Goal: Task Accomplishment & Management: Use online tool/utility

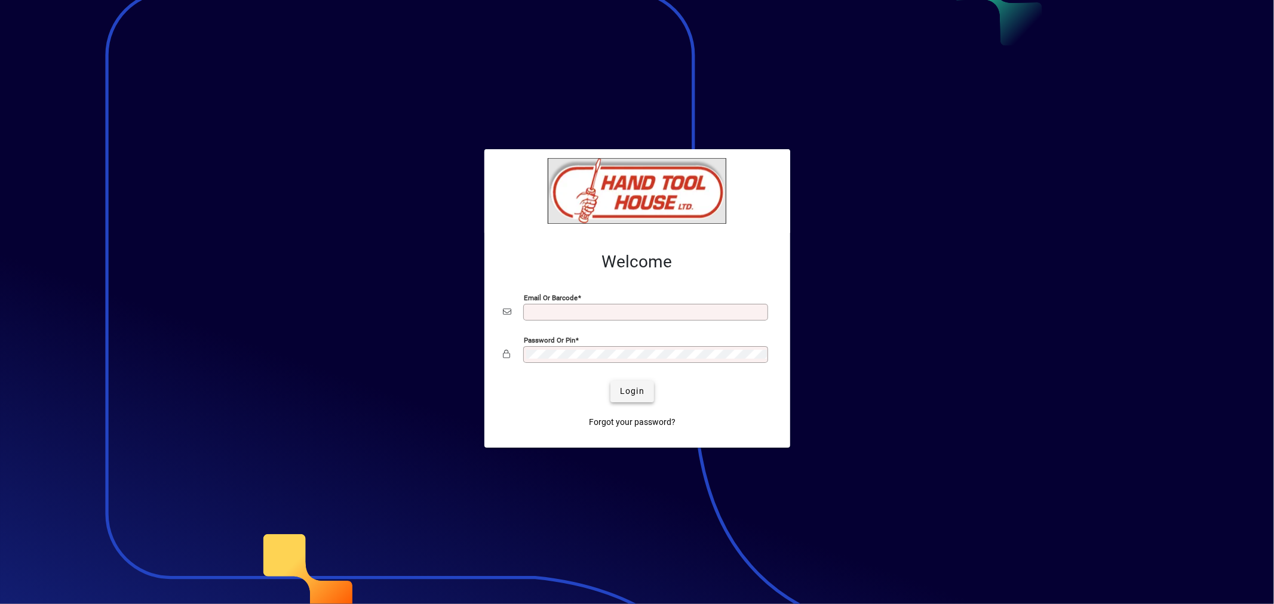
type input "**********"
click at [633, 395] on span "Login" at bounding box center [632, 391] width 24 height 13
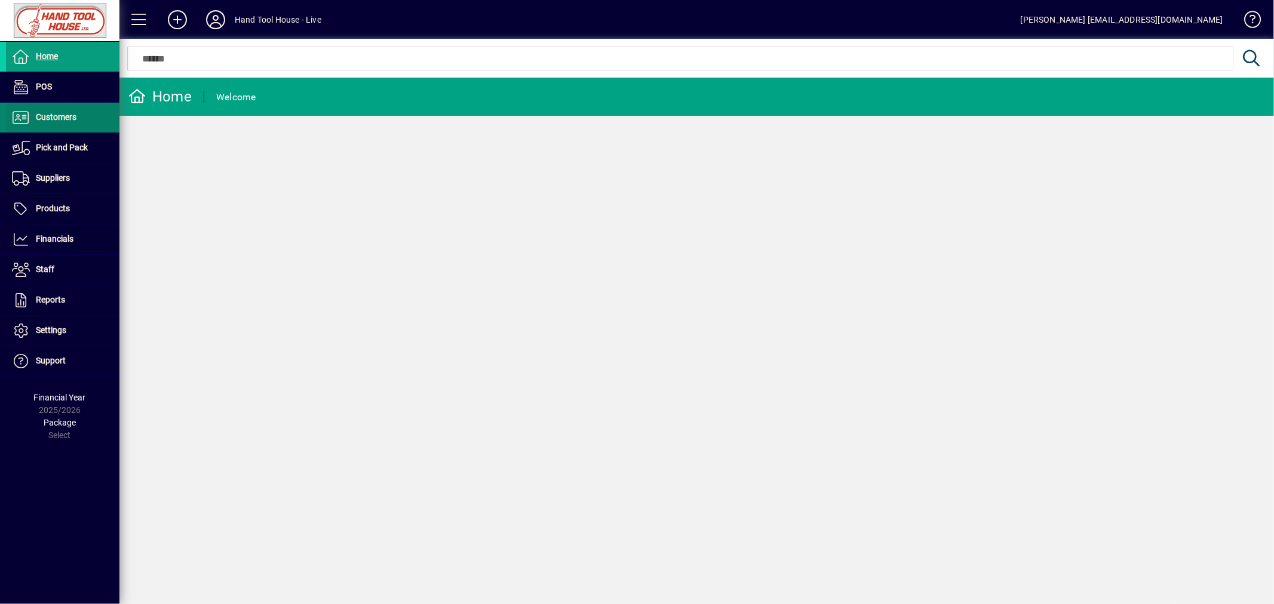
click at [73, 118] on span "Customers" at bounding box center [56, 117] width 41 height 10
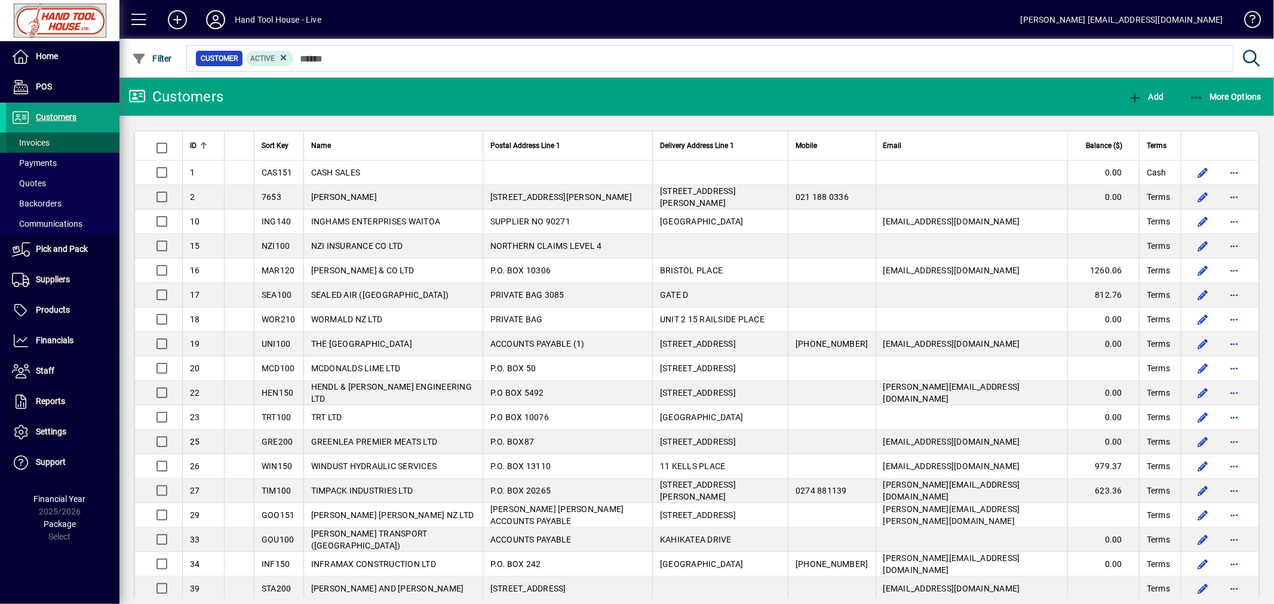
click at [57, 137] on span at bounding box center [62, 142] width 113 height 29
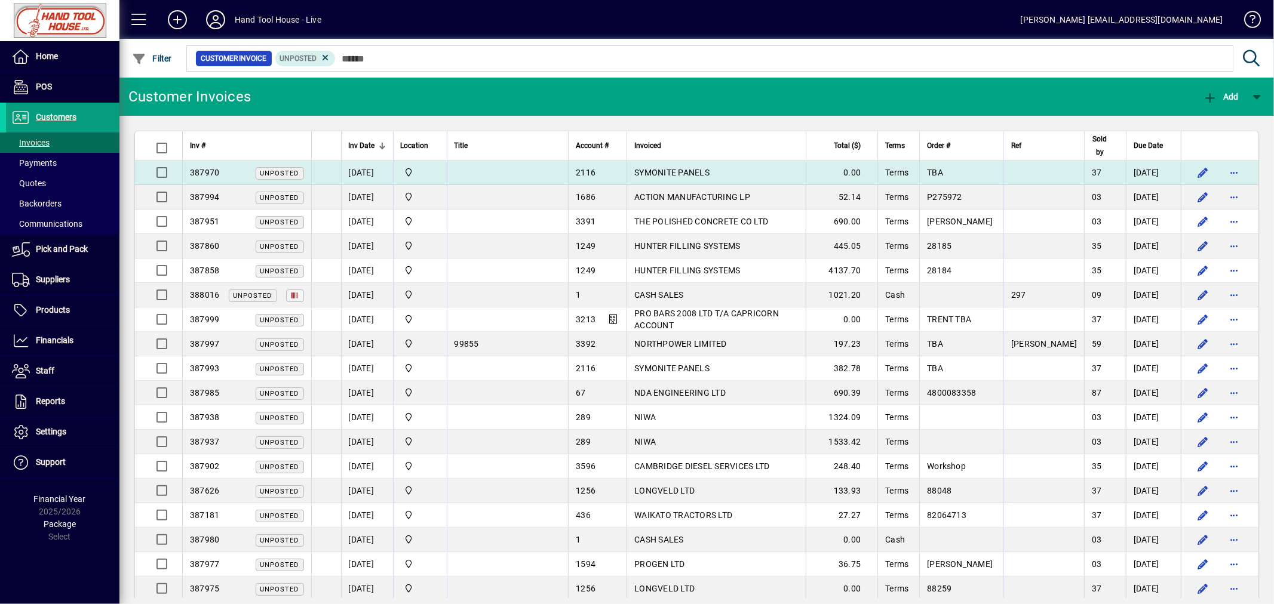
click at [709, 170] on span "SYMONITE PANELS" at bounding box center [671, 173] width 75 height 10
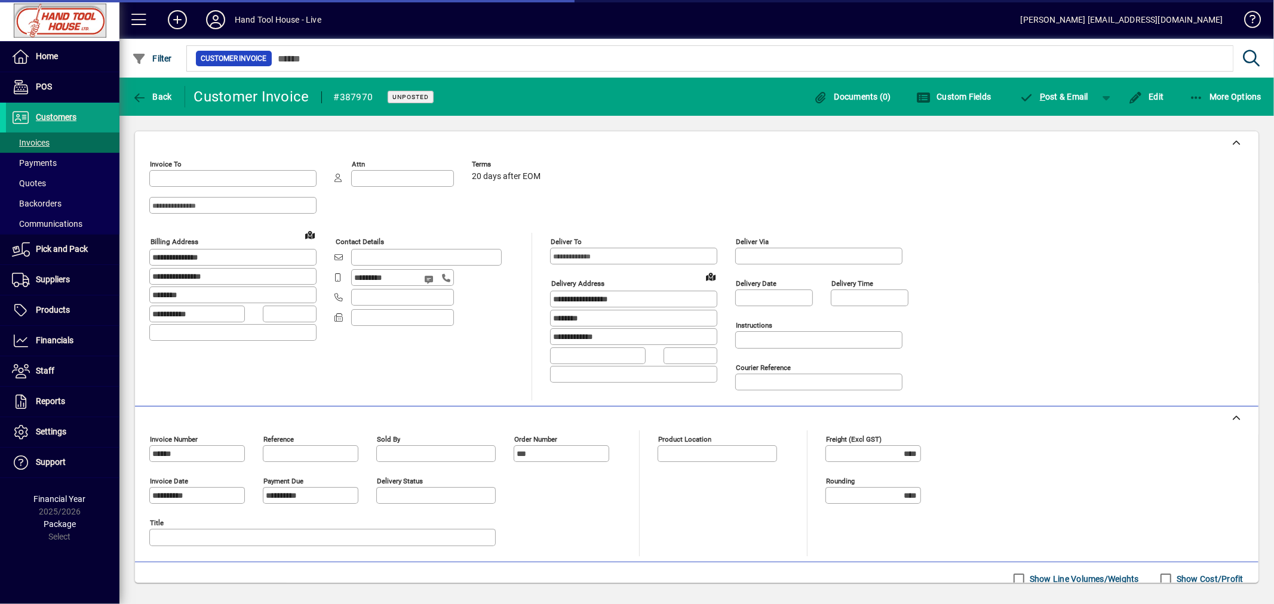
type input "********"
type input "**********"
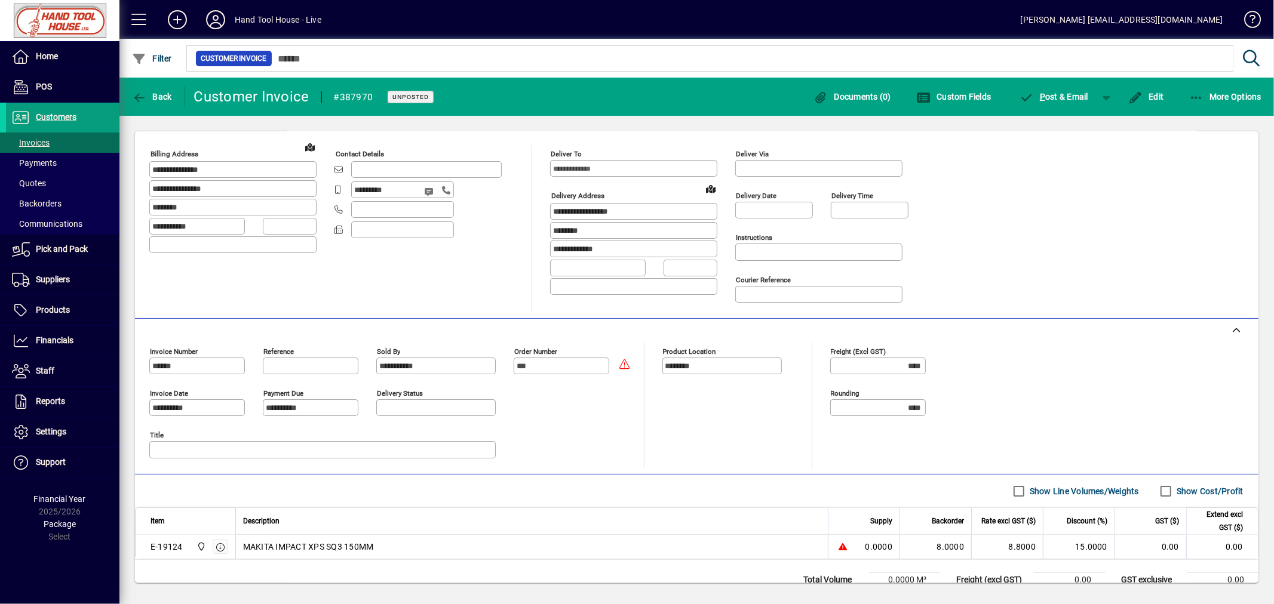
scroll to position [136, 0]
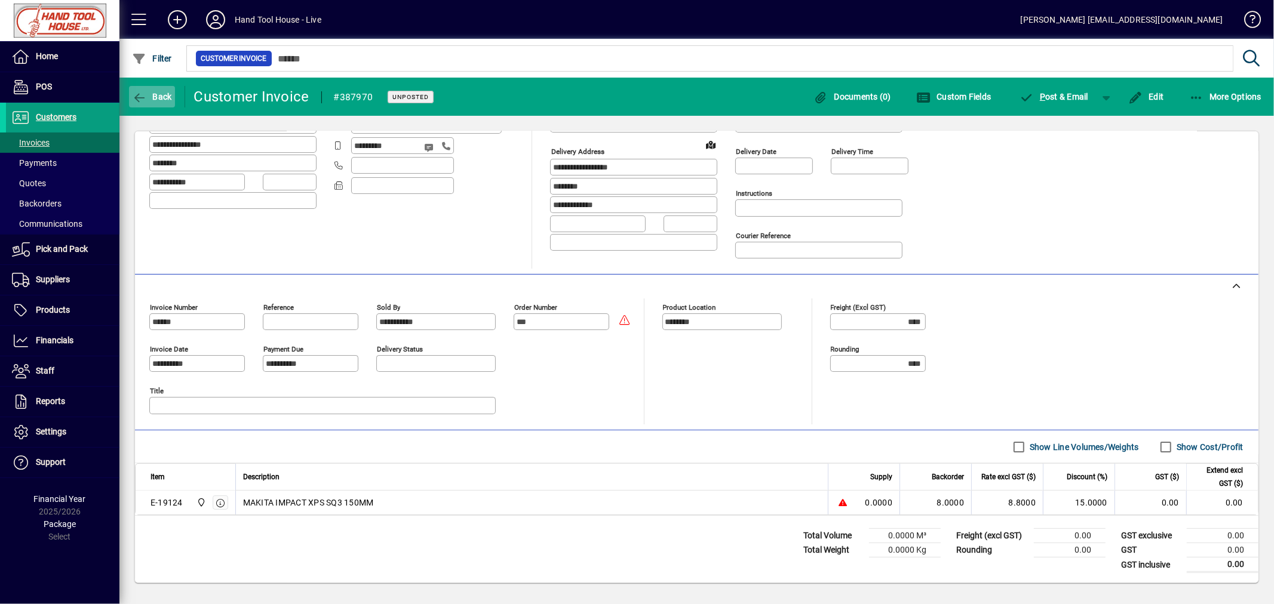
click at [161, 99] on span "Back" at bounding box center [152, 97] width 40 height 10
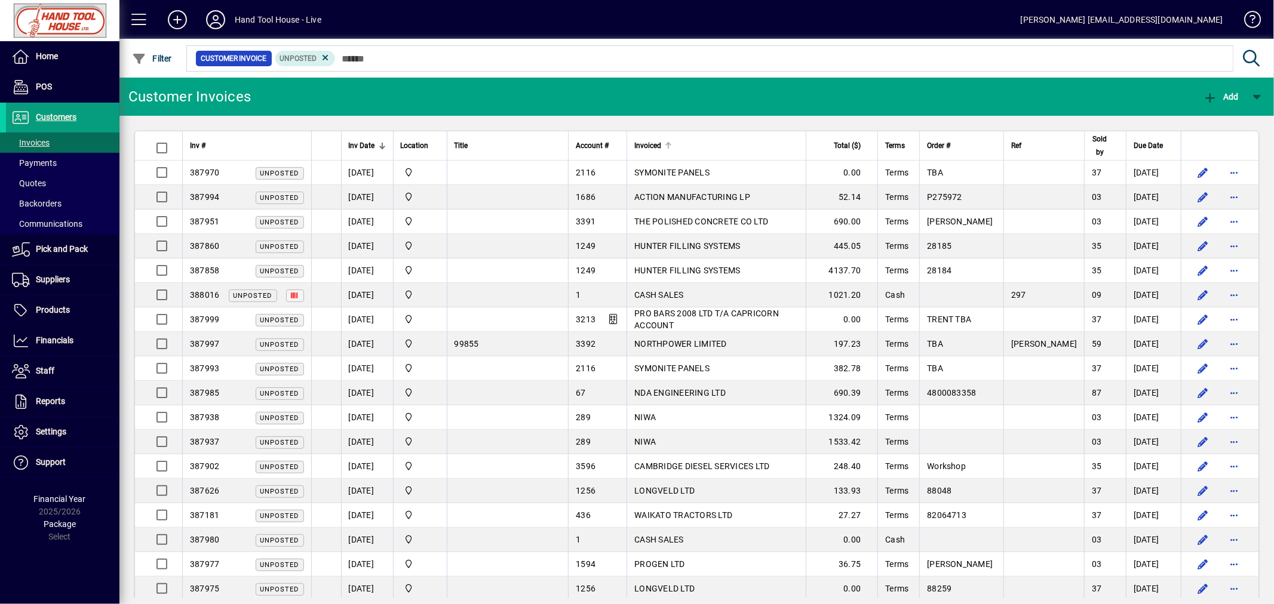
click at [672, 143] on div at bounding box center [670, 144] width 4 height 4
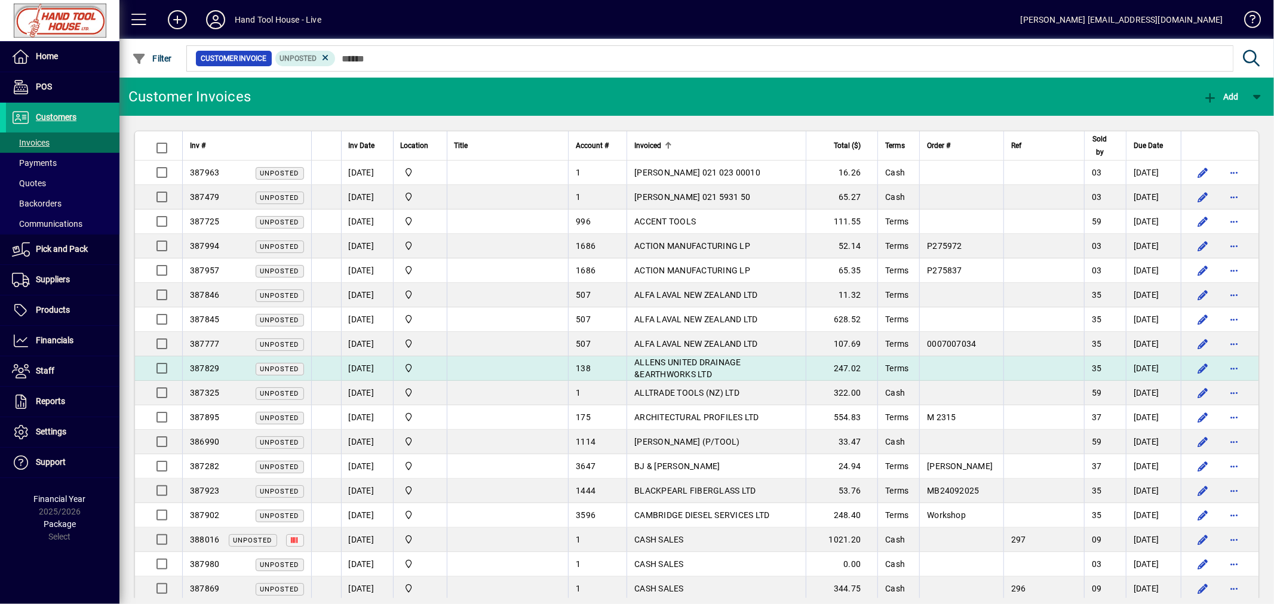
click at [730, 365] on span "ALLENS UNITED DRAINAGE &EARTHWORKS LTD" at bounding box center [687, 368] width 107 height 21
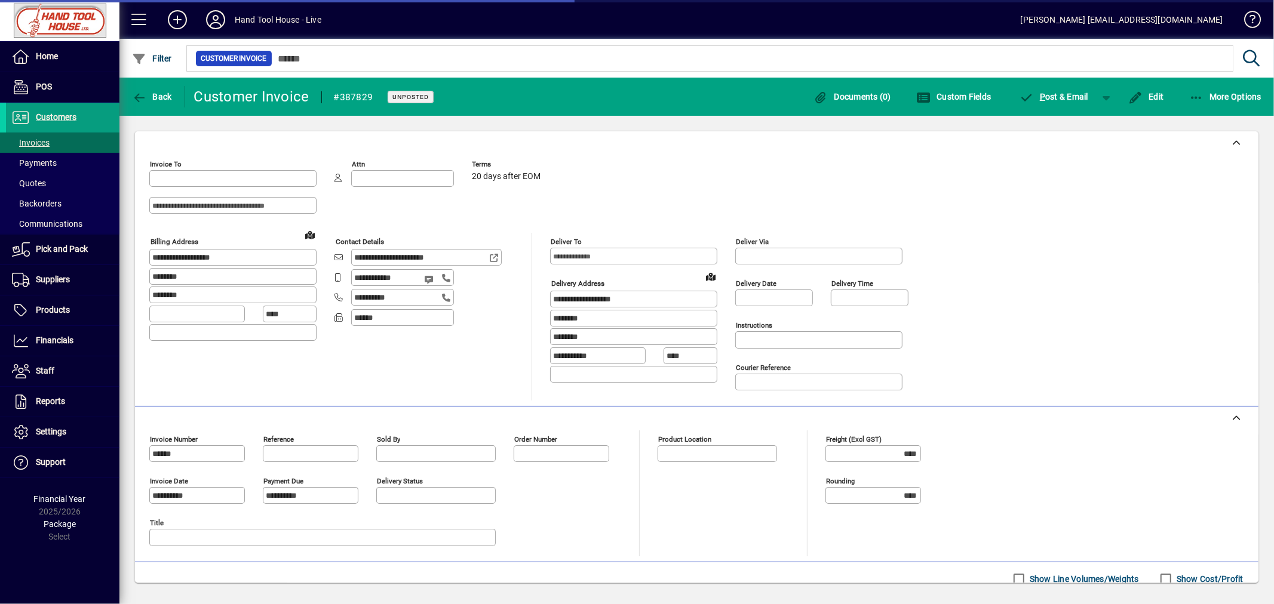
type input "********"
type input "**********"
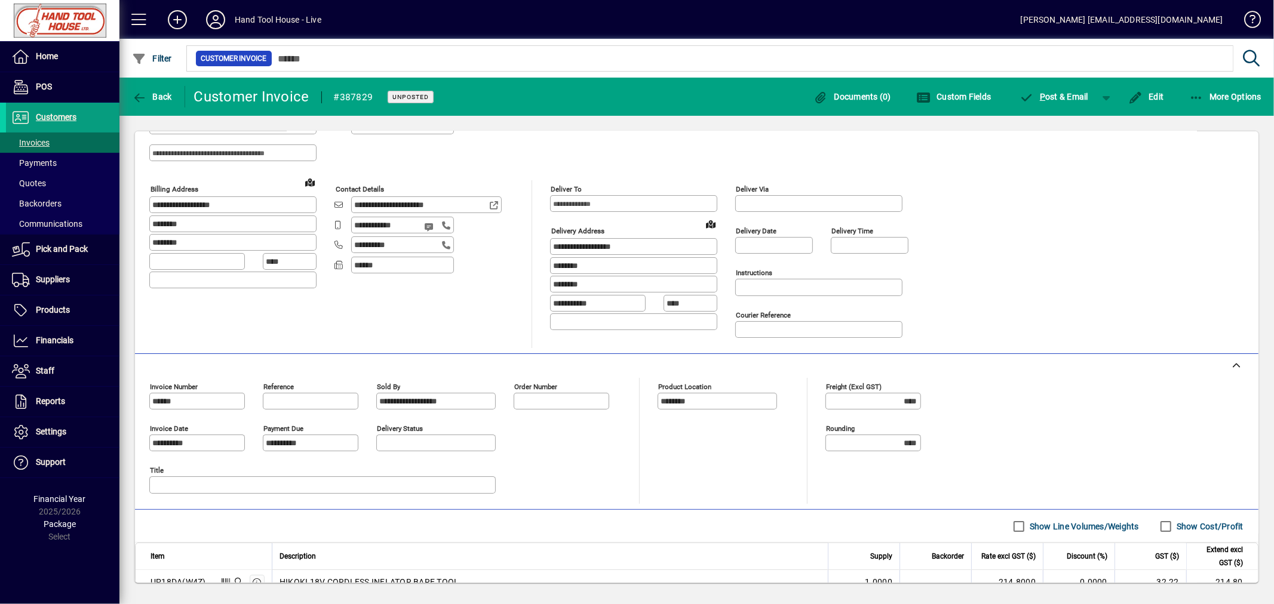
scroll to position [79, 0]
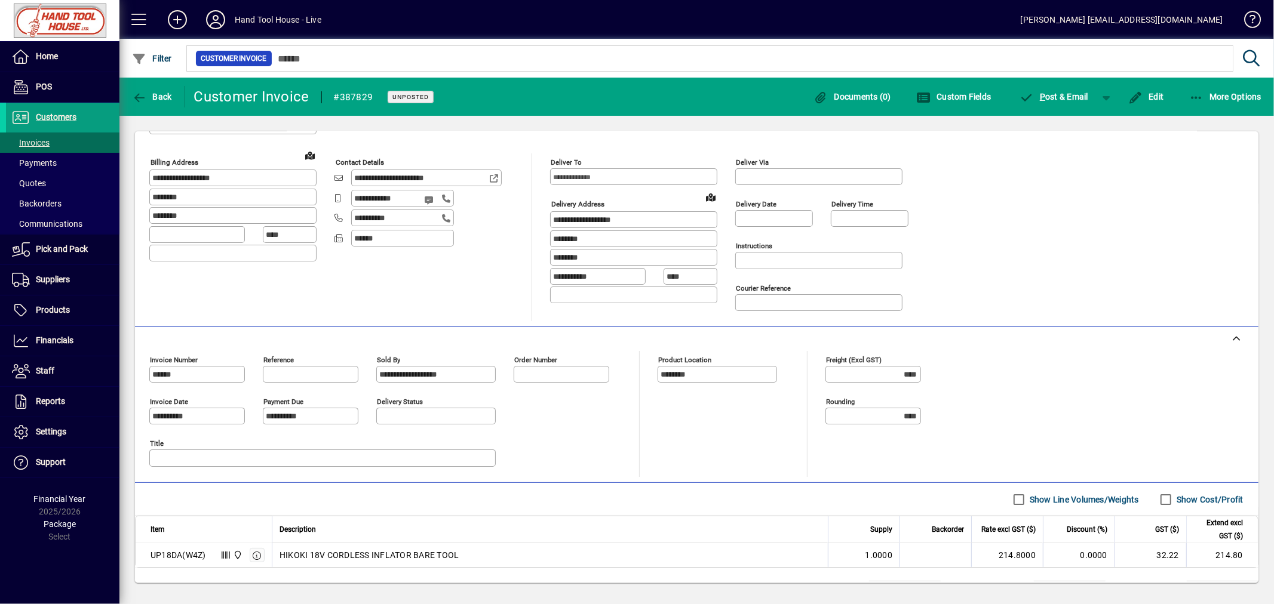
click at [1248, 577] on div "GST exclusive 214.80 GST 32.22 GST inclusive 247.02" at bounding box center [1181, 603] width 153 height 64
click at [1246, 575] on div "GST exclusive 214.80 GST 32.22 GST inclusive 247.02" at bounding box center [1181, 601] width 153 height 67
click at [164, 96] on span "Back" at bounding box center [152, 97] width 40 height 10
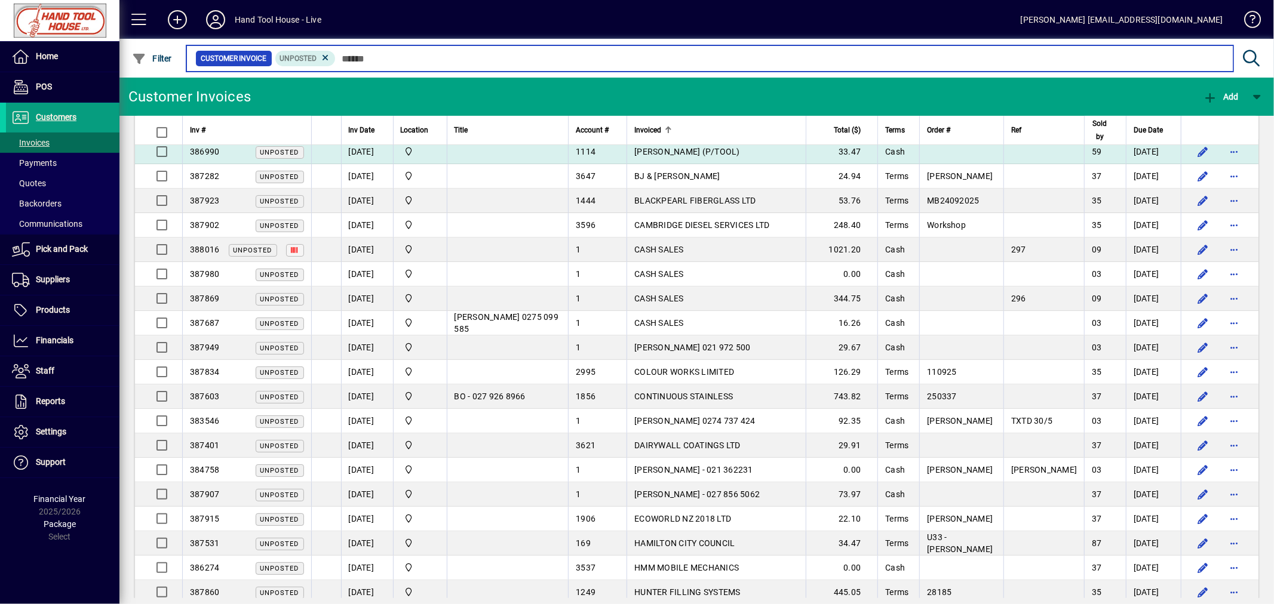
scroll to position [306, 0]
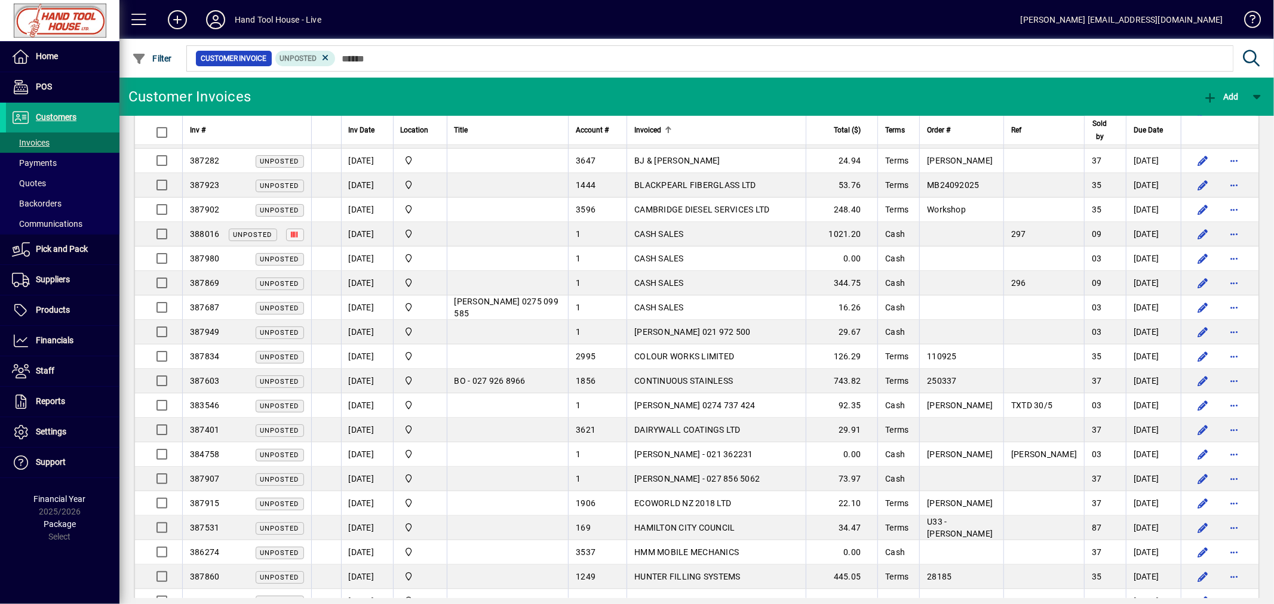
drag, startPoint x: 718, startPoint y: 527, endPoint x: 729, endPoint y: 532, distance: 12.3
click at [718, 528] on span "HAMILTON CITY COUNCIL" at bounding box center [684, 528] width 100 height 10
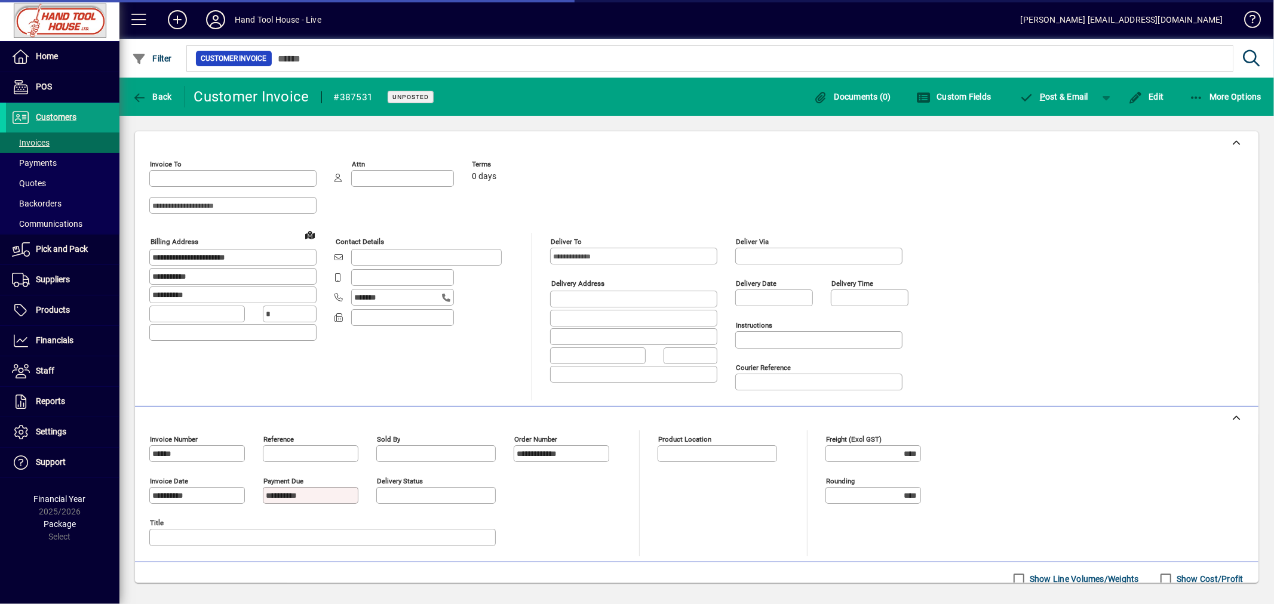
type input "********"
type input "**********"
type input "*********"
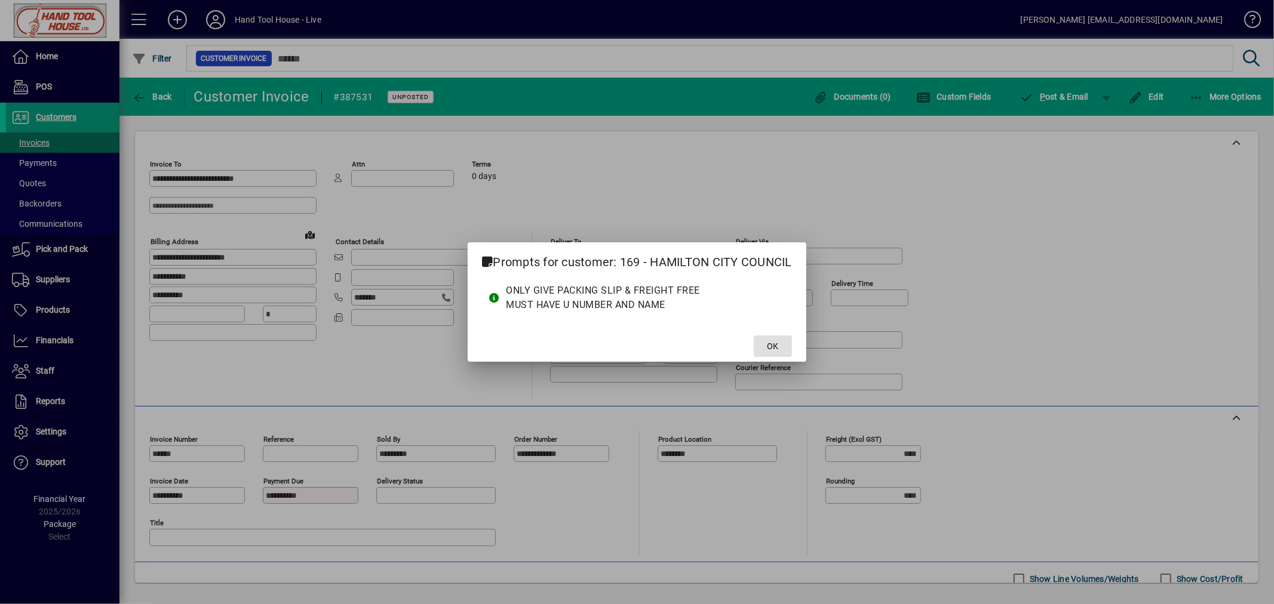
drag, startPoint x: 775, startPoint y: 341, endPoint x: 776, endPoint y: 363, distance: 22.1
click at [775, 342] on span "OK" at bounding box center [772, 346] width 11 height 13
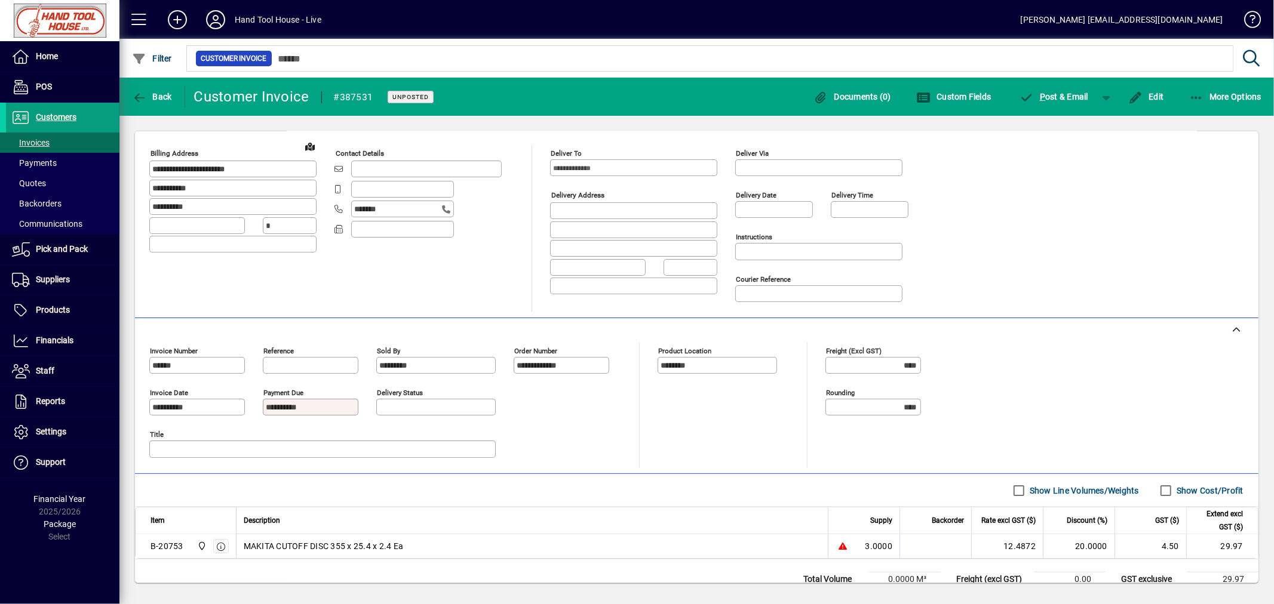
scroll to position [100, 0]
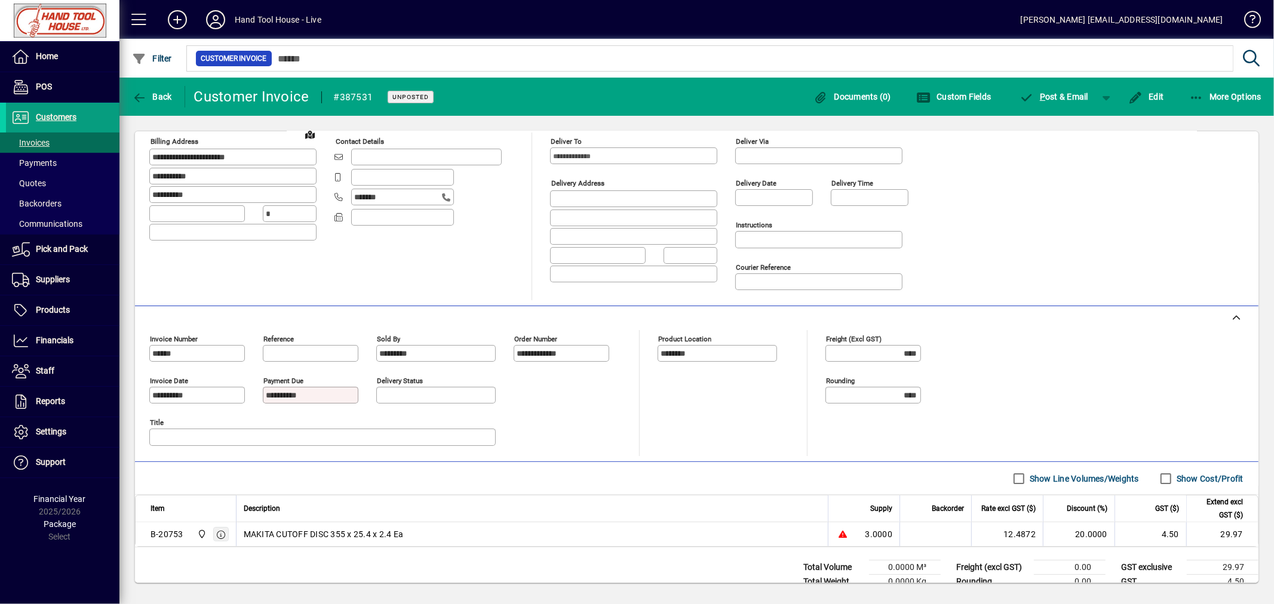
click at [222, 539] on icon "button" at bounding box center [221, 535] width 11 height 8
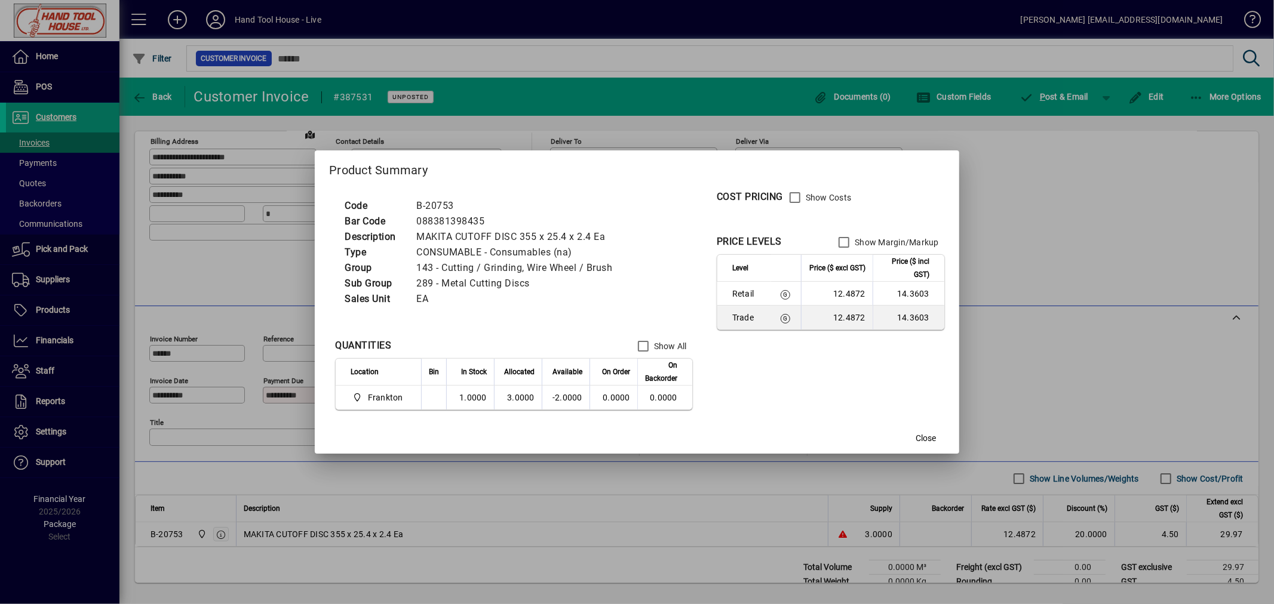
click at [1006, 214] on div at bounding box center [637, 302] width 1274 height 604
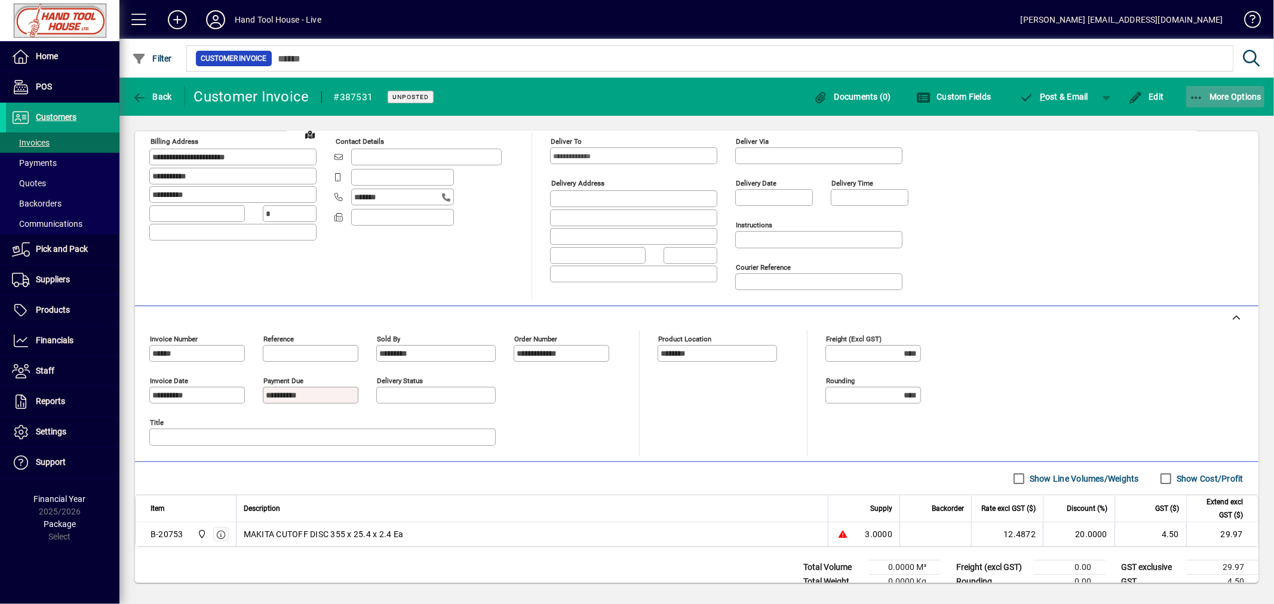
click at [1237, 102] on span "button" at bounding box center [1225, 96] width 79 height 29
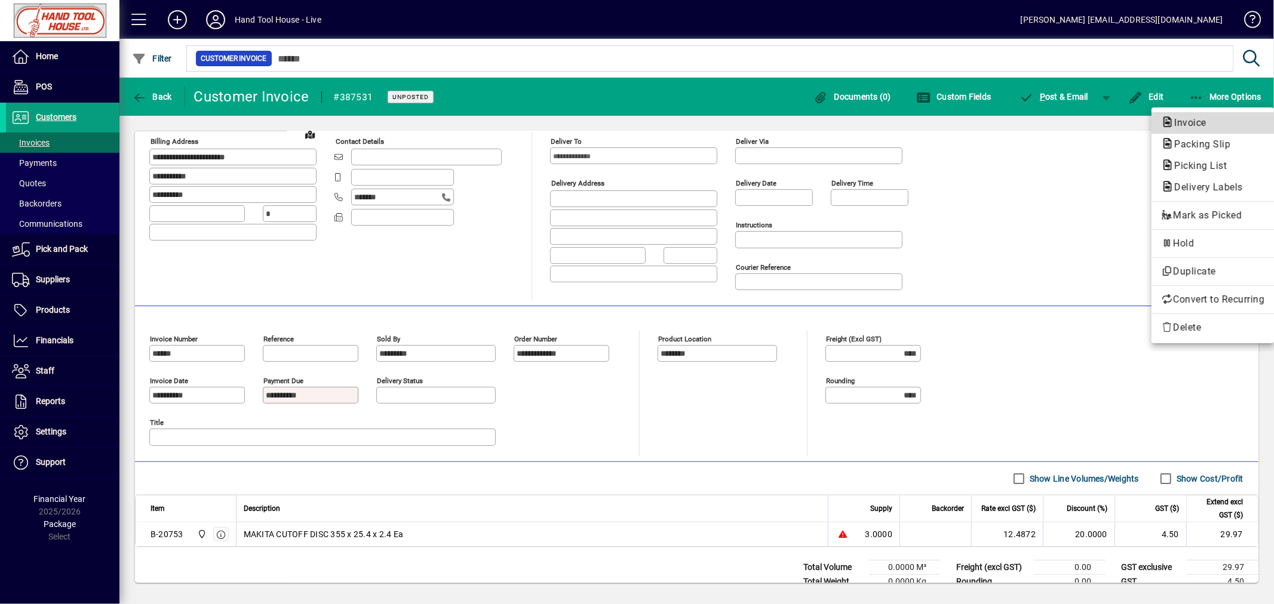
click at [1197, 131] on button "Invoice" at bounding box center [1212, 122] width 122 height 21
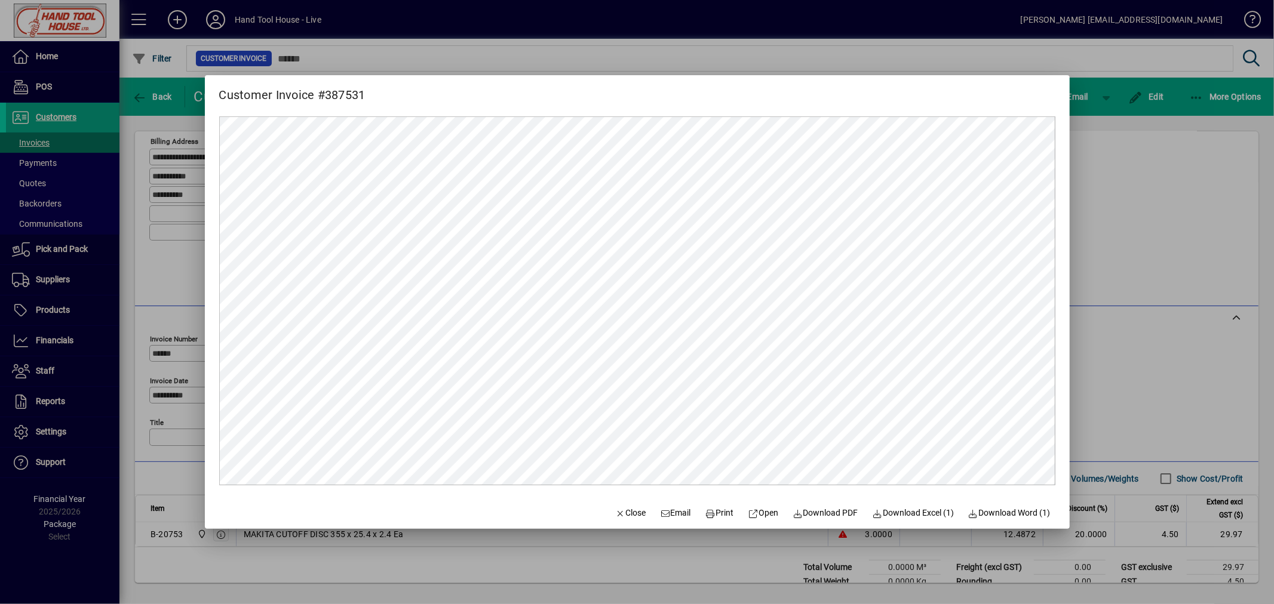
scroll to position [0, 0]
click at [719, 55] on div at bounding box center [637, 302] width 1274 height 604
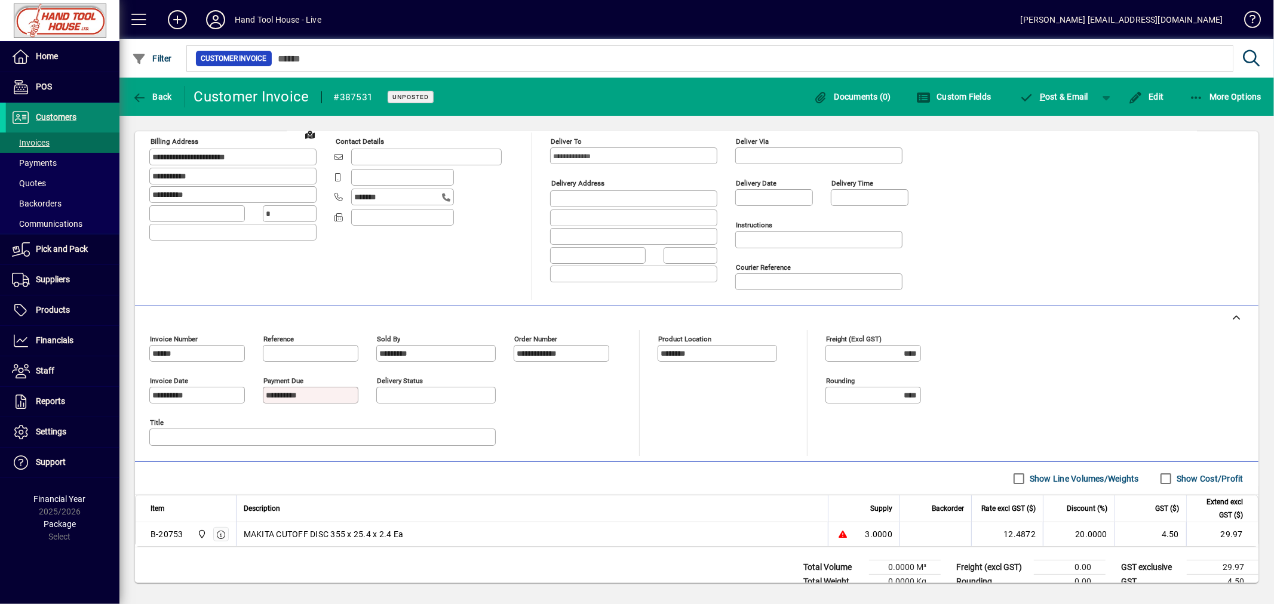
click at [37, 124] on span "Customers" at bounding box center [41, 117] width 70 height 14
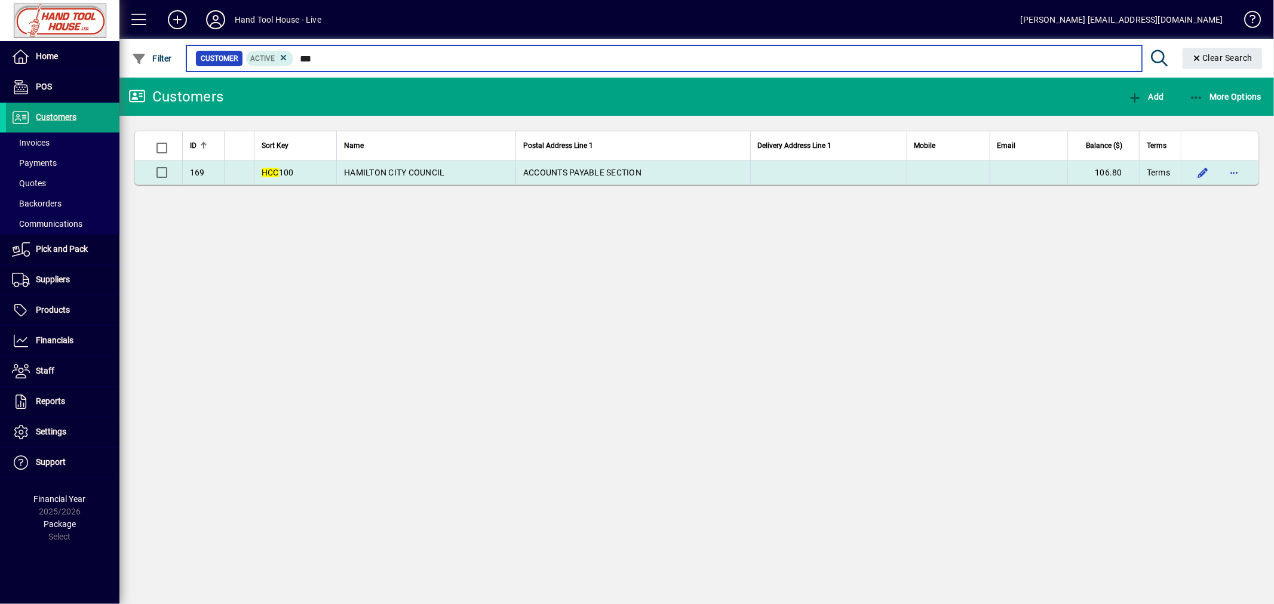
type input "***"
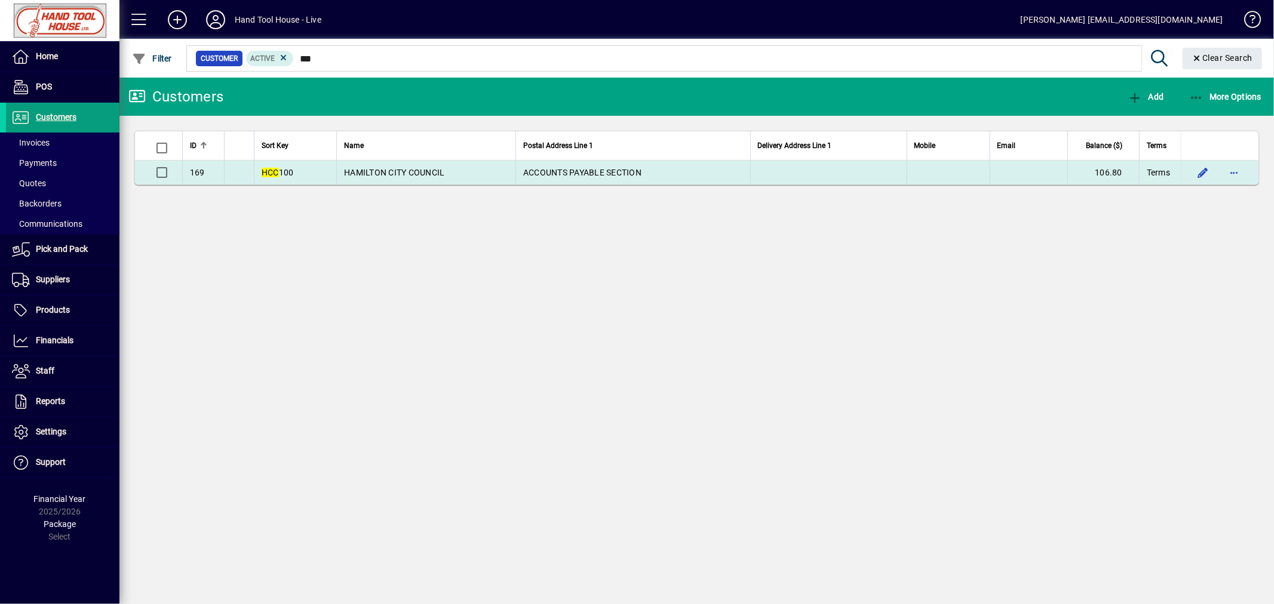
click at [290, 176] on span "HCC 100" at bounding box center [278, 173] width 32 height 10
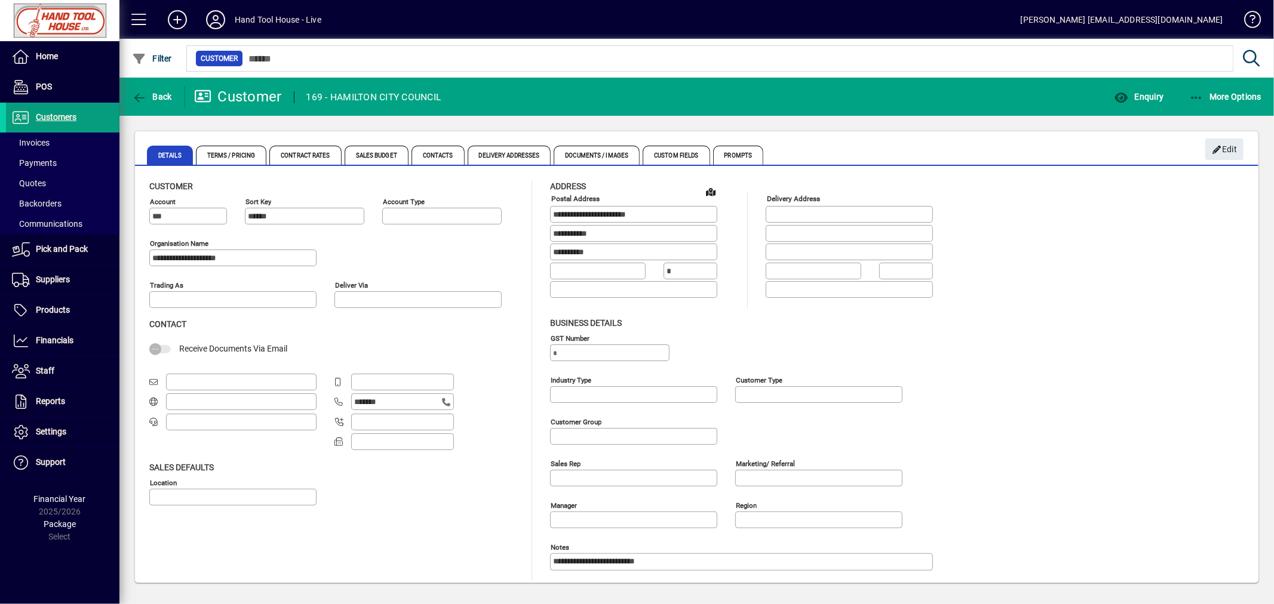
type input "**********"
type input "********"
type input "**********"
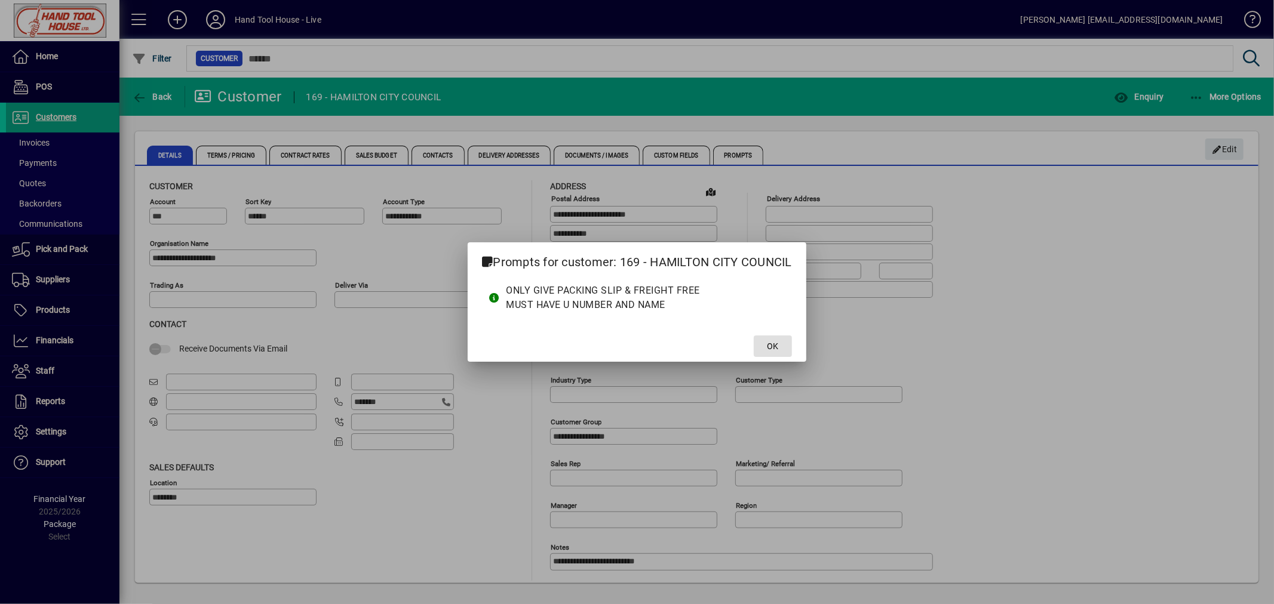
click at [761, 342] on span at bounding box center [773, 346] width 38 height 29
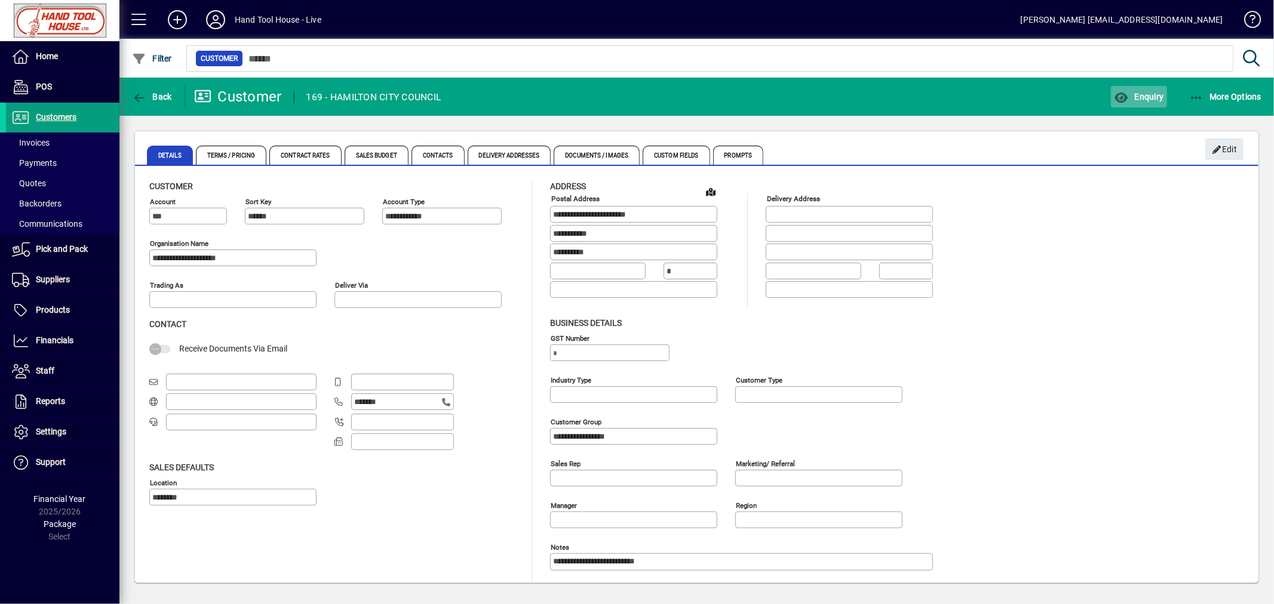
click at [1145, 94] on span "Enquiry" at bounding box center [1139, 97] width 50 height 10
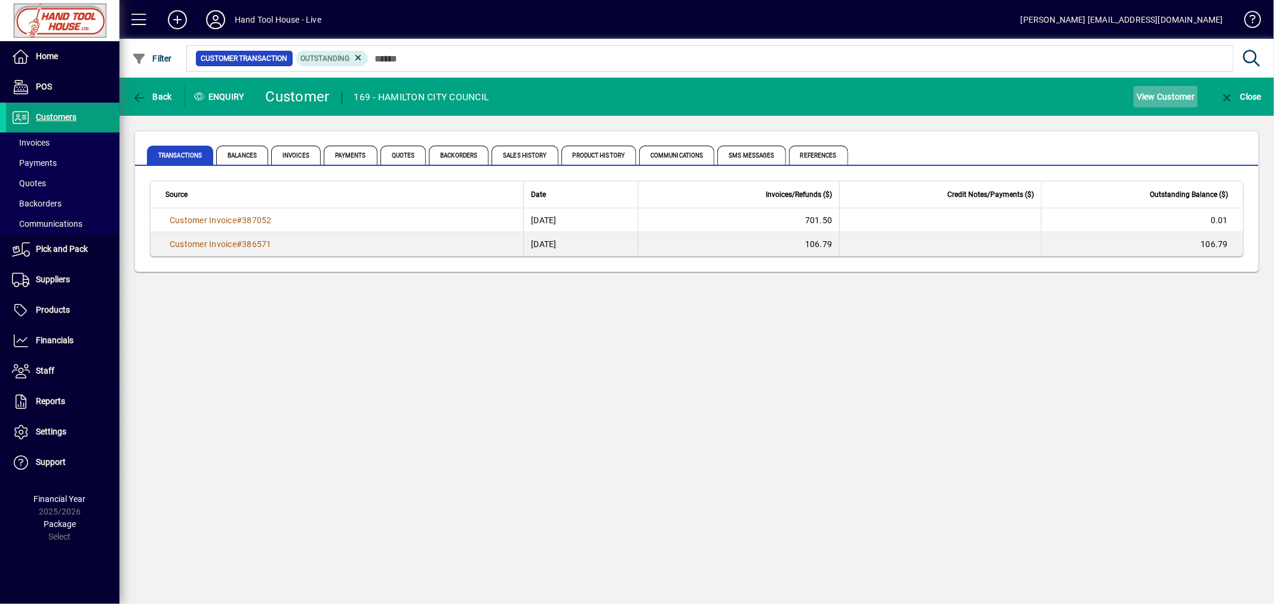
click at [1154, 96] on span "View Customer" at bounding box center [1165, 96] width 58 height 19
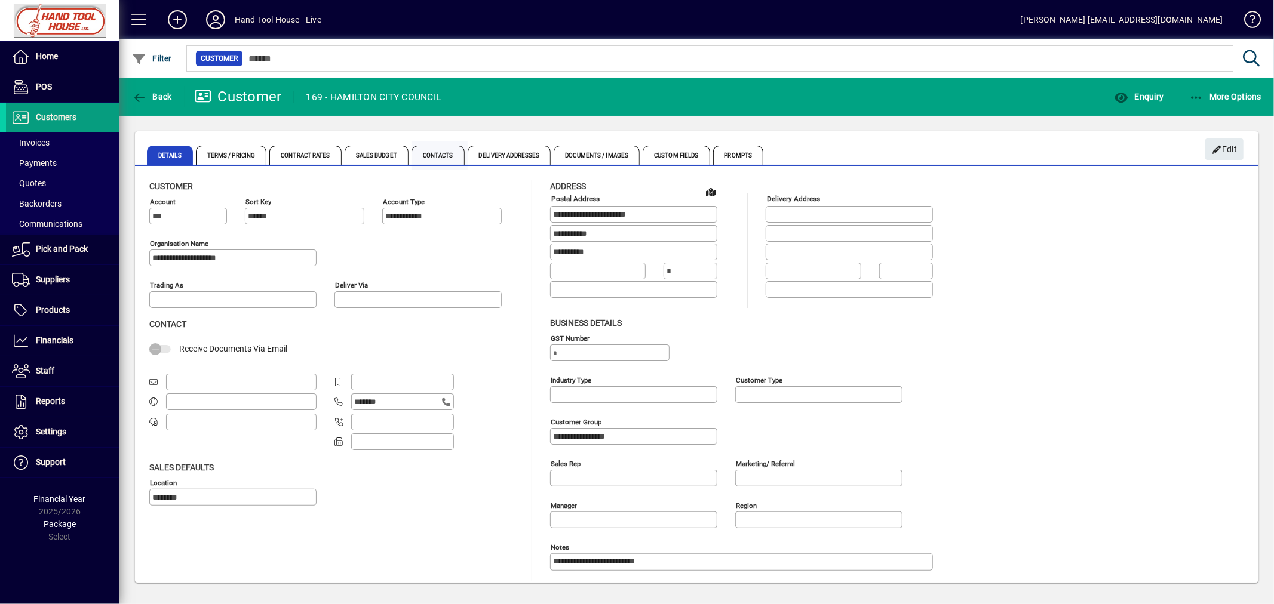
click at [439, 149] on span "Contacts" at bounding box center [437, 155] width 53 height 19
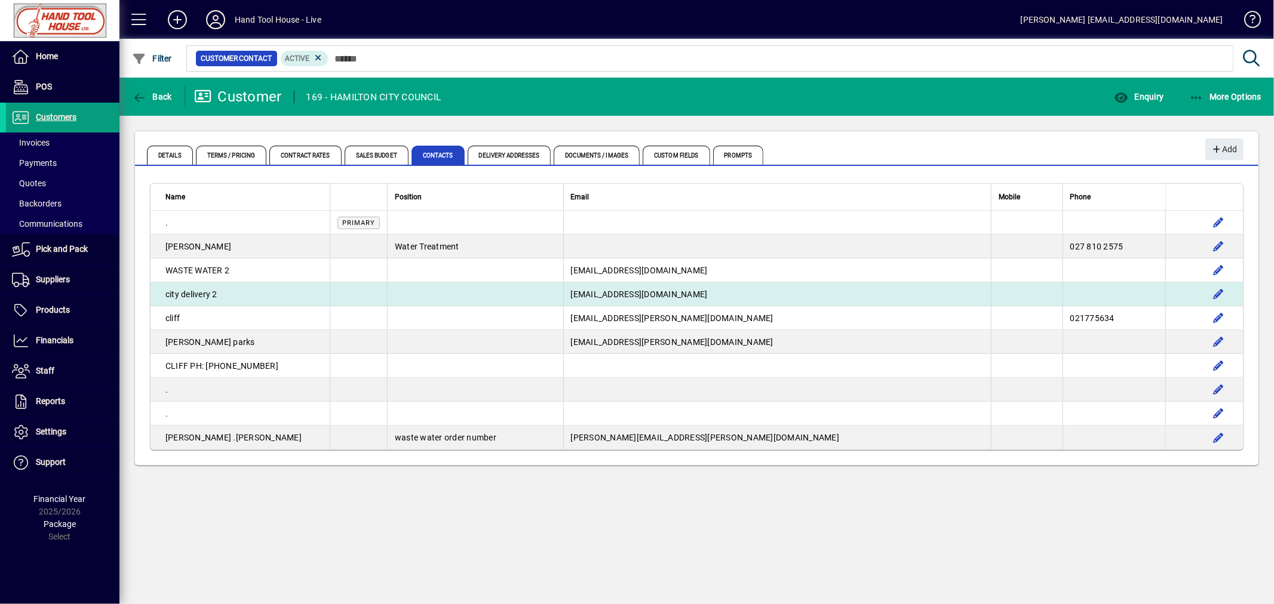
click at [696, 300] on td "lauren.elder@hcc.govt.nz" at bounding box center [777, 294] width 428 height 24
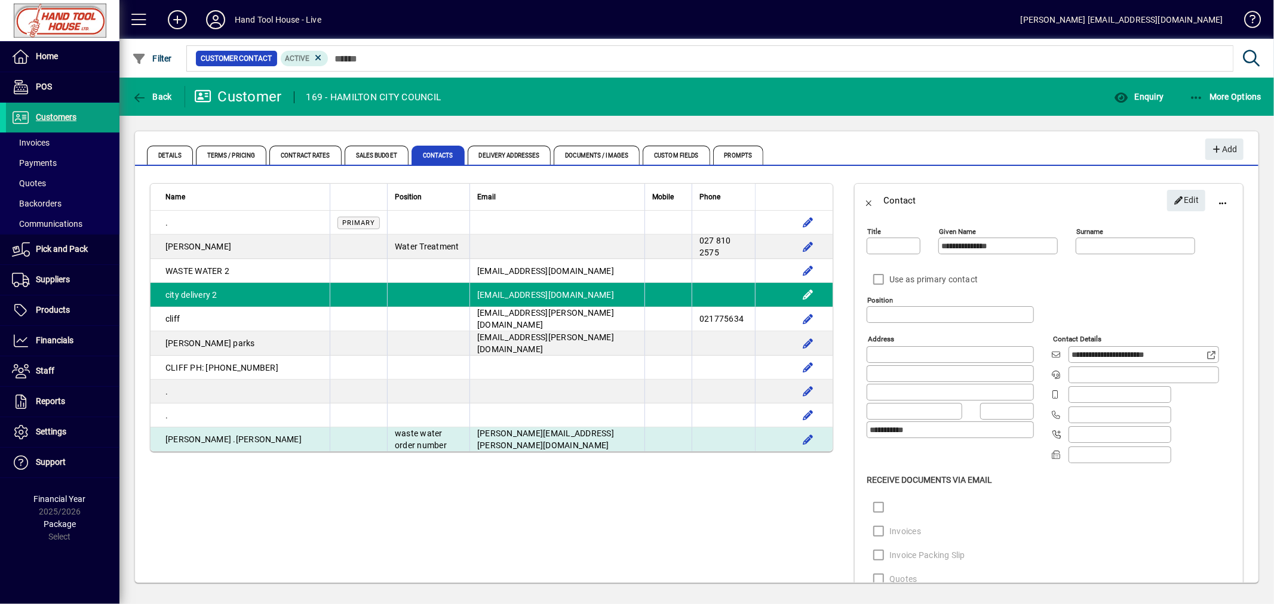
click at [229, 431] on td "Michael .Husejko" at bounding box center [239, 440] width 179 height 24
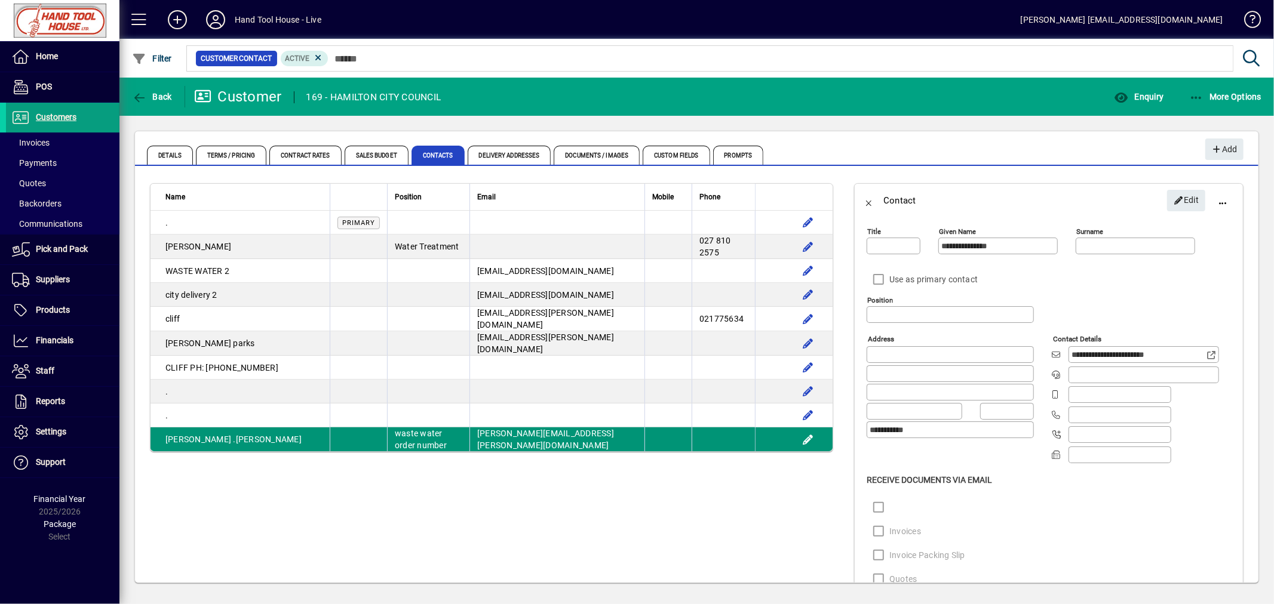
type input "*******"
type input "********"
type input "**********"
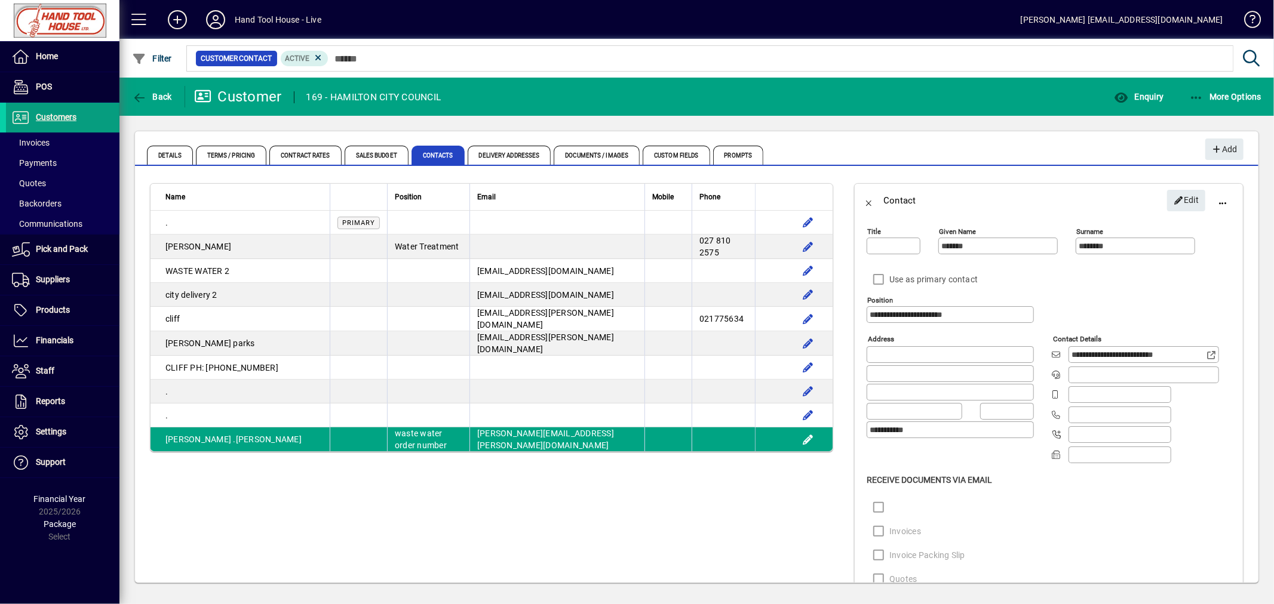
type input "**"
click at [1190, 198] on span "button" at bounding box center [1186, 200] width 38 height 29
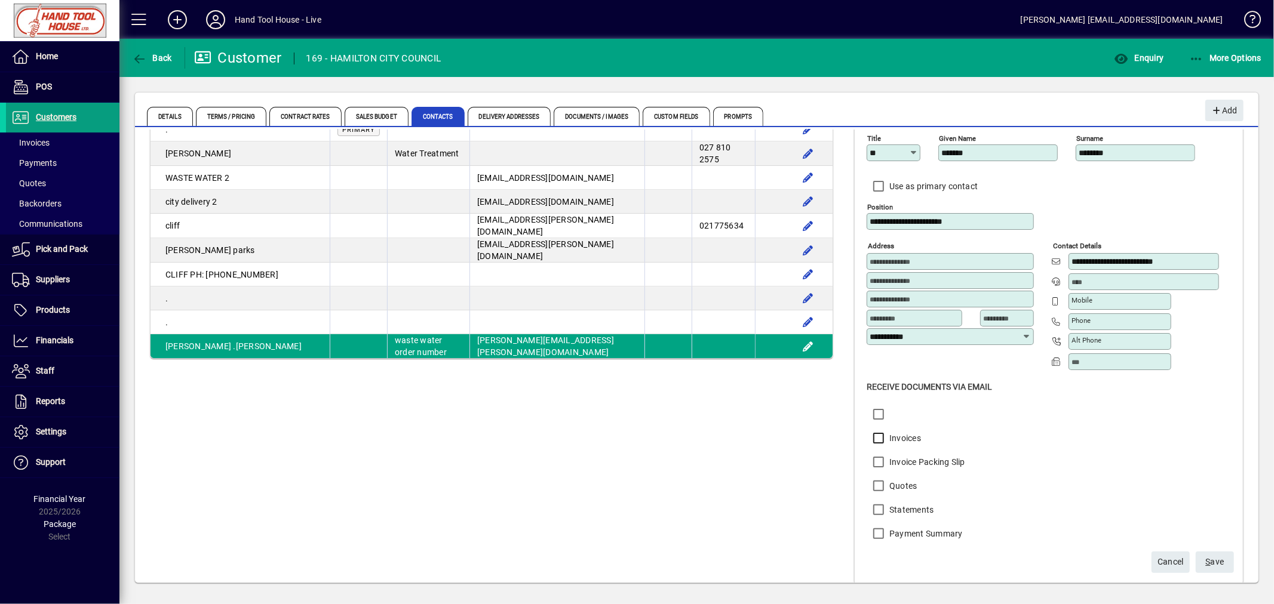
scroll to position [72, 0]
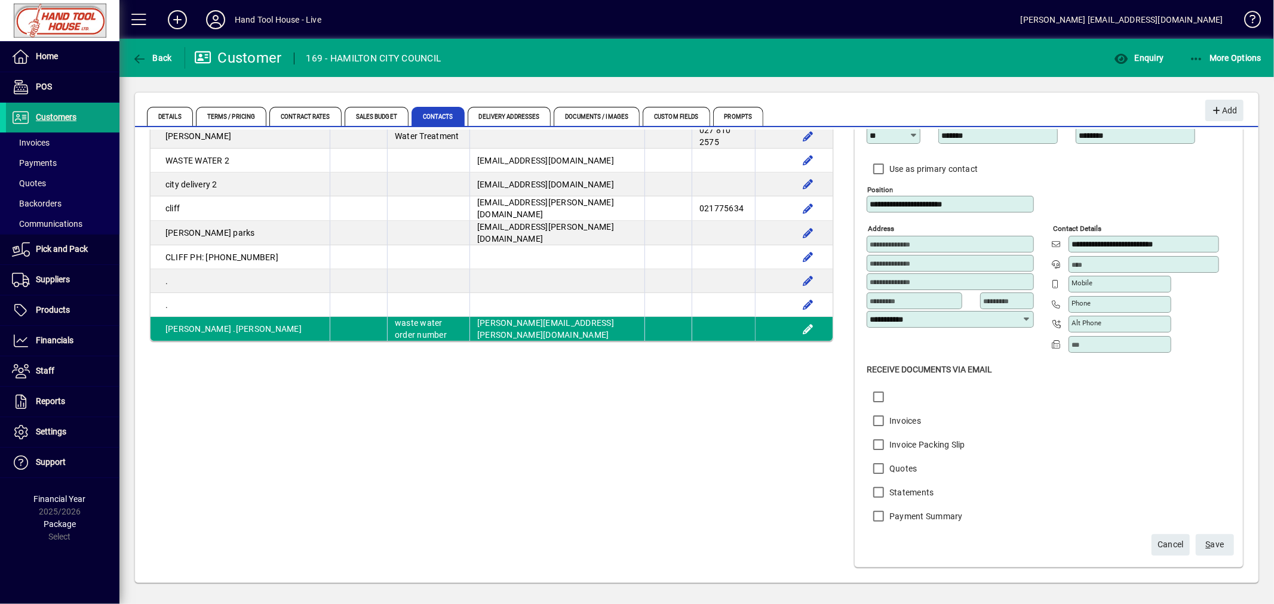
click at [1205, 543] on span "S ave" at bounding box center [1214, 545] width 19 height 20
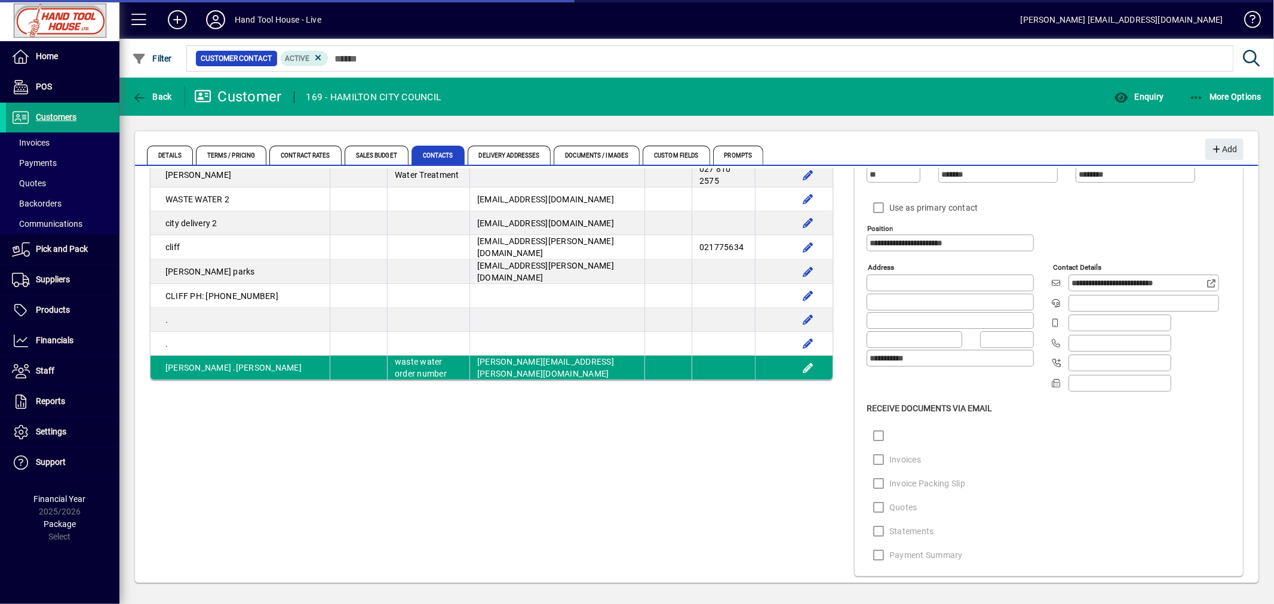
scroll to position [52, 0]
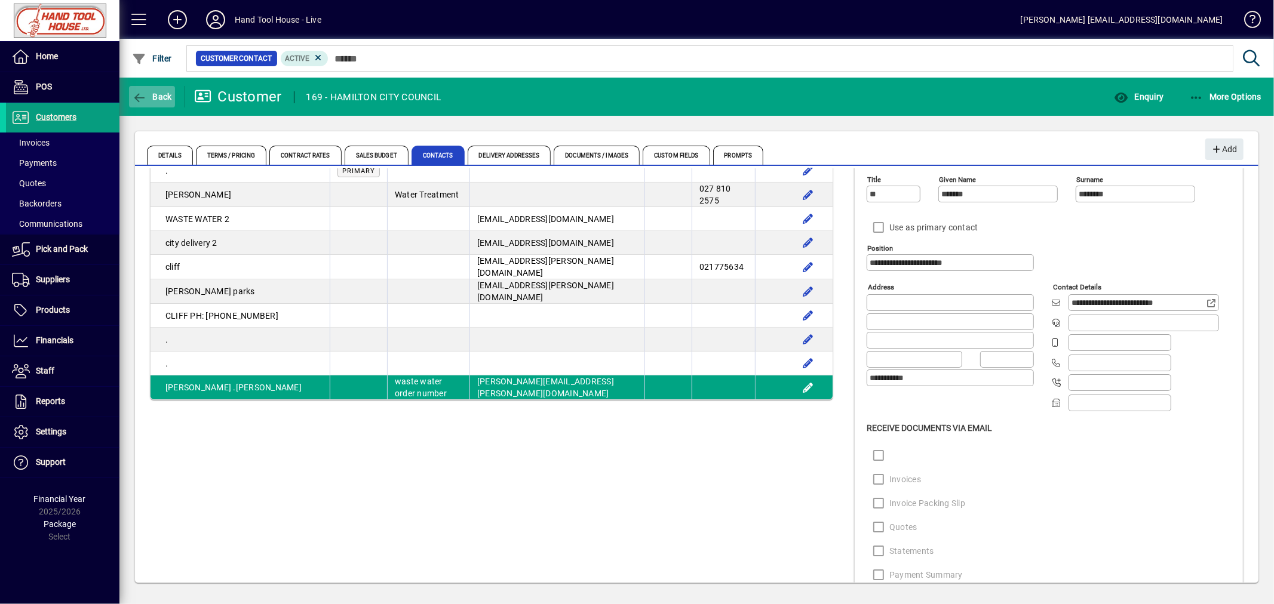
click at [146, 94] on icon "button" at bounding box center [139, 98] width 15 height 12
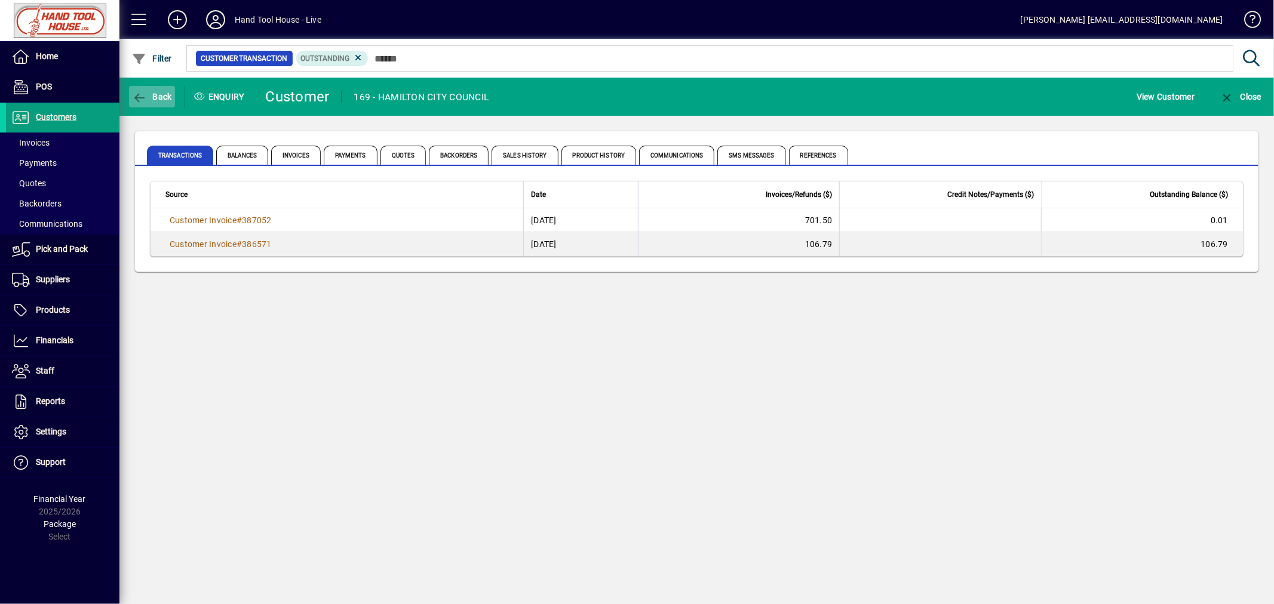
click at [153, 87] on span "button" at bounding box center [152, 96] width 46 height 29
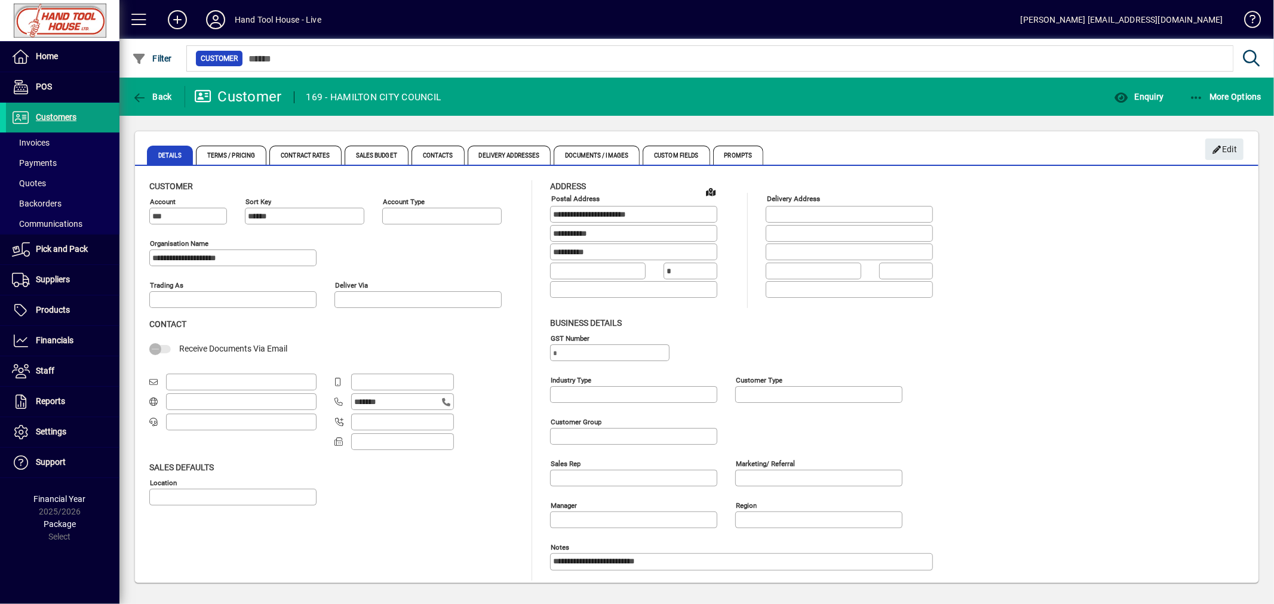
type input "**********"
type input "********"
type input "**********"
drag, startPoint x: 51, startPoint y: 146, endPoint x: 133, endPoint y: 168, distance: 84.7
click at [51, 146] on span at bounding box center [62, 142] width 113 height 29
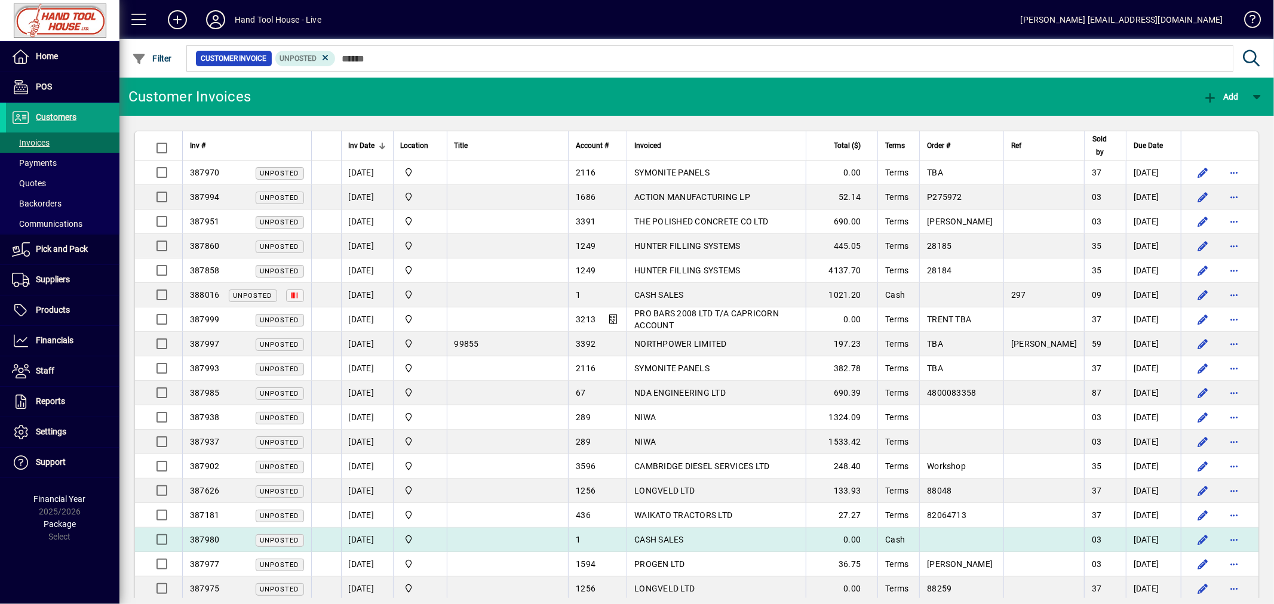
click at [684, 539] on span "CASH SALES" at bounding box center [659, 540] width 50 height 10
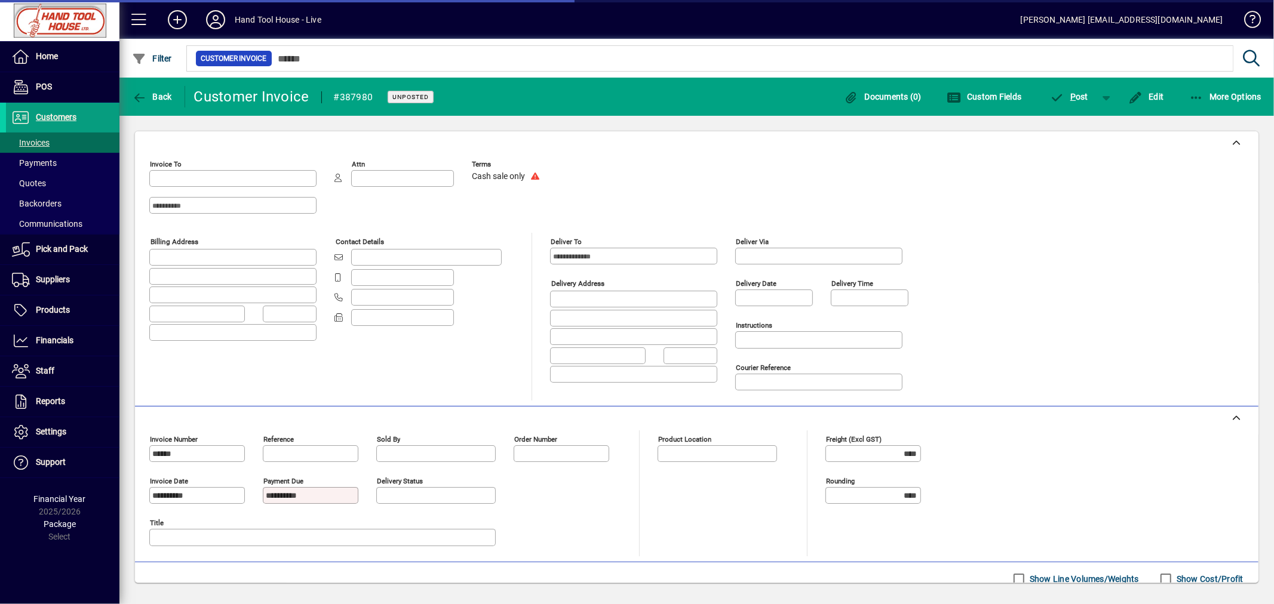
type input "**********"
type input "********"
type input "**********"
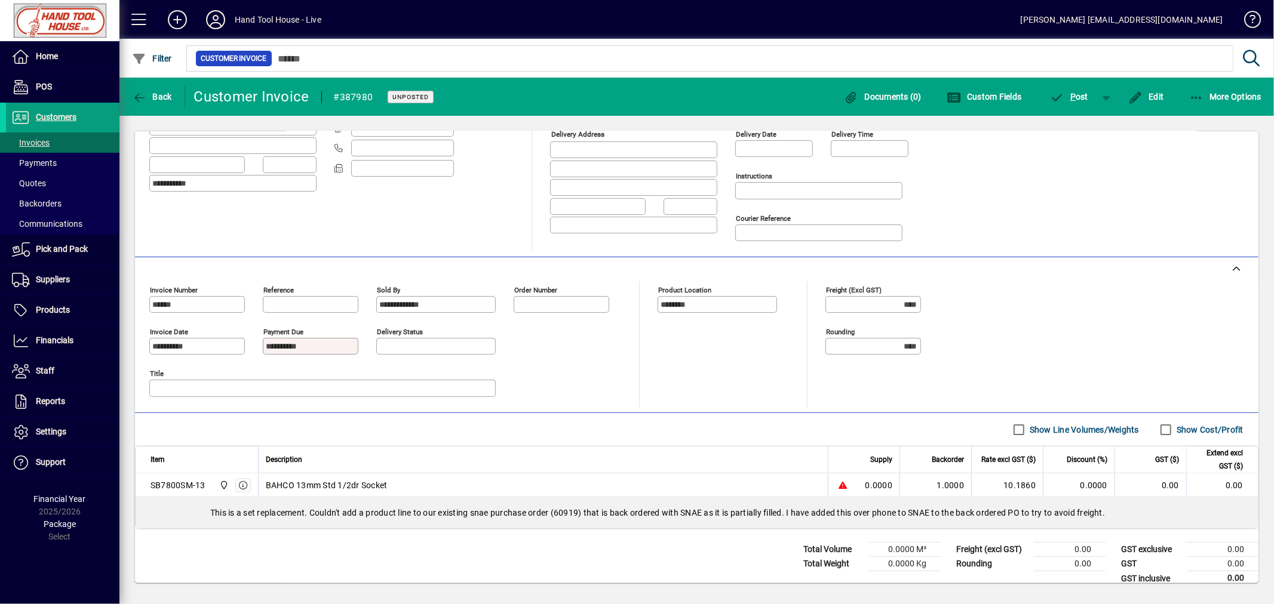
scroll to position [168, 0]
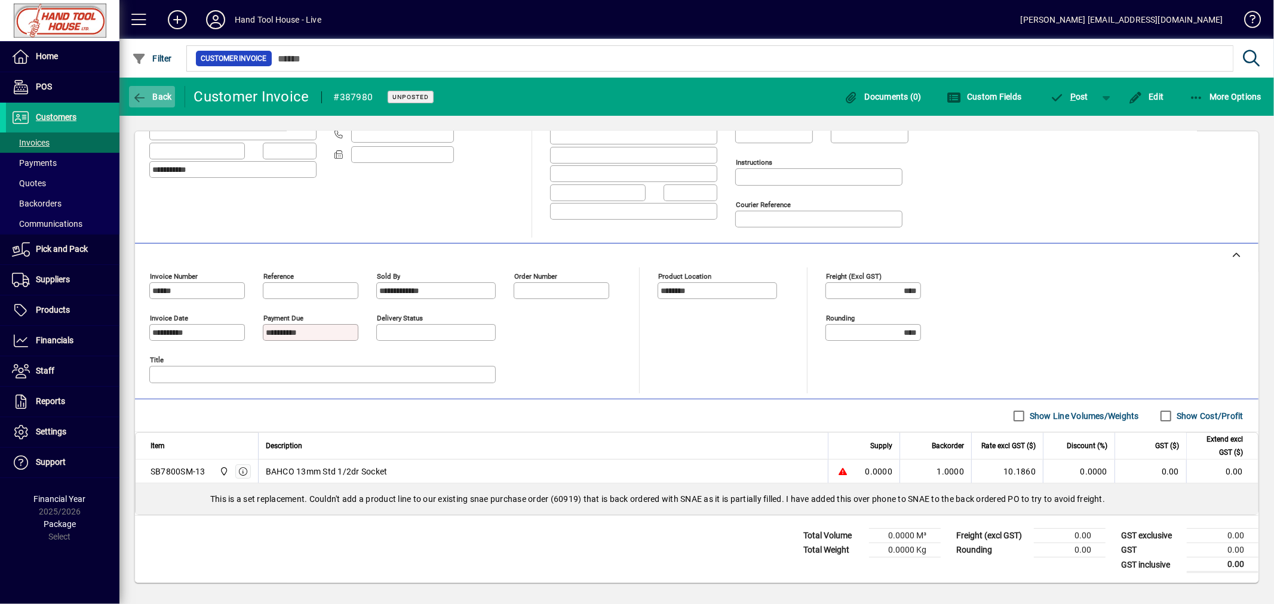
click at [164, 96] on span "Back" at bounding box center [152, 97] width 40 height 10
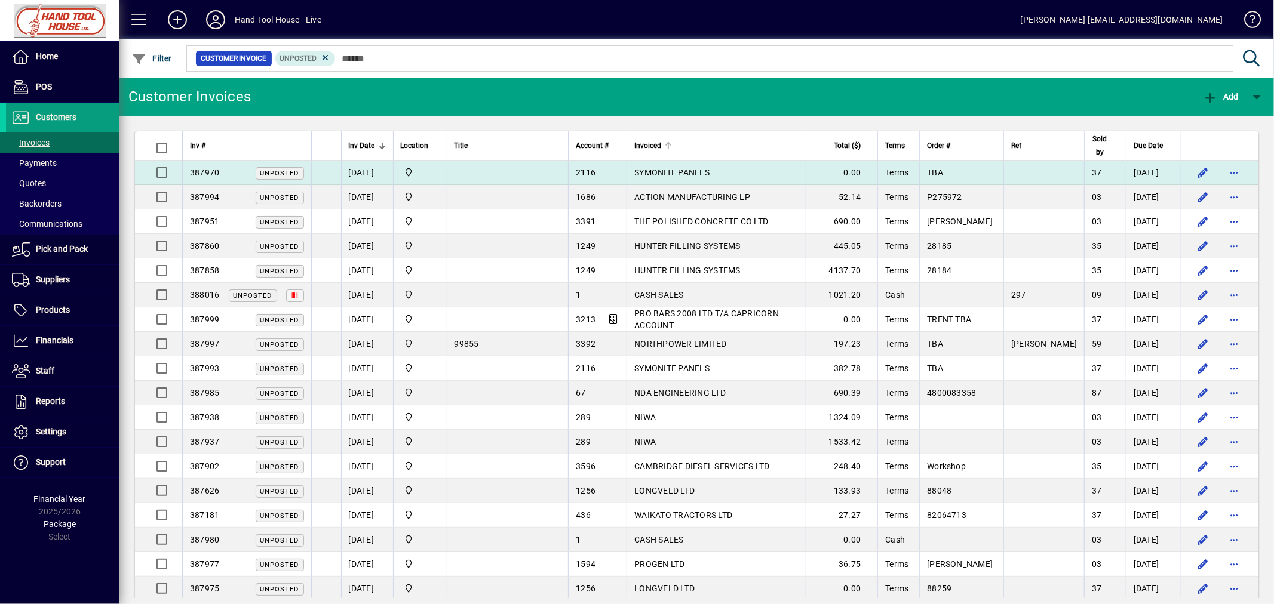
drag, startPoint x: 688, startPoint y: 147, endPoint x: 694, endPoint y: 163, distance: 17.0
click at [672, 149] on div at bounding box center [668, 145] width 7 height 7
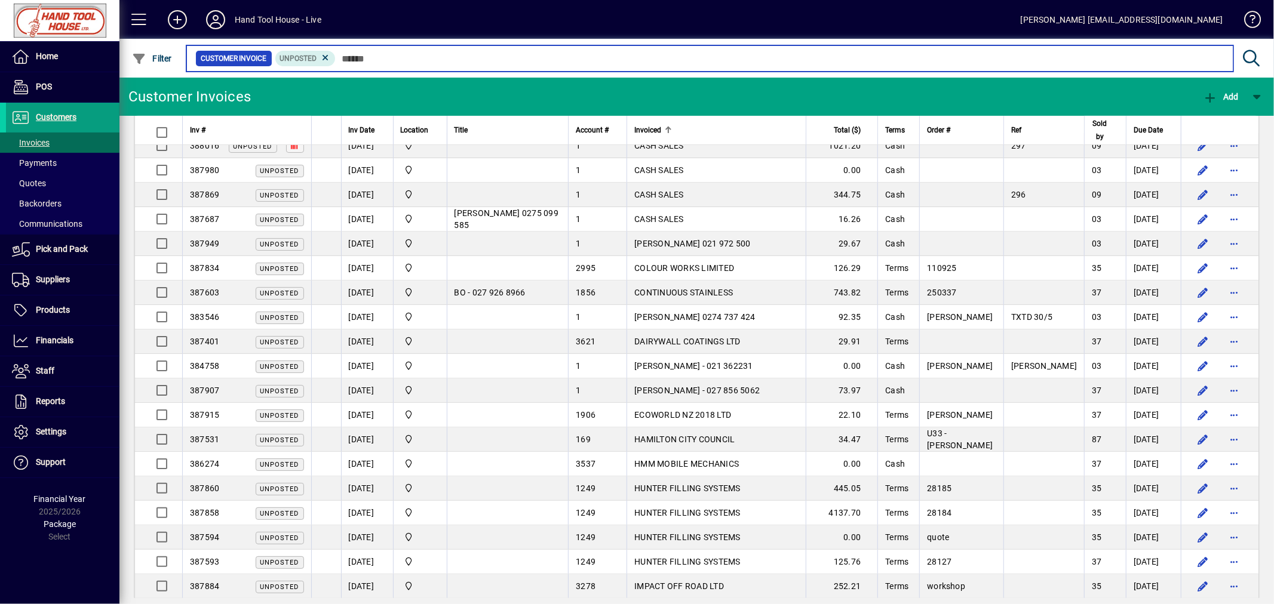
scroll to position [460, 0]
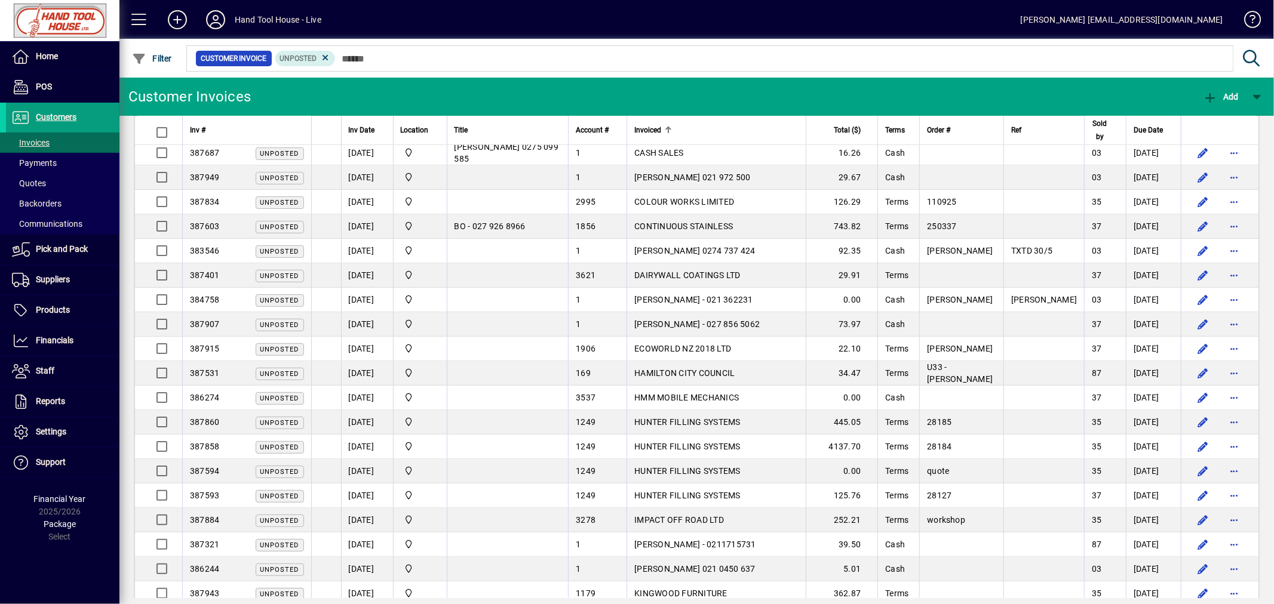
click at [694, 369] on span "HAMILTON CITY COUNCIL" at bounding box center [684, 373] width 100 height 10
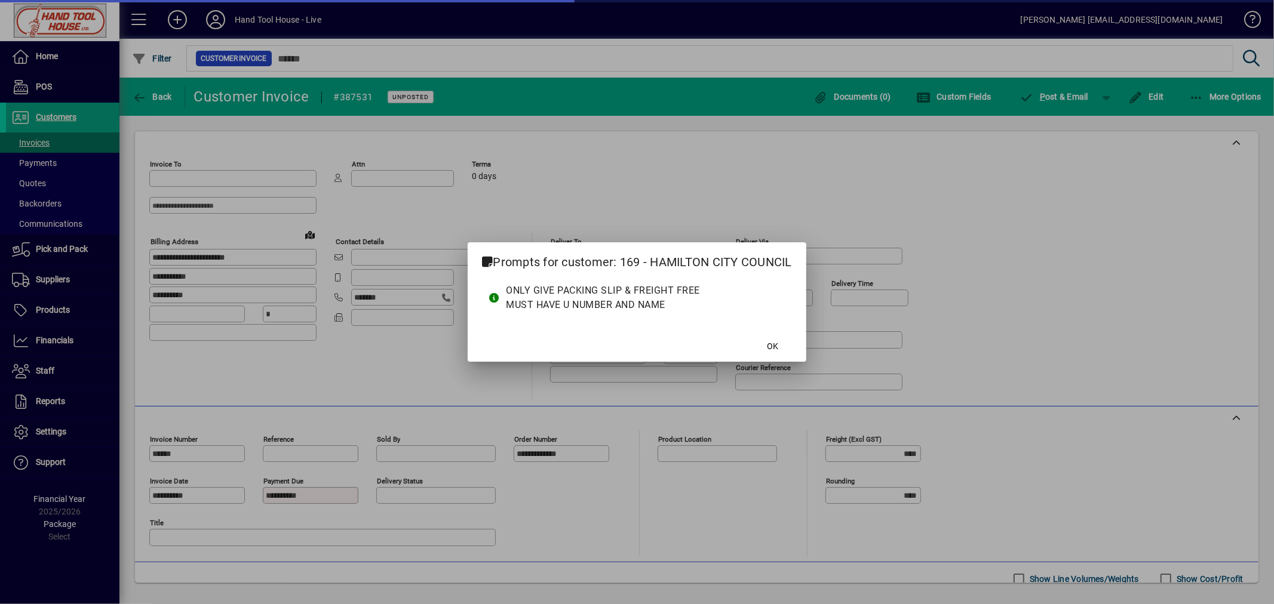
type input "**********"
type input "*********"
type input "********"
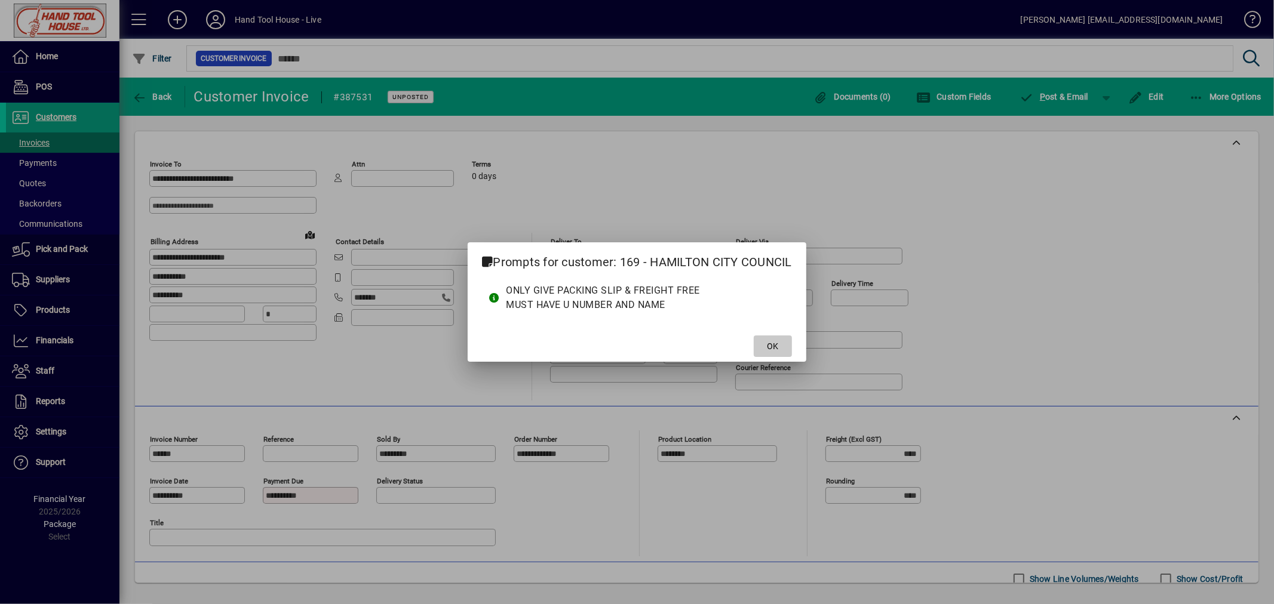
click at [776, 350] on span "OK" at bounding box center [772, 346] width 11 height 13
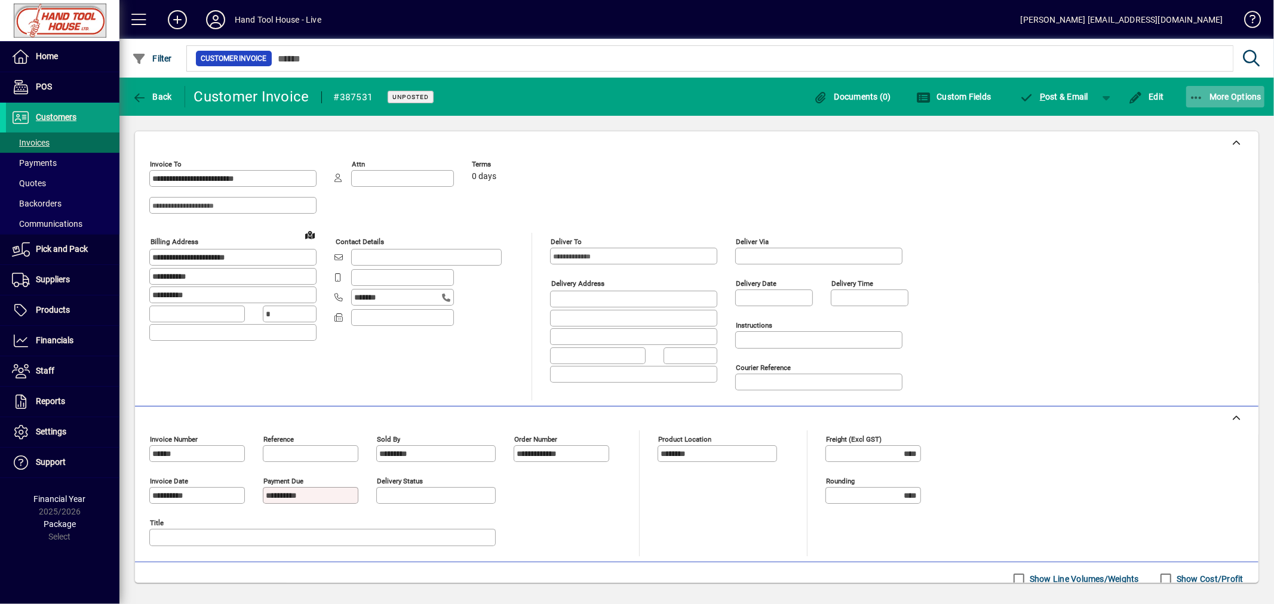
click at [1225, 106] on span "button" at bounding box center [1225, 96] width 79 height 29
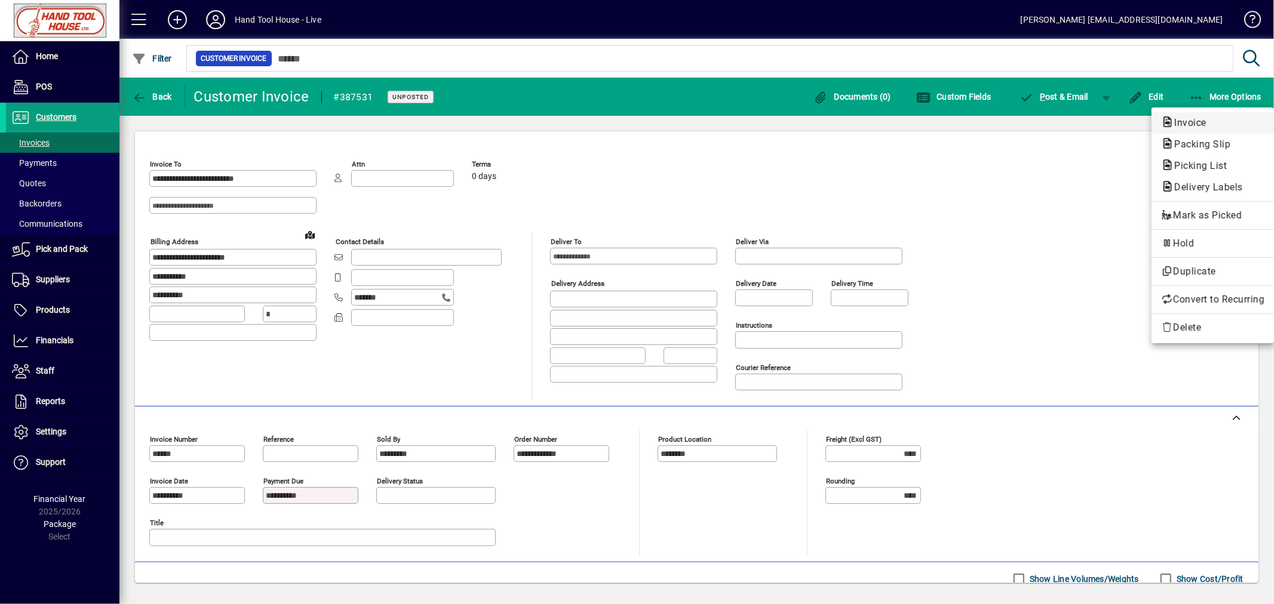
click at [1183, 128] on span "Invoice" at bounding box center [1186, 122] width 51 height 11
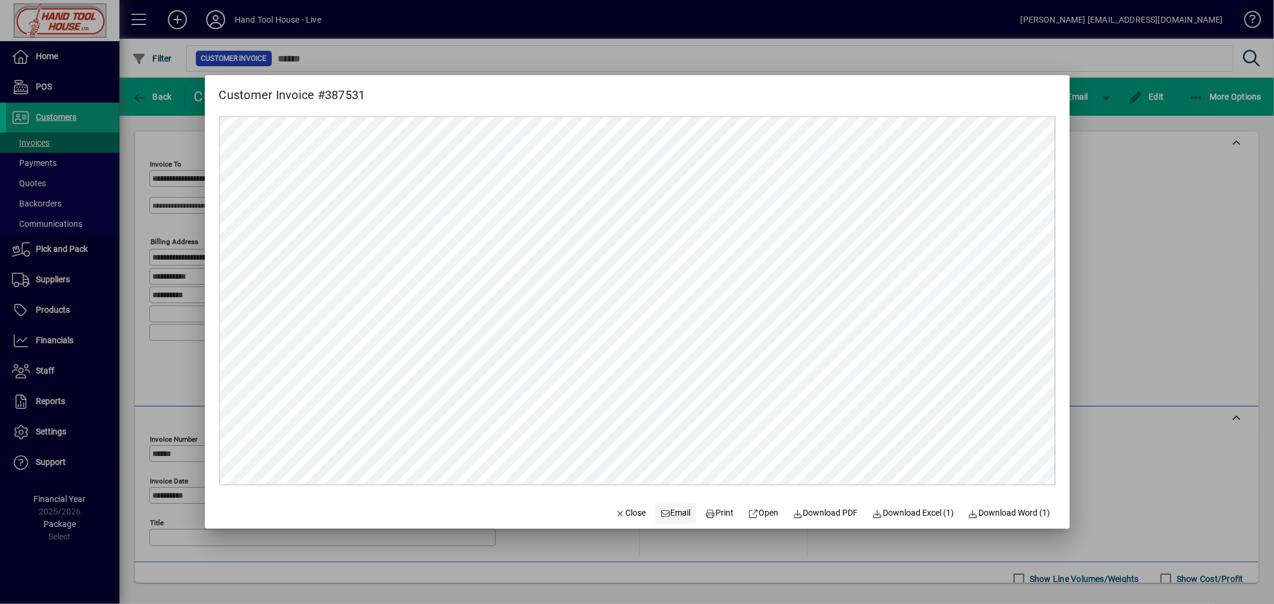
click at [670, 513] on span "Email" at bounding box center [675, 513] width 31 height 13
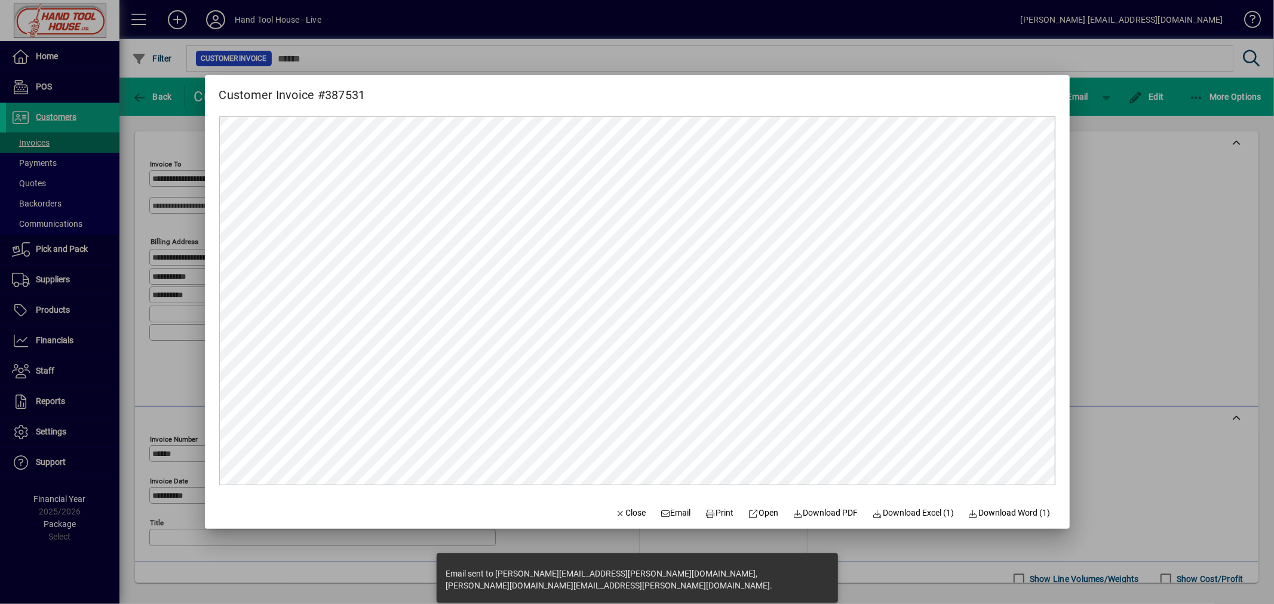
click at [832, 49] on div at bounding box center [637, 302] width 1274 height 604
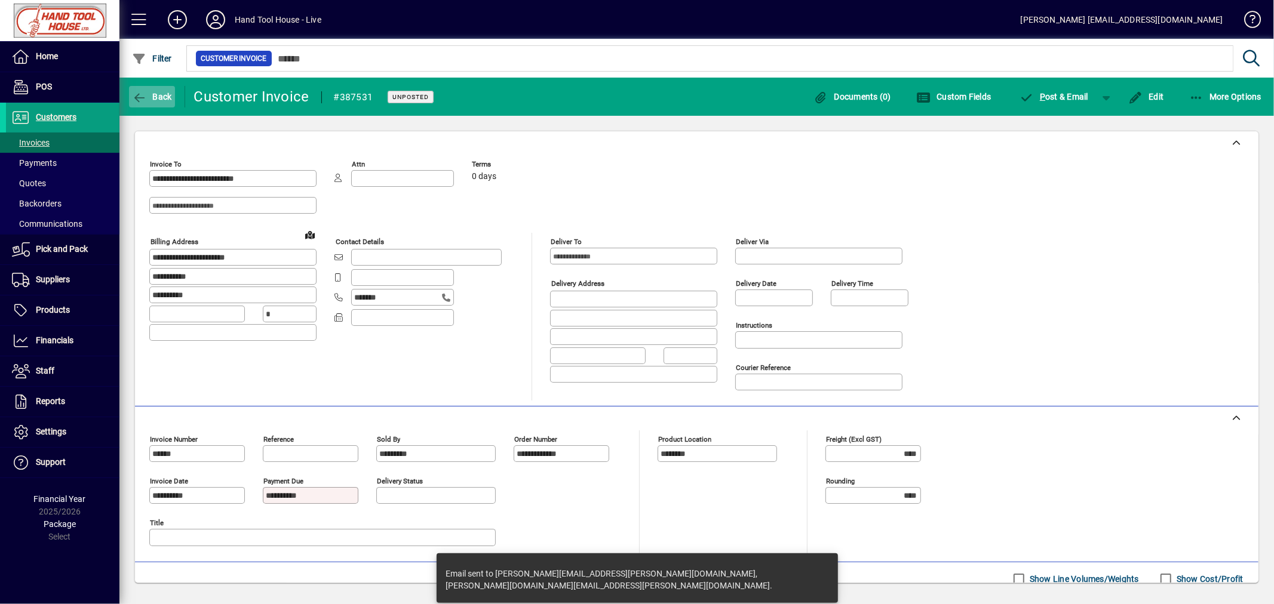
click at [152, 94] on span "Back" at bounding box center [152, 97] width 40 height 10
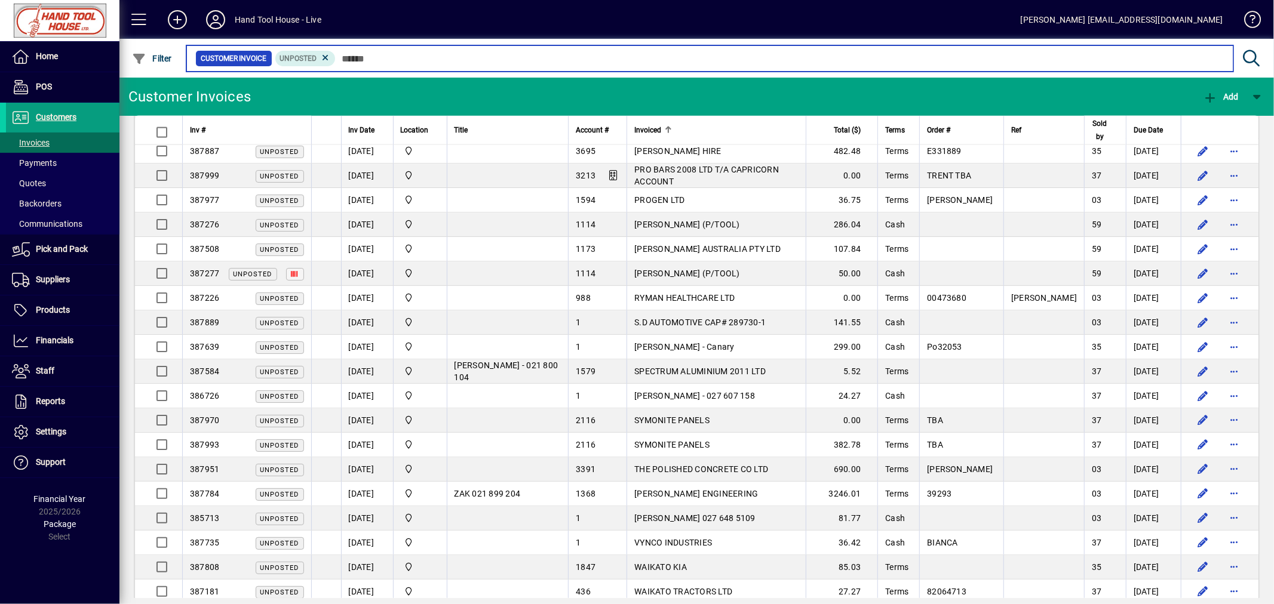
scroll to position [1698, 0]
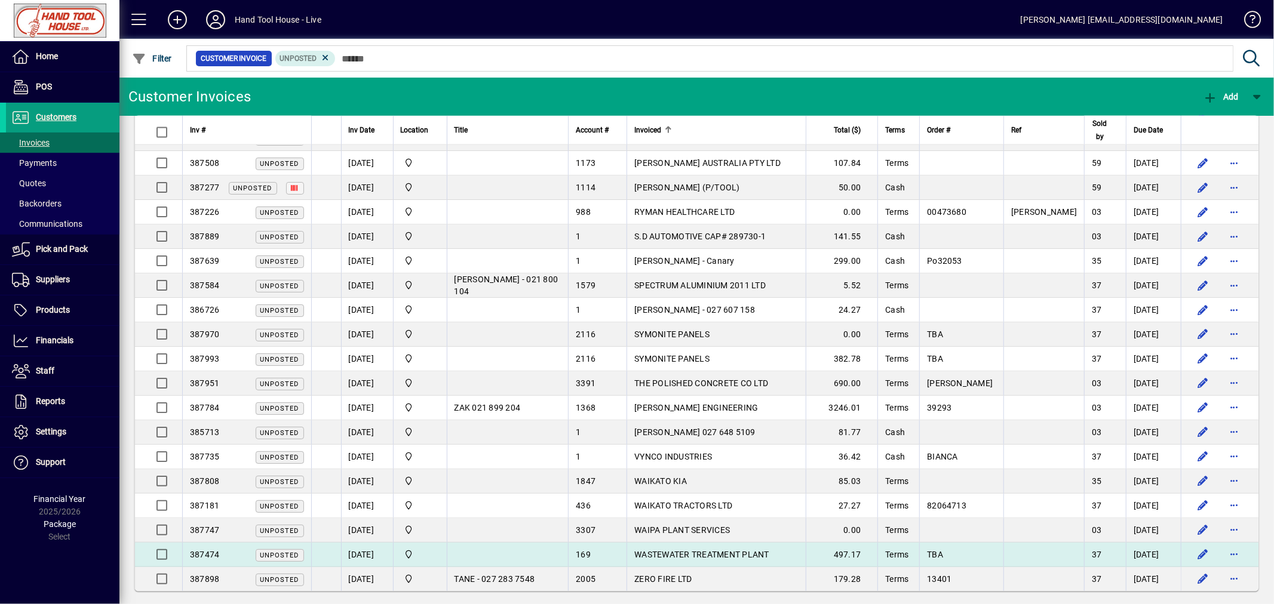
click at [299, 552] on span "Unposted" at bounding box center [279, 556] width 39 height 8
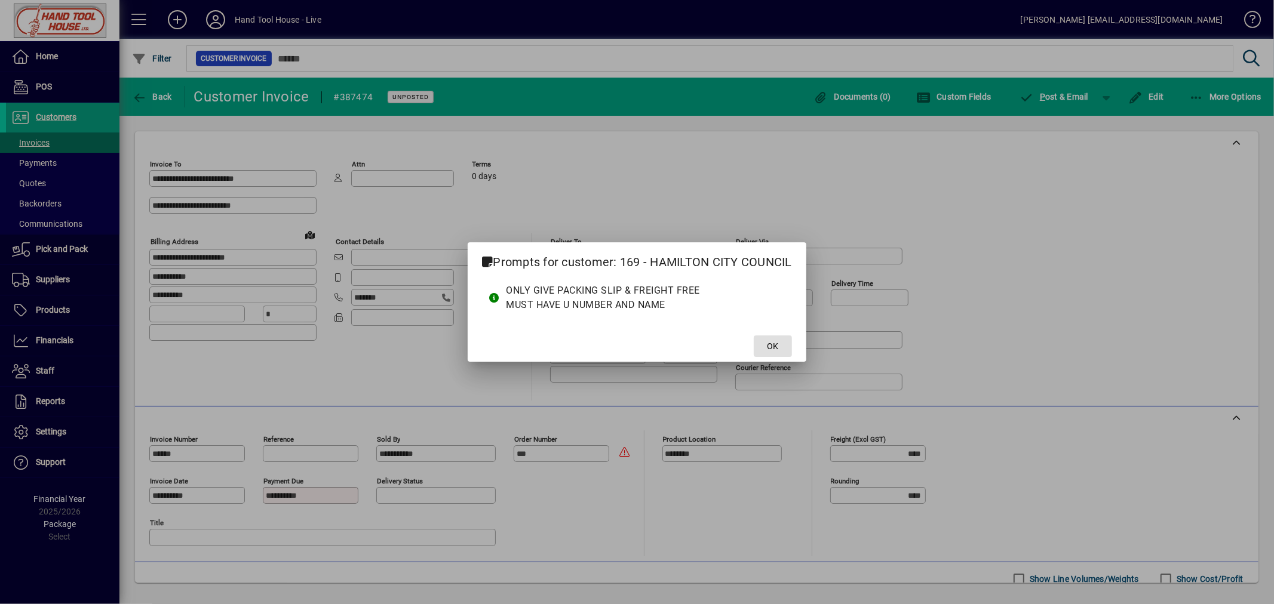
click at [774, 339] on span at bounding box center [773, 346] width 38 height 29
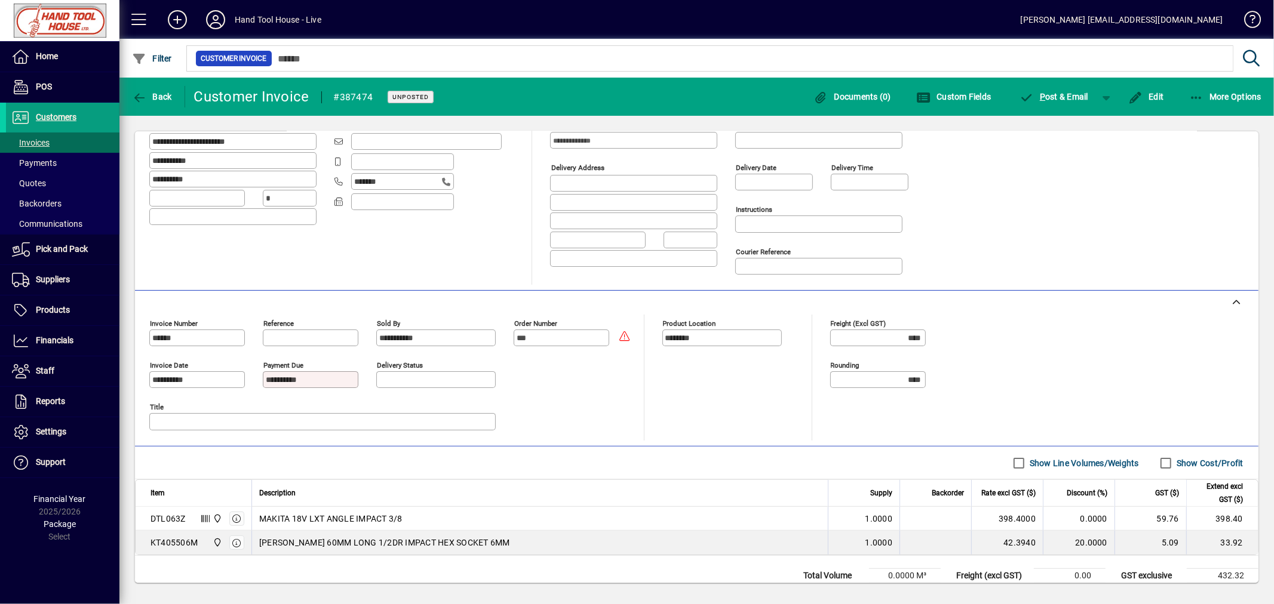
scroll to position [120, 0]
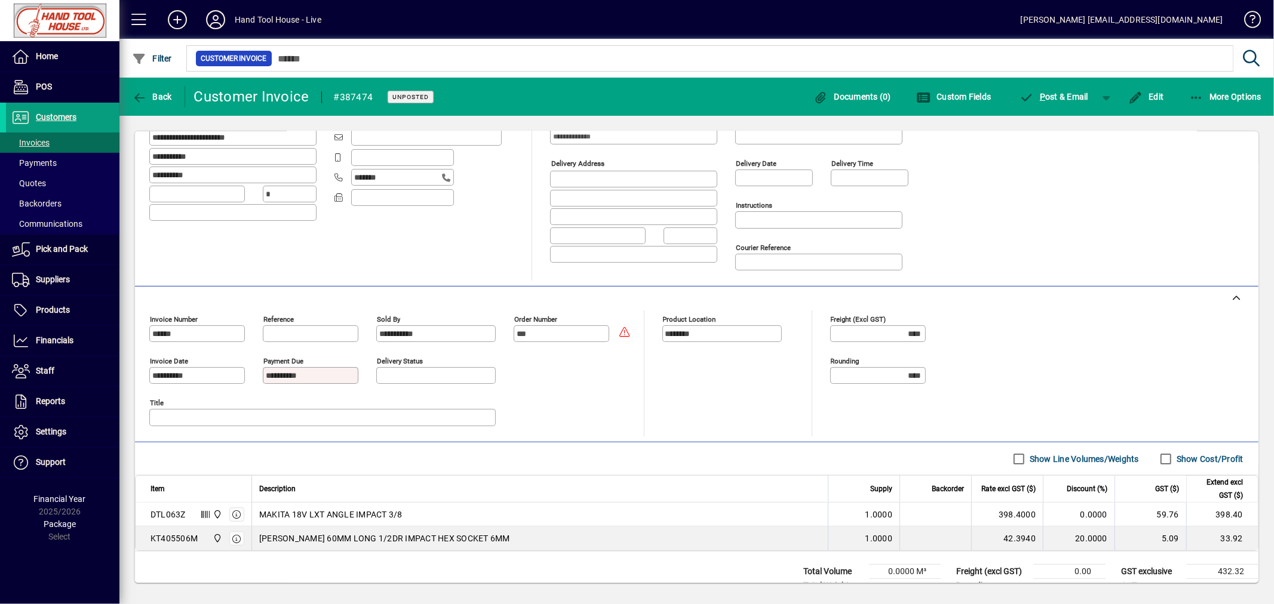
click at [545, 334] on input "***" at bounding box center [562, 334] width 92 height 10
click at [1152, 93] on span "Edit" at bounding box center [1146, 97] width 36 height 10
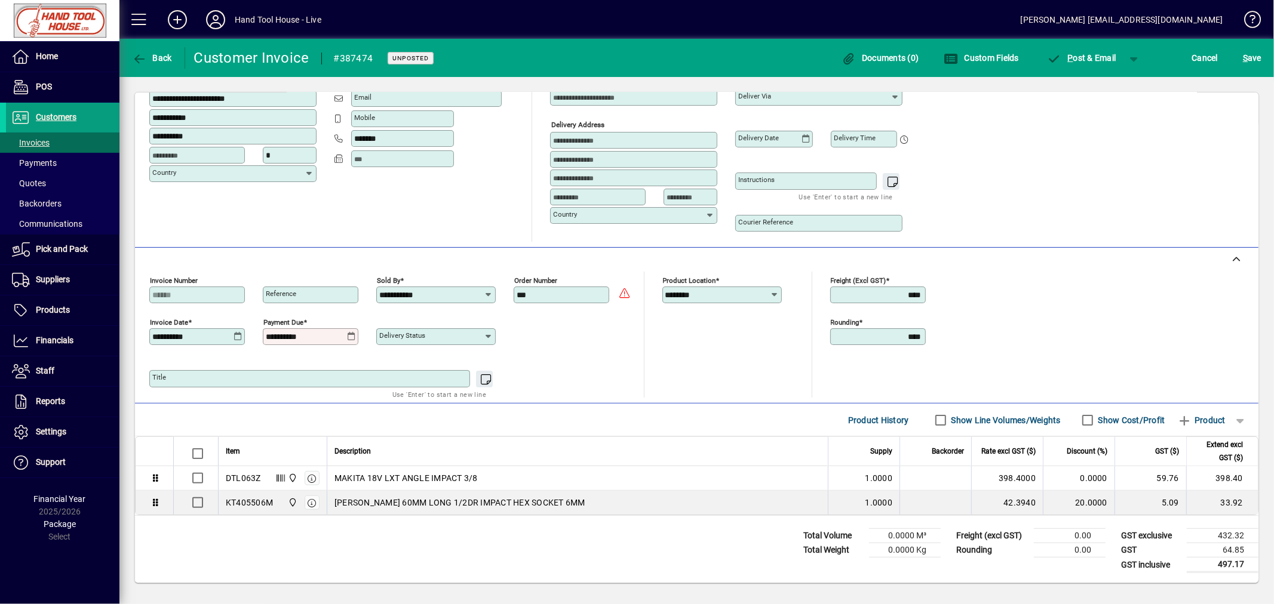
click at [543, 296] on input "***" at bounding box center [562, 295] width 92 height 10
type input "**********"
click at [1253, 57] on span "S ave" at bounding box center [1252, 57] width 19 height 19
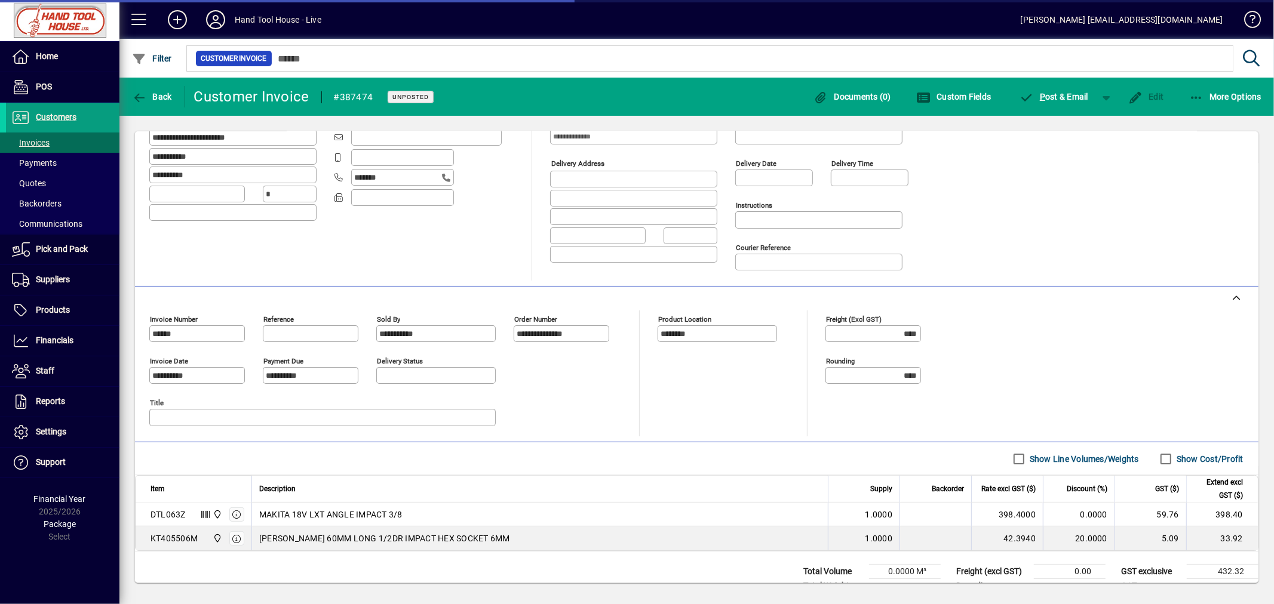
scroll to position [117, 0]
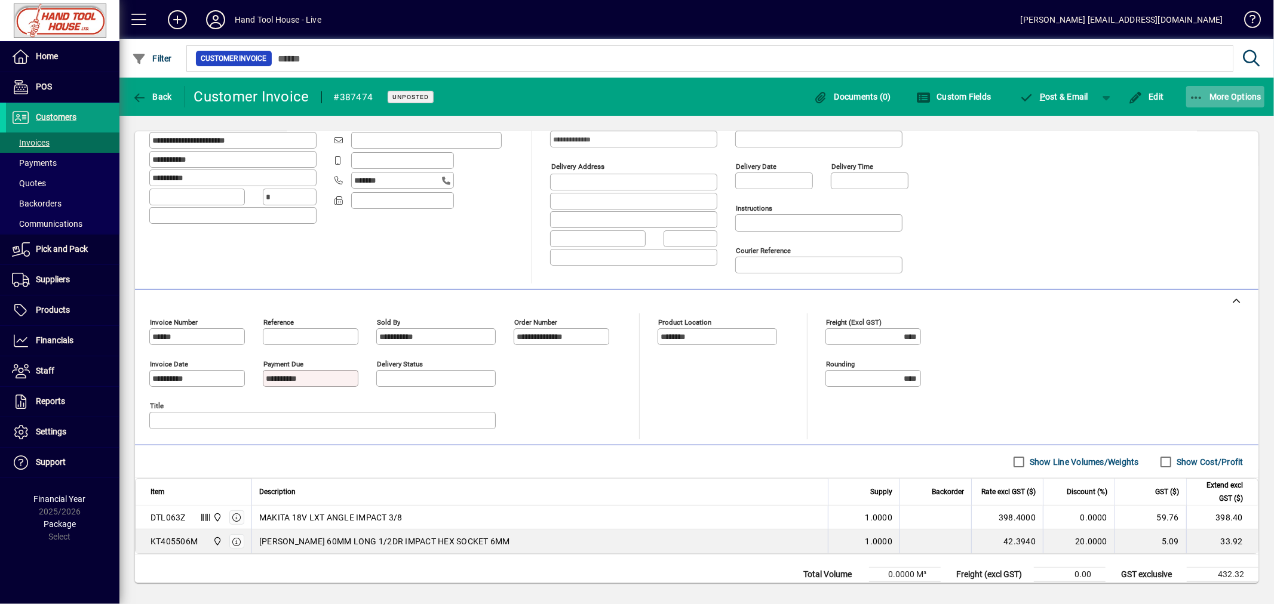
click at [1244, 100] on span "More Options" at bounding box center [1225, 97] width 73 height 10
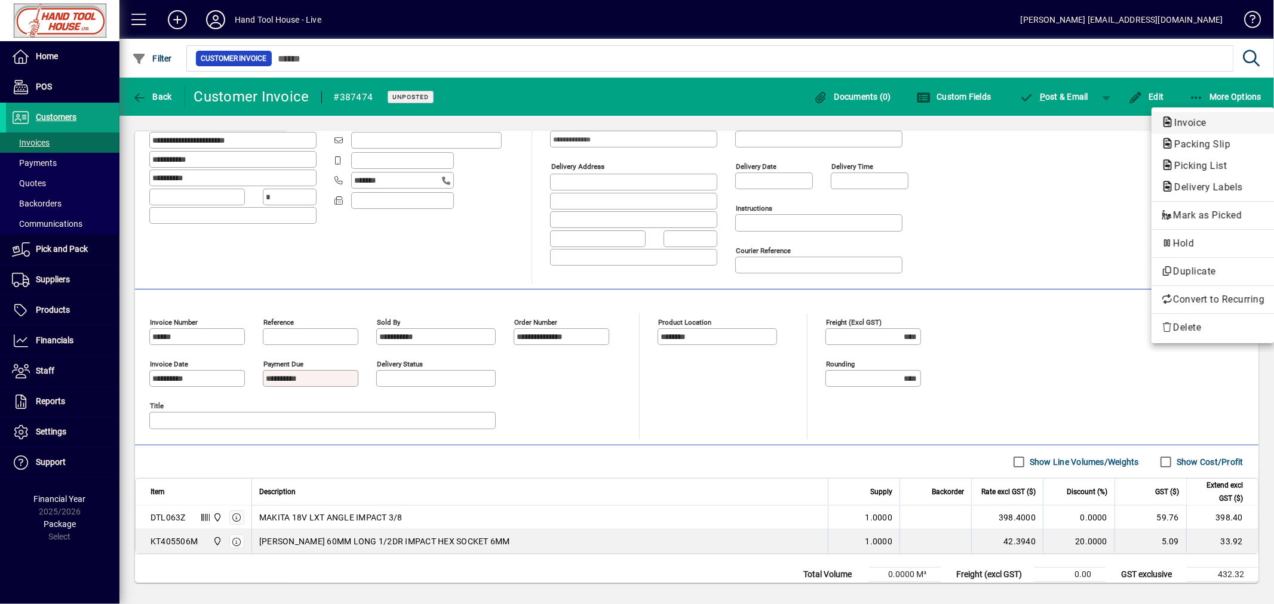
click at [1179, 116] on span "Invoice" at bounding box center [1212, 123] width 103 height 14
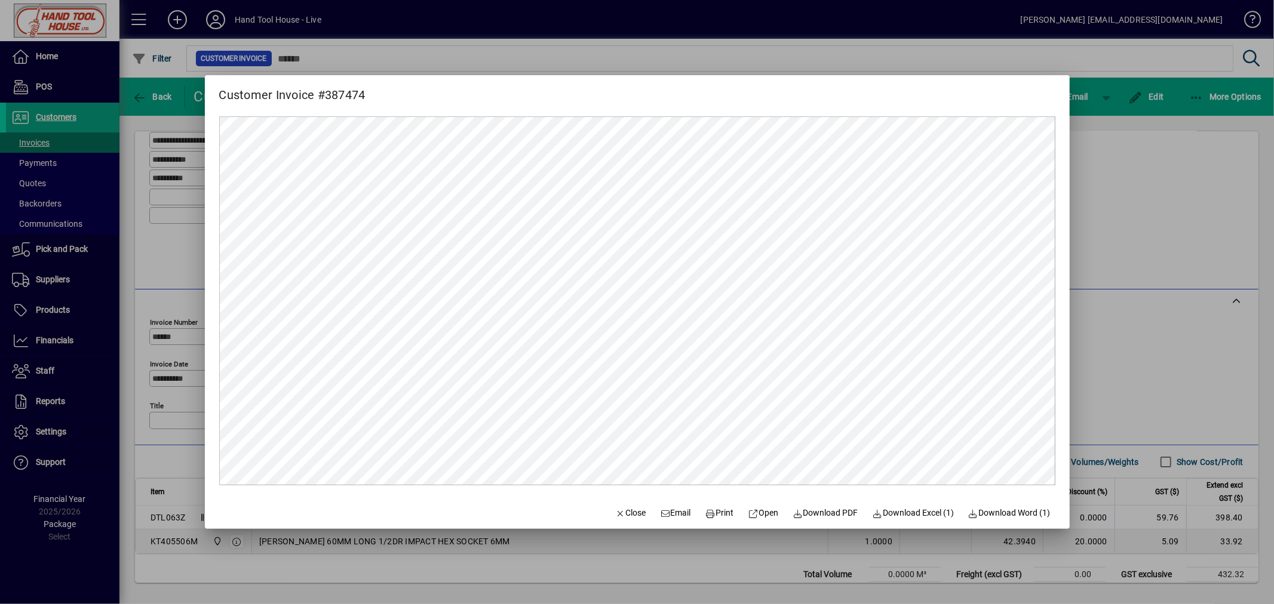
scroll to position [0, 0]
click at [668, 511] on span "Email" at bounding box center [675, 513] width 31 height 13
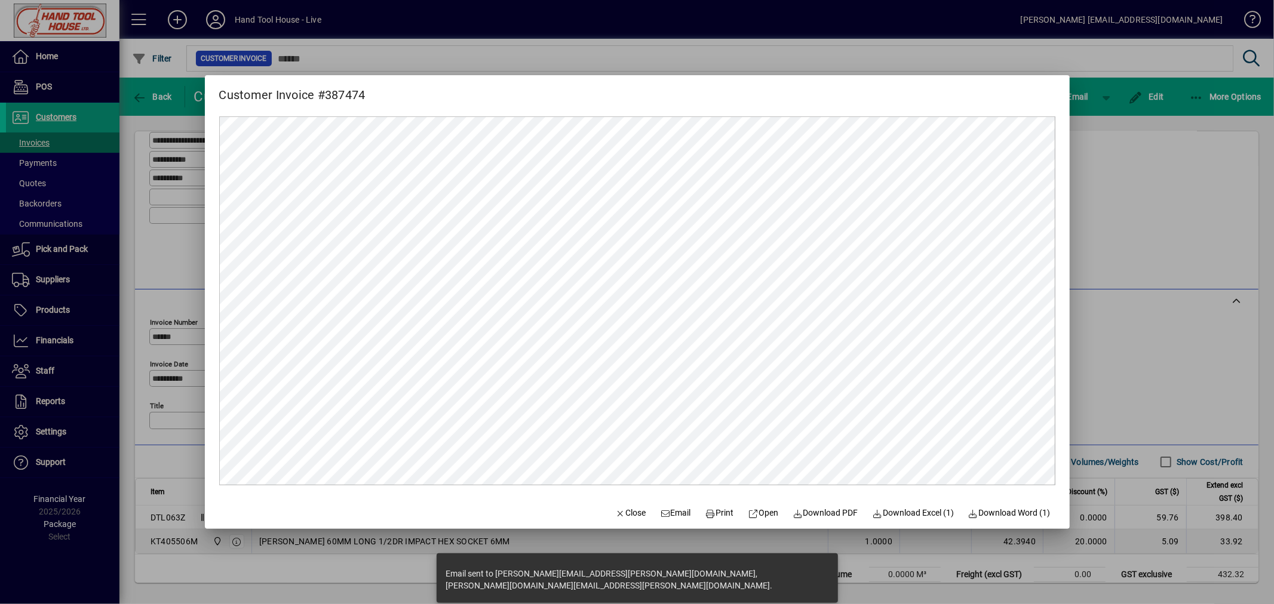
click at [604, 52] on div at bounding box center [637, 302] width 1274 height 604
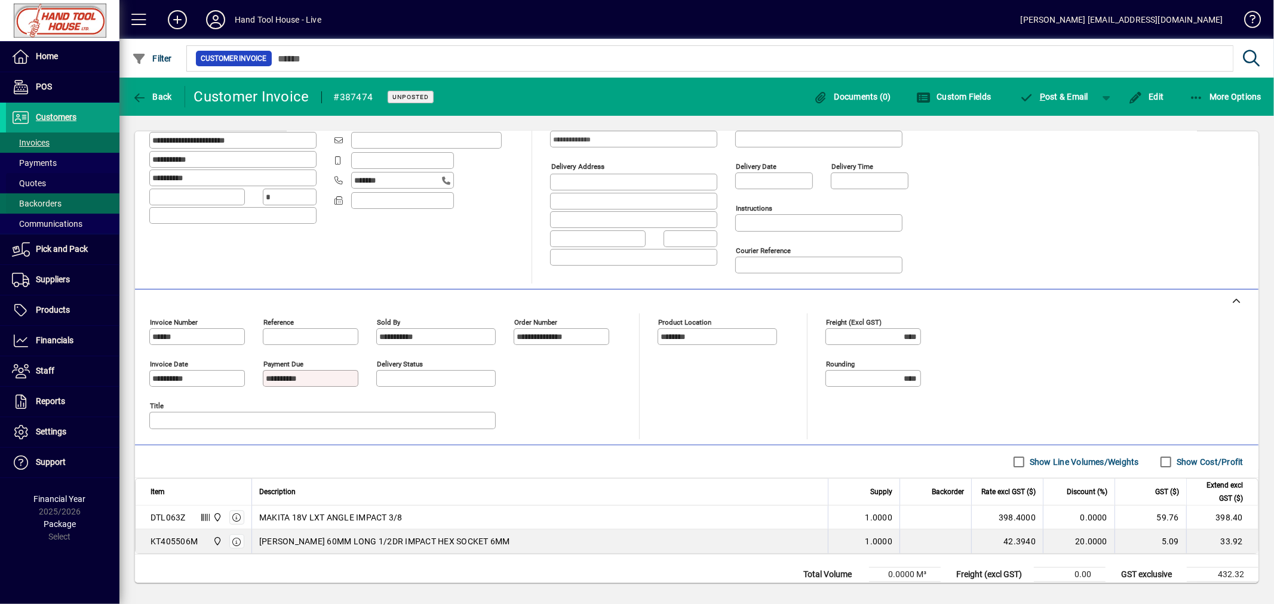
drag, startPoint x: 26, startPoint y: 186, endPoint x: 33, endPoint y: 192, distance: 9.0
click at [26, 187] on span "Quotes" at bounding box center [29, 184] width 34 height 10
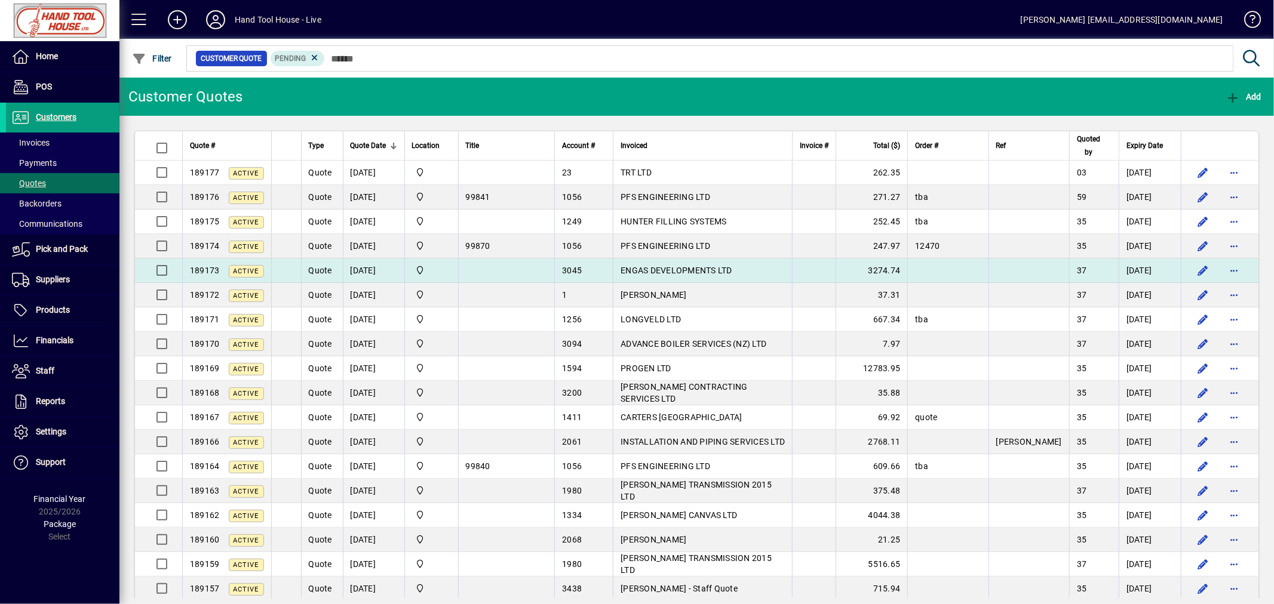
click at [739, 265] on td "ENGAS DEVELOPMENTS LTD" at bounding box center [702, 271] width 179 height 24
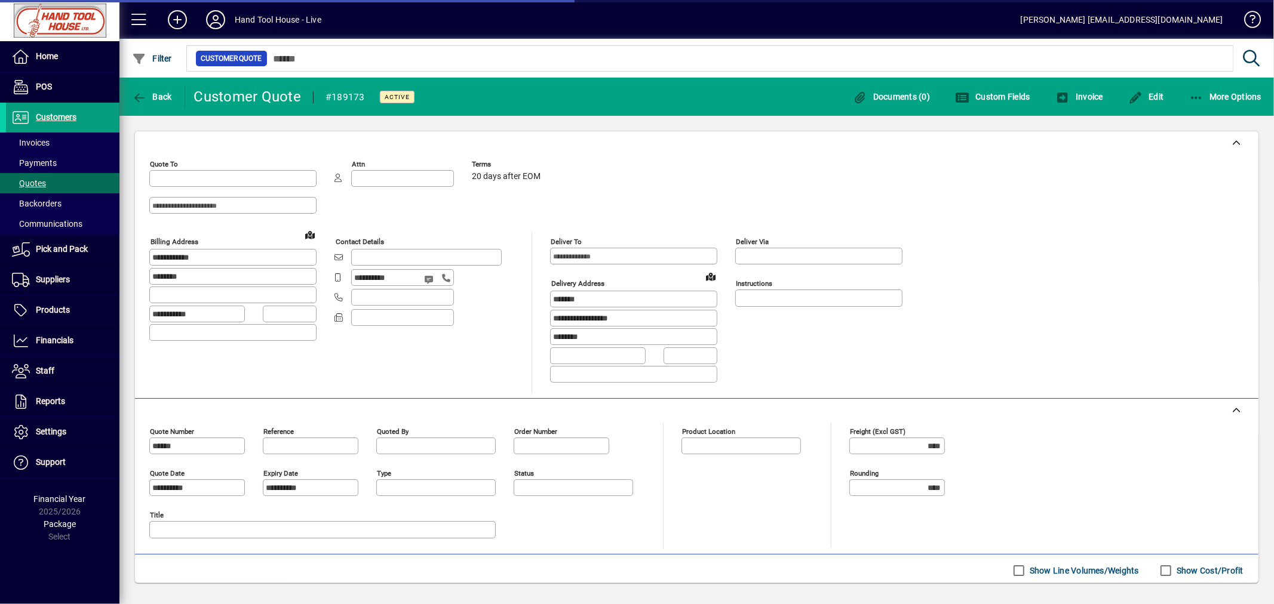
type input "*********"
type input "******"
type input "**********"
type input "********"
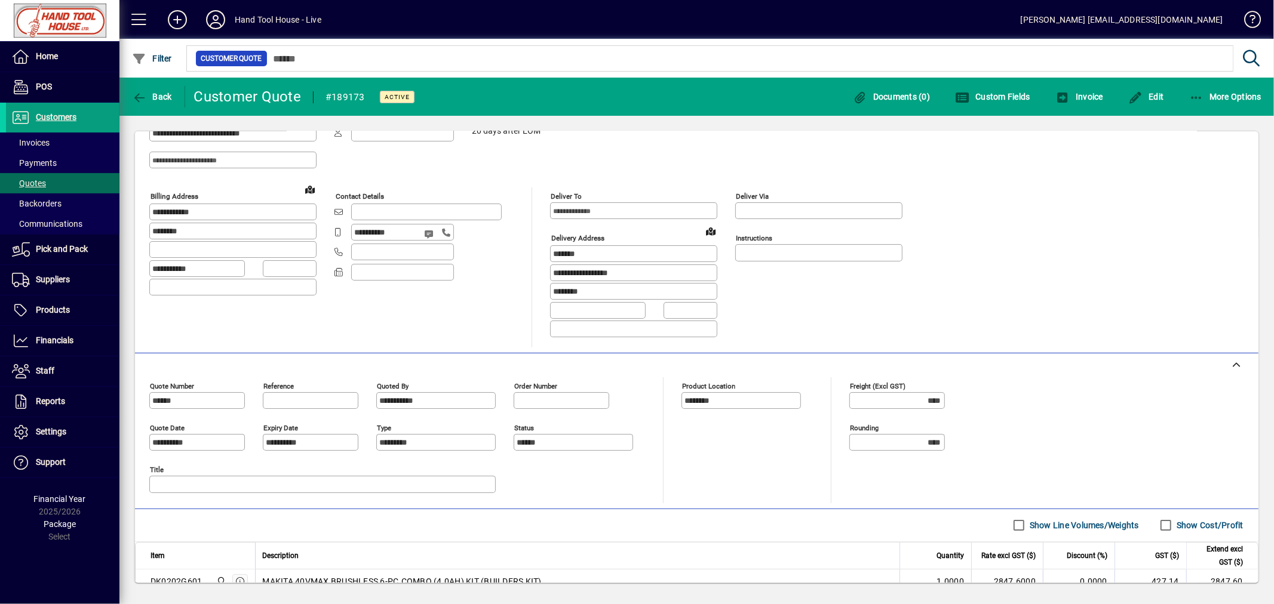
scroll to position [128, 0]
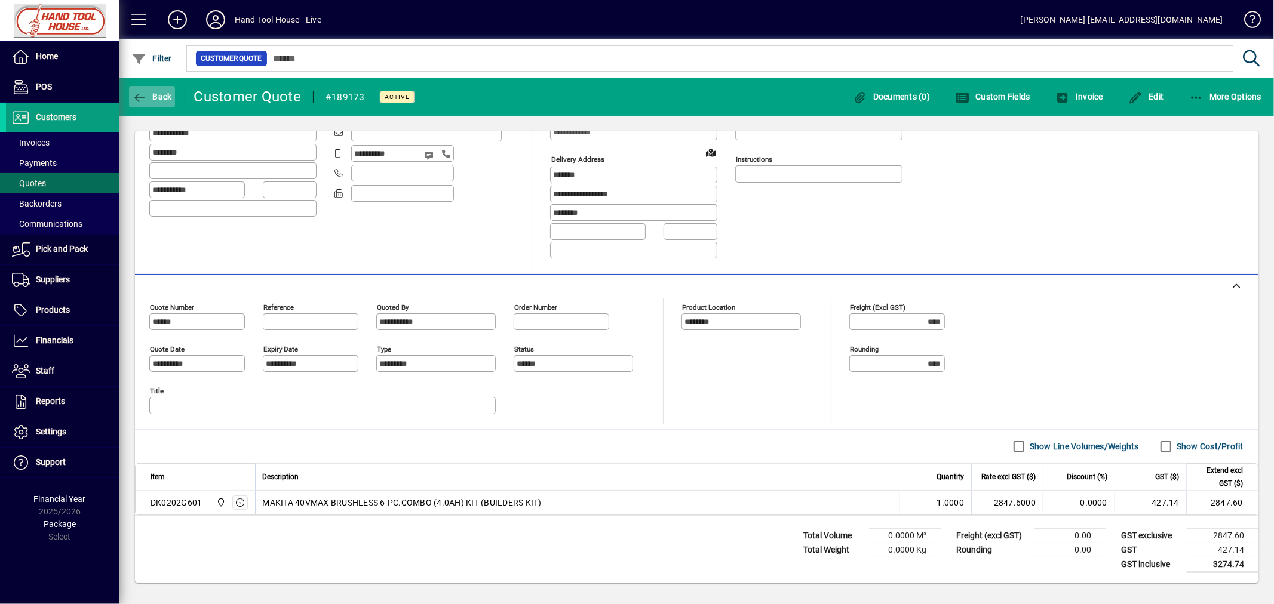
click at [136, 96] on icon "button" at bounding box center [139, 98] width 15 height 12
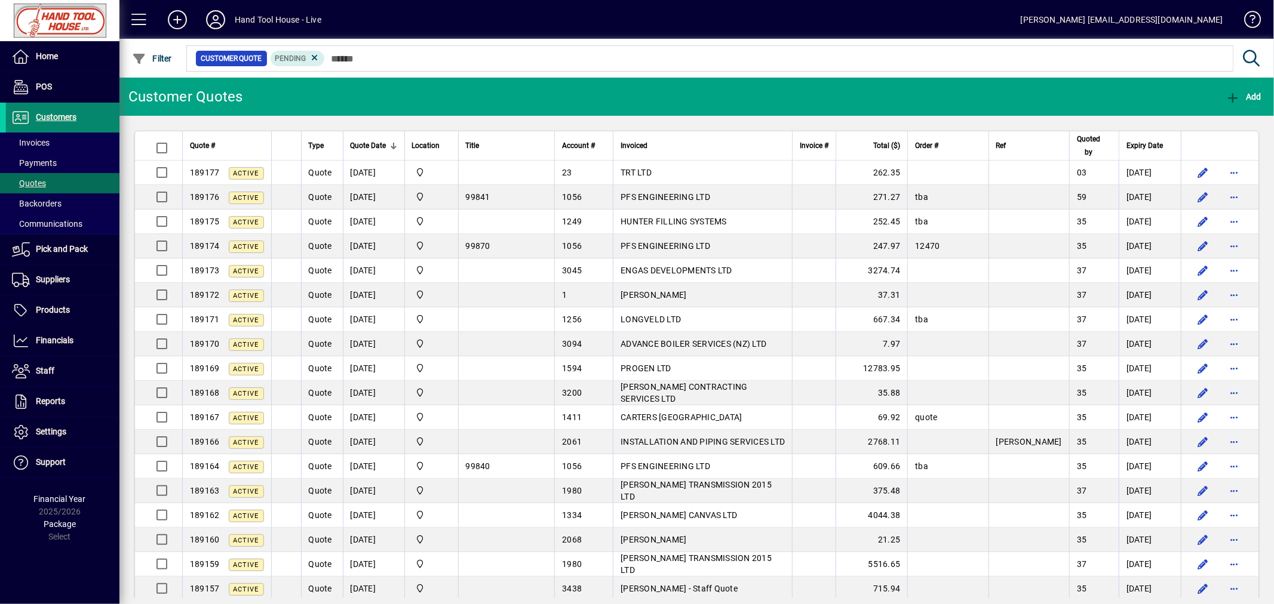
click at [55, 115] on span "Customers" at bounding box center [56, 117] width 41 height 10
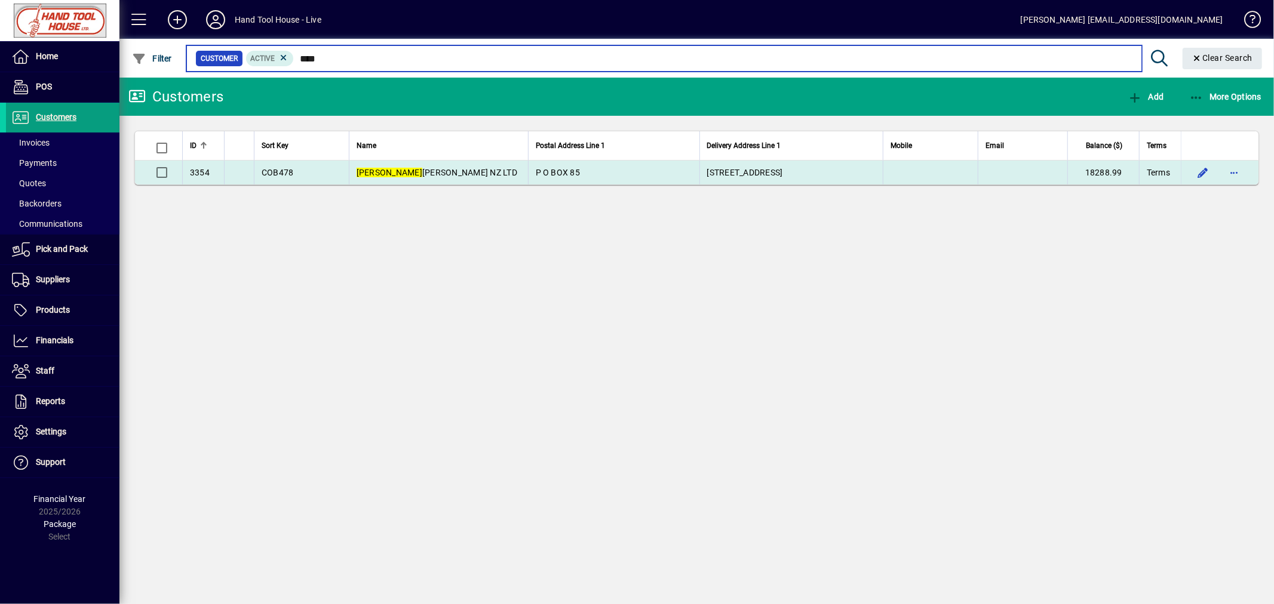
type input "****"
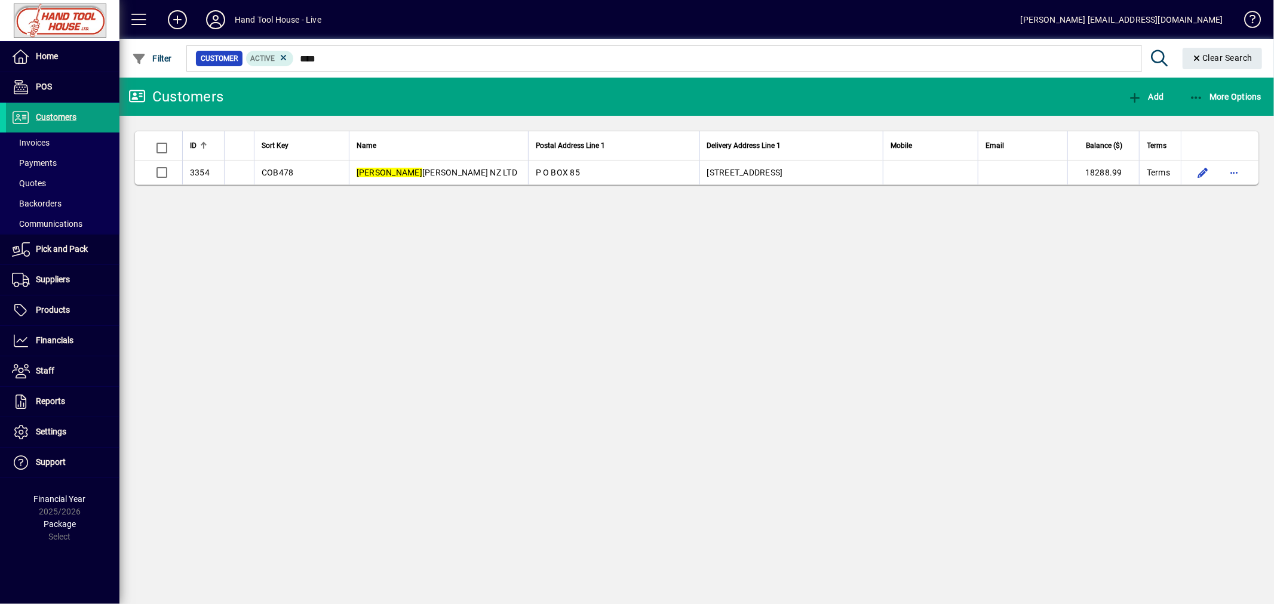
drag, startPoint x: 417, startPoint y: 176, endPoint x: 763, endPoint y: 386, distance: 405.1
click at [854, 440] on div "Customers Add More Options ID Sort Key Name Postal Address Line 1 Delivery Addr…" at bounding box center [696, 341] width 1154 height 527
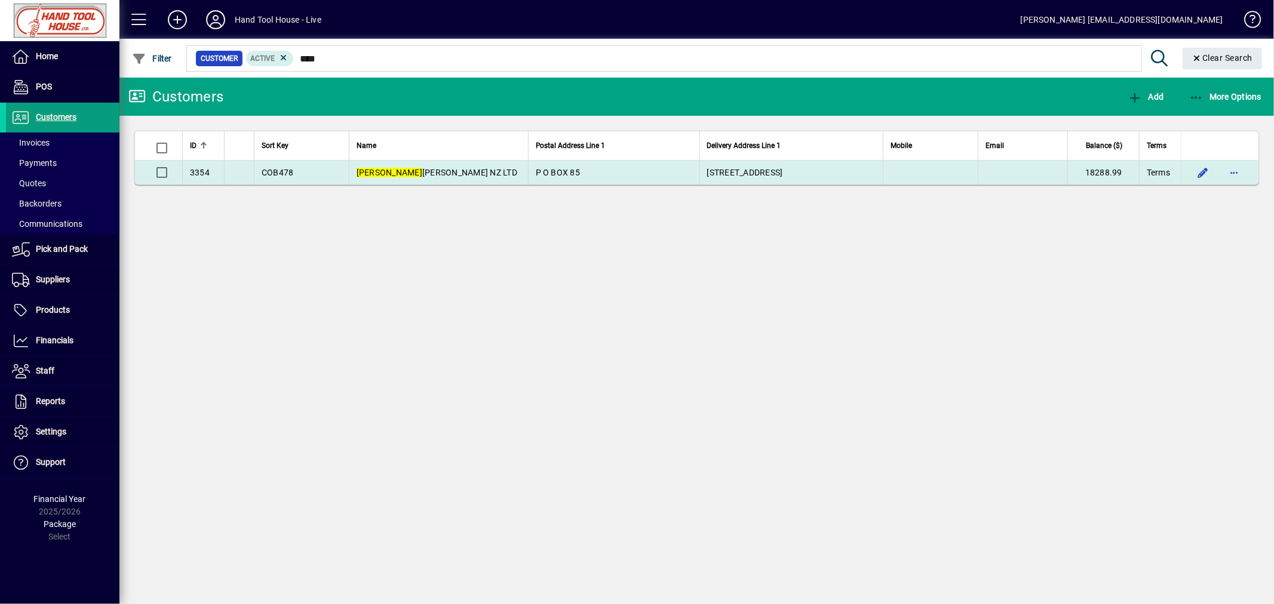
click at [281, 174] on span "COB478" at bounding box center [278, 173] width 32 height 10
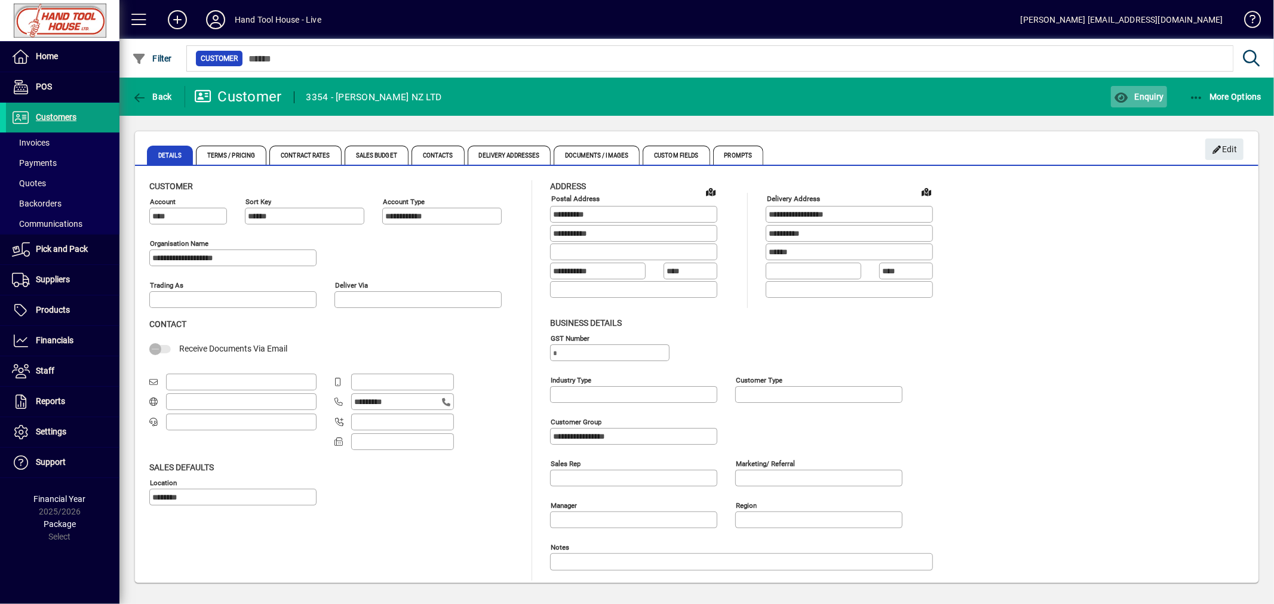
click at [1144, 96] on span "Enquiry" at bounding box center [1139, 97] width 50 height 10
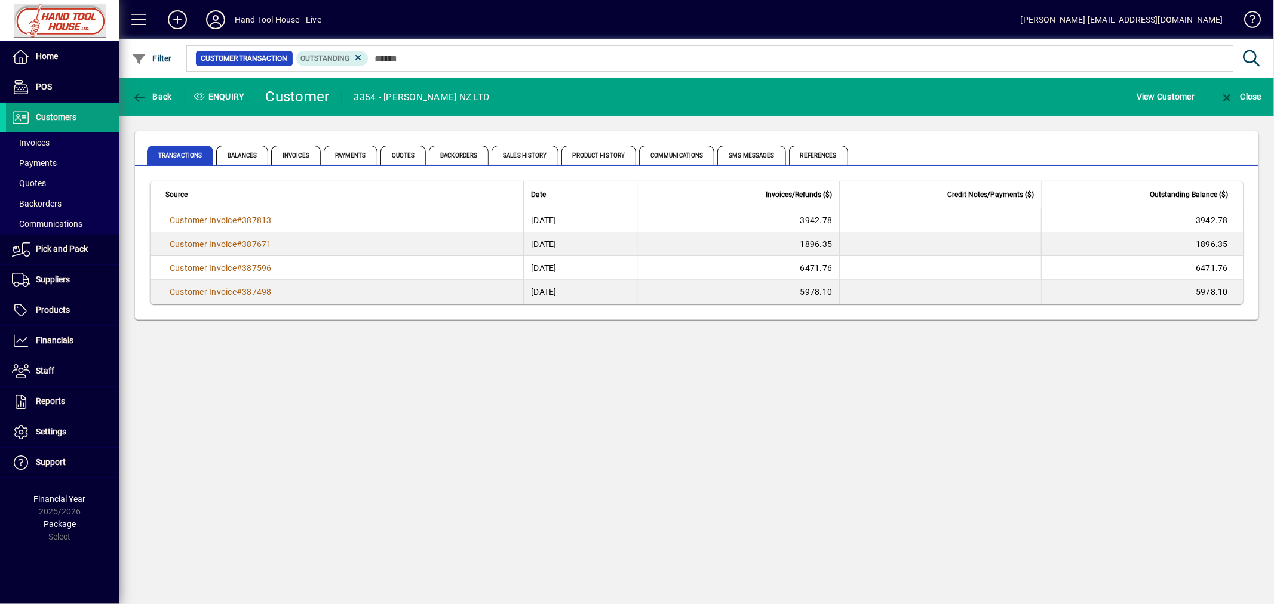
click at [199, 217] on span "Customer Invoice" at bounding box center [203, 221] width 67 height 10
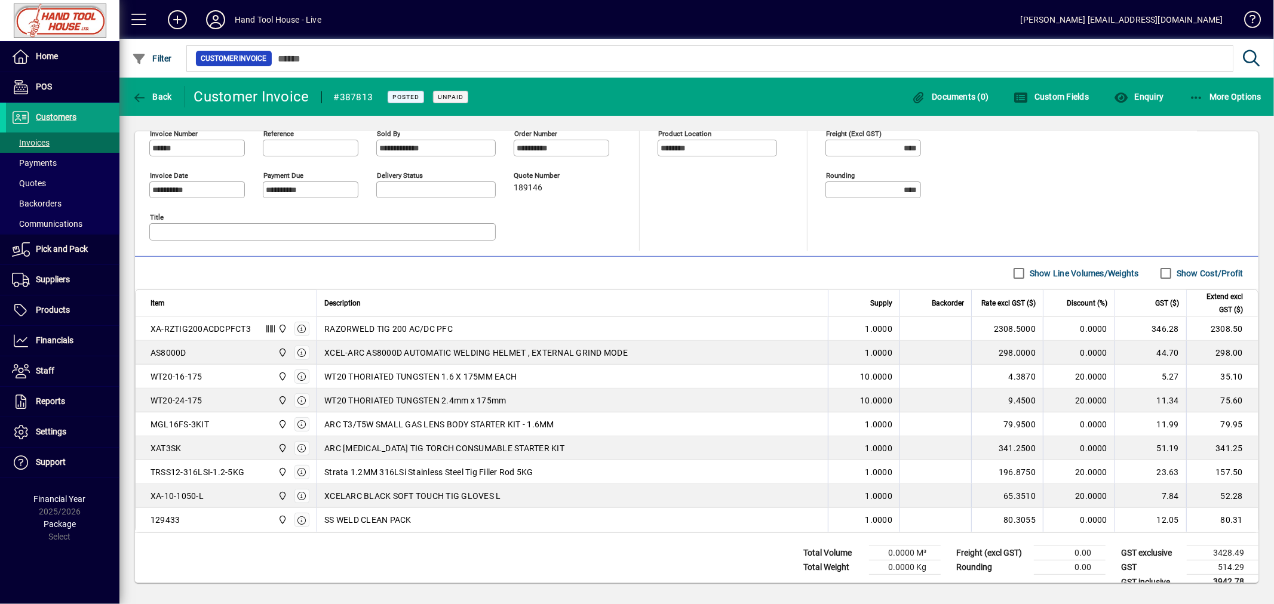
scroll to position [302, 0]
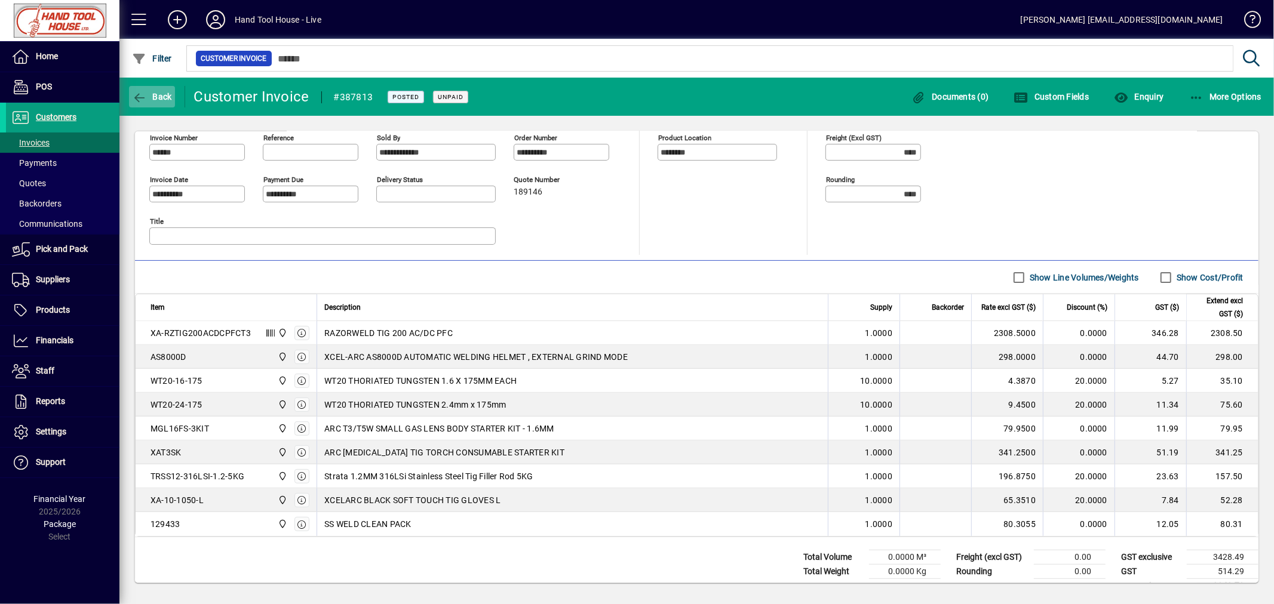
click at [148, 93] on span "Back" at bounding box center [152, 97] width 40 height 10
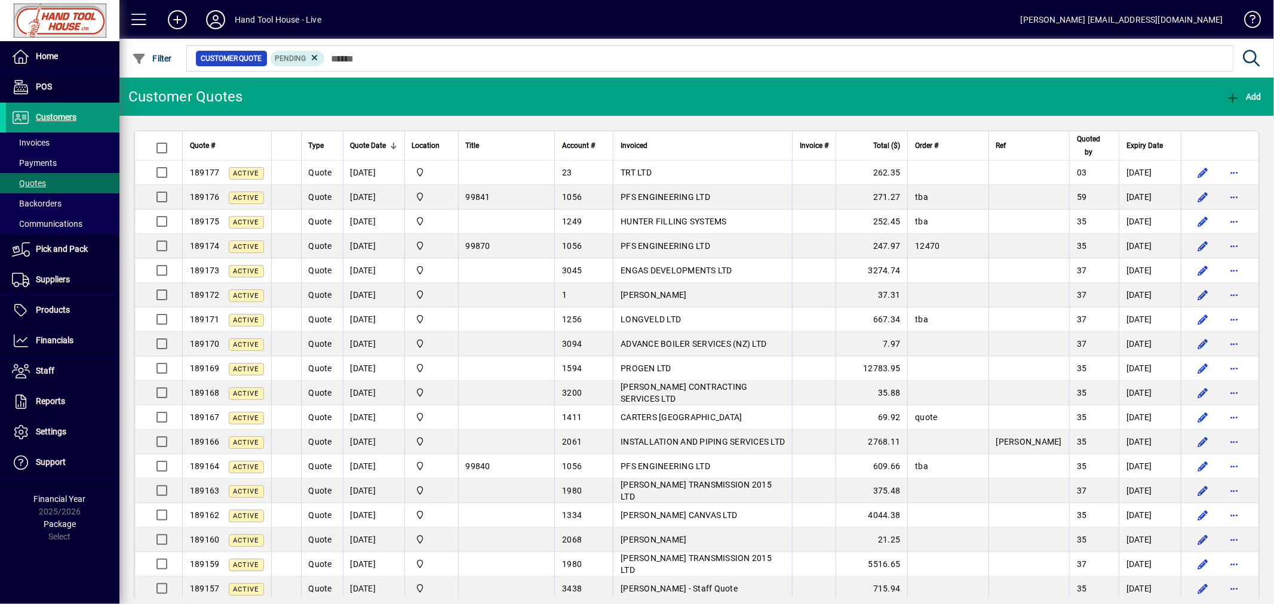
click at [63, 119] on span "Customers" at bounding box center [56, 117] width 41 height 10
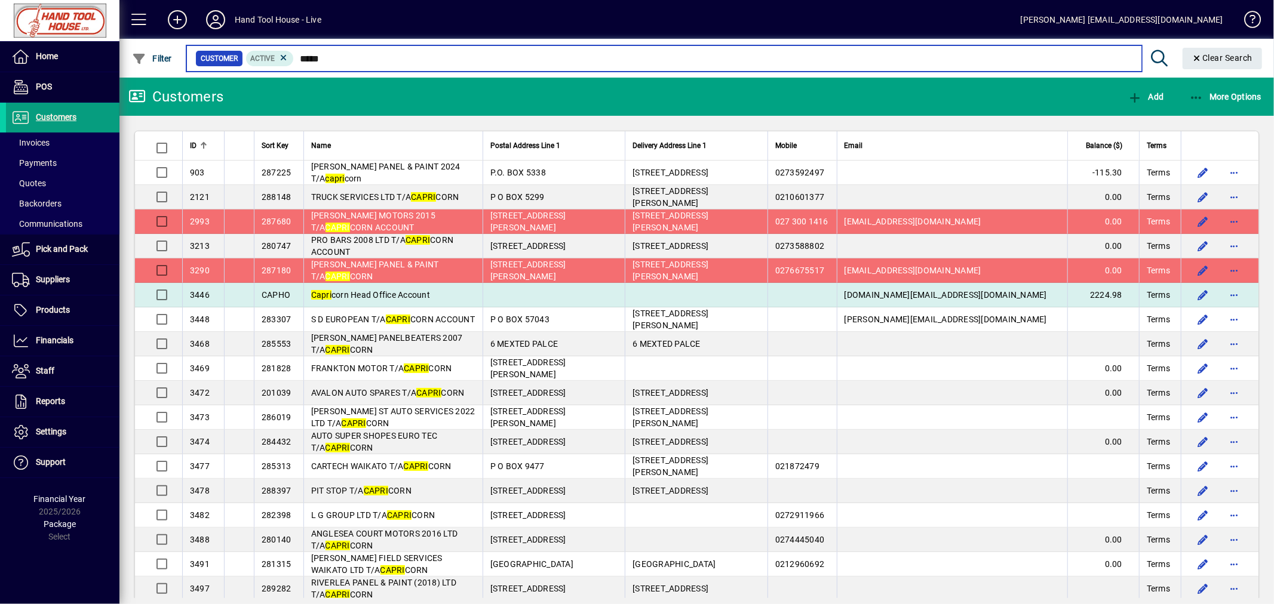
type input "*****"
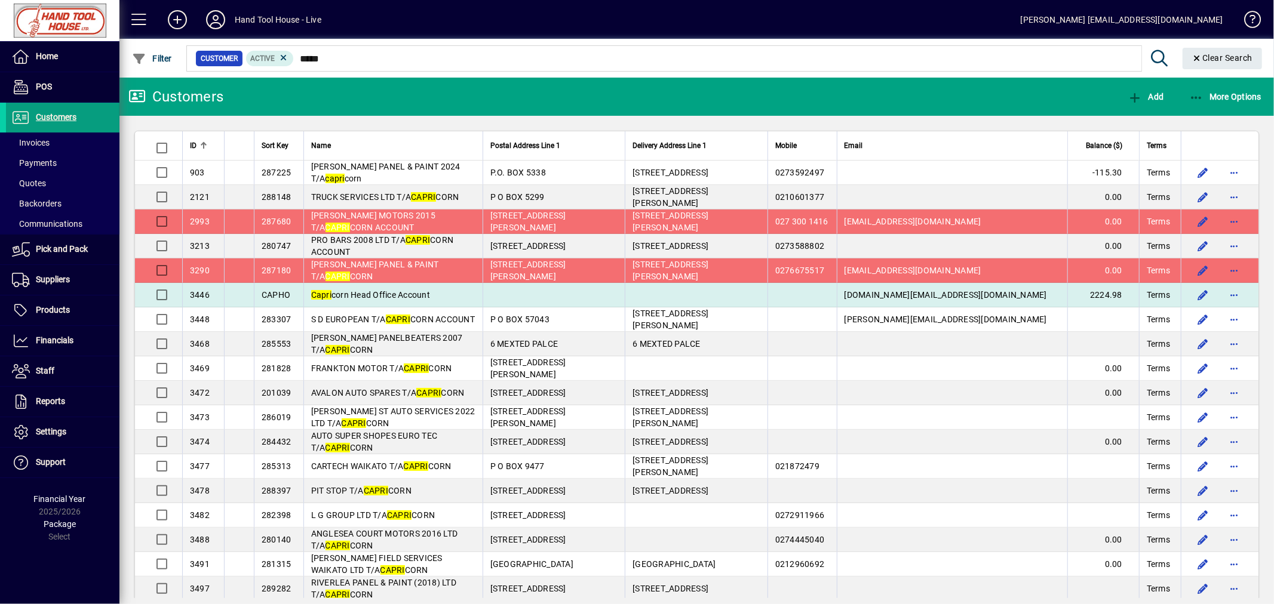
click at [369, 297] on span "Capri corn Head Office Account" at bounding box center [370, 295] width 119 height 10
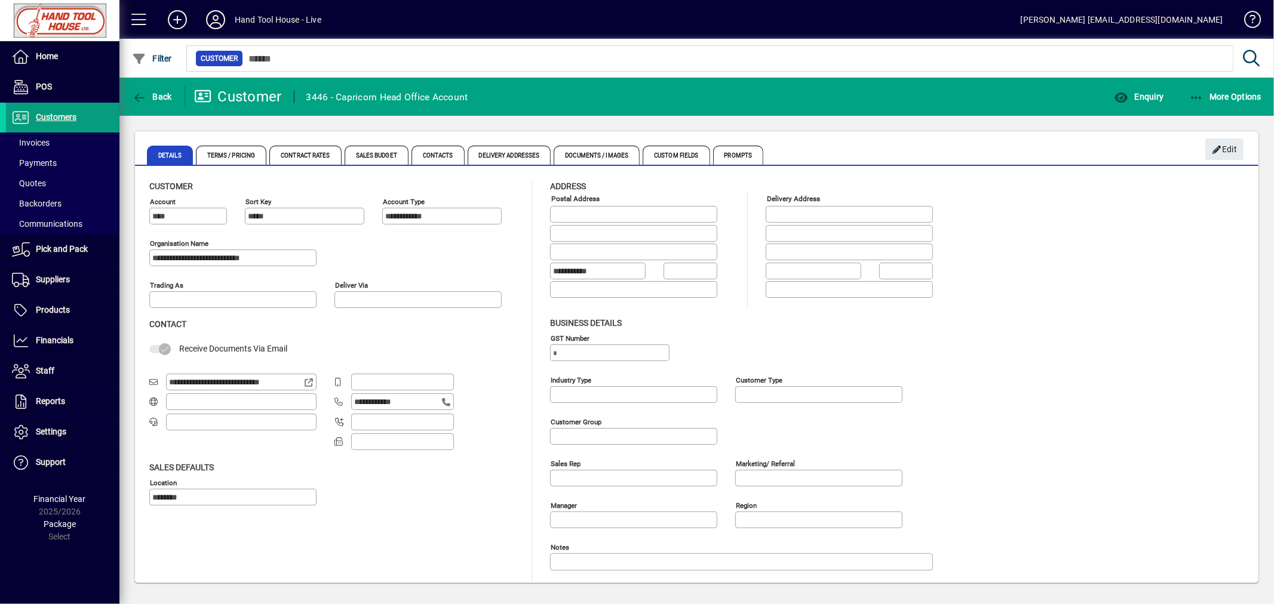
type input "**********"
click at [1146, 100] on span "Enquiry" at bounding box center [1139, 97] width 50 height 10
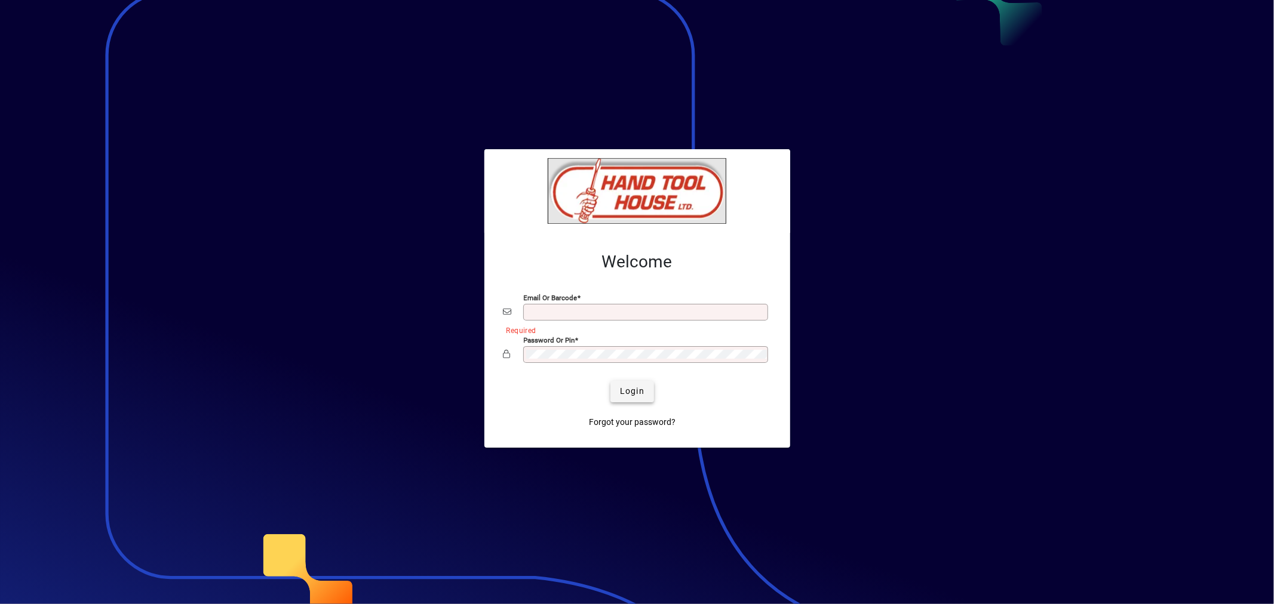
type input "**********"
click at [633, 397] on span "Login" at bounding box center [632, 391] width 24 height 13
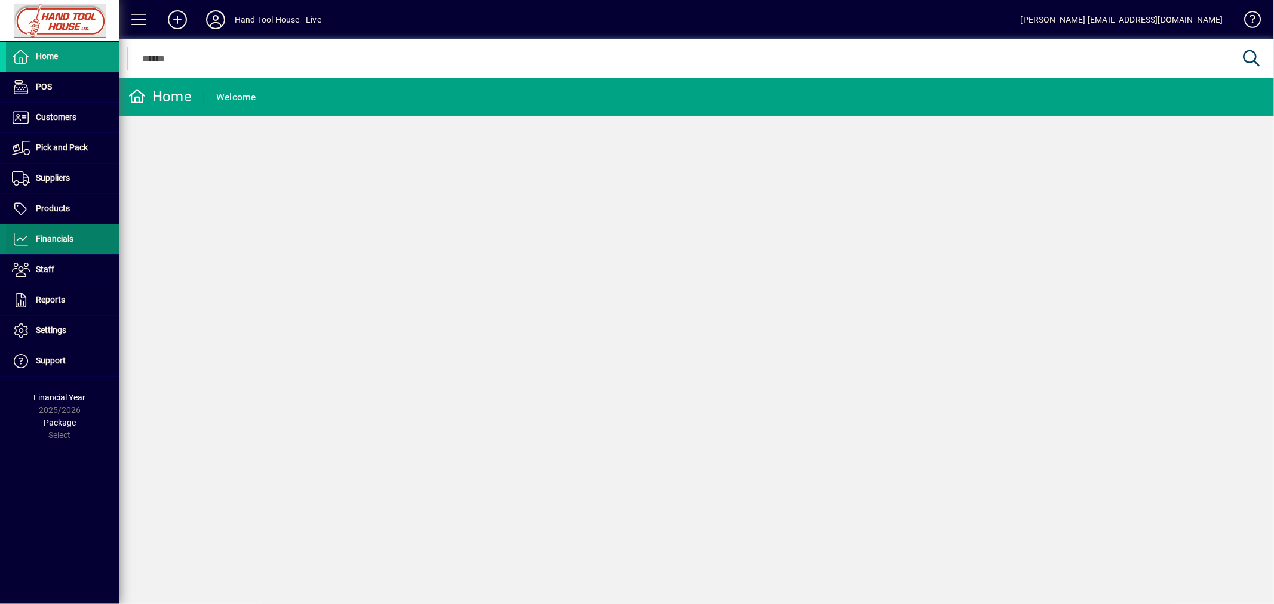
click at [59, 236] on span "Financials" at bounding box center [55, 239] width 38 height 10
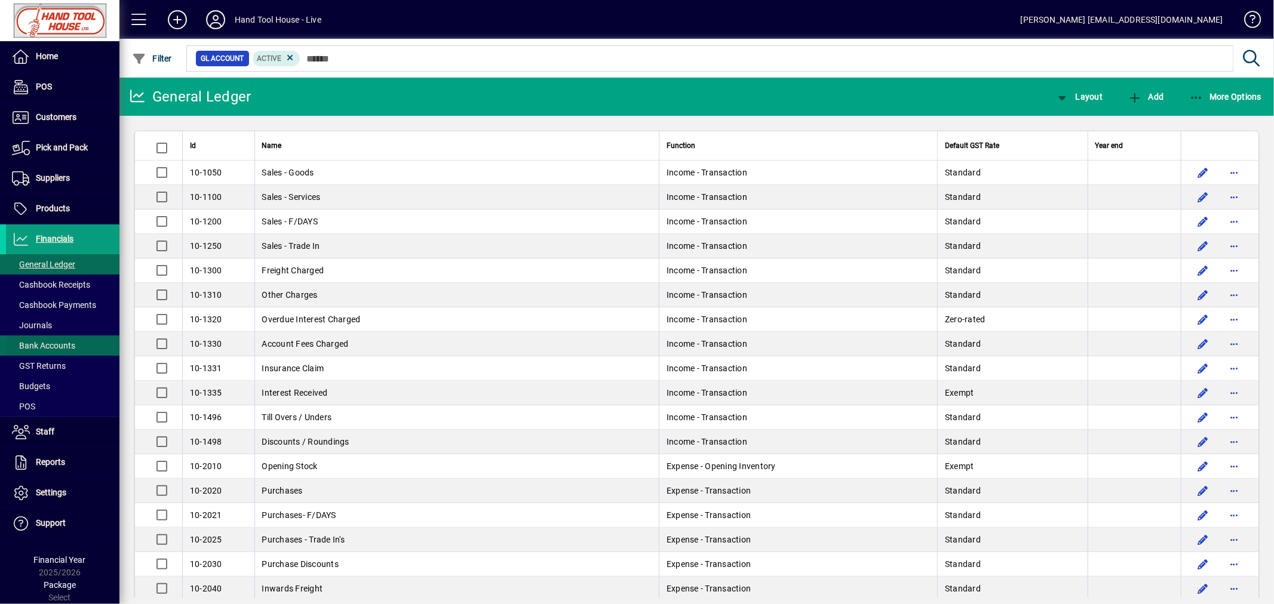
click at [47, 347] on span "Bank Accounts" at bounding box center [43, 346] width 63 height 10
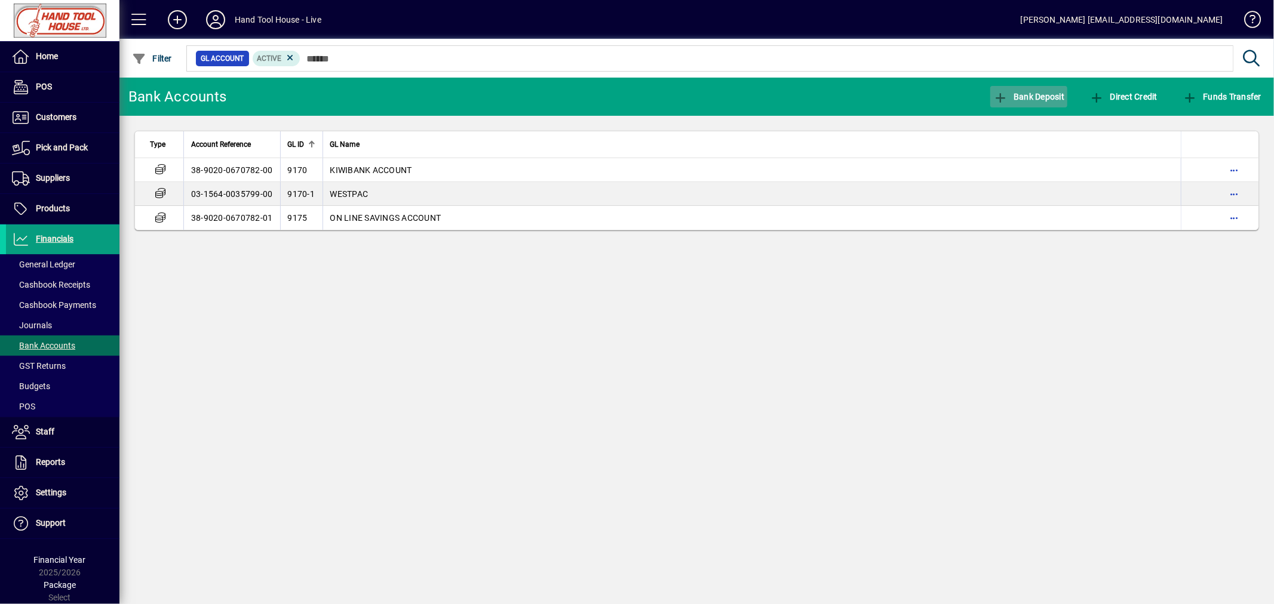
click at [1048, 97] on span "Bank Deposit" at bounding box center [1029, 97] width 72 height 10
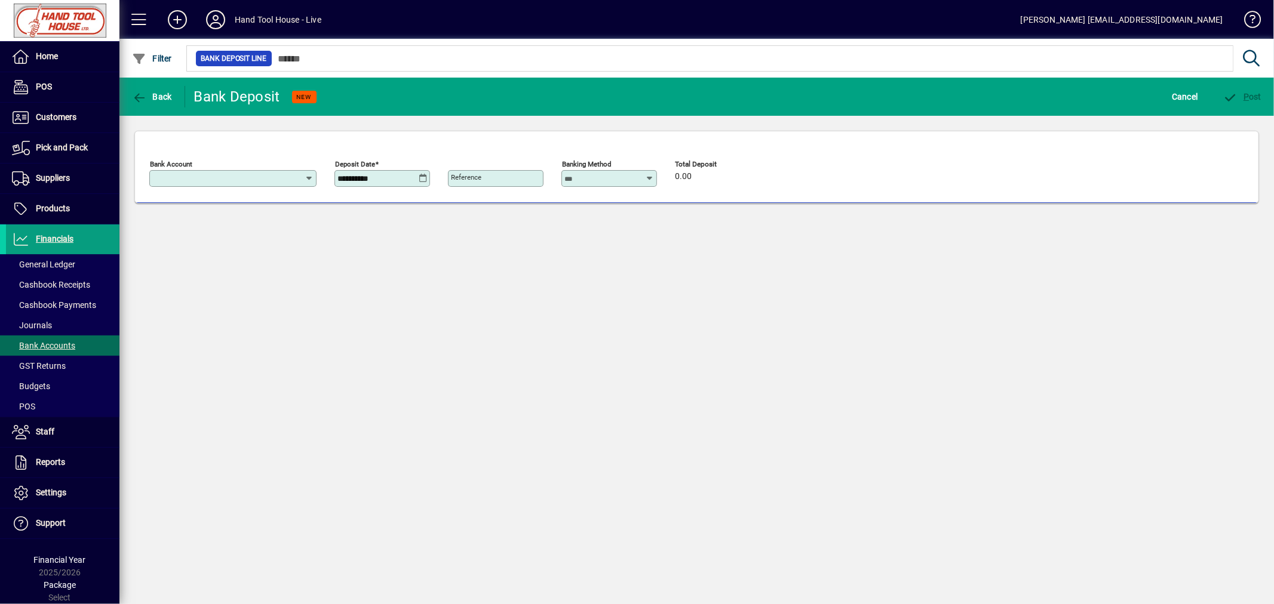
type input "**********"
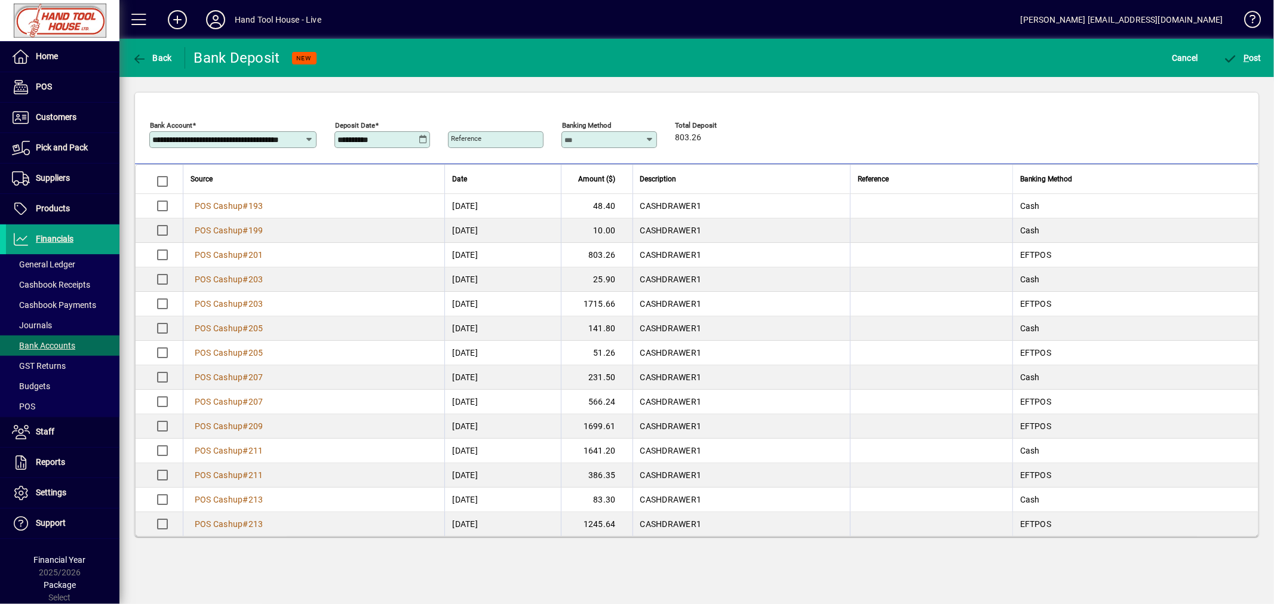
click at [420, 137] on icon at bounding box center [423, 140] width 9 height 10
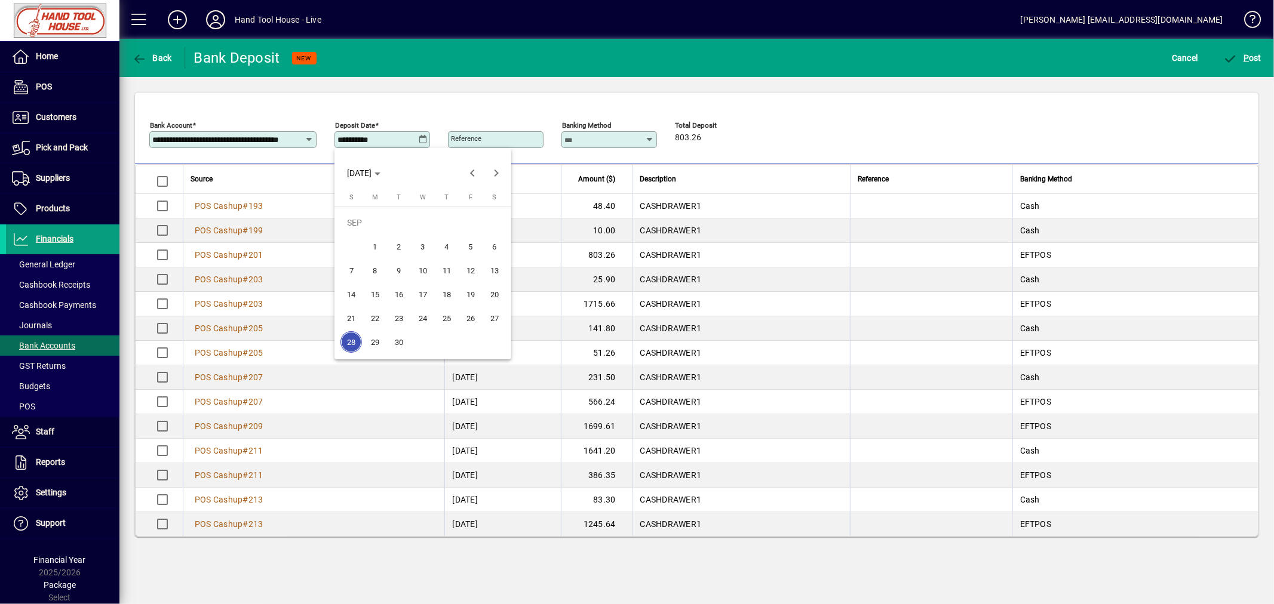
click at [450, 291] on span "18" at bounding box center [446, 294] width 21 height 21
type input "**********"
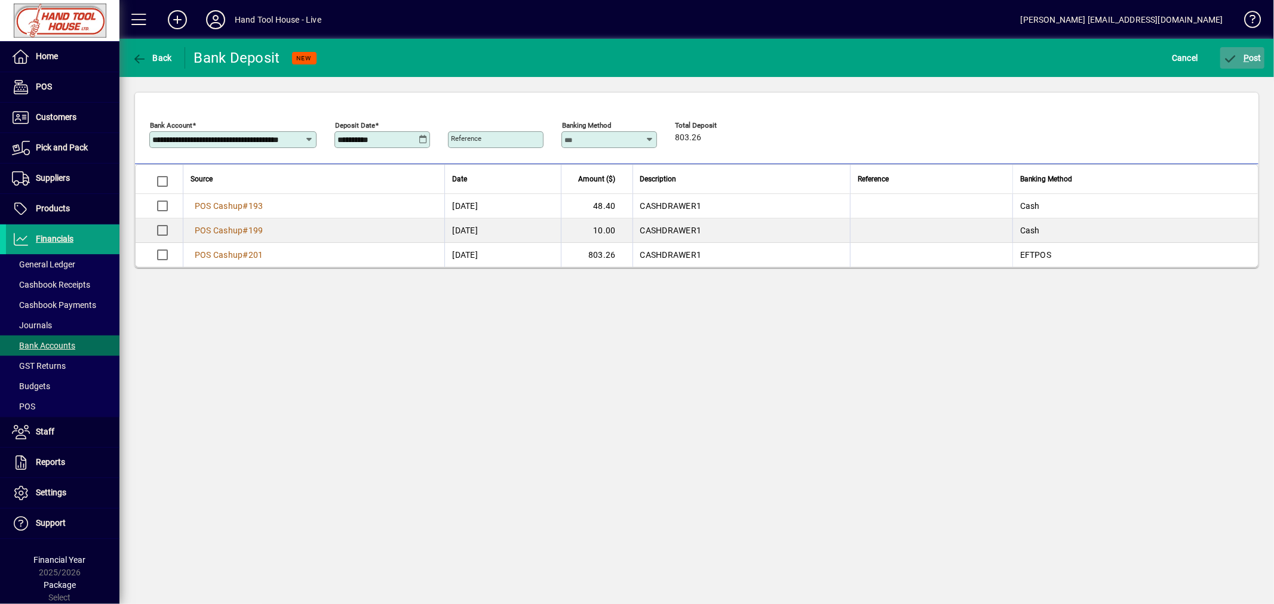
click at [1256, 53] on span "P ost" at bounding box center [1242, 58] width 39 height 10
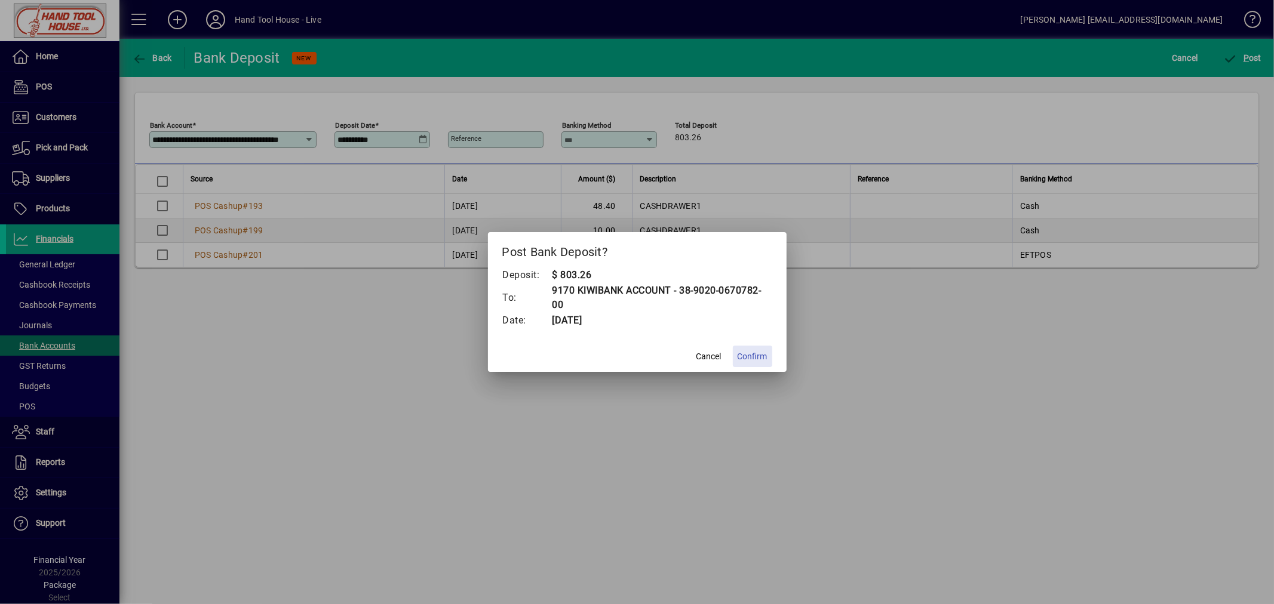
click at [742, 355] on span "Confirm" at bounding box center [752, 356] width 30 height 13
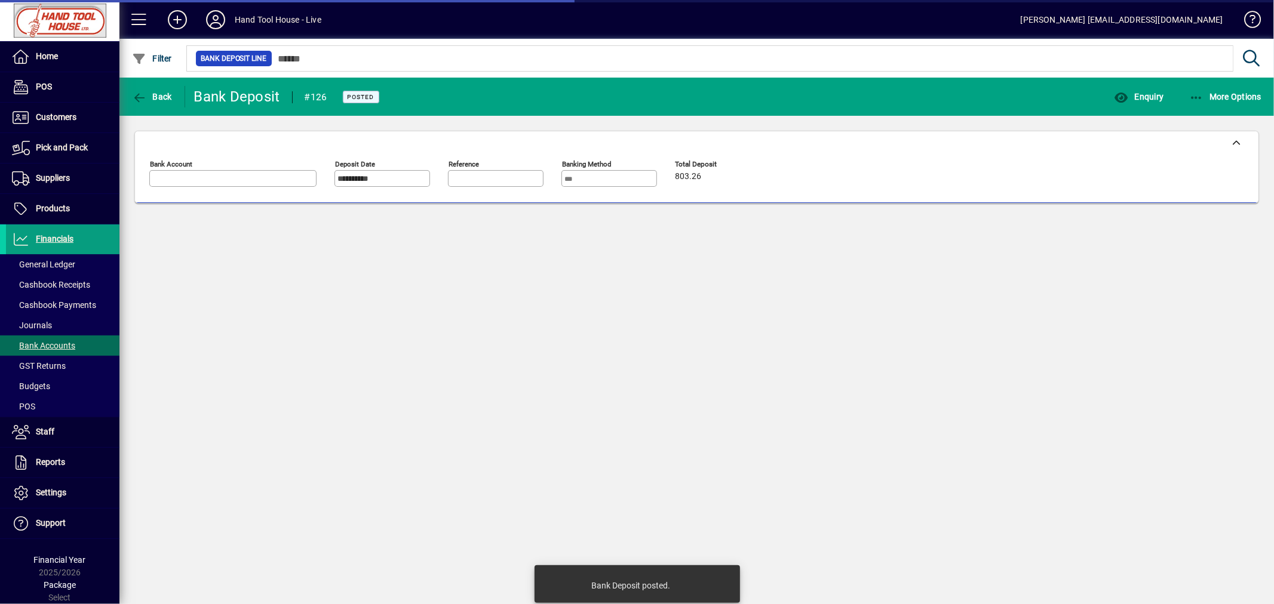
type input "**********"
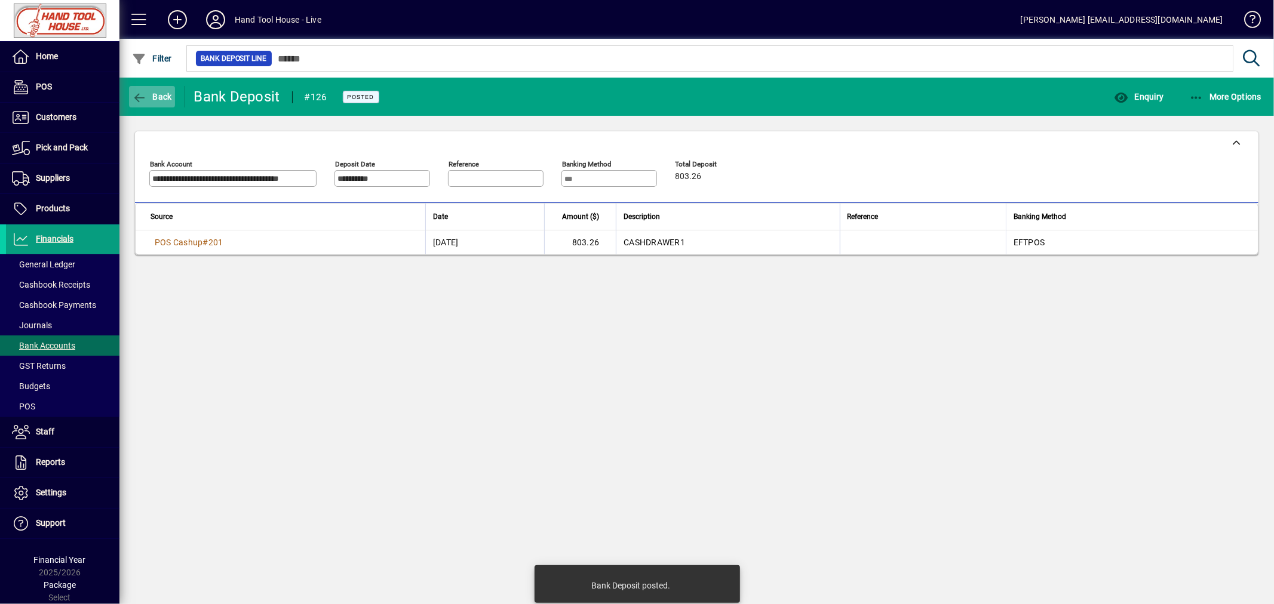
click at [153, 92] on span "Back" at bounding box center [152, 97] width 40 height 10
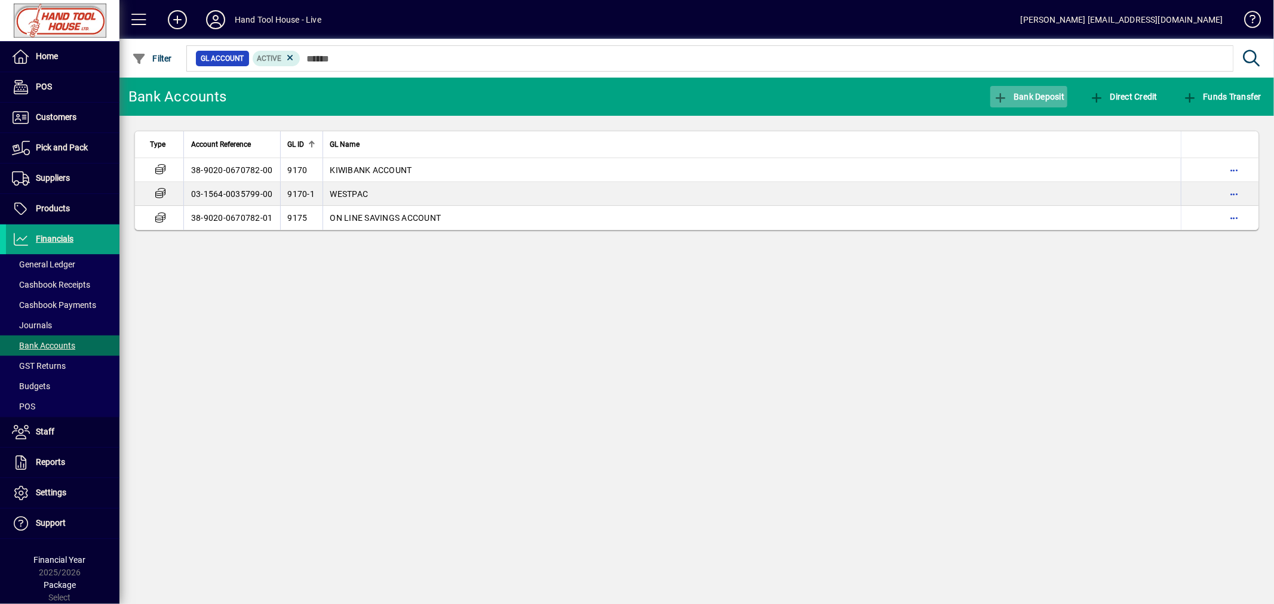
click at [1047, 99] on span "Bank Deposit" at bounding box center [1029, 97] width 72 height 10
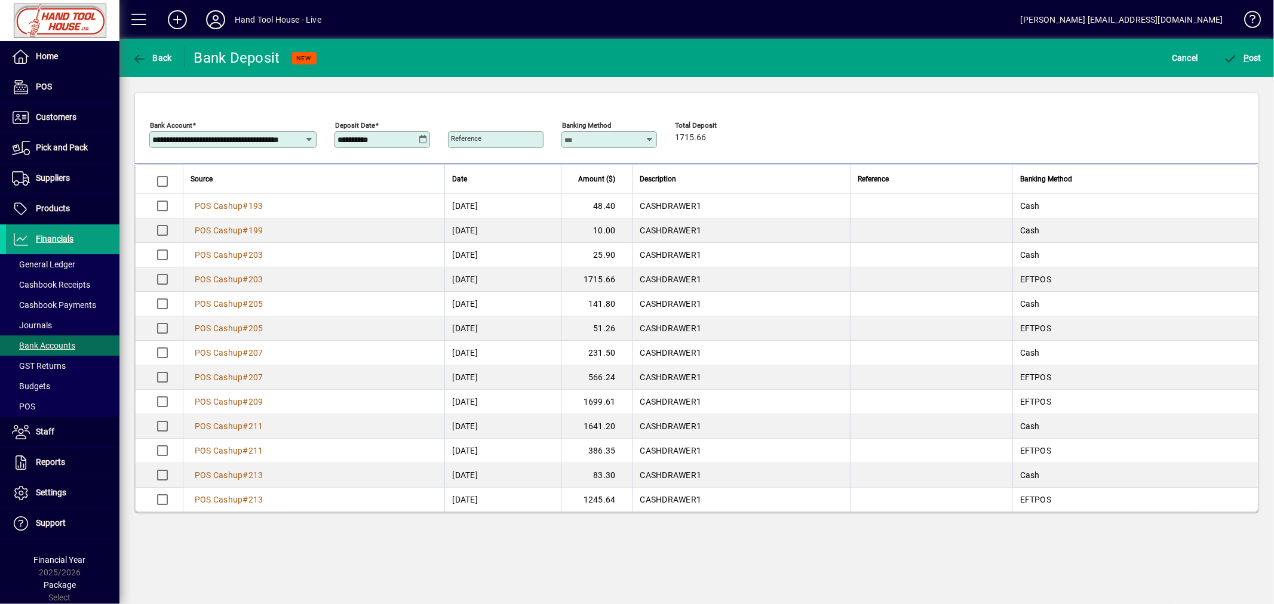
click at [426, 138] on icon at bounding box center [423, 140] width 9 height 10
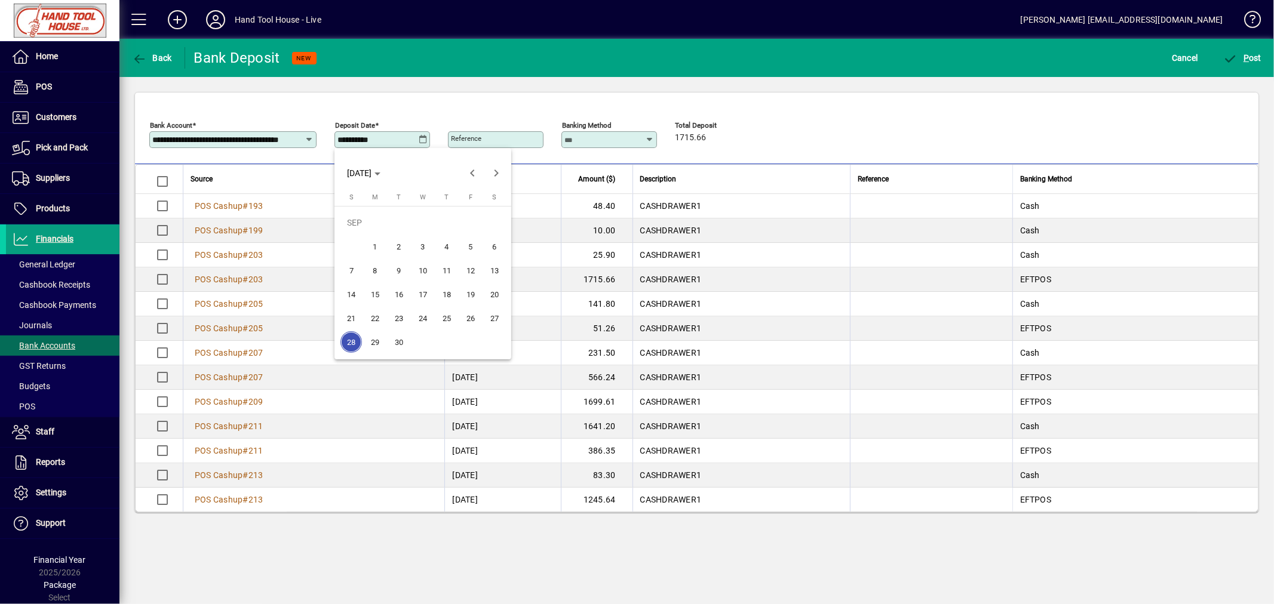
click at [473, 293] on span "19" at bounding box center [470, 294] width 21 height 21
type input "**********"
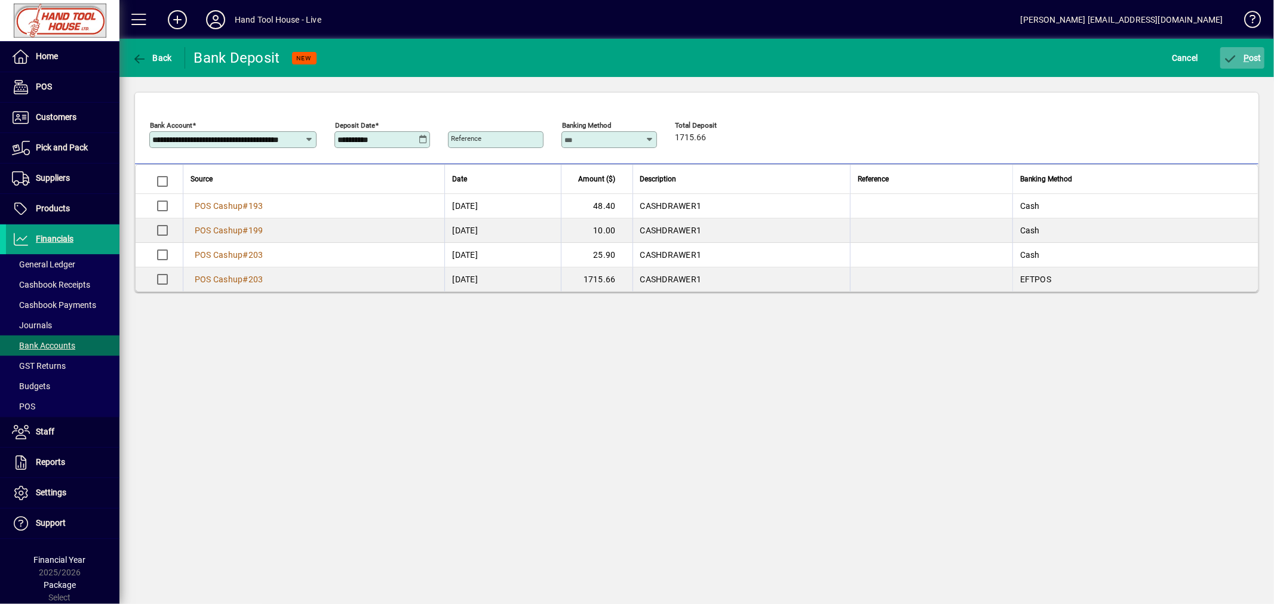
click at [1254, 54] on span "P ost" at bounding box center [1242, 58] width 39 height 10
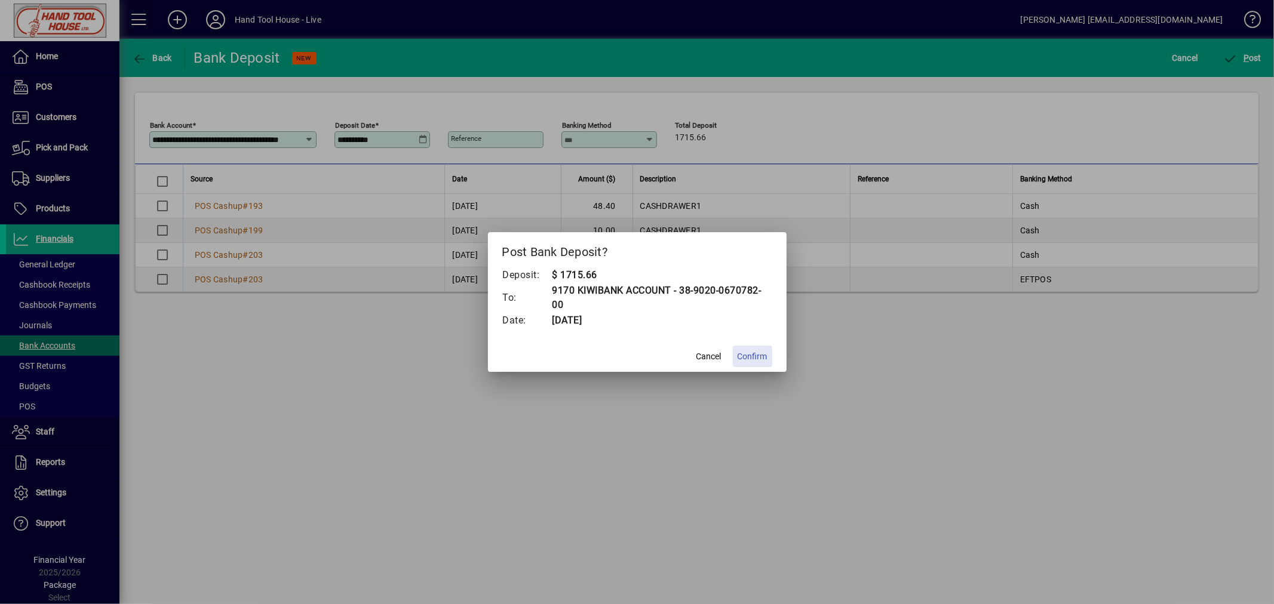
click at [751, 357] on span "Confirm" at bounding box center [752, 356] width 30 height 13
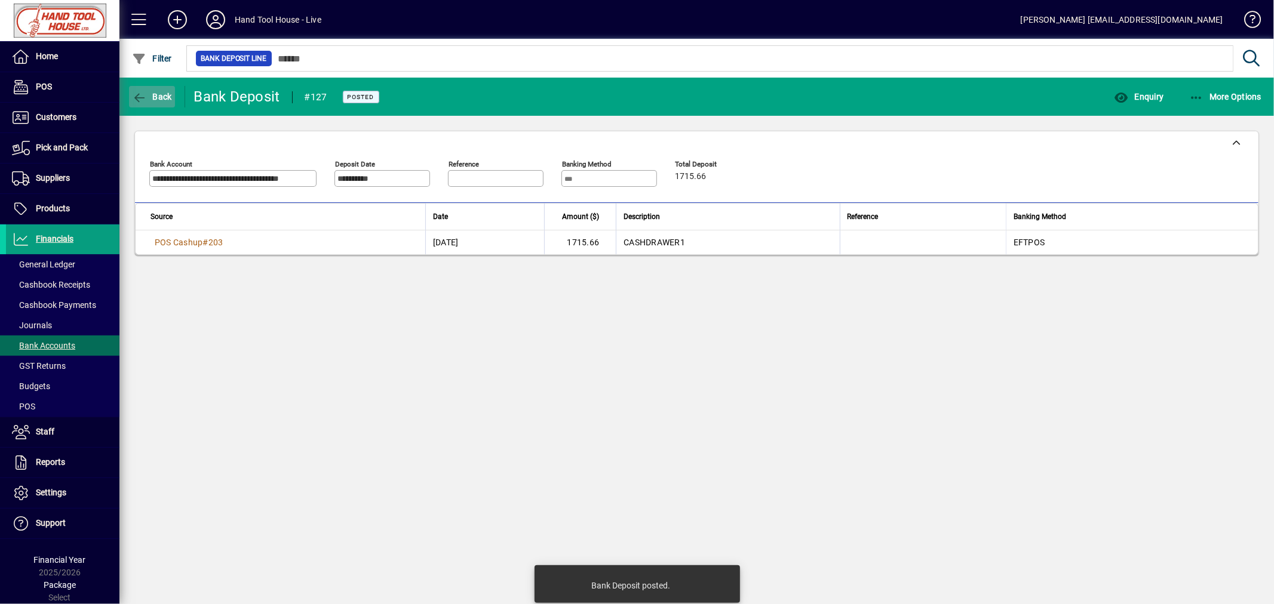
click at [153, 94] on span "Back" at bounding box center [152, 97] width 40 height 10
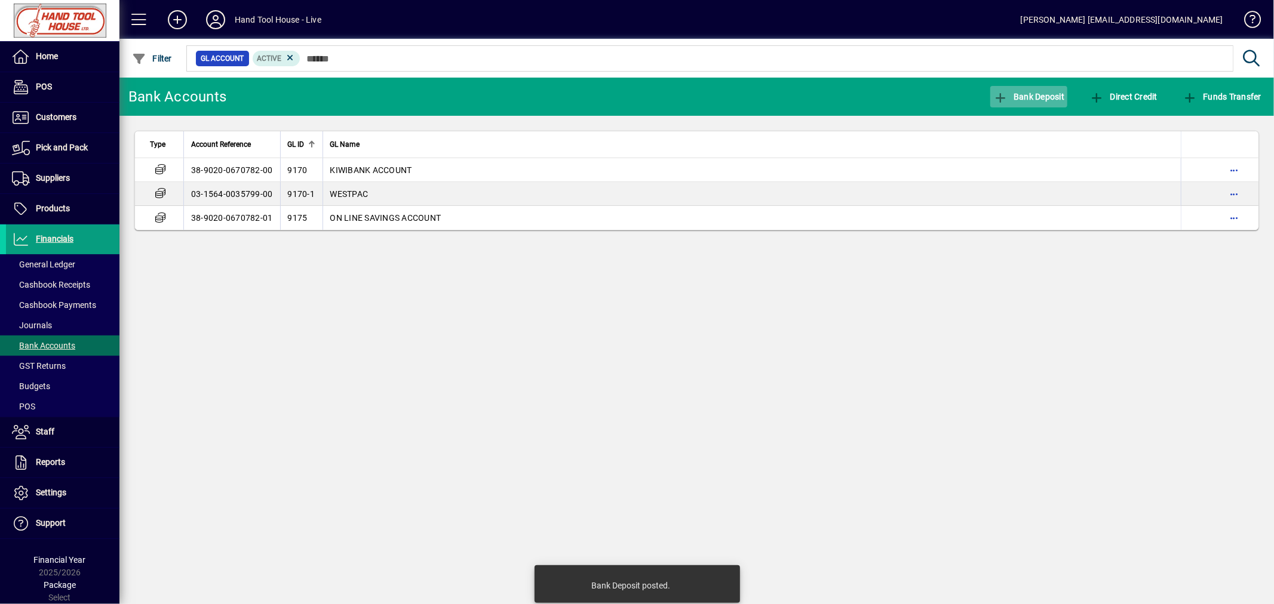
click at [1051, 93] on span "Bank Deposit" at bounding box center [1029, 97] width 72 height 10
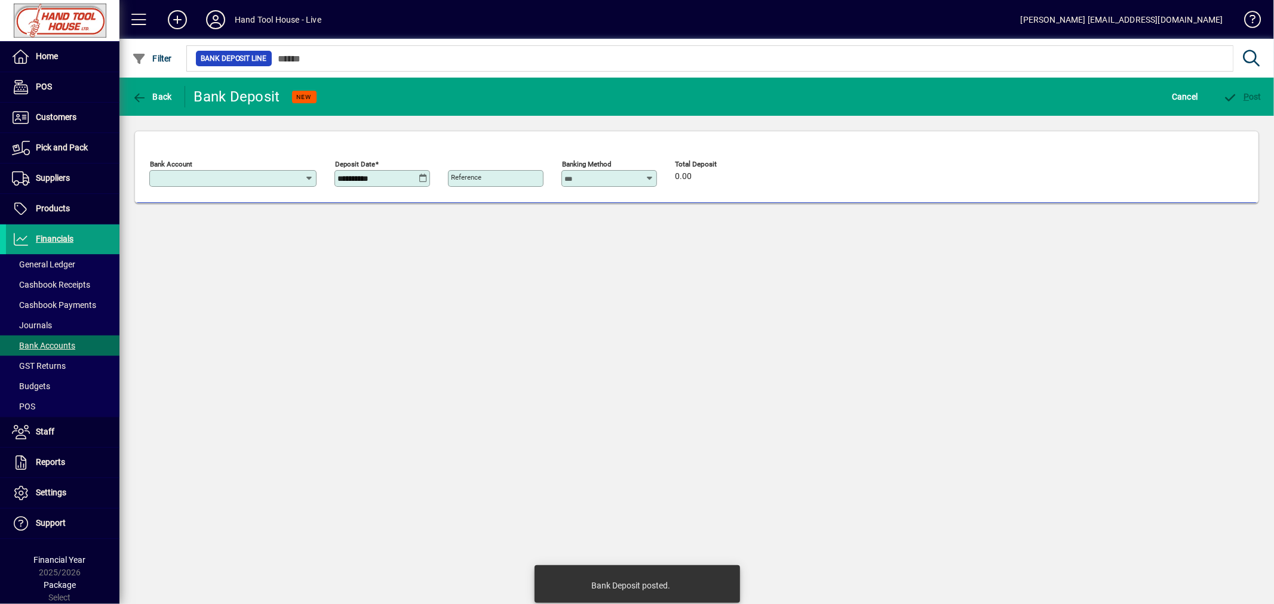
type input "**********"
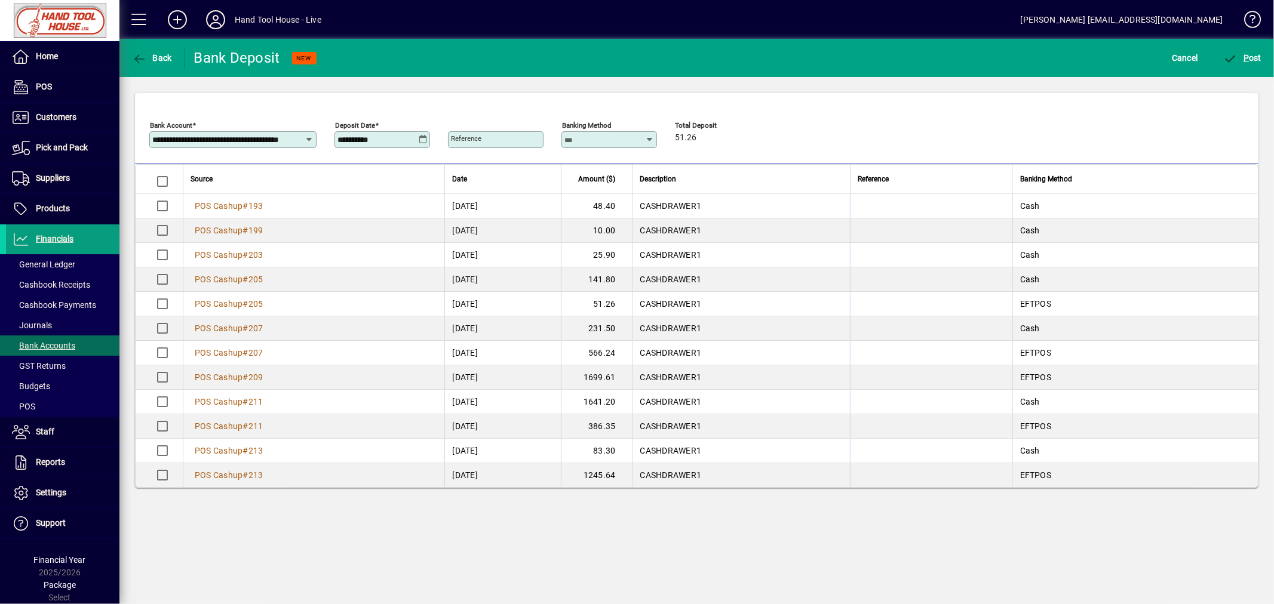
click at [425, 139] on icon at bounding box center [423, 140] width 9 height 10
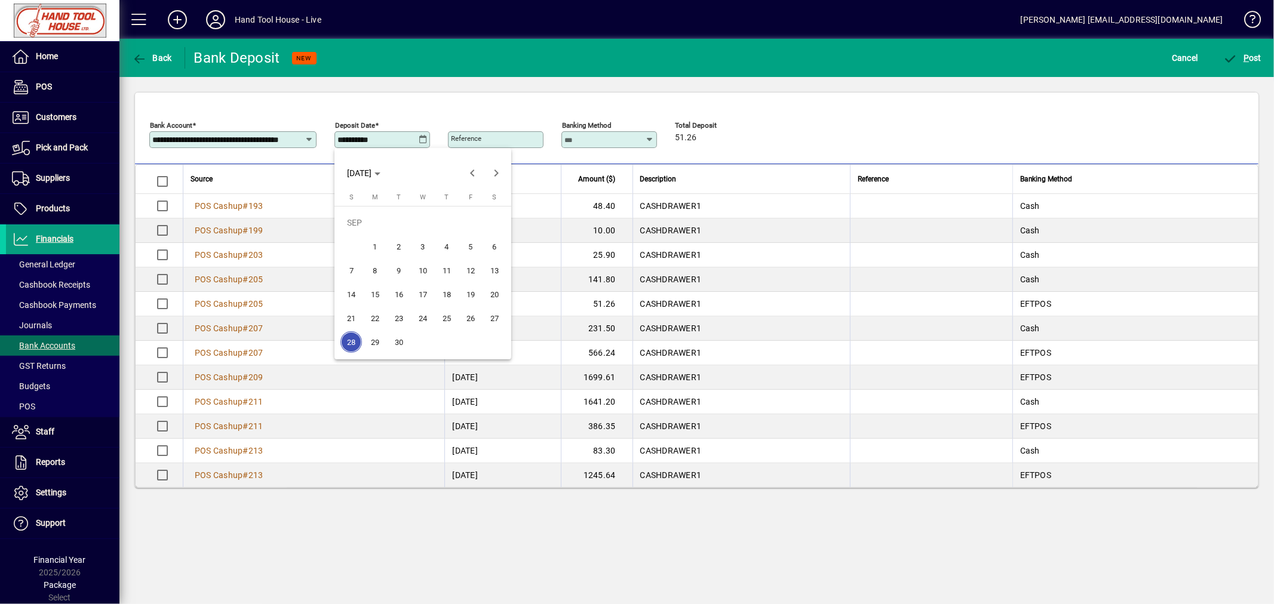
click at [373, 323] on span "22" at bounding box center [374, 317] width 21 height 21
type input "**********"
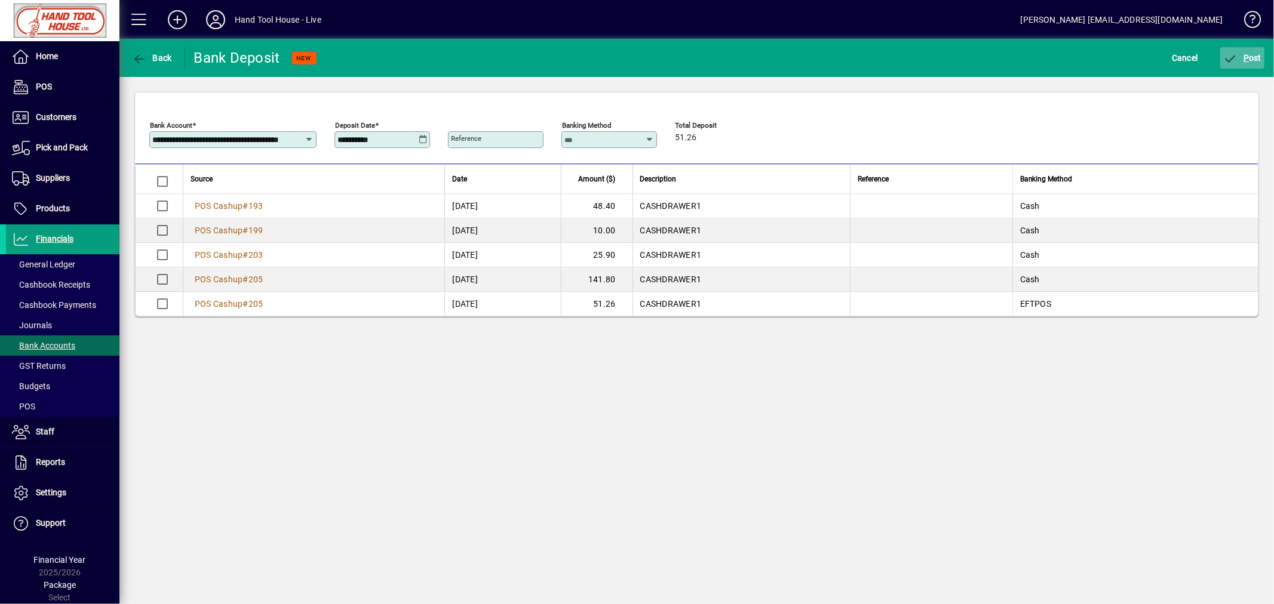
click at [1243, 58] on span "P ost" at bounding box center [1242, 58] width 39 height 10
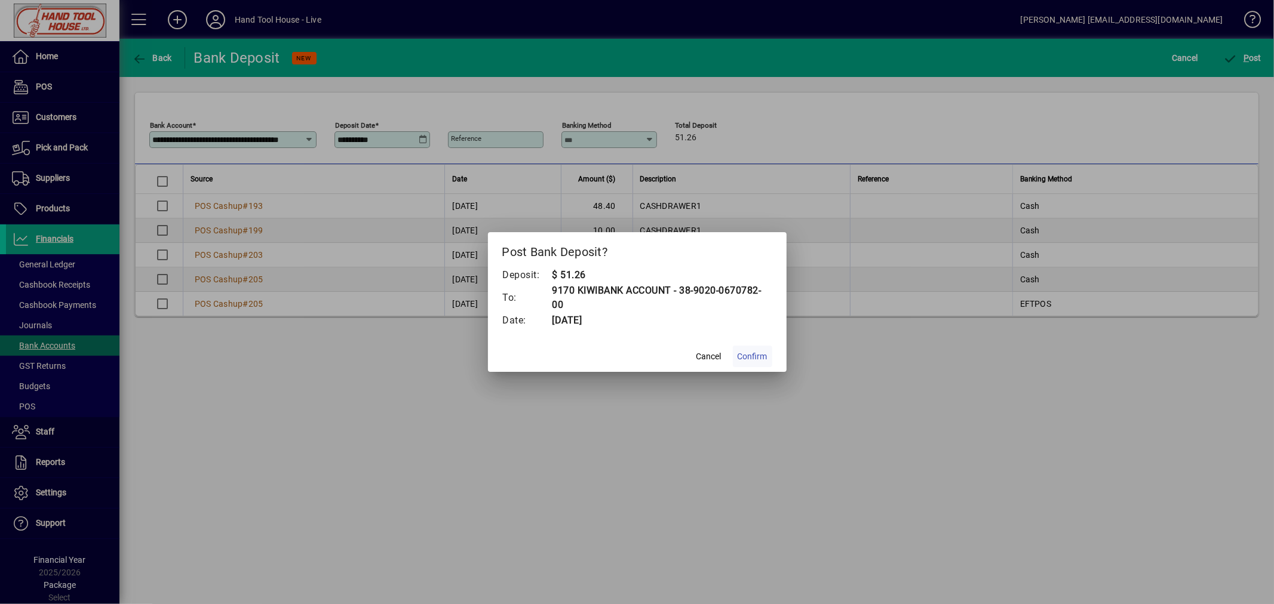
click at [751, 352] on span "Confirm" at bounding box center [752, 356] width 30 height 13
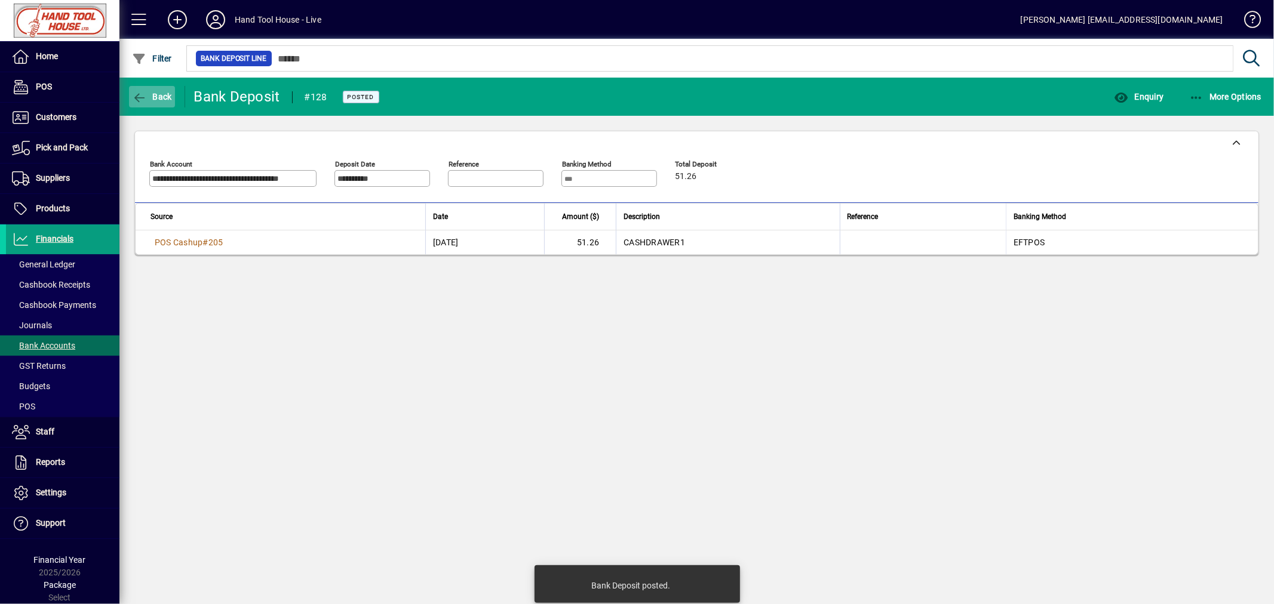
click at [161, 93] on span "Back" at bounding box center [152, 97] width 40 height 10
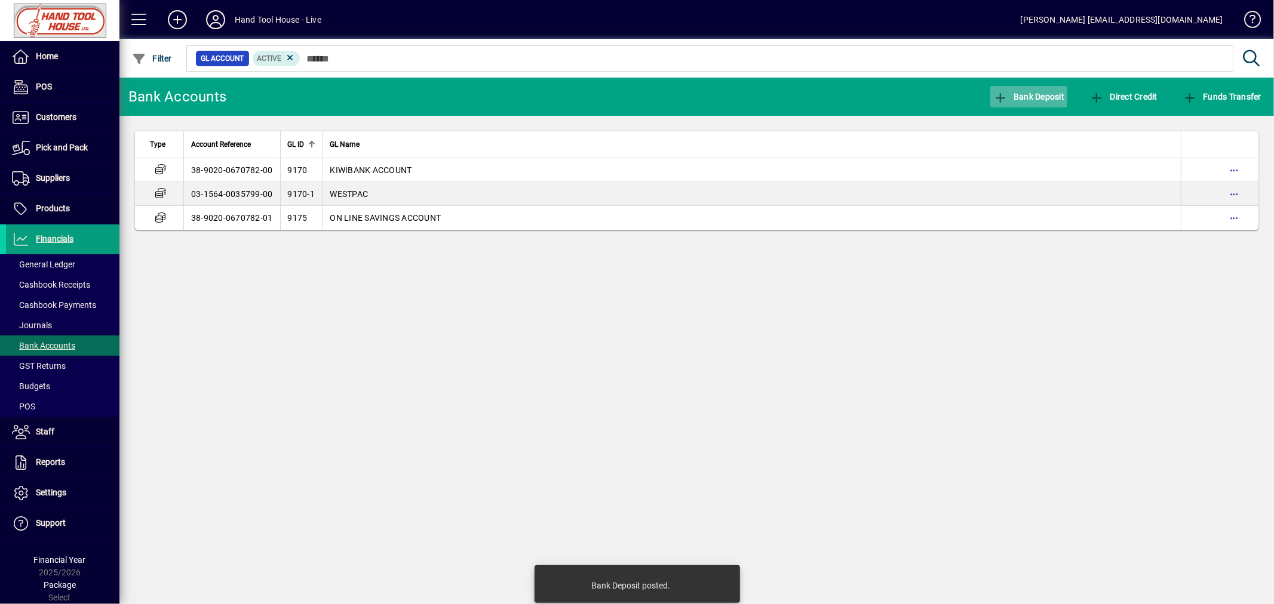
click at [1057, 96] on span "Bank Deposit" at bounding box center [1029, 97] width 72 height 10
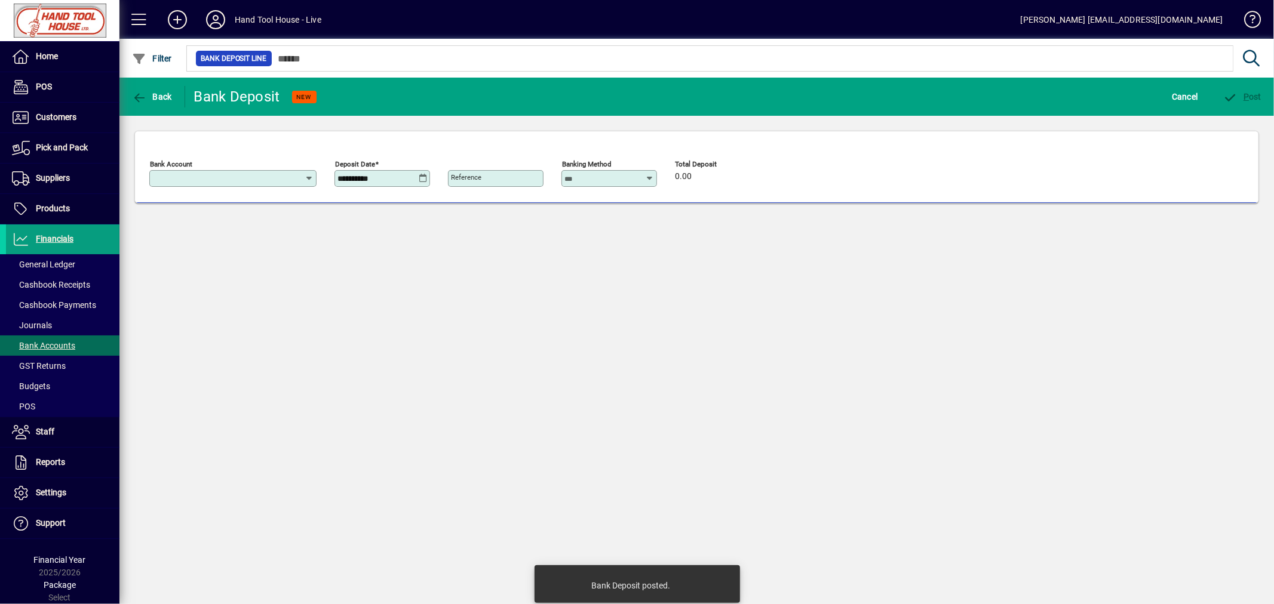
type input "**********"
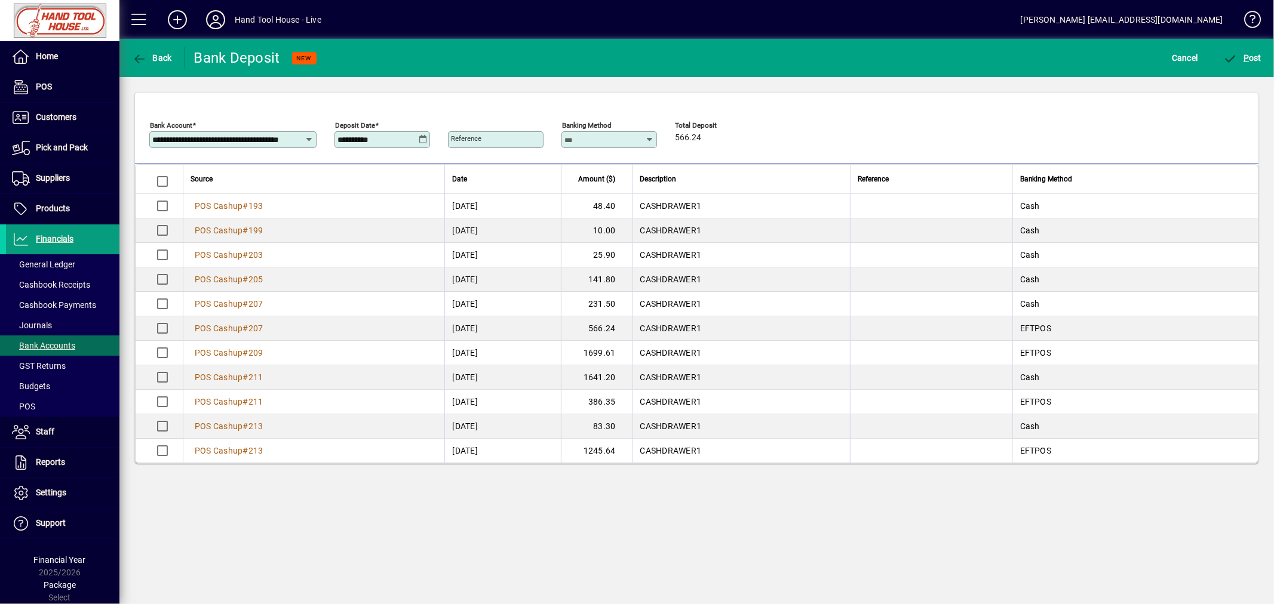
click at [425, 137] on icon at bounding box center [423, 140] width 9 height 10
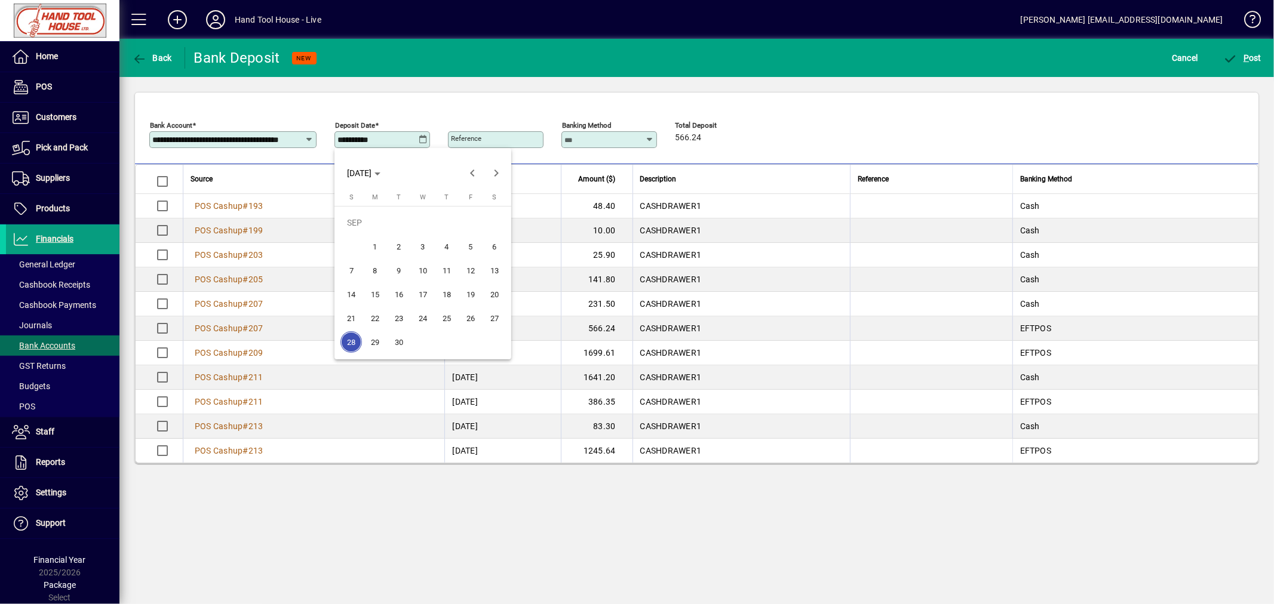
click at [395, 312] on span "23" at bounding box center [398, 317] width 21 height 21
type input "**********"
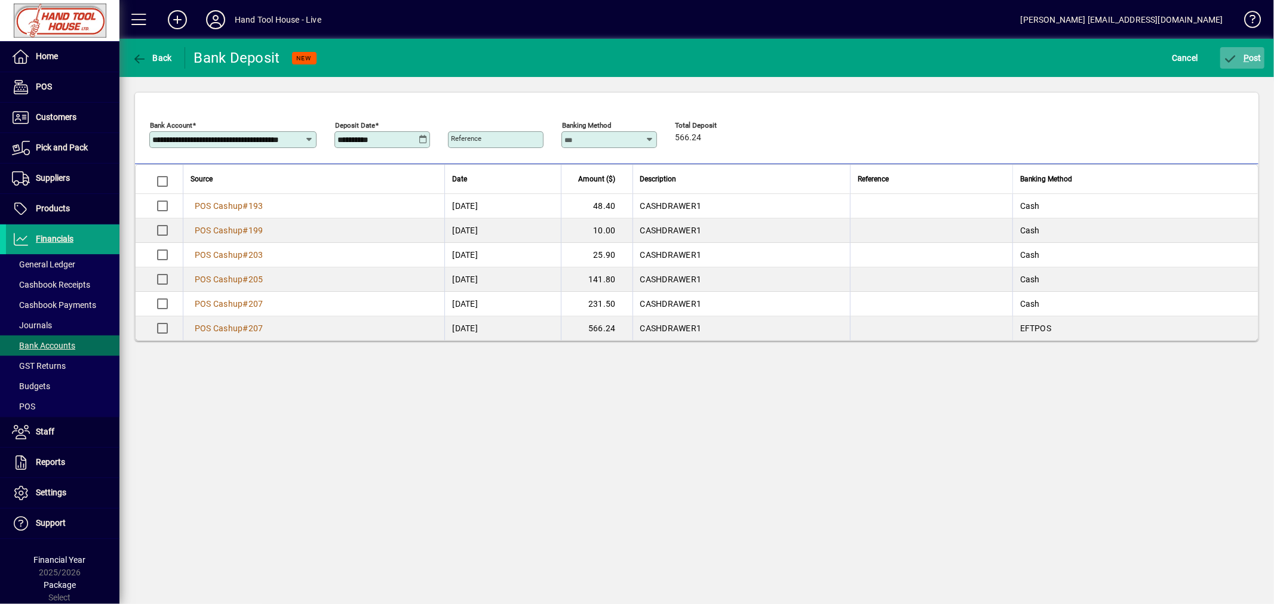
click at [1253, 55] on span "P ost" at bounding box center [1242, 58] width 39 height 10
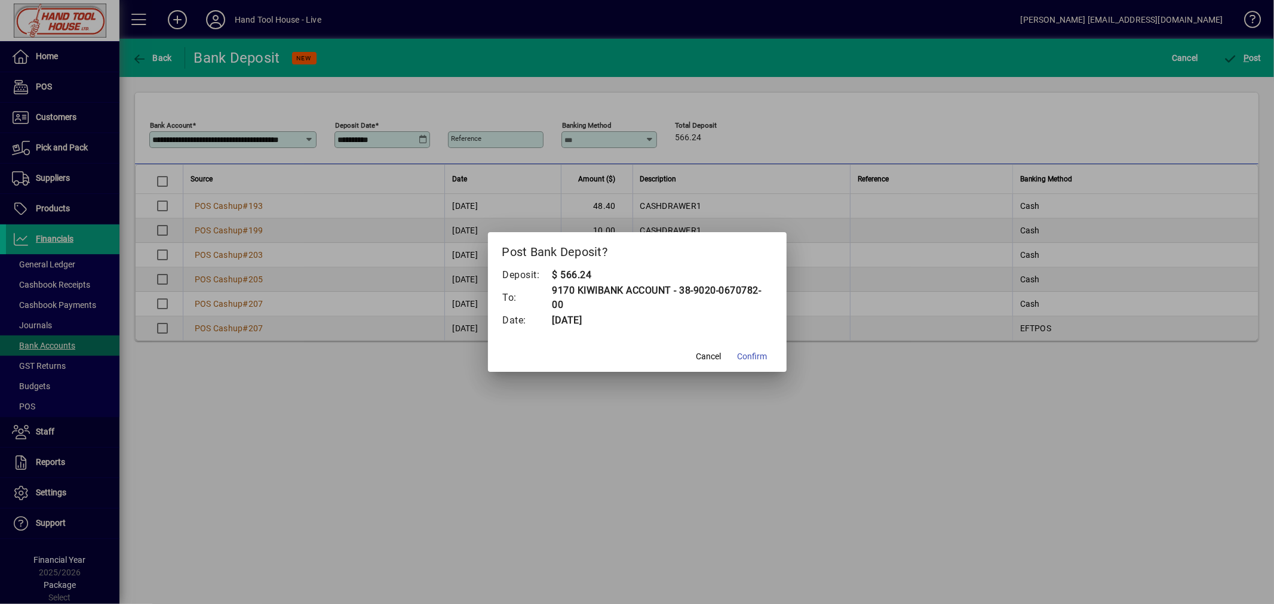
click at [753, 355] on span "Confirm" at bounding box center [752, 356] width 30 height 13
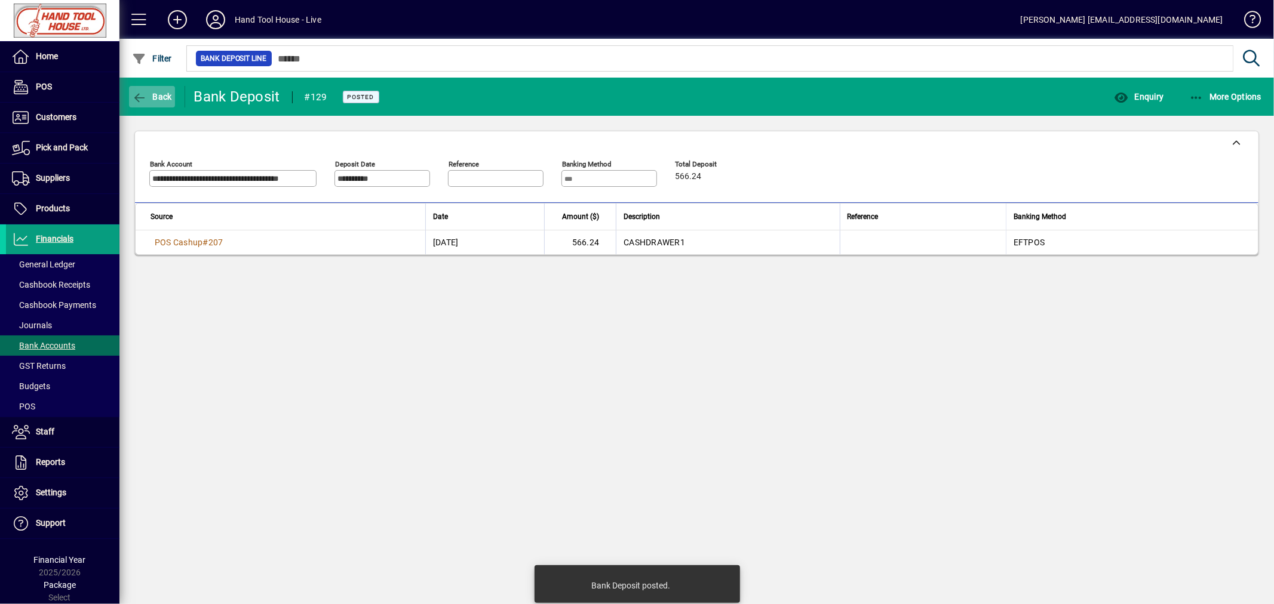
click at [156, 92] on span "Back" at bounding box center [152, 97] width 40 height 10
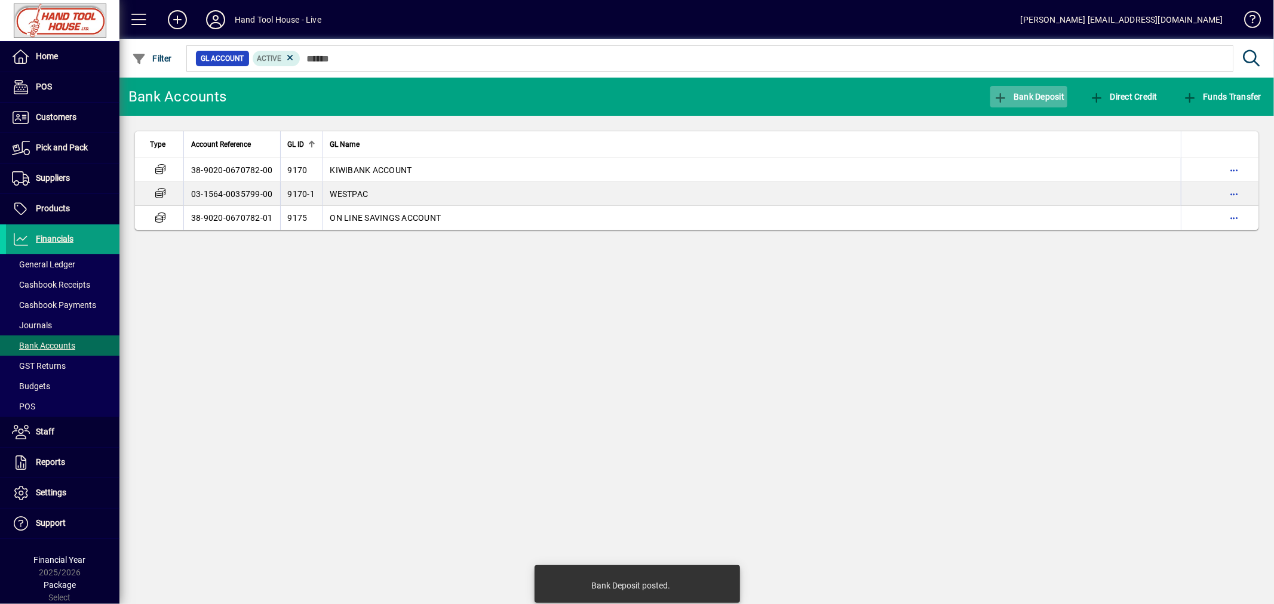
click at [1033, 96] on span "Bank Deposit" at bounding box center [1029, 97] width 72 height 10
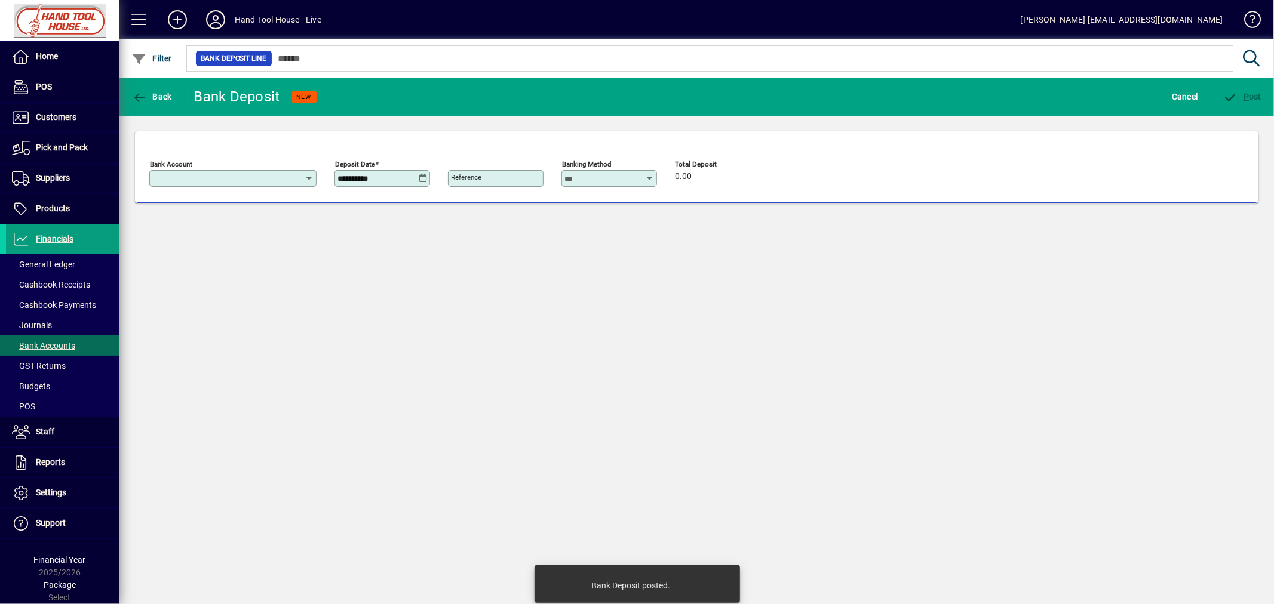
type input "**********"
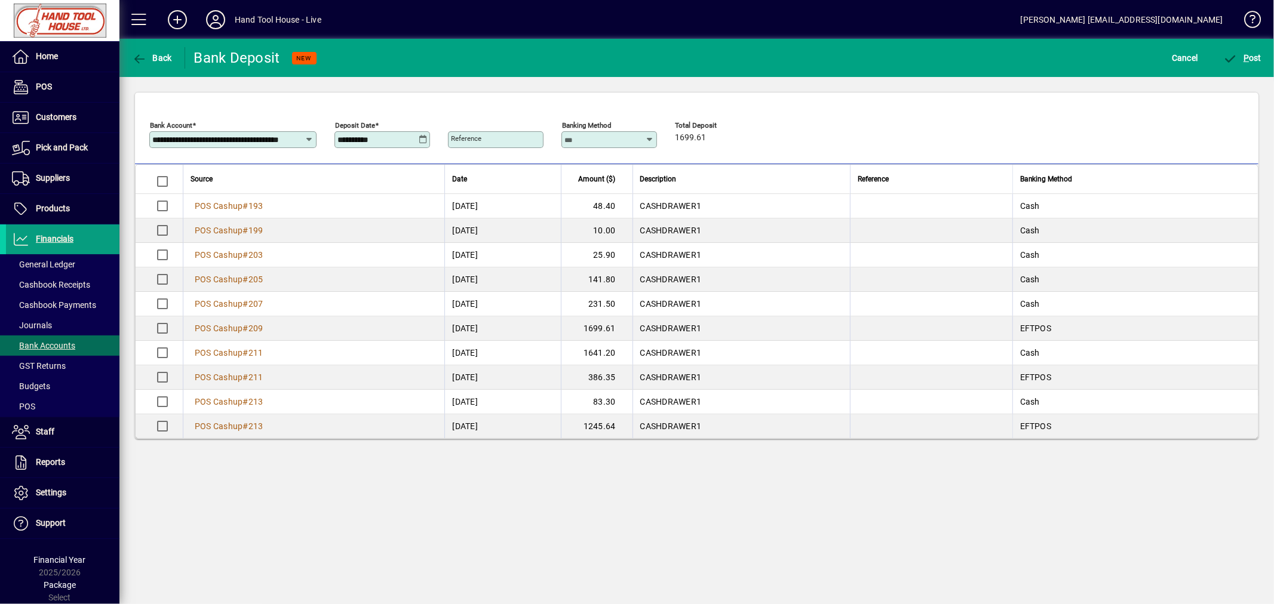
click at [422, 142] on icon at bounding box center [423, 140] width 9 height 10
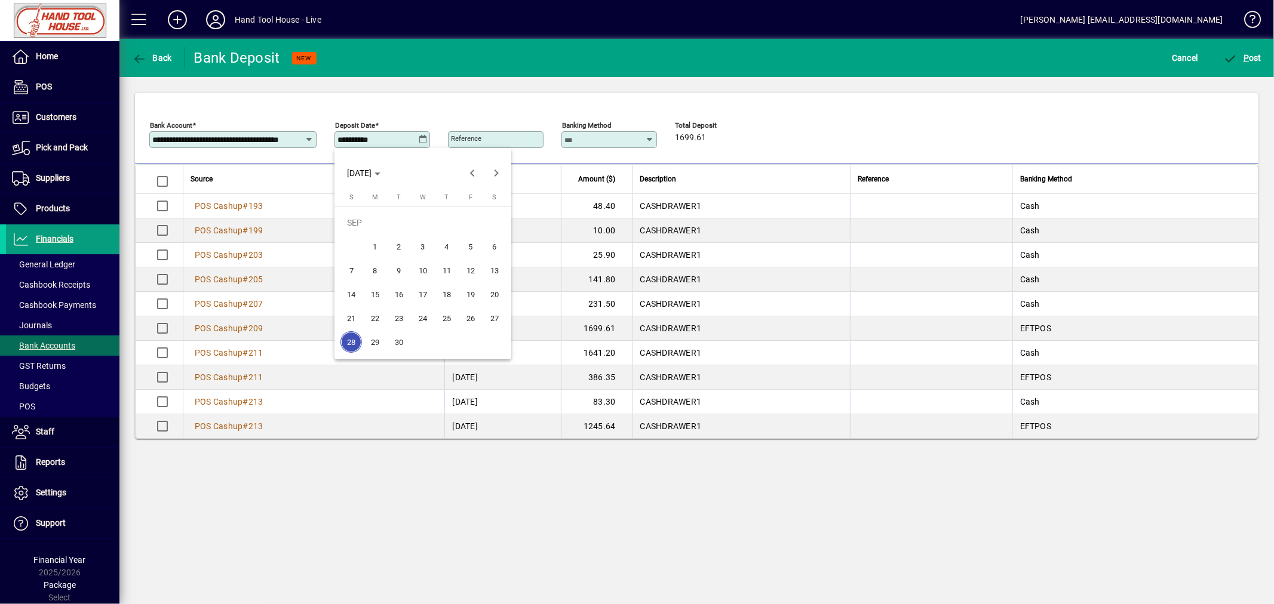
click at [420, 317] on span "24" at bounding box center [422, 317] width 21 height 21
type input "**********"
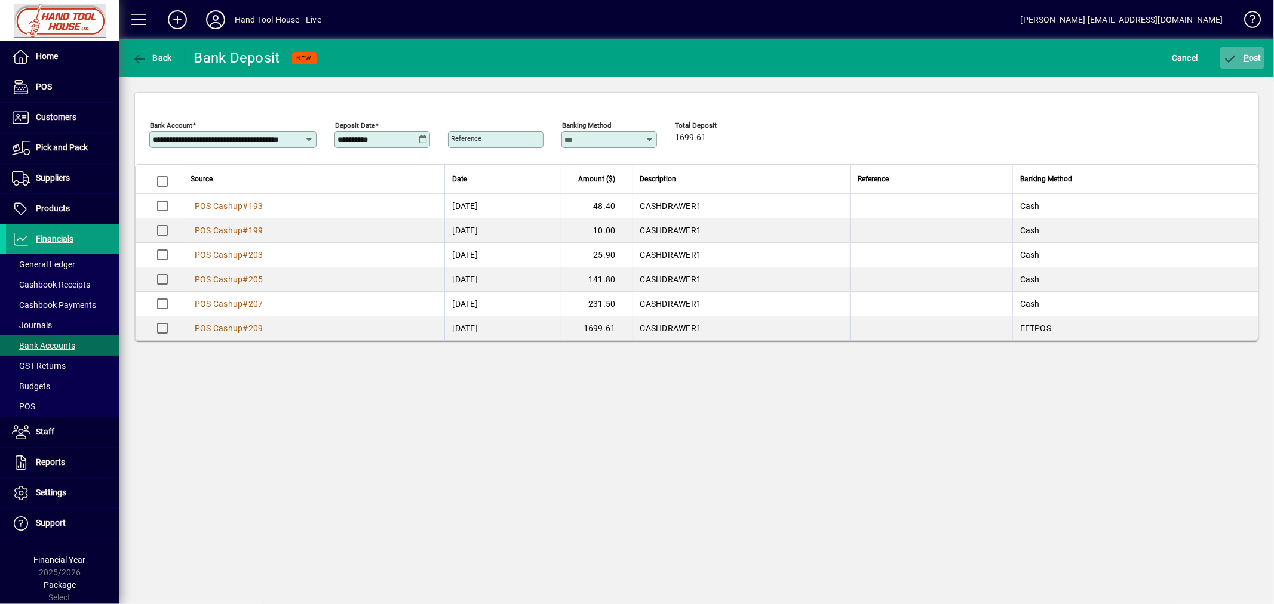
click at [1253, 57] on span "P ost" at bounding box center [1242, 58] width 39 height 10
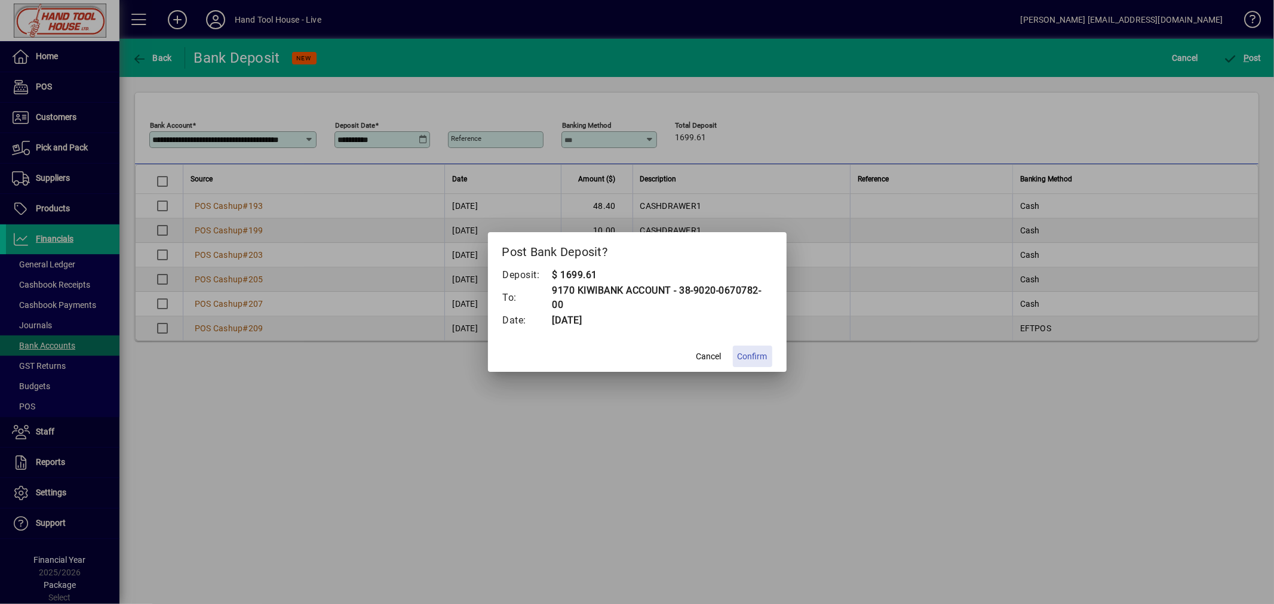
click at [761, 351] on span "Confirm" at bounding box center [752, 356] width 30 height 13
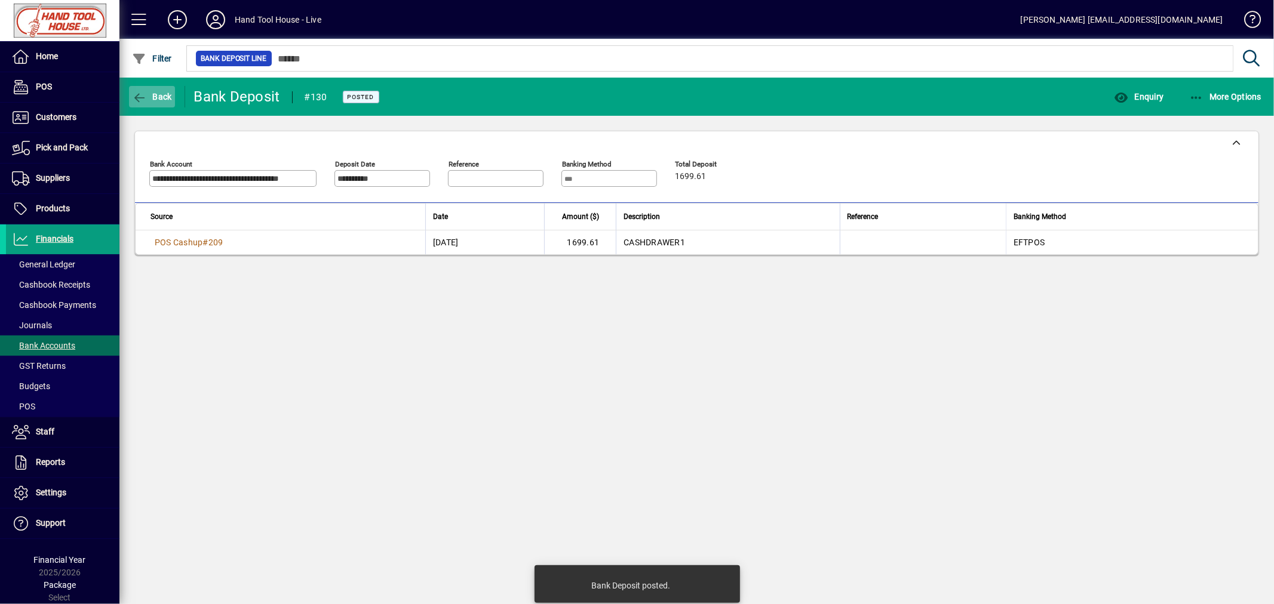
click at [158, 97] on span "Back" at bounding box center [152, 97] width 40 height 10
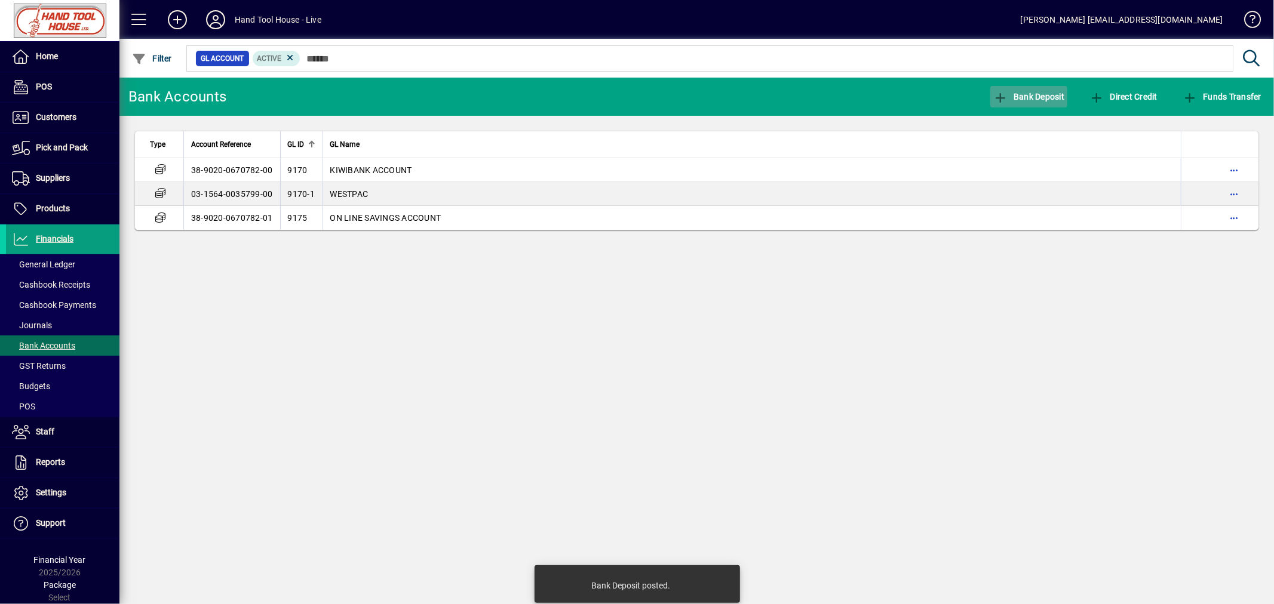
click at [1036, 94] on span "Bank Deposit" at bounding box center [1029, 97] width 72 height 10
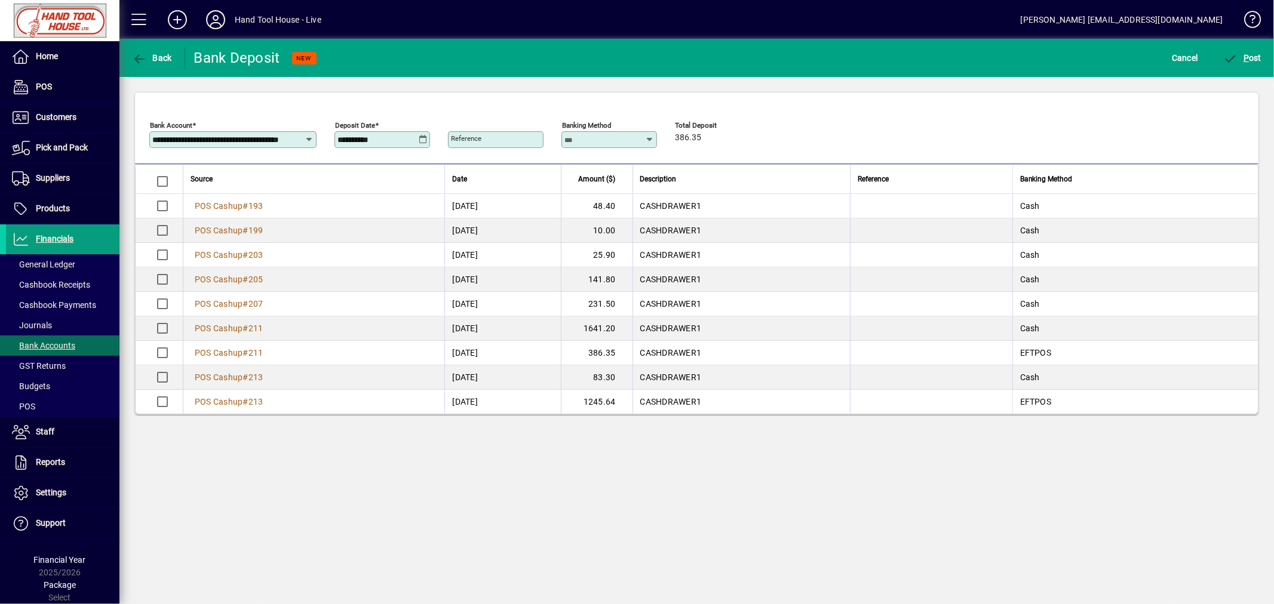
click at [425, 140] on icon at bounding box center [423, 140] width 9 height 10
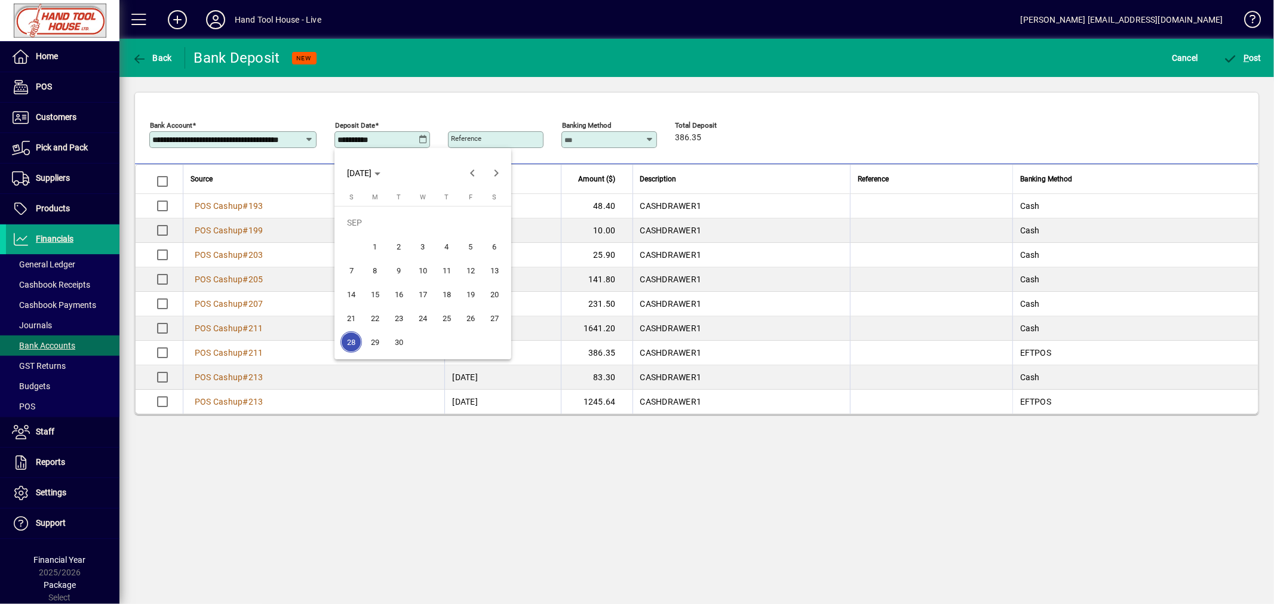
click at [448, 319] on span "25" at bounding box center [446, 317] width 21 height 21
type input "**********"
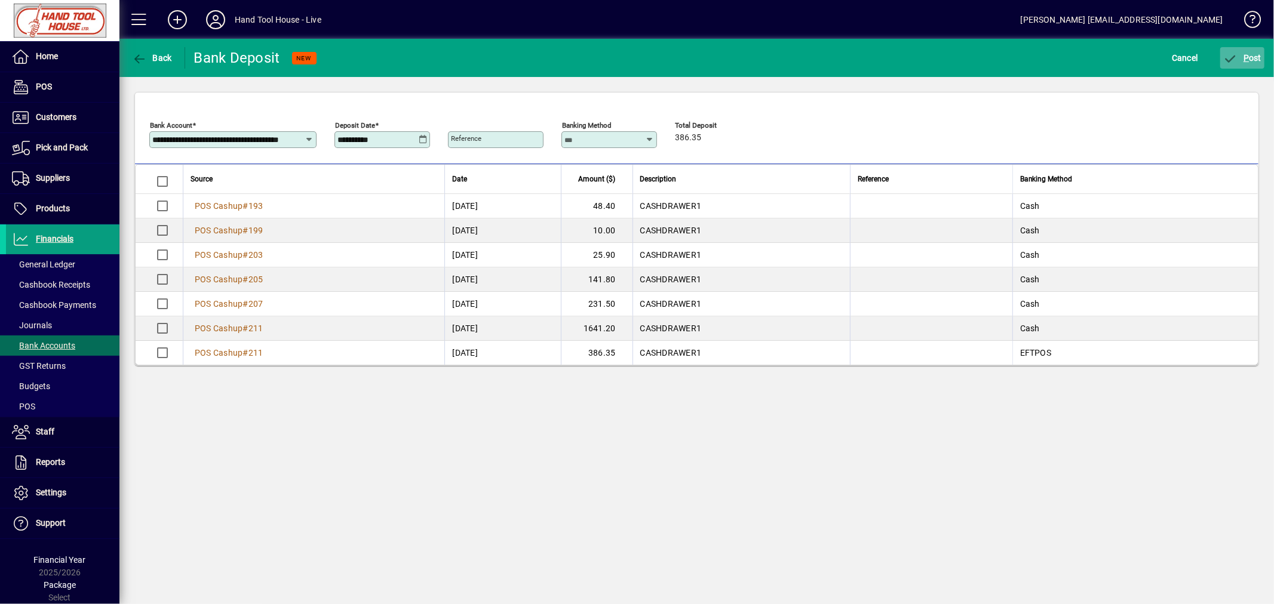
click at [1248, 54] on span "P" at bounding box center [1245, 58] width 5 height 10
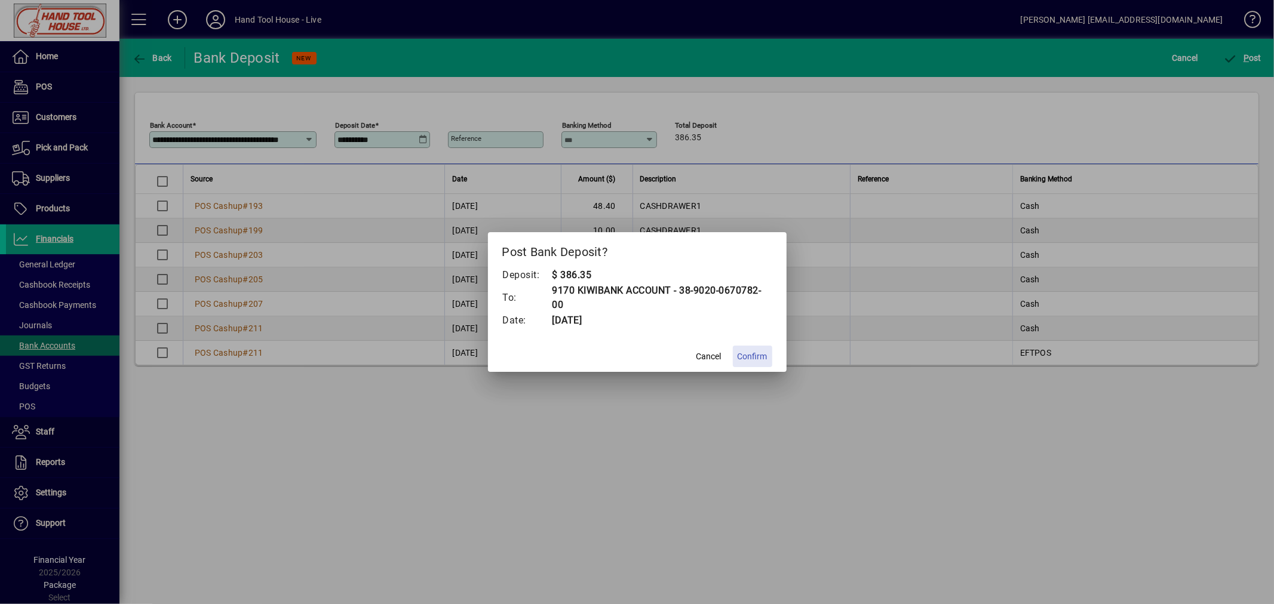
click at [747, 353] on span "Confirm" at bounding box center [752, 356] width 30 height 13
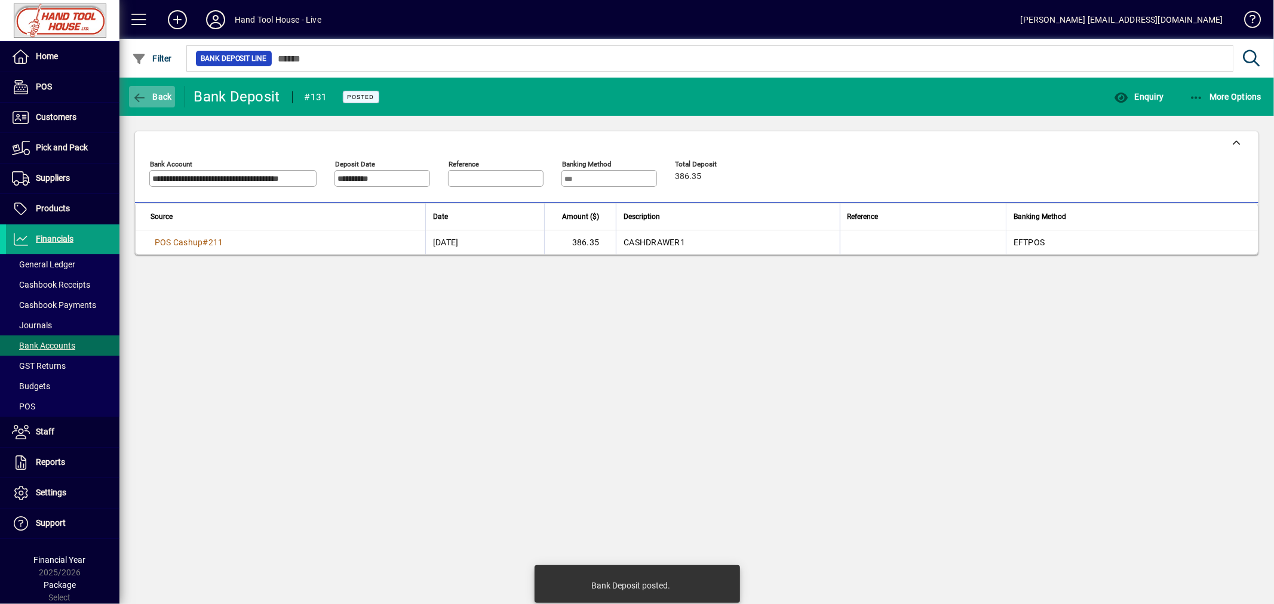
click at [153, 91] on button "Back" at bounding box center [152, 96] width 46 height 21
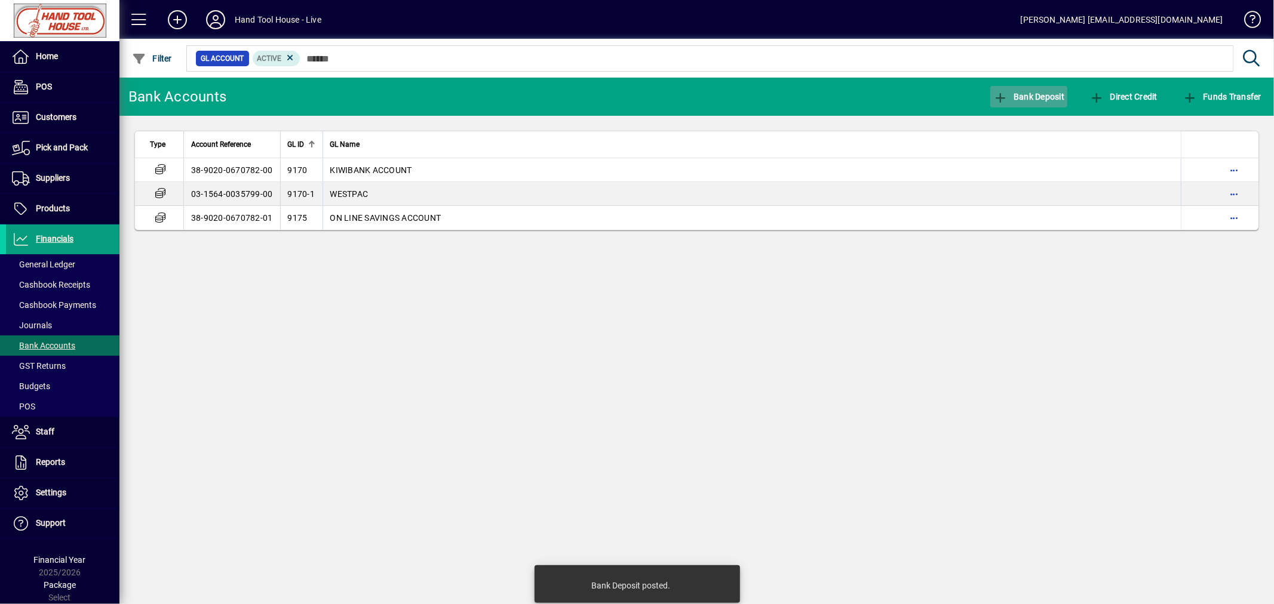
click at [1046, 94] on span "Bank Deposit" at bounding box center [1029, 97] width 72 height 10
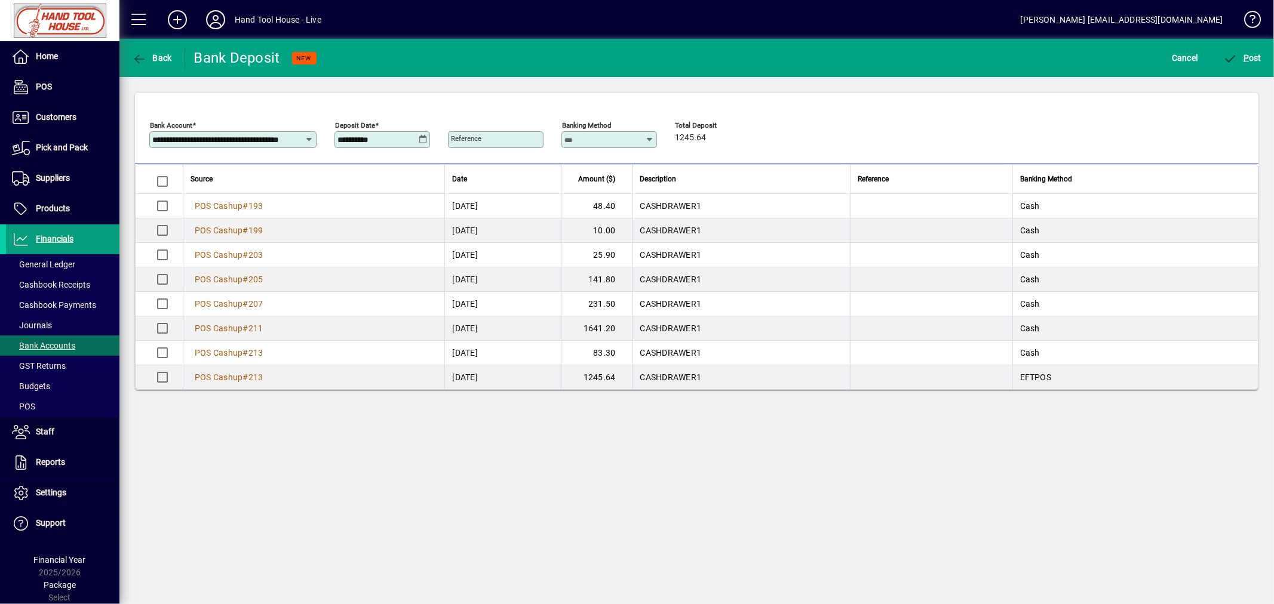
click at [423, 137] on icon at bounding box center [423, 140] width 9 height 10
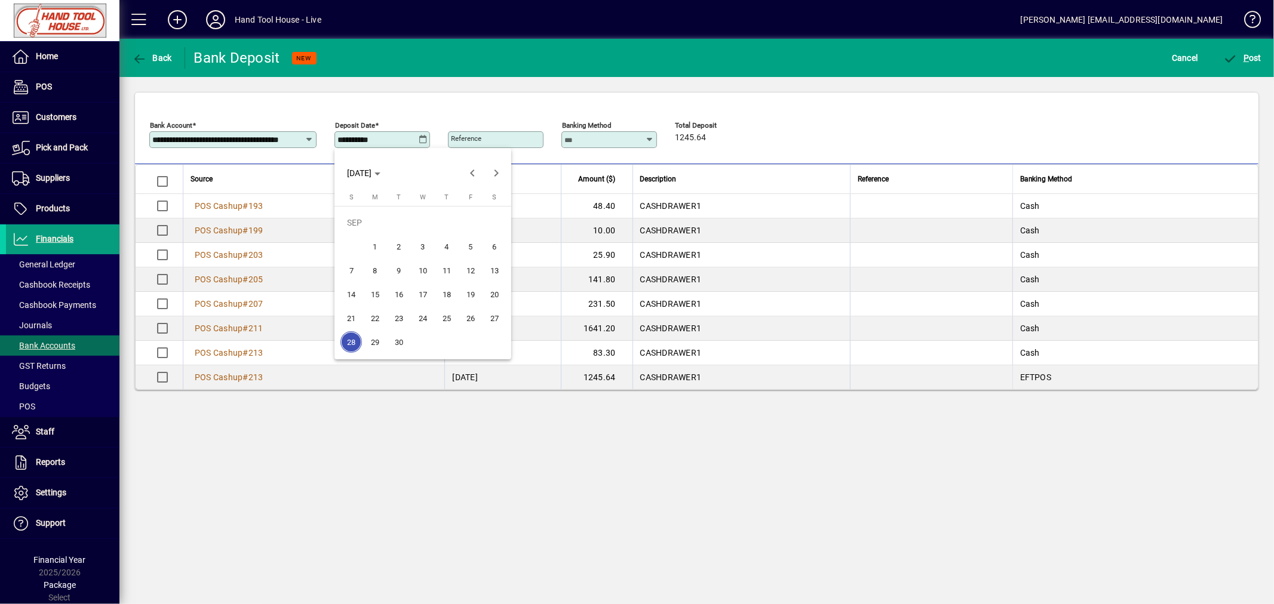
click at [469, 315] on span "26" at bounding box center [470, 317] width 21 height 21
type input "**********"
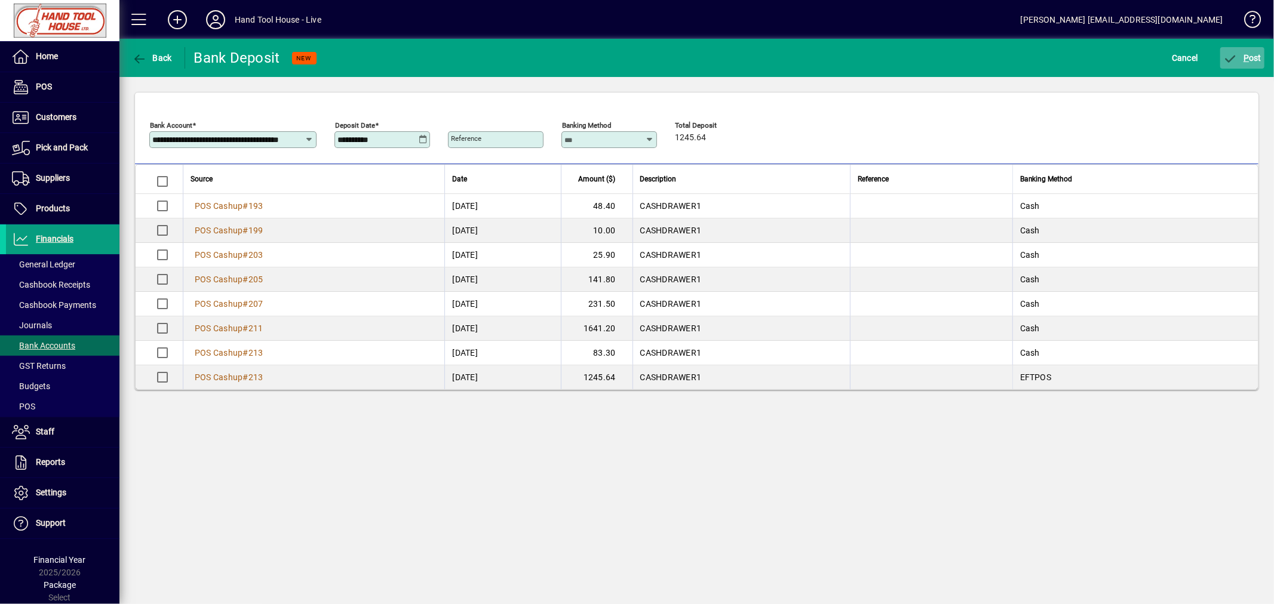
click at [1255, 59] on span "P ost" at bounding box center [1242, 58] width 39 height 10
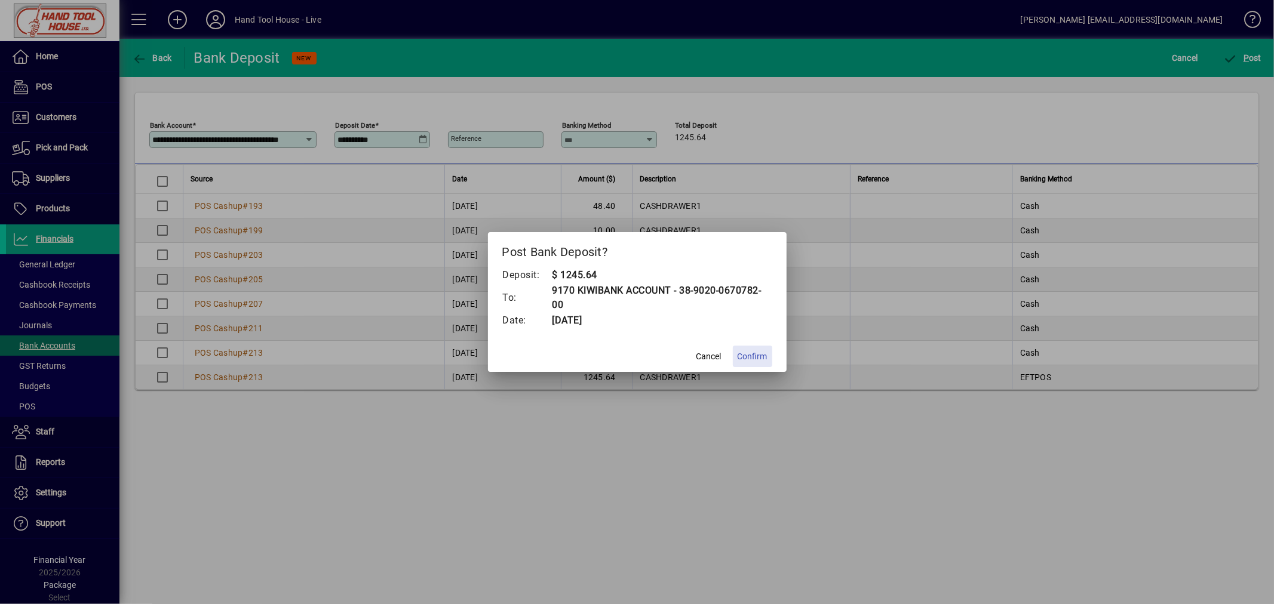
click at [759, 354] on span "Confirm" at bounding box center [752, 356] width 30 height 13
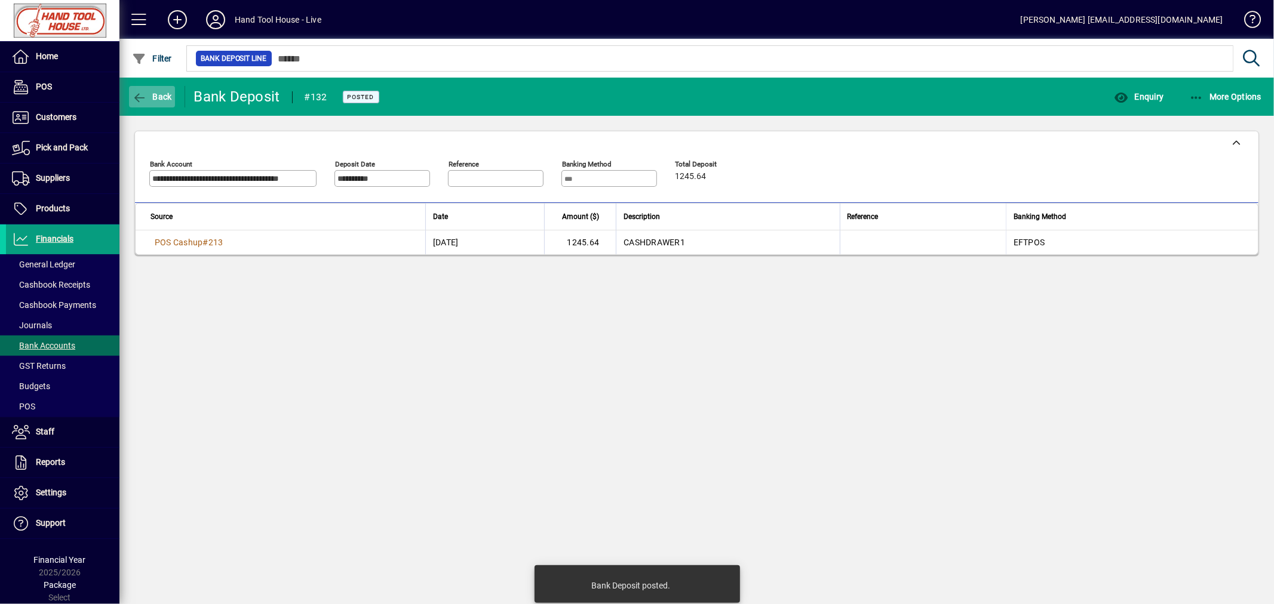
click at [160, 104] on button "Back" at bounding box center [152, 96] width 46 height 21
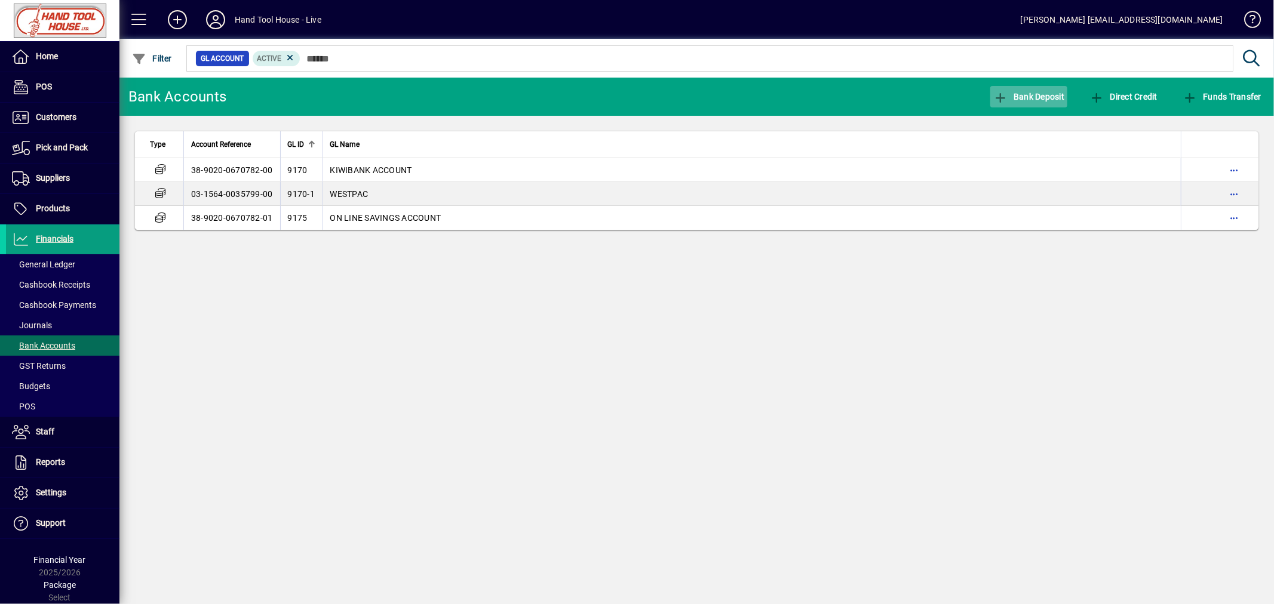
click at [1056, 96] on span "Bank Deposit" at bounding box center [1029, 97] width 72 height 10
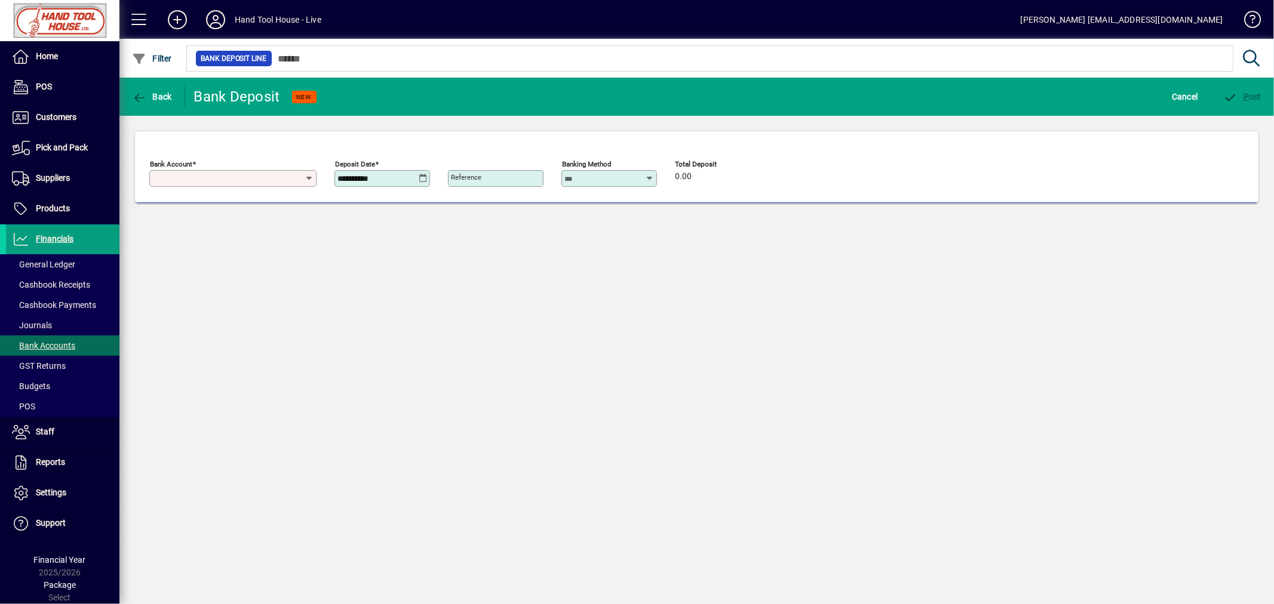
type input "**********"
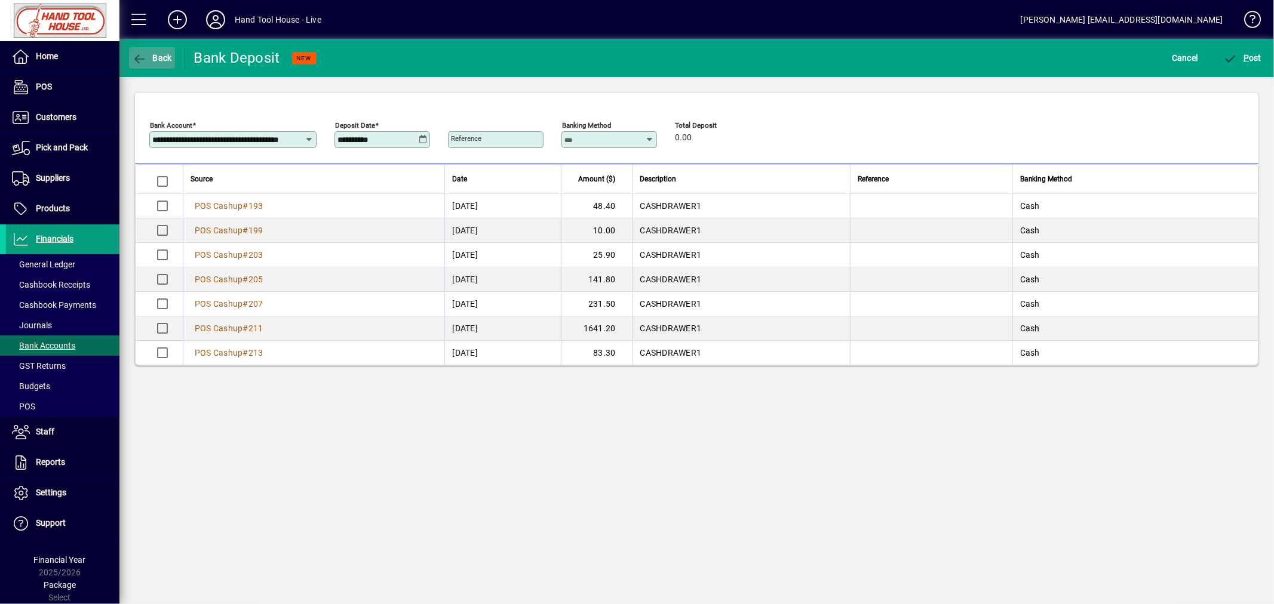
click at [159, 56] on span "Back" at bounding box center [152, 58] width 40 height 10
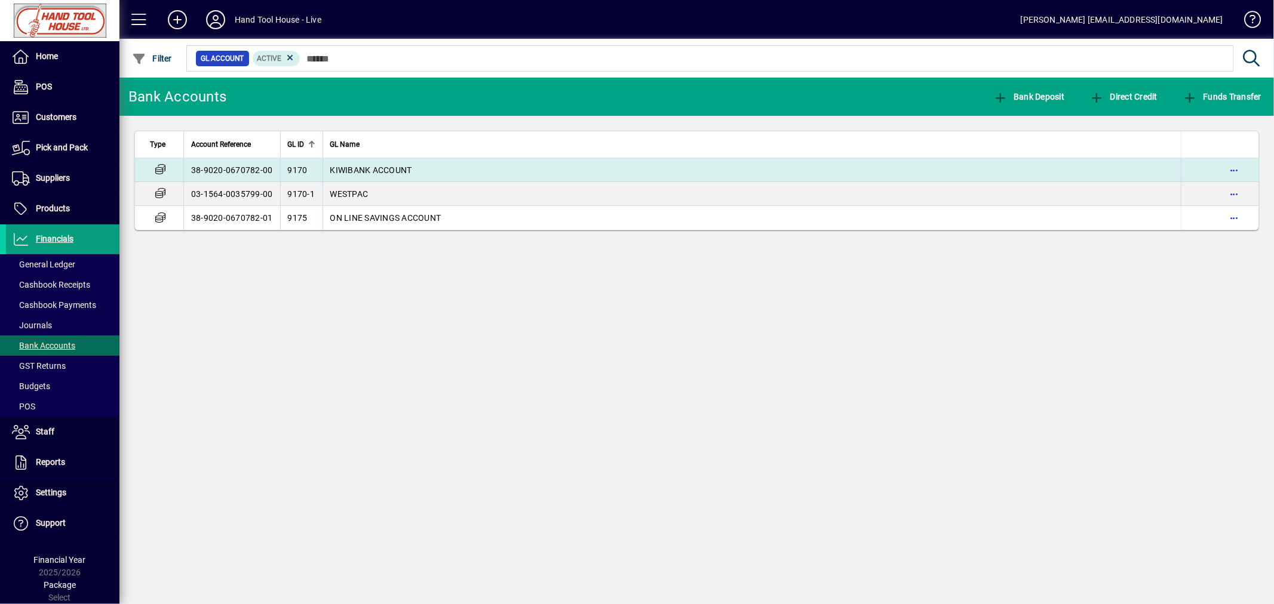
click at [223, 179] on td "38-9020-0670782-00" at bounding box center [231, 170] width 97 height 24
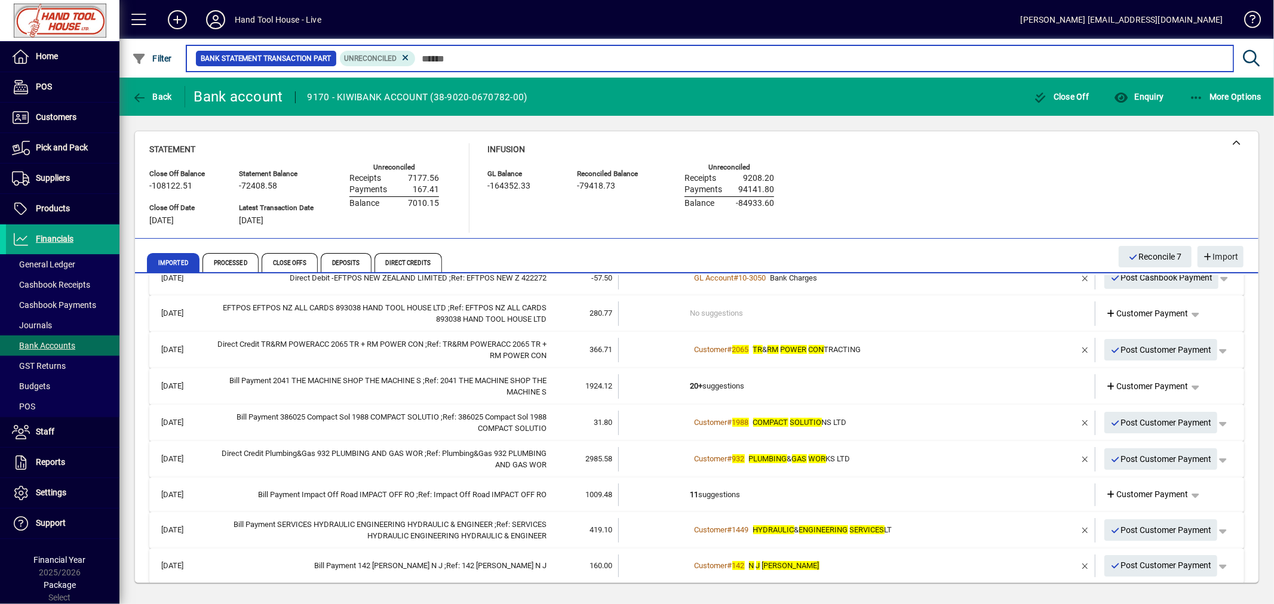
scroll to position [70, 0]
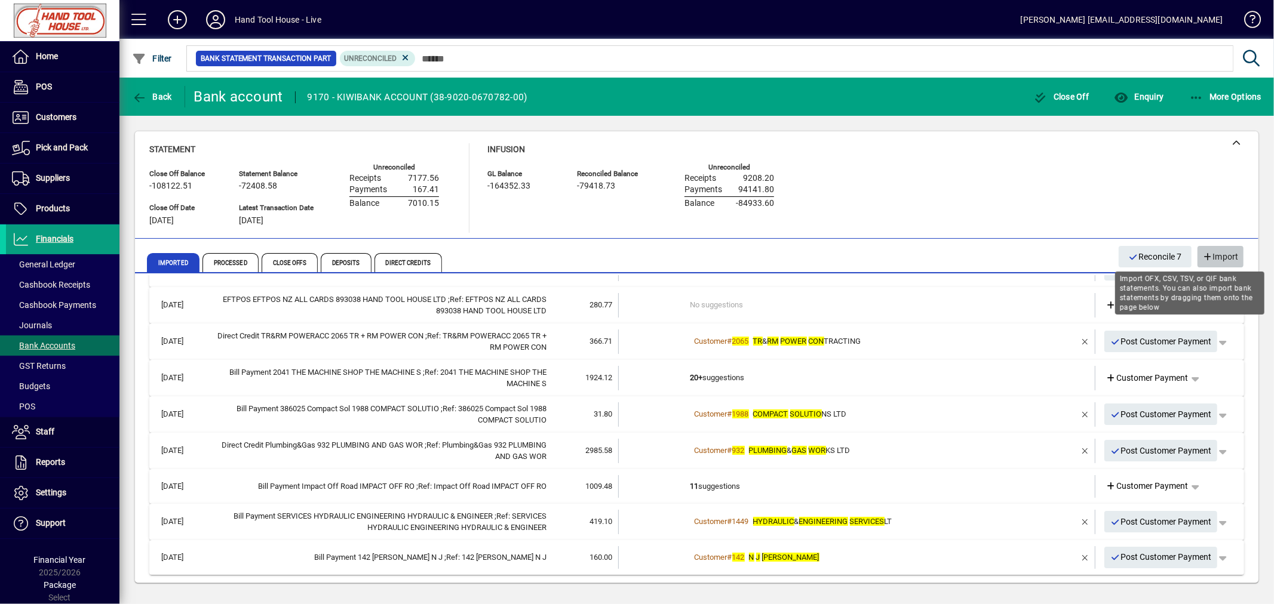
click at [1220, 248] on span "Import" at bounding box center [1220, 257] width 36 height 20
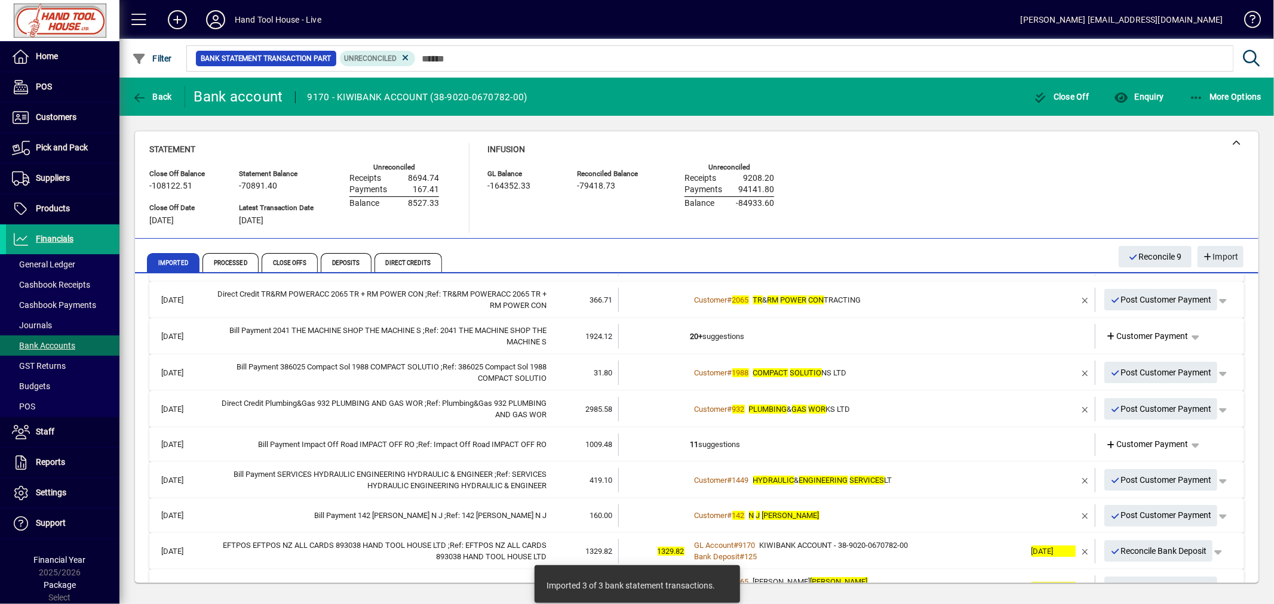
scroll to position [179, 0]
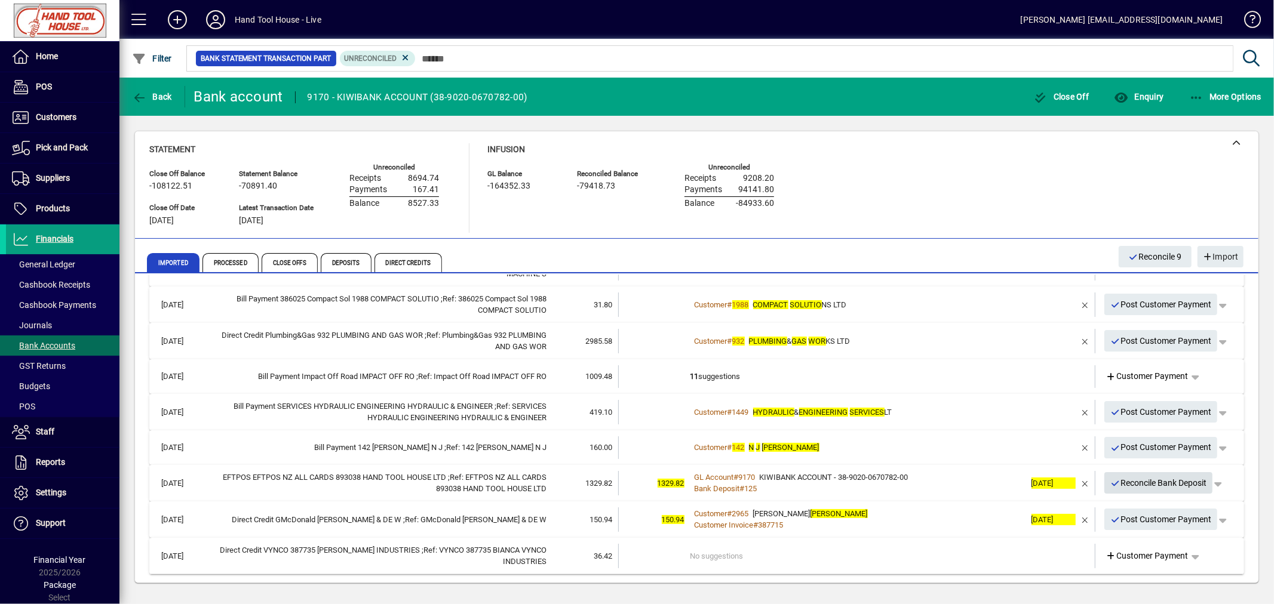
click at [1184, 482] on span "Reconcile Bank Deposit" at bounding box center [1158, 483] width 97 height 20
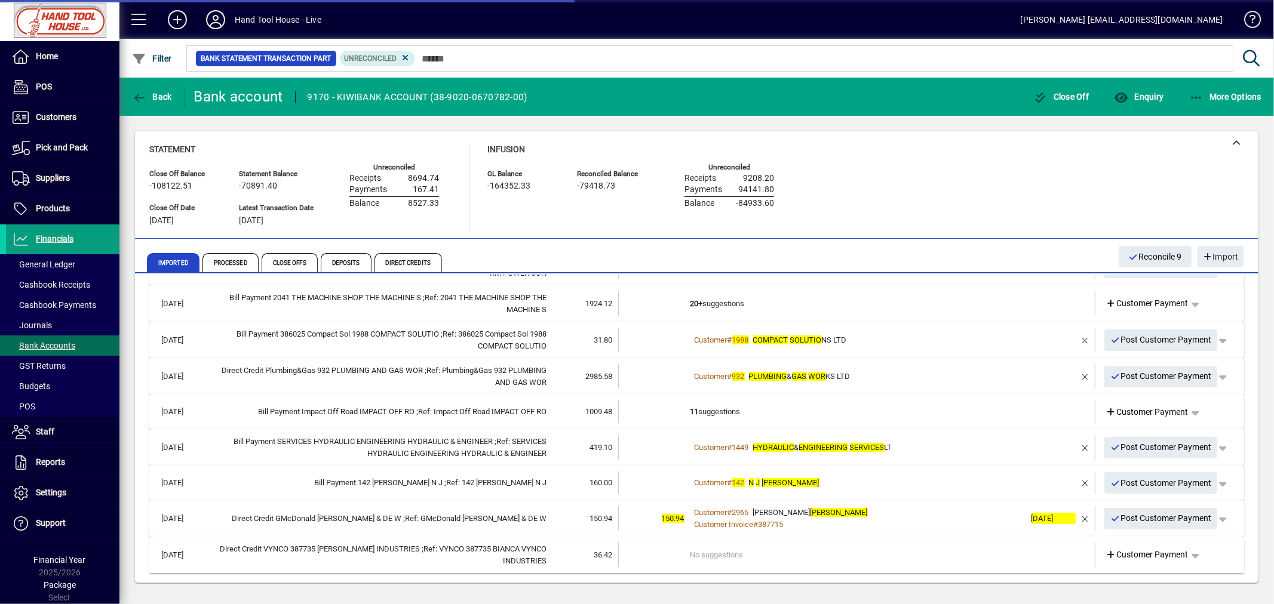
scroll to position [143, 0]
click at [1075, 515] on span "button" at bounding box center [1085, 519] width 29 height 29
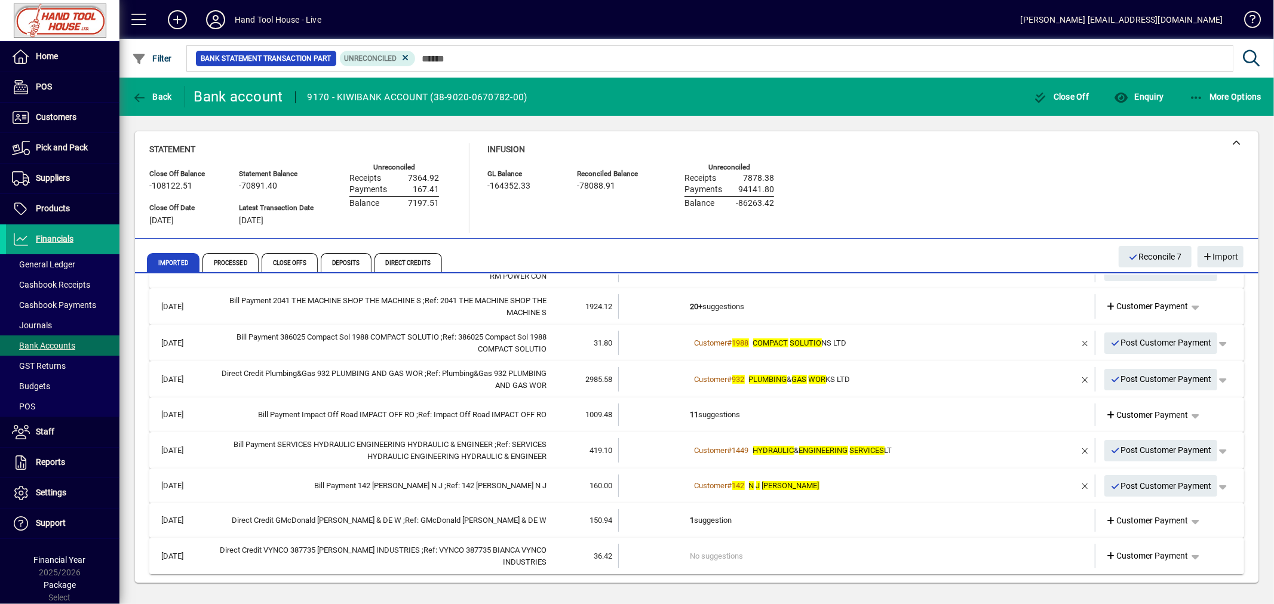
click at [725, 519] on td "1 suggestion" at bounding box center [857, 520] width 335 height 23
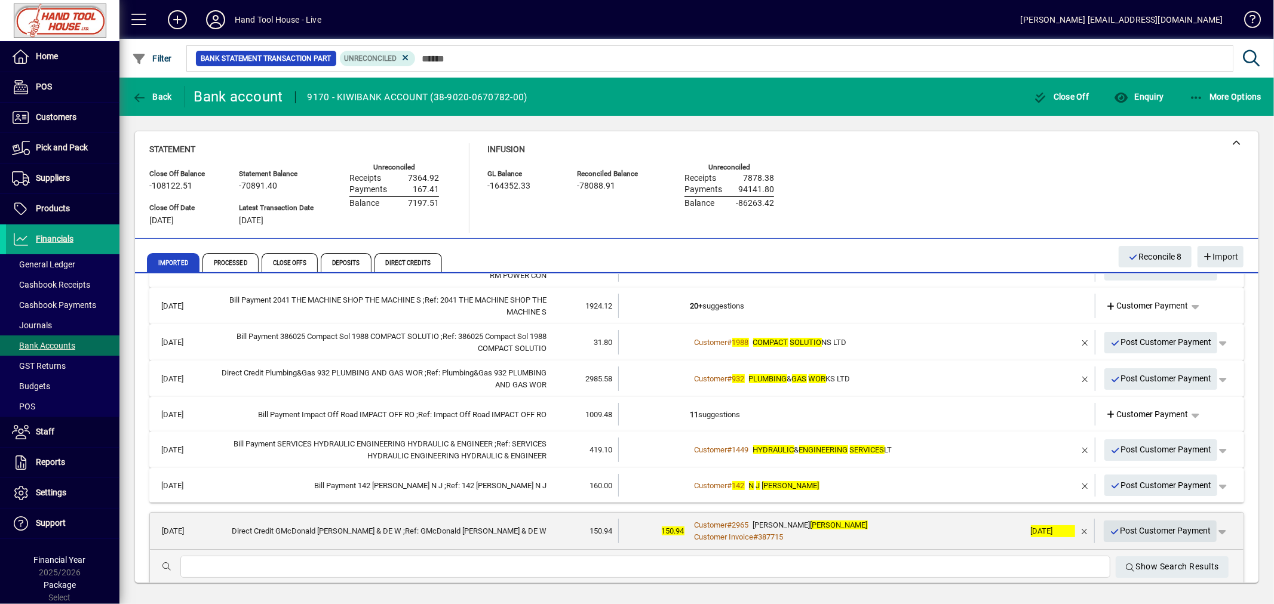
click at [1178, 528] on span "Post Customer Payment" at bounding box center [1160, 531] width 102 height 20
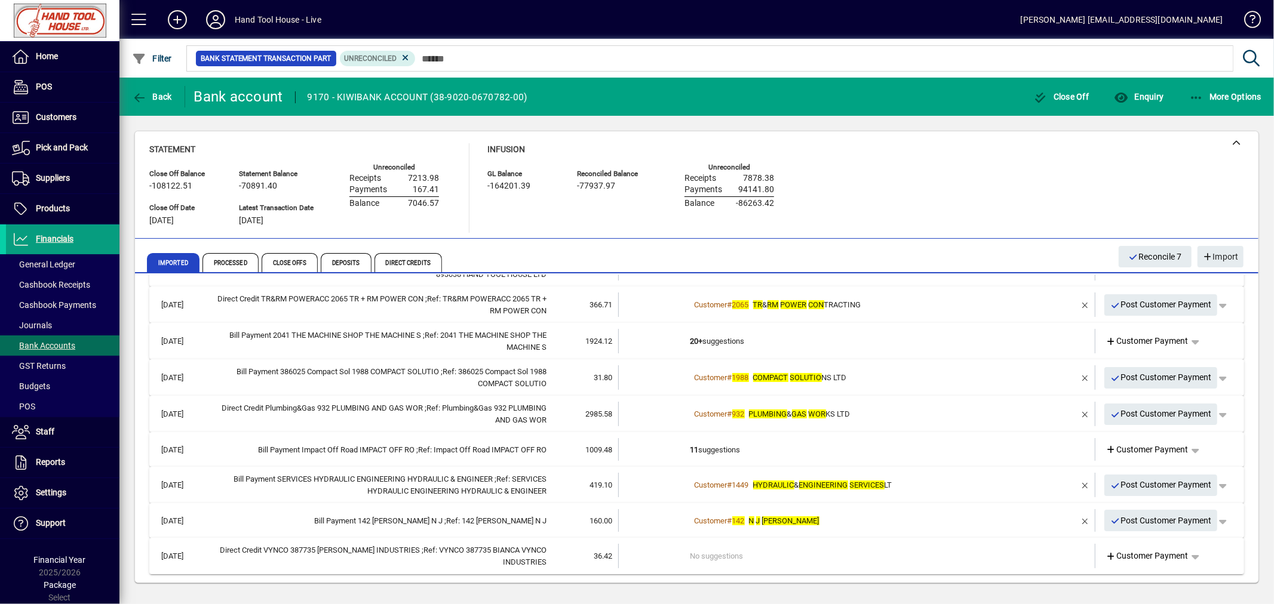
scroll to position [106, 0]
click at [152, 87] on span "button" at bounding box center [152, 96] width 46 height 29
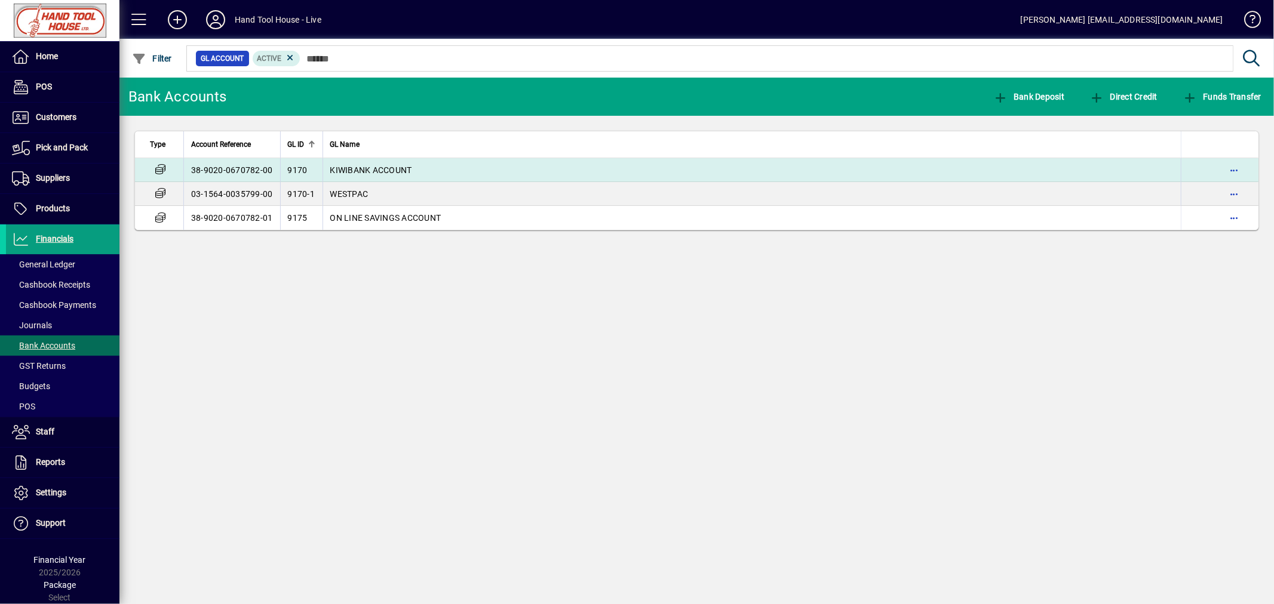
click at [368, 162] on td "KIWIBANK ACCOUNT" at bounding box center [751, 170] width 859 height 24
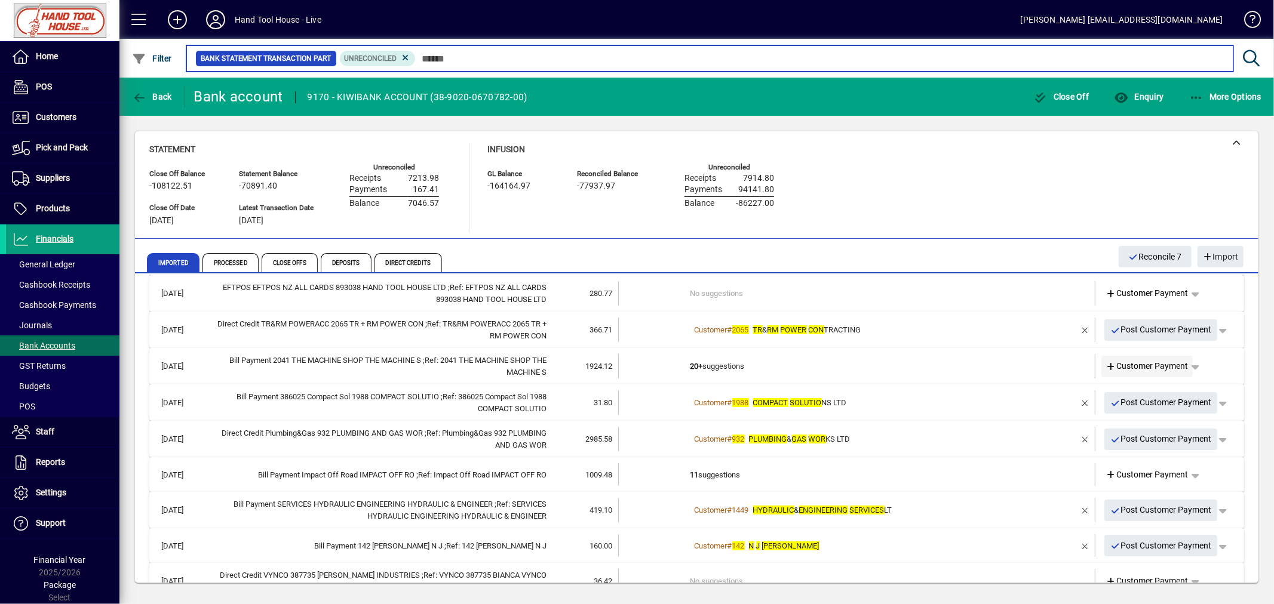
scroll to position [106, 0]
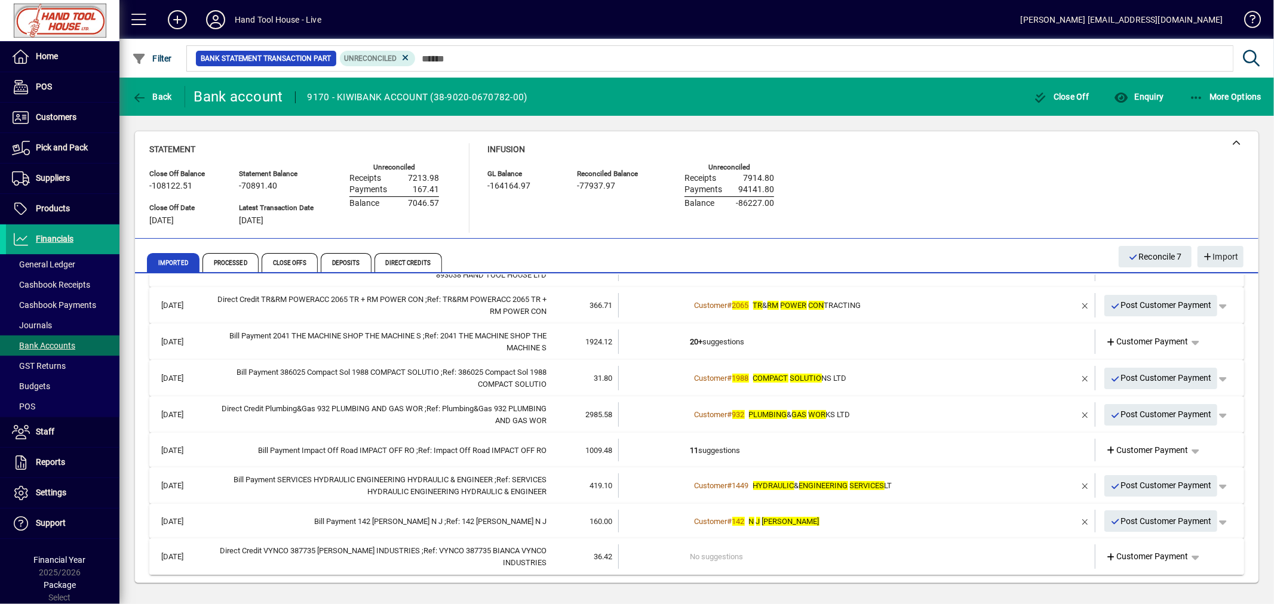
drag, startPoint x: 430, startPoint y: 556, endPoint x: 436, endPoint y: 555, distance: 6.0
click at [432, 556] on div "Direct Credit VYNCO 387735 BIANCA VYNCO INDUSTRIES ;Ref: VYNCO 387735 BIANCA VY…" at bounding box center [378, 556] width 335 height 23
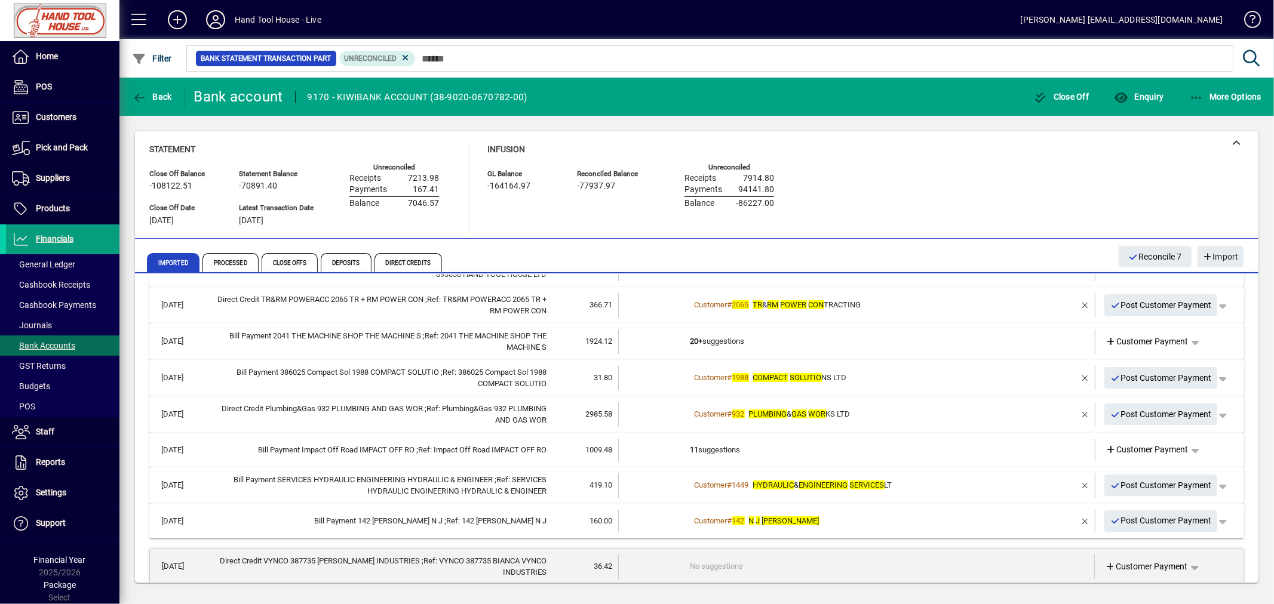
click at [700, 566] on td "No suggestions" at bounding box center [857, 567] width 334 height 24
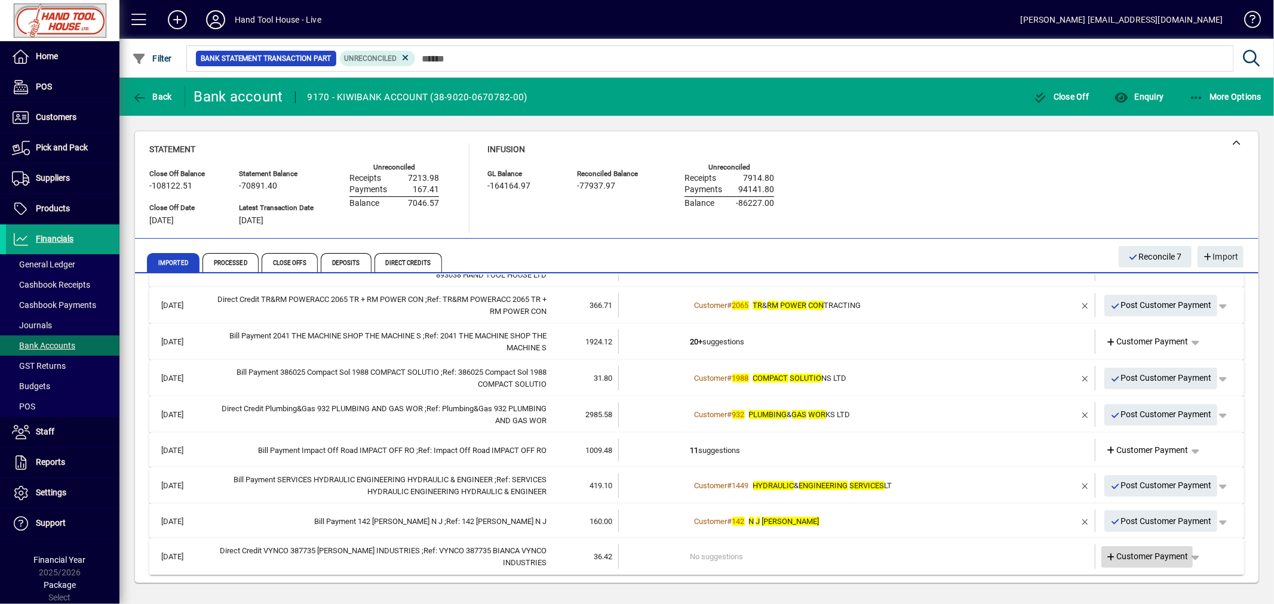
click at [1140, 560] on span "Customer Payment" at bounding box center [1147, 557] width 82 height 13
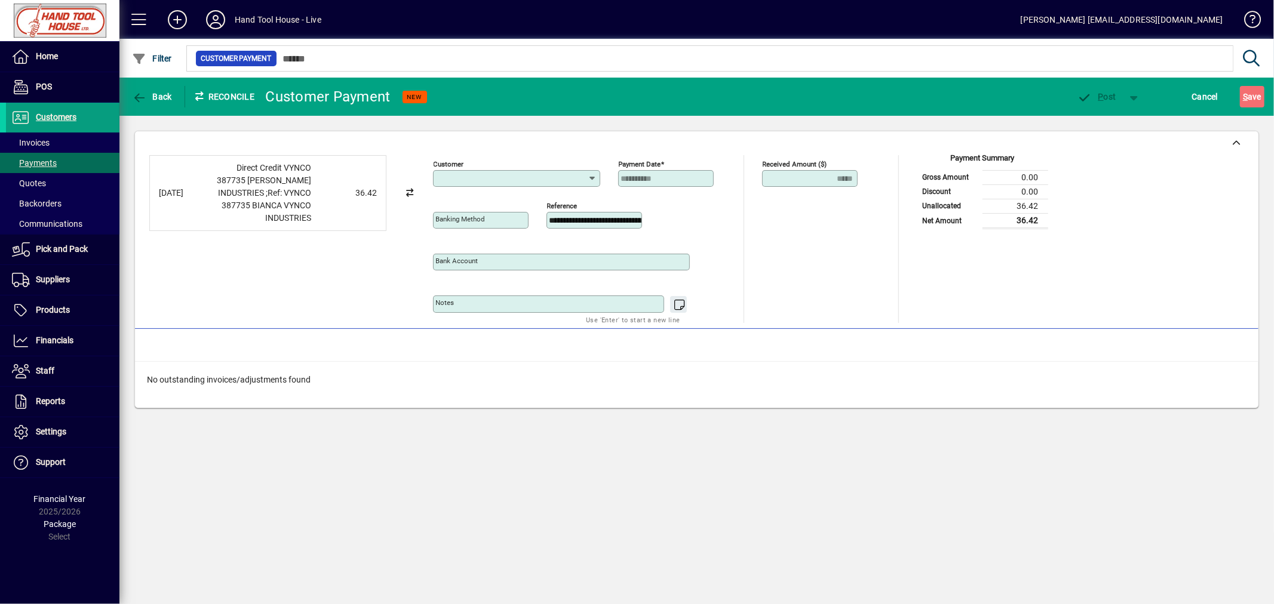
type input "**********"
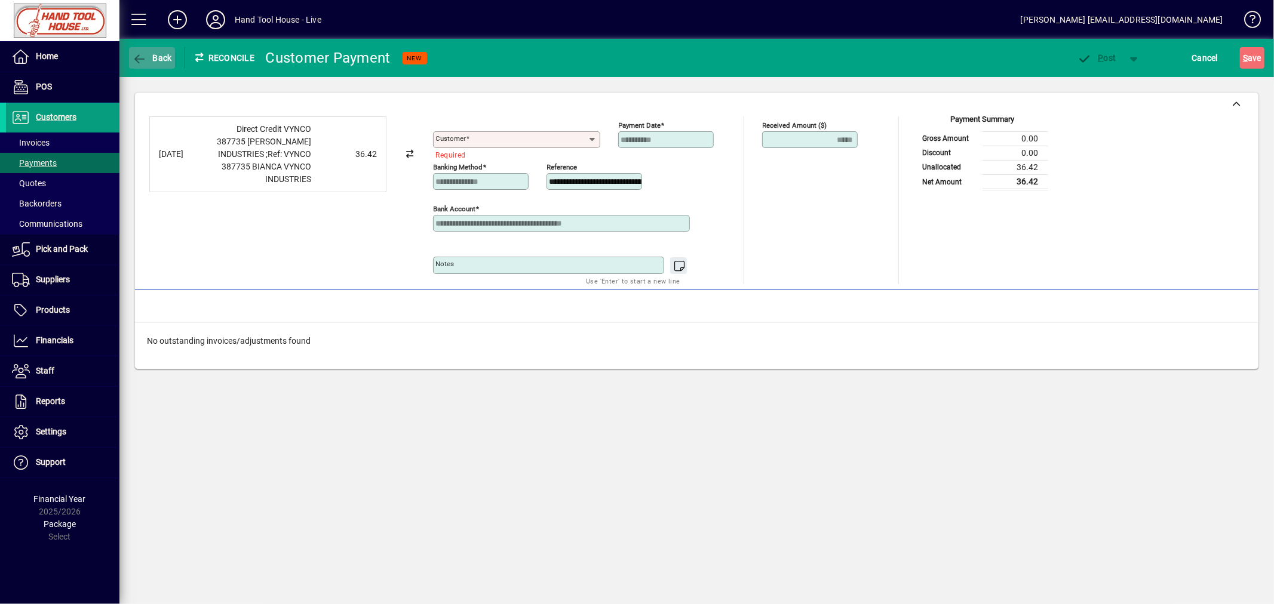
click at [165, 55] on span "Back" at bounding box center [152, 58] width 40 height 10
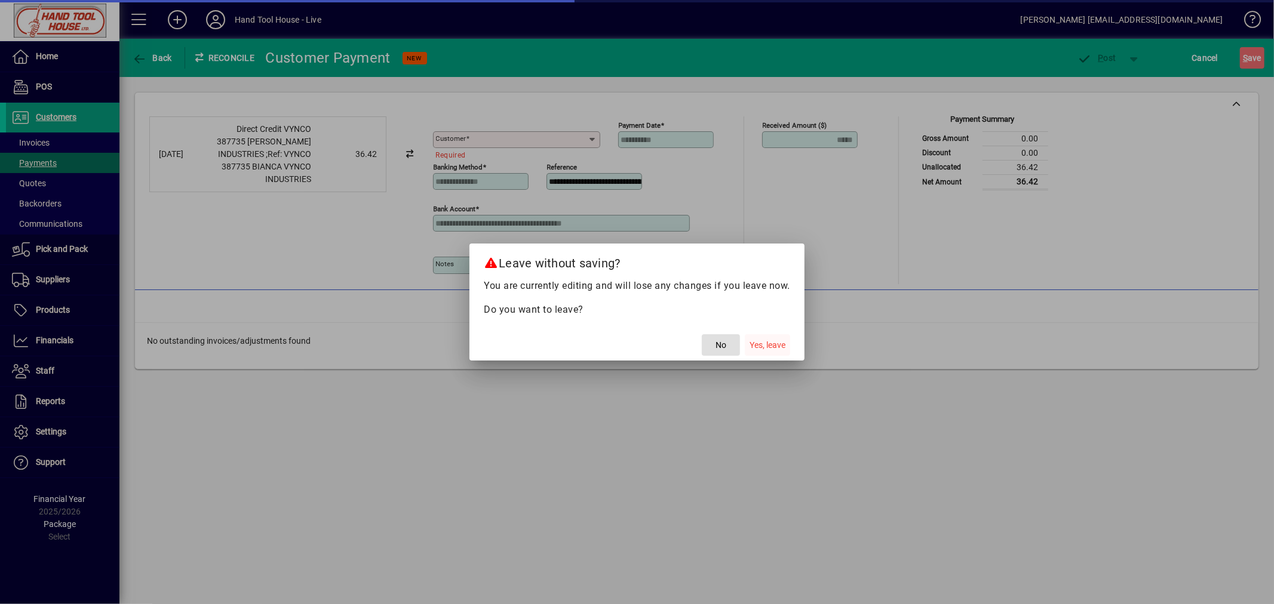
click at [765, 343] on span "Yes, leave" at bounding box center [767, 345] width 36 height 13
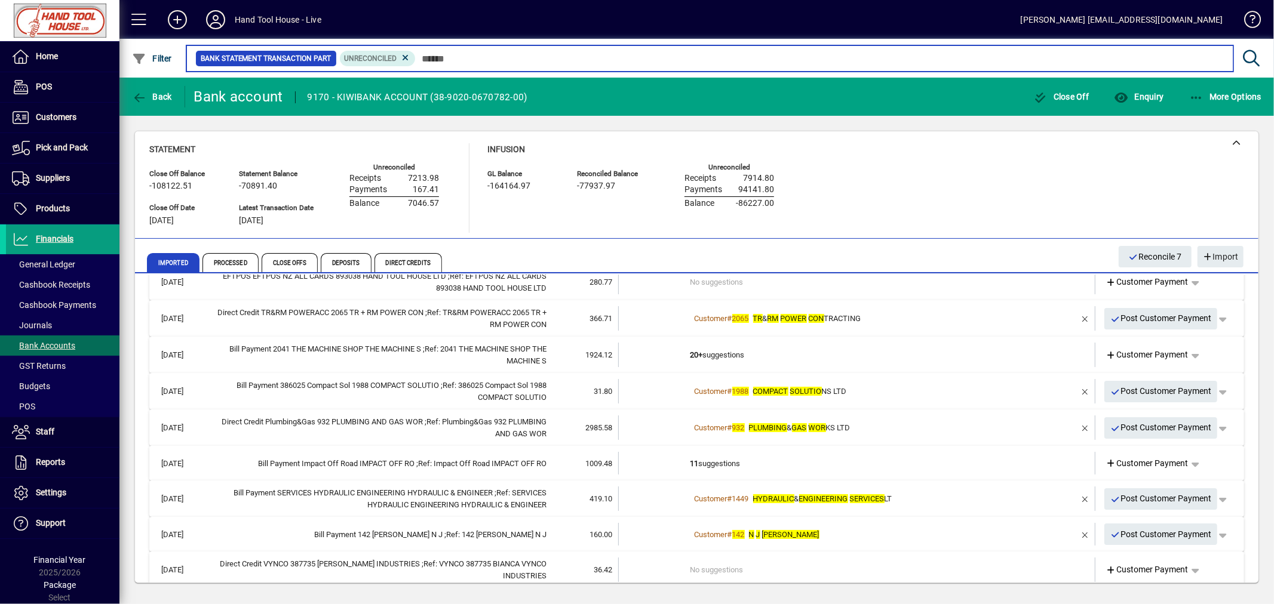
scroll to position [106, 0]
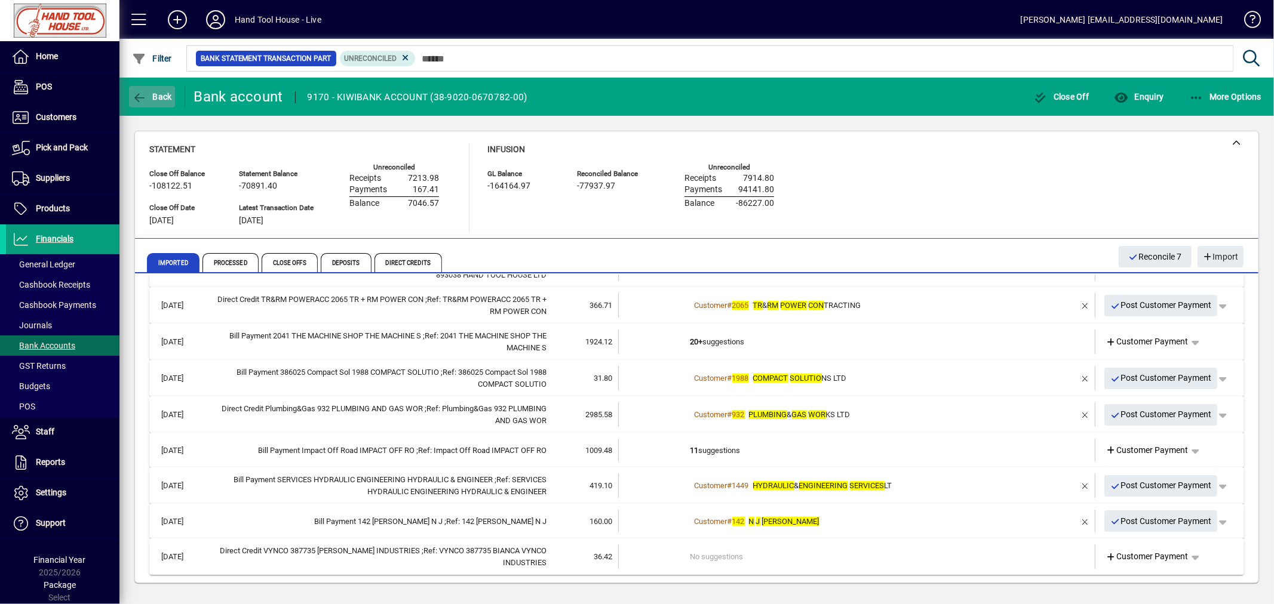
click at [155, 99] on span "Back" at bounding box center [152, 97] width 40 height 10
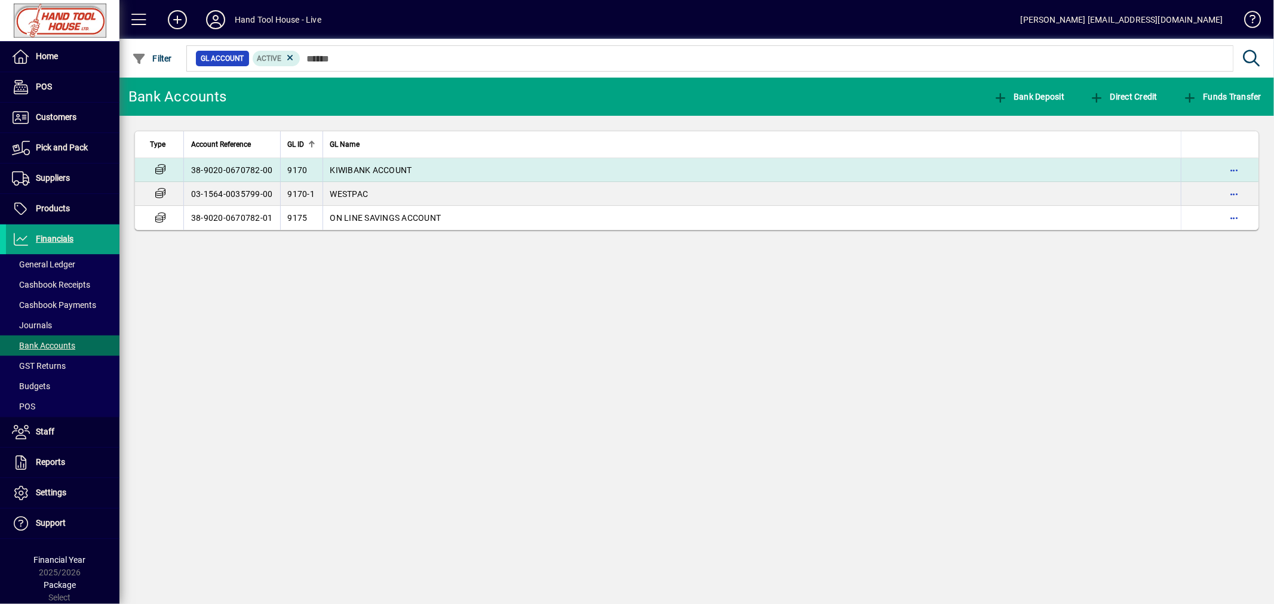
click at [222, 170] on td "38-9020-0670782-00" at bounding box center [231, 170] width 97 height 24
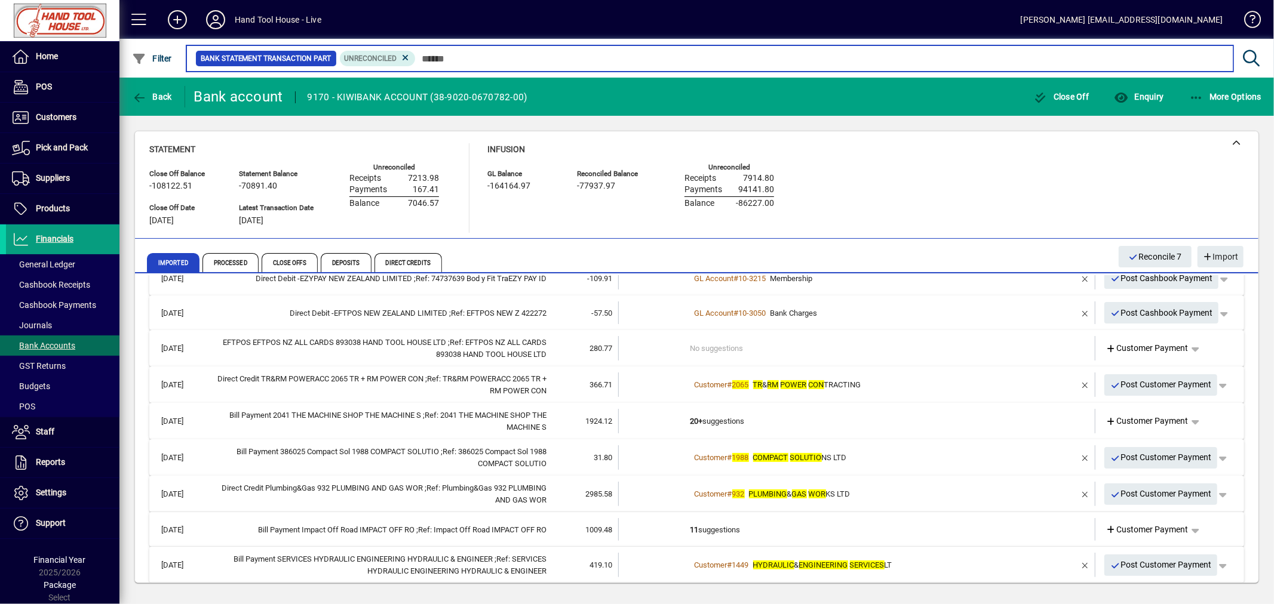
scroll to position [106, 0]
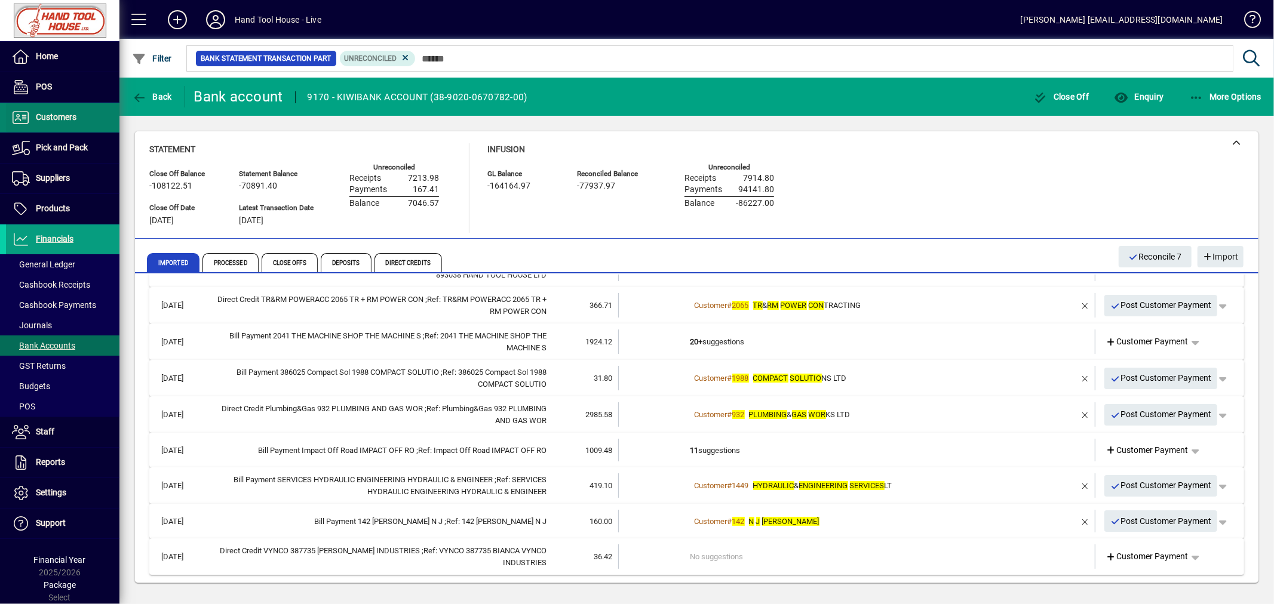
click at [51, 116] on span "Customers" at bounding box center [56, 117] width 41 height 10
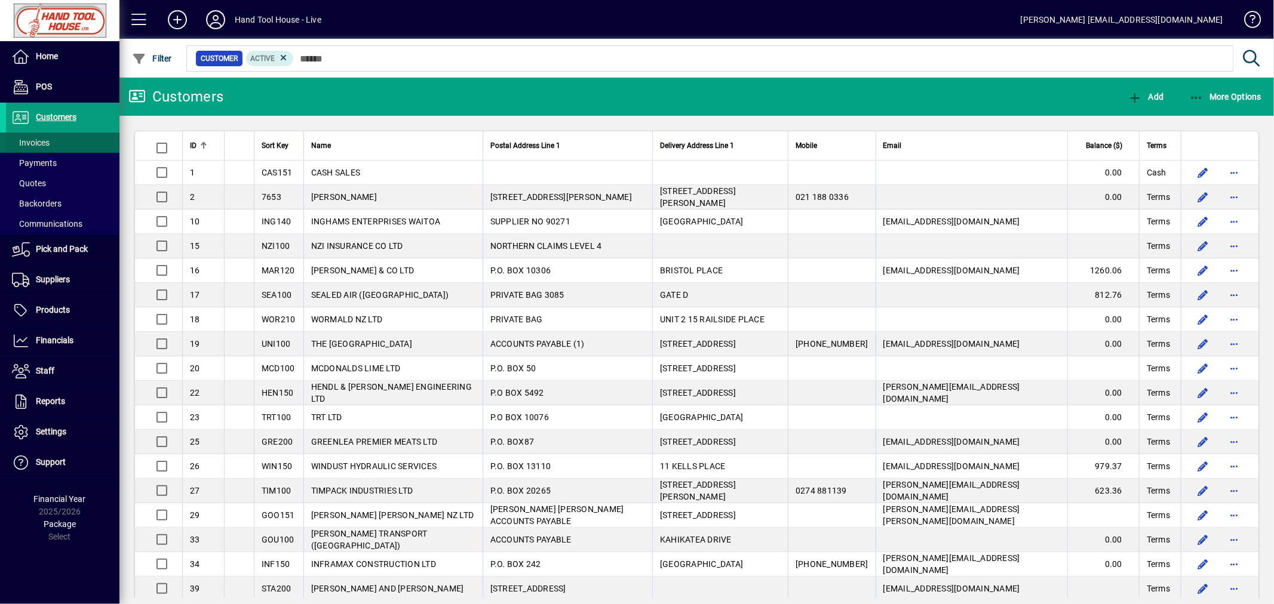
click at [57, 143] on span at bounding box center [62, 142] width 113 height 29
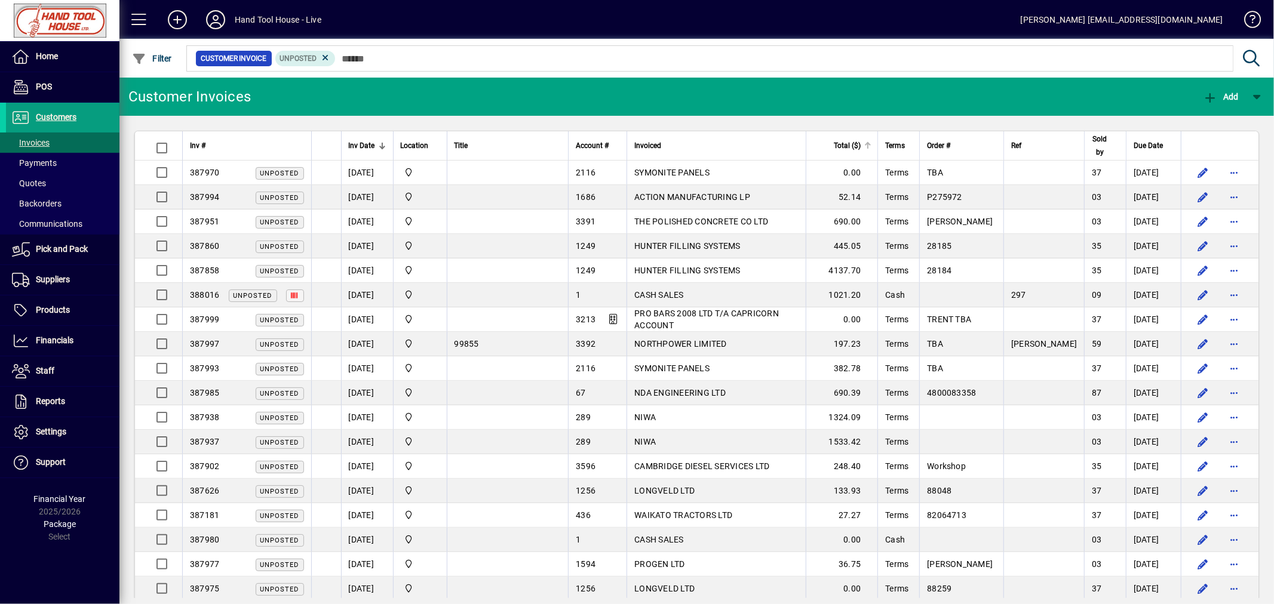
click at [871, 143] on div at bounding box center [870, 144] width 4 height 4
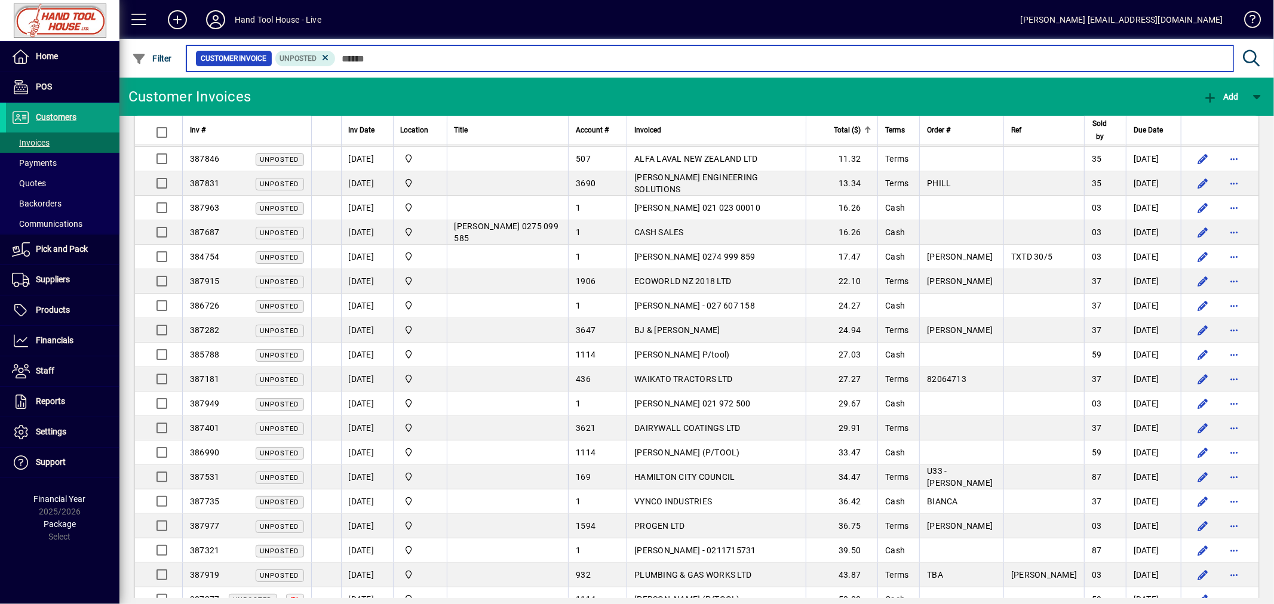
scroll to position [373, 0]
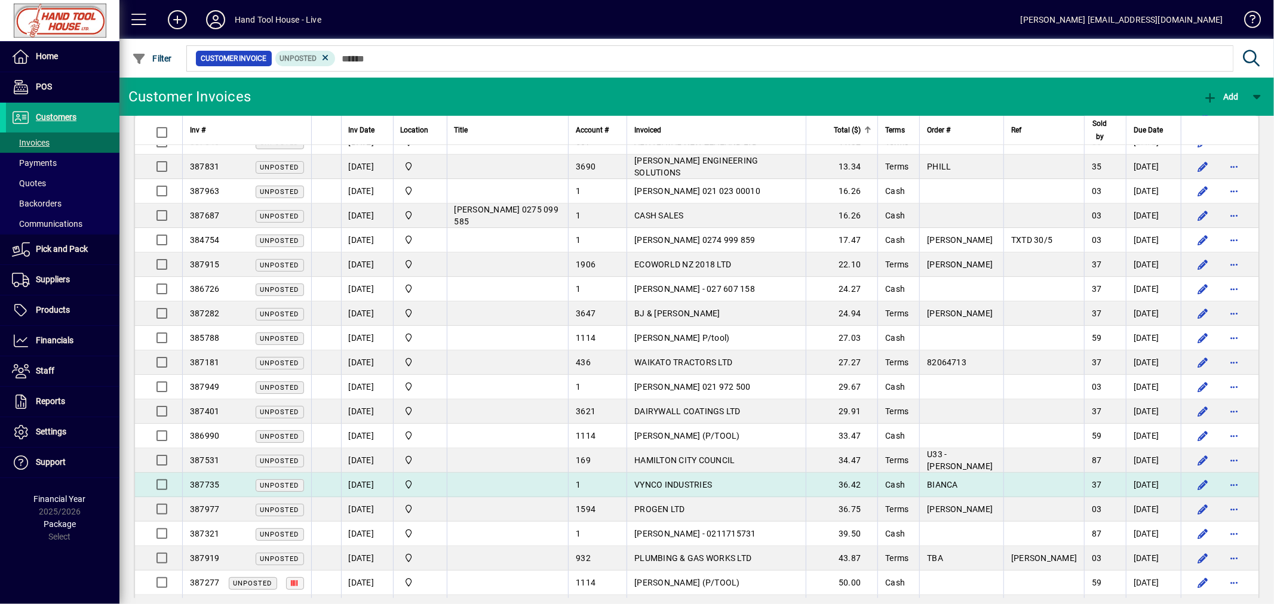
click at [712, 485] on span "VYNCO INDUSTRIES" at bounding box center [673, 485] width 78 height 10
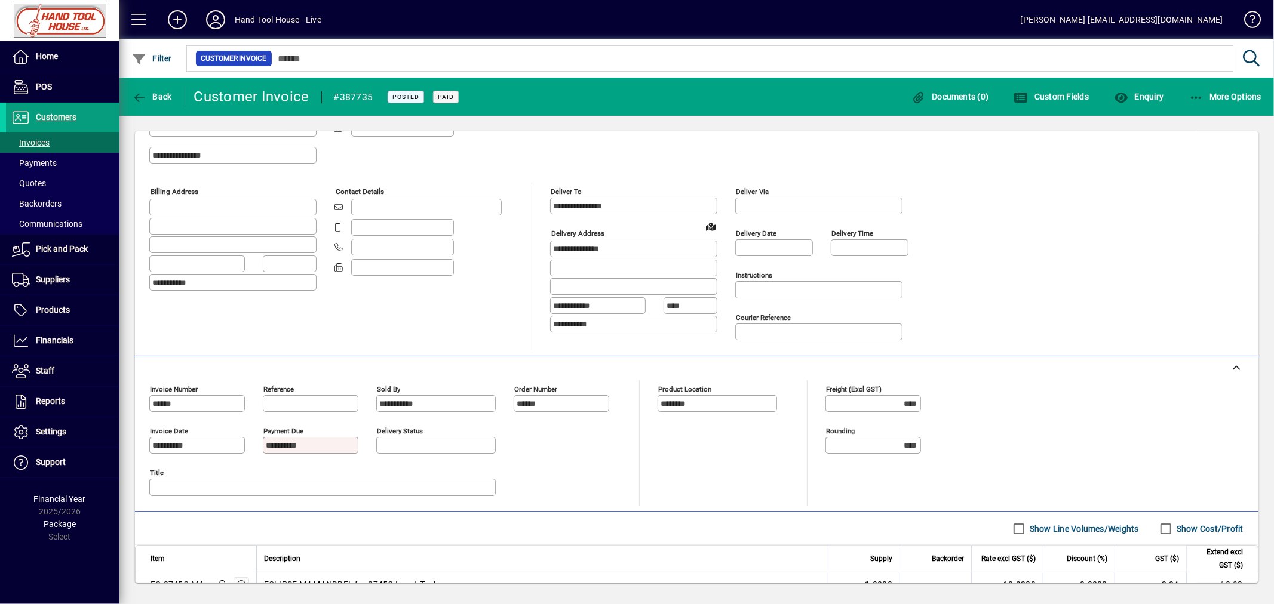
scroll to position [58, 0]
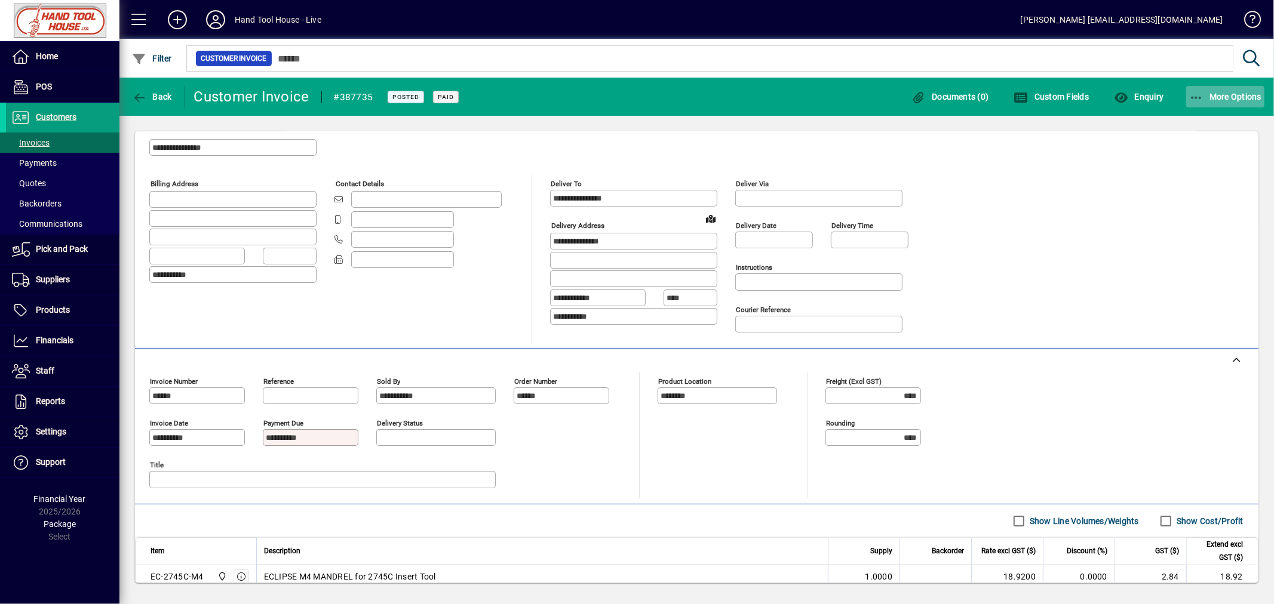
click at [1223, 98] on span "More Options" at bounding box center [1225, 97] width 73 height 10
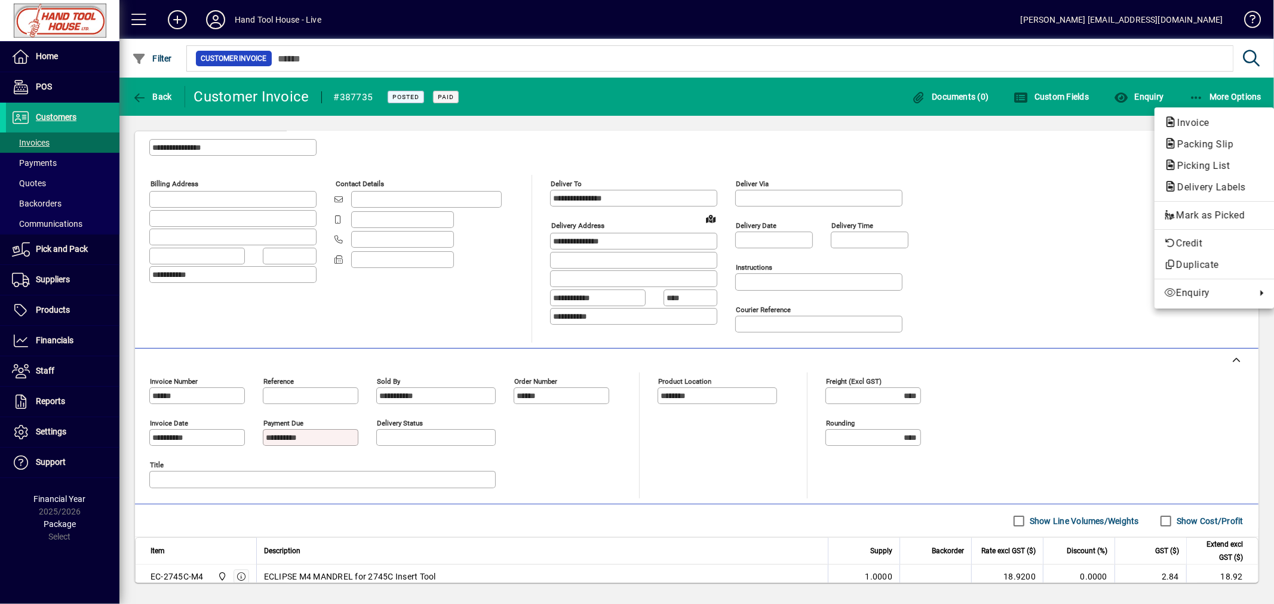
click at [1106, 177] on div at bounding box center [637, 302] width 1274 height 604
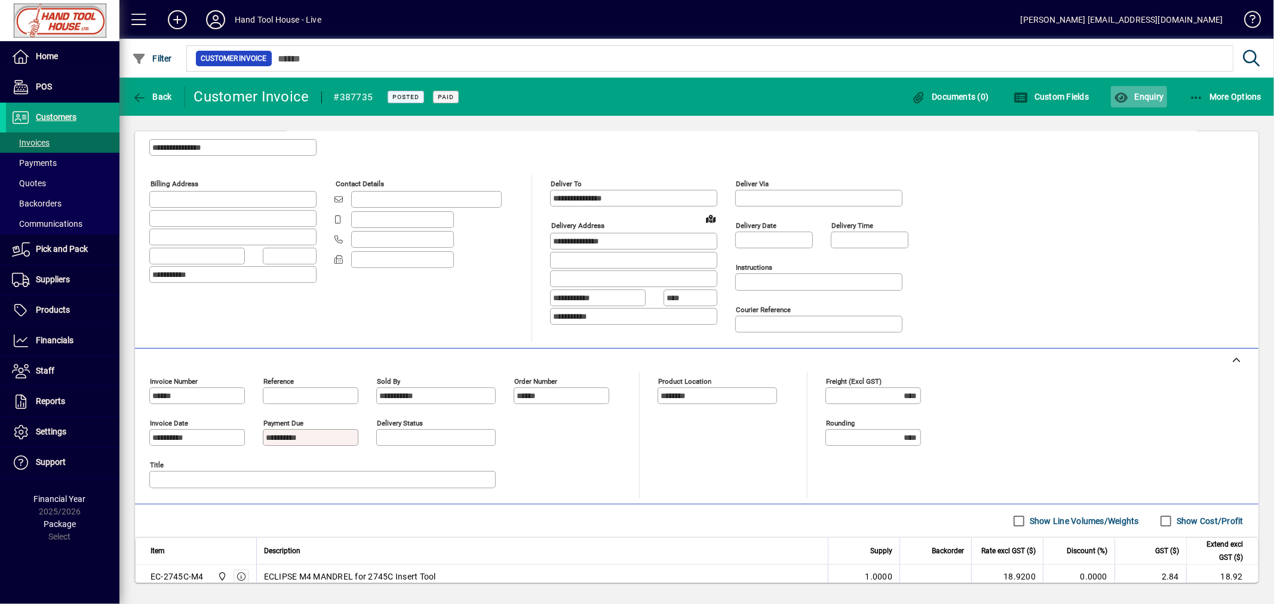
click at [1145, 96] on span "Enquiry" at bounding box center [1139, 97] width 50 height 10
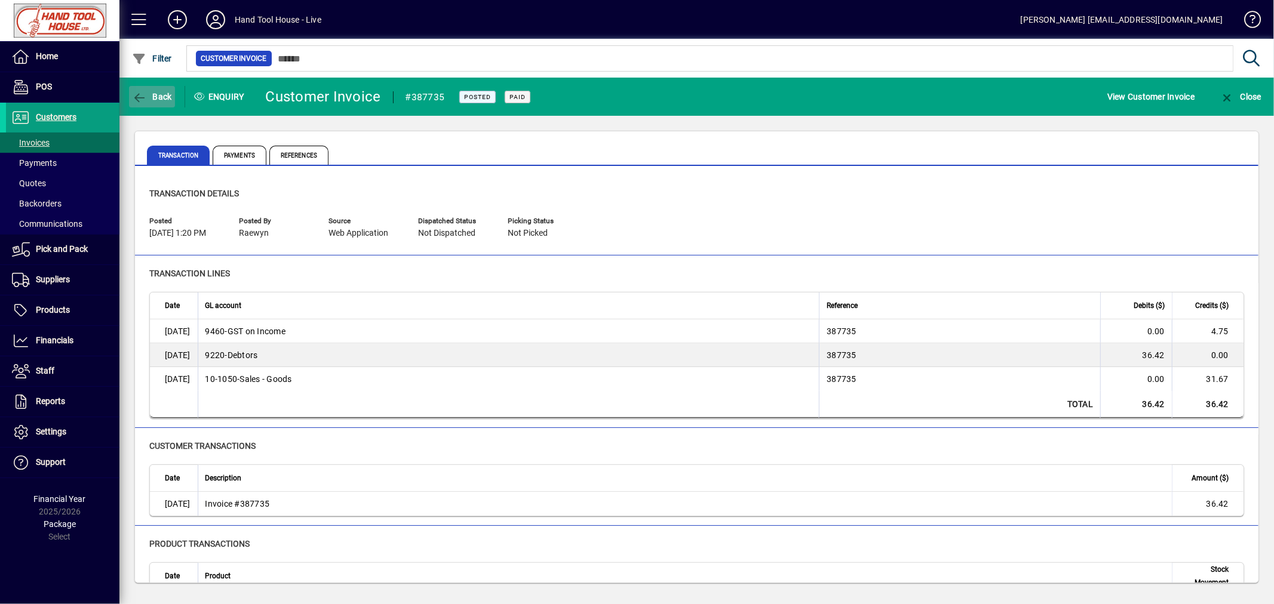
click at [151, 96] on span "Back" at bounding box center [152, 97] width 40 height 10
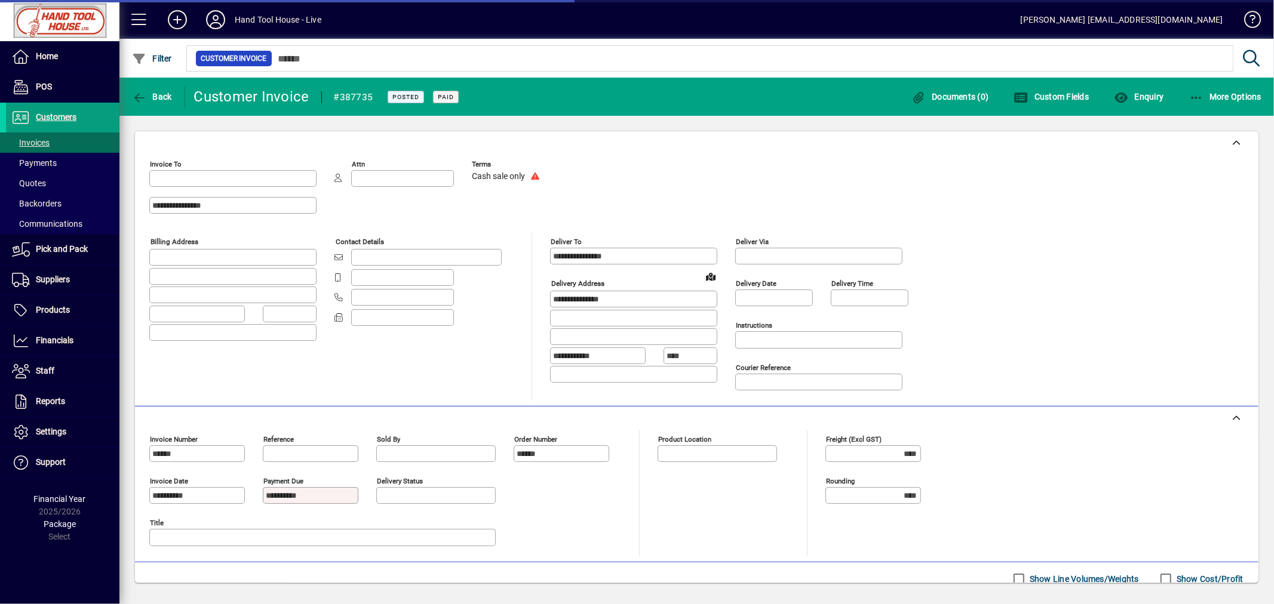
type input "**********"
type input "********"
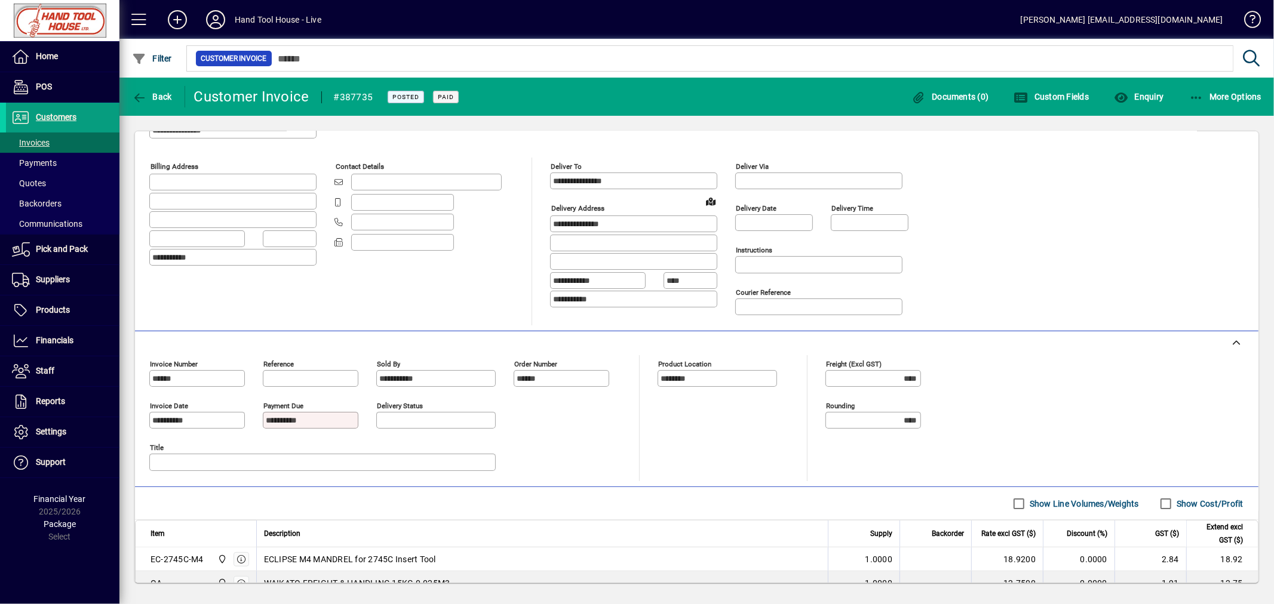
scroll to position [52, 0]
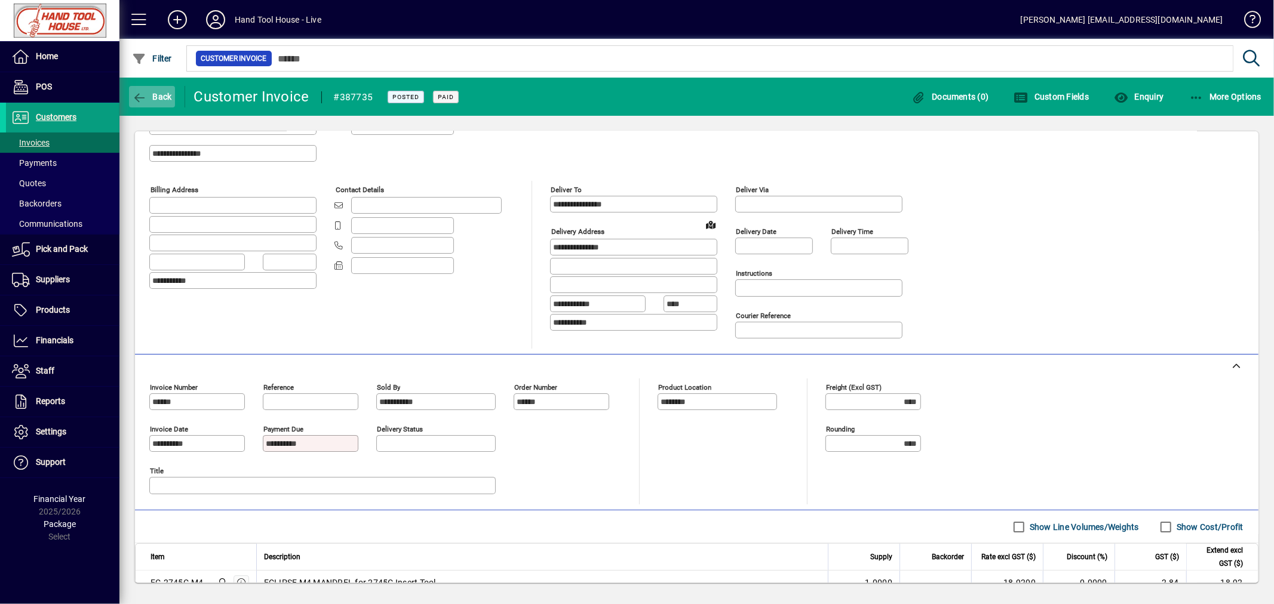
click at [156, 94] on span "Back" at bounding box center [152, 97] width 40 height 10
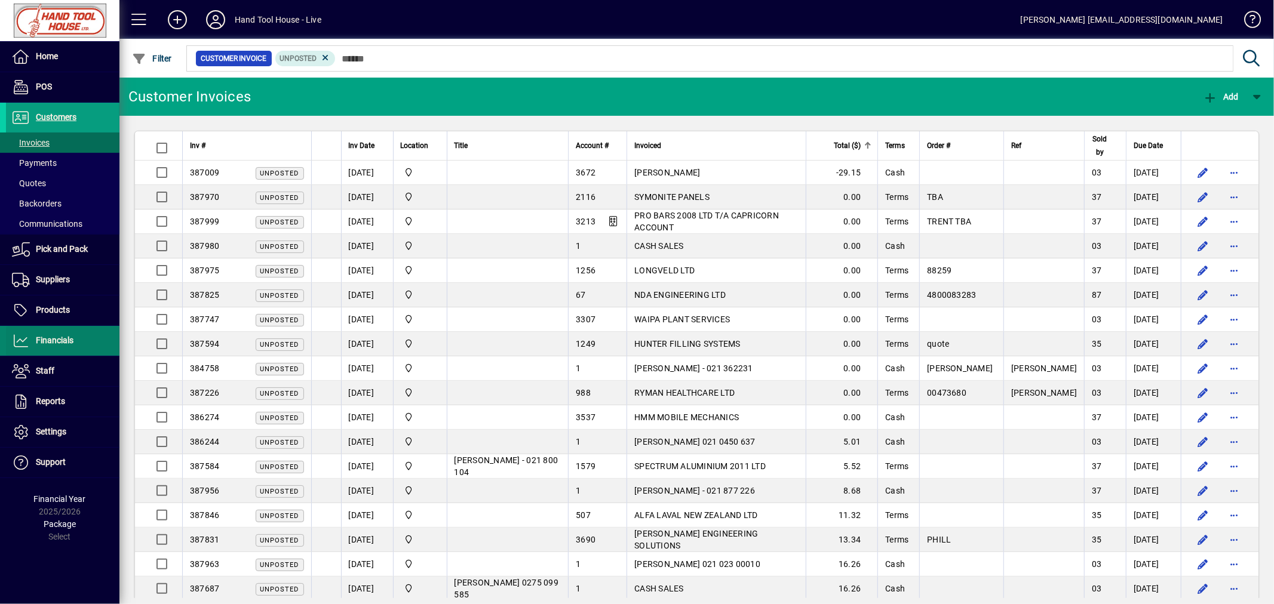
click at [57, 341] on span "Financials" at bounding box center [55, 341] width 38 height 10
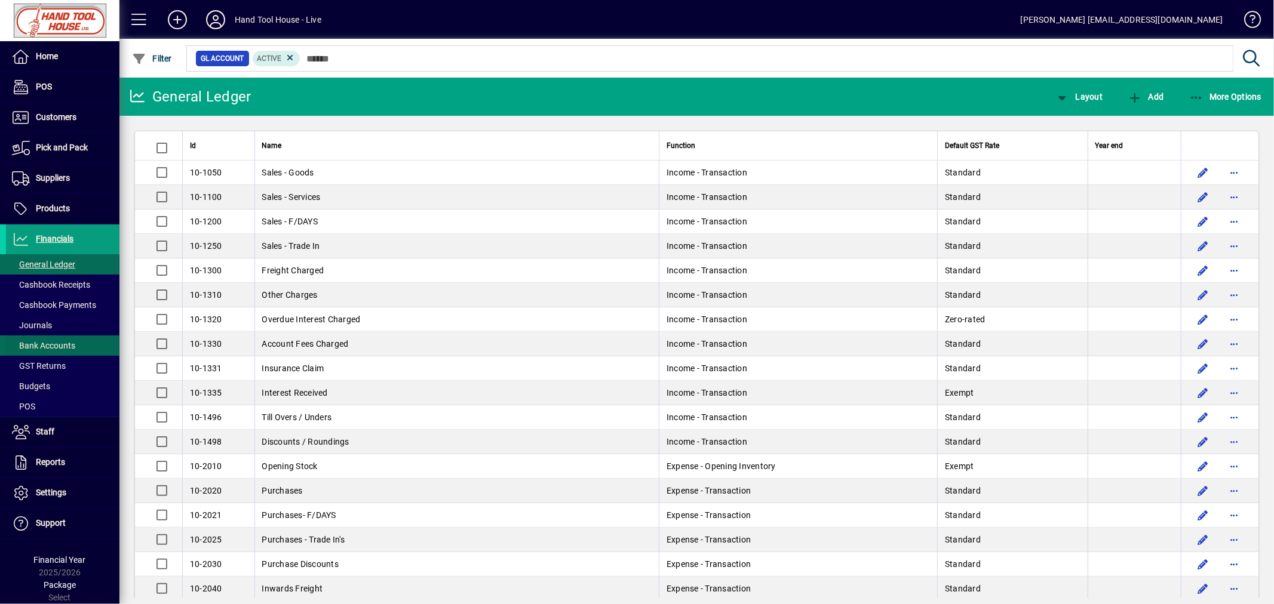
click at [49, 347] on span "Bank Accounts" at bounding box center [43, 346] width 63 height 10
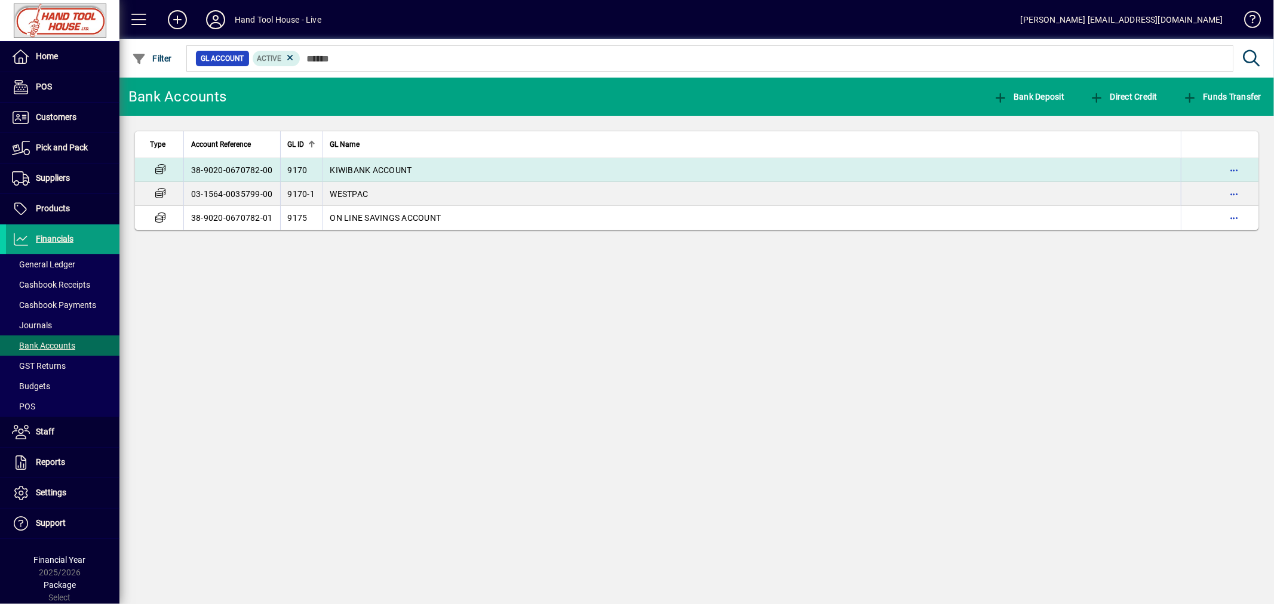
click at [213, 170] on td "38-9020-0670782-00" at bounding box center [231, 170] width 97 height 24
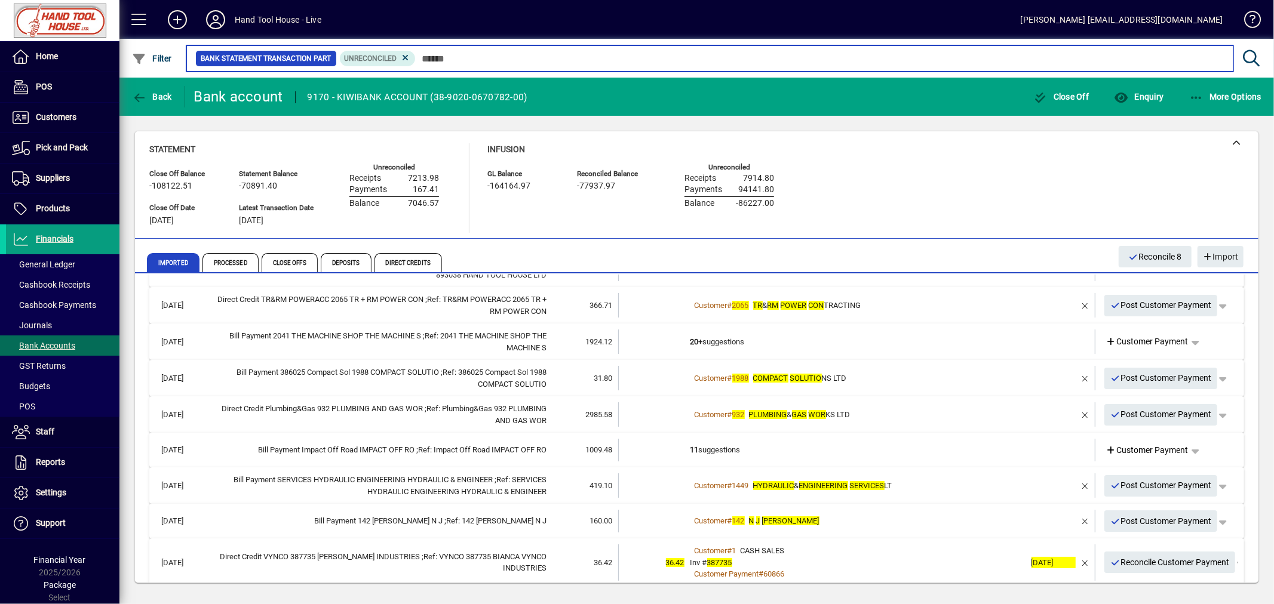
scroll to position [118, 0]
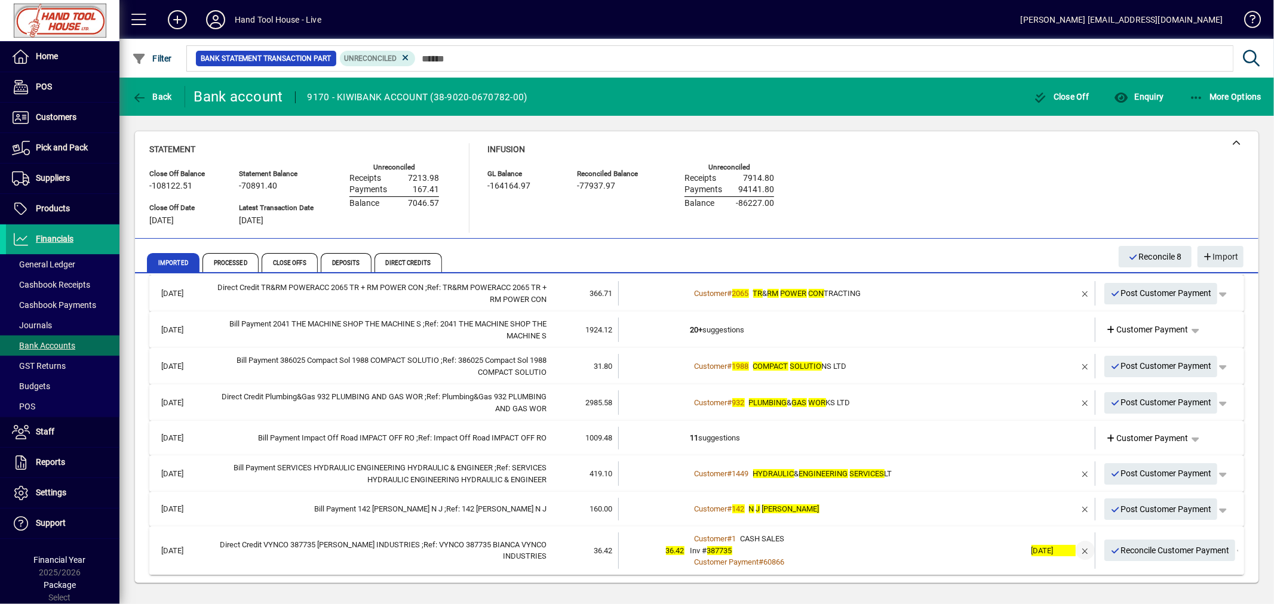
click at [1072, 548] on span "button" at bounding box center [1085, 550] width 29 height 29
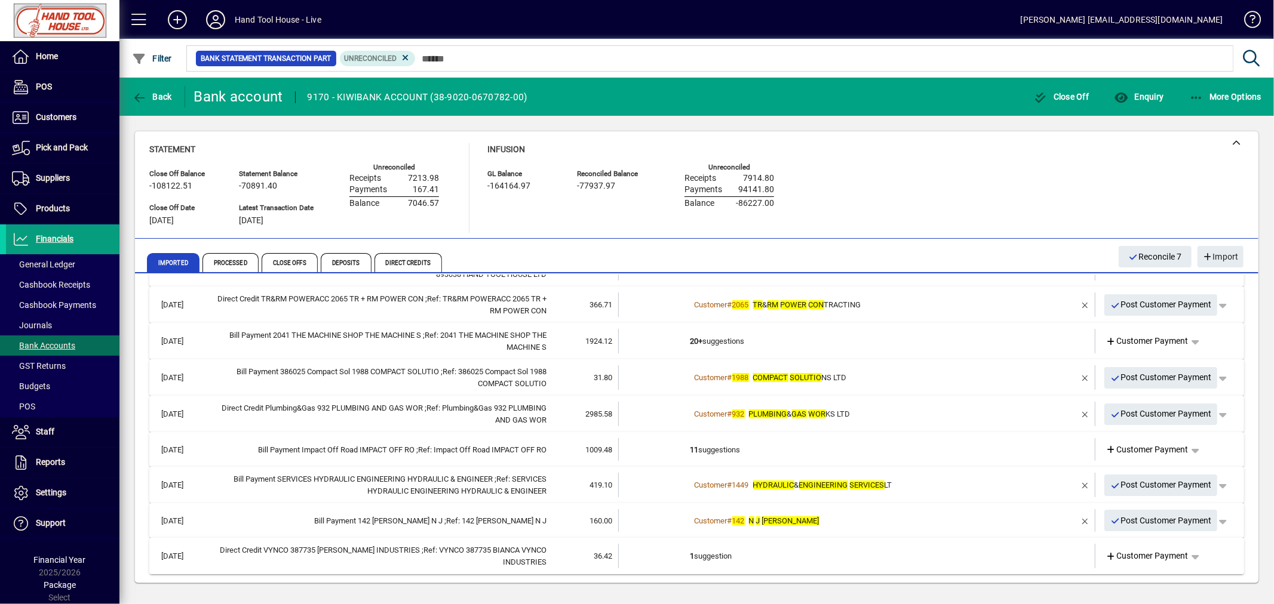
click at [708, 555] on td "1 suggestion" at bounding box center [857, 556] width 335 height 24
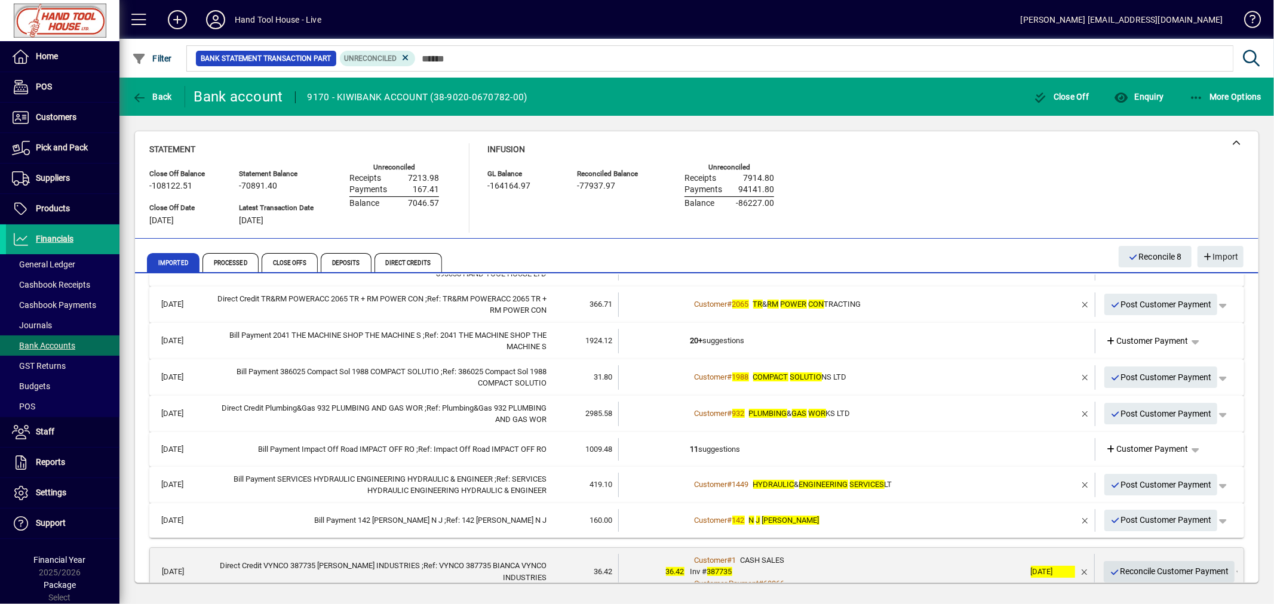
click at [1158, 573] on span "Reconcile Customer Payment" at bounding box center [1168, 572] width 119 height 20
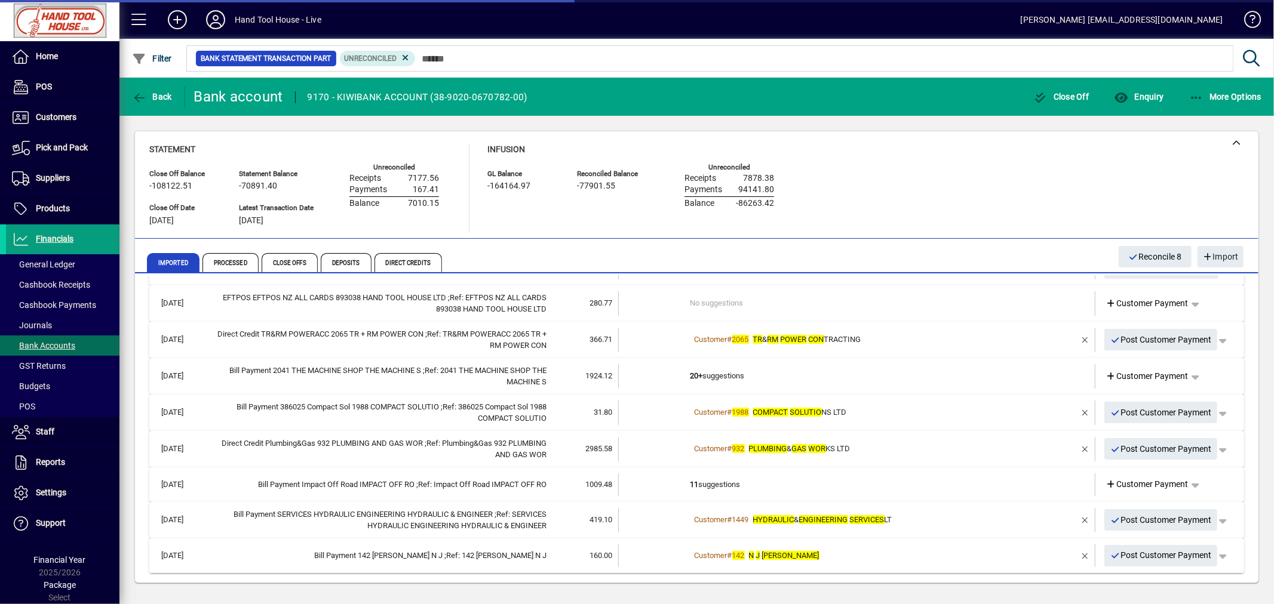
scroll to position [70, 0]
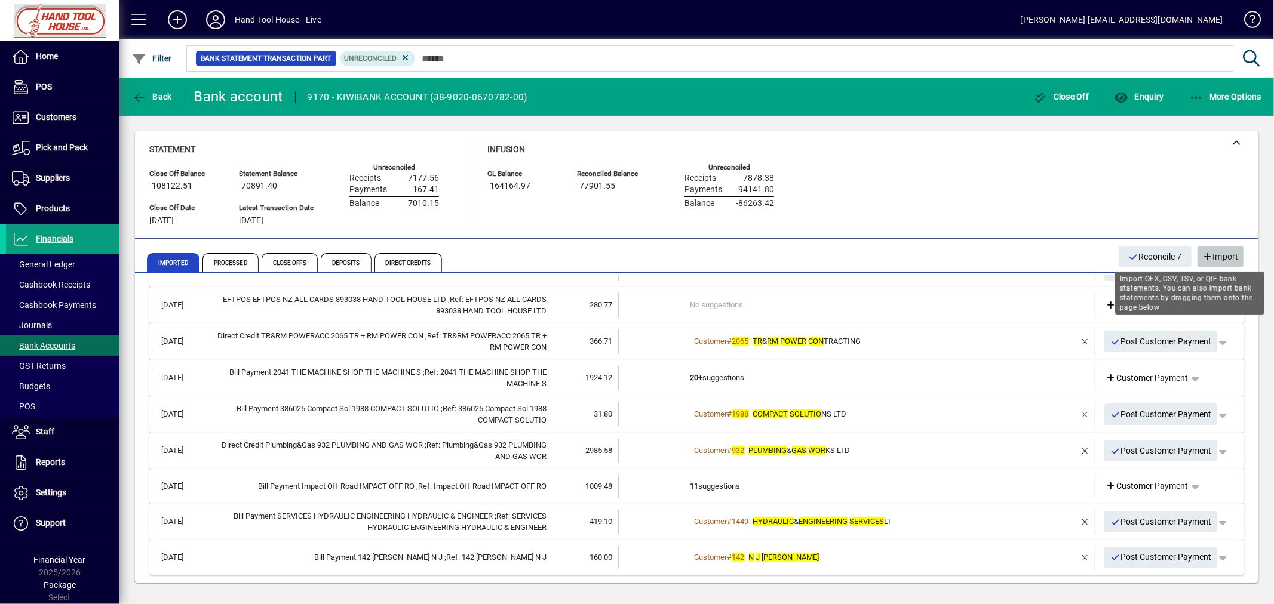
click at [1226, 251] on span "Import" at bounding box center [1220, 257] width 36 height 20
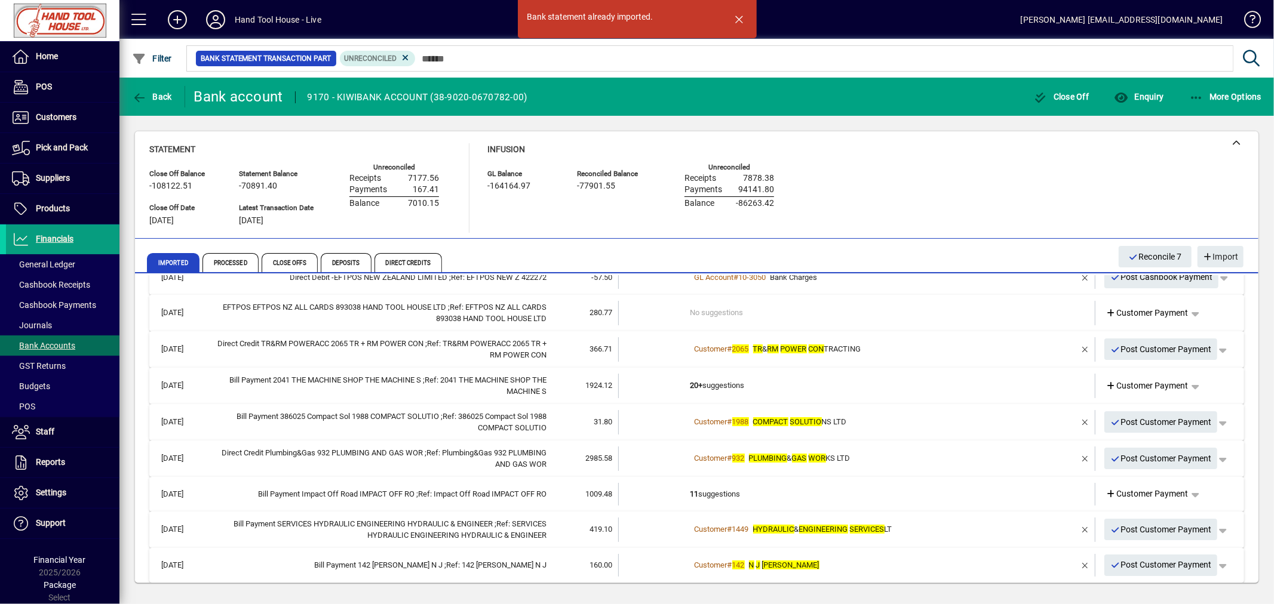
scroll to position [51, 0]
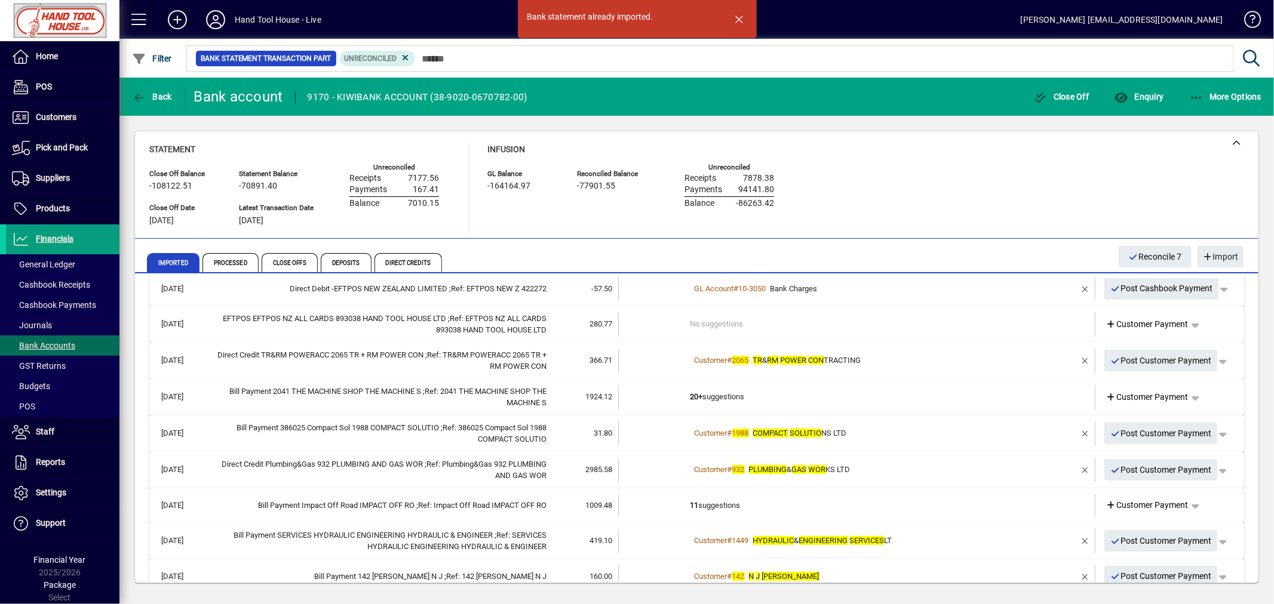
click at [742, 24] on span "button" at bounding box center [739, 19] width 29 height 29
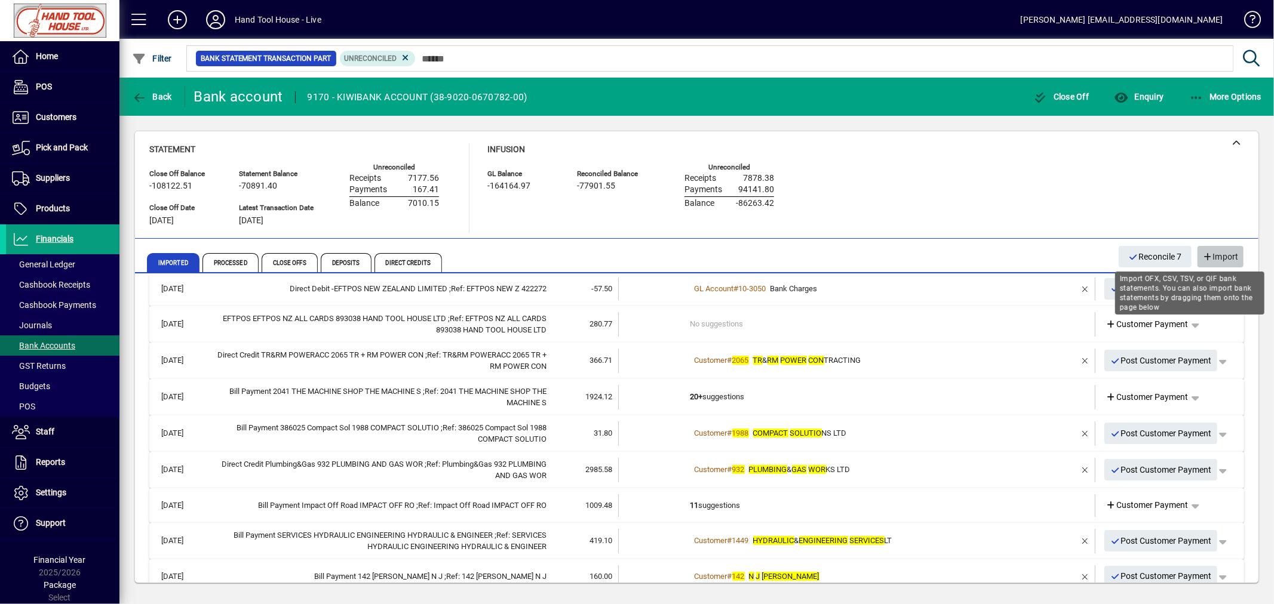
click at [1227, 254] on span "Import" at bounding box center [1220, 257] width 36 height 20
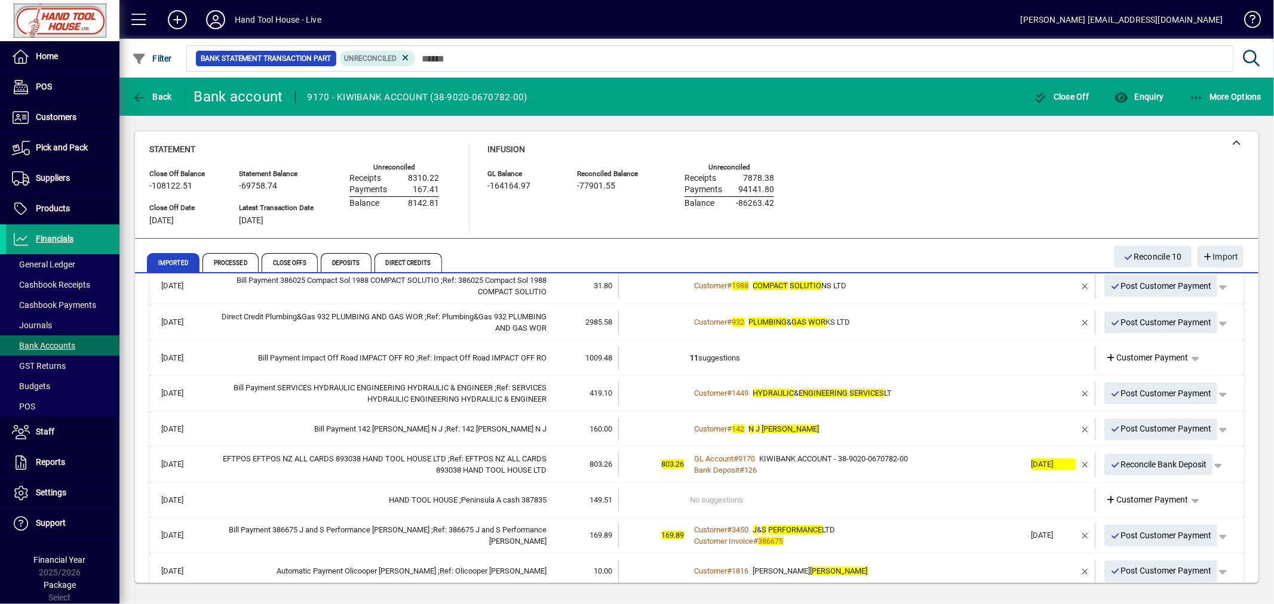
scroll to position [211, 0]
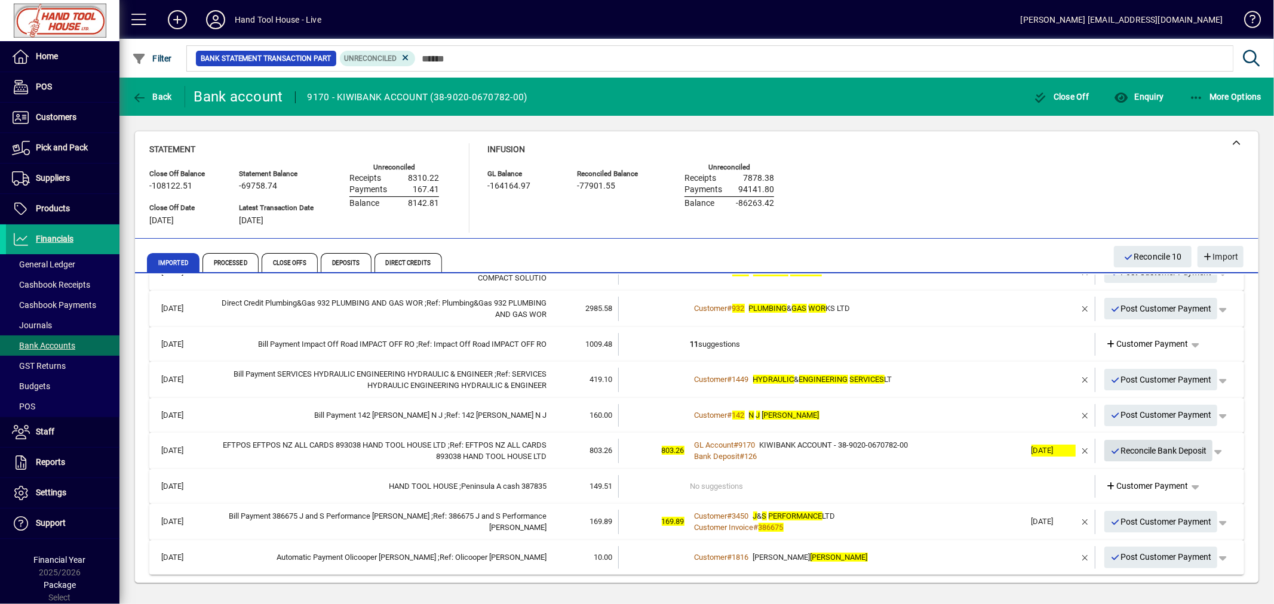
click at [1139, 451] on span "Reconcile Bank Deposit" at bounding box center [1158, 451] width 97 height 20
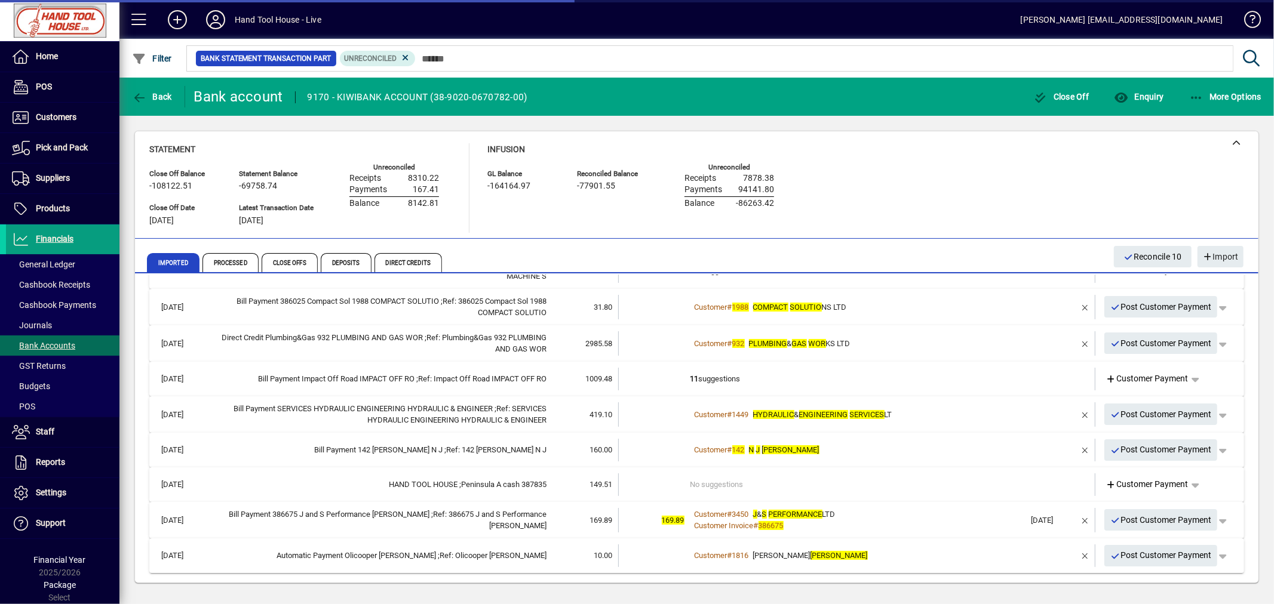
scroll to position [176, 0]
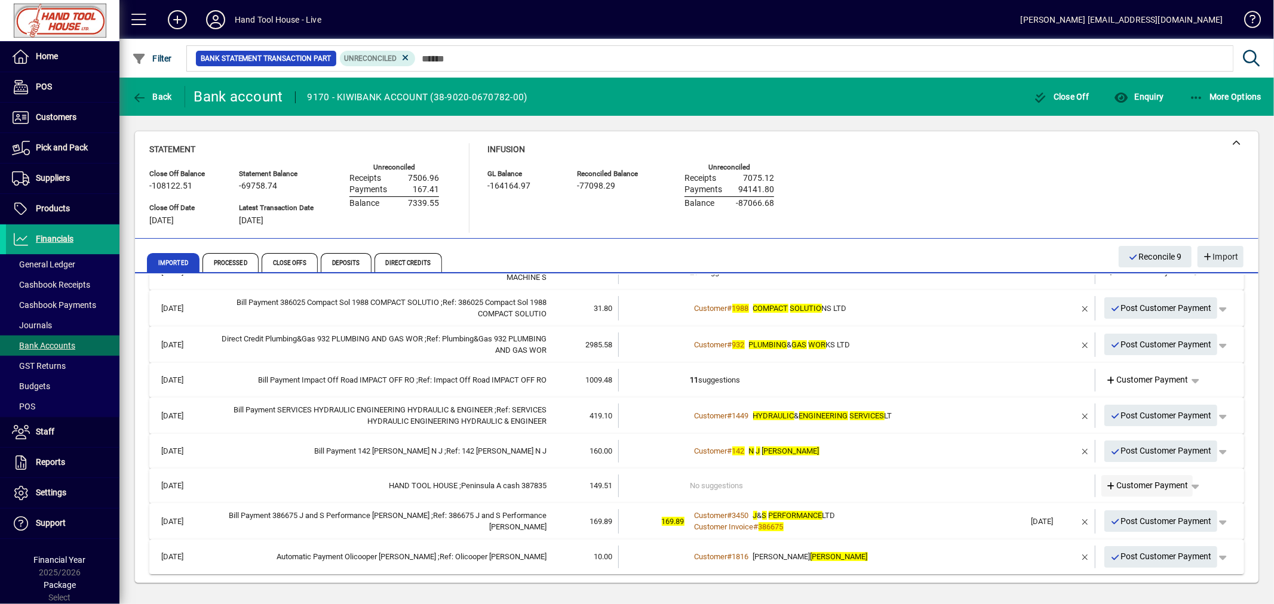
click at [1121, 485] on span "Customer Payment" at bounding box center [1147, 485] width 82 height 13
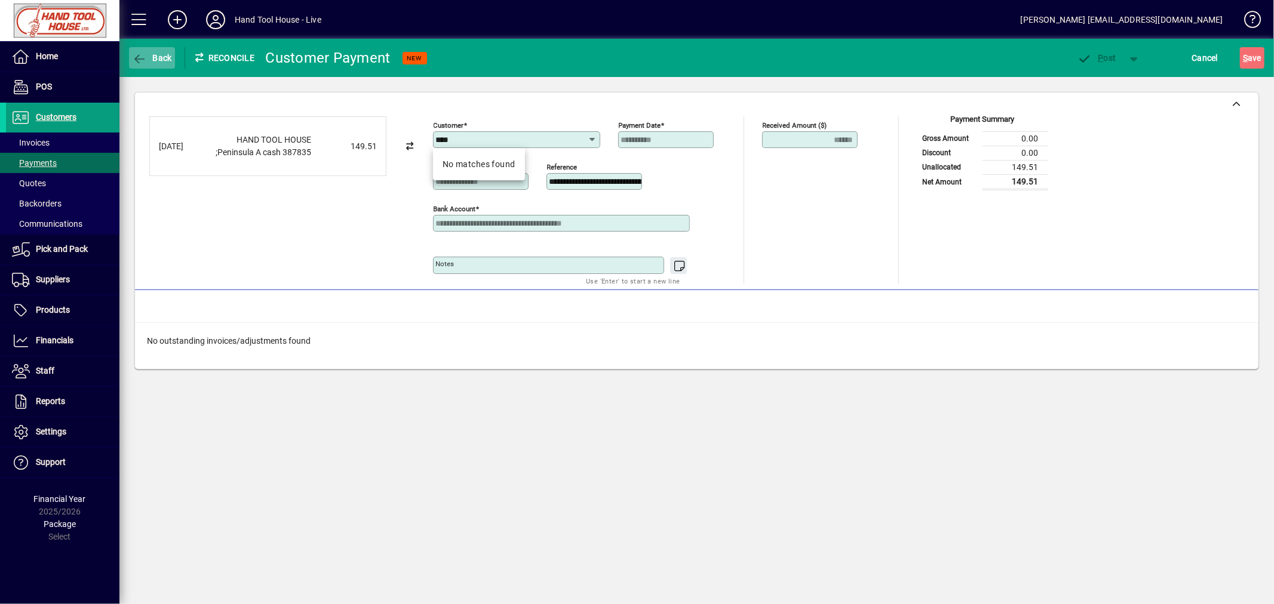
type input "****"
click at [138, 56] on icon "button" at bounding box center [139, 59] width 15 height 12
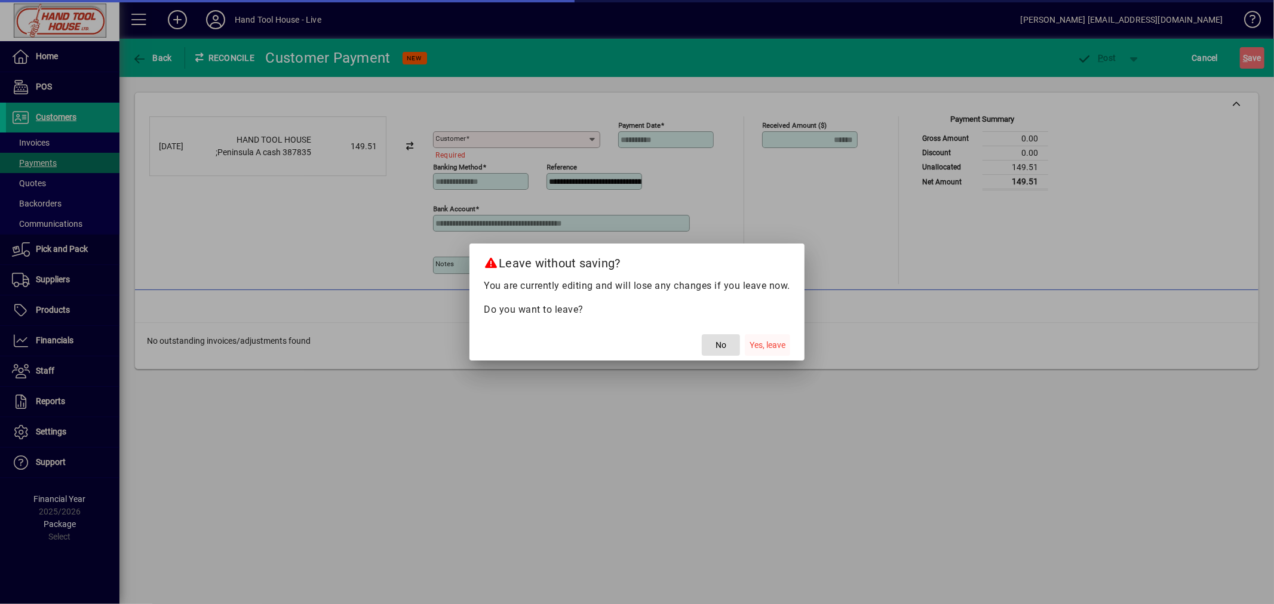
click at [761, 347] on span "Yes, leave" at bounding box center [767, 345] width 36 height 13
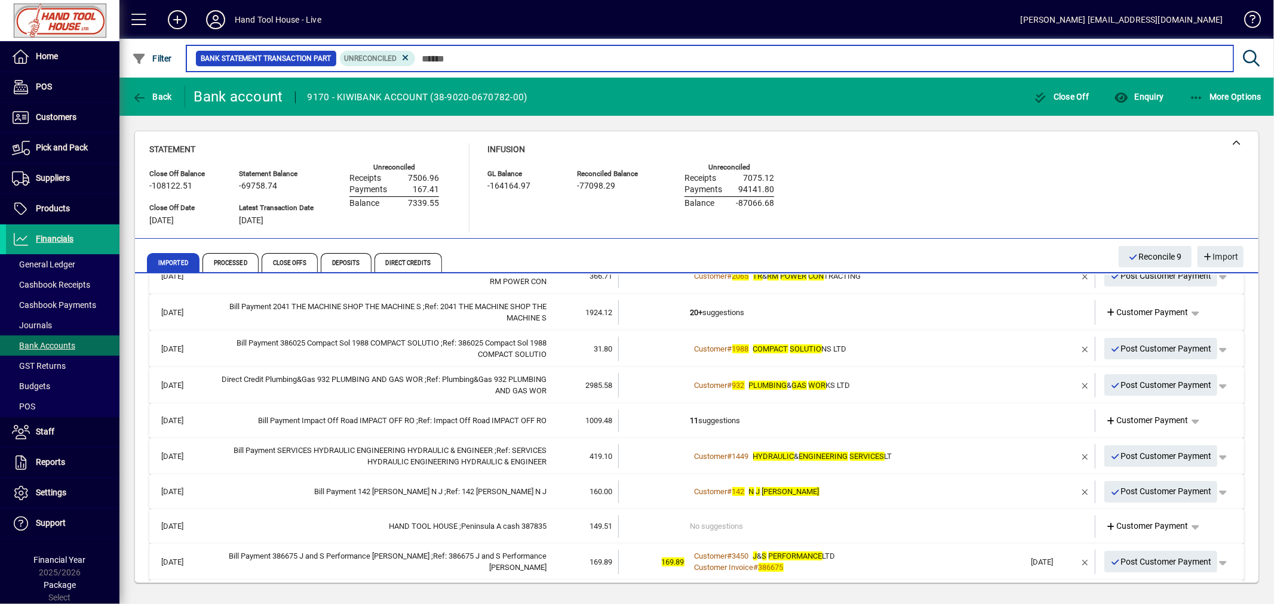
scroll to position [139, 0]
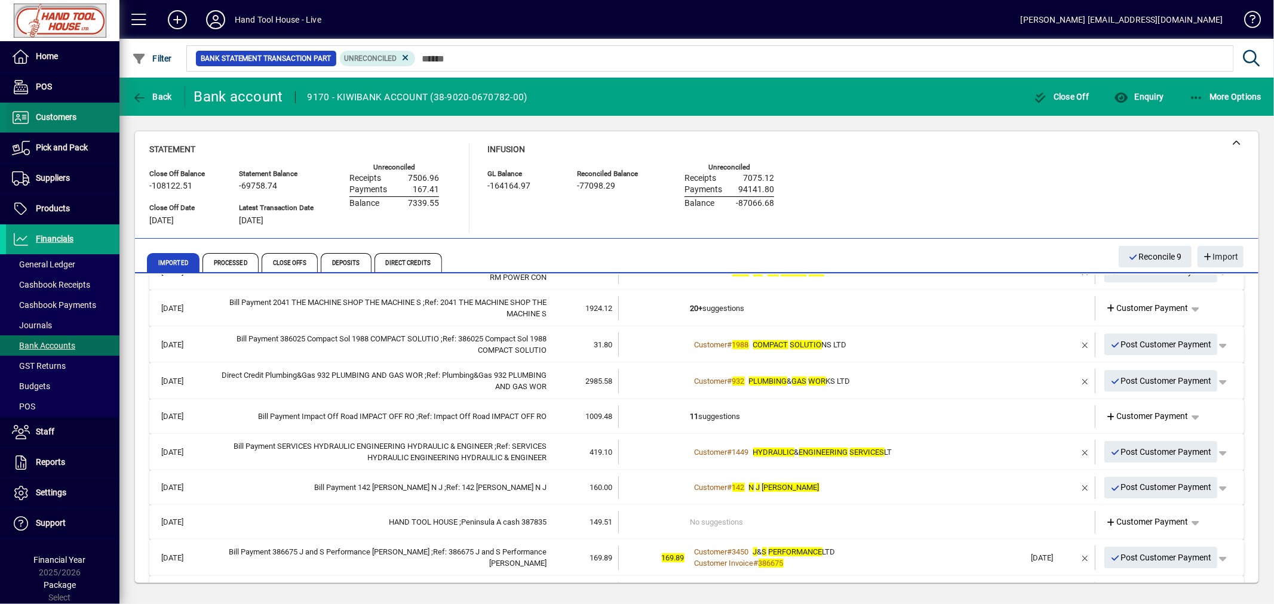
click at [50, 119] on span "Customers" at bounding box center [56, 117] width 41 height 10
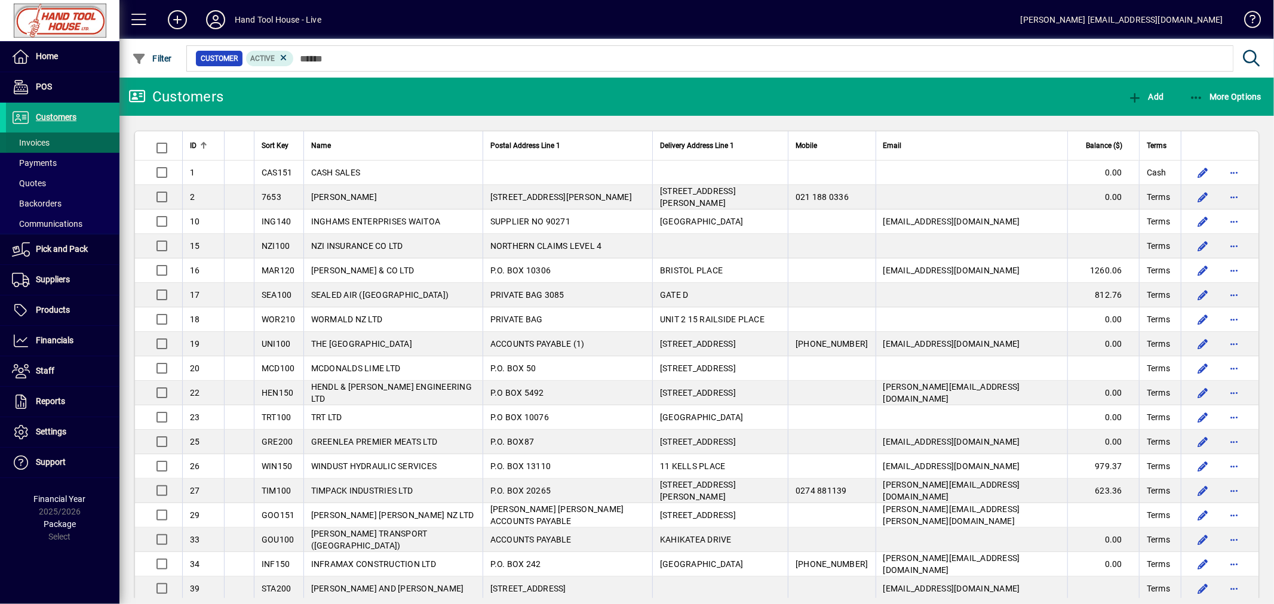
click at [41, 142] on span "Invoices" at bounding box center [31, 143] width 38 height 10
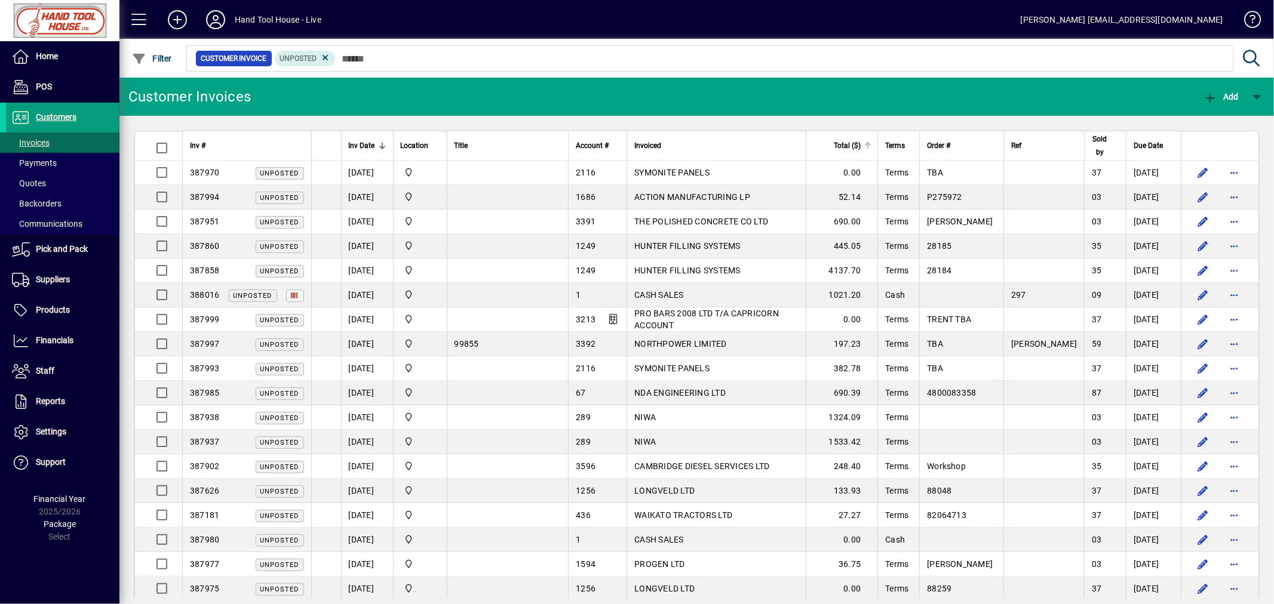
click at [871, 149] on div at bounding box center [867, 145] width 7 height 7
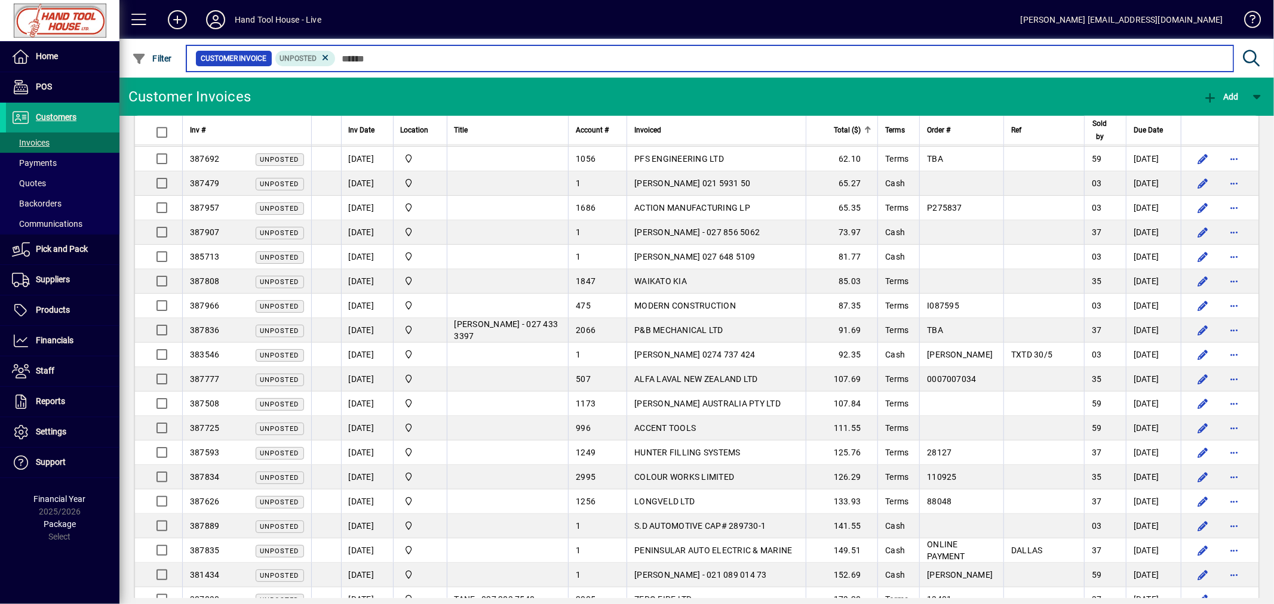
scroll to position [852, 0]
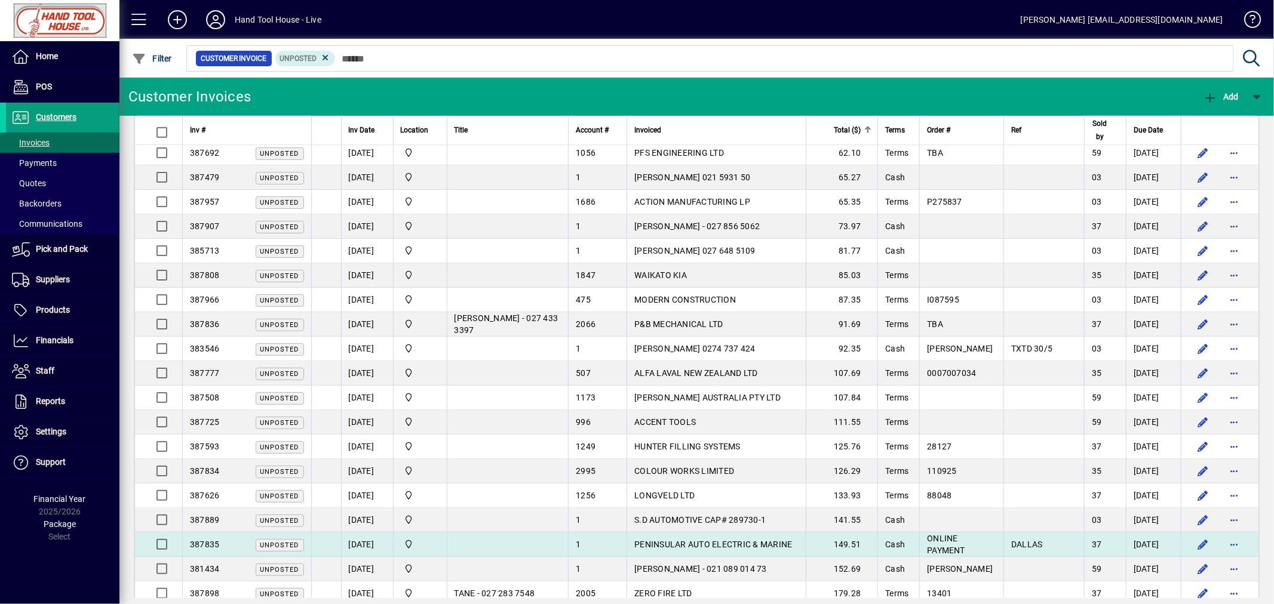
click at [767, 542] on span "PENINSULAR AUTO ELECTRIC & MARINE" at bounding box center [713, 545] width 158 height 10
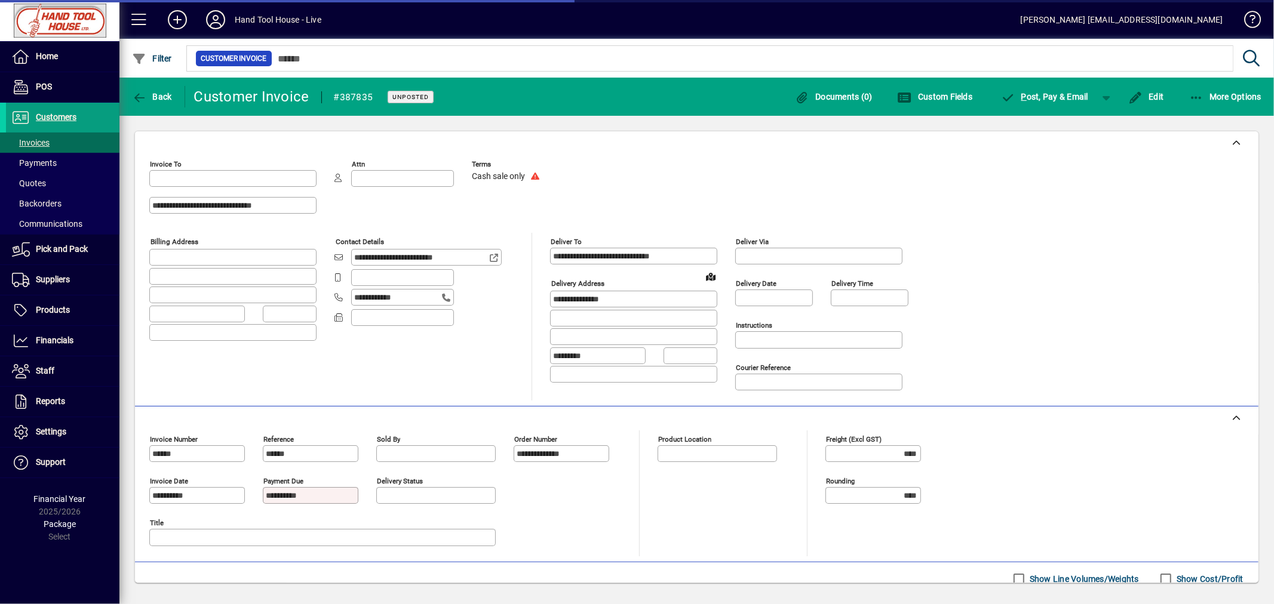
type input "**********"
type input "********"
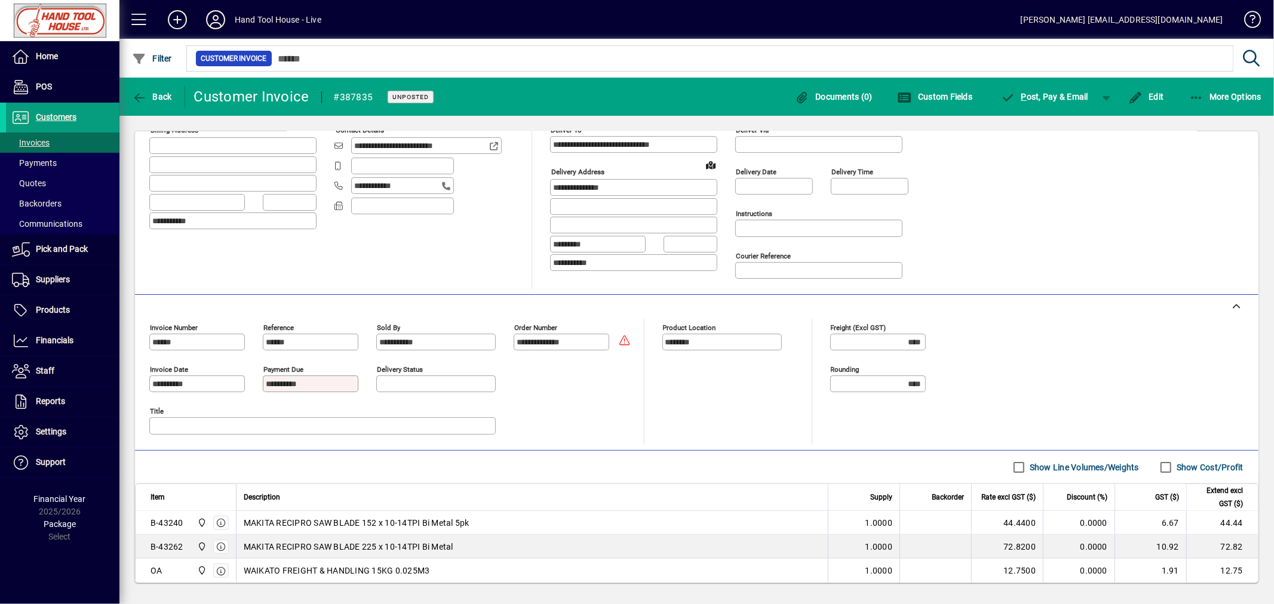
scroll to position [88, 0]
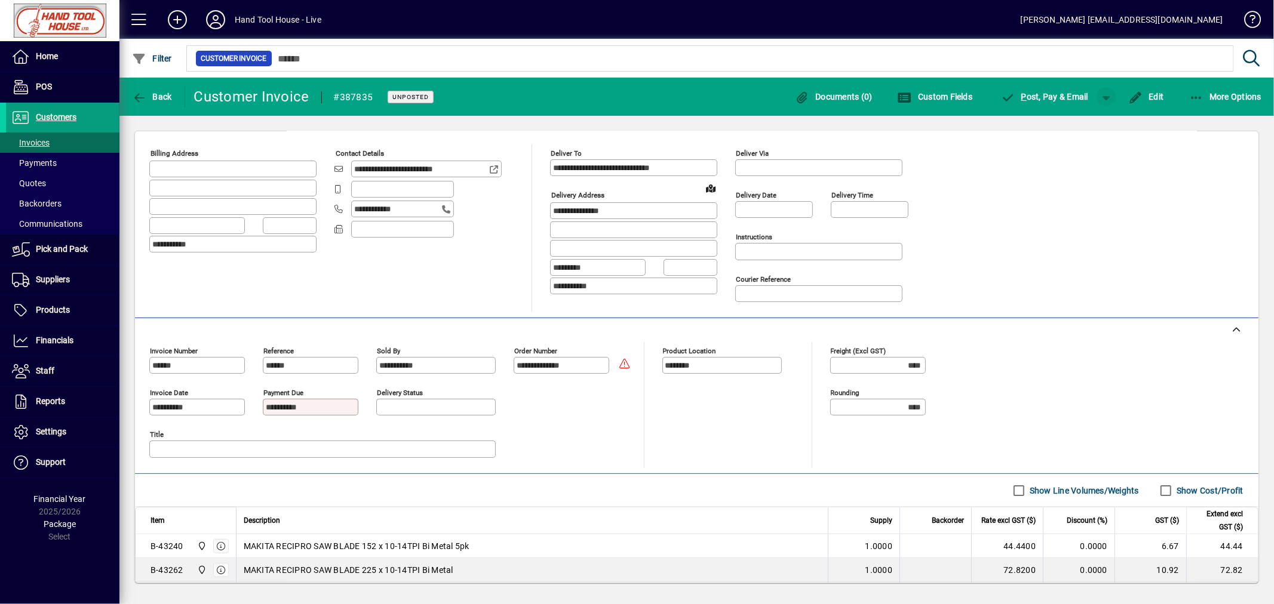
click at [1109, 94] on span "button" at bounding box center [1105, 96] width 29 height 29
click at [1071, 119] on span "P ost & Pay" at bounding box center [1069, 122] width 67 height 10
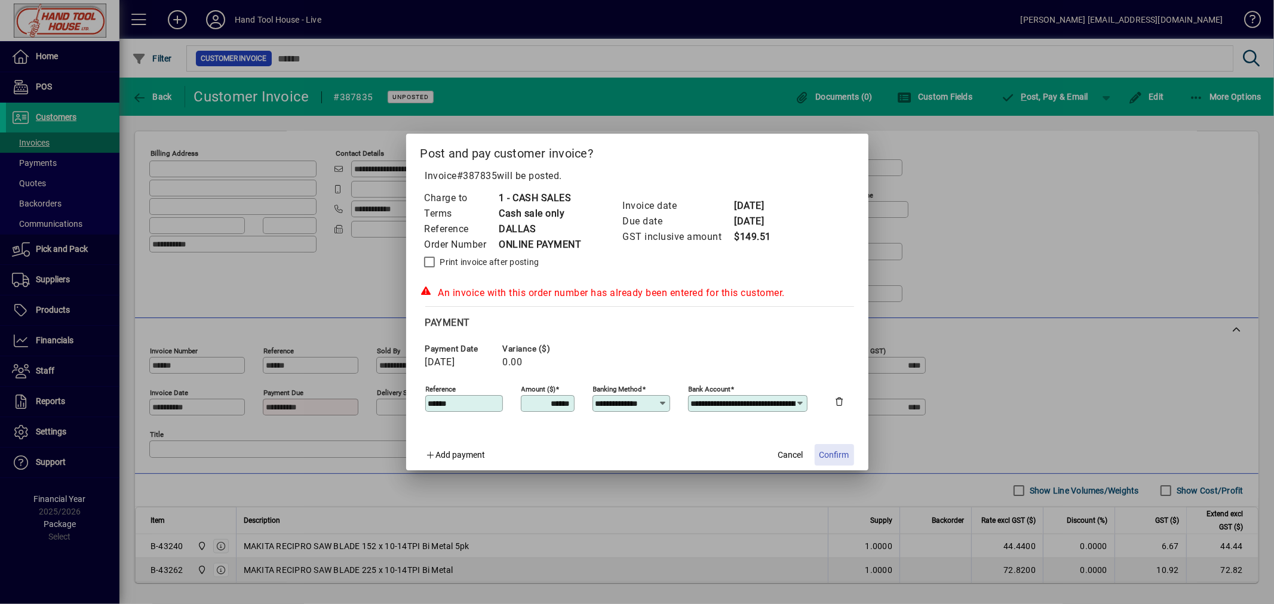
click at [830, 454] on span "Confirm" at bounding box center [834, 455] width 30 height 13
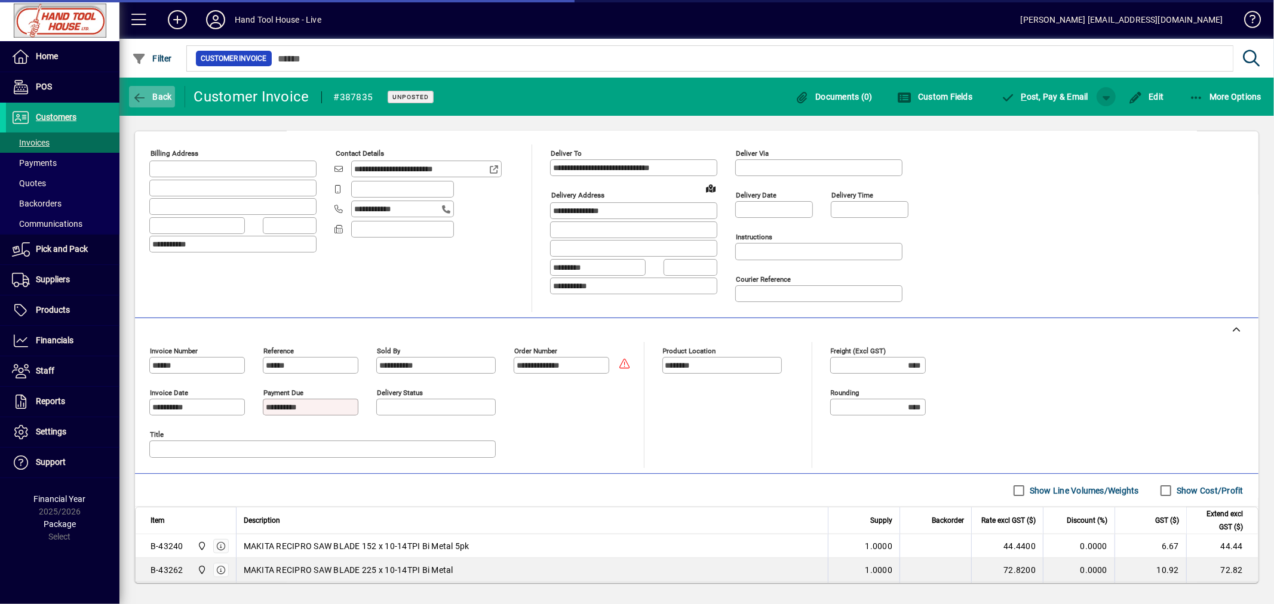
click at [147, 93] on span "Back" at bounding box center [152, 97] width 40 height 10
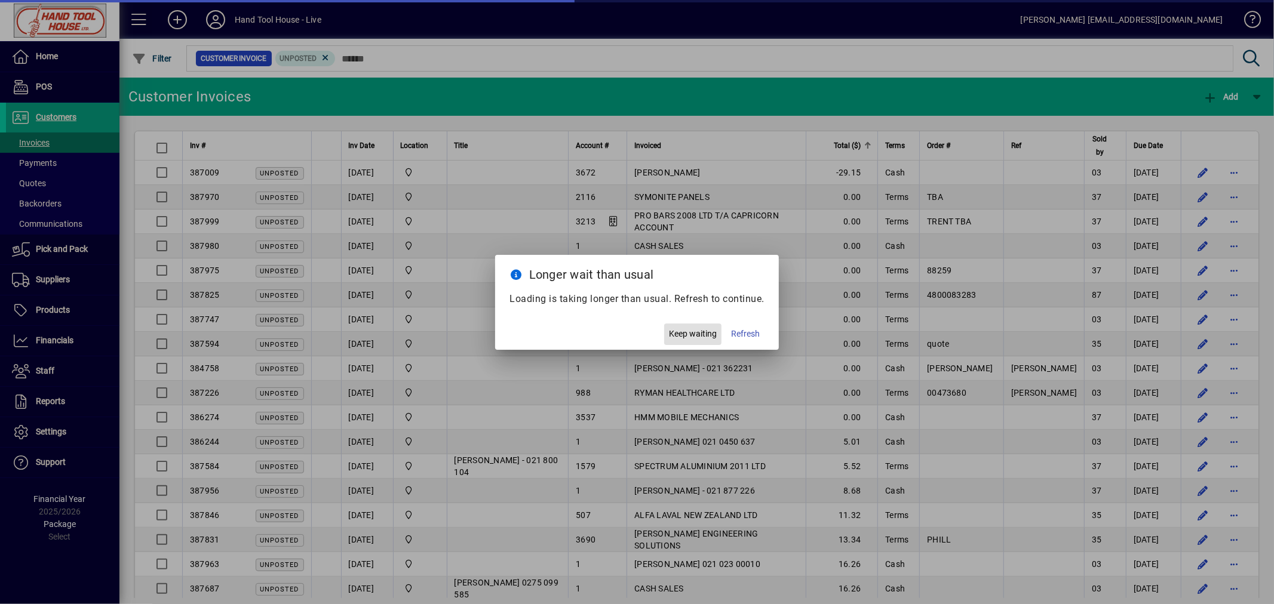
click at [695, 341] on button "Keep waiting" at bounding box center [692, 334] width 57 height 21
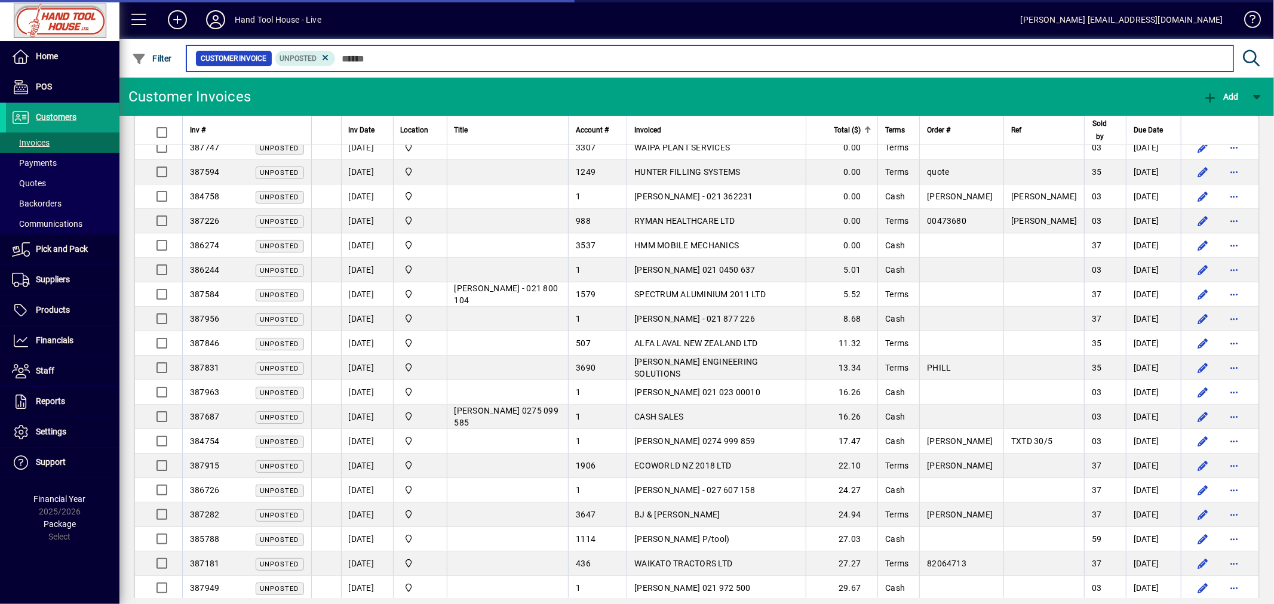
scroll to position [222, 0]
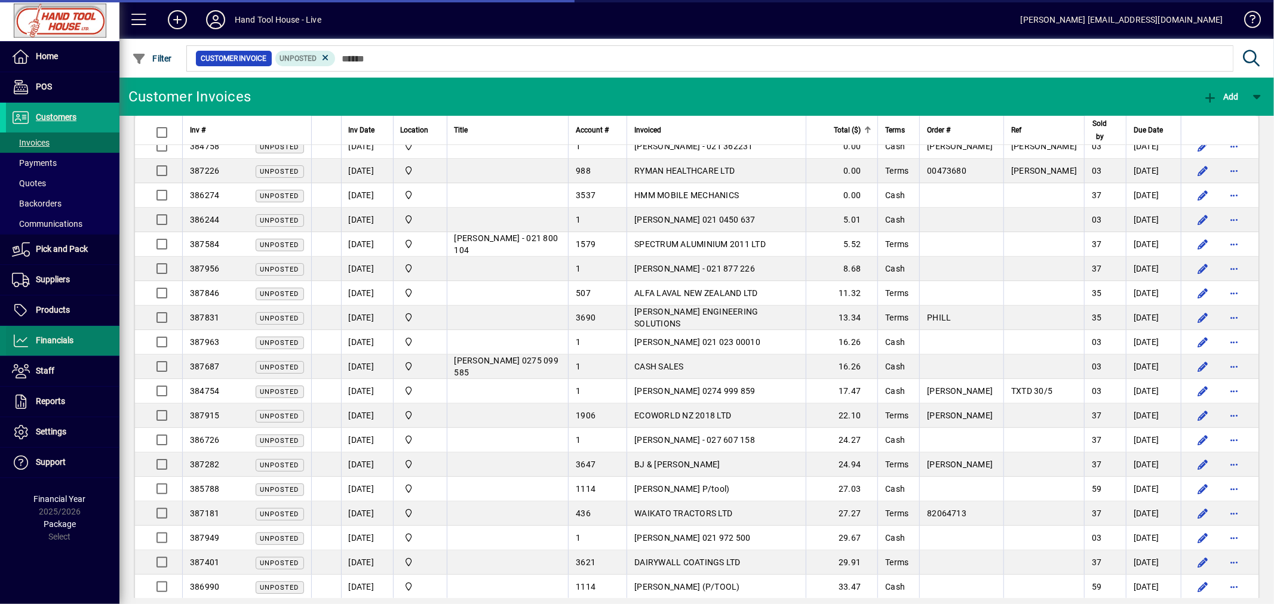
click at [50, 337] on span "Financials" at bounding box center [55, 341] width 38 height 10
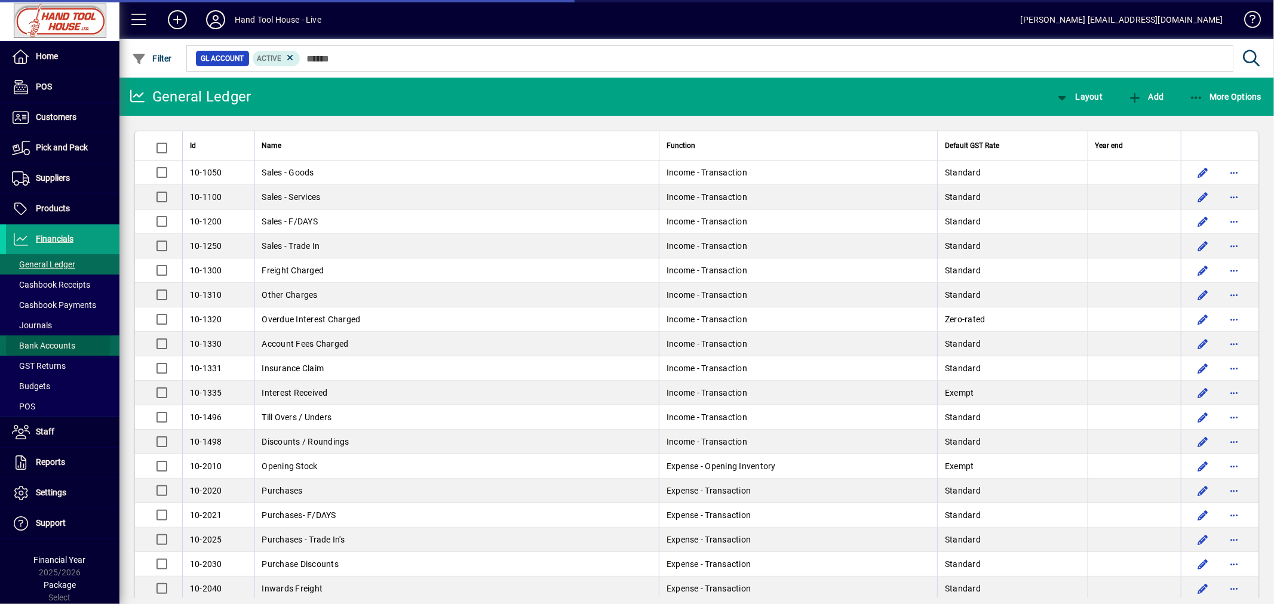
click at [35, 343] on span "Bank Accounts" at bounding box center [43, 346] width 63 height 10
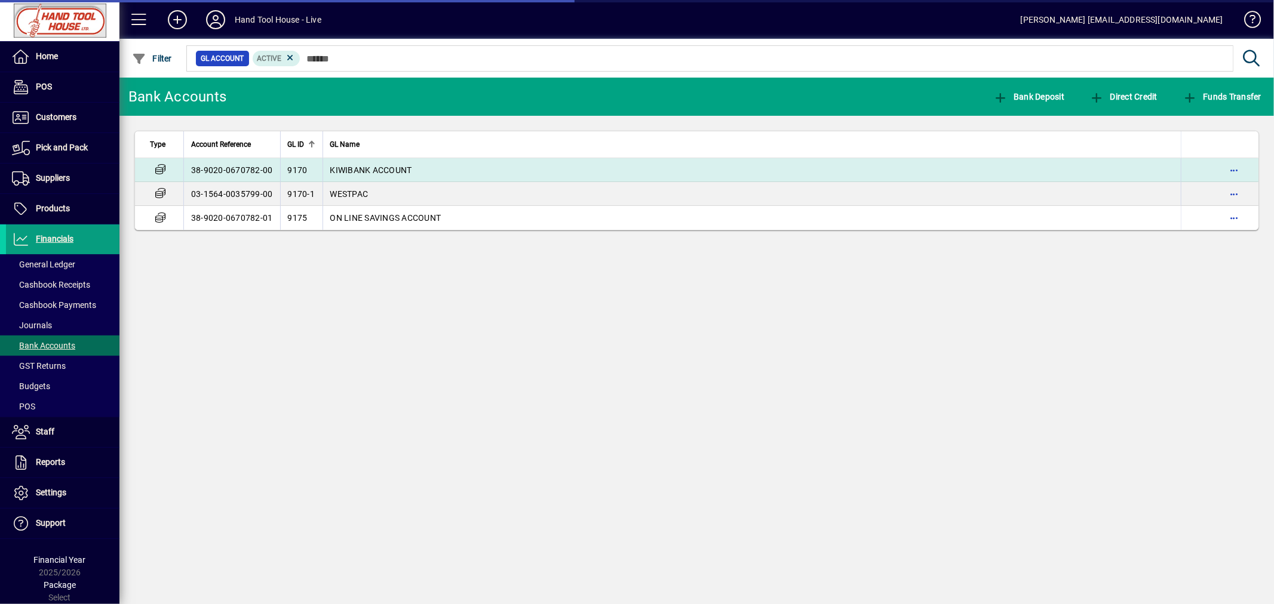
click at [223, 165] on td "38-9020-0670782-00" at bounding box center [231, 170] width 97 height 24
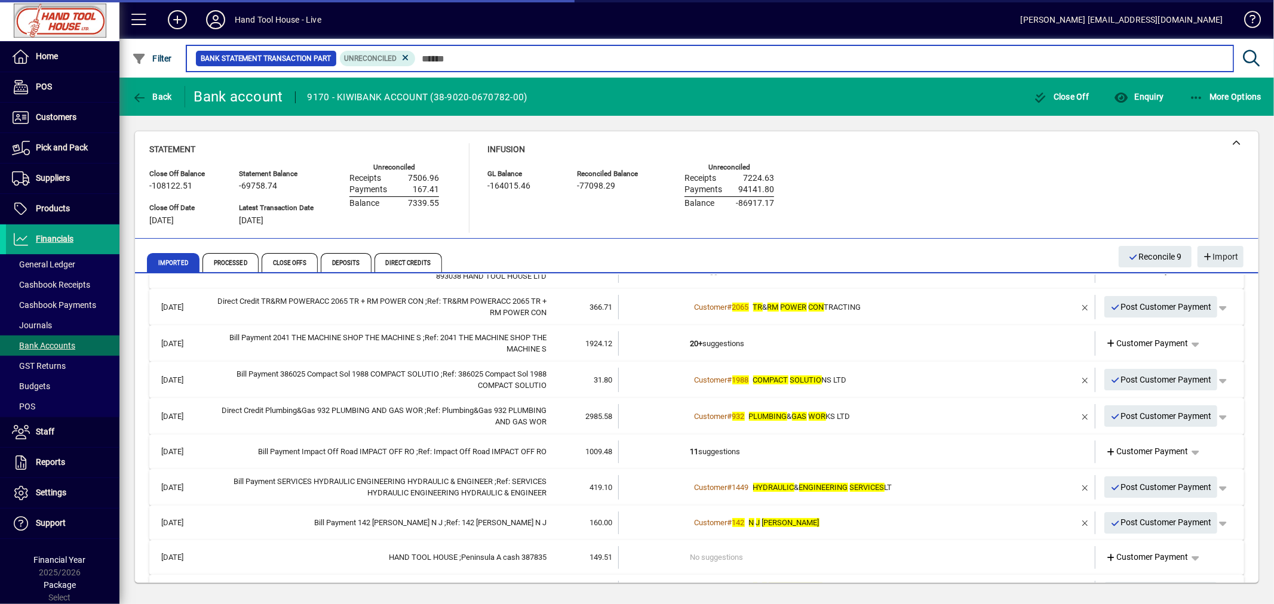
scroll to position [124, 0]
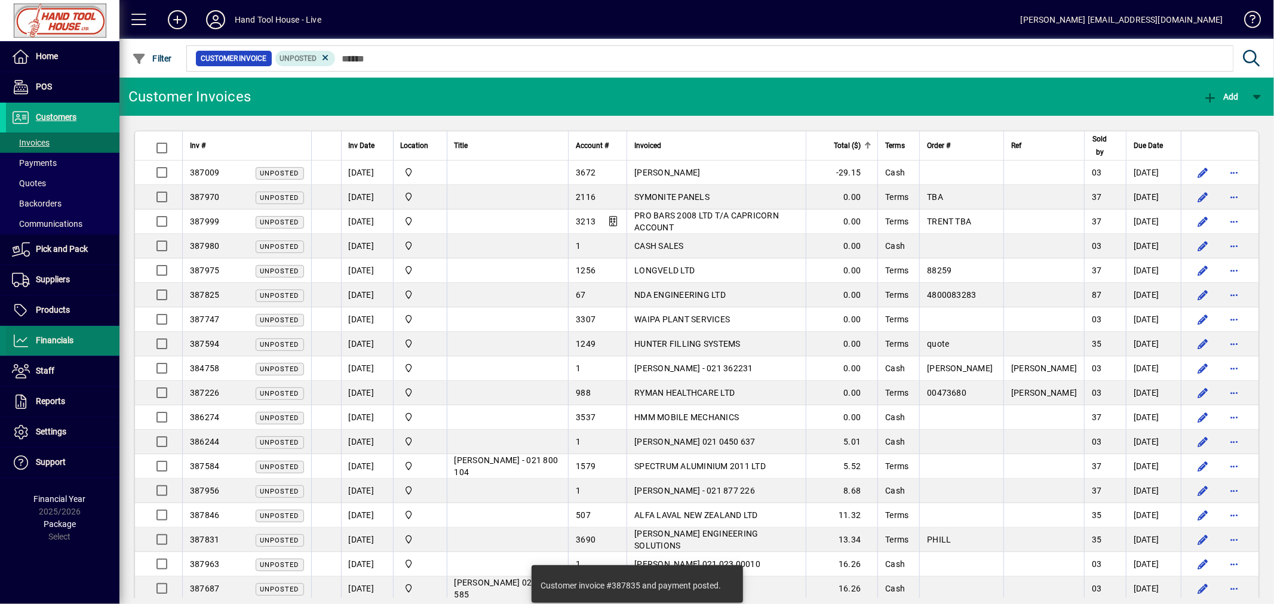
click at [53, 336] on span "Financials" at bounding box center [55, 341] width 38 height 10
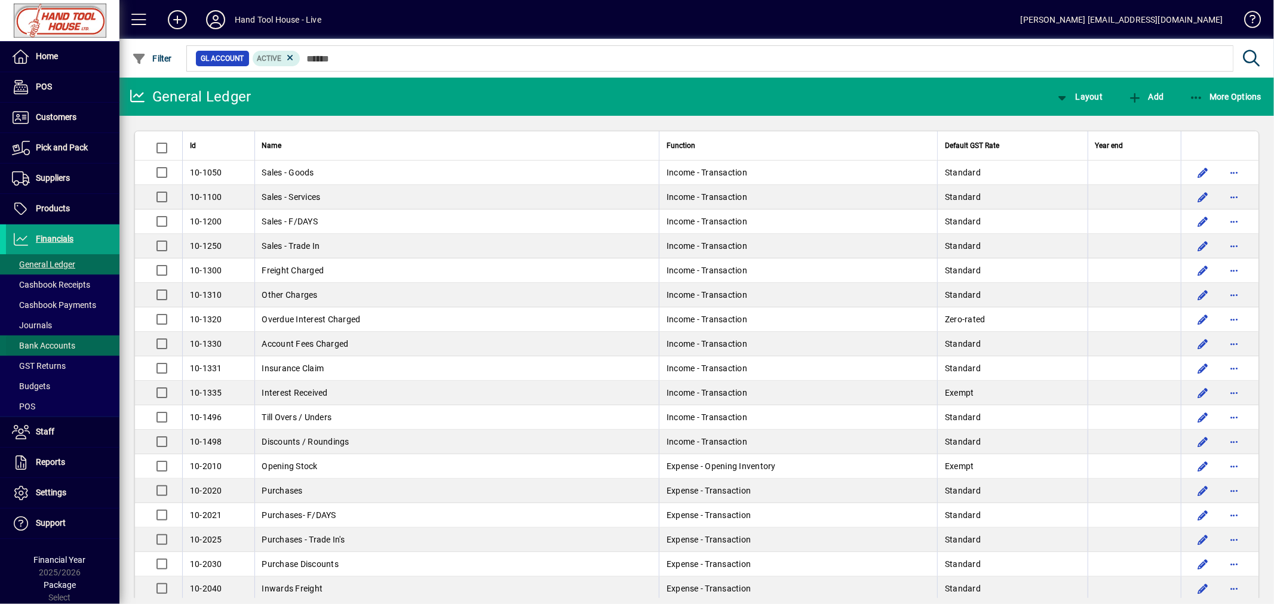
click at [48, 348] on span "Bank Accounts" at bounding box center [43, 346] width 63 height 10
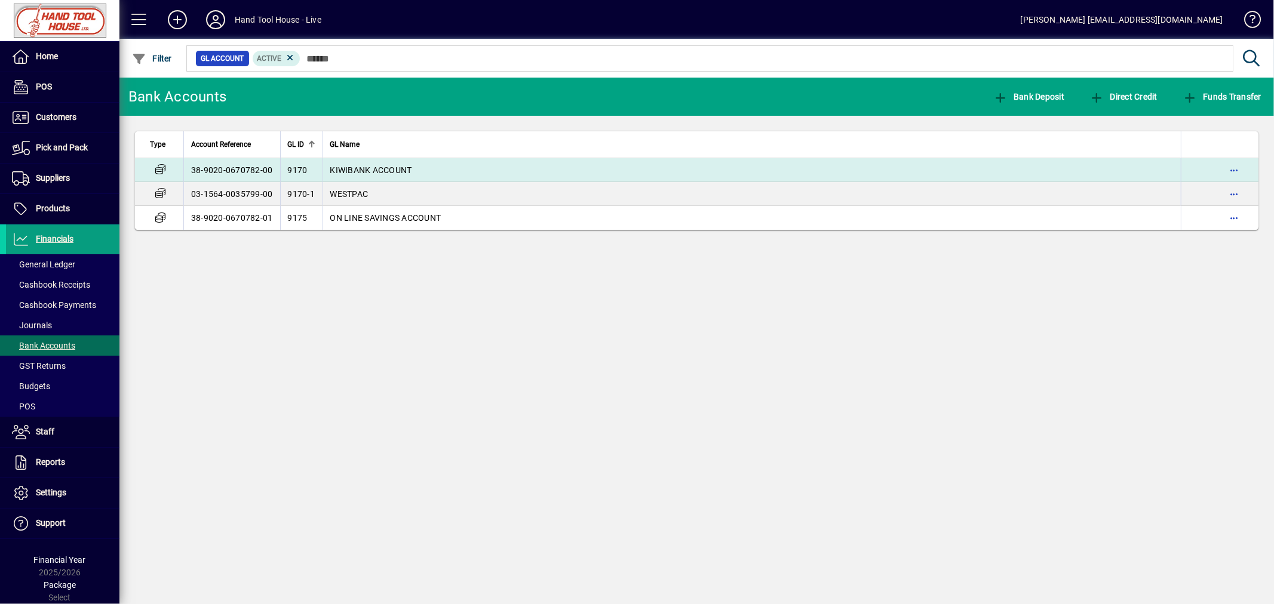
click at [354, 169] on span "KIWIBANK ACCOUNT" at bounding box center [371, 170] width 82 height 10
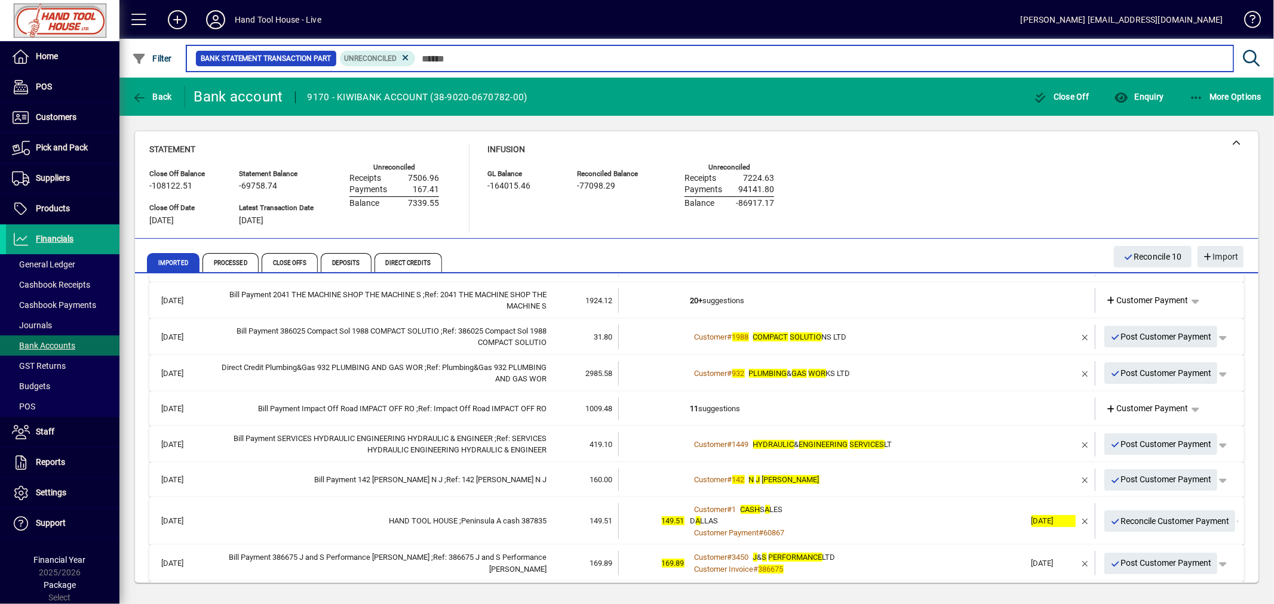
scroll to position [174, 0]
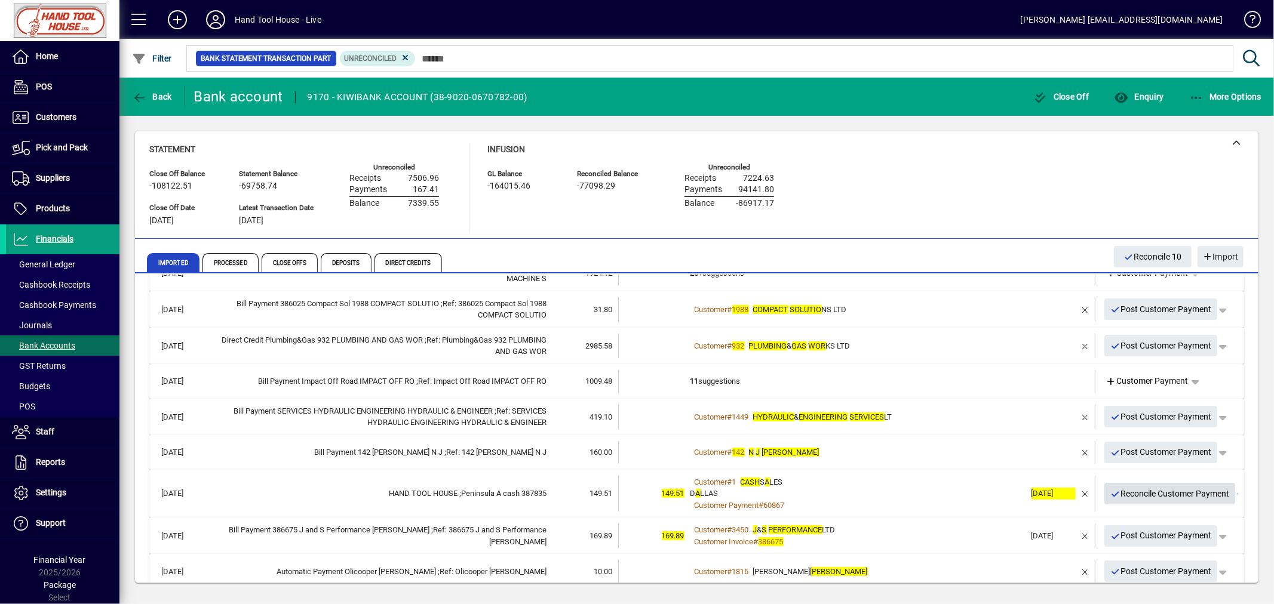
click at [1146, 493] on span "Reconcile Customer Payment" at bounding box center [1169, 494] width 119 height 20
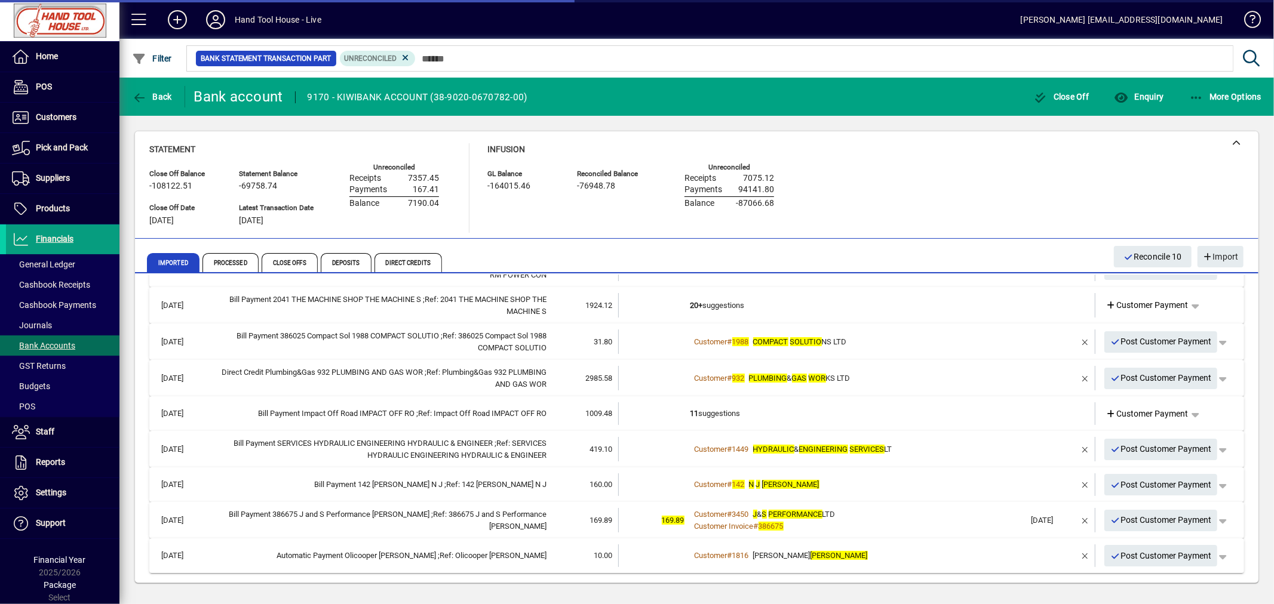
scroll to position [141, 0]
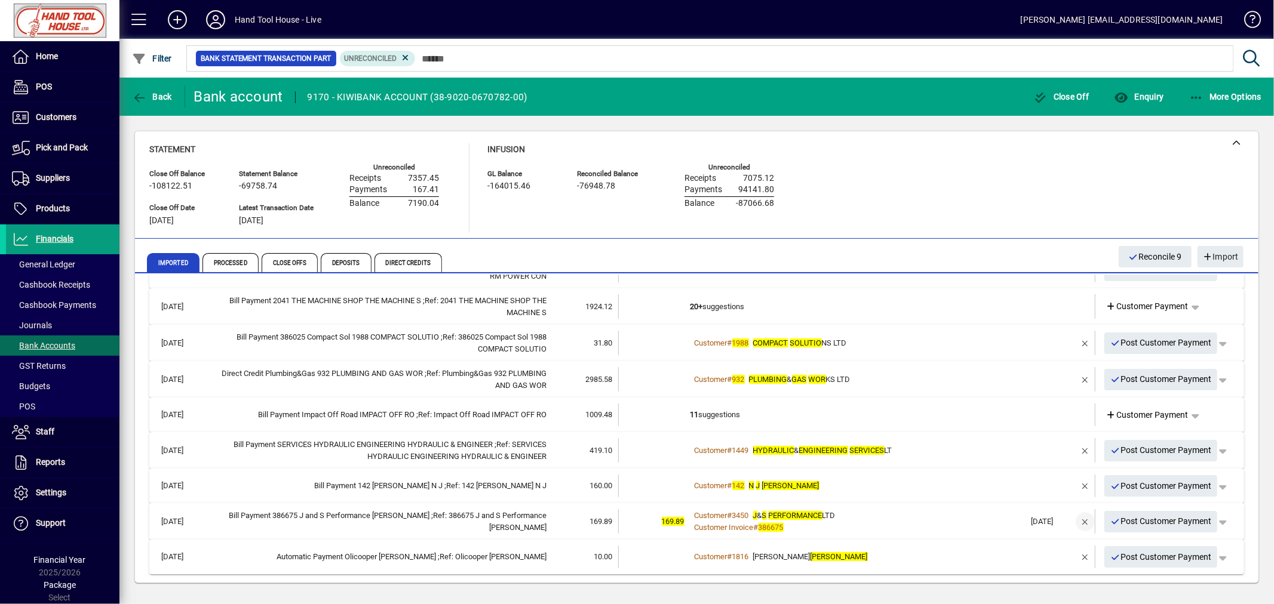
click at [1071, 518] on span "button" at bounding box center [1085, 522] width 29 height 29
click at [700, 517] on td "1 suggestion" at bounding box center [857, 521] width 335 height 24
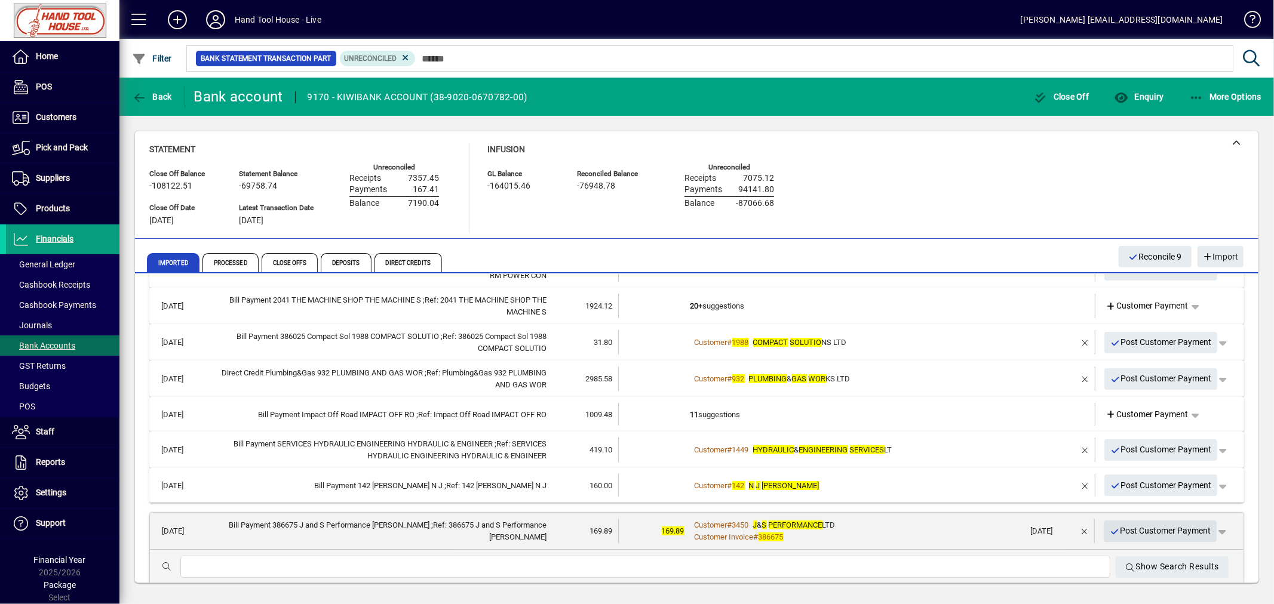
click at [1142, 528] on span "Post Customer Payment" at bounding box center [1160, 531] width 102 height 20
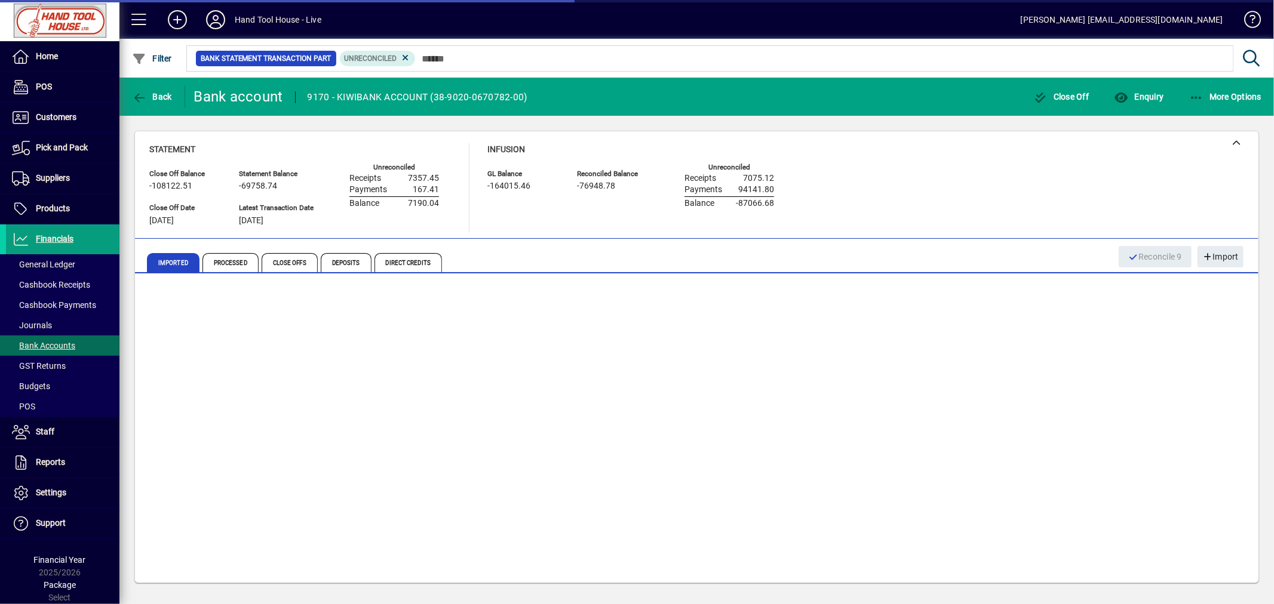
scroll to position [105, 0]
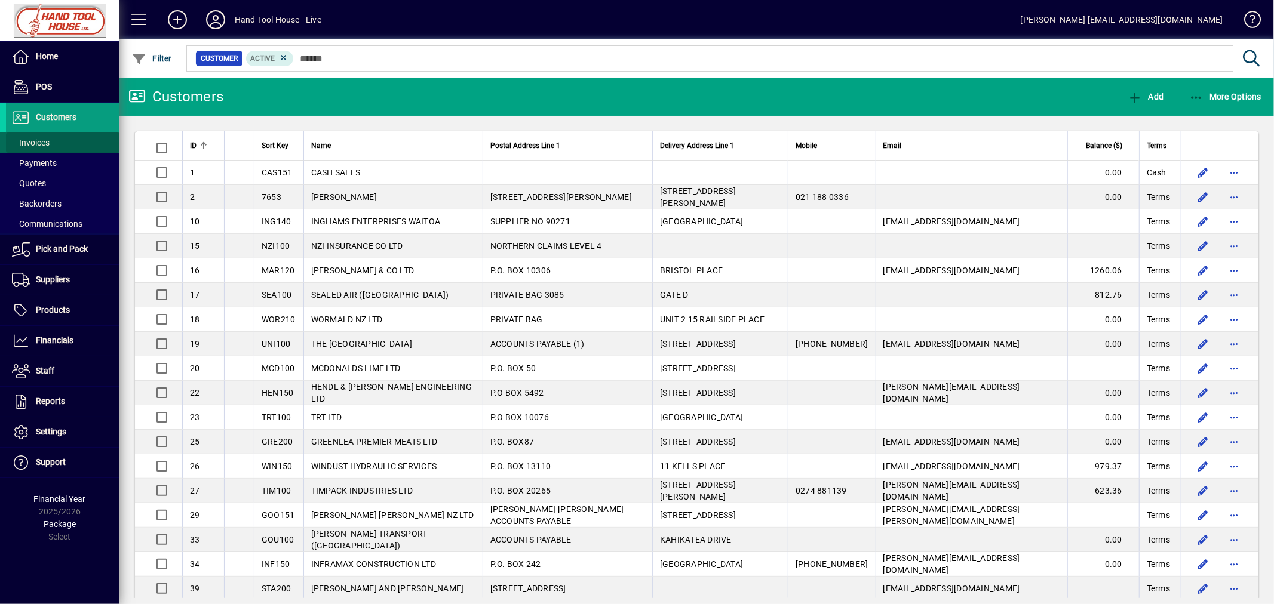
click at [44, 143] on span "Invoices" at bounding box center [31, 143] width 38 height 10
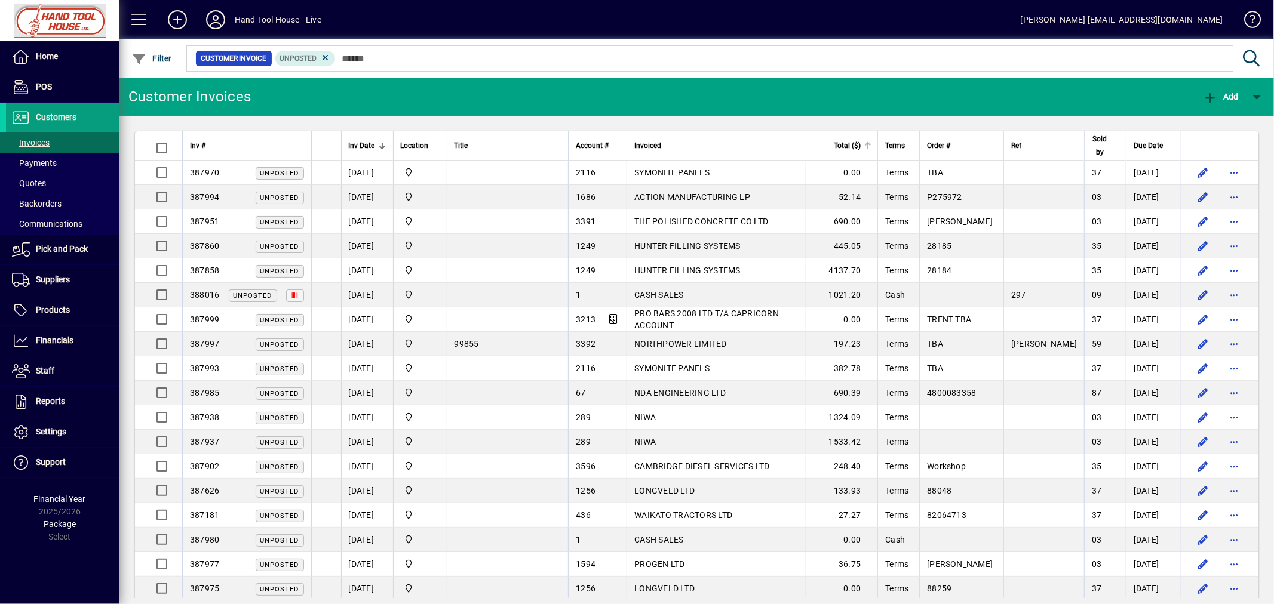
click at [868, 144] on div at bounding box center [867, 144] width 4 height 4
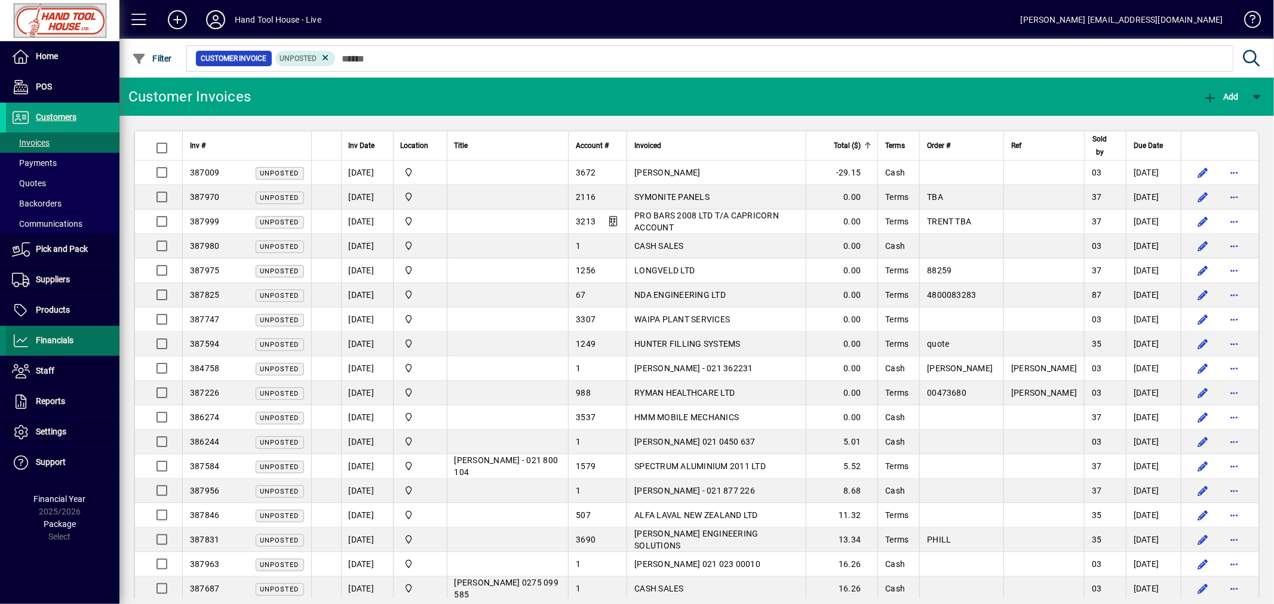
click at [49, 344] on span "Financials" at bounding box center [55, 341] width 38 height 10
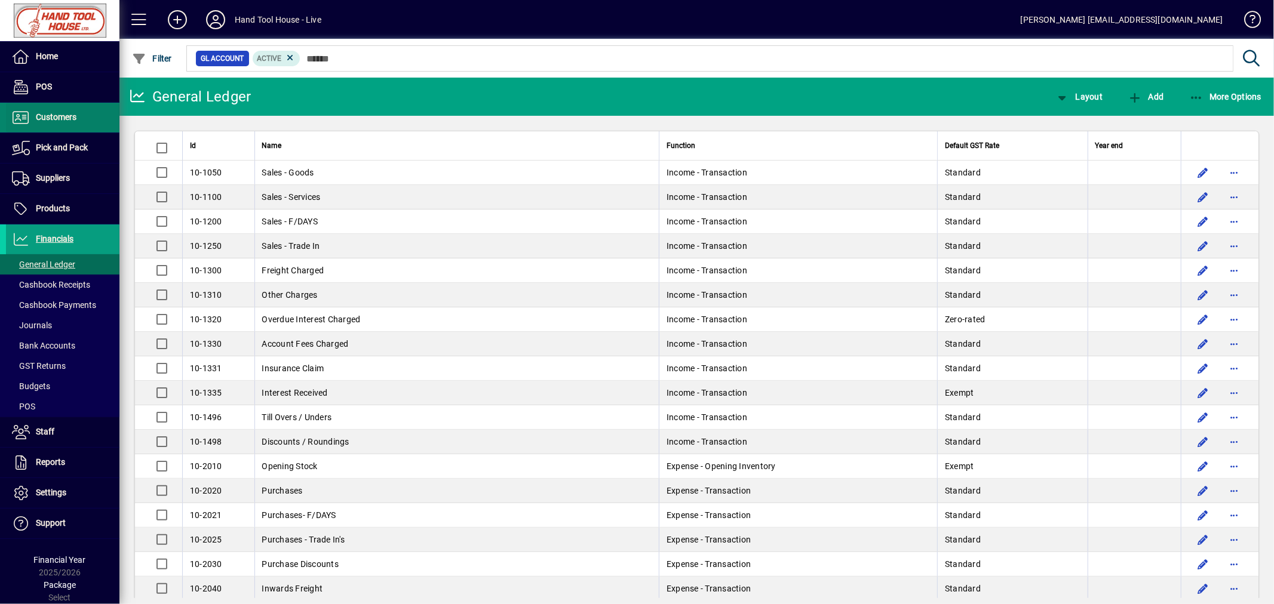
drag, startPoint x: 54, startPoint y: 111, endPoint x: 58, endPoint y: 117, distance: 7.0
click at [55, 112] on span "Customers" at bounding box center [41, 117] width 70 height 14
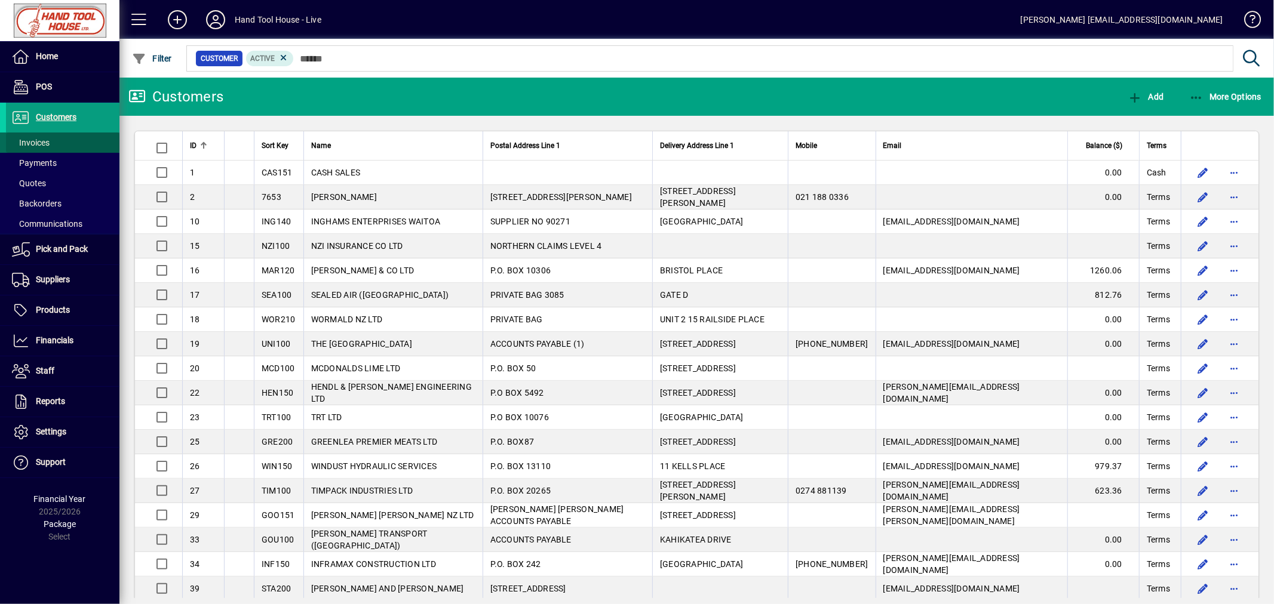
drag, startPoint x: 34, startPoint y: 135, endPoint x: 51, endPoint y: 139, distance: 17.2
click at [35, 136] on link "Invoices" at bounding box center [62, 143] width 113 height 20
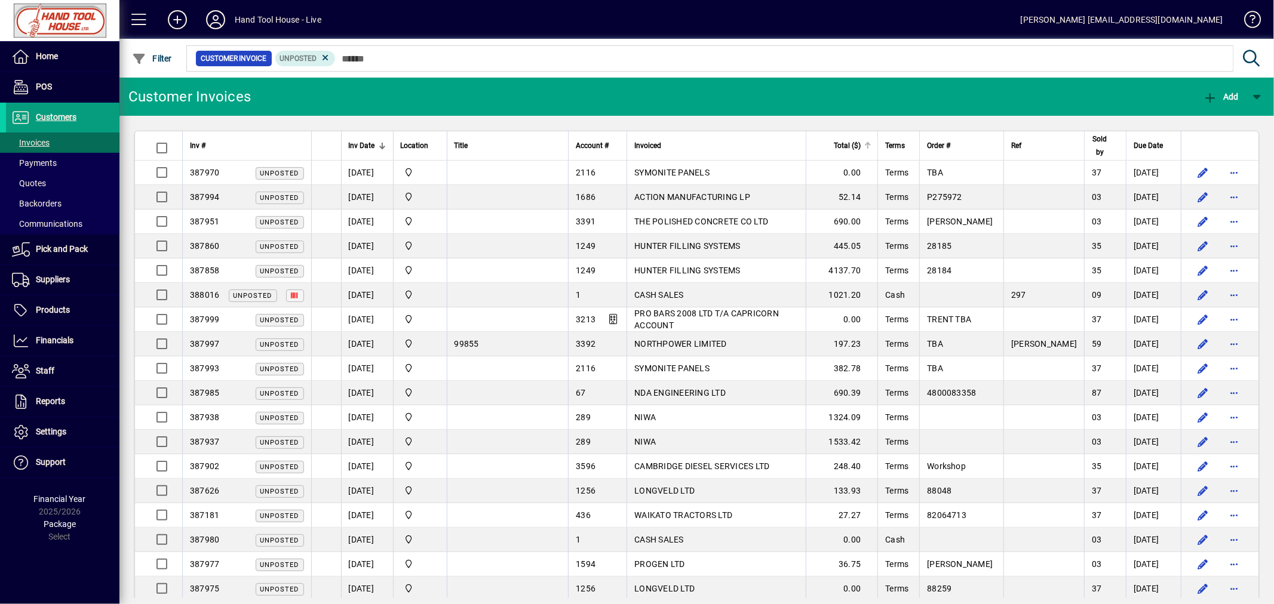
click at [871, 146] on div at bounding box center [867, 145] width 7 height 7
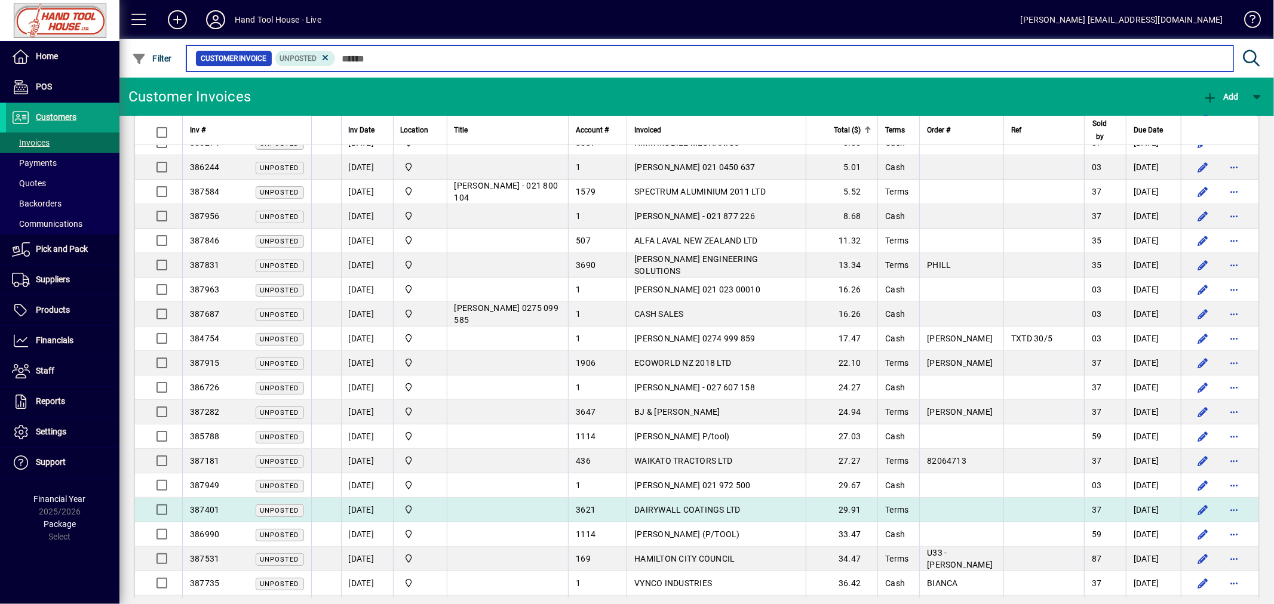
scroll to position [290, 0]
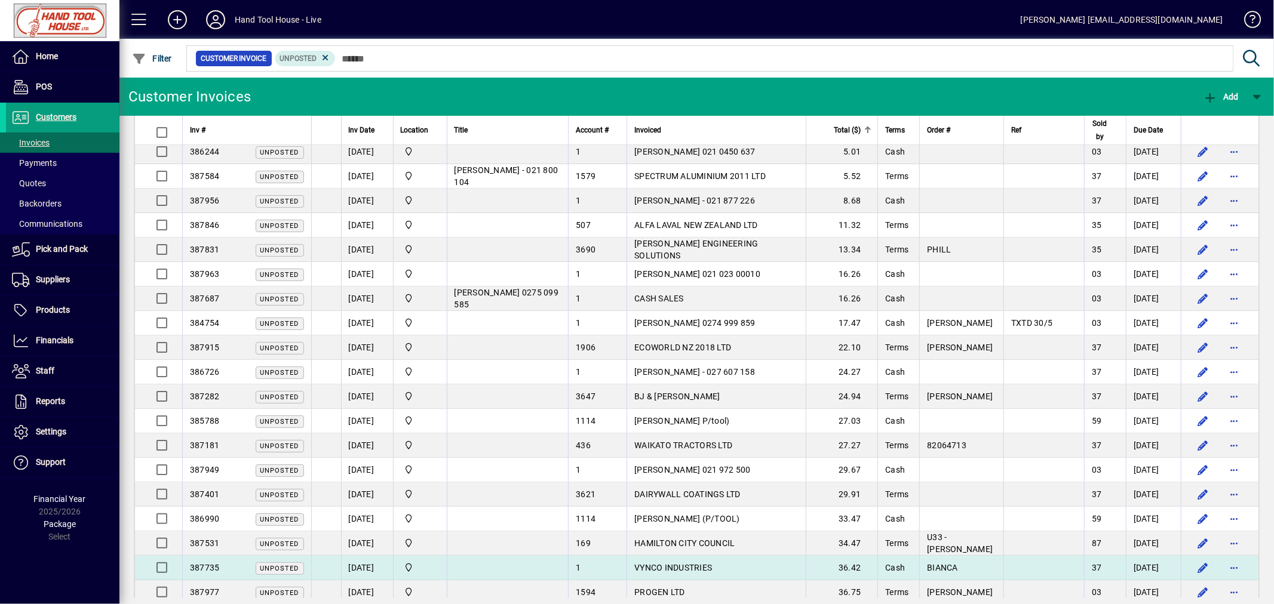
click at [690, 569] on span "VYNCO INDUSTRIES" at bounding box center [673, 568] width 78 height 10
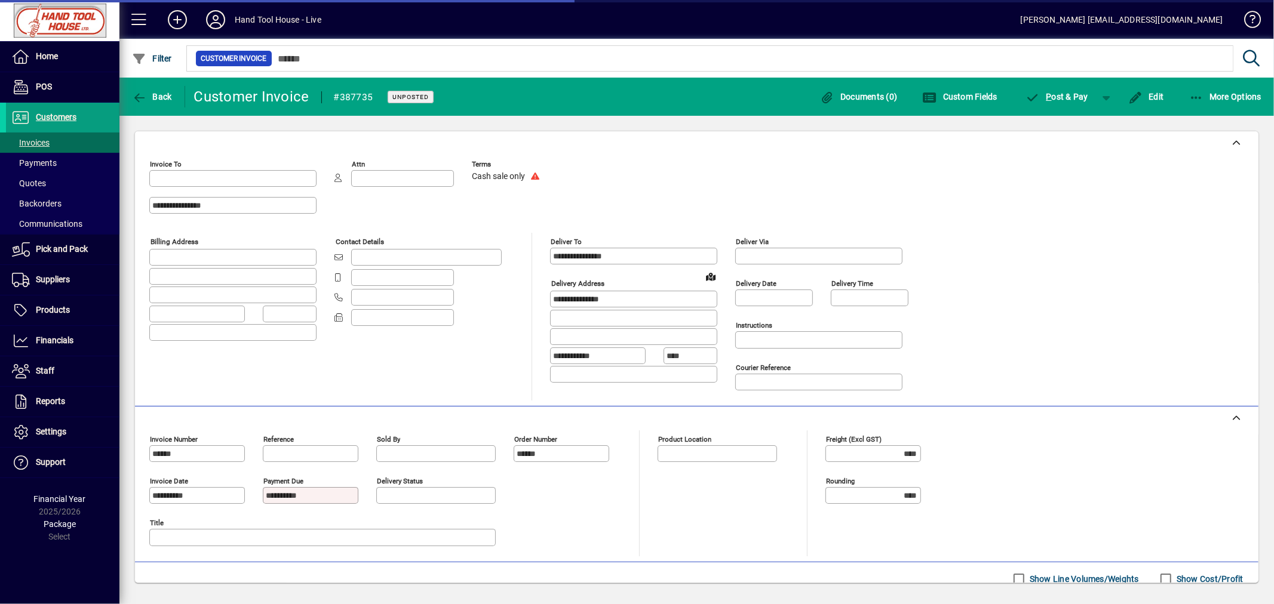
type input "**********"
type input "********"
type input "**********"
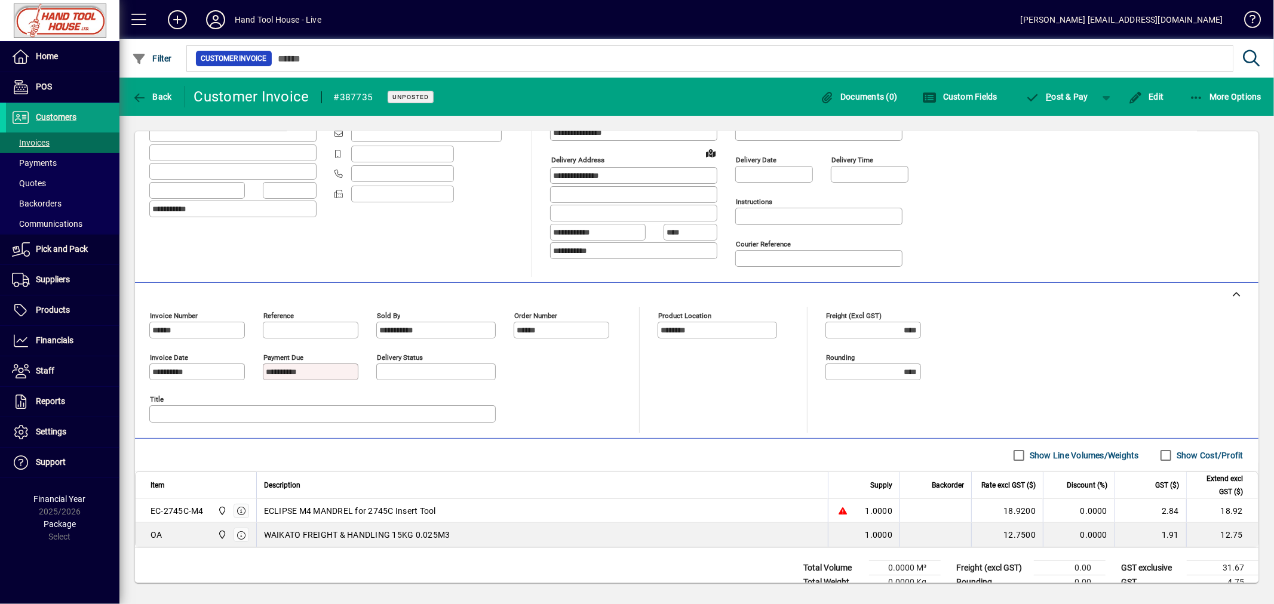
scroll to position [116, 0]
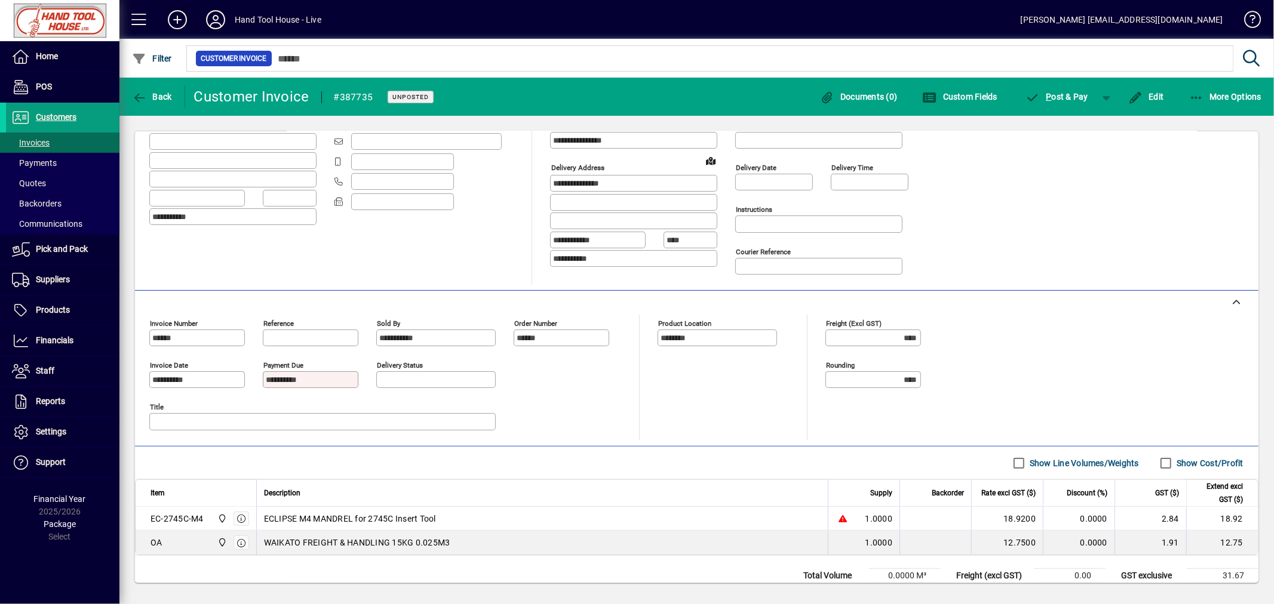
click at [1151, 99] on span "Edit" at bounding box center [1146, 97] width 36 height 10
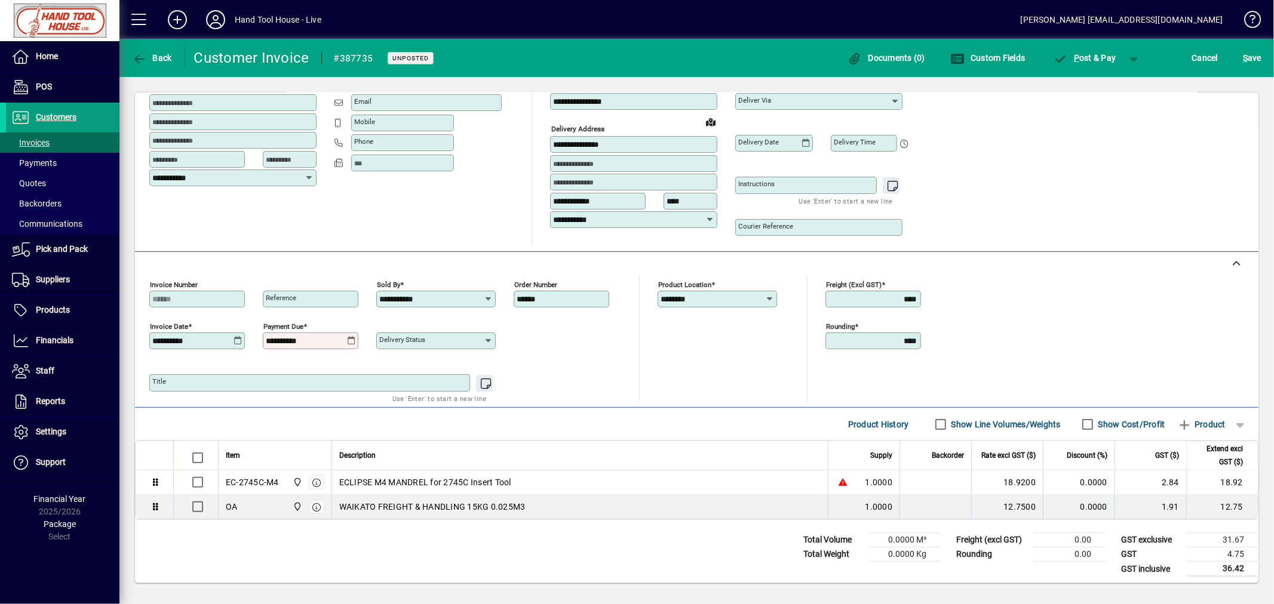
click at [236, 343] on icon at bounding box center [237, 341] width 9 height 10
click at [235, 496] on span "17" at bounding box center [237, 498] width 21 height 21
type input "**********"
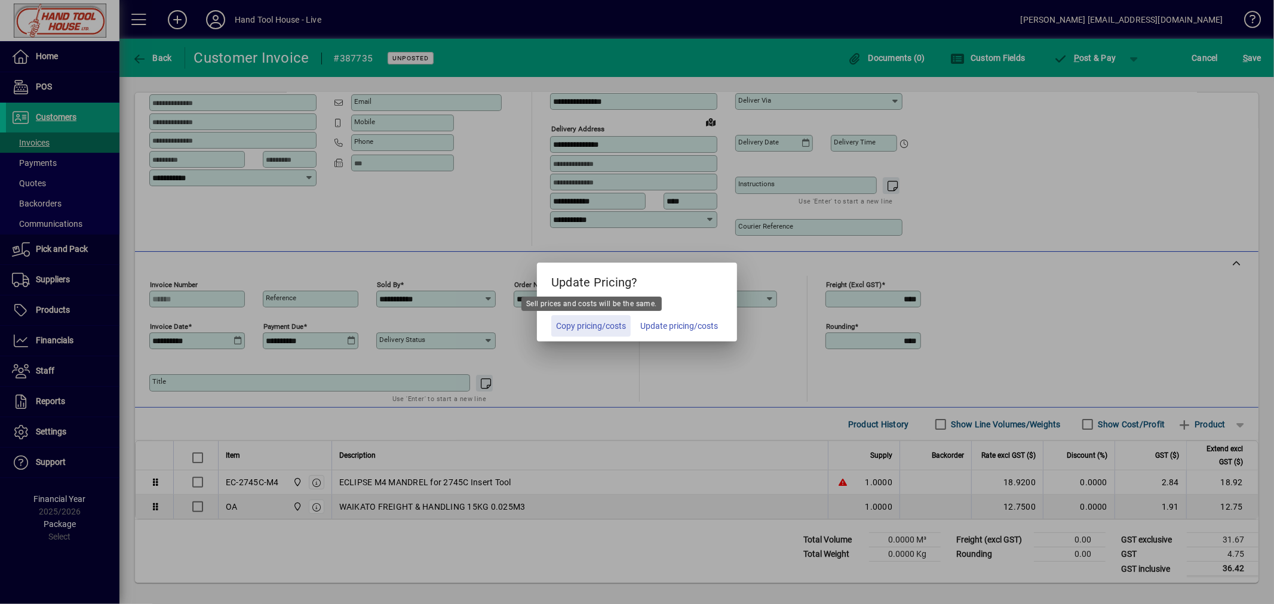
click at [609, 325] on span "Copy pricing/costs" at bounding box center [591, 326] width 70 height 13
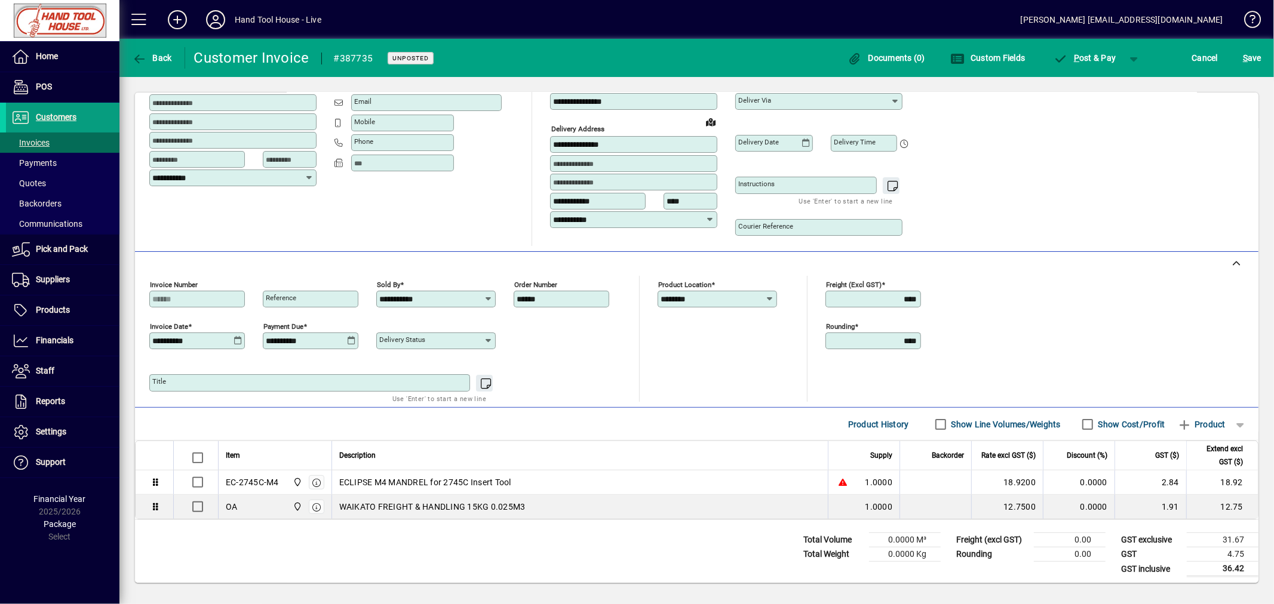
scroll to position [0, 0]
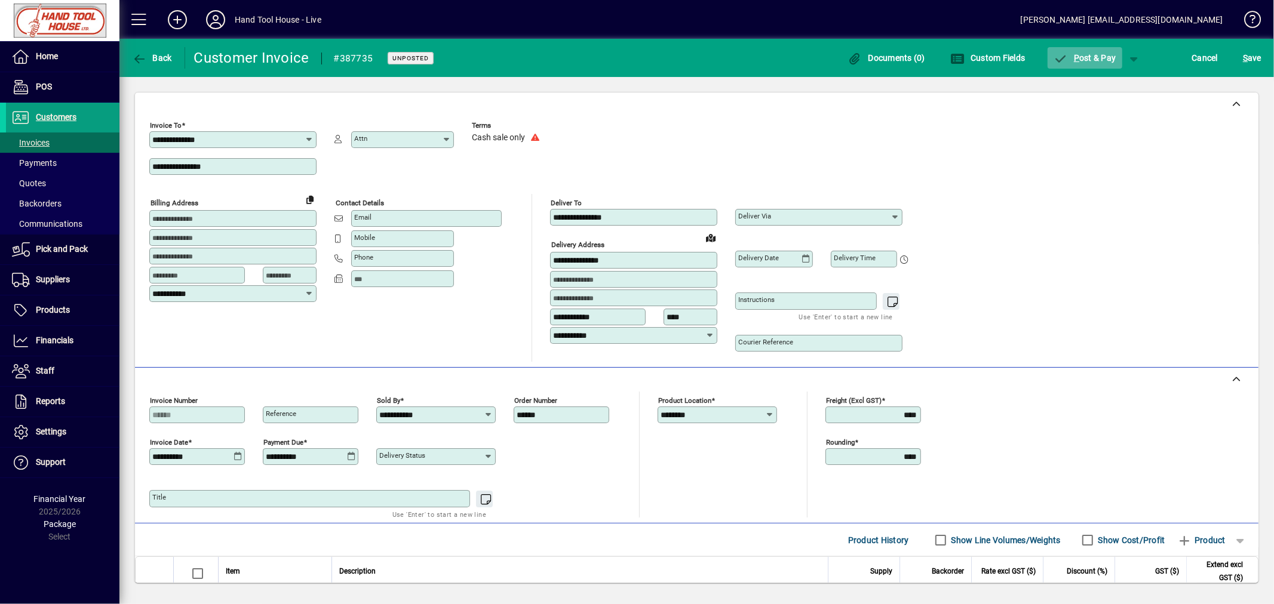
click at [1090, 56] on span "P ost & Pay" at bounding box center [1084, 58] width 63 height 10
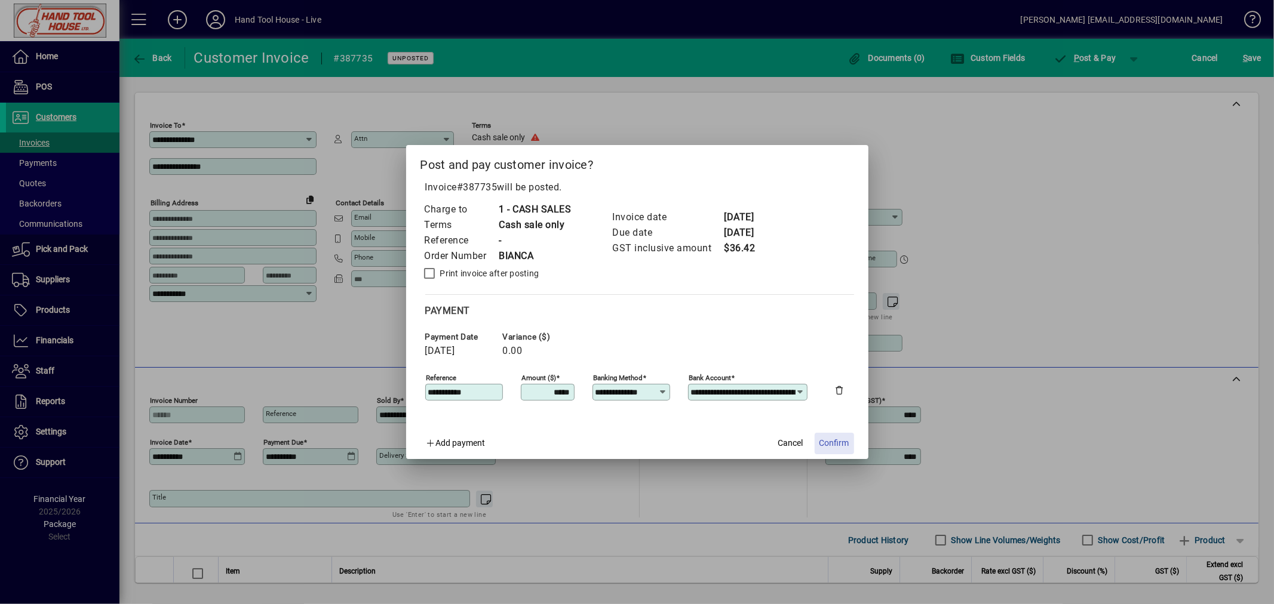
click at [834, 441] on span "Confirm" at bounding box center [834, 443] width 30 height 13
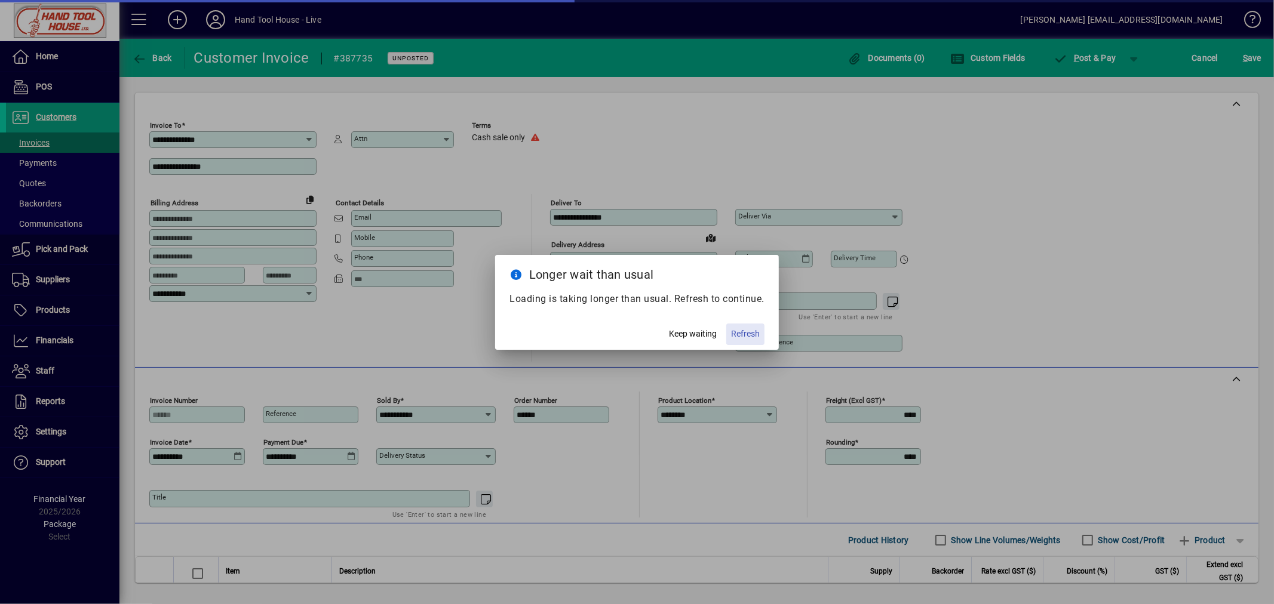
click at [738, 333] on span "Refresh" at bounding box center [745, 334] width 29 height 13
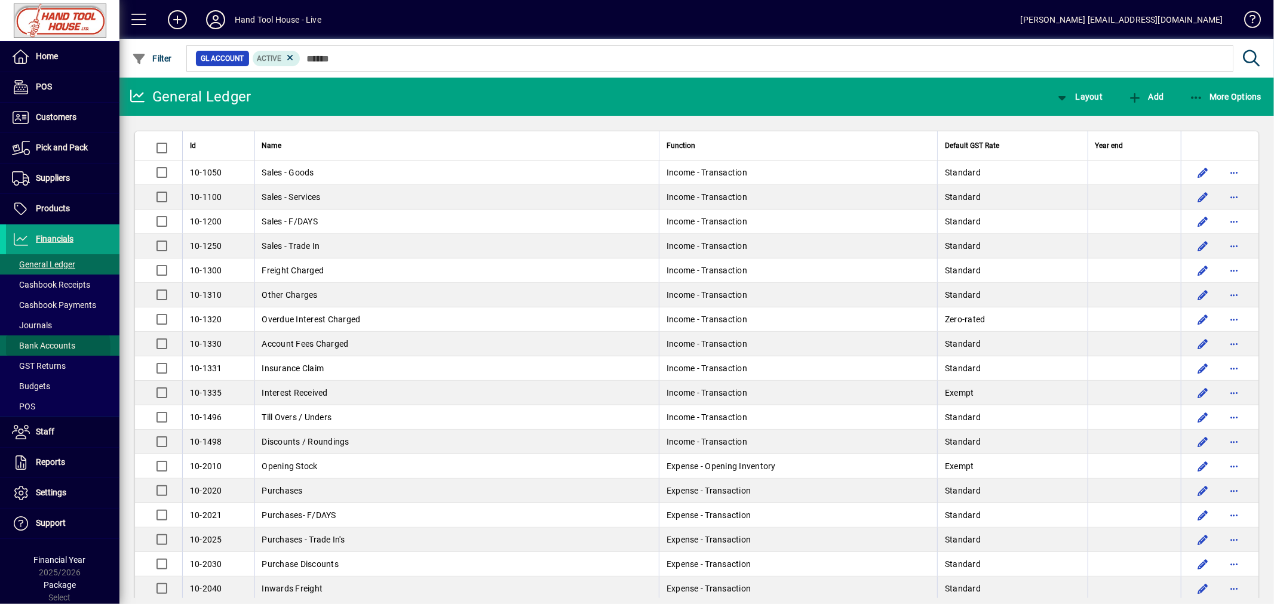
click at [67, 345] on span "Bank Accounts" at bounding box center [43, 346] width 63 height 10
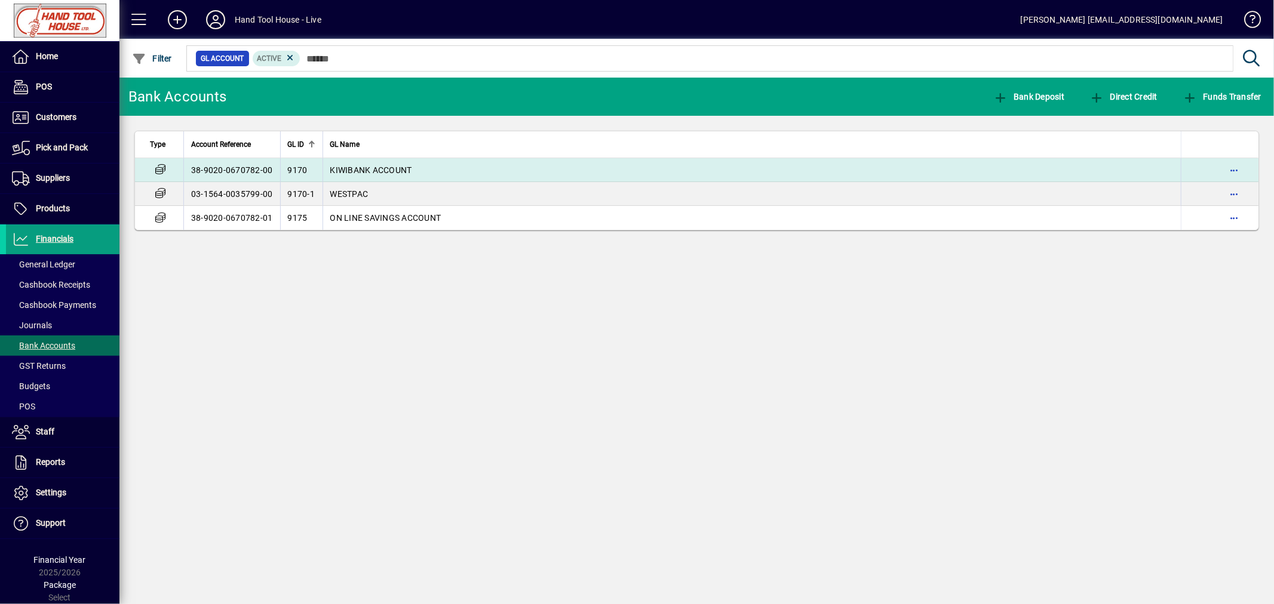
click at [234, 165] on td "38-9020-0670782-00" at bounding box center [231, 170] width 97 height 24
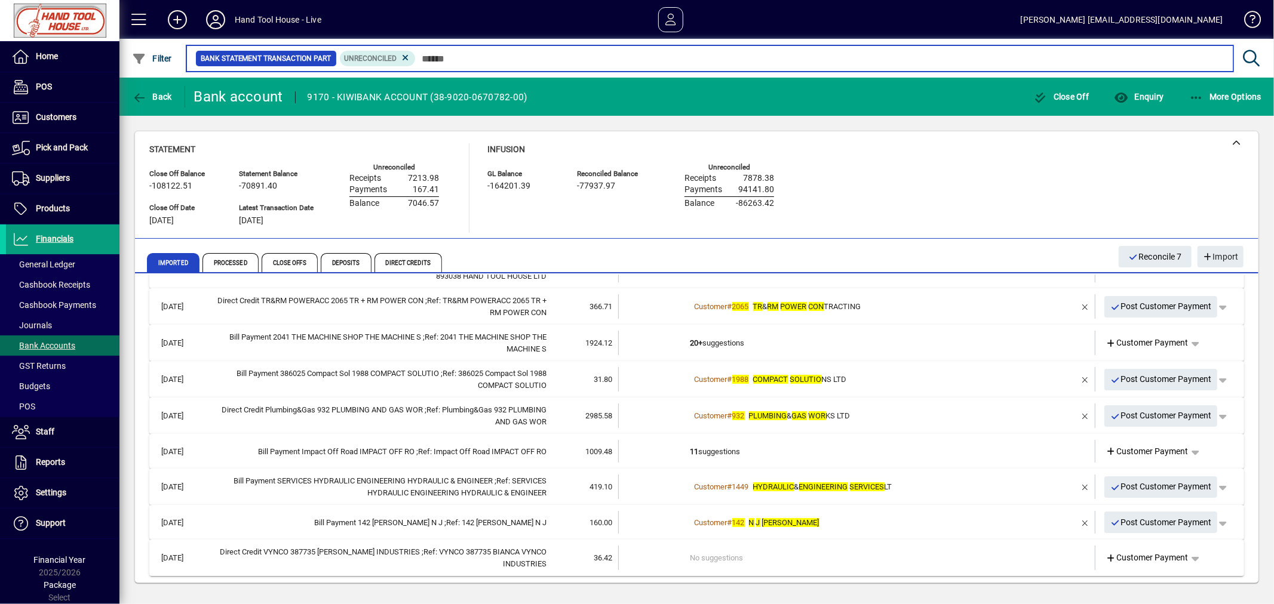
scroll to position [106, 0]
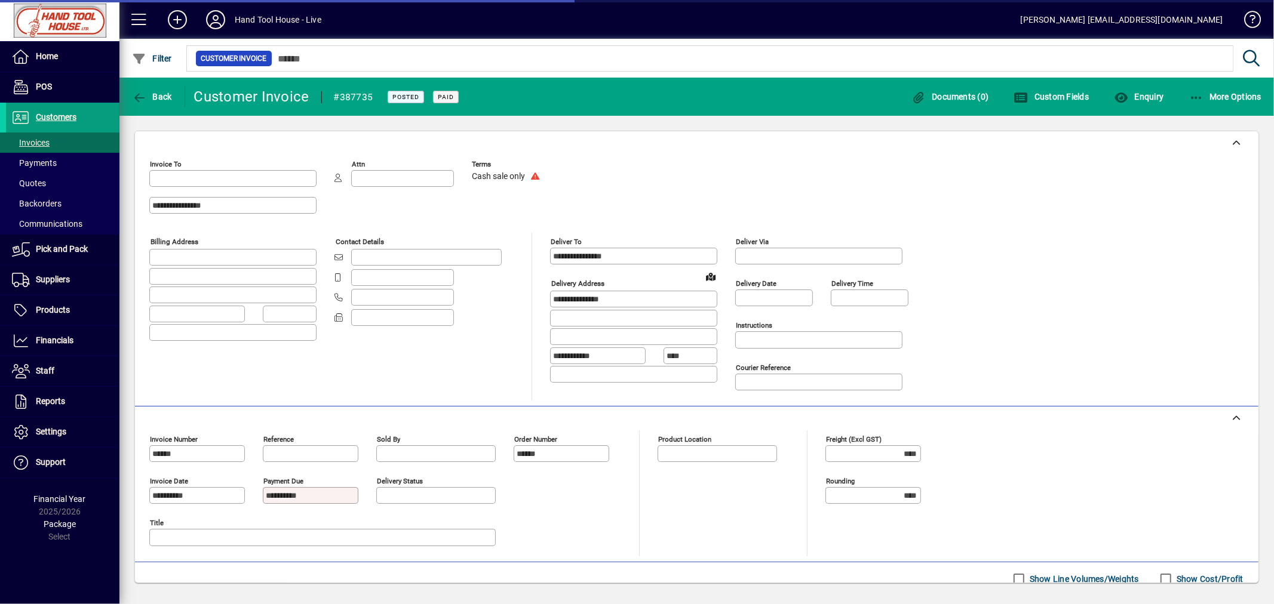
type input "**********"
type input "********"
type input "**********"
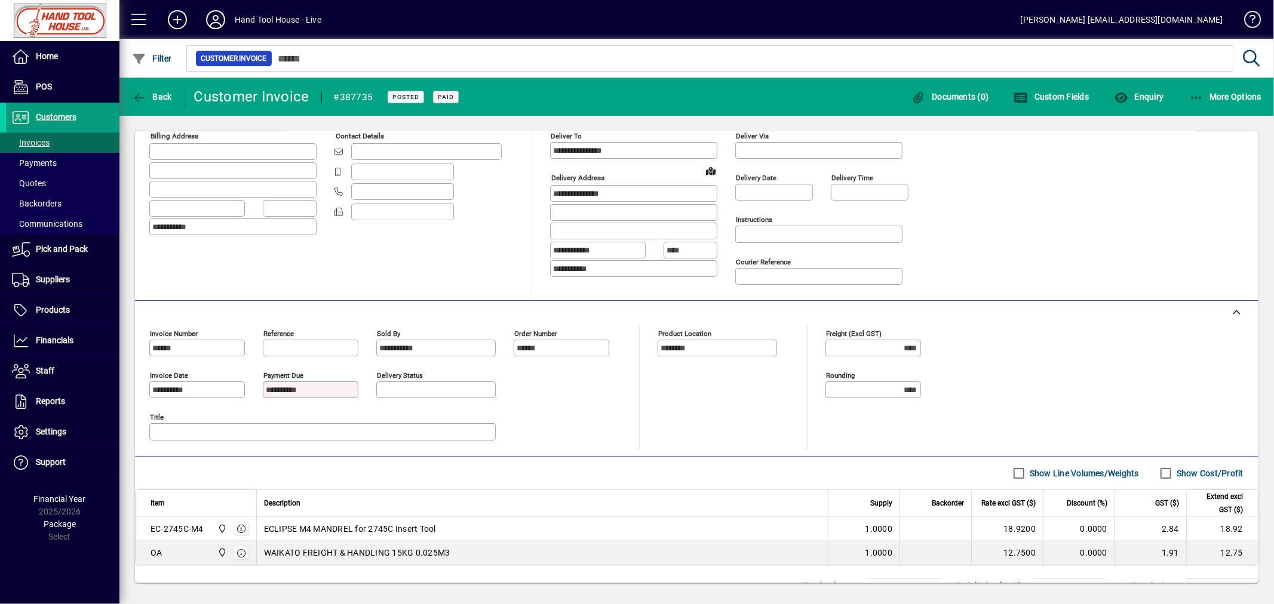
scroll to position [91, 0]
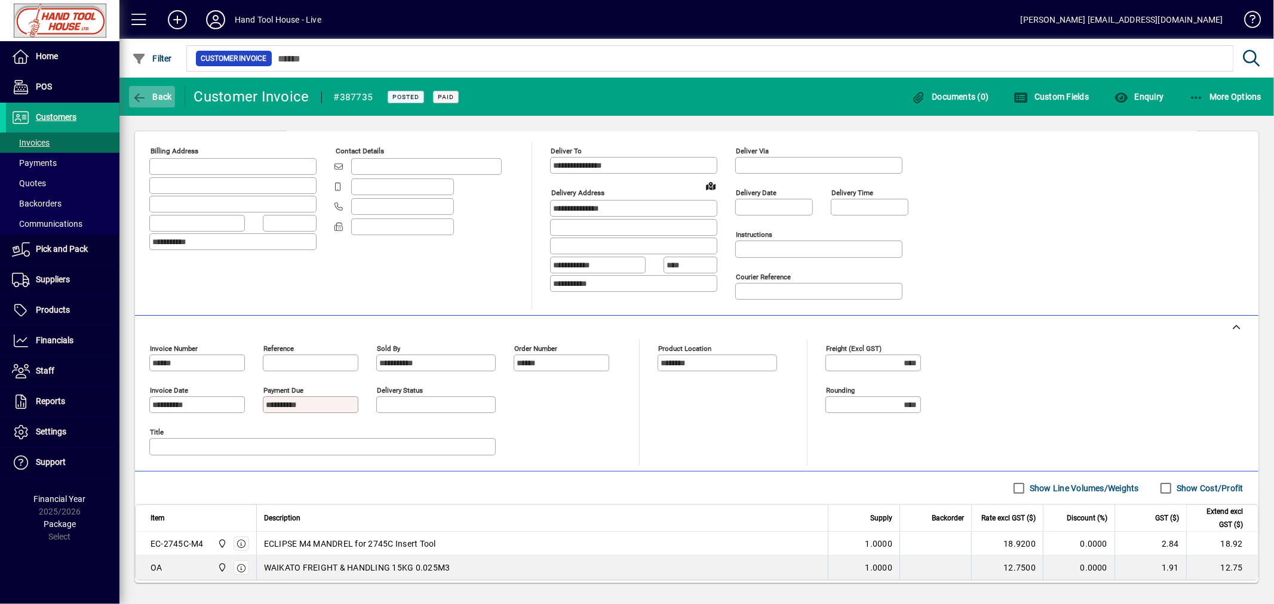
click at [142, 96] on icon "button" at bounding box center [139, 98] width 15 height 12
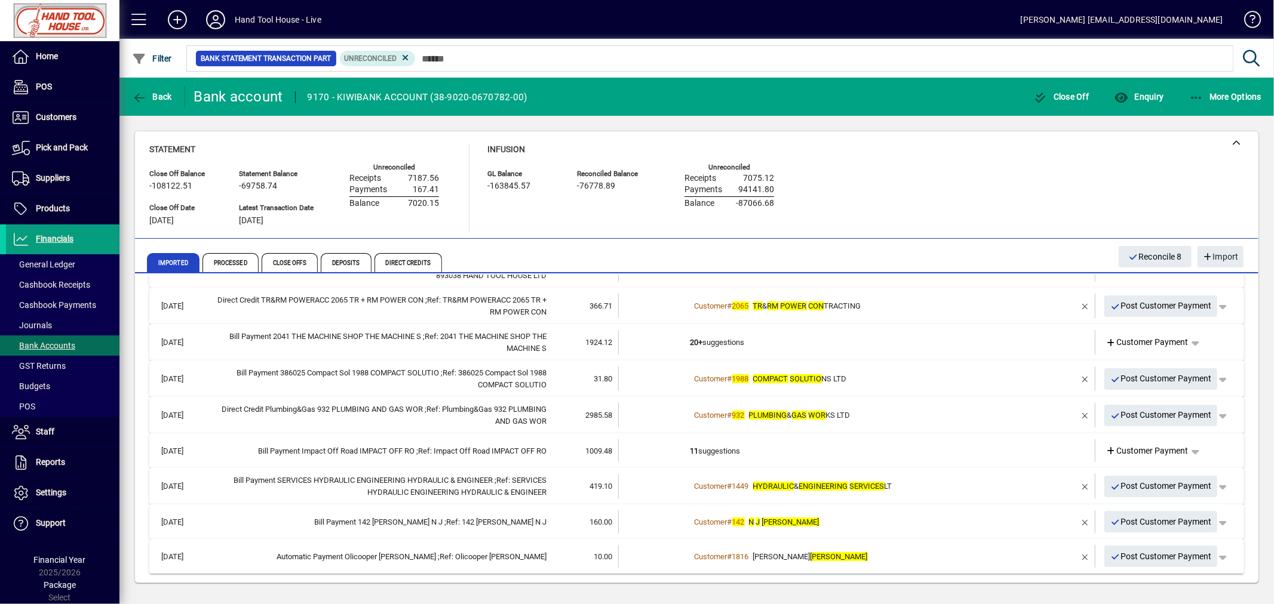
scroll to position [104, 0]
click at [1157, 554] on span "Post Customer Payment" at bounding box center [1161, 558] width 102 height 20
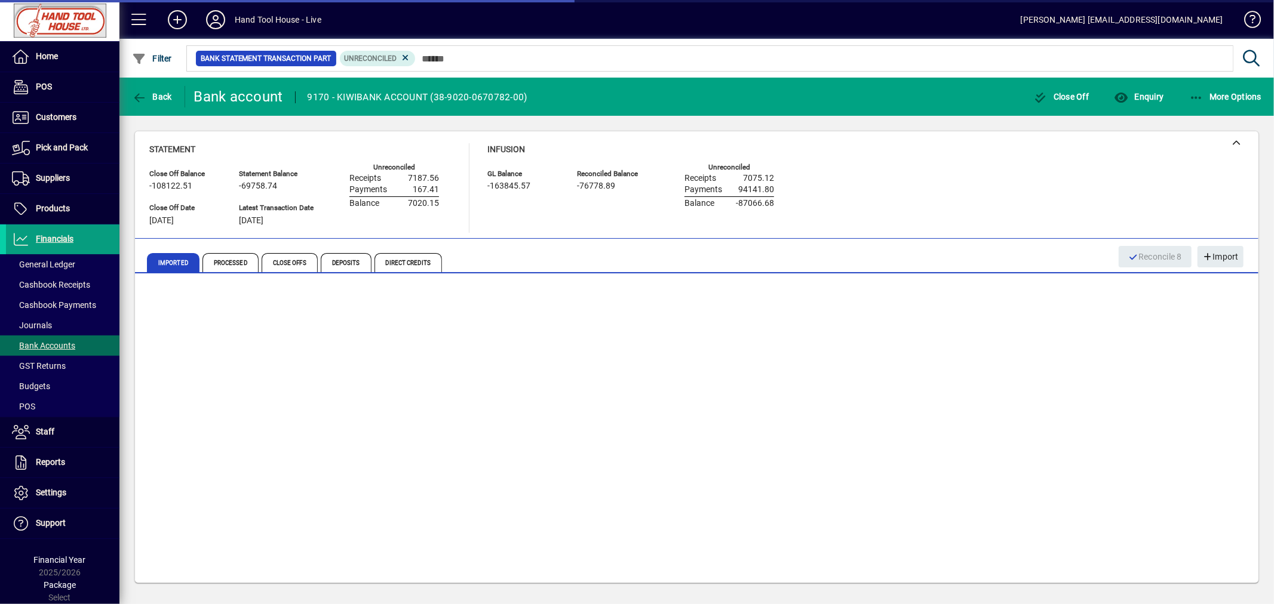
scroll to position [70, 0]
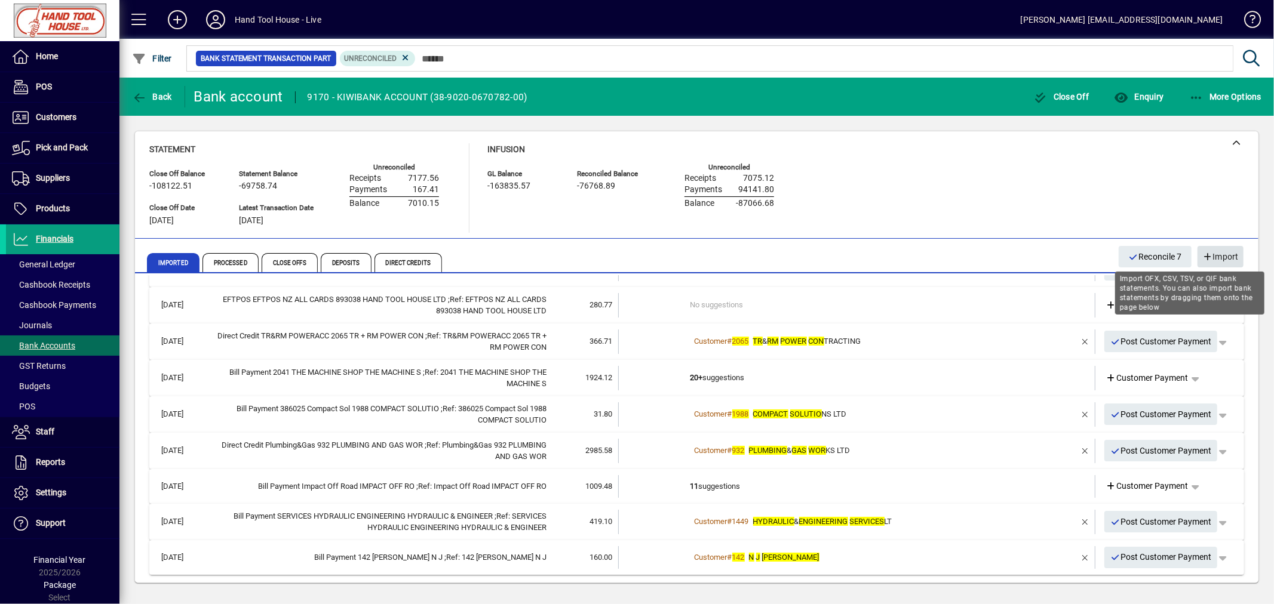
click at [1216, 247] on span "Import" at bounding box center [1220, 257] width 36 height 20
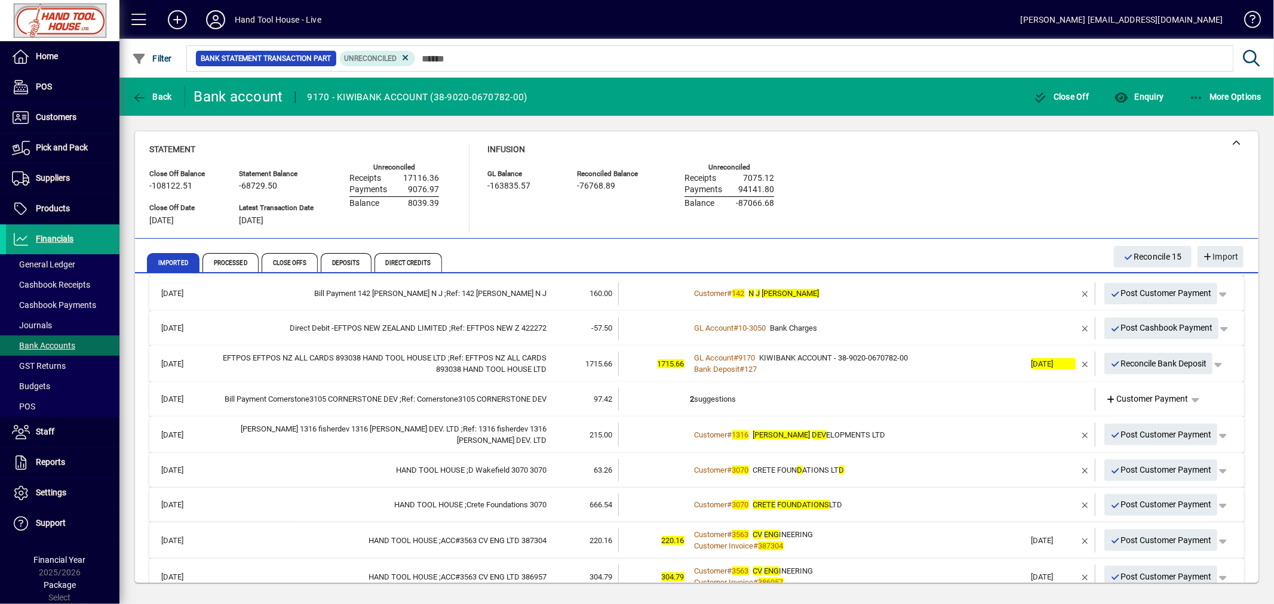
scroll to position [309, 0]
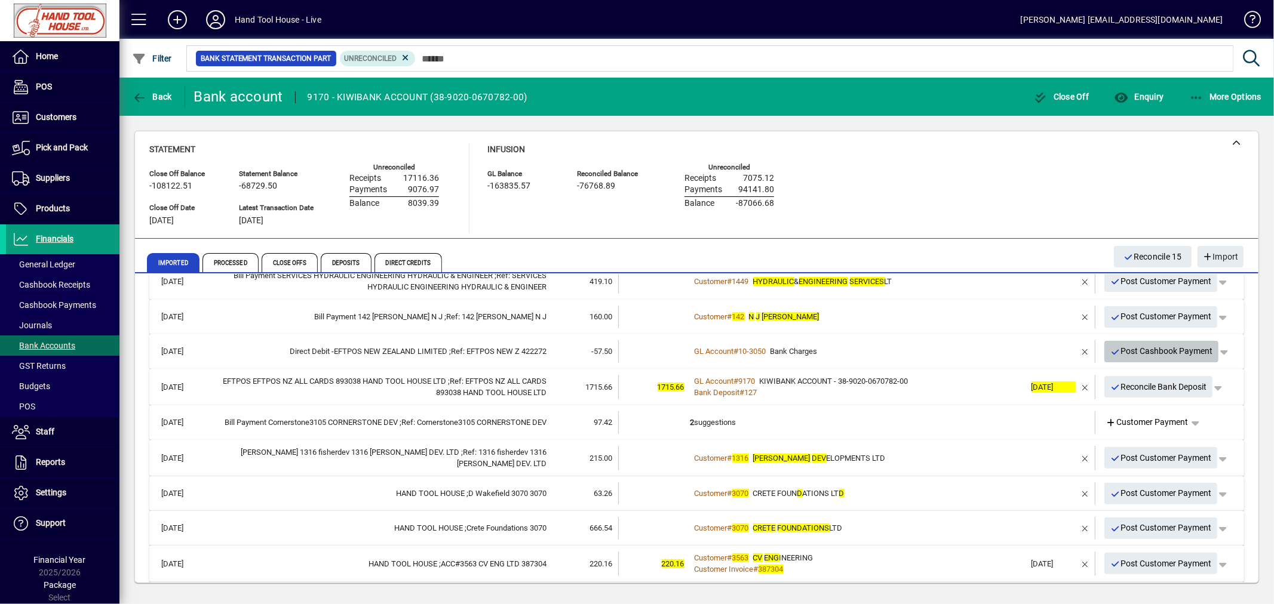
click at [1129, 347] on span "Post Cashbook Payment" at bounding box center [1161, 352] width 103 height 20
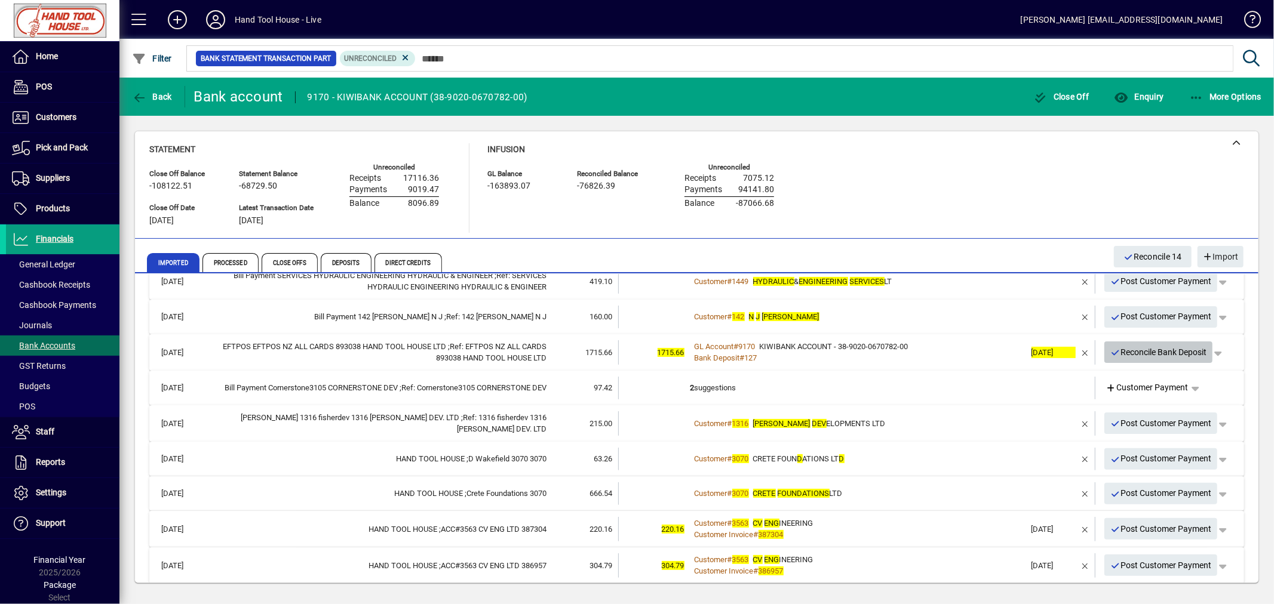
click at [1133, 349] on span "Reconcile Bank Deposit" at bounding box center [1158, 353] width 97 height 20
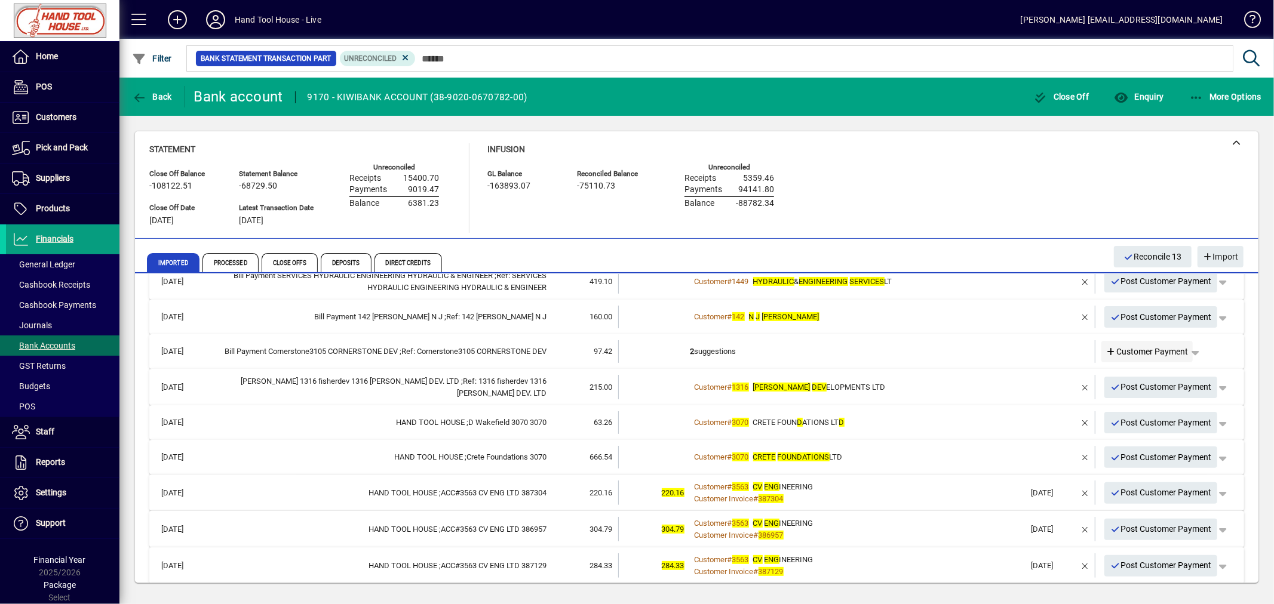
click at [1135, 349] on span "Customer Payment" at bounding box center [1147, 352] width 82 height 13
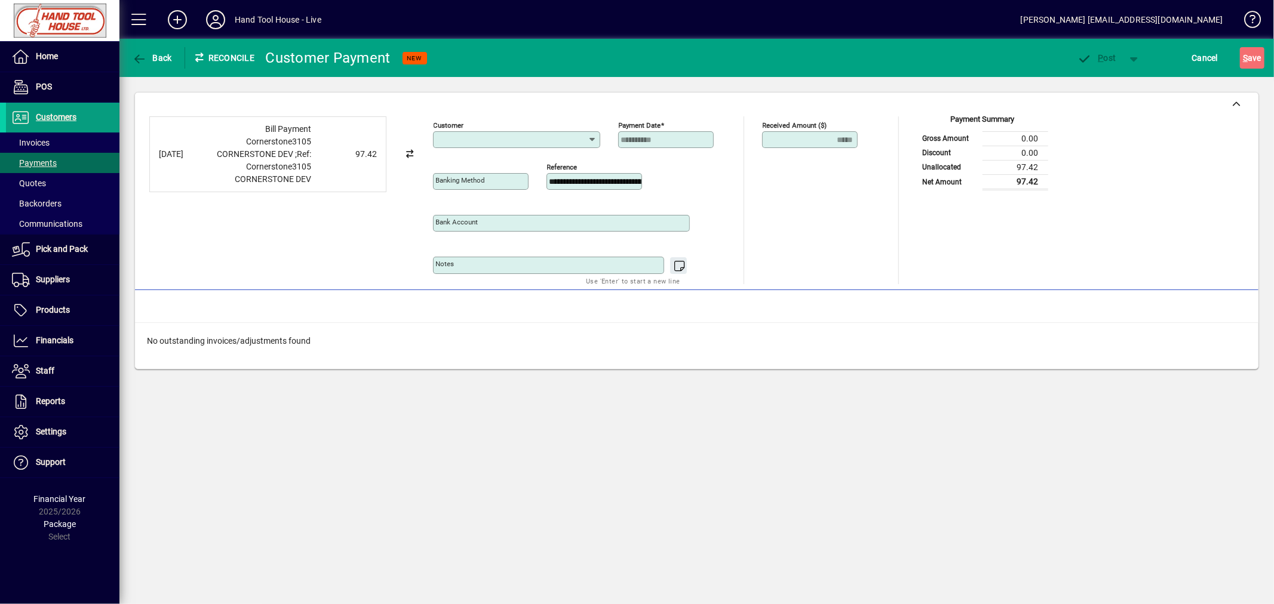
type input "**********"
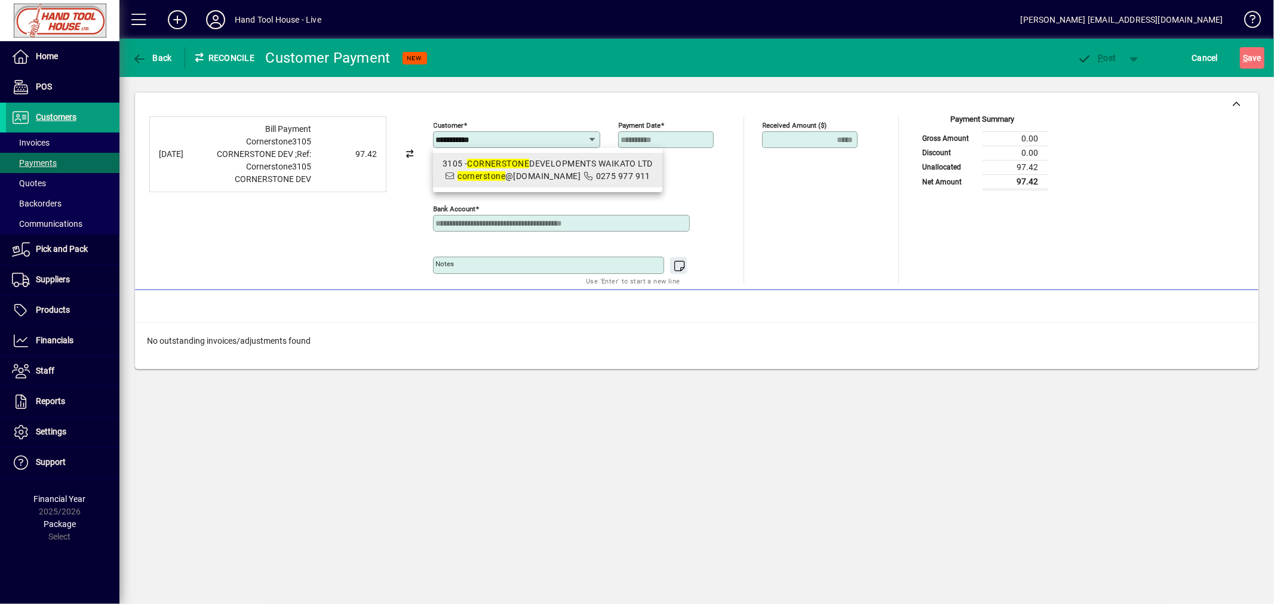
click at [546, 162] on div "3105 - CORNERSTONE DEVELOPMENTS WAIKATO LTD" at bounding box center [547, 164] width 210 height 13
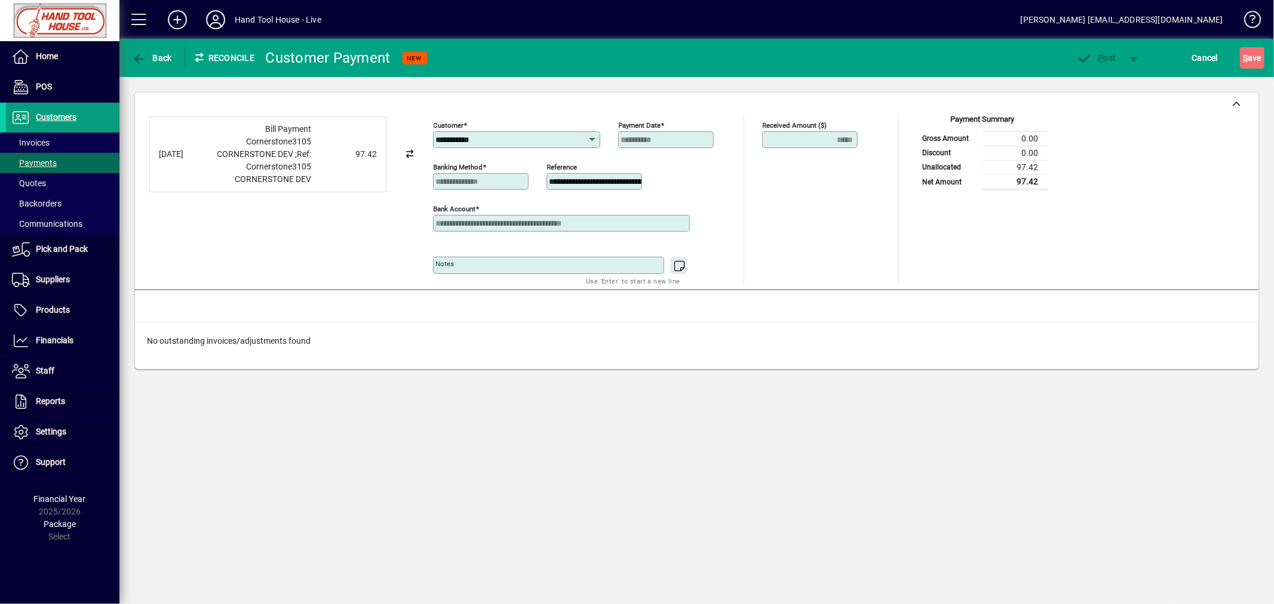
type input "**********"
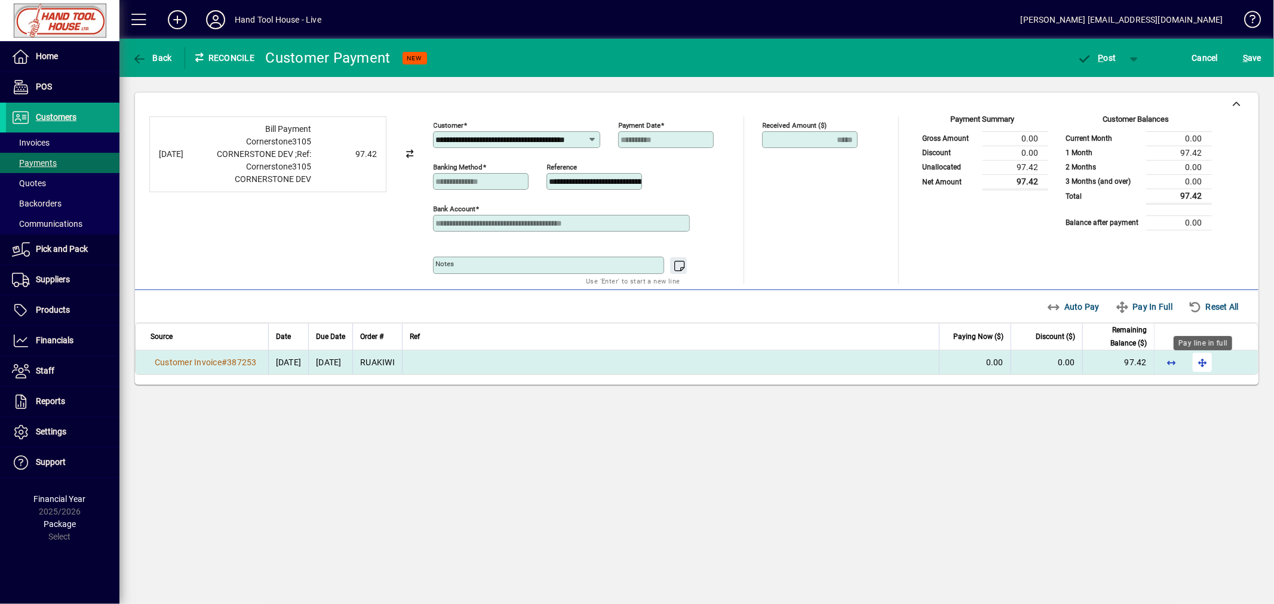
click at [1200, 362] on span "button" at bounding box center [1202, 362] width 29 height 29
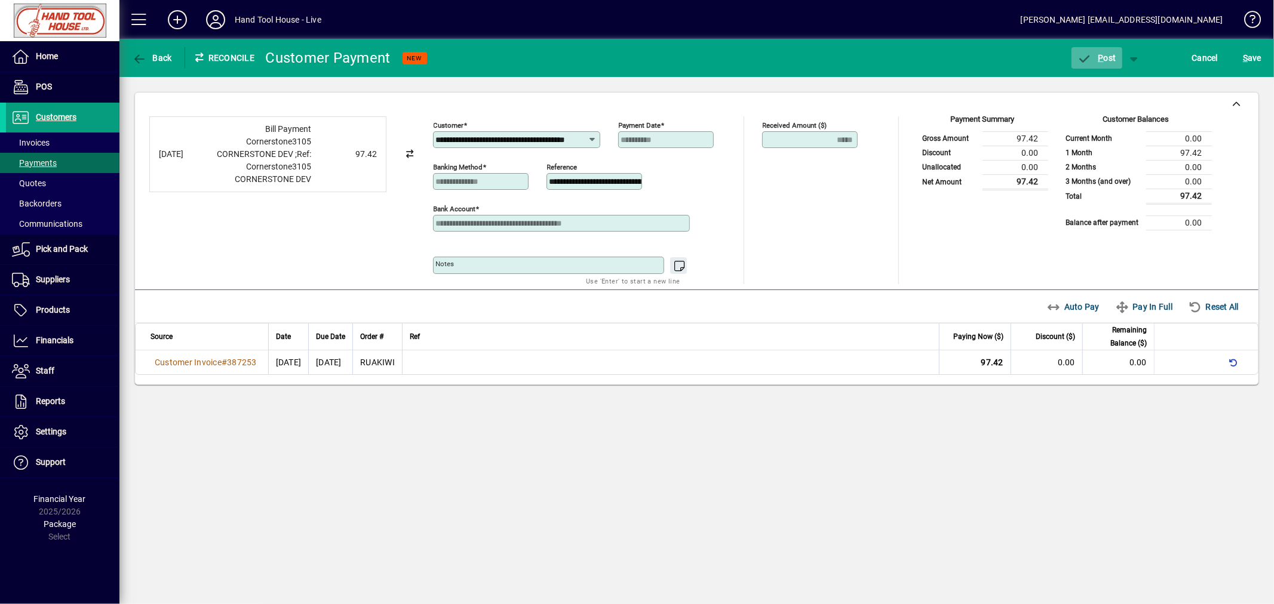
click at [1105, 57] on span "P ost" at bounding box center [1096, 58] width 39 height 10
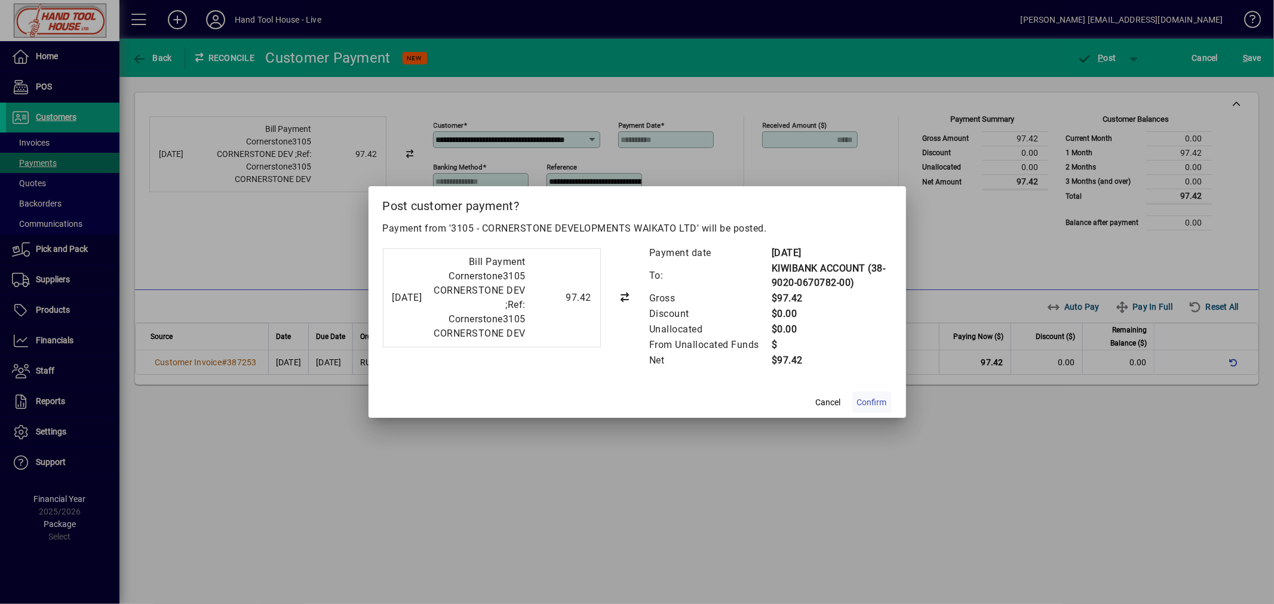
click at [872, 407] on span "Confirm" at bounding box center [872, 402] width 30 height 13
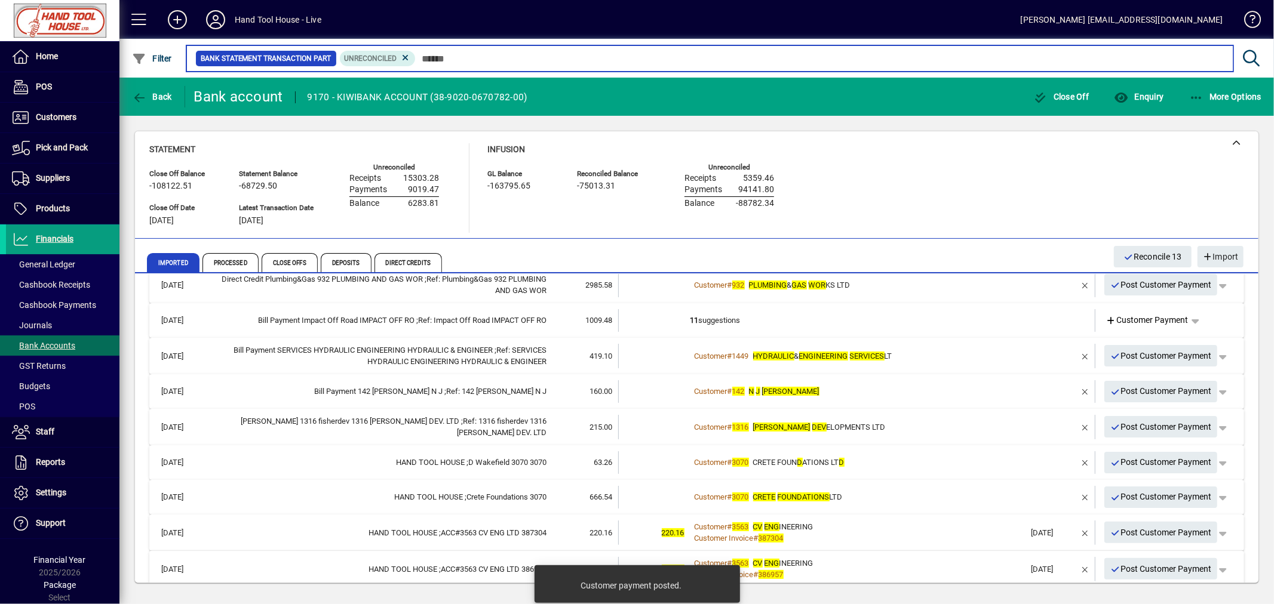
scroll to position [263, 0]
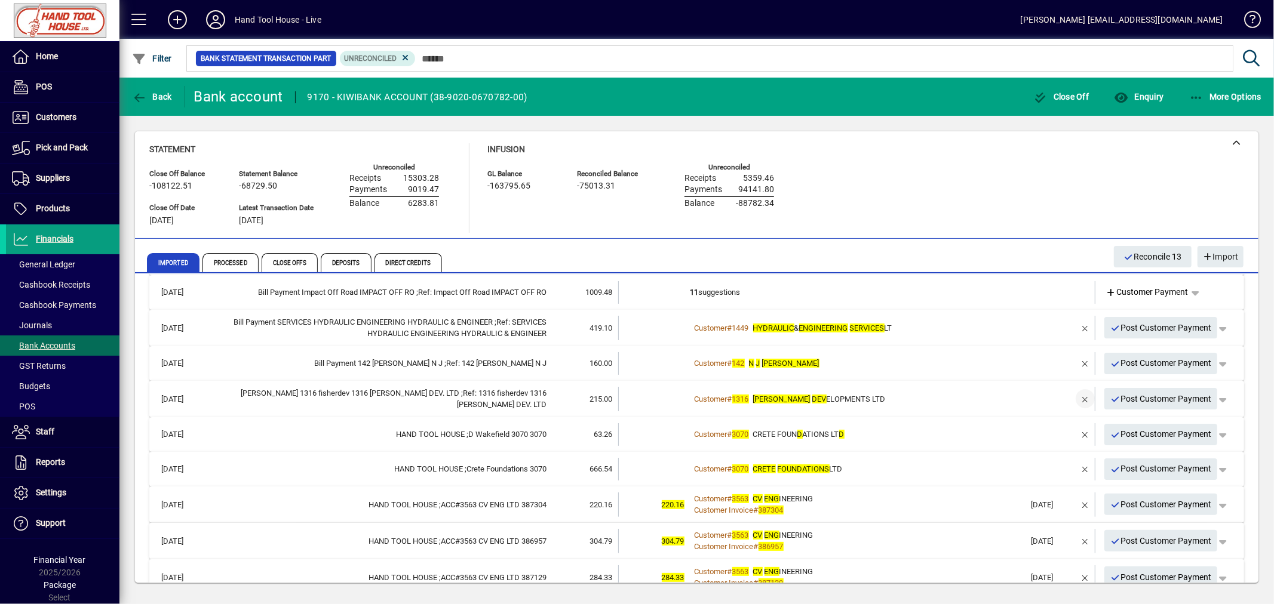
click at [1077, 396] on span "button" at bounding box center [1085, 399] width 29 height 29
click at [1146, 395] on span "Customer Payment" at bounding box center [1147, 399] width 82 height 13
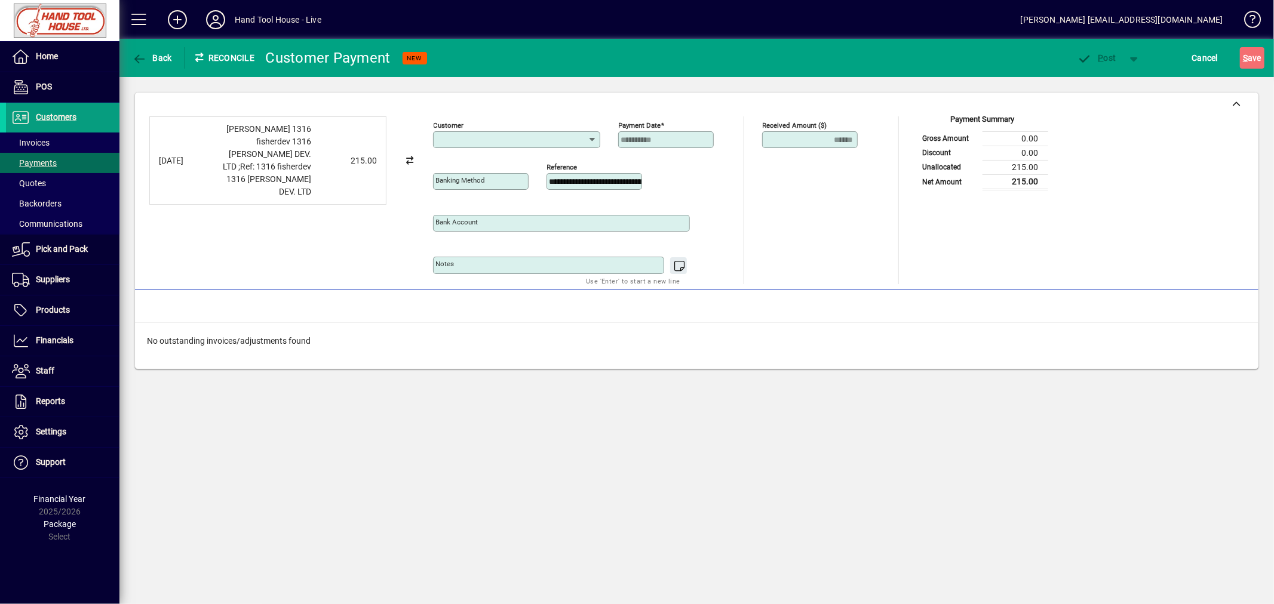
type input "**********"
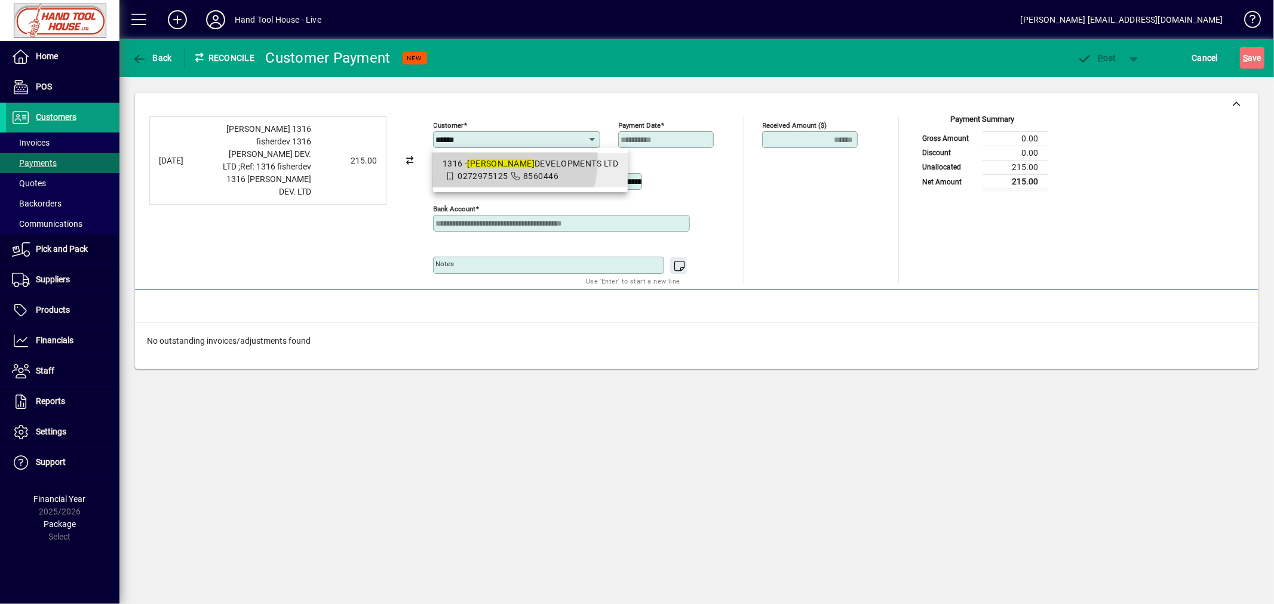
click at [493, 162] on em "[PERSON_NAME]" at bounding box center [500, 164] width 67 height 10
type input "**********"
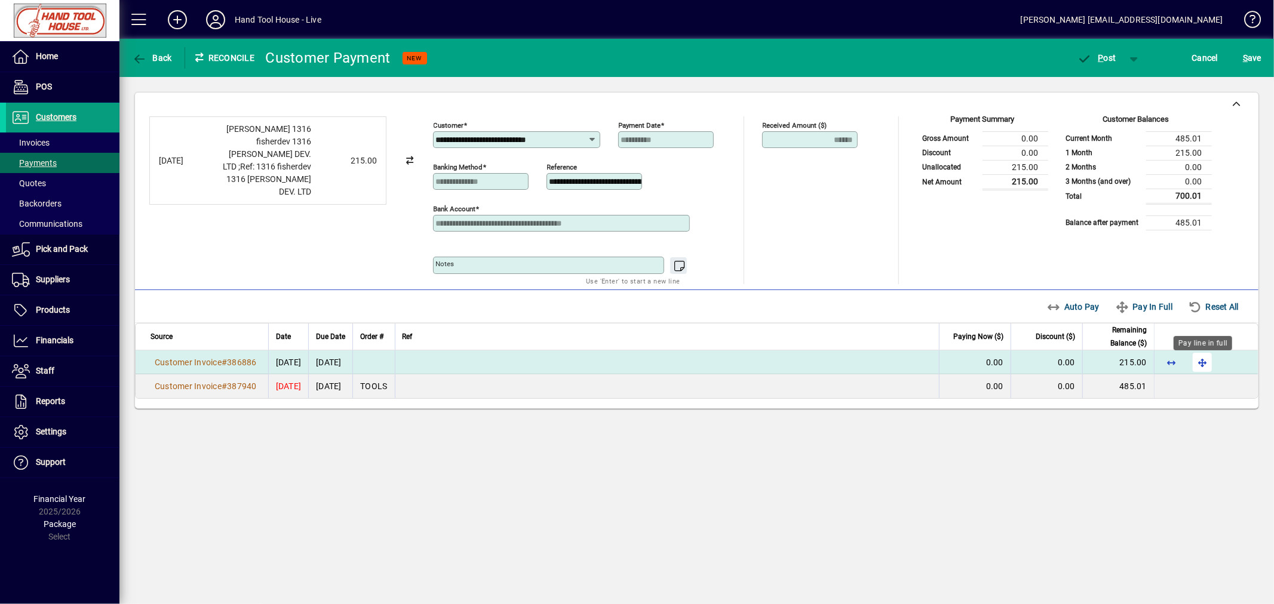
click at [1203, 365] on span "button" at bounding box center [1202, 362] width 29 height 29
click at [1108, 57] on span "P ost" at bounding box center [1096, 58] width 39 height 10
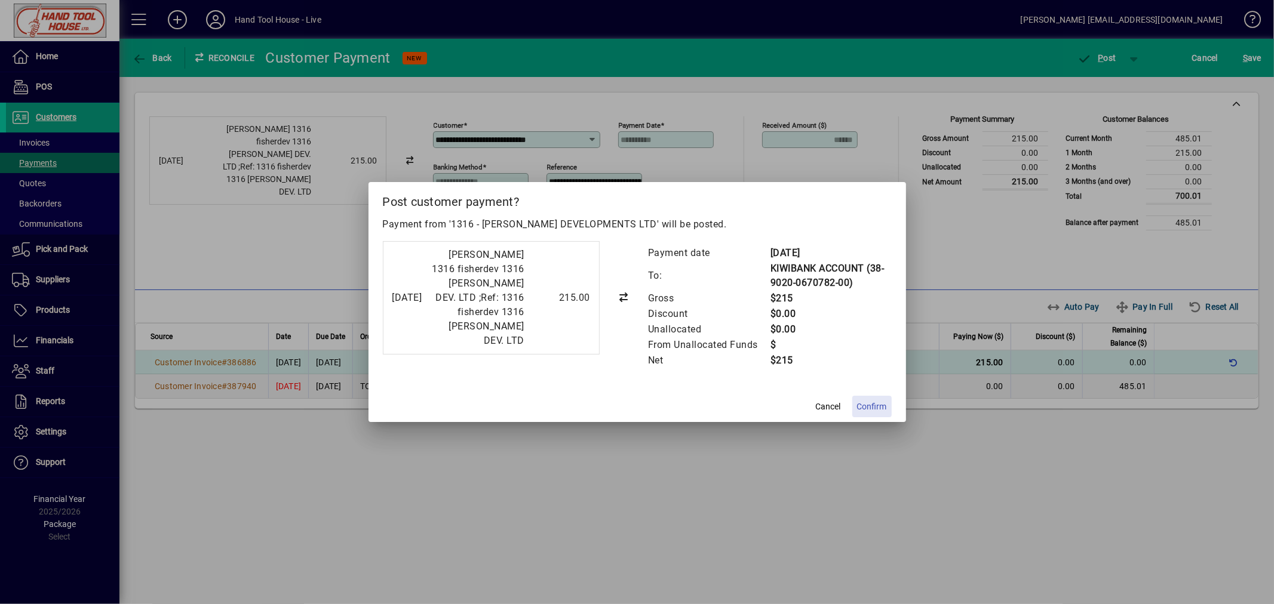
click at [872, 405] on span "Confirm" at bounding box center [872, 407] width 30 height 13
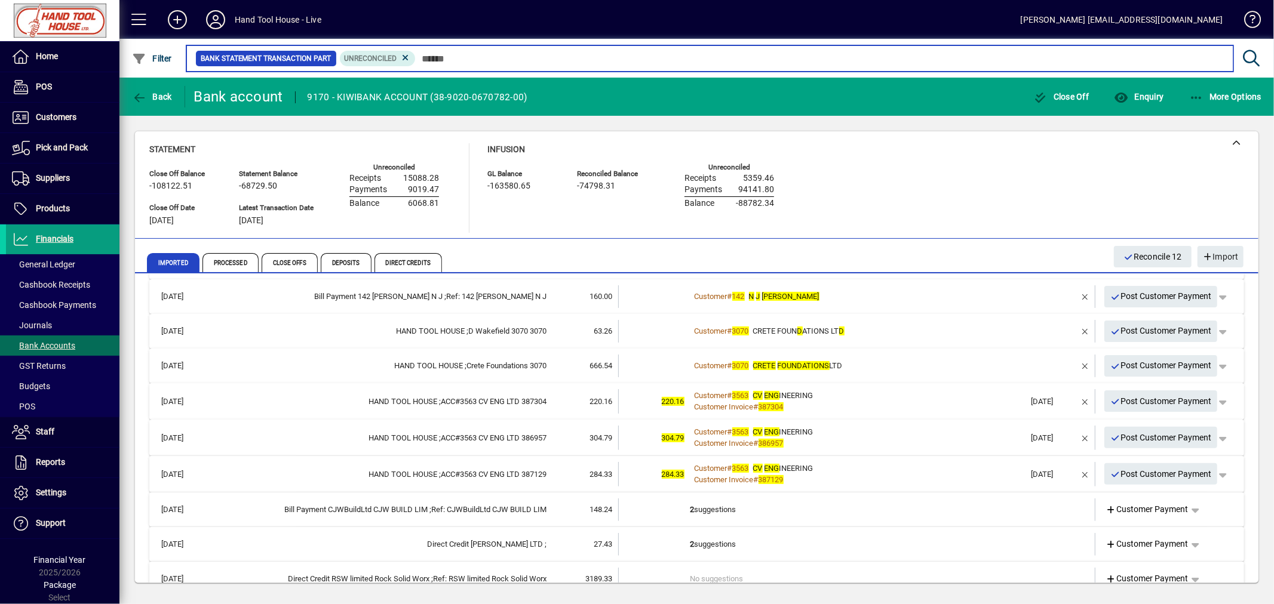
scroll to position [322, 0]
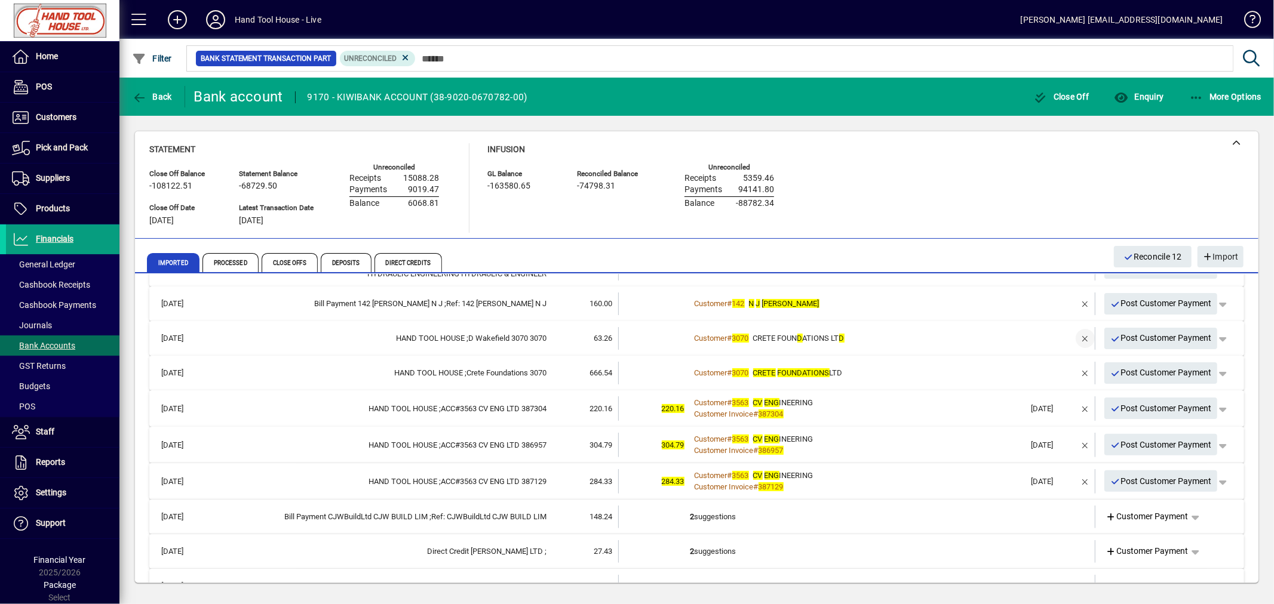
click at [1075, 337] on span "button" at bounding box center [1085, 338] width 29 height 29
click at [1136, 337] on span "Customer Payment" at bounding box center [1147, 338] width 82 height 13
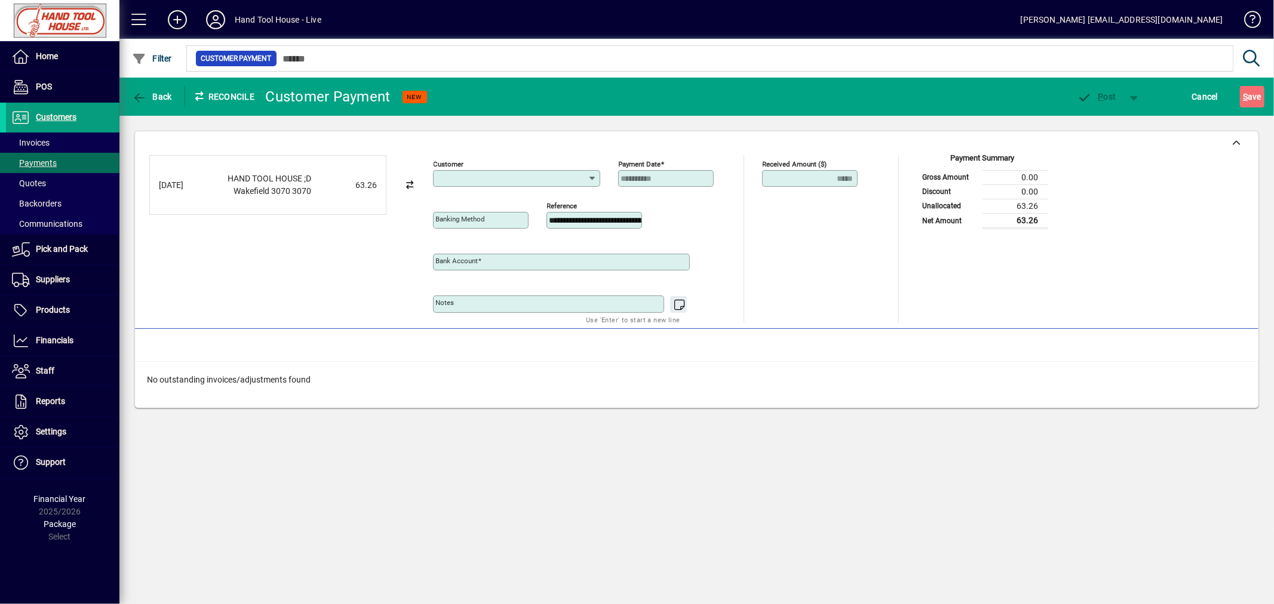
type input "**********"
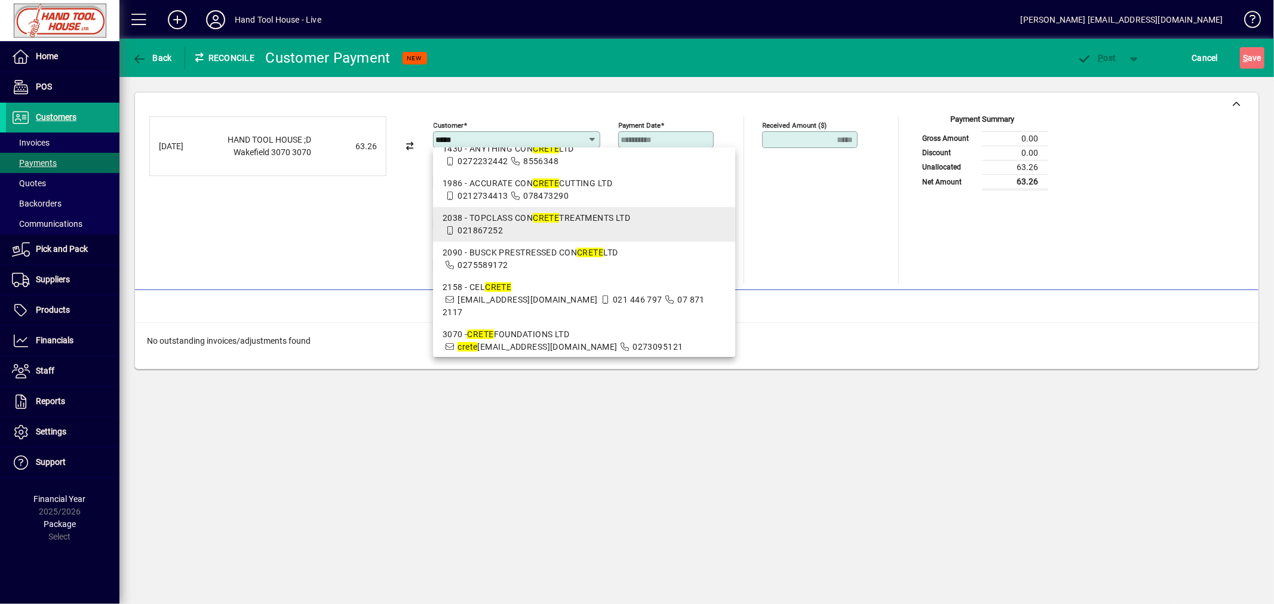
scroll to position [112, 0]
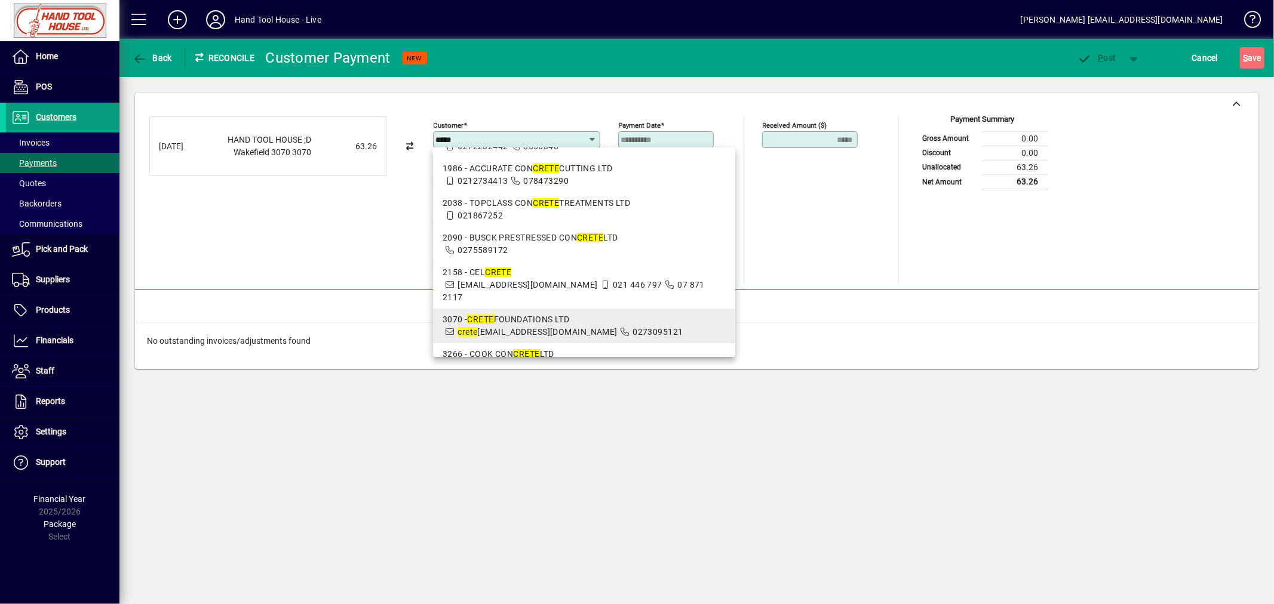
click at [514, 327] on span "crete [EMAIL_ADDRESS][DOMAIN_NAME]" at bounding box center [536, 332] width 159 height 10
type input "**********"
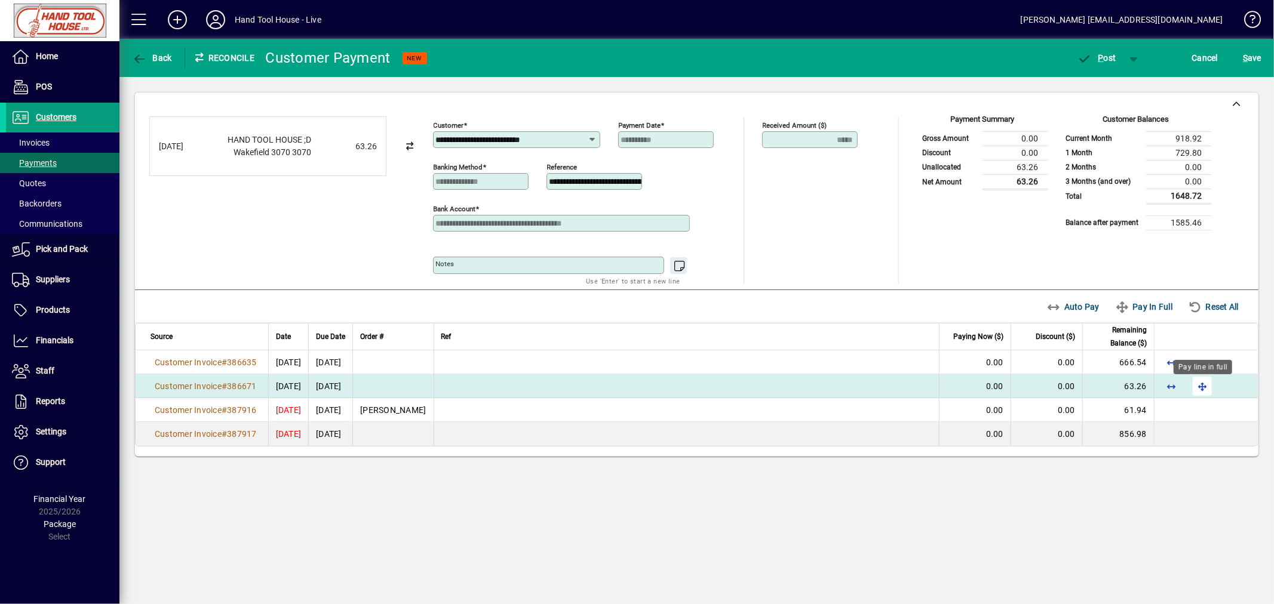
click at [1203, 386] on span "button" at bounding box center [1202, 386] width 29 height 29
click at [1106, 55] on span "P ost" at bounding box center [1096, 58] width 39 height 10
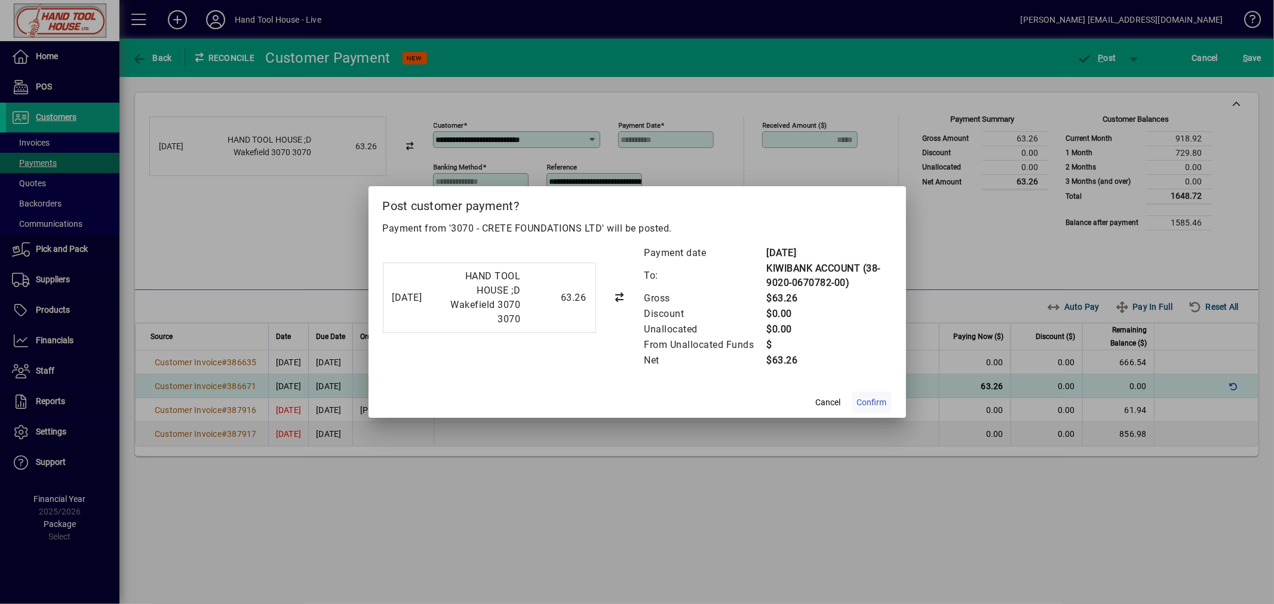
click at [870, 404] on span "Confirm" at bounding box center [872, 402] width 30 height 13
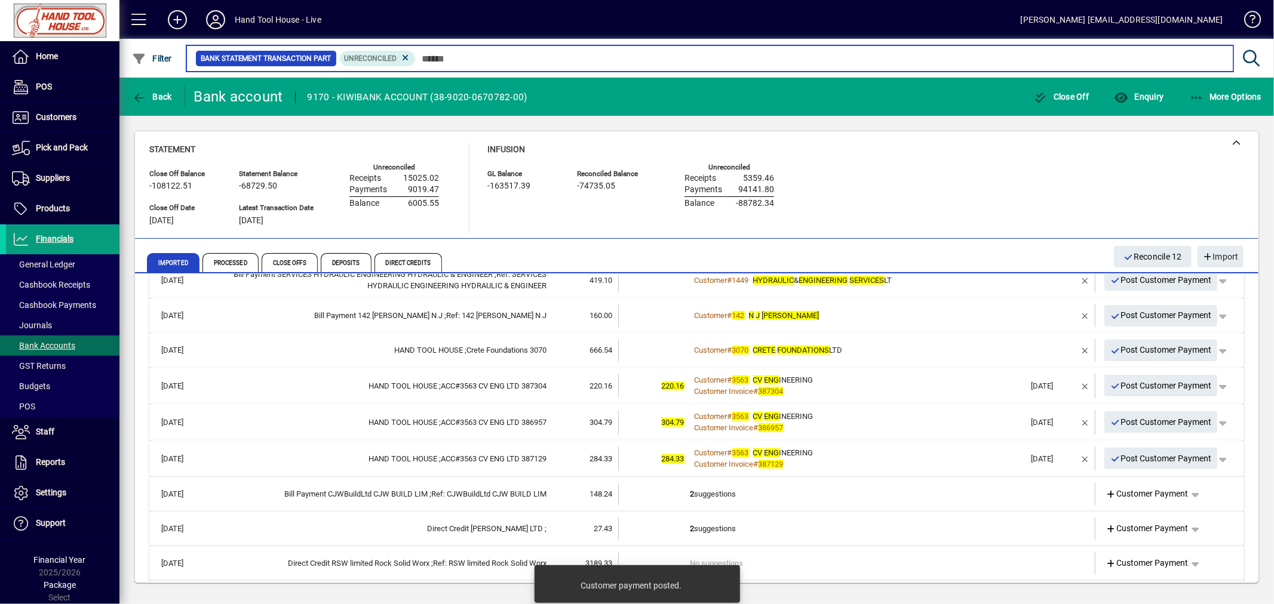
scroll to position [312, 0]
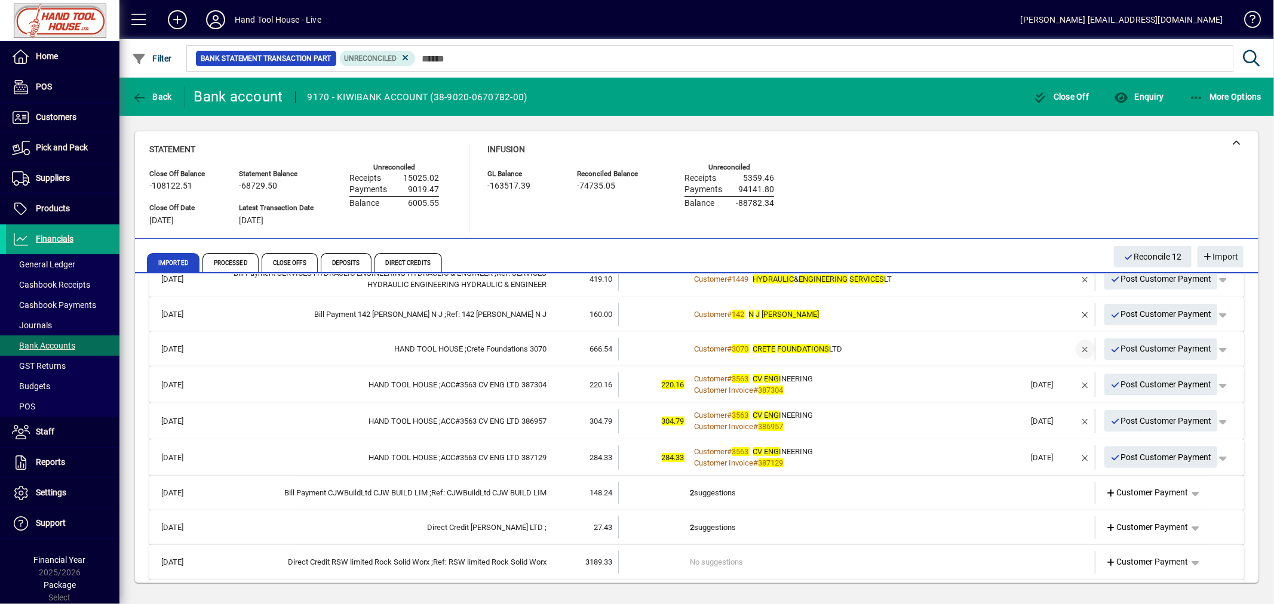
click at [1071, 349] on span "button" at bounding box center [1085, 349] width 29 height 29
click at [1142, 346] on span "Customer Payment" at bounding box center [1147, 349] width 82 height 13
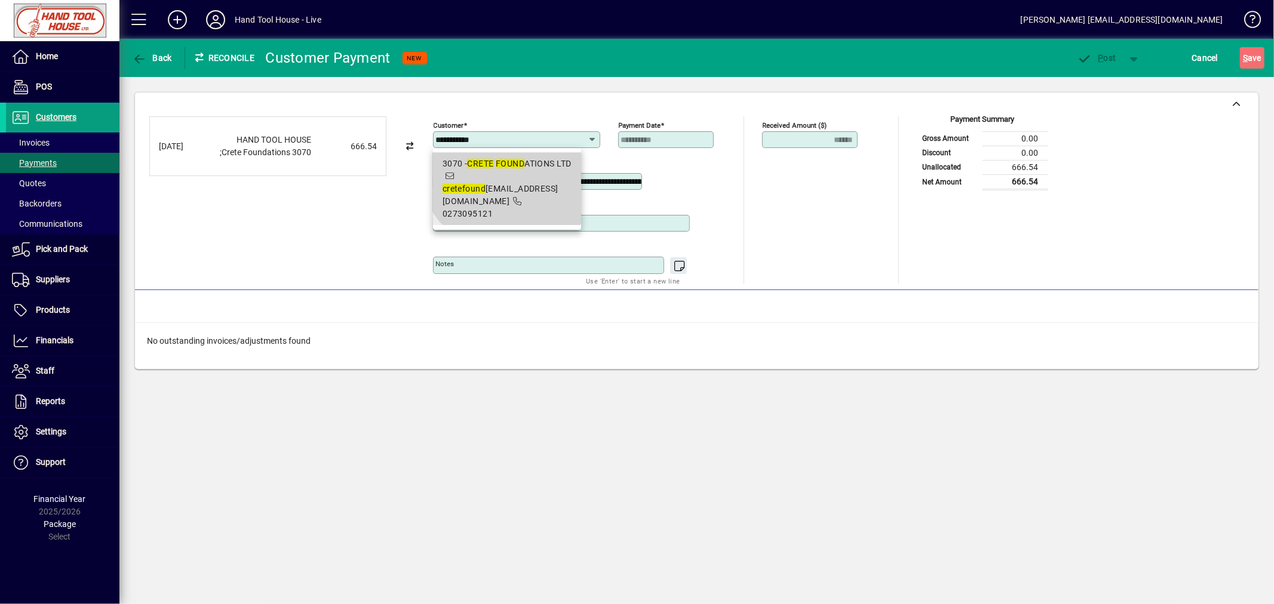
click at [511, 162] on em "FOUND" at bounding box center [510, 164] width 29 height 10
type input "**********"
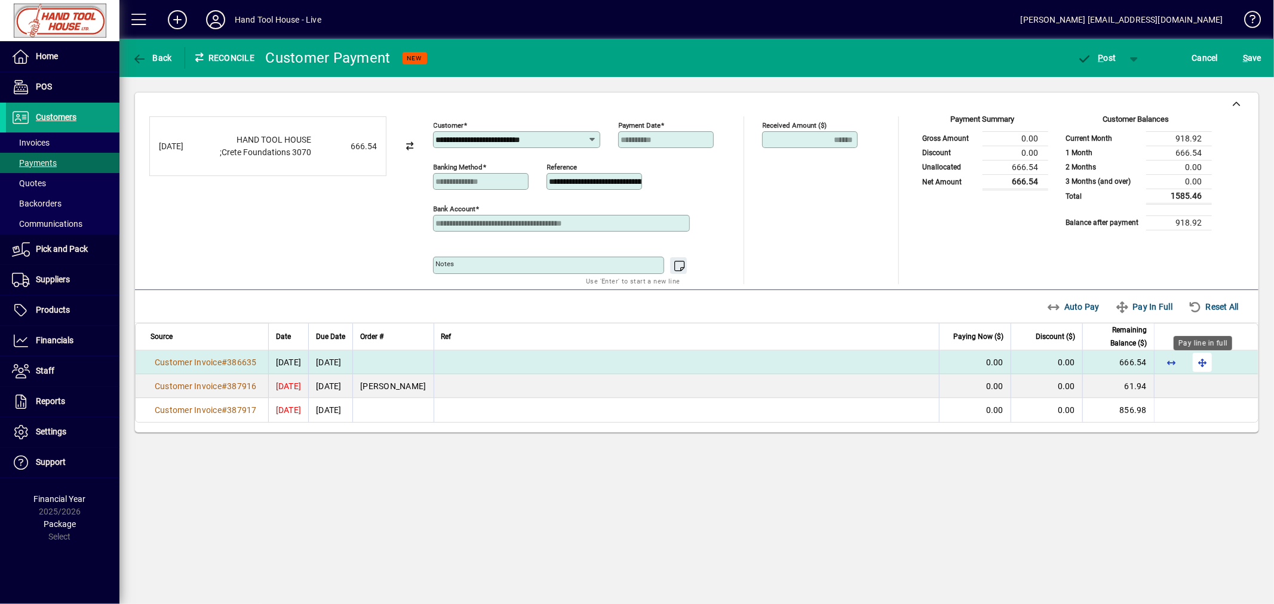
click at [1199, 363] on span "button" at bounding box center [1202, 362] width 29 height 29
click at [1108, 58] on span "P ost" at bounding box center [1096, 58] width 39 height 10
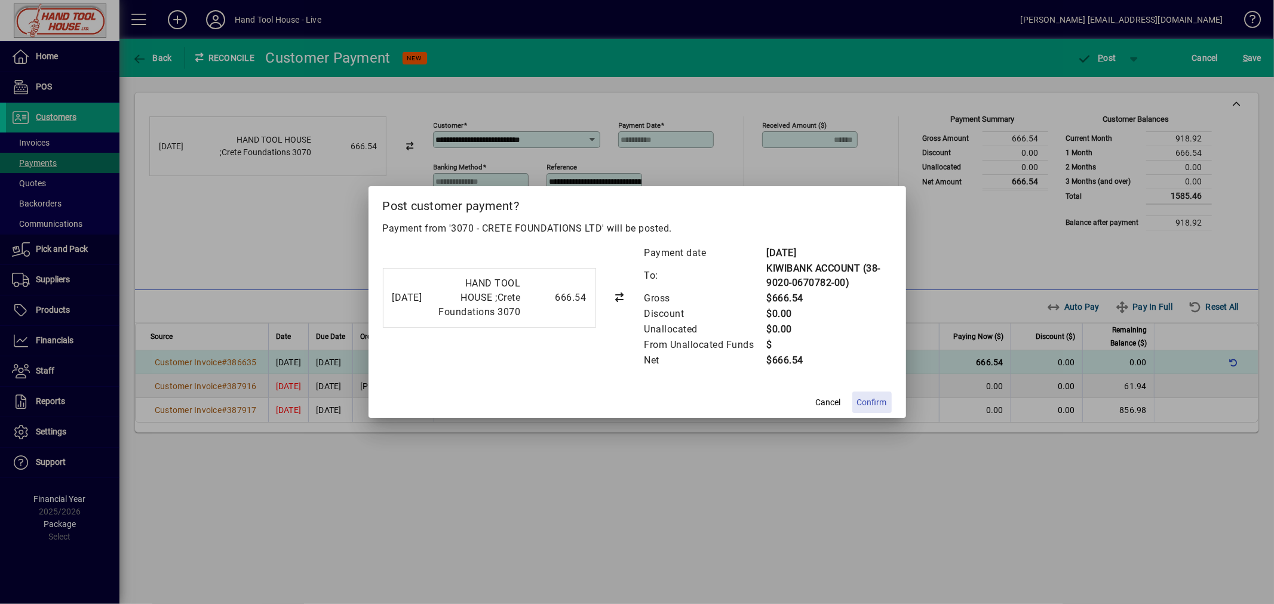
click at [861, 404] on span "Confirm" at bounding box center [872, 402] width 30 height 13
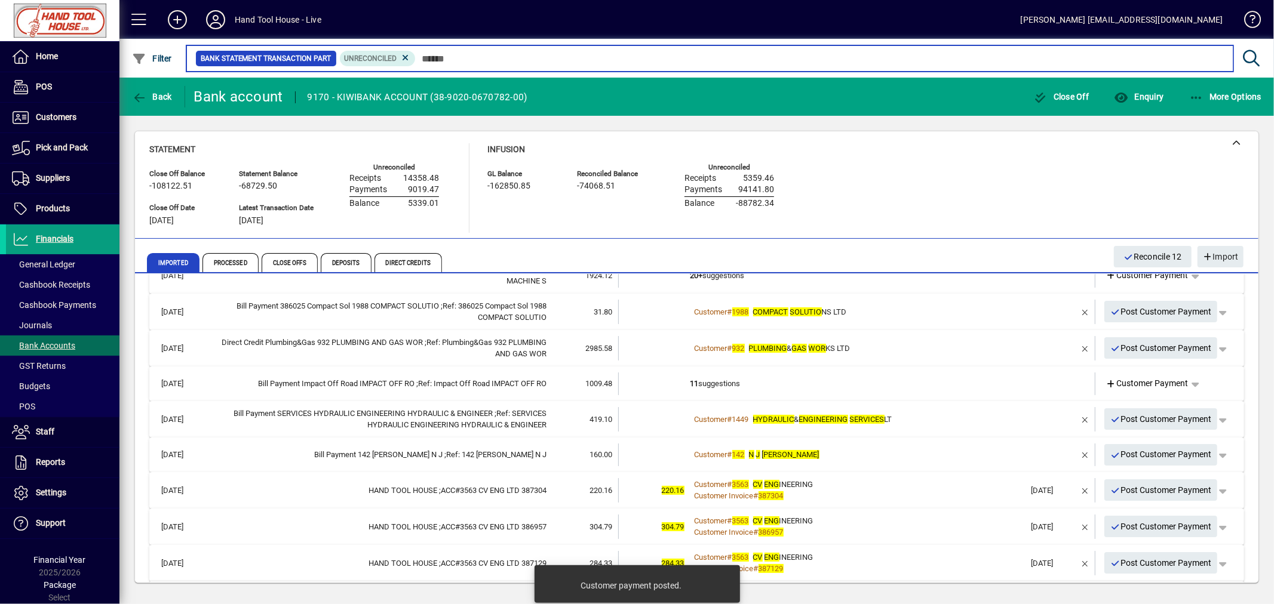
scroll to position [179, 0]
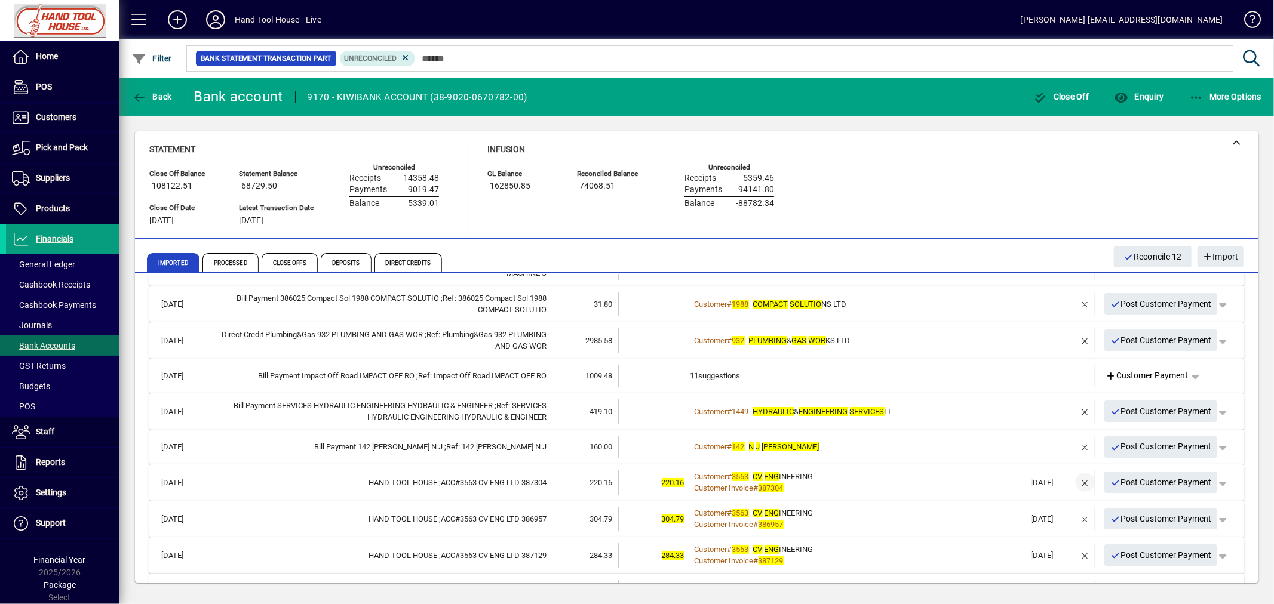
click at [1073, 479] on span "button" at bounding box center [1085, 482] width 29 height 29
click at [1130, 480] on span "Customer Payment" at bounding box center [1147, 481] width 82 height 13
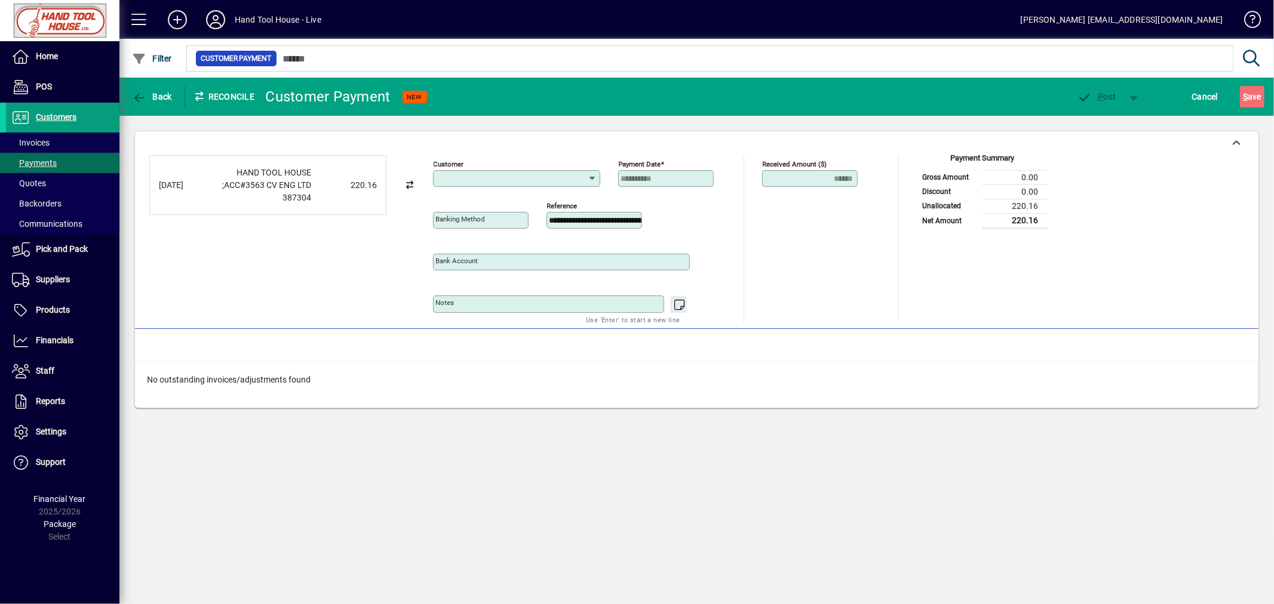
type input "**********"
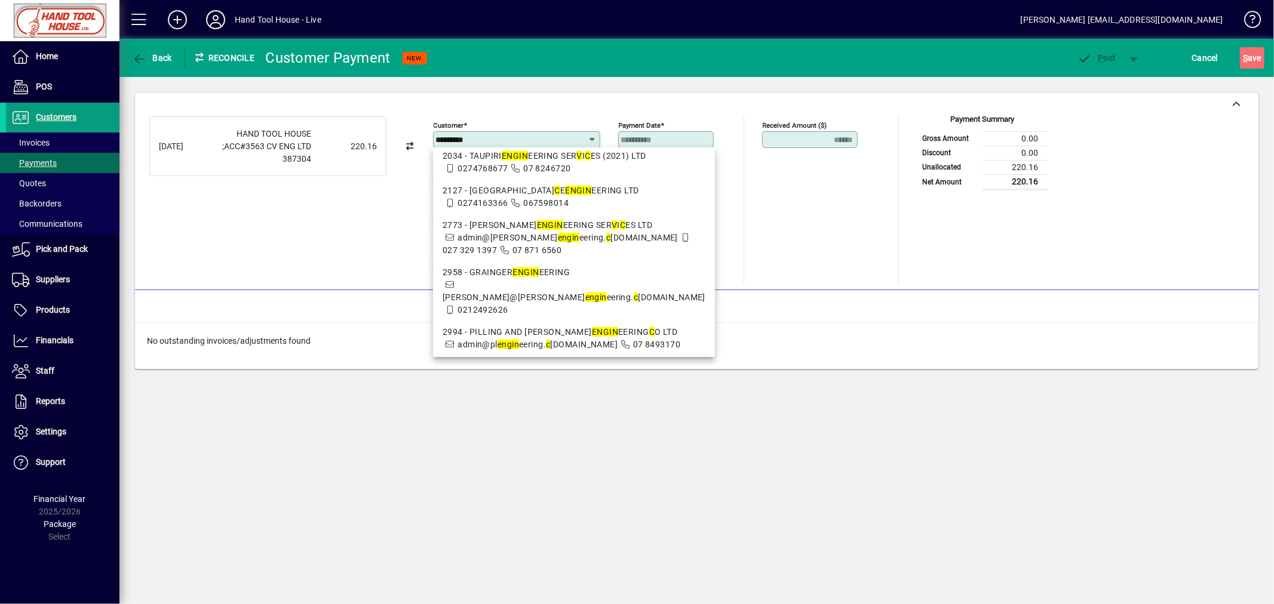
scroll to position [762, 0]
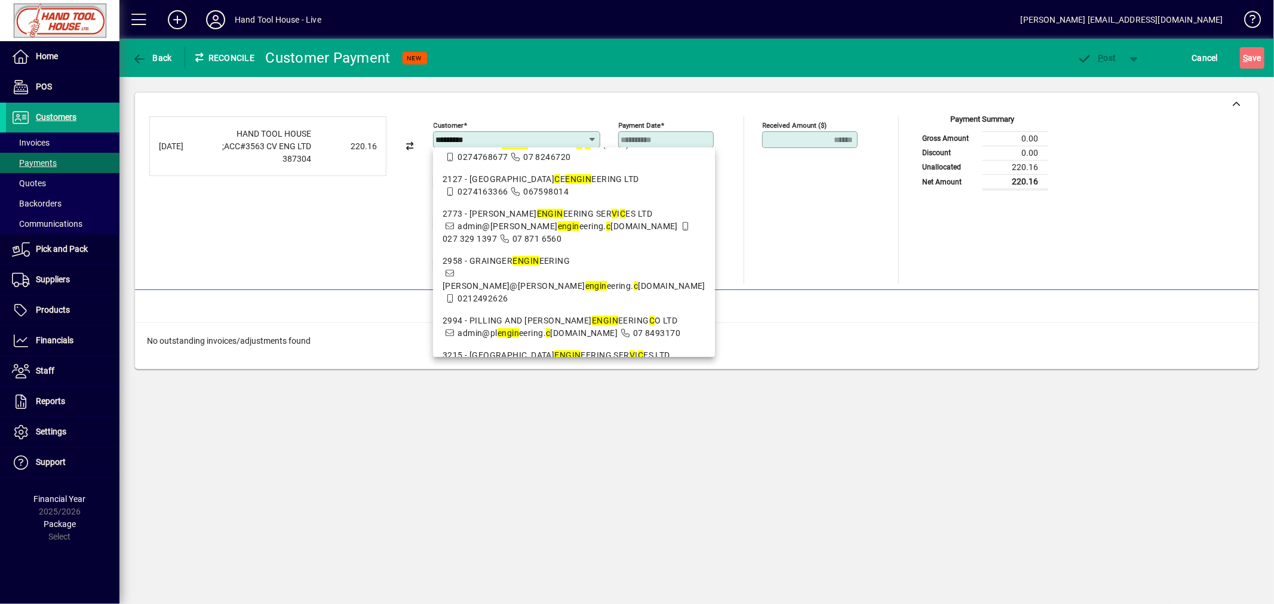
type input "*********"
drag, startPoint x: 820, startPoint y: 288, endPoint x: 795, endPoint y: 267, distance: 32.6
click at [823, 287] on div "**********" at bounding box center [696, 192] width 1123 height 198
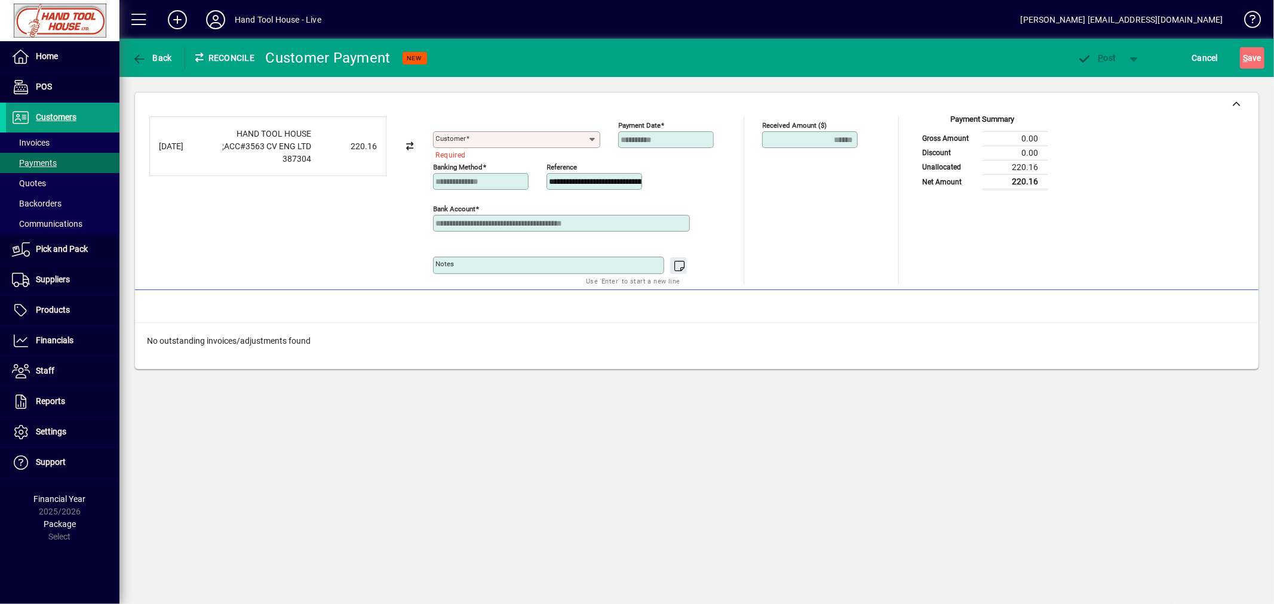
click at [482, 136] on input "Customer" at bounding box center [512, 140] width 152 height 10
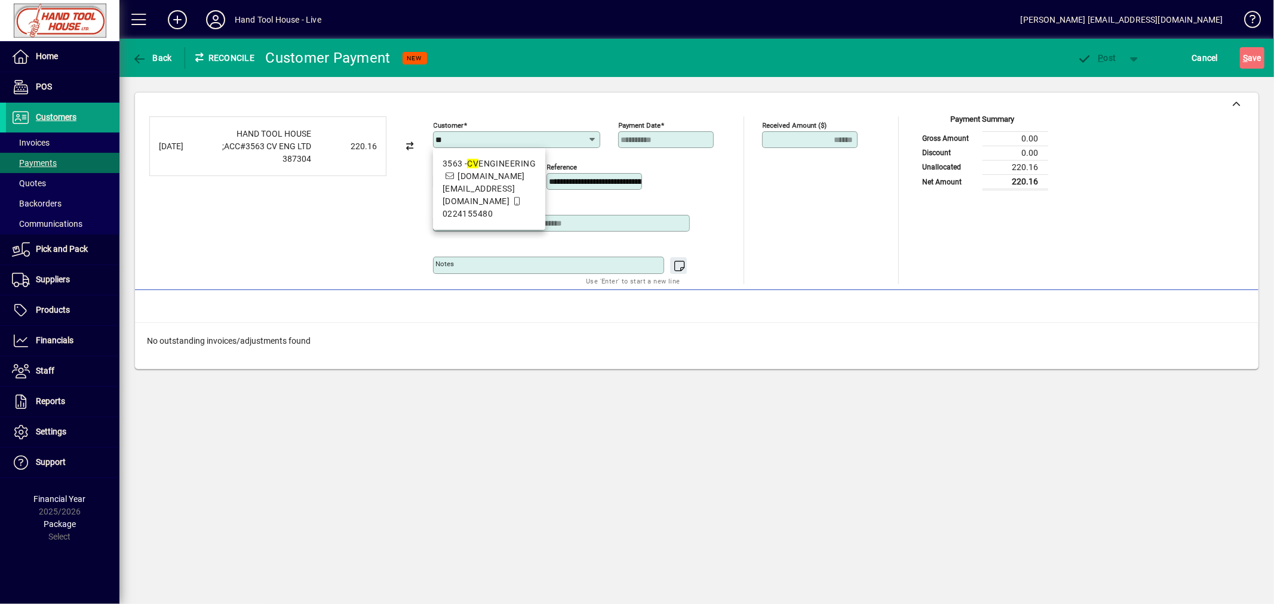
click at [485, 170] on div "3563 - CV ENGINEERING" at bounding box center [488, 164] width 93 height 13
type input "**********"
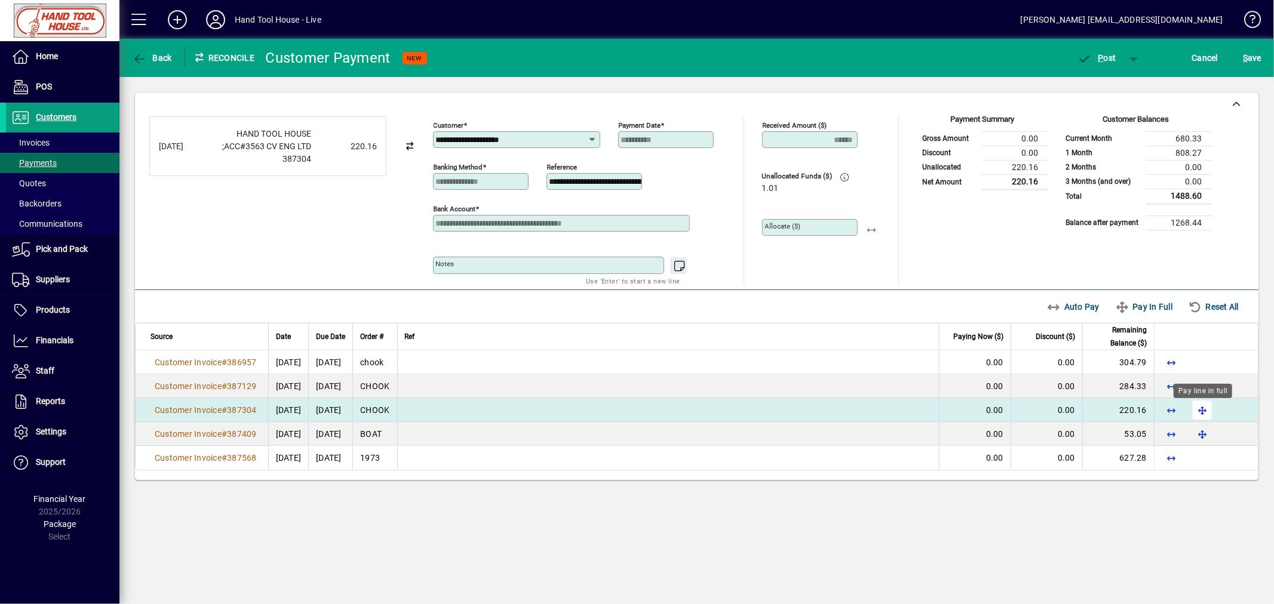
click at [1203, 413] on span "button" at bounding box center [1202, 410] width 29 height 29
click at [1105, 57] on span "P ost" at bounding box center [1096, 58] width 39 height 10
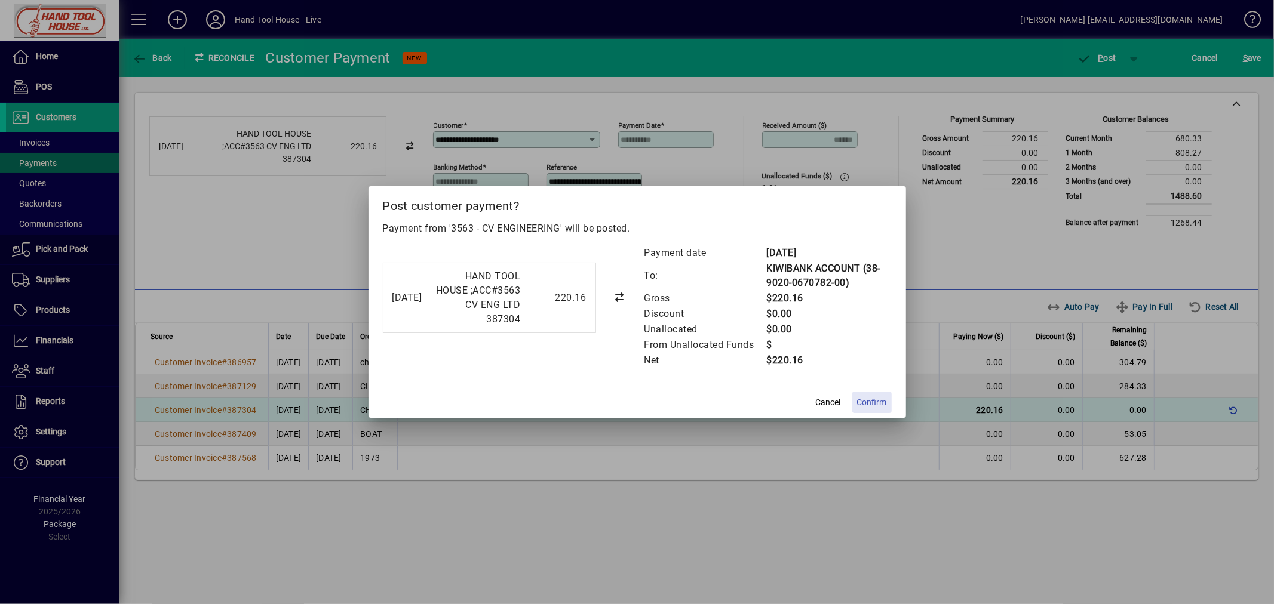
click at [872, 402] on span "Confirm" at bounding box center [872, 402] width 30 height 13
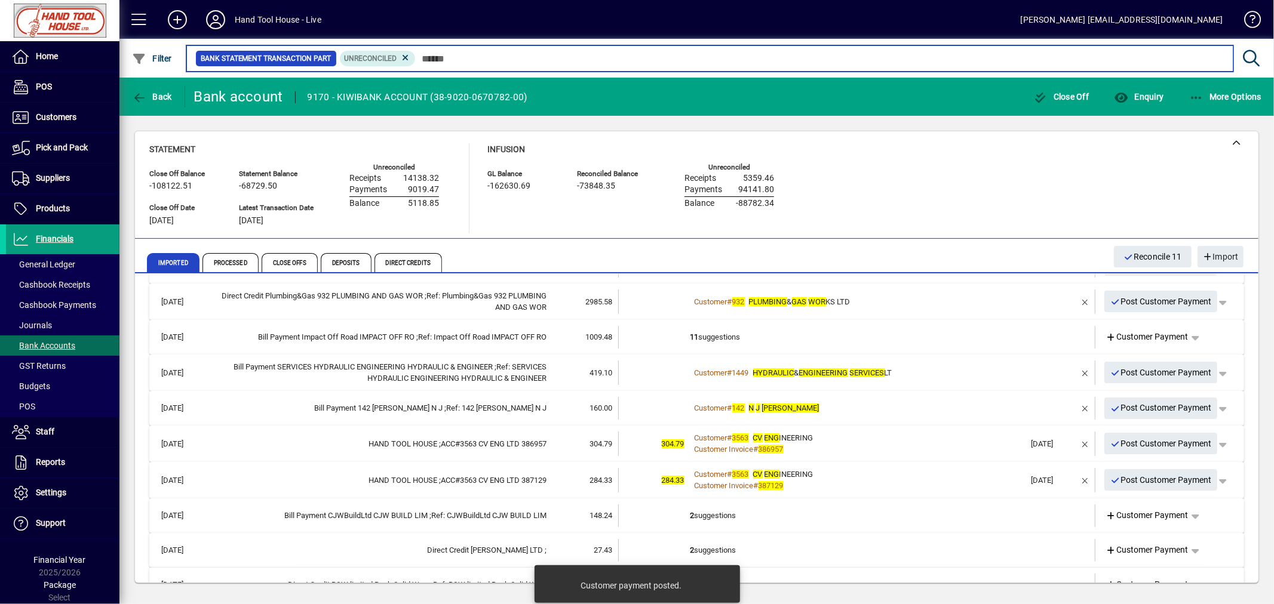
scroll to position [229, 0]
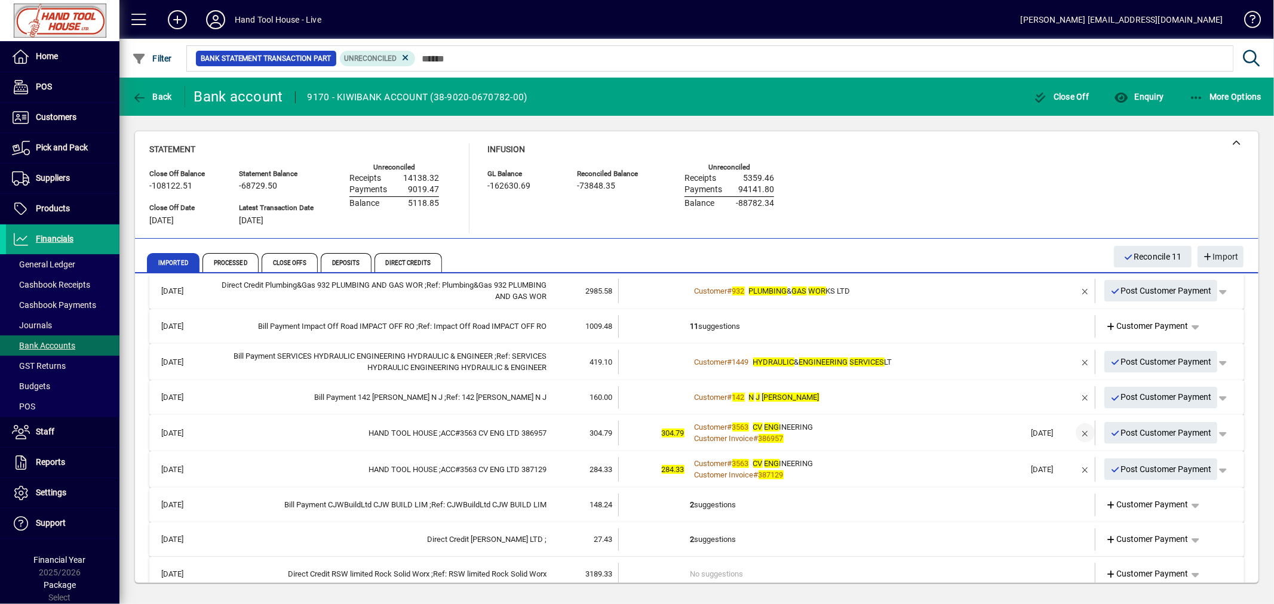
click at [1073, 428] on span "button" at bounding box center [1085, 433] width 29 height 29
click at [1160, 432] on span "Customer Payment" at bounding box center [1147, 432] width 82 height 13
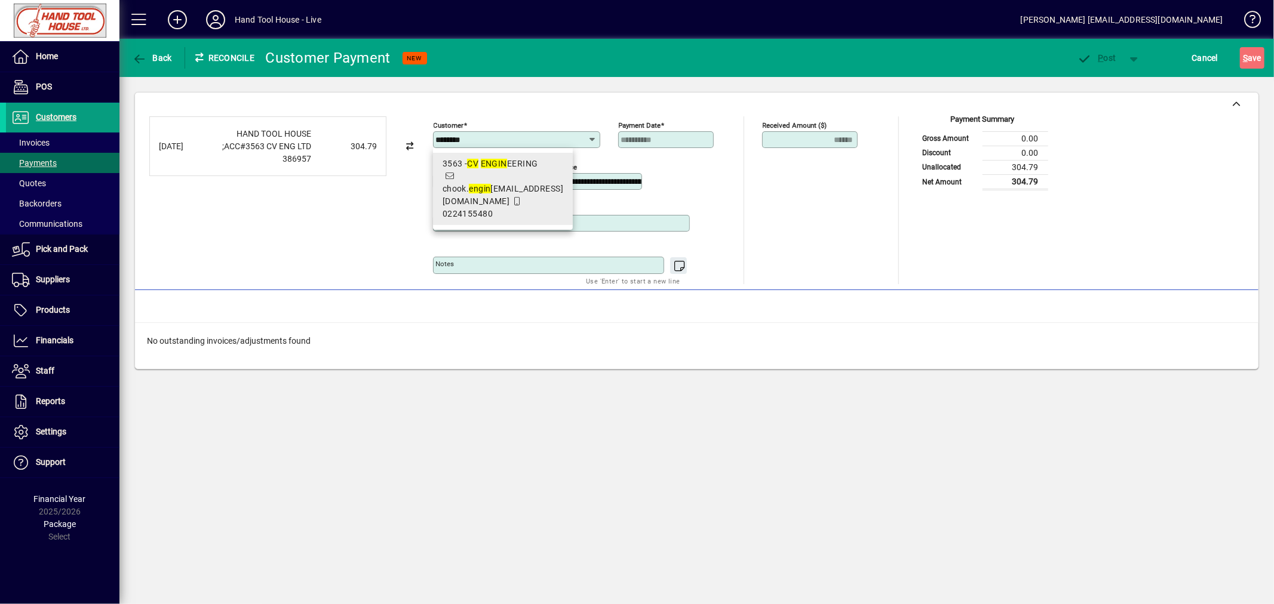
click at [521, 158] on div "3563 - CV ENGIN EERING" at bounding box center [502, 164] width 121 height 13
type input "**********"
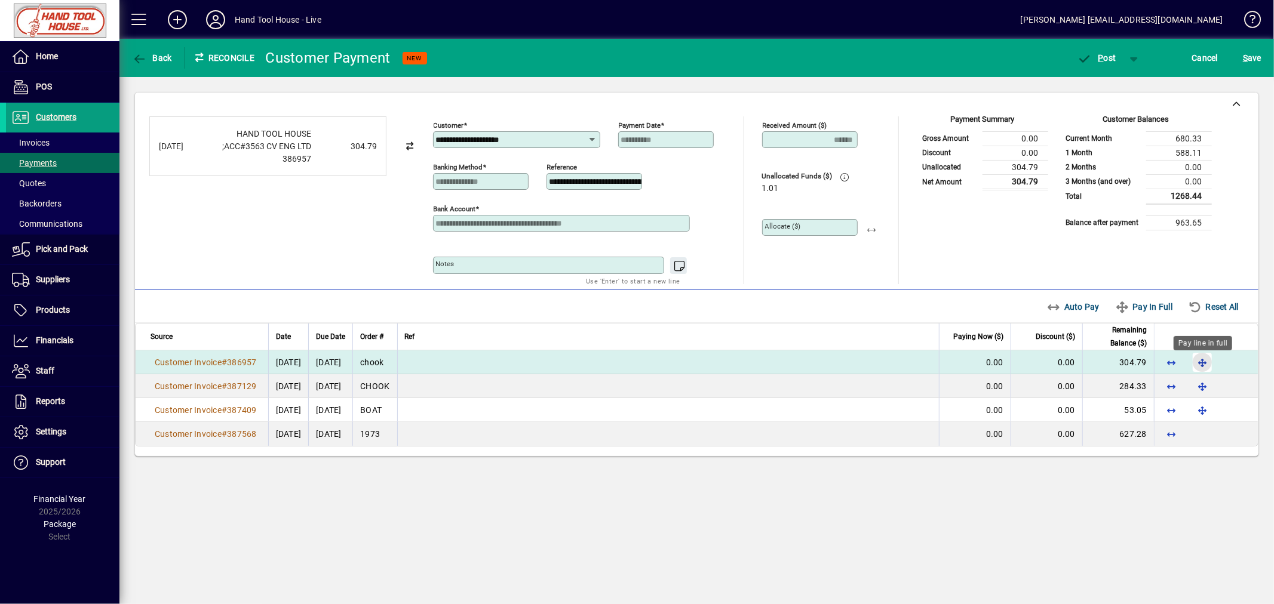
click at [1204, 367] on span "button" at bounding box center [1202, 362] width 29 height 29
click at [1102, 57] on span "P" at bounding box center [1100, 58] width 5 height 10
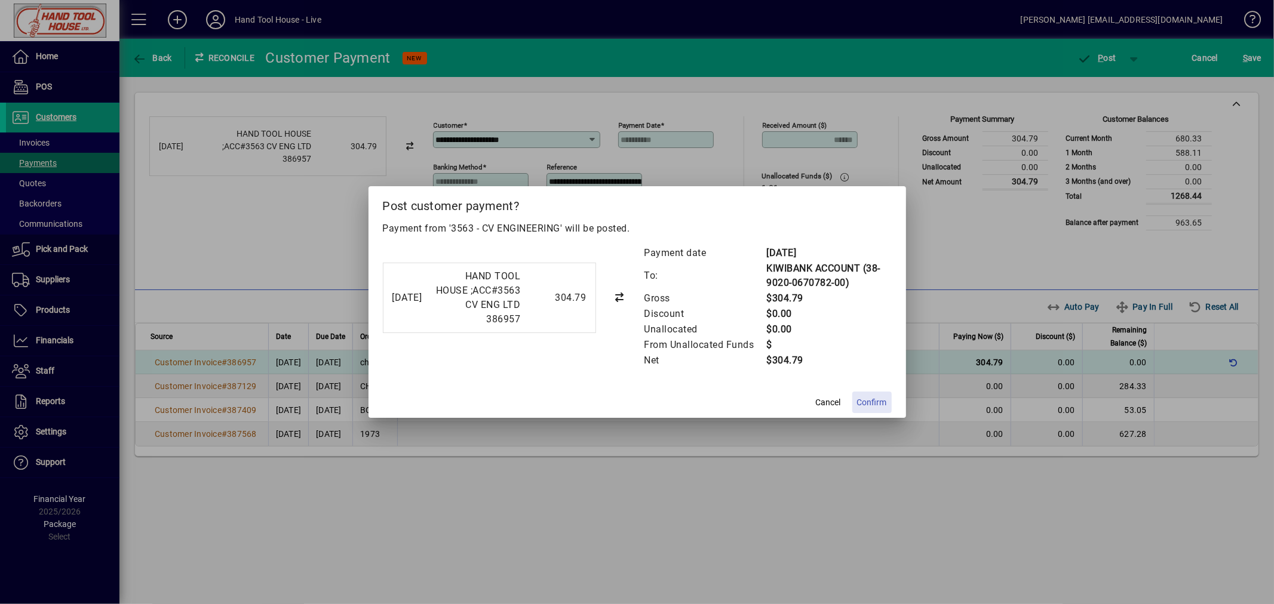
click at [881, 402] on span "Confirm" at bounding box center [872, 402] width 30 height 13
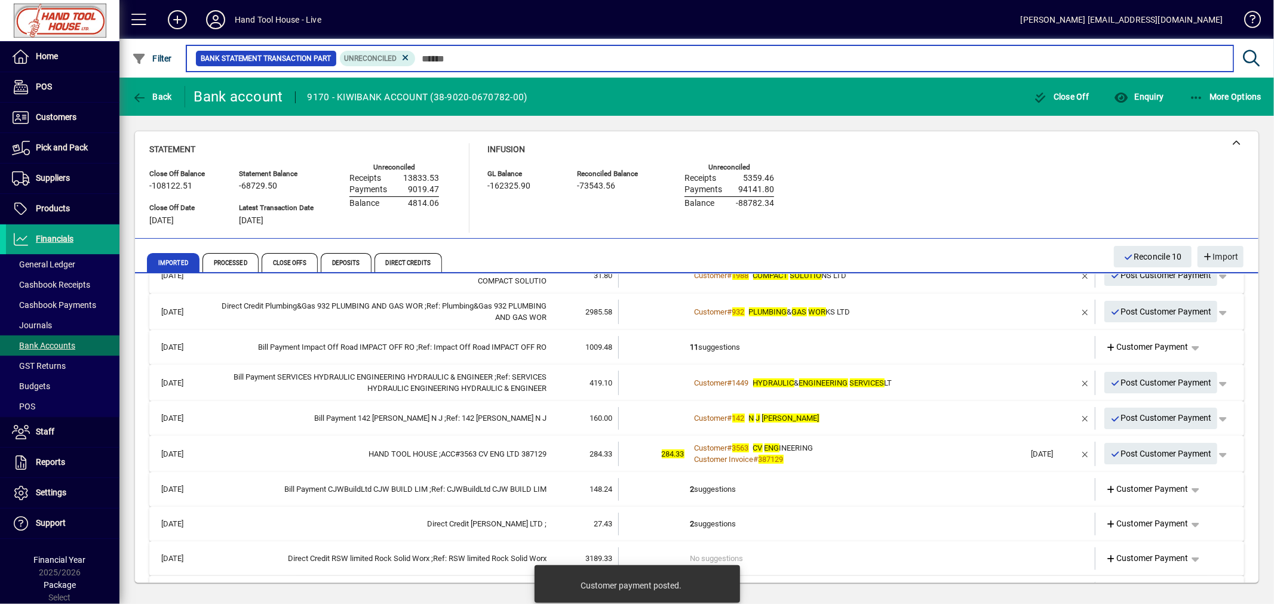
scroll to position [210, 0]
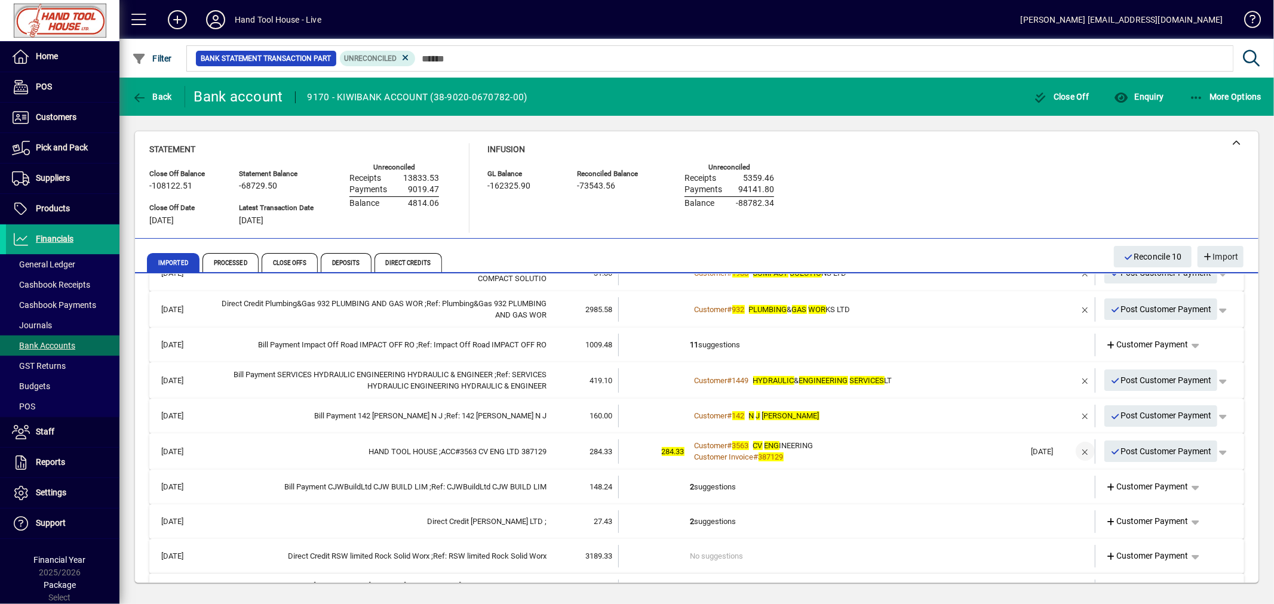
click at [1078, 451] on span "button" at bounding box center [1085, 451] width 29 height 29
click at [1137, 450] on span "Customer Payment" at bounding box center [1147, 450] width 82 height 13
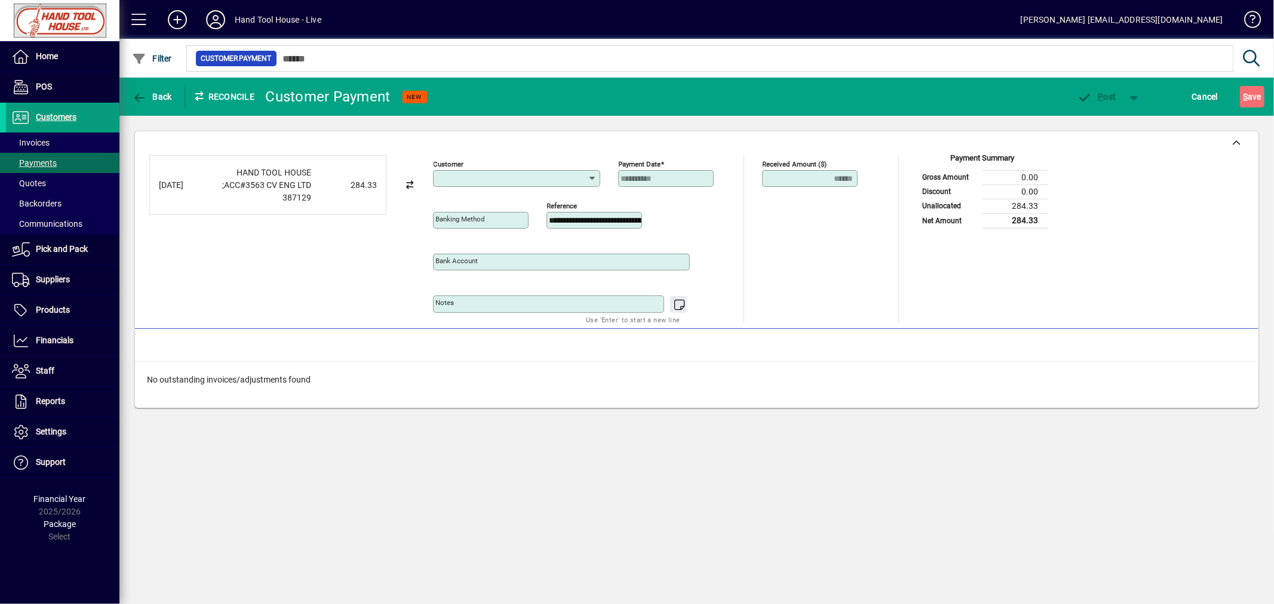
type input "**********"
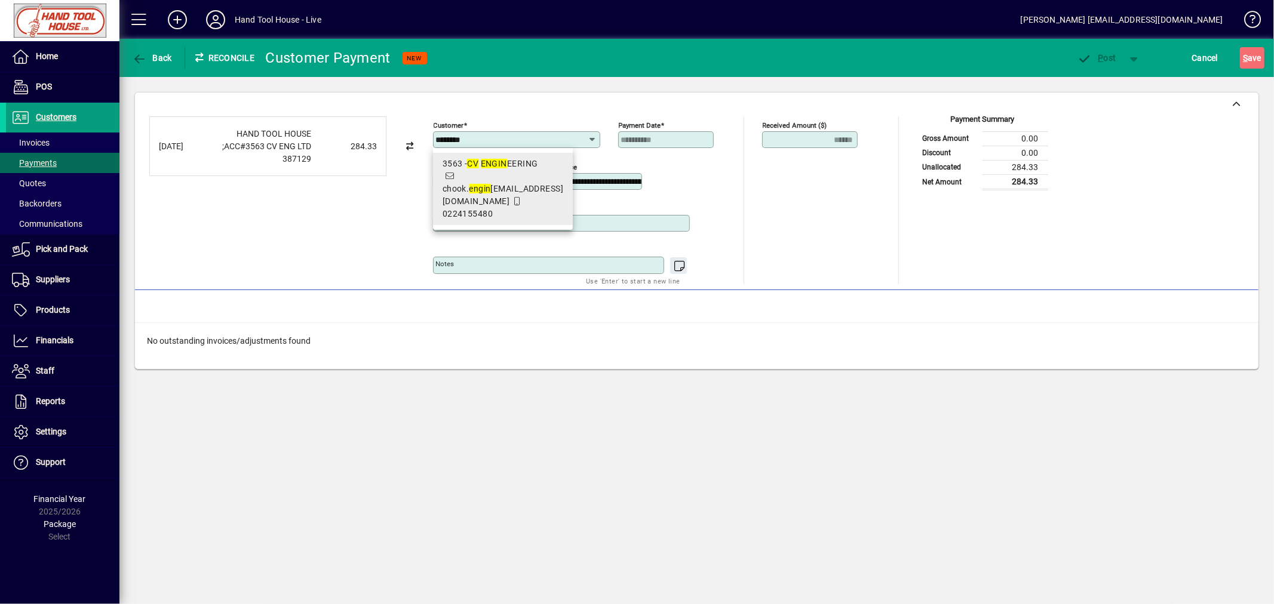
click at [486, 166] on em "ENGIN" at bounding box center [494, 164] width 26 height 10
type input "**********"
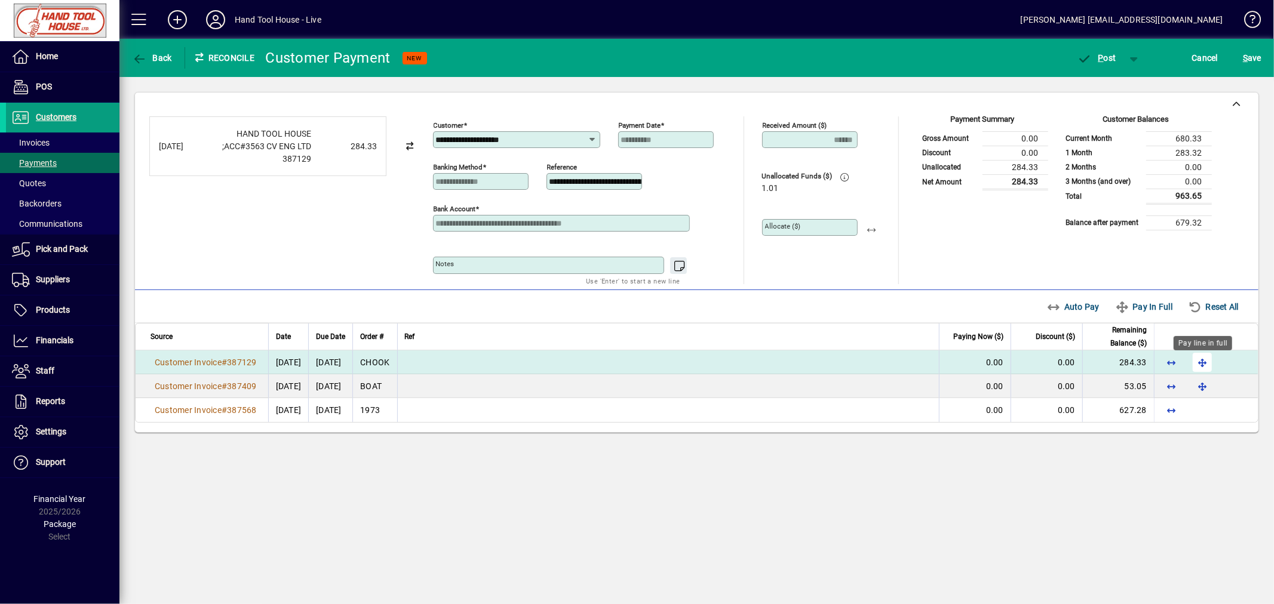
click at [1205, 362] on span "button" at bounding box center [1202, 362] width 29 height 29
click at [1105, 59] on span "P ost" at bounding box center [1096, 58] width 39 height 10
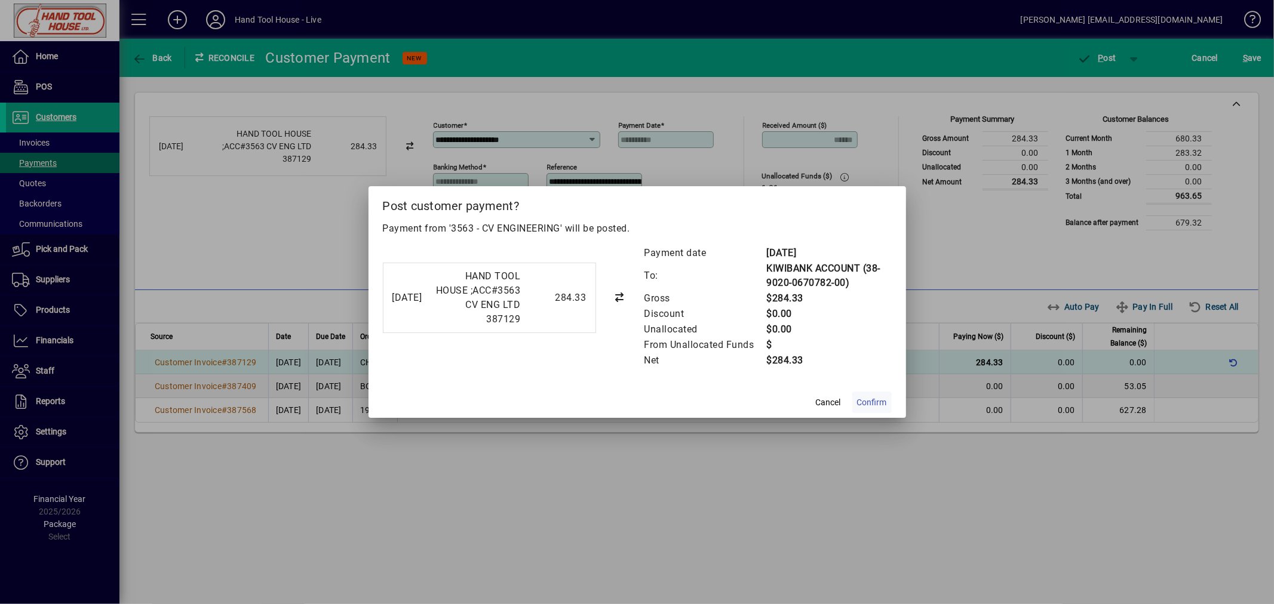
click at [868, 401] on span "Confirm" at bounding box center [872, 402] width 30 height 13
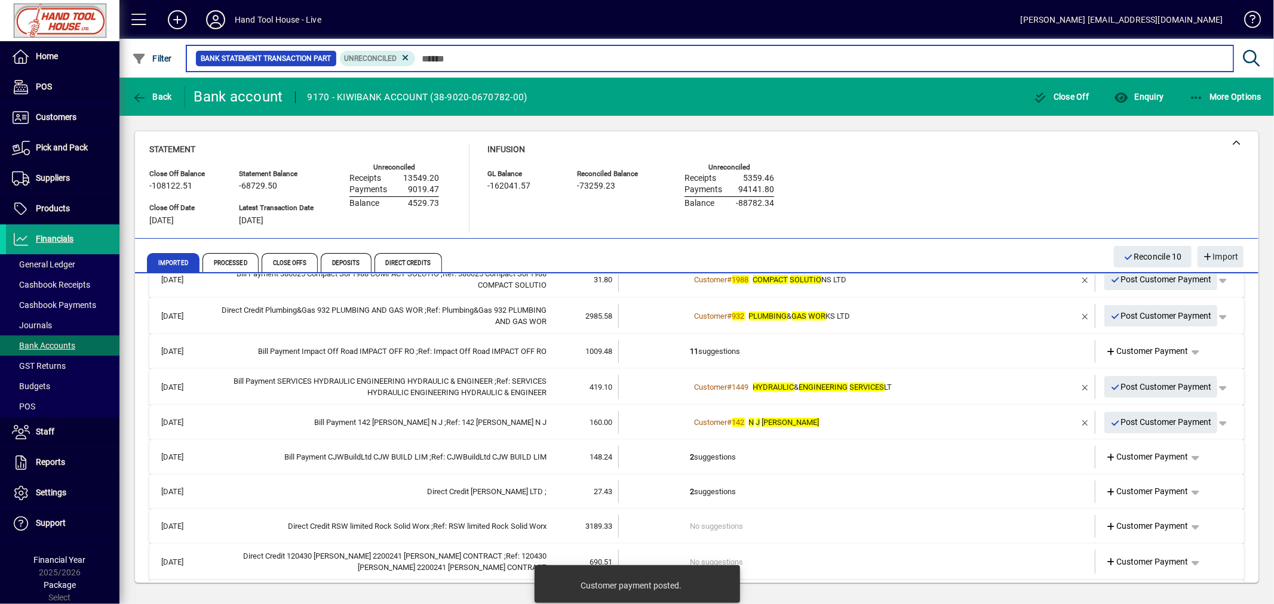
scroll to position [208, 0]
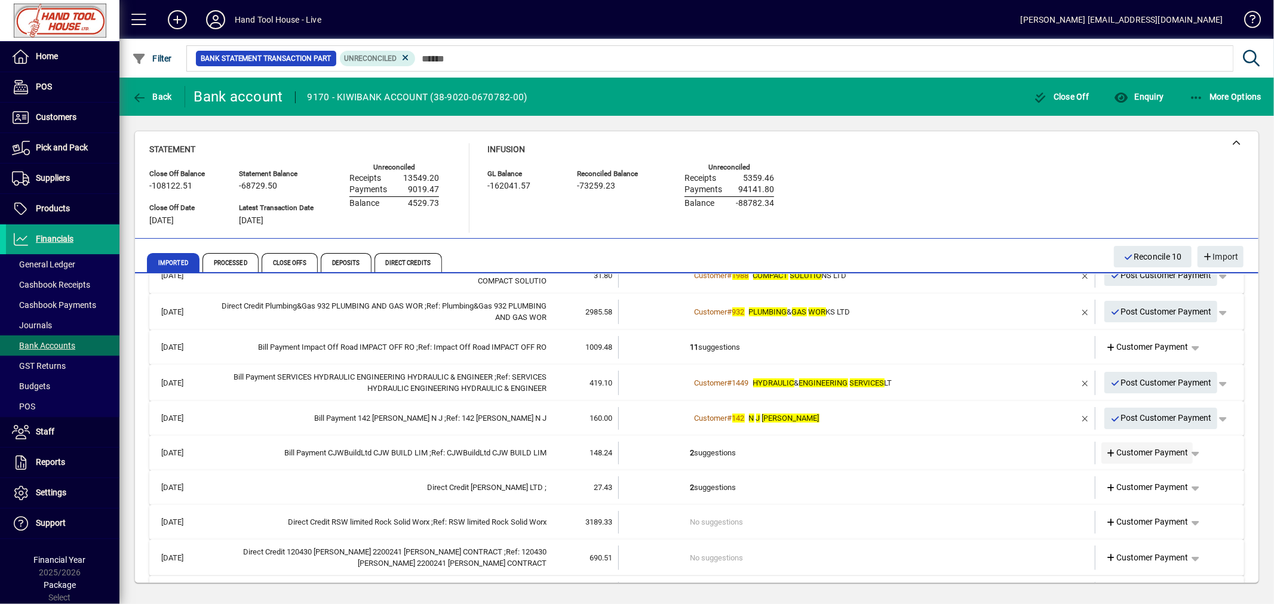
click at [1131, 456] on span "Customer Payment" at bounding box center [1147, 453] width 82 height 13
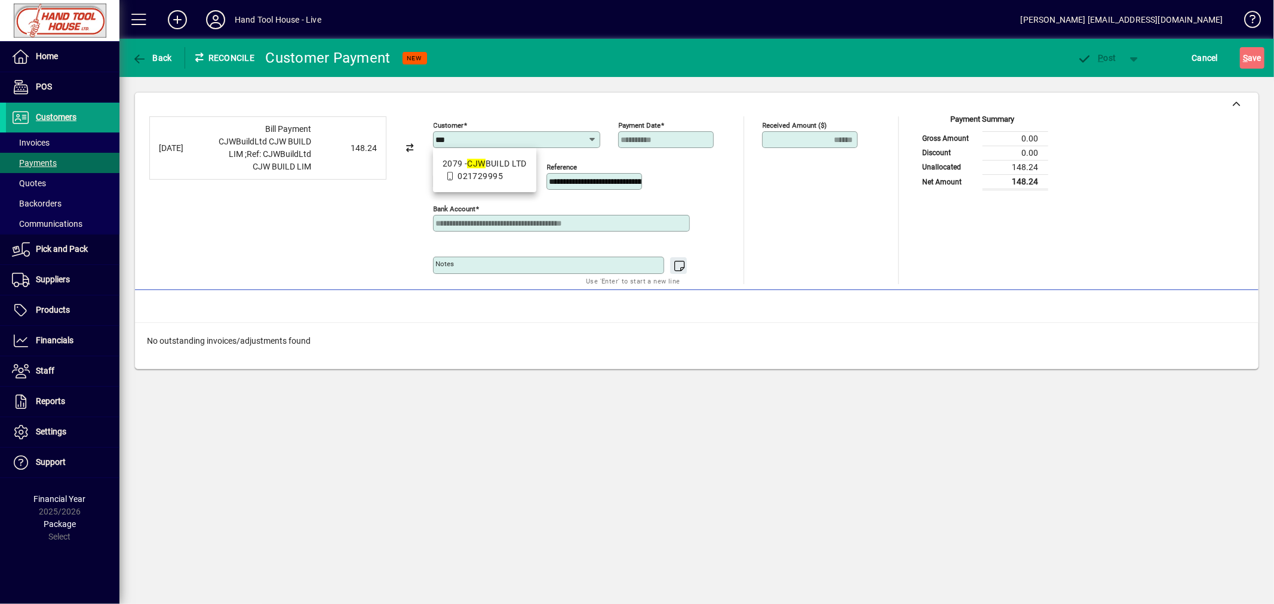
click at [478, 171] on span "021729995" at bounding box center [479, 176] width 45 height 10
type input "**********"
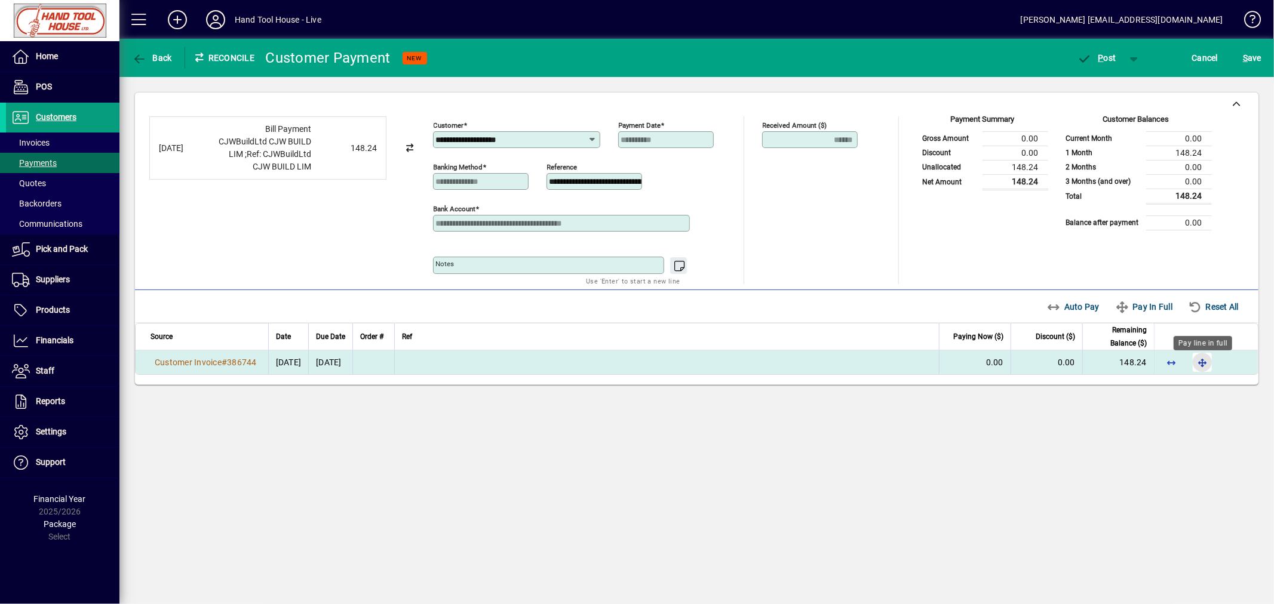
click at [1201, 364] on span "button" at bounding box center [1202, 362] width 29 height 29
click at [1108, 54] on span "P ost" at bounding box center [1096, 58] width 39 height 10
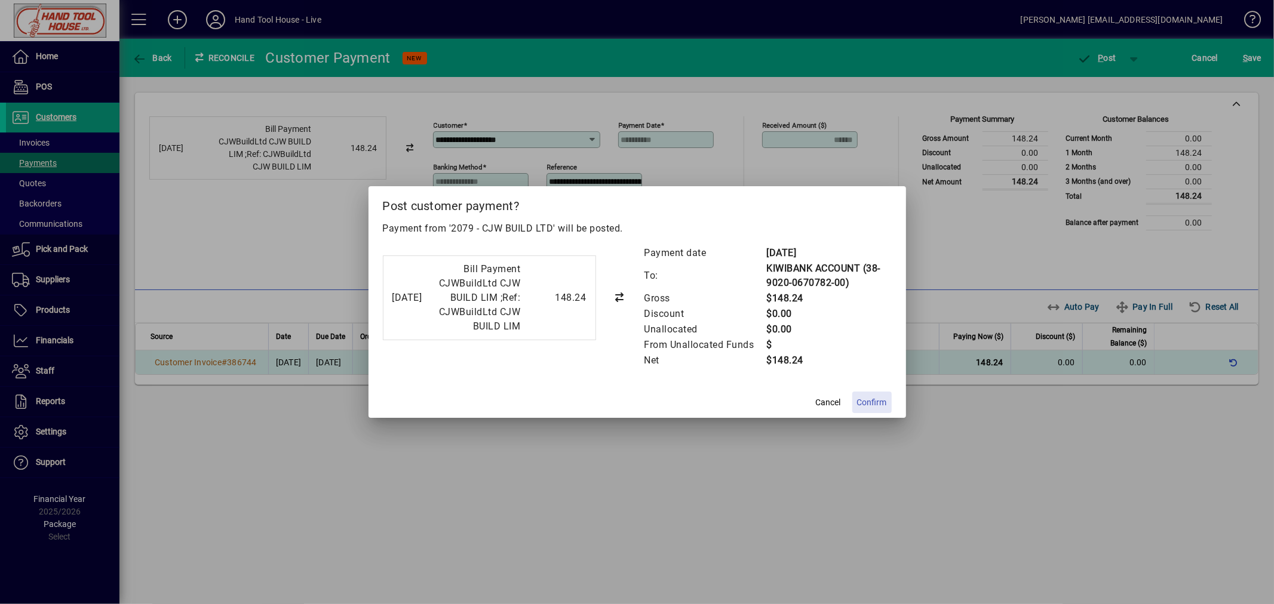
click at [874, 399] on span "Confirm" at bounding box center [872, 402] width 30 height 13
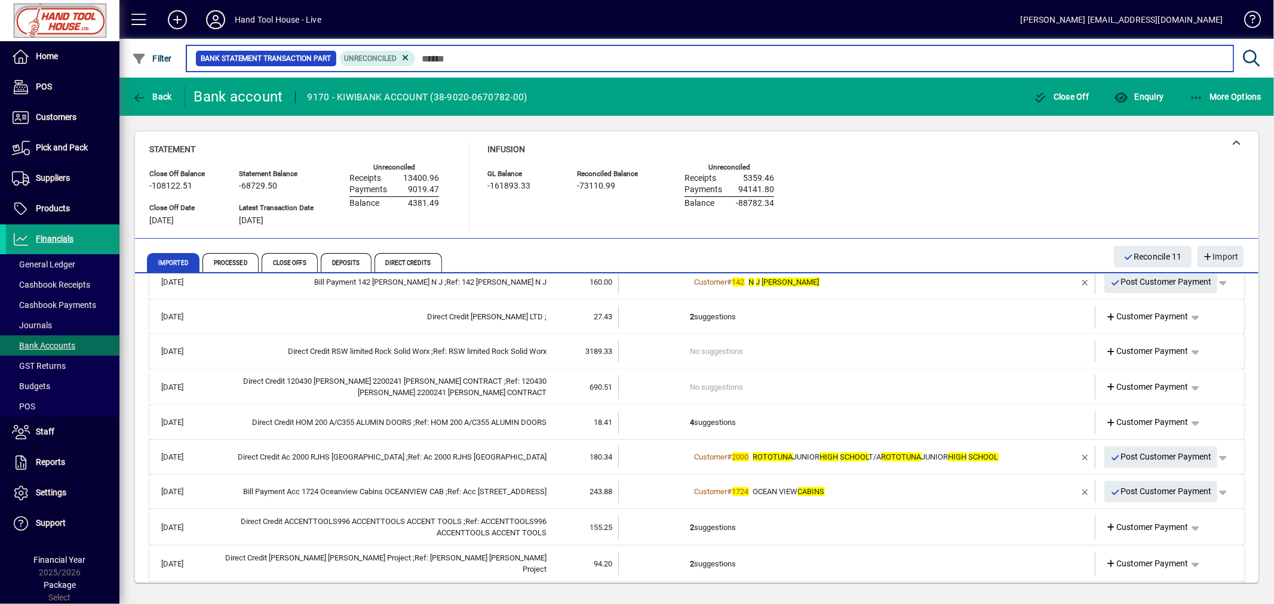
scroll to position [333, 0]
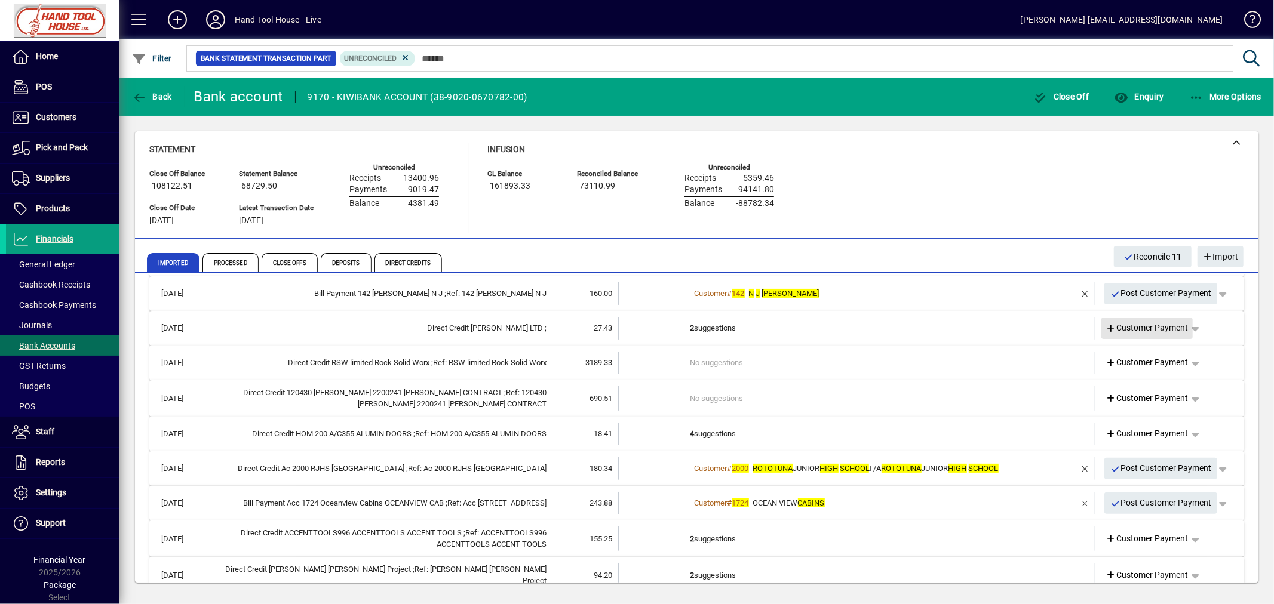
click at [1150, 328] on span "Customer Payment" at bounding box center [1147, 328] width 82 height 13
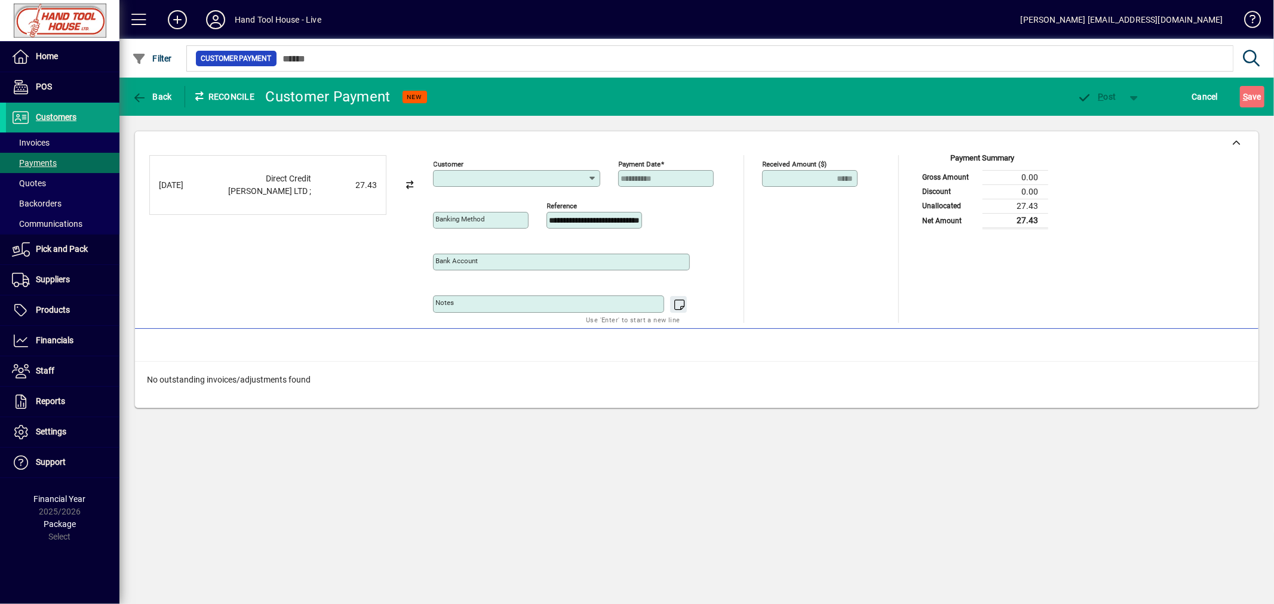
type input "**********"
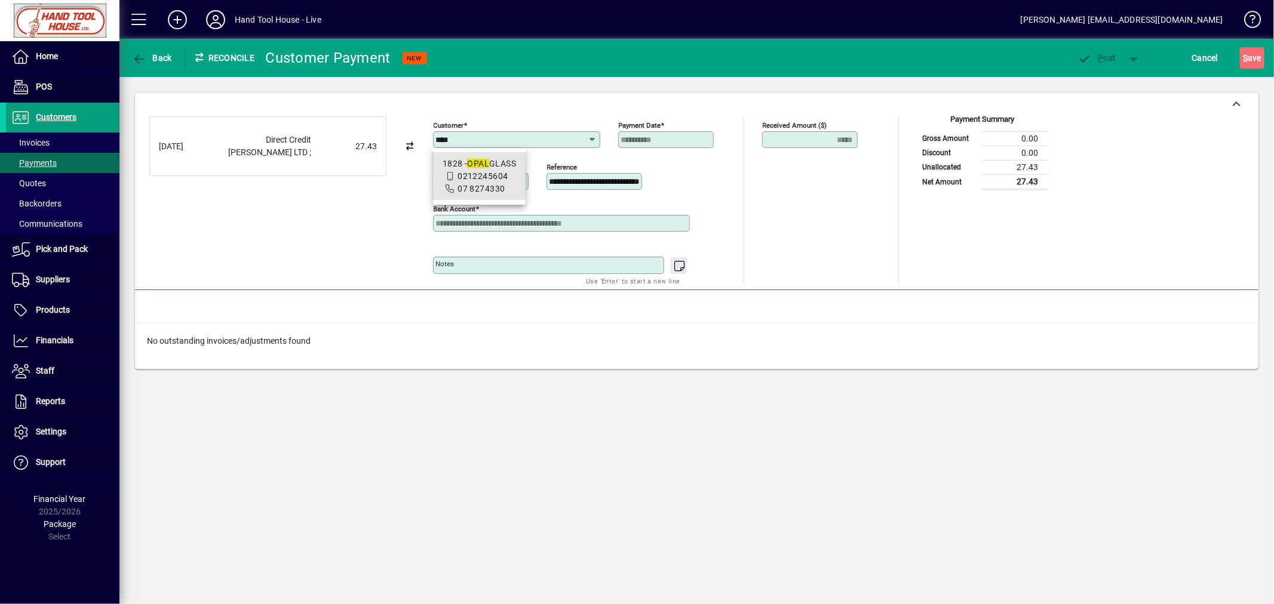
drag, startPoint x: 476, startPoint y: 188, endPoint x: 522, endPoint y: 210, distance: 50.8
click at [481, 192] on span "07 8274330" at bounding box center [480, 189] width 47 height 10
type input "**********"
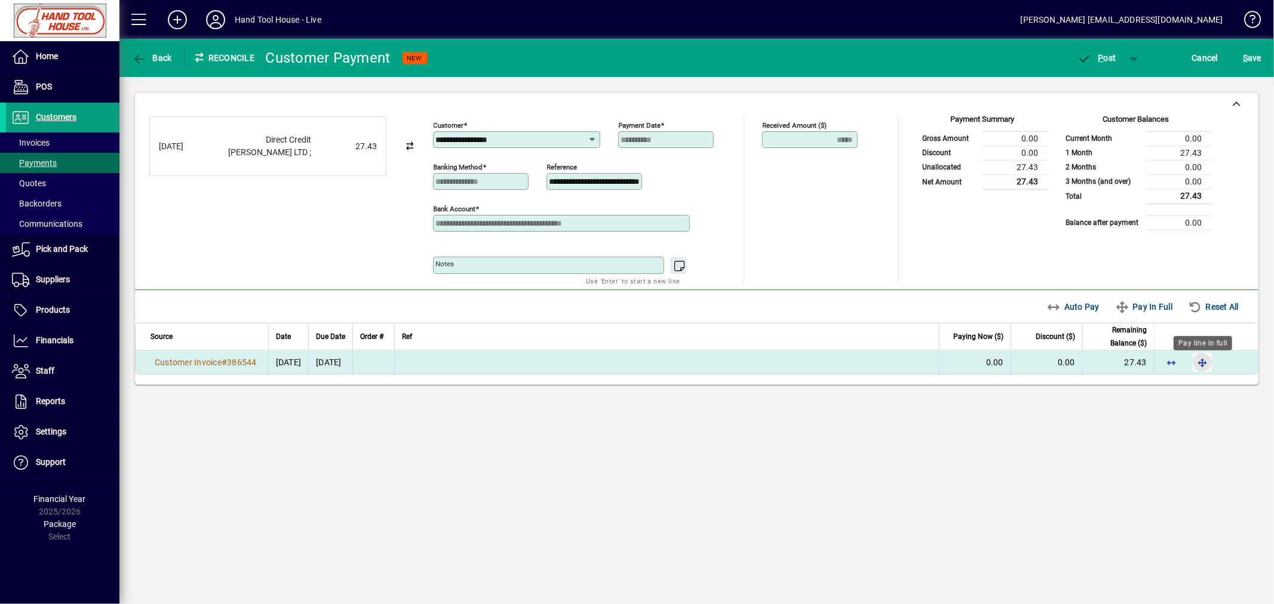
click at [1199, 368] on span "button" at bounding box center [1202, 362] width 29 height 29
click at [1102, 56] on span "P" at bounding box center [1100, 58] width 5 height 10
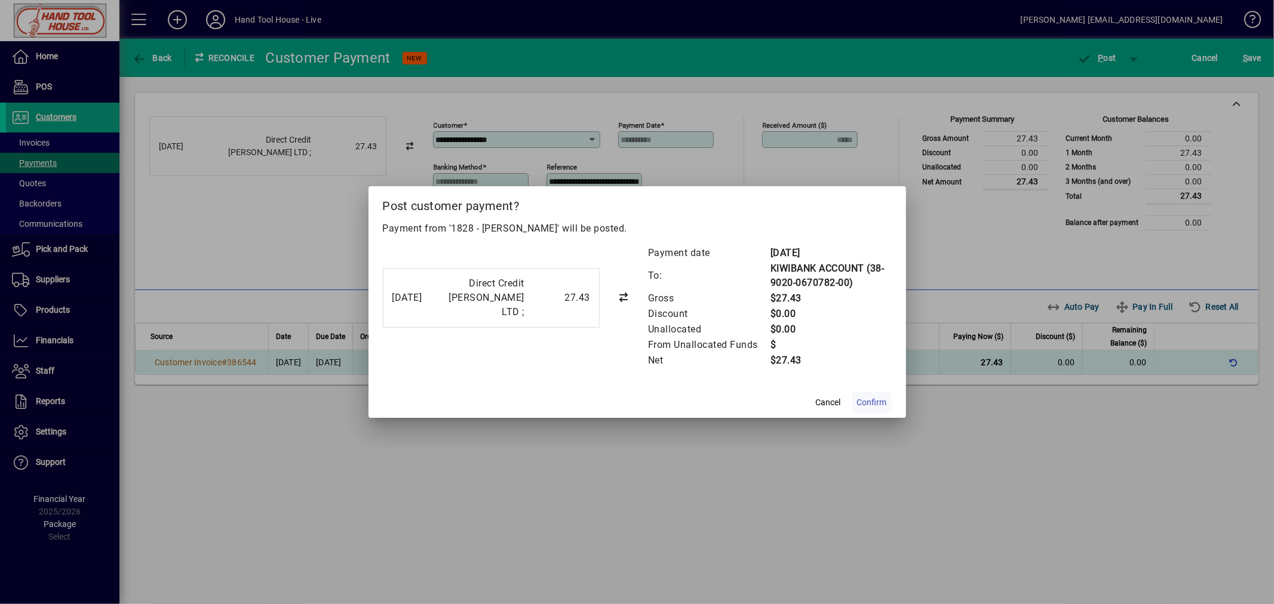
click at [856, 406] on span at bounding box center [871, 402] width 39 height 29
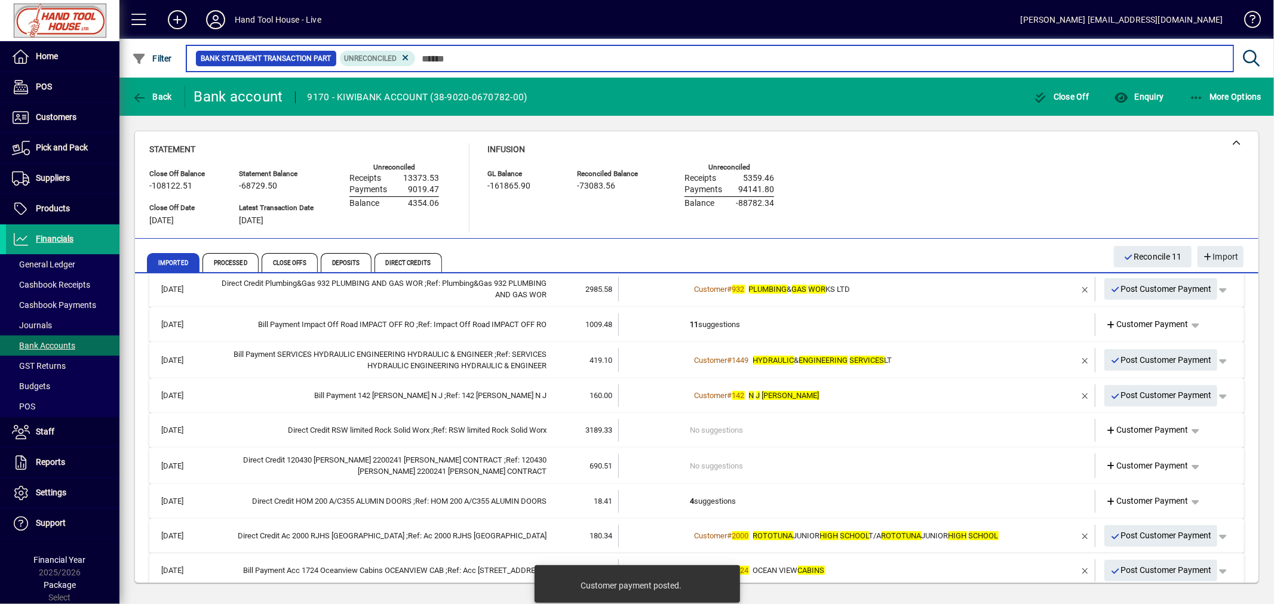
scroll to position [300, 0]
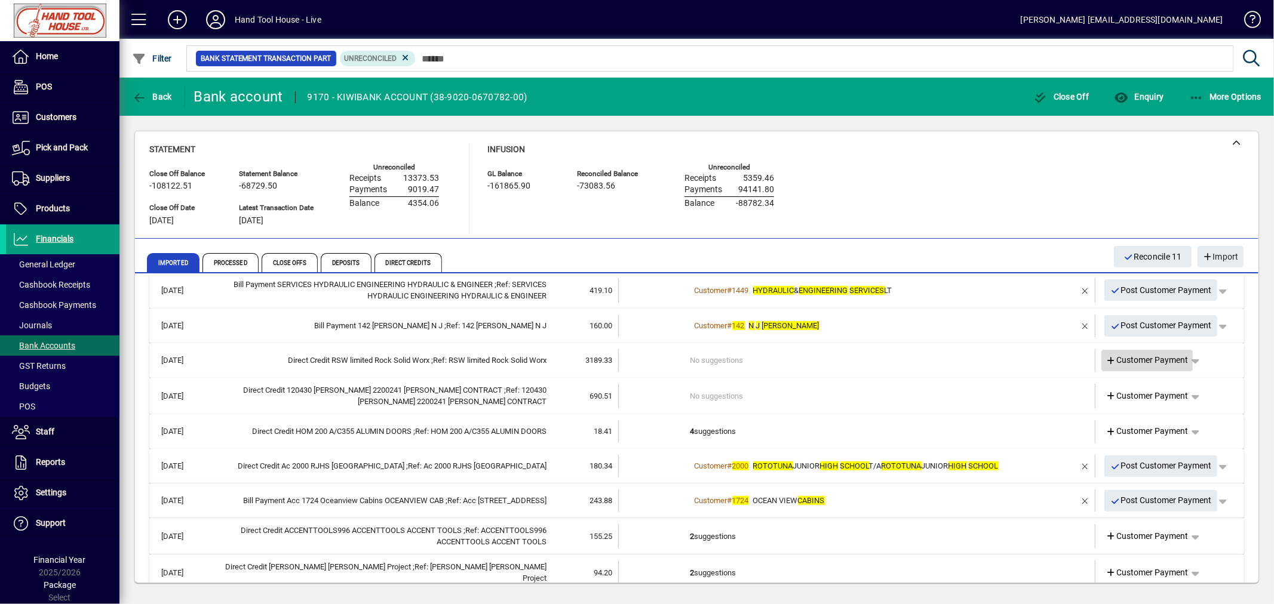
click at [1125, 360] on span "Customer Payment" at bounding box center [1147, 360] width 82 height 13
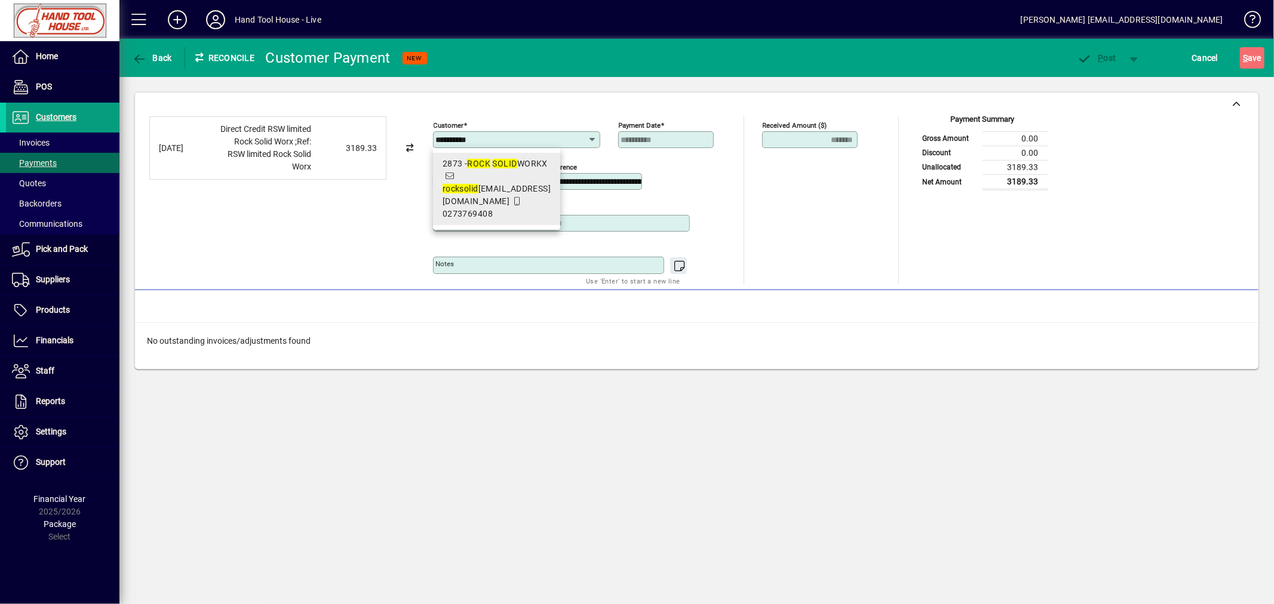
click at [510, 161] on em "SOLID" at bounding box center [505, 164] width 24 height 10
type input "**********"
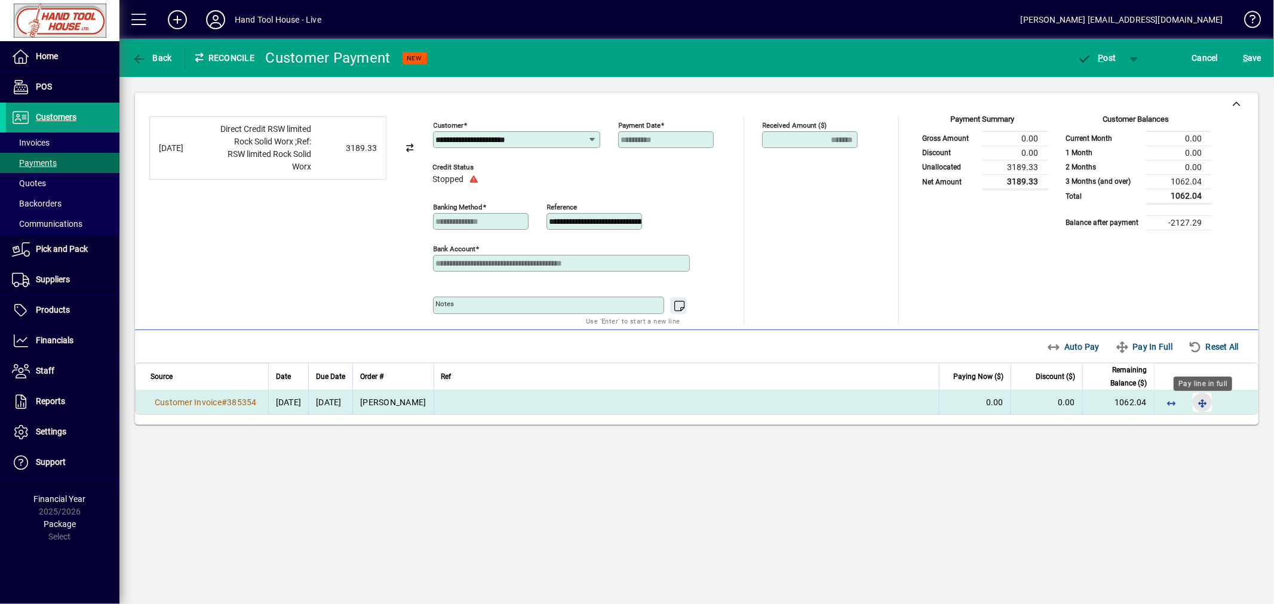
click at [1203, 399] on span "button" at bounding box center [1202, 402] width 29 height 29
click at [133, 51] on span "button" at bounding box center [152, 58] width 46 height 29
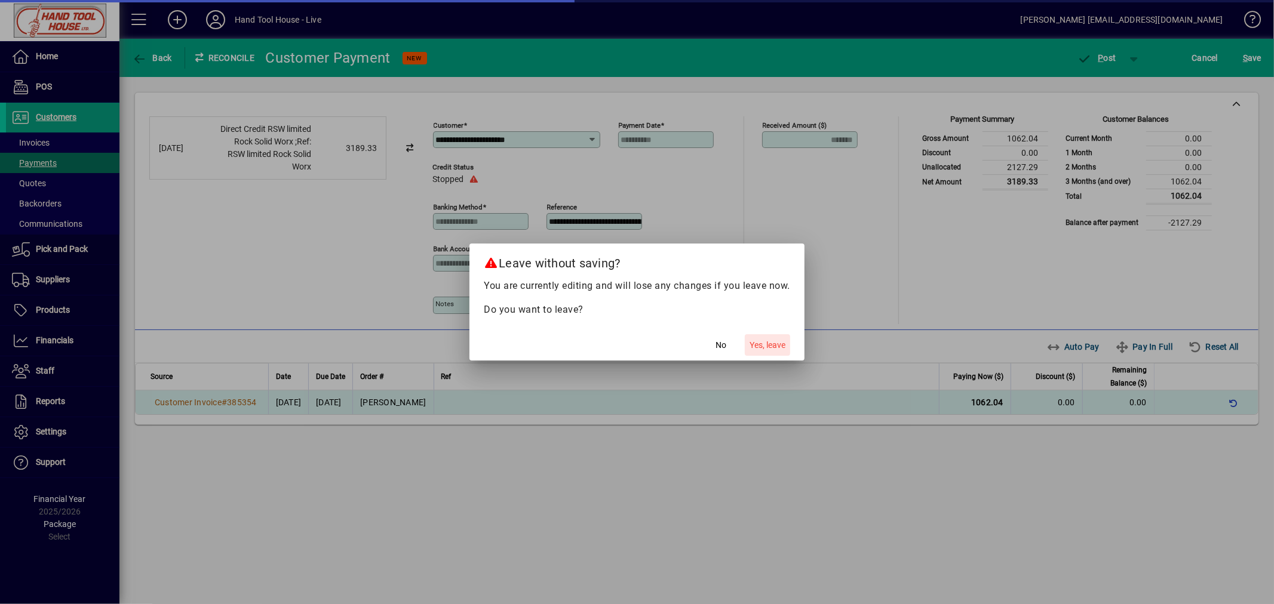
click at [783, 347] on span "Yes, leave" at bounding box center [767, 345] width 36 height 13
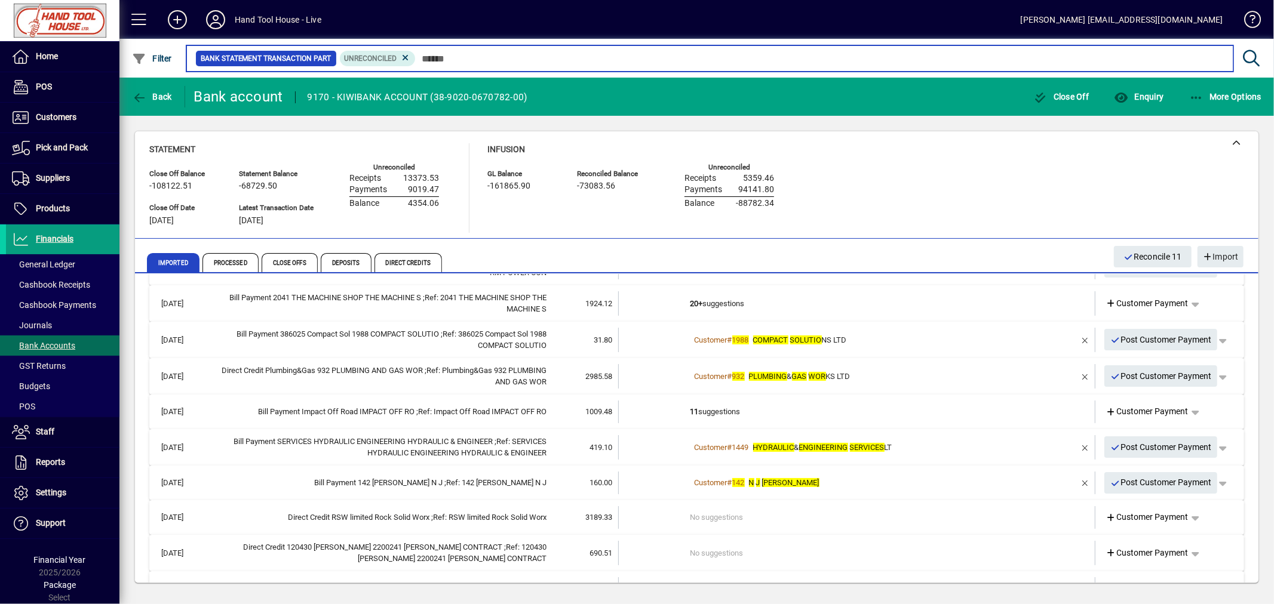
scroll to position [147, 0]
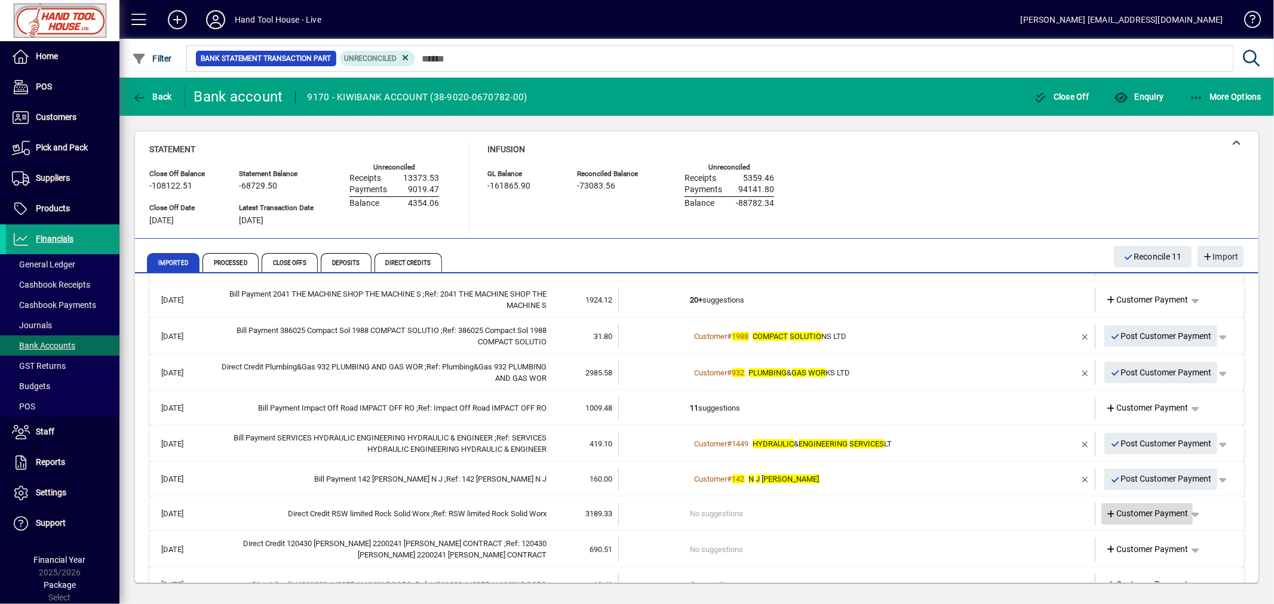
click at [1136, 518] on link "Customer Payment" at bounding box center [1147, 513] width 92 height 21
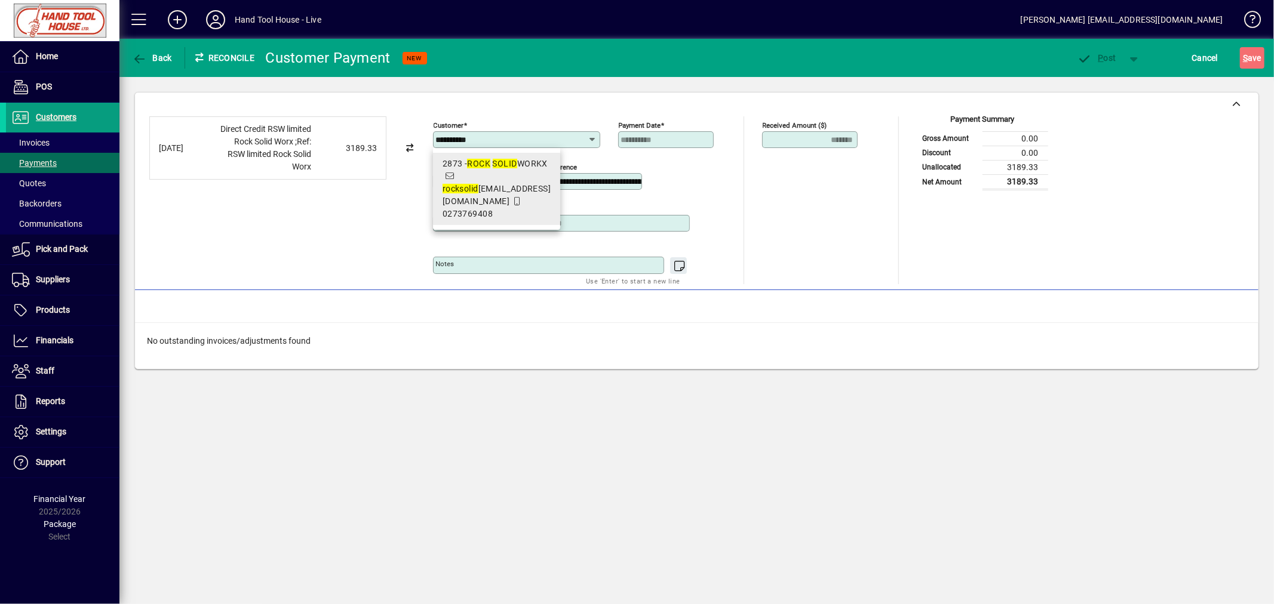
click at [509, 163] on em "SOLID" at bounding box center [505, 164] width 24 height 10
type input "**********"
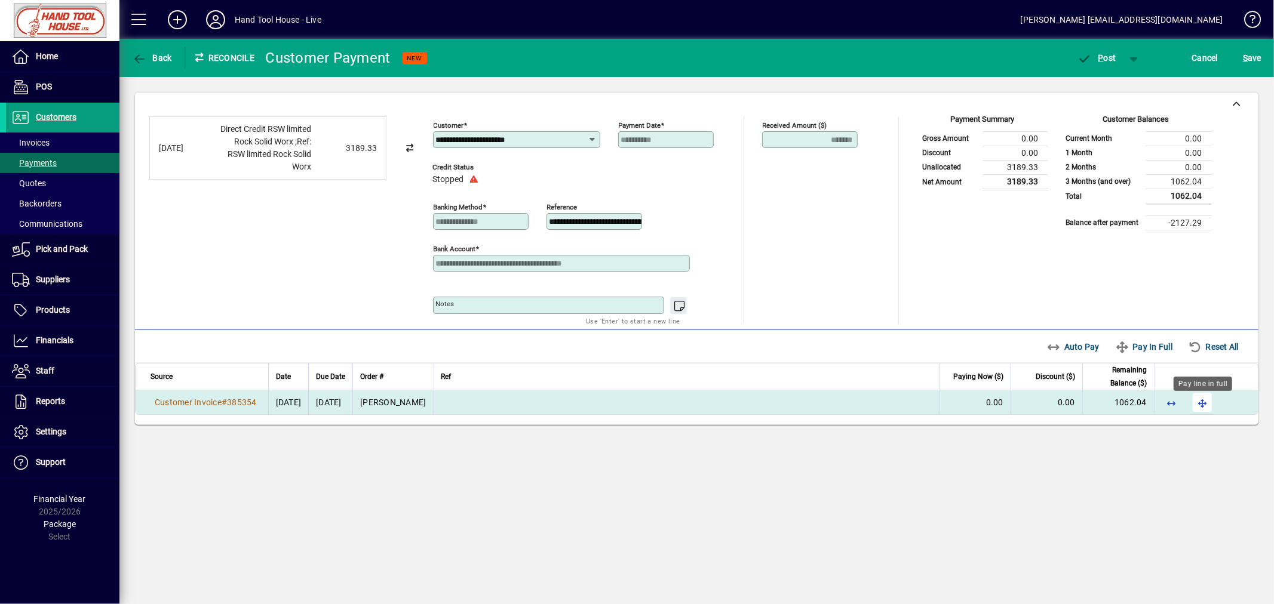
click at [1204, 407] on span "button" at bounding box center [1202, 402] width 29 height 29
click at [1108, 53] on span "P ost" at bounding box center [1096, 58] width 39 height 10
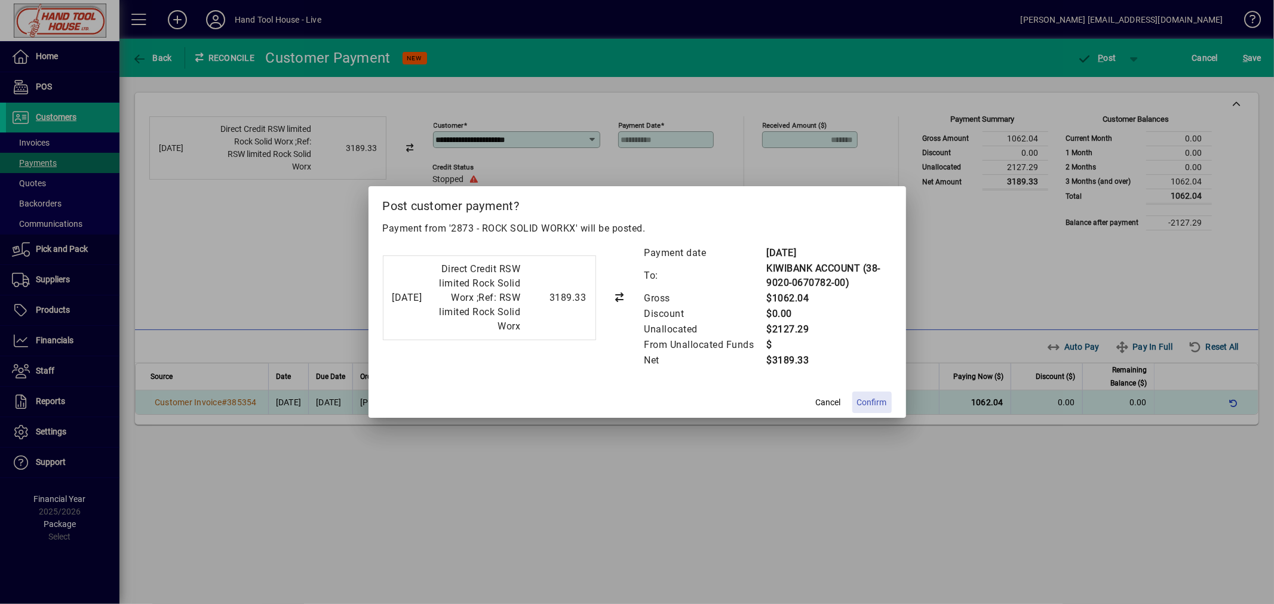
click at [869, 405] on span "Confirm" at bounding box center [872, 402] width 30 height 13
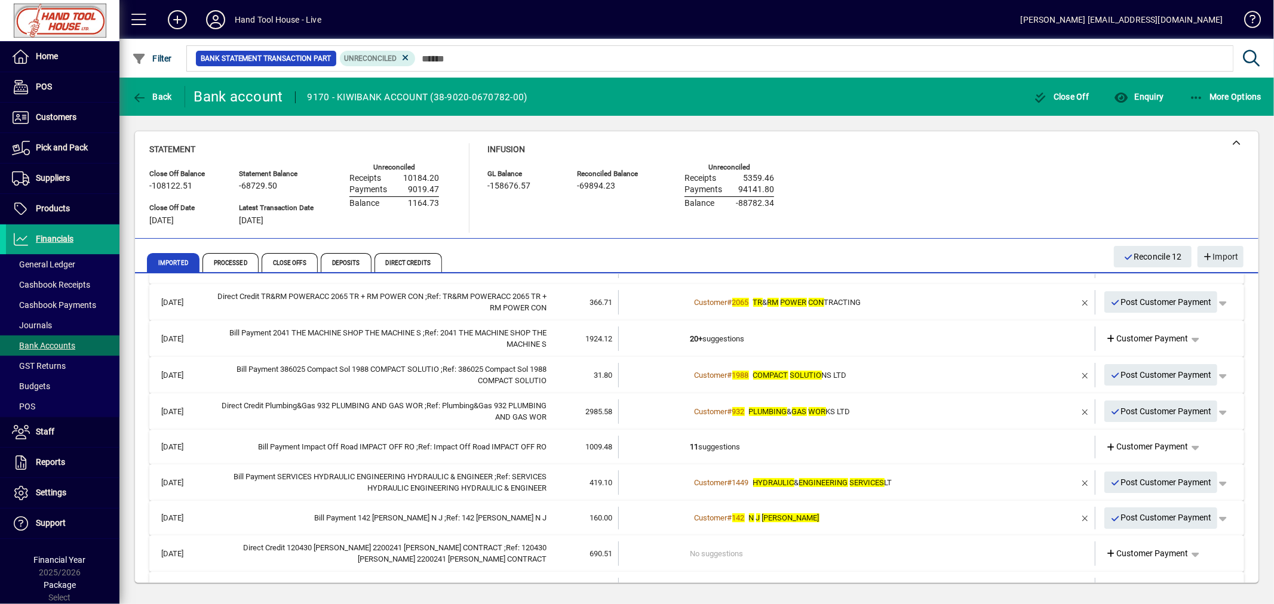
scroll to position [136, 0]
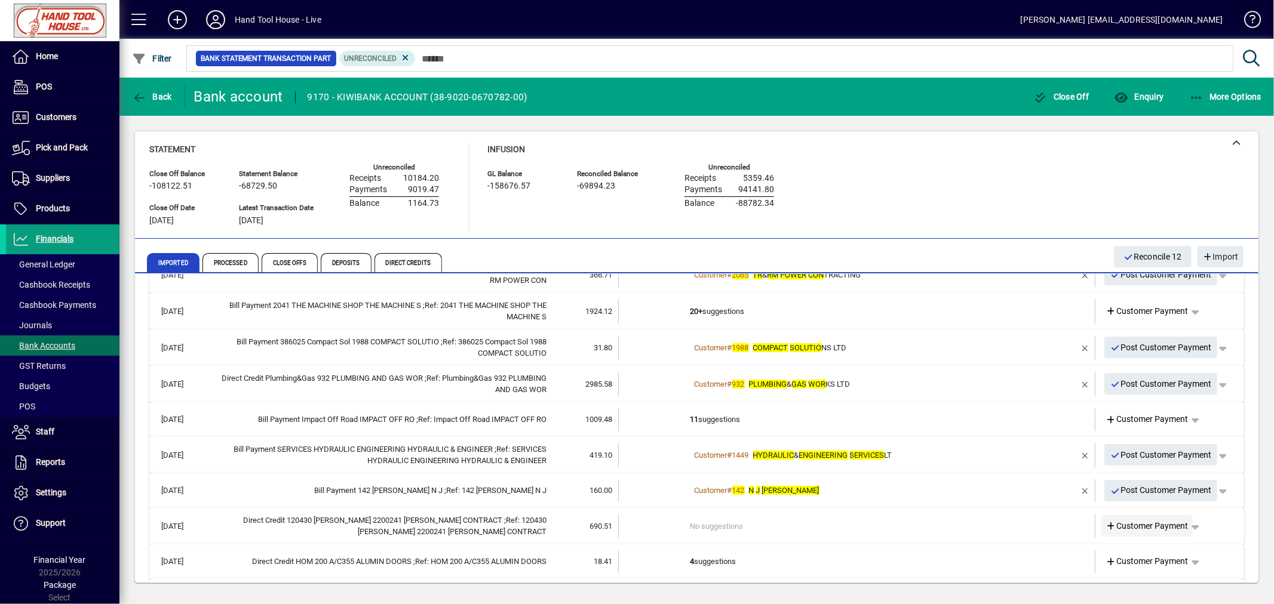
click at [1143, 517] on span at bounding box center [1147, 526] width 92 height 29
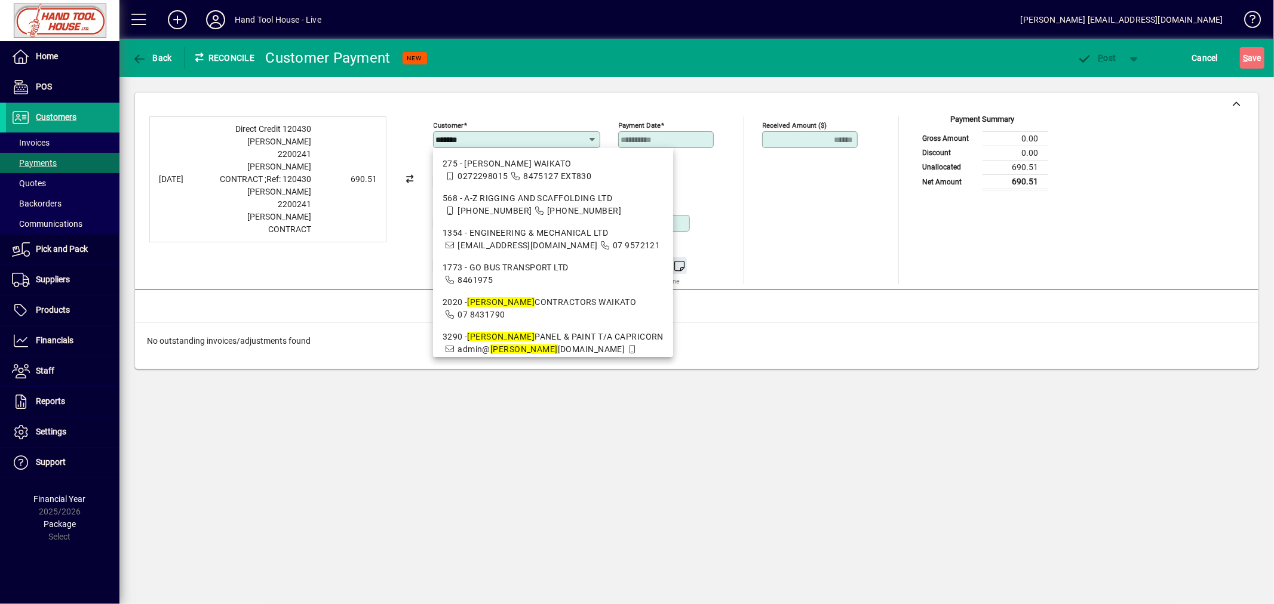
click at [494, 300] on em "[PERSON_NAME]" at bounding box center [500, 302] width 67 height 10
type input "**********"
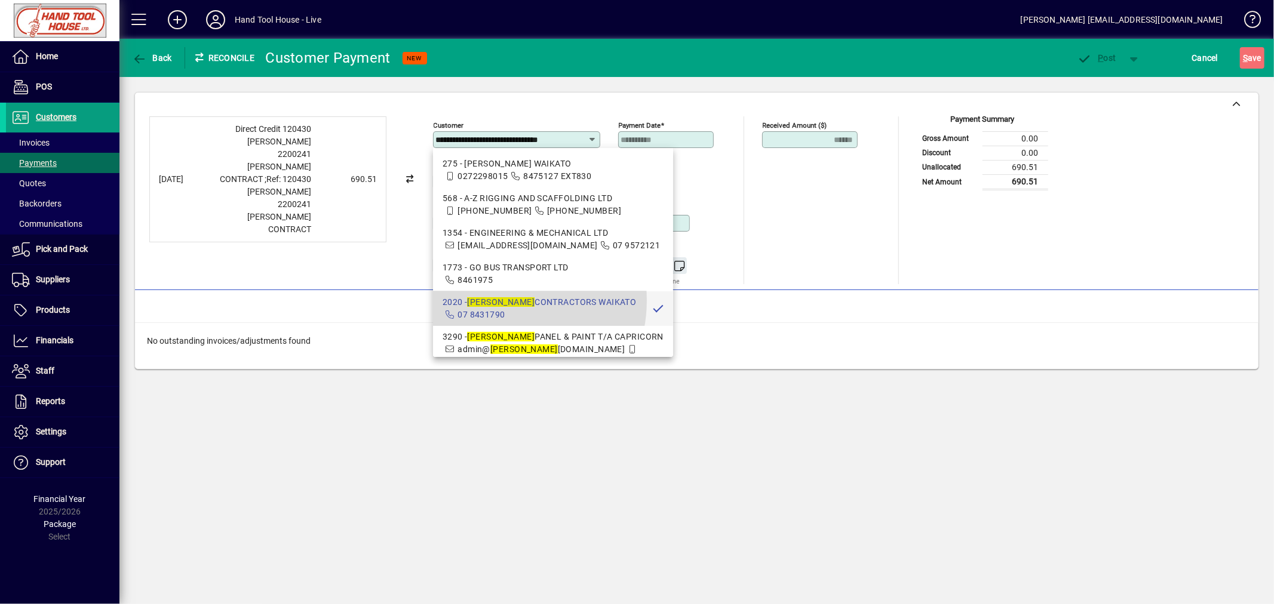
scroll to position [0, 10]
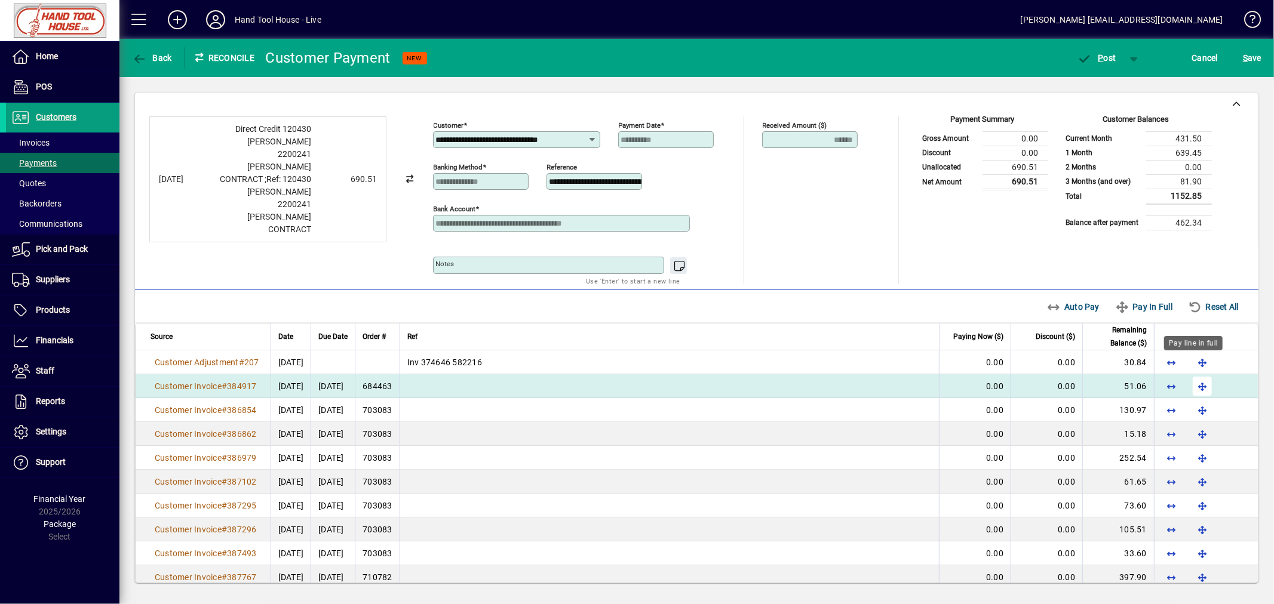
drag, startPoint x: 1191, startPoint y: 362, endPoint x: 1191, endPoint y: 373, distance: 11.4
click at [1191, 365] on span "button" at bounding box center [1202, 362] width 29 height 29
click at [1188, 390] on span "button" at bounding box center [1202, 386] width 29 height 29
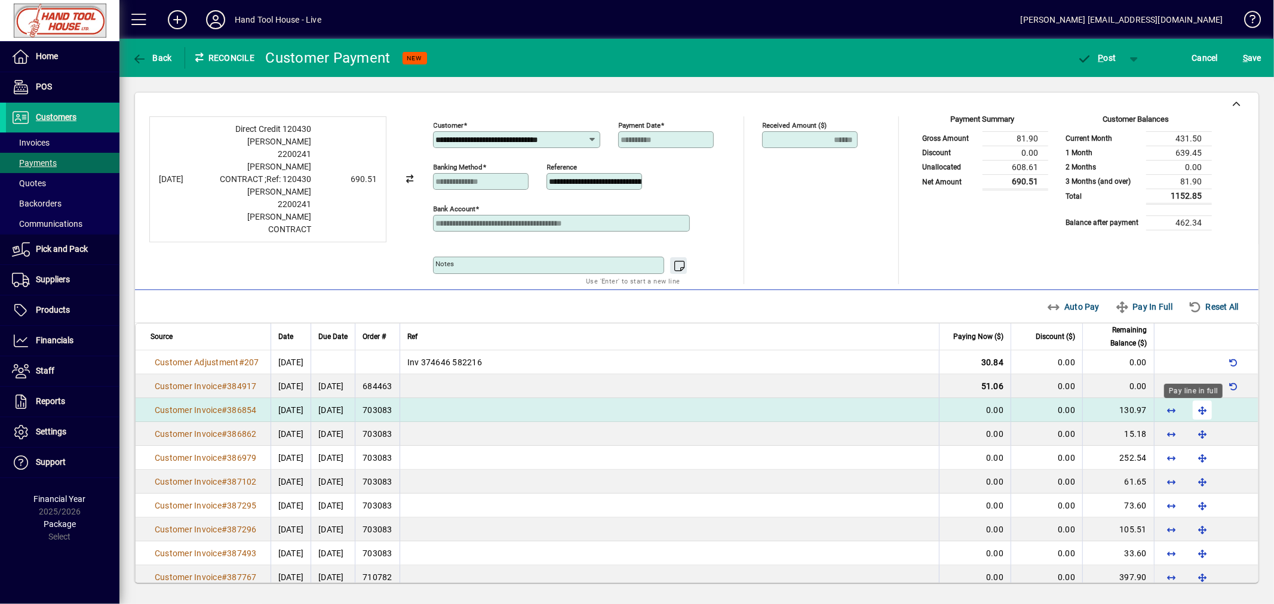
click at [1191, 410] on span "button" at bounding box center [1202, 410] width 29 height 29
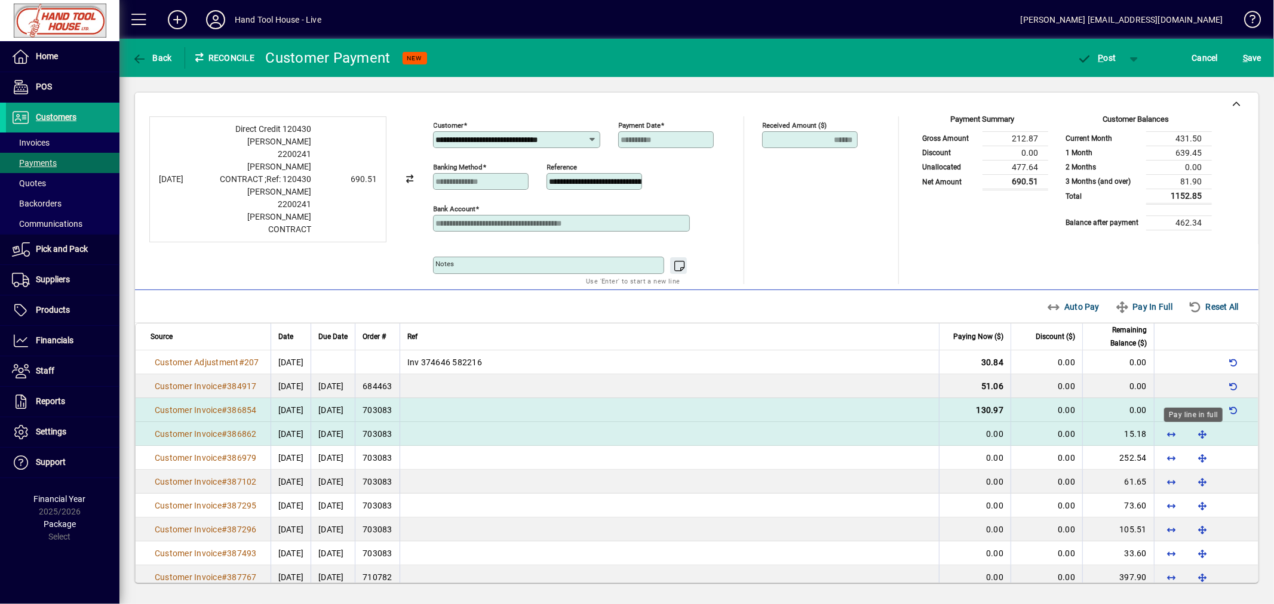
click at [1188, 436] on span "button" at bounding box center [1202, 434] width 29 height 29
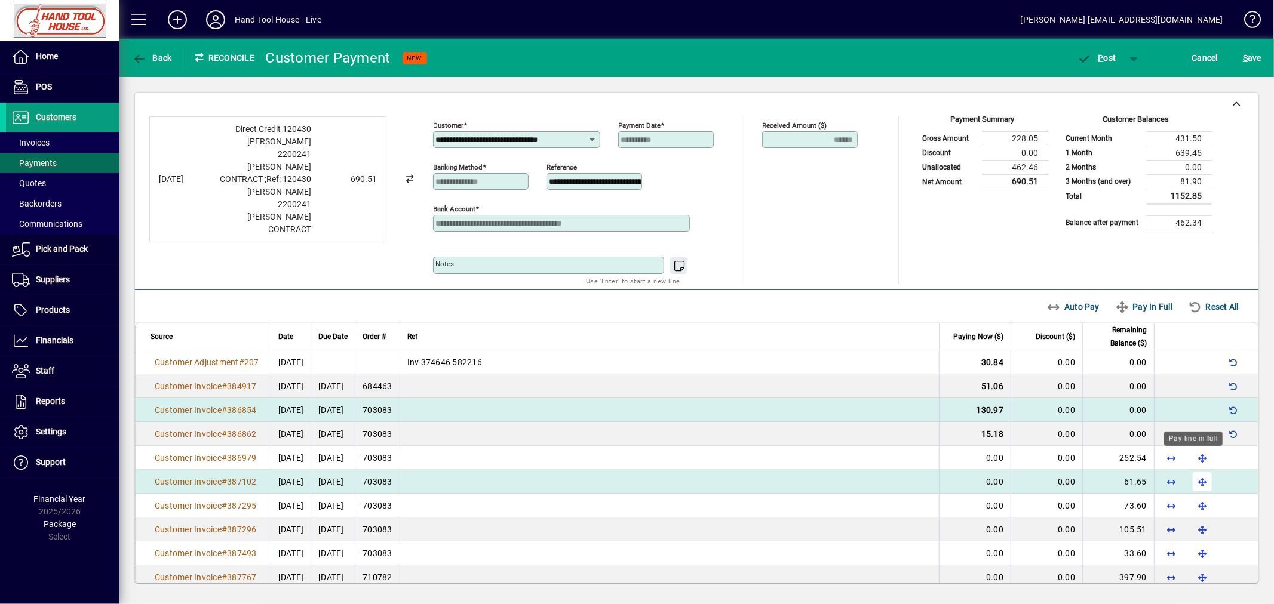
drag, startPoint x: 1189, startPoint y: 462, endPoint x: 1190, endPoint y: 475, distance: 13.8
click at [1189, 462] on span "button" at bounding box center [1202, 458] width 29 height 29
click at [1189, 484] on span "button" at bounding box center [1202, 482] width 29 height 29
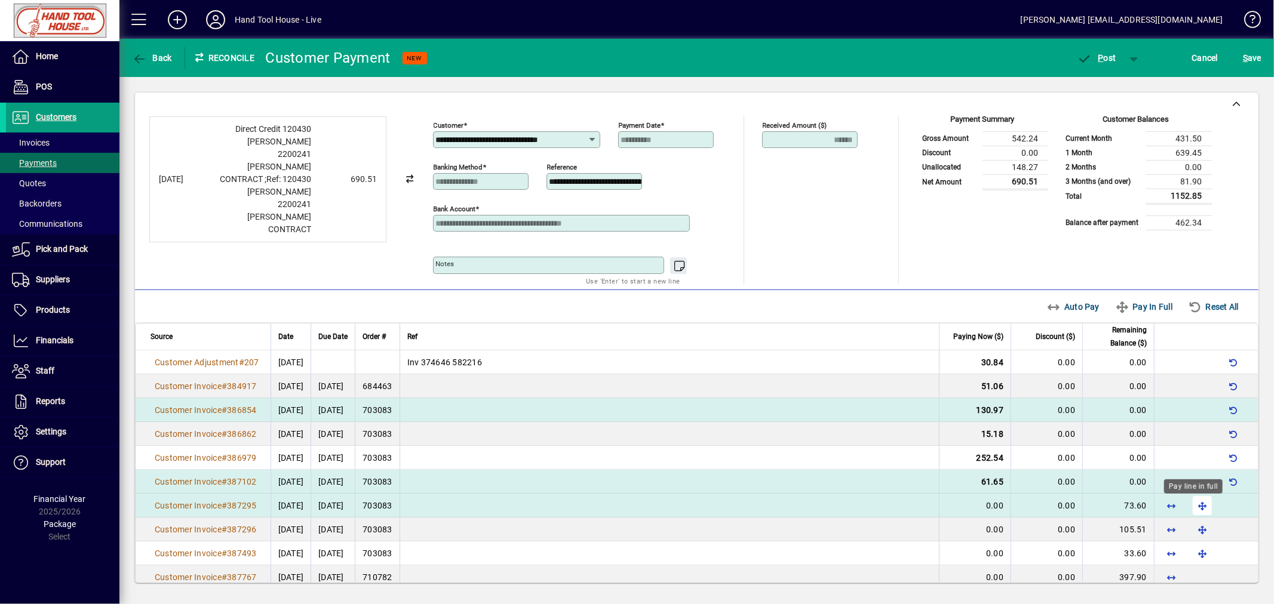
click at [1190, 509] on span "button" at bounding box center [1202, 505] width 29 height 29
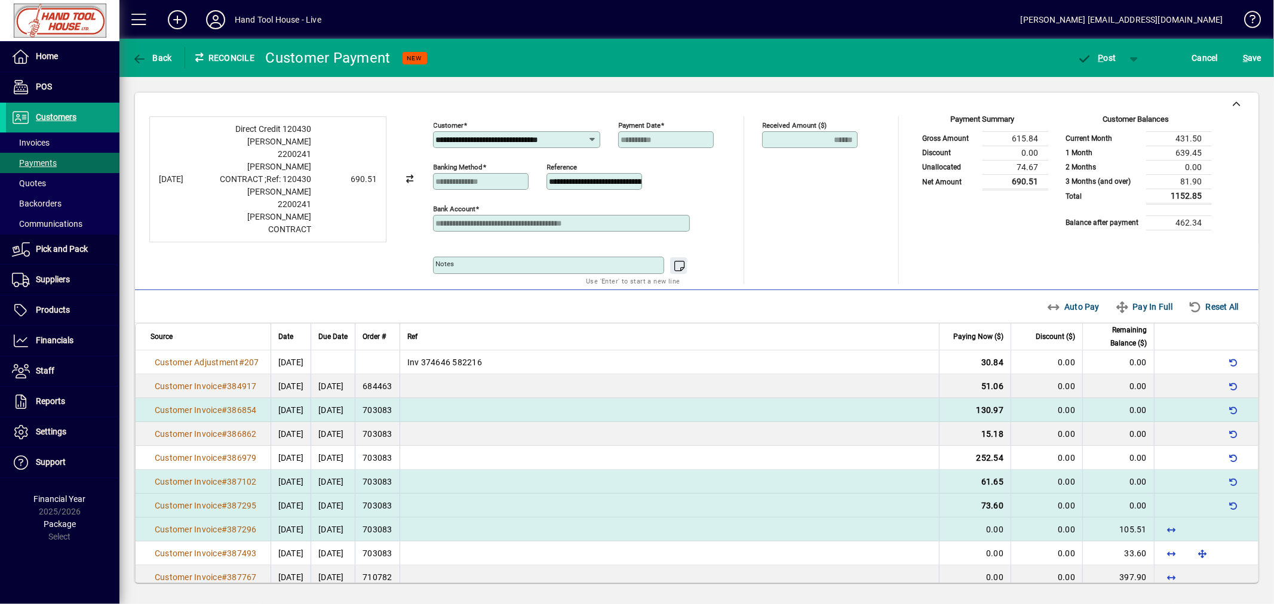
scroll to position [8, 0]
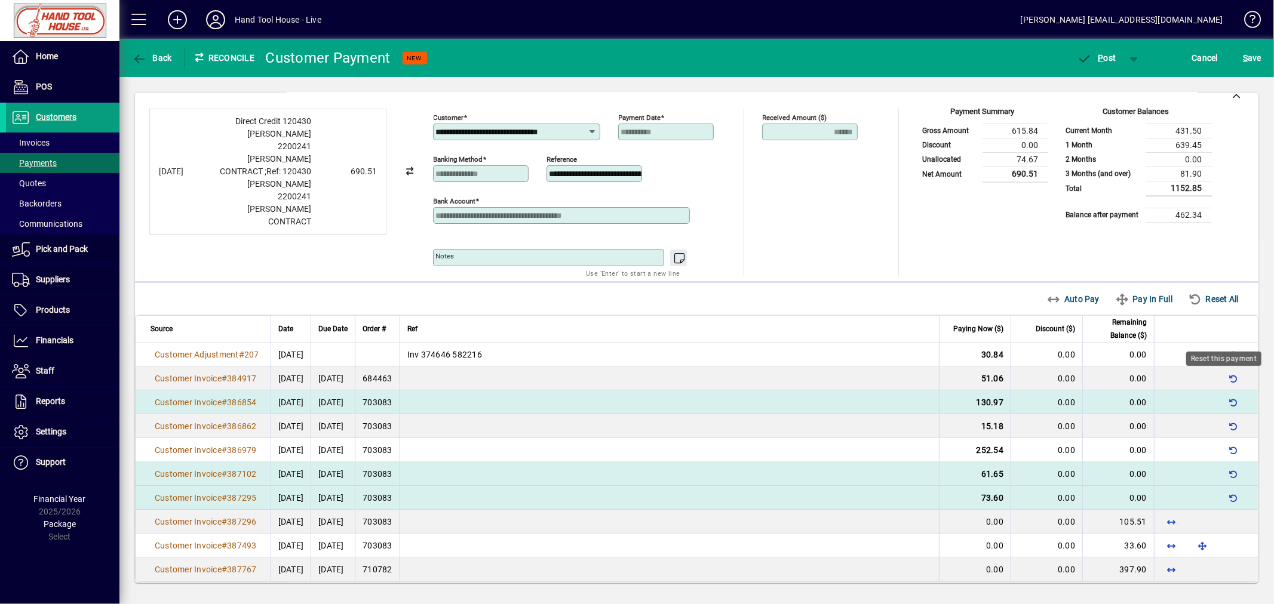
click at [1229, 352] on div "Reset this payment" at bounding box center [1223, 359] width 75 height 14
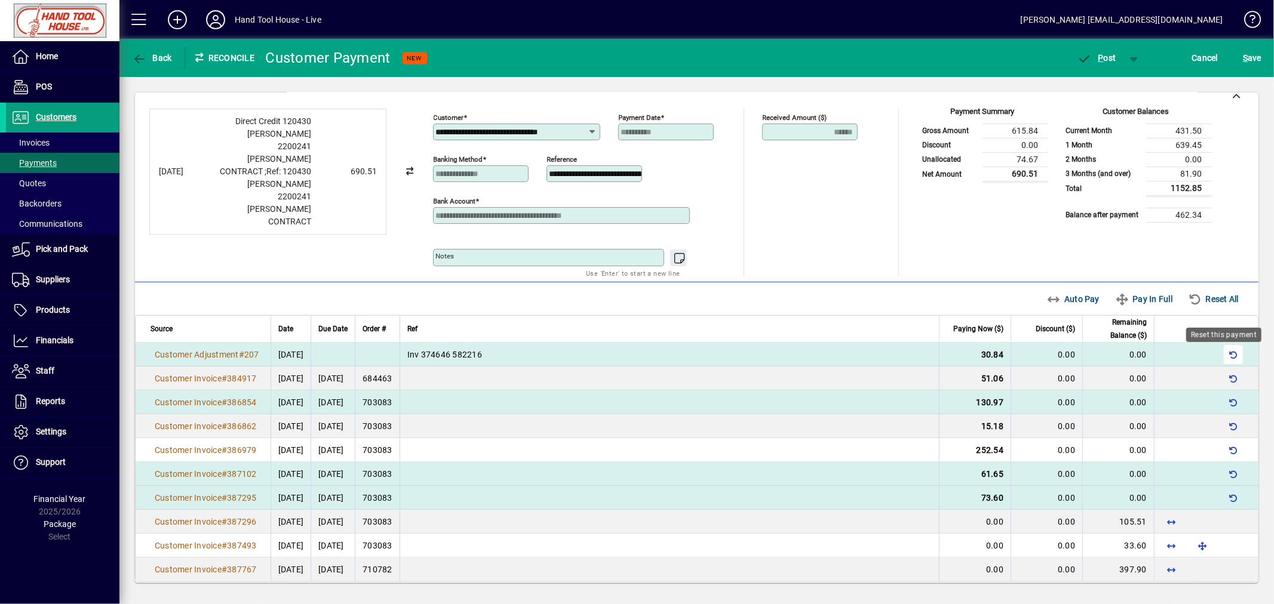
click at [1225, 356] on span "button" at bounding box center [1233, 354] width 29 height 29
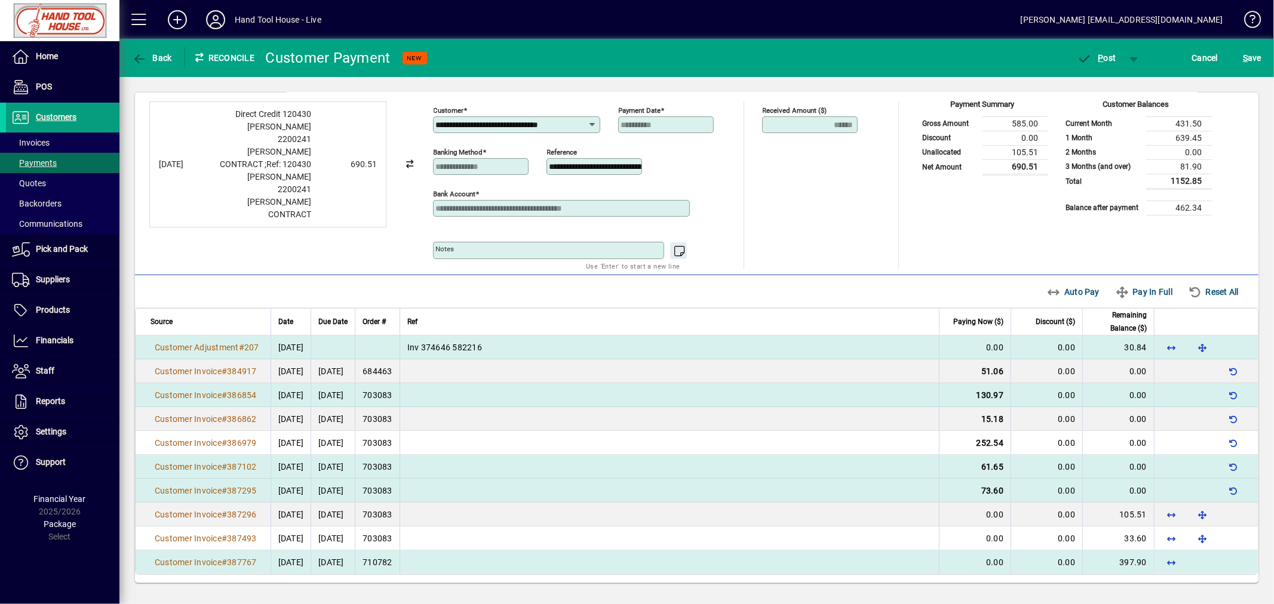
scroll to position [19, 0]
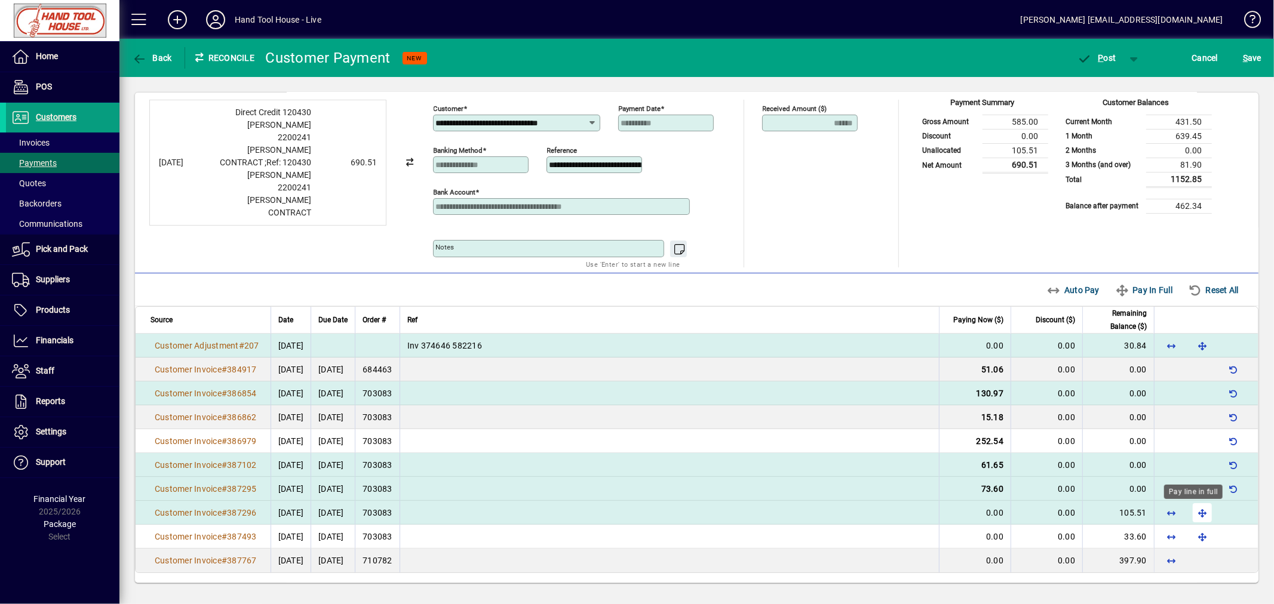
click at [1195, 514] on span "button" at bounding box center [1202, 513] width 29 height 29
click at [1105, 59] on span "P ost" at bounding box center [1096, 58] width 39 height 10
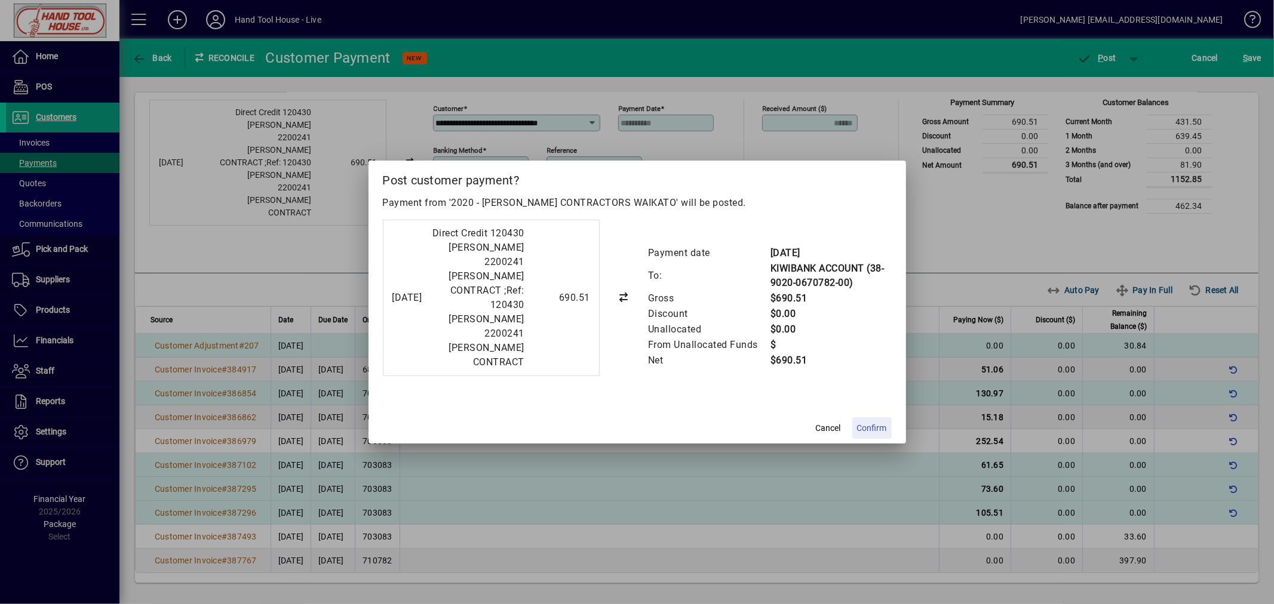
drag, startPoint x: 874, startPoint y: 429, endPoint x: 842, endPoint y: 433, distance: 31.9
click at [872, 429] on span "Confirm" at bounding box center [872, 428] width 30 height 13
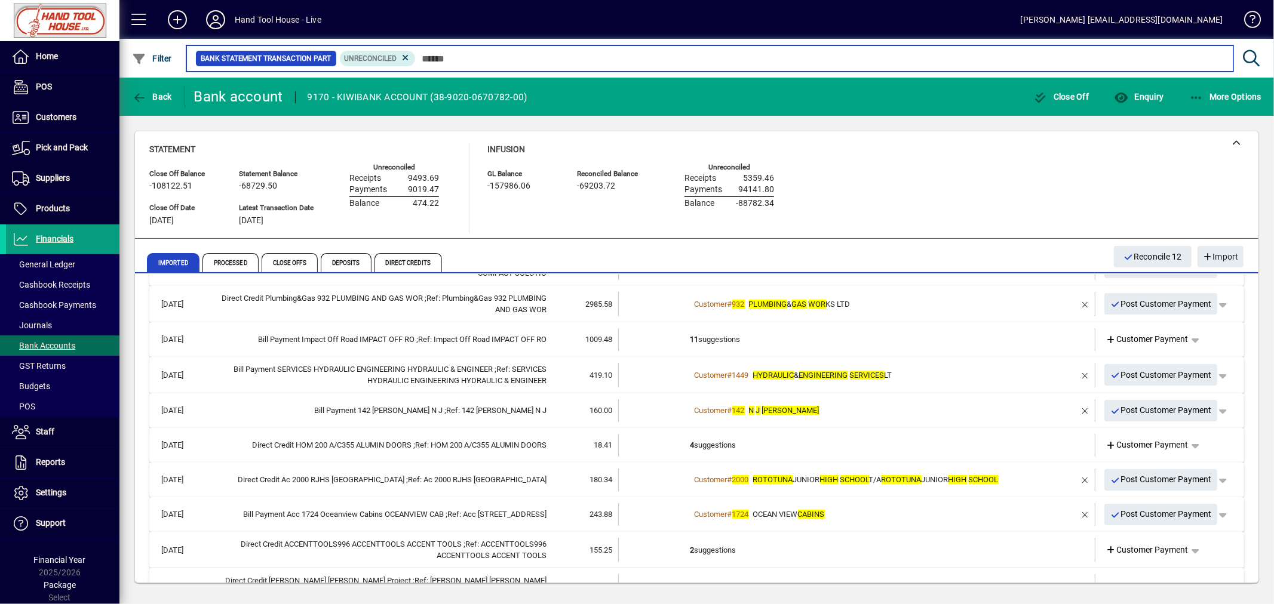
scroll to position [216, 0]
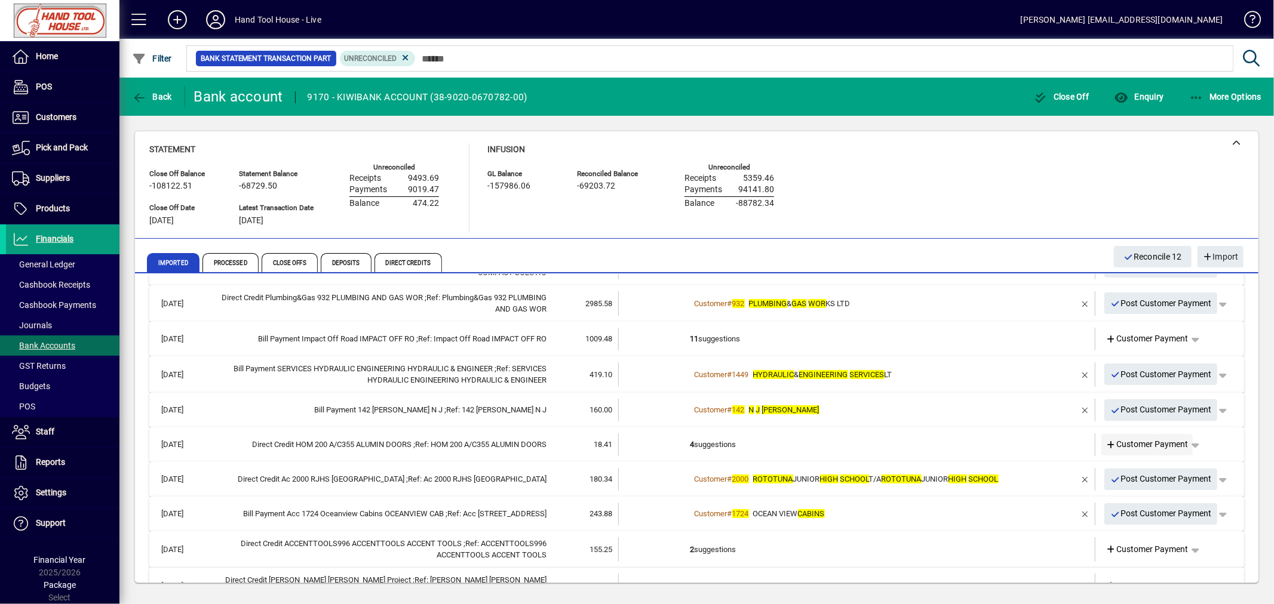
click at [1145, 449] on span "Customer Payment" at bounding box center [1147, 444] width 82 height 13
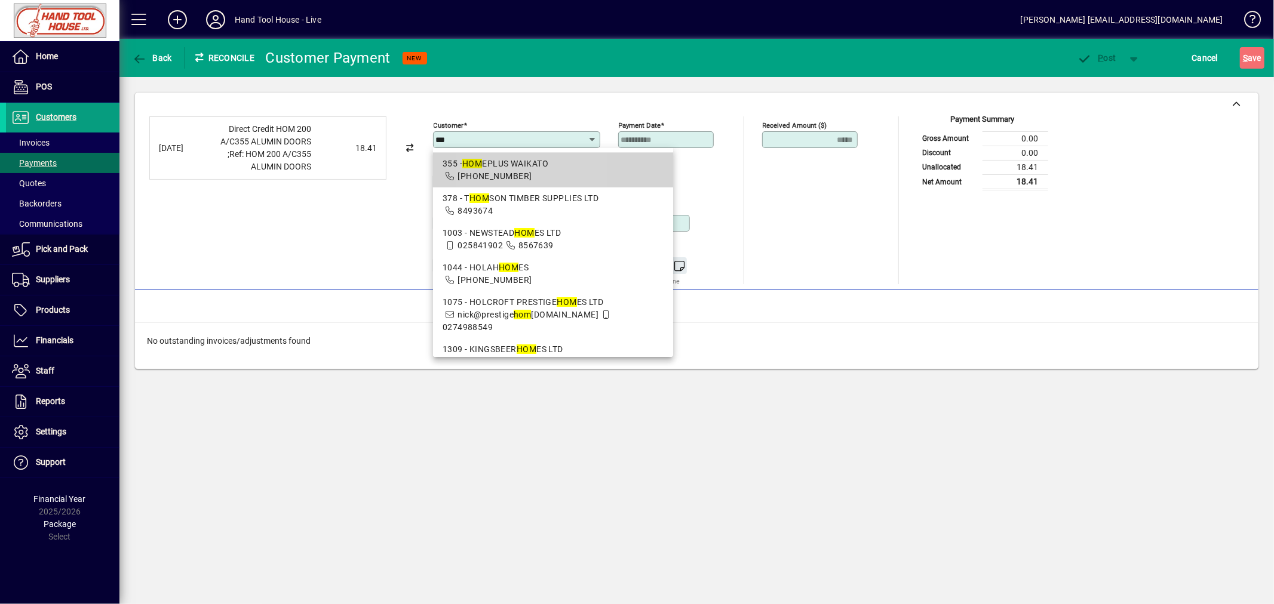
click at [490, 167] on div "355 - HOM EPLUS WAIKATO" at bounding box center [552, 164] width 221 height 13
type input "**********"
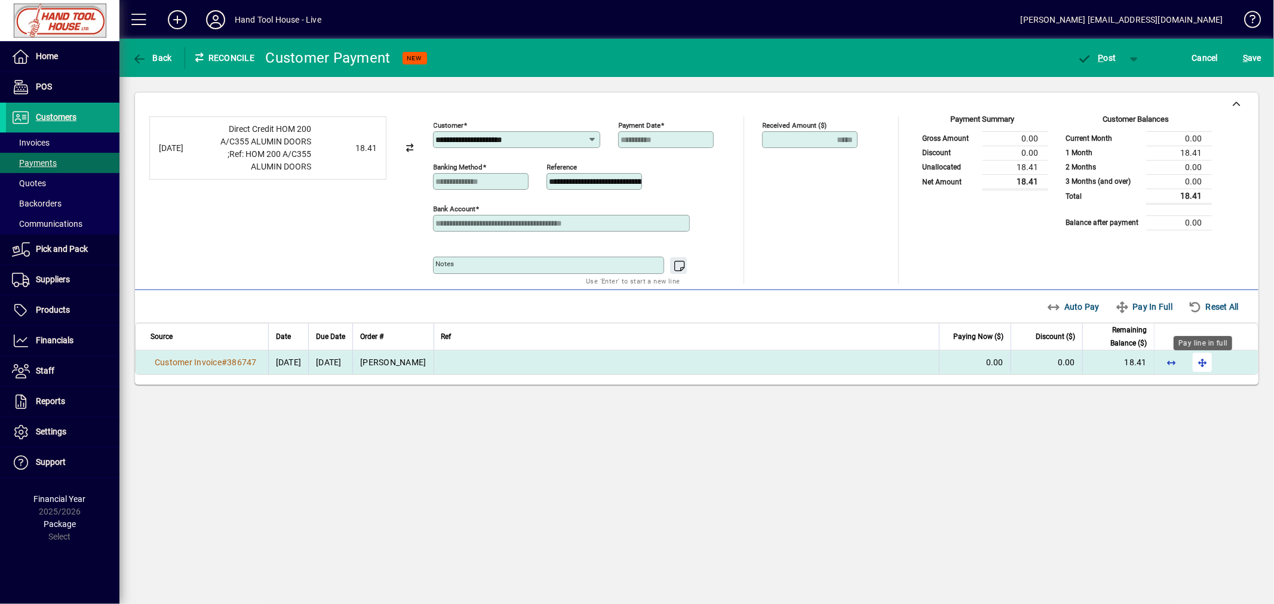
click at [1206, 365] on span "button" at bounding box center [1202, 362] width 29 height 29
click at [1103, 50] on span "button" at bounding box center [1096, 58] width 51 height 29
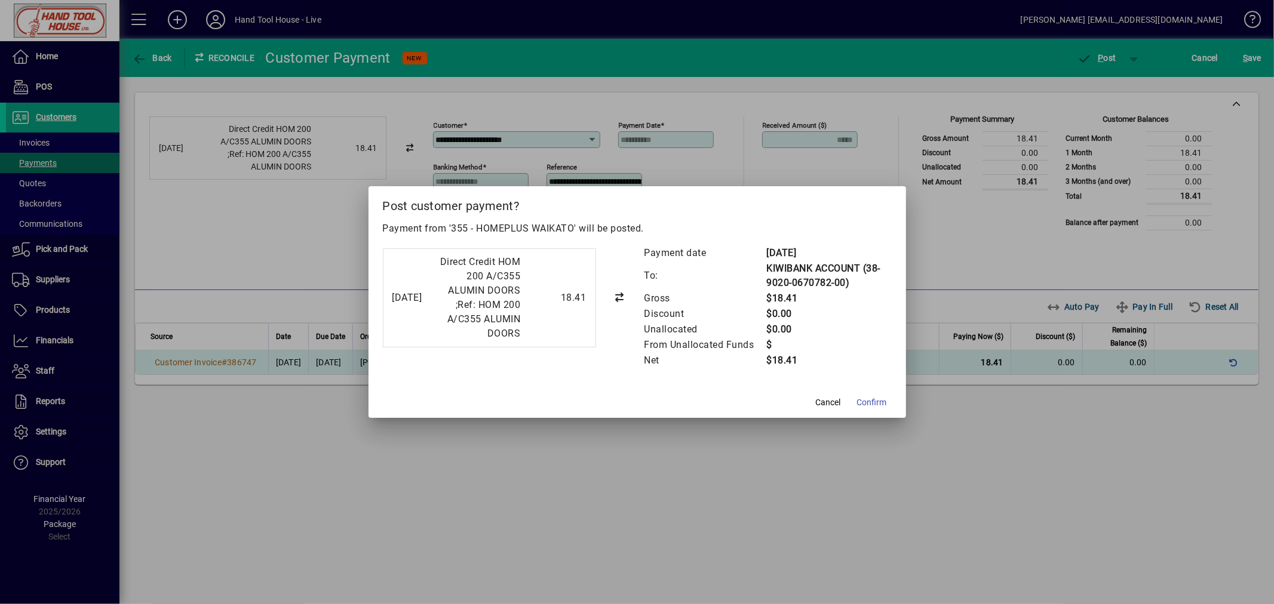
click at [884, 409] on span "Confirm" at bounding box center [872, 402] width 30 height 13
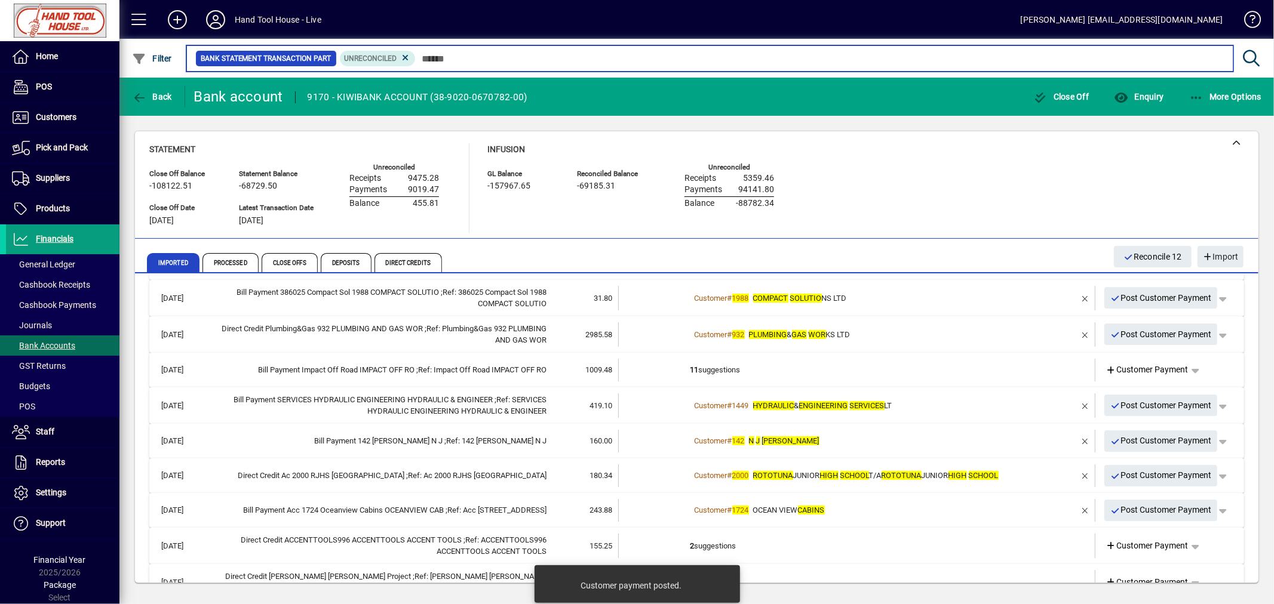
scroll to position [198, 0]
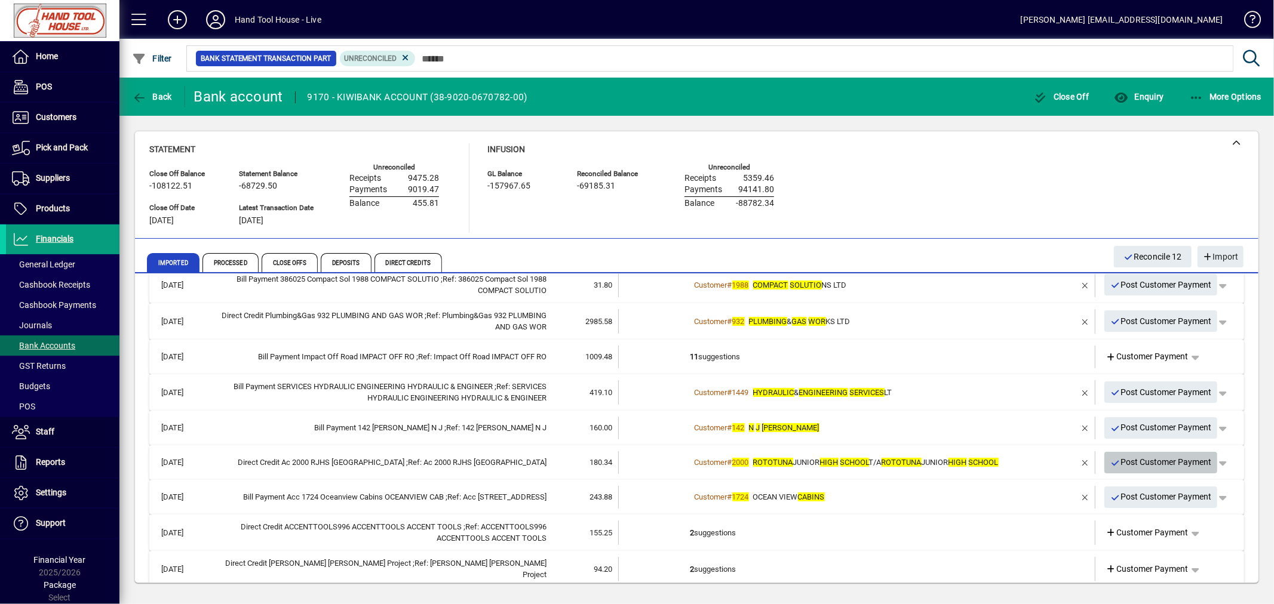
click at [1138, 462] on span "Post Customer Payment" at bounding box center [1161, 463] width 102 height 20
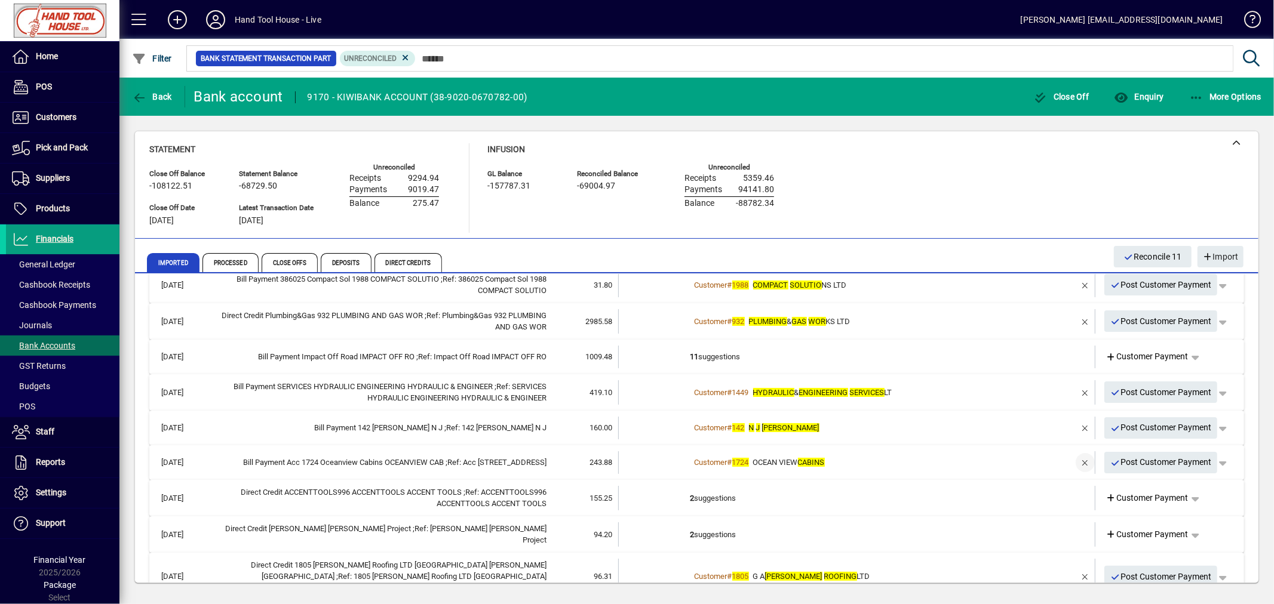
click at [1078, 457] on span "button" at bounding box center [1085, 462] width 29 height 29
click at [1144, 468] on span "Customer Payment" at bounding box center [1147, 462] width 82 height 13
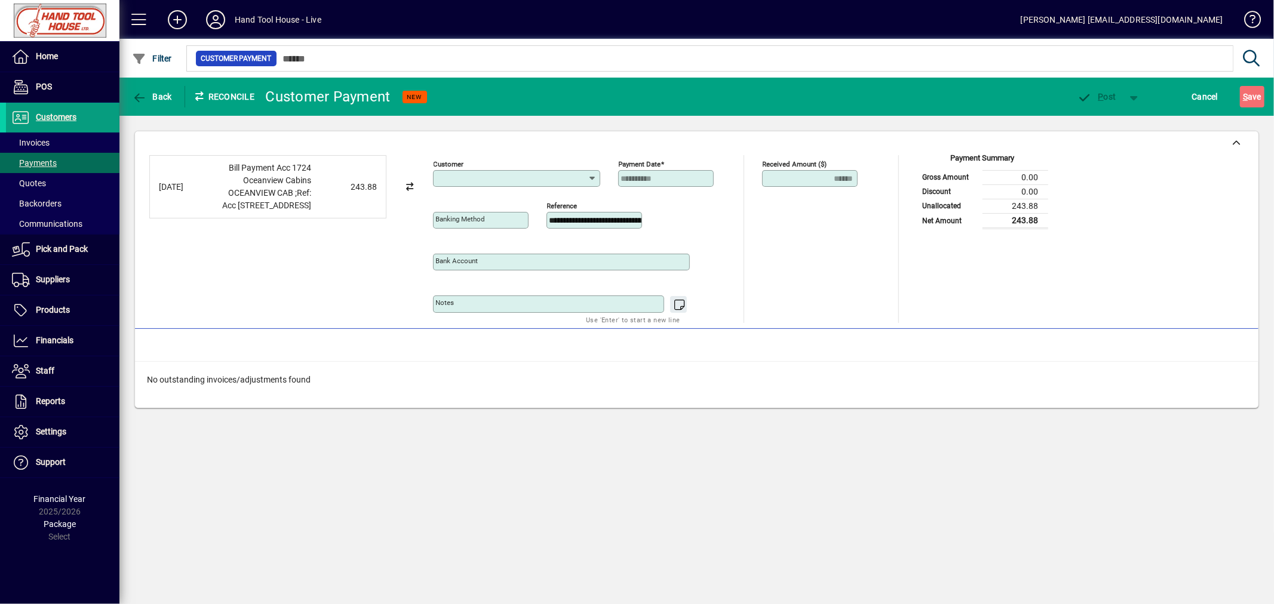
type input "**********"
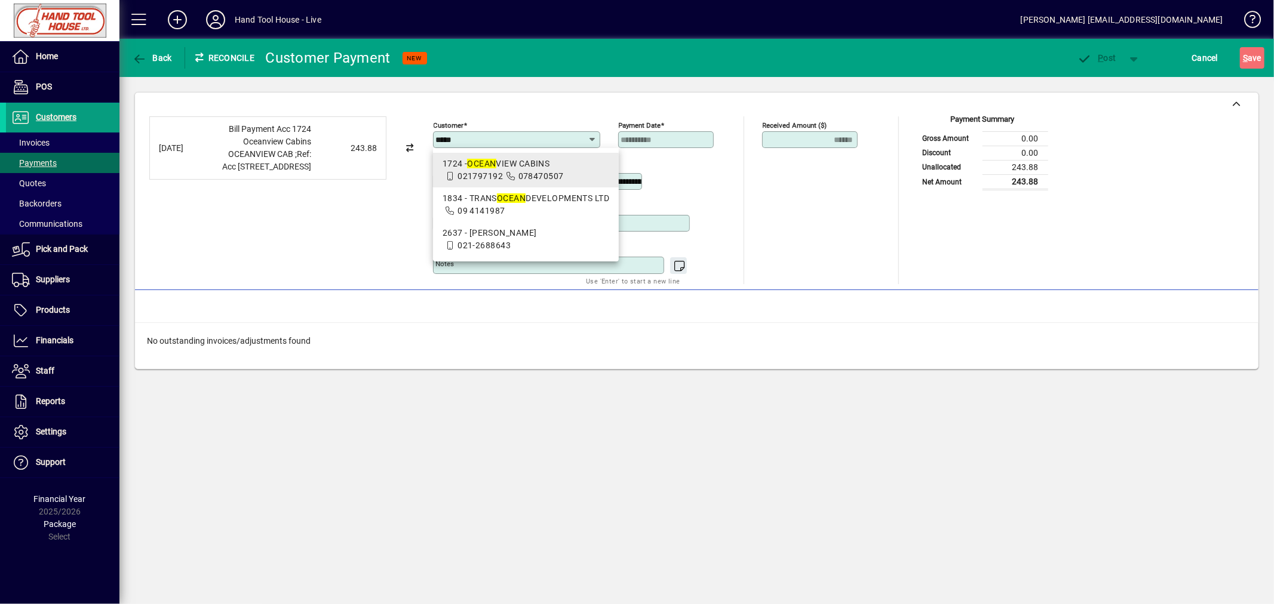
click at [484, 173] on span "021797192" at bounding box center [479, 176] width 45 height 10
type input "**********"
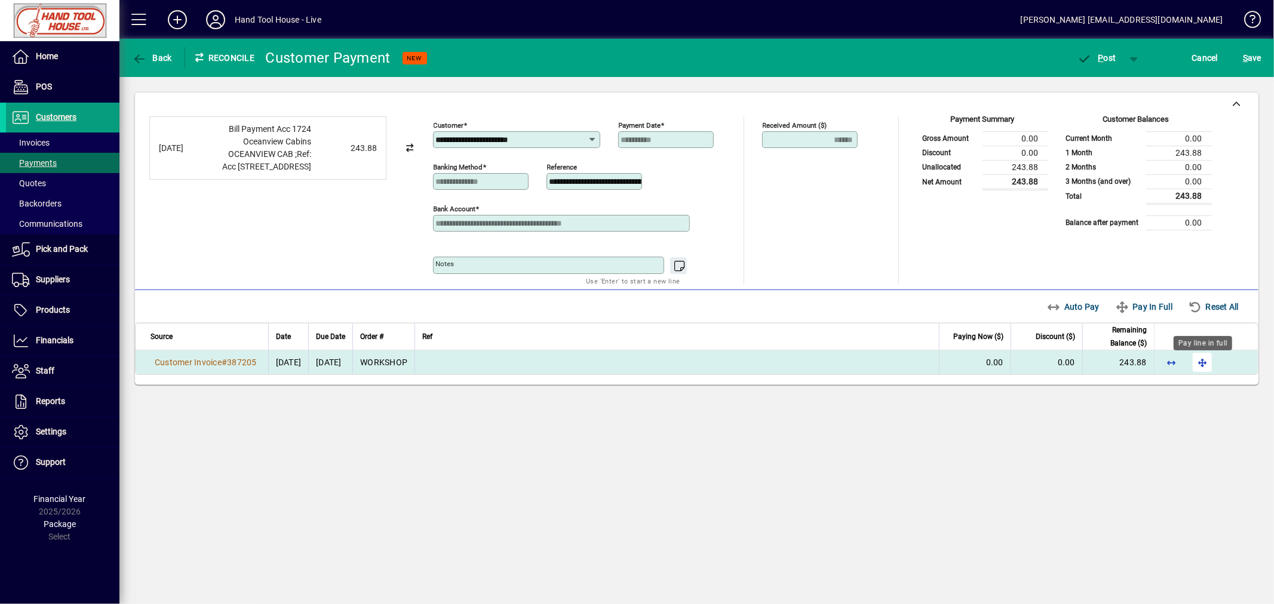
click at [1203, 363] on span "button" at bounding box center [1202, 362] width 29 height 29
click at [1101, 59] on span "P" at bounding box center [1100, 58] width 5 height 10
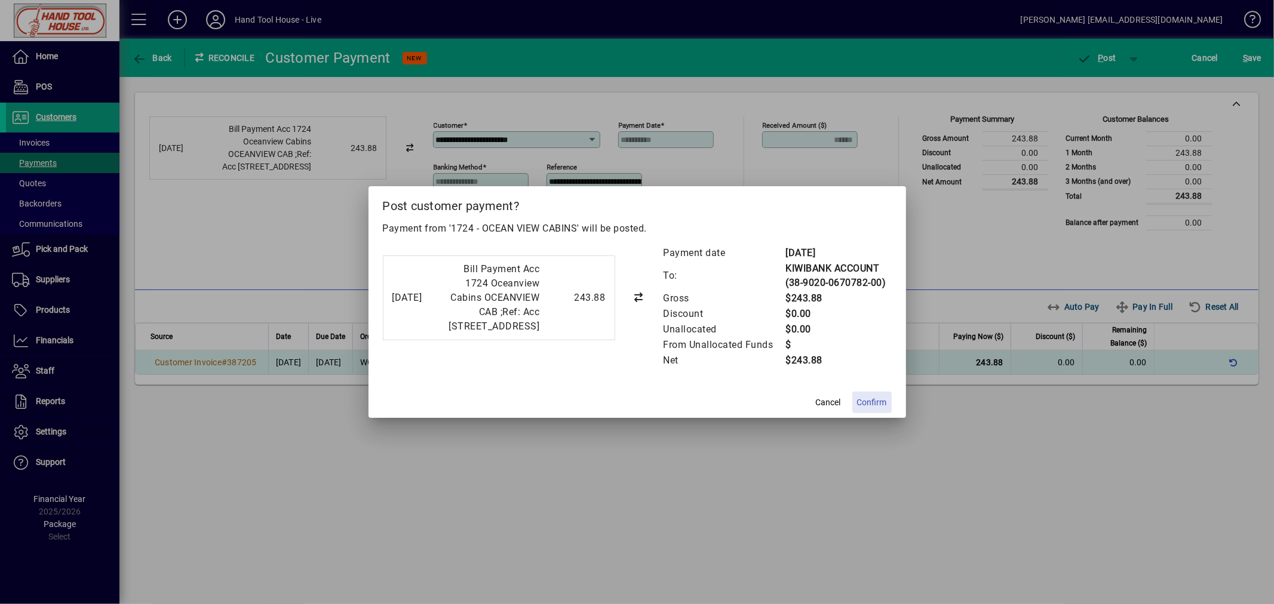
click at [871, 409] on span "Confirm" at bounding box center [872, 402] width 30 height 13
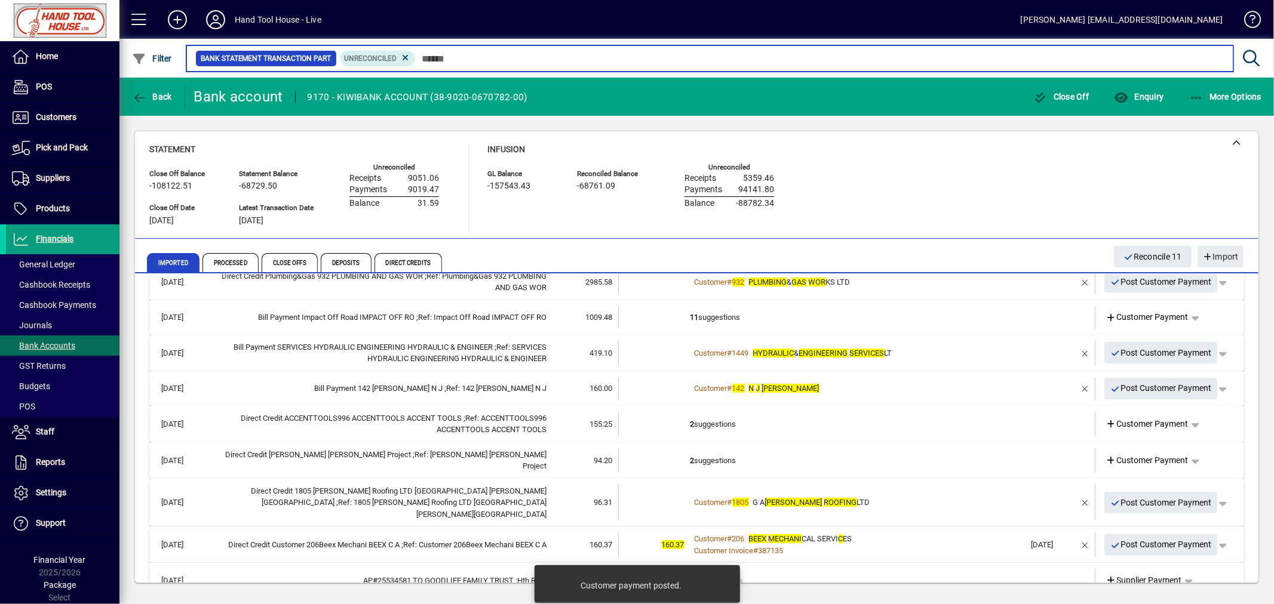
scroll to position [247, 0]
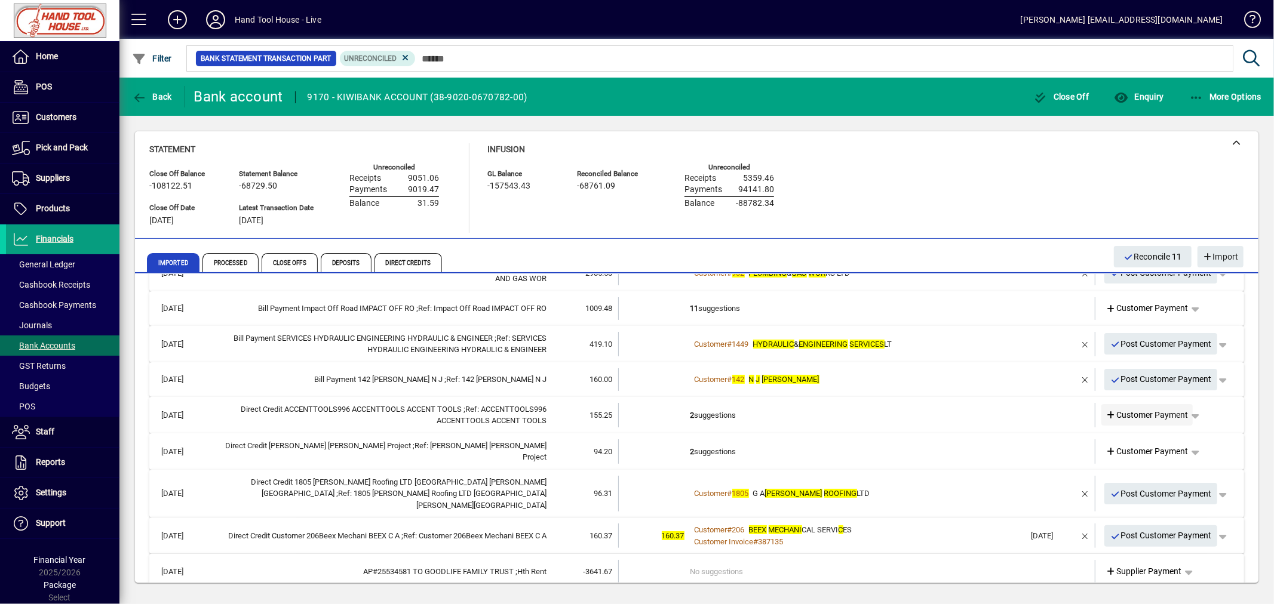
click at [1129, 418] on span "Customer Payment" at bounding box center [1147, 415] width 82 height 13
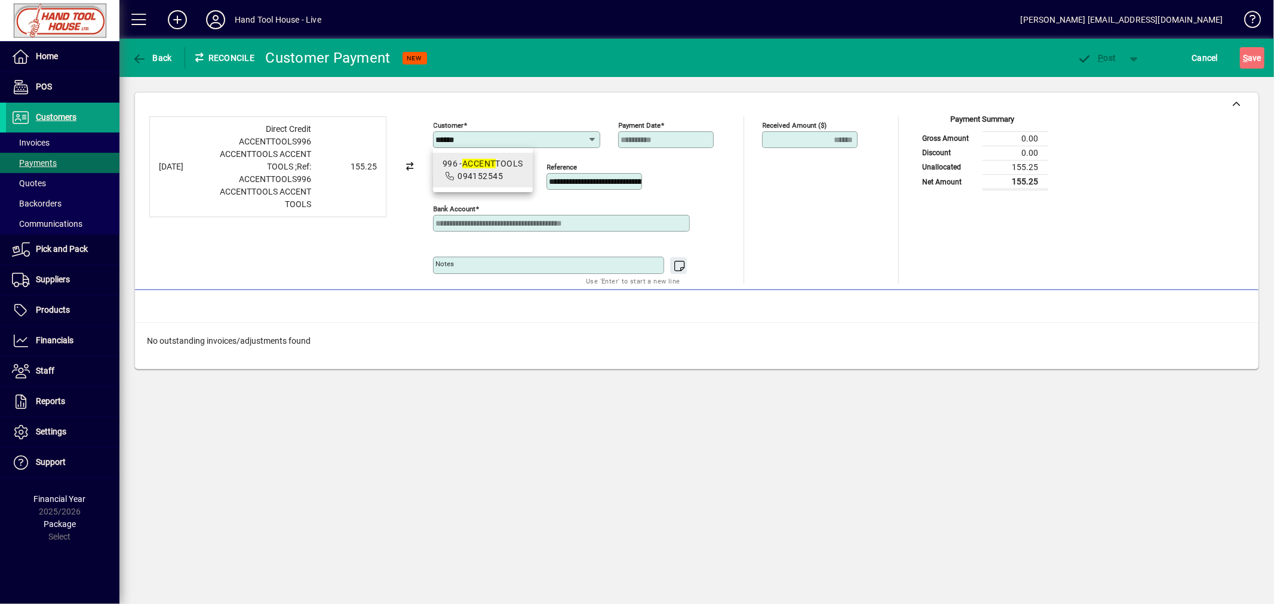
click at [472, 174] on span "094152545" at bounding box center [479, 176] width 45 height 10
type input "**********"
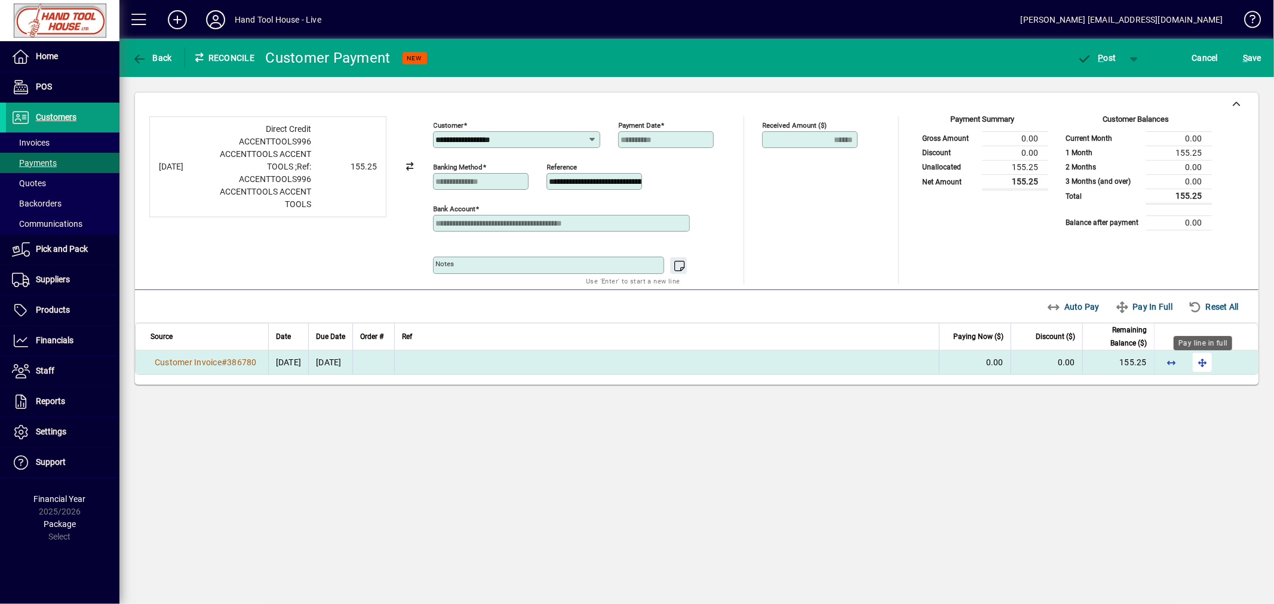
click at [1203, 363] on span "button" at bounding box center [1202, 362] width 29 height 29
click at [1100, 56] on span "P" at bounding box center [1100, 58] width 5 height 10
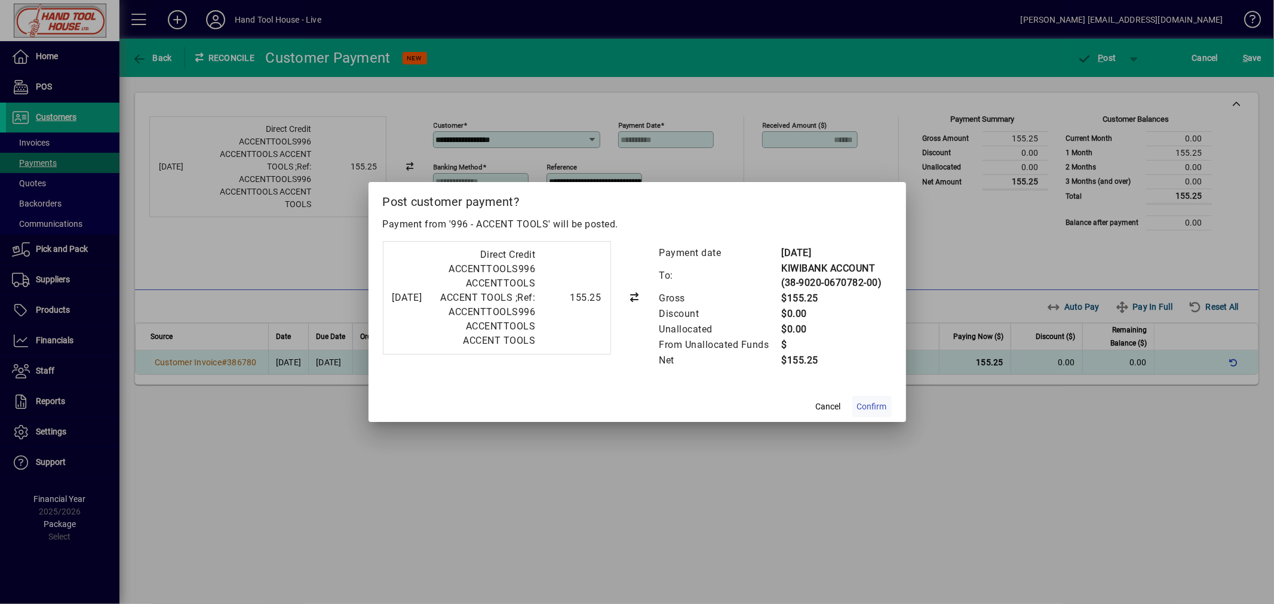
click at [875, 413] on span "Confirm" at bounding box center [872, 407] width 30 height 13
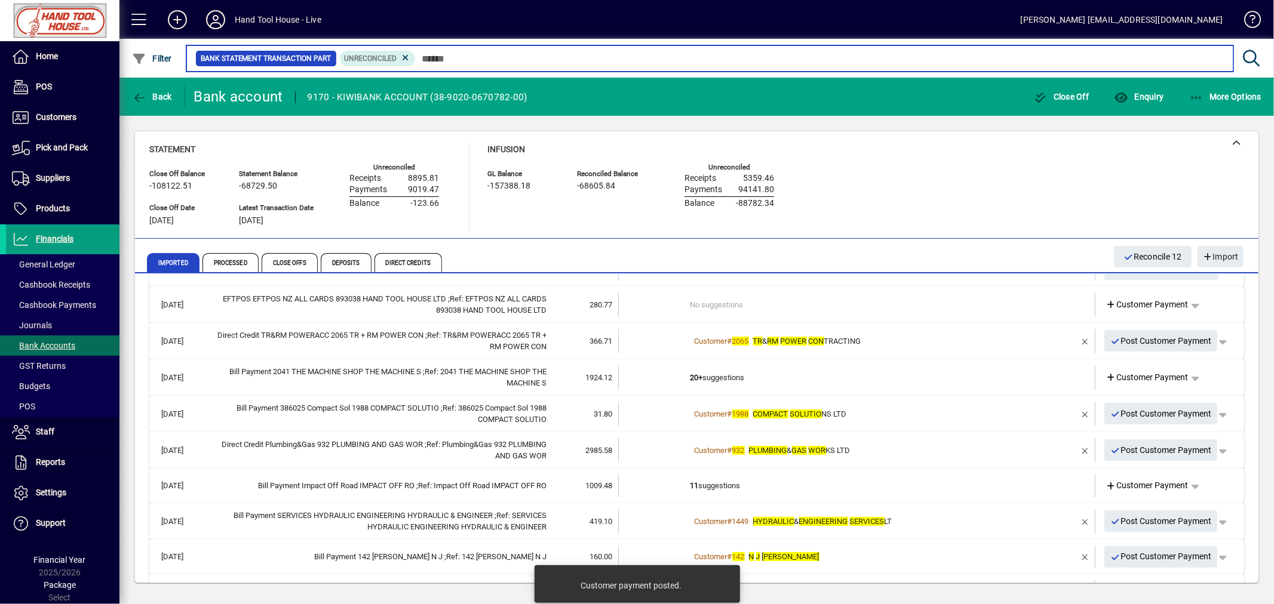
scroll to position [93, 0]
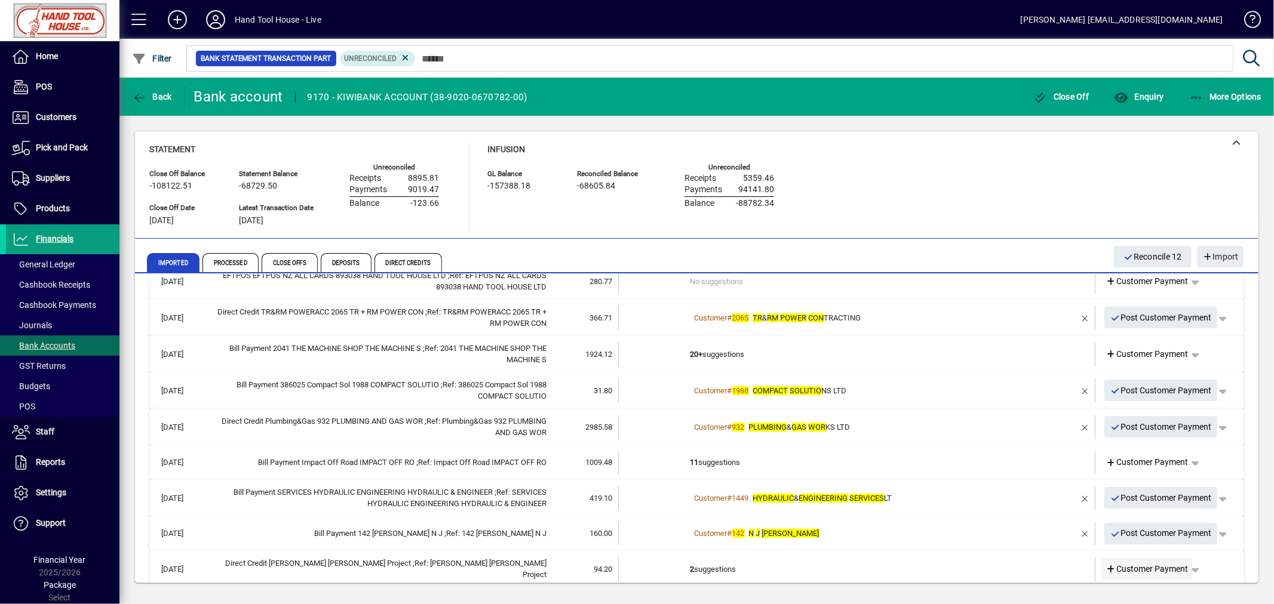
click at [1161, 565] on span "Customer Payment" at bounding box center [1147, 569] width 82 height 13
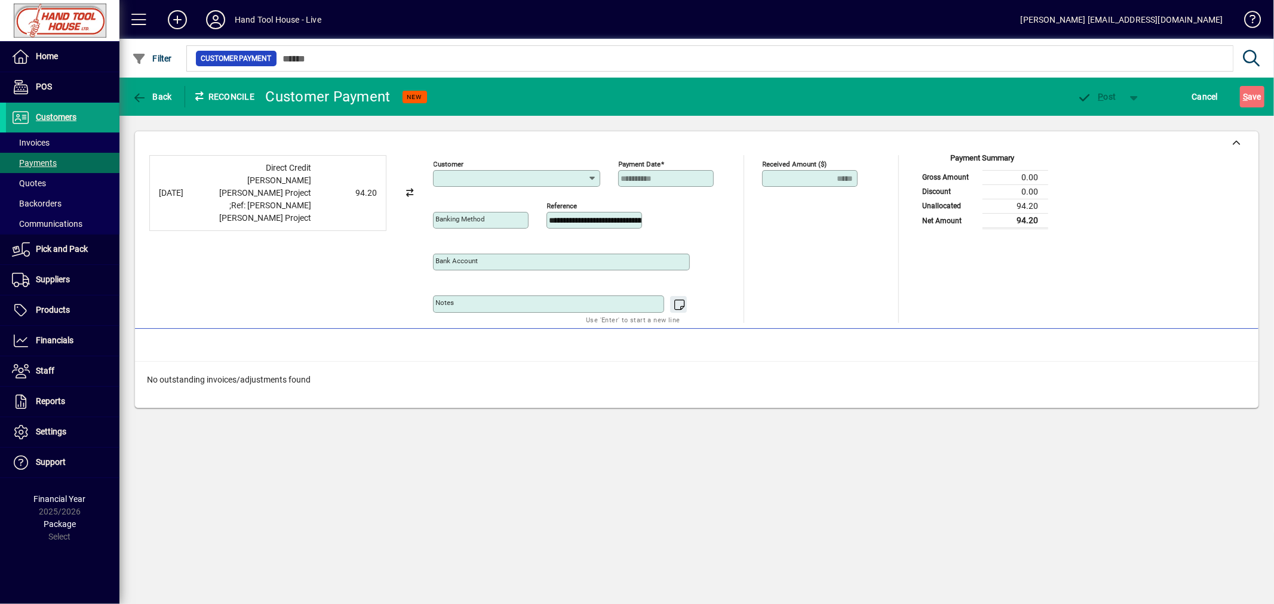
type input "**********"
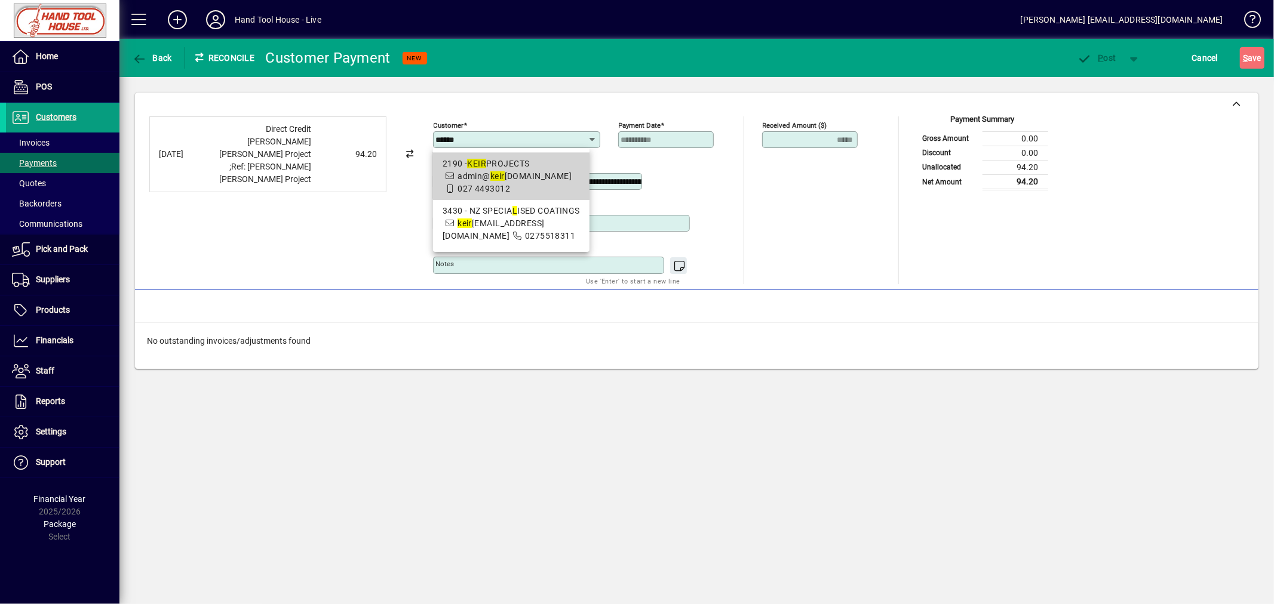
click at [524, 175] on span "admin@ keir [DOMAIN_NAME]" at bounding box center [514, 176] width 114 height 10
type input "**********"
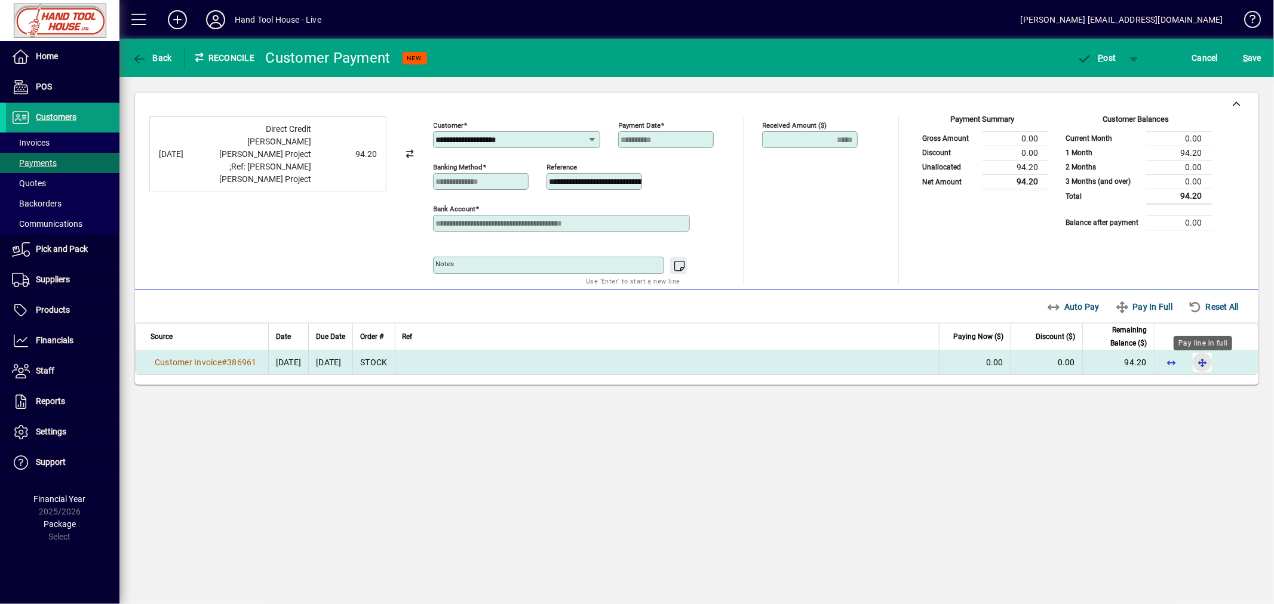
click at [1203, 361] on span "button" at bounding box center [1202, 362] width 29 height 29
click at [1102, 60] on span "P" at bounding box center [1100, 58] width 5 height 10
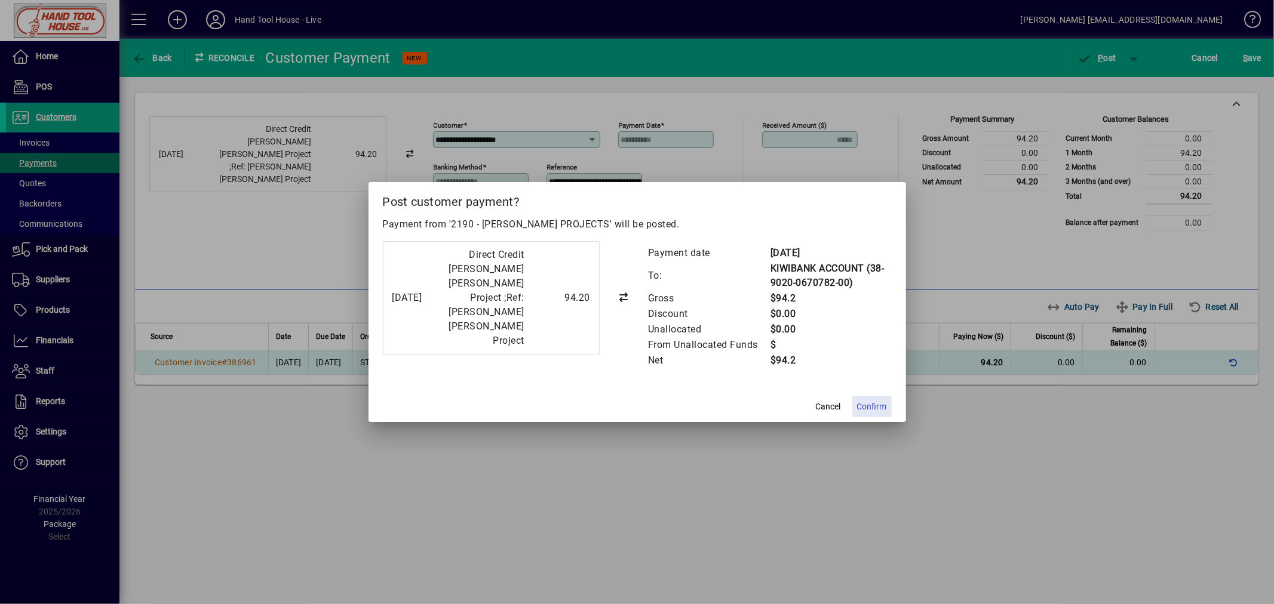
click at [876, 404] on span "Confirm" at bounding box center [872, 407] width 30 height 13
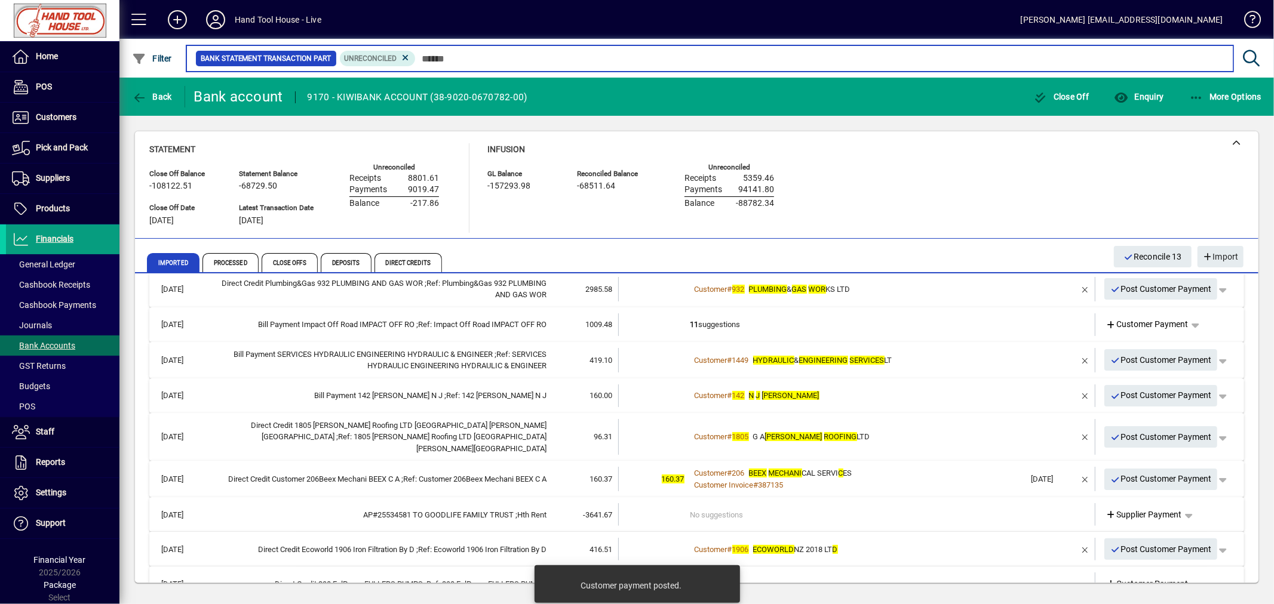
scroll to position [234, 0]
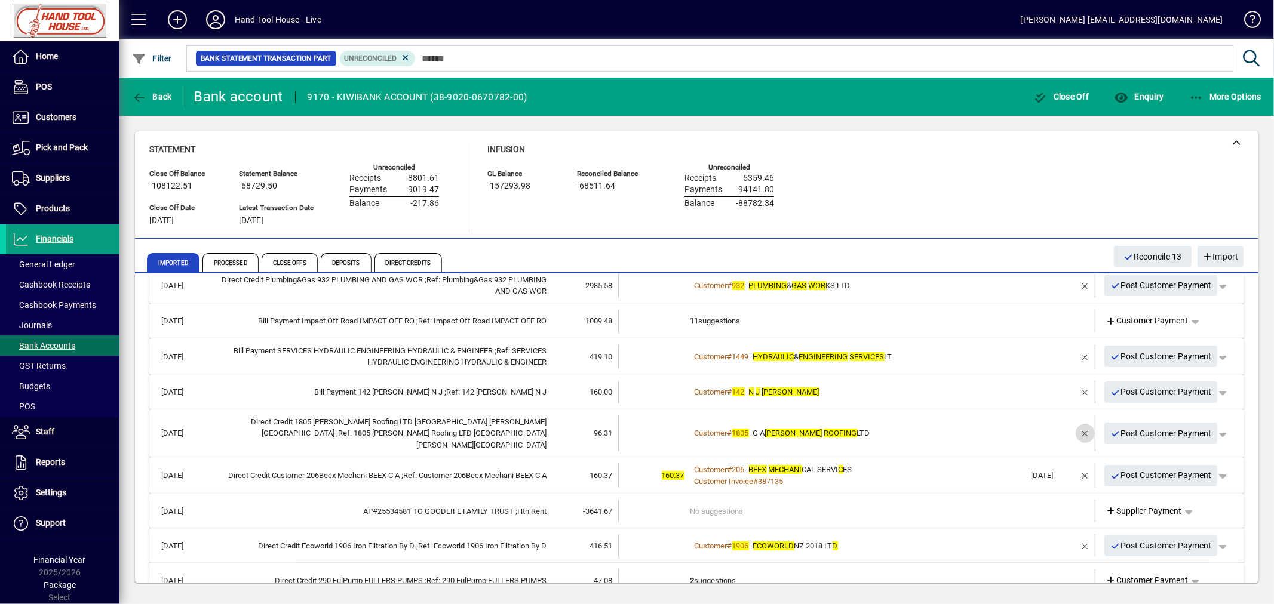
click at [1072, 427] on span "button" at bounding box center [1085, 433] width 29 height 29
click at [1136, 428] on span "Customer Payment" at bounding box center [1147, 434] width 82 height 13
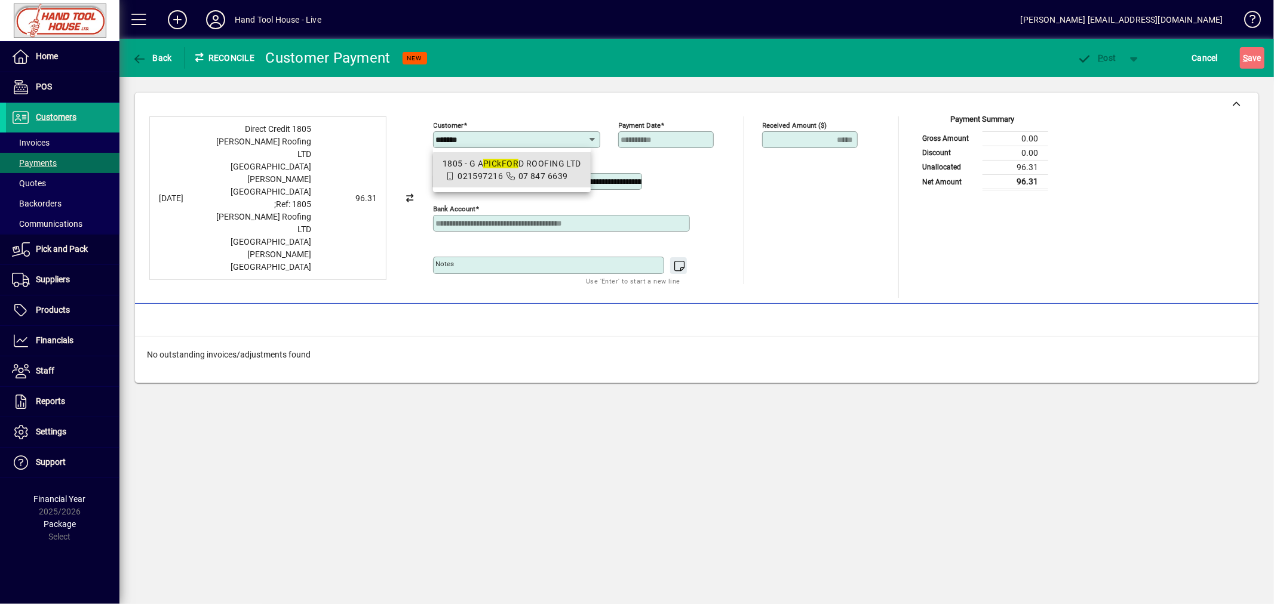
click at [536, 176] on span "07 847 6639" at bounding box center [543, 176] width 50 height 10
type input "**********"
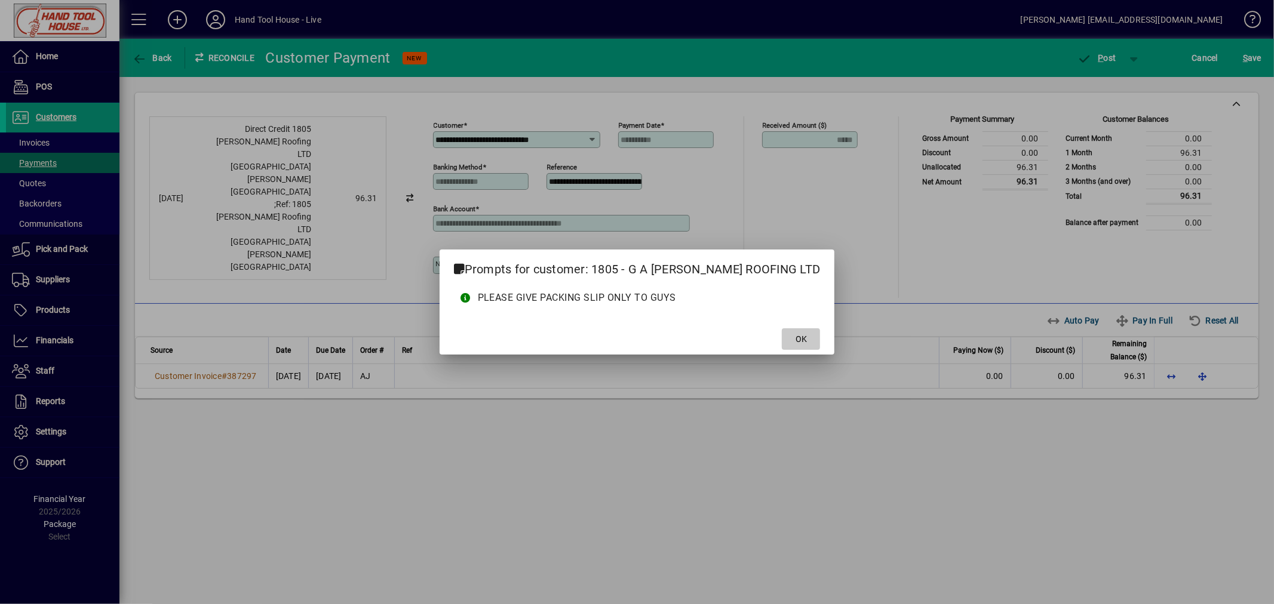
click at [795, 334] on span "OK" at bounding box center [800, 339] width 11 height 13
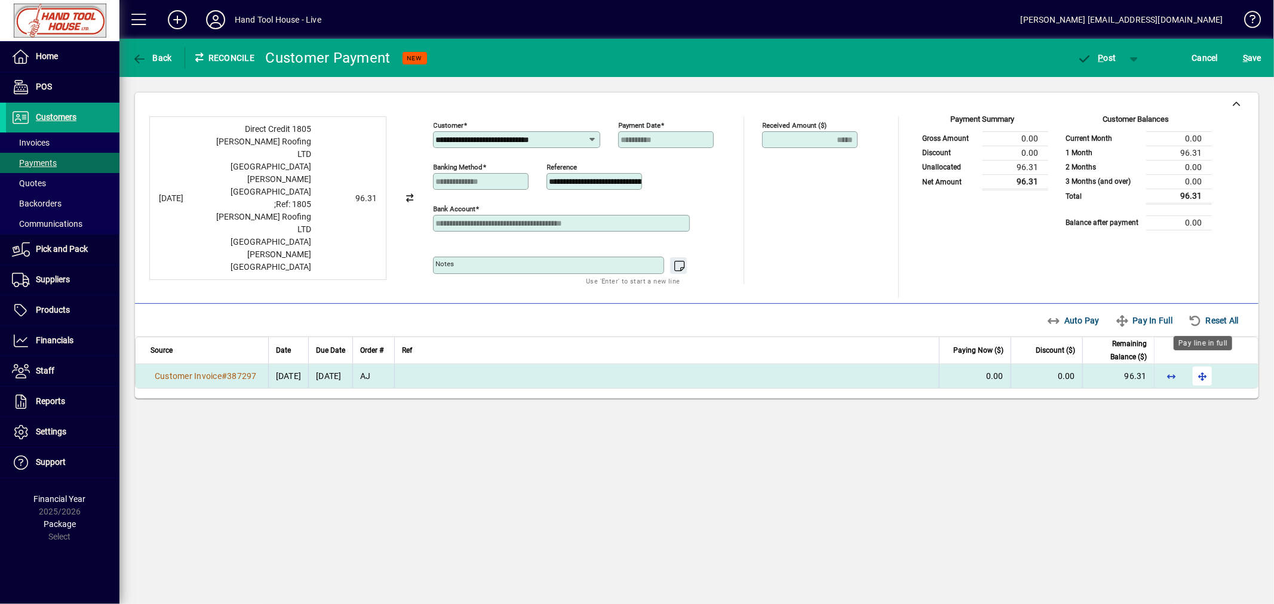
click at [1204, 364] on span "button" at bounding box center [1202, 376] width 29 height 29
click at [1106, 57] on span "P ost" at bounding box center [1096, 58] width 39 height 10
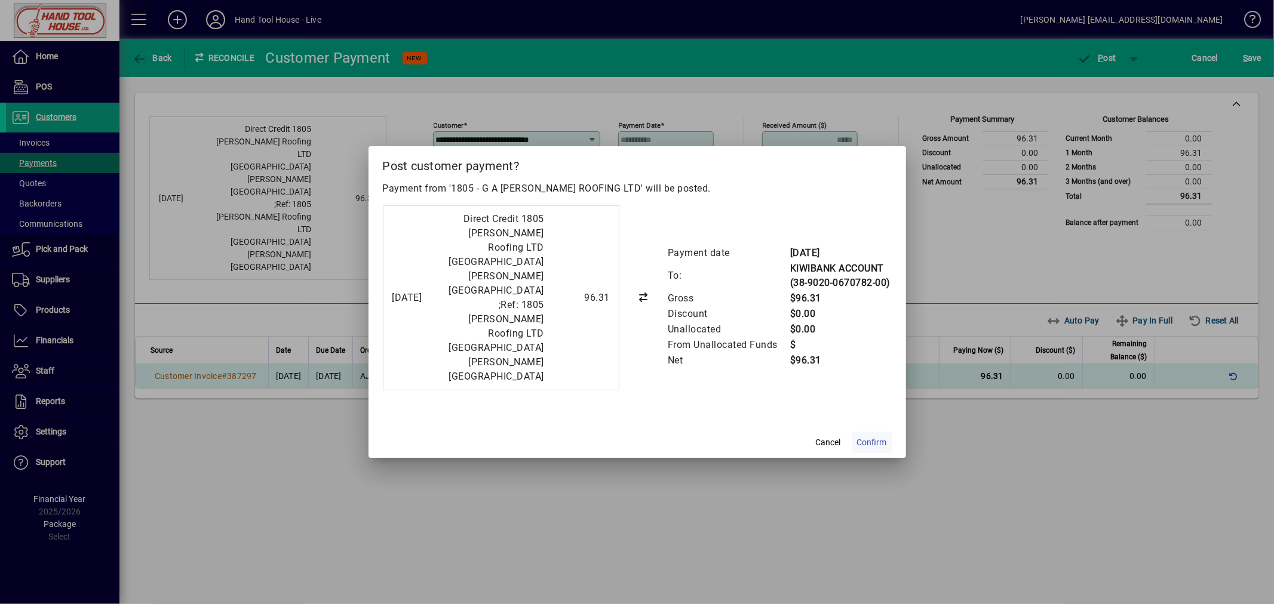
click at [866, 436] on span "Confirm" at bounding box center [872, 442] width 30 height 13
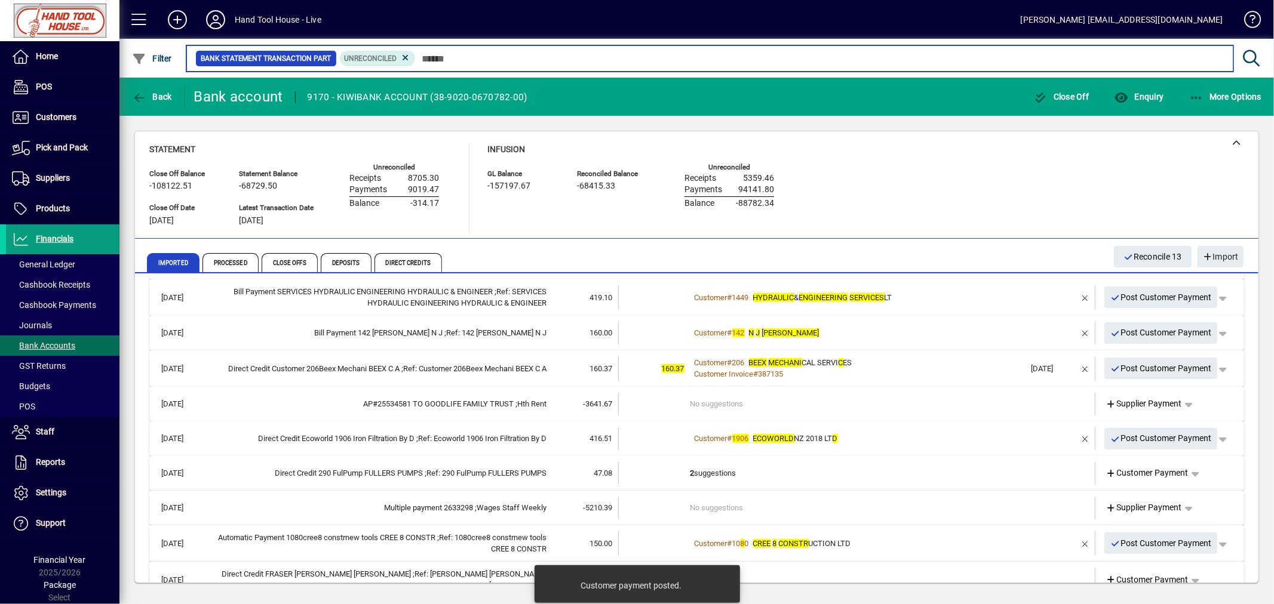
scroll to position [295, 0]
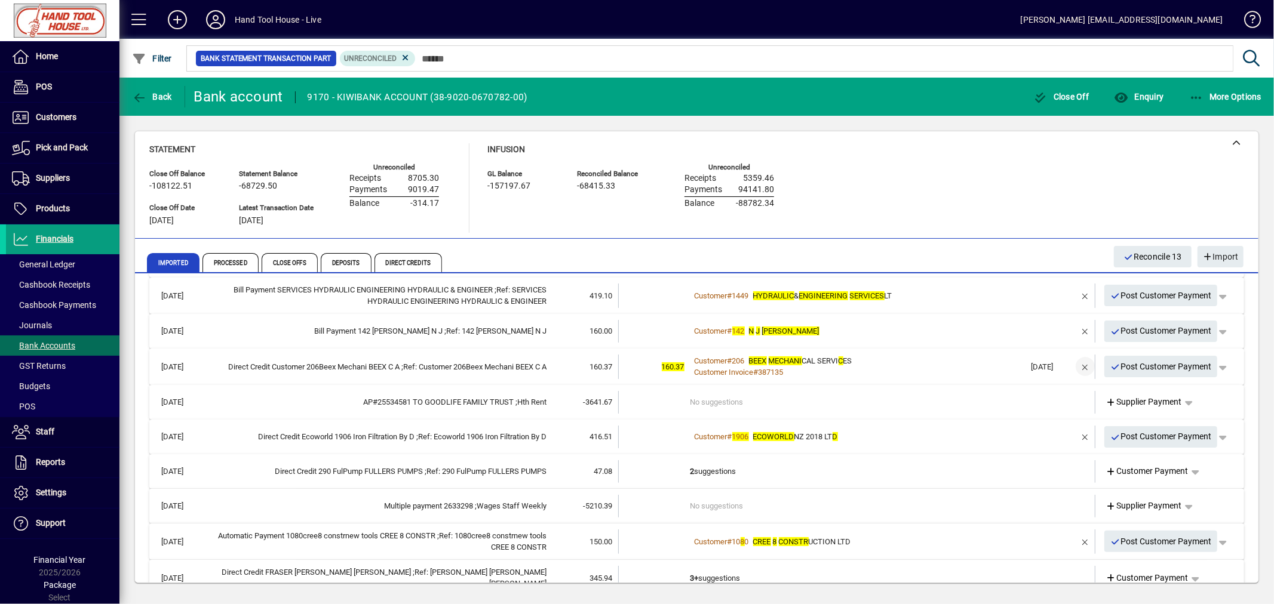
click at [1081, 362] on span "button" at bounding box center [1085, 366] width 29 height 29
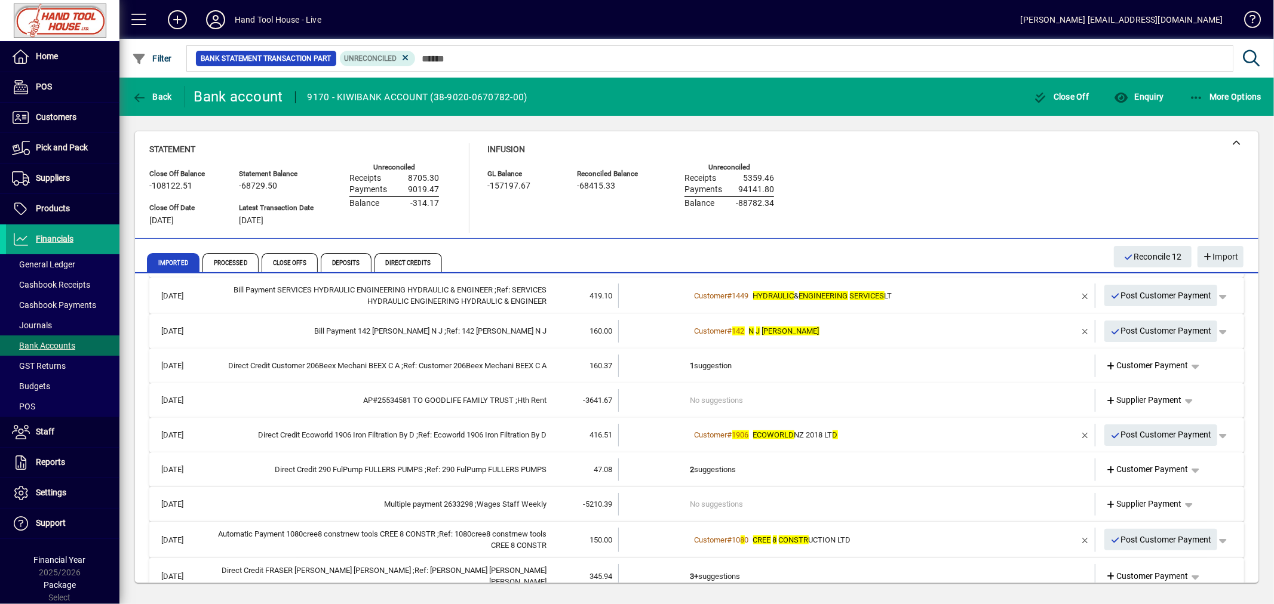
click at [695, 363] on td "1 suggestion" at bounding box center [857, 366] width 335 height 23
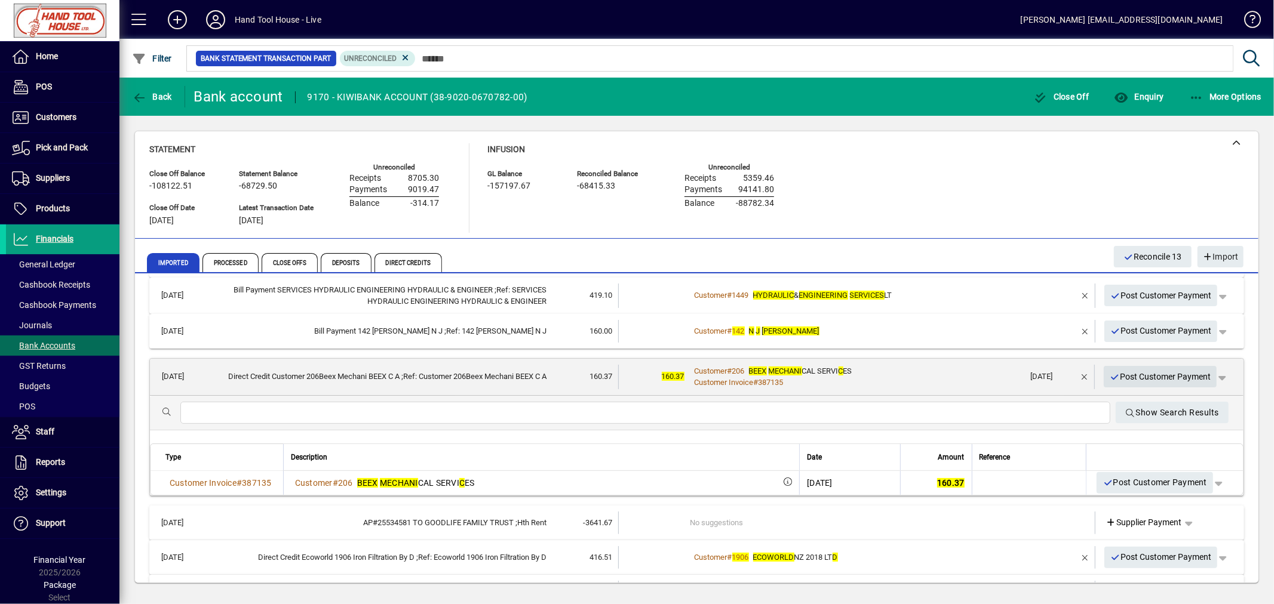
click at [1124, 374] on span "Post Customer Payment" at bounding box center [1160, 377] width 102 height 20
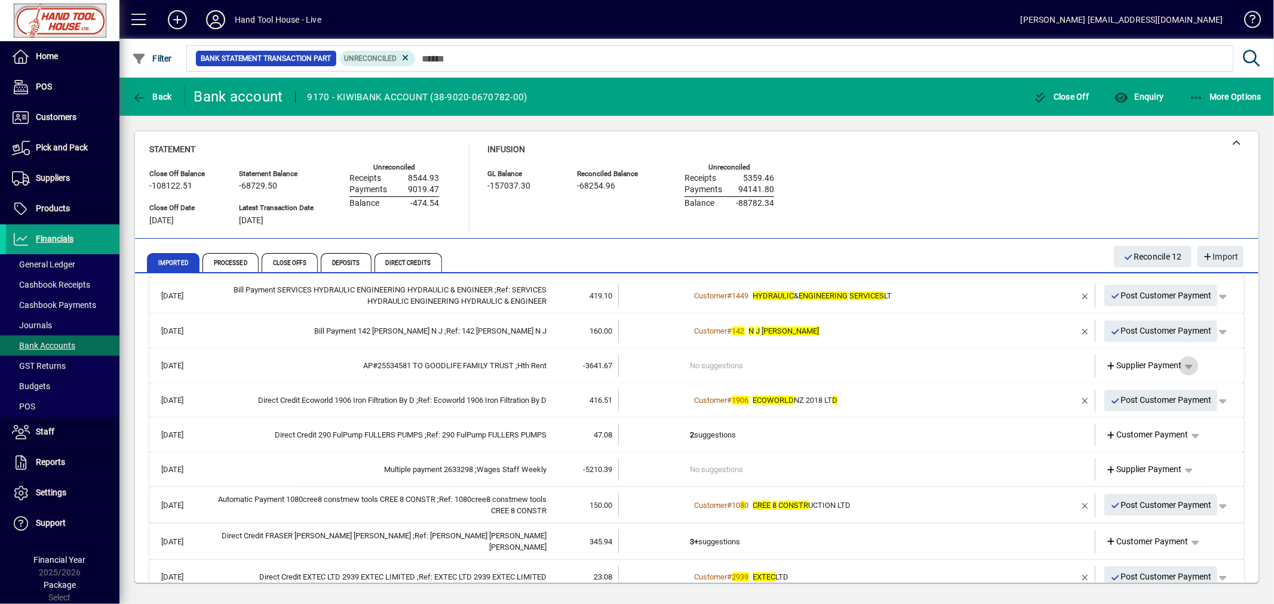
click at [1180, 365] on span "button" at bounding box center [1188, 366] width 29 height 29
click at [1158, 415] on span "Cashbook Payment" at bounding box center [1141, 411] width 88 height 14
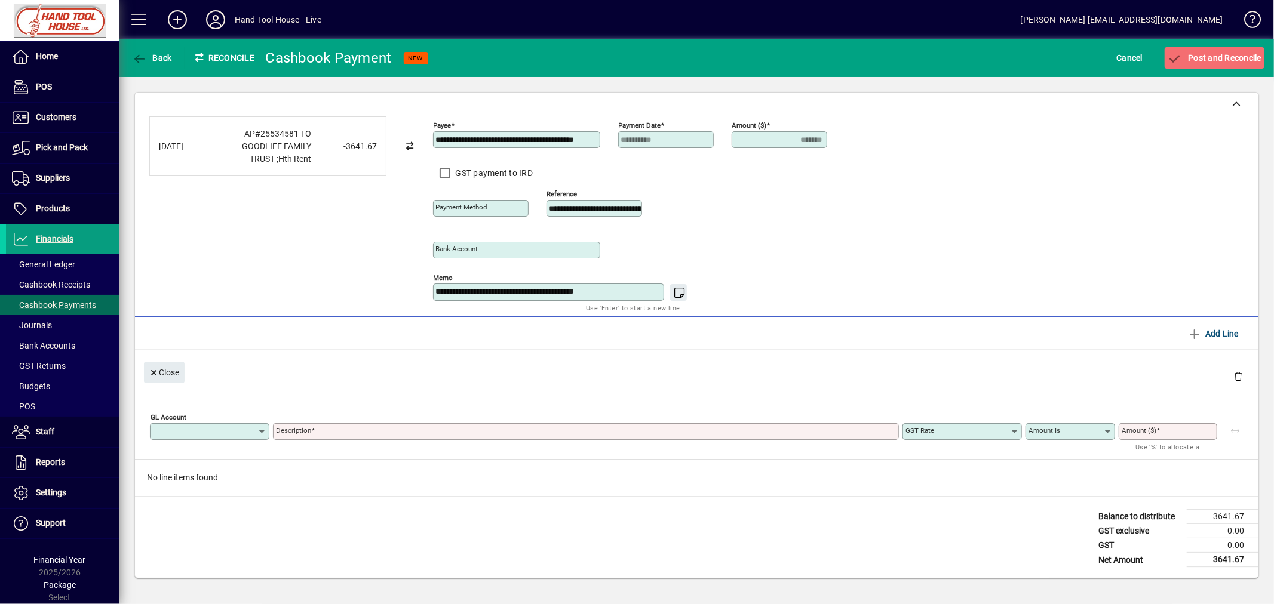
type input "**********"
type input "*******"
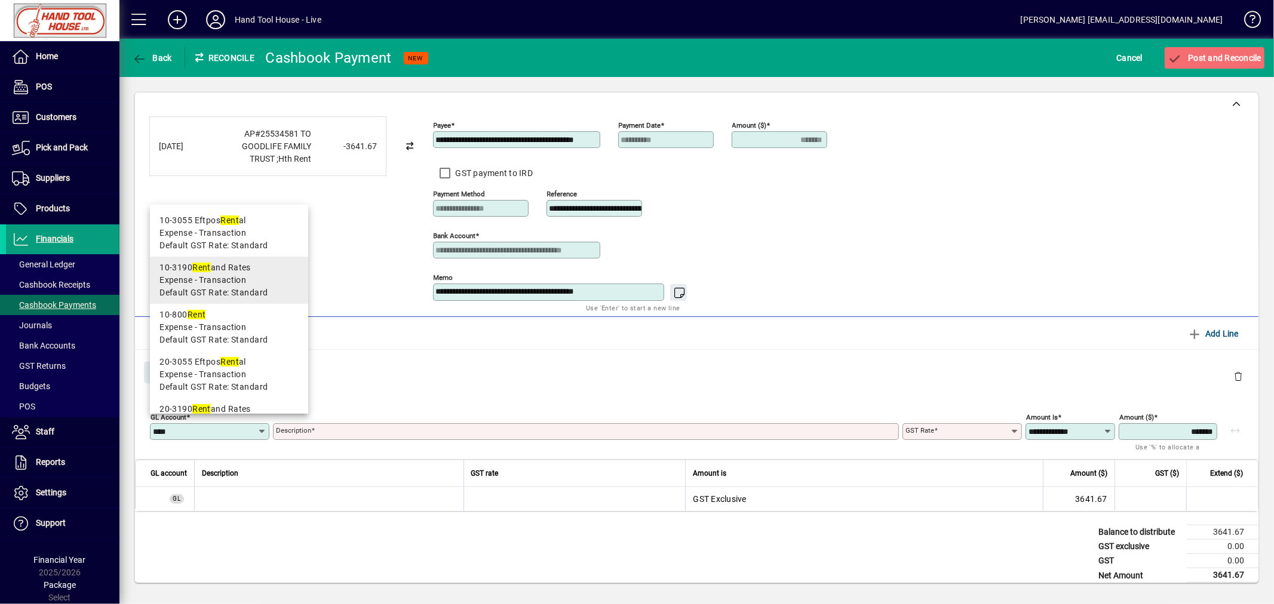
click at [217, 279] on span "Expense - Transaction" at bounding box center [202, 280] width 87 height 13
type input "*******"
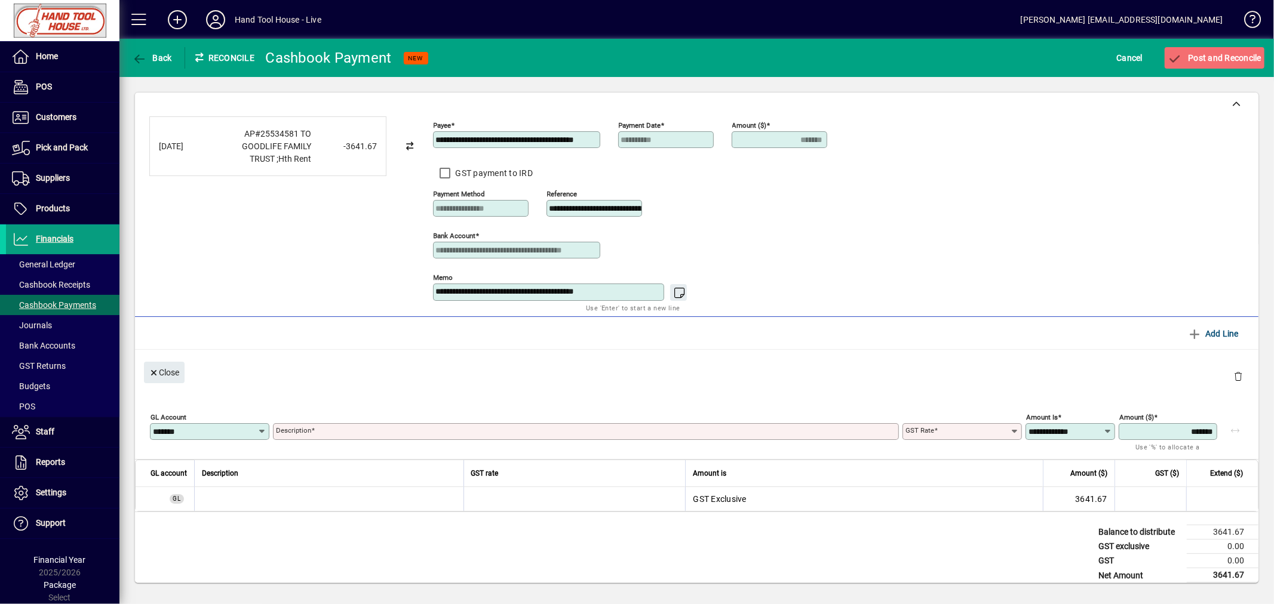
type input "**********"
type input "********"
type input "**********"
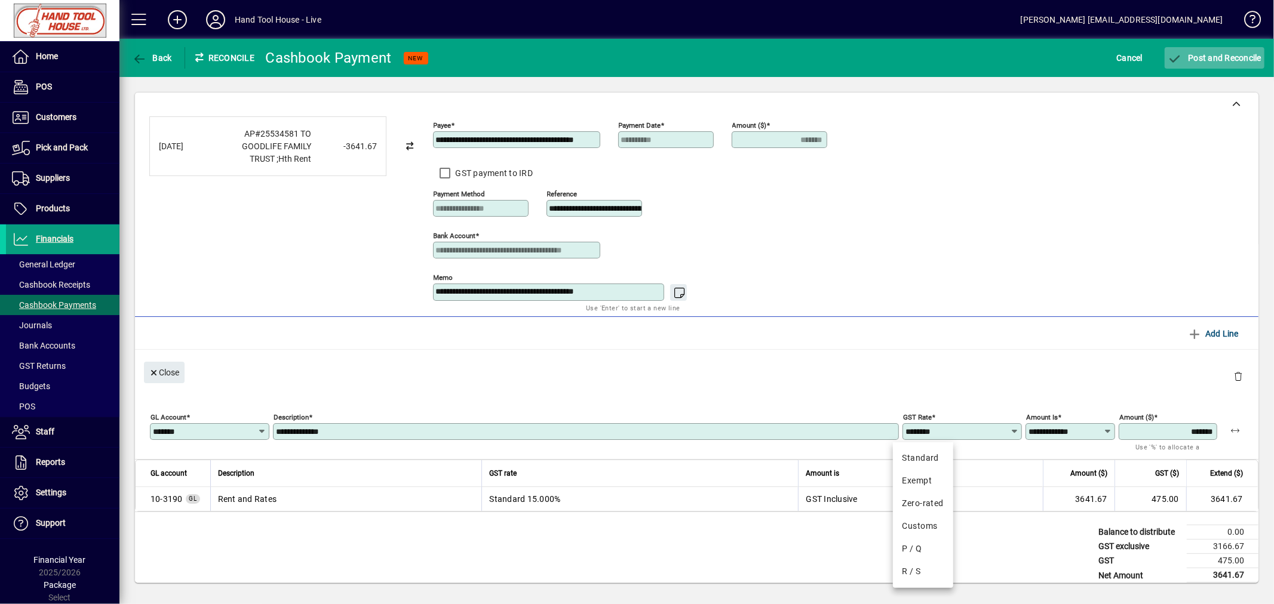
click at [1213, 57] on span "Post and Reconcile" at bounding box center [1214, 58] width 94 height 10
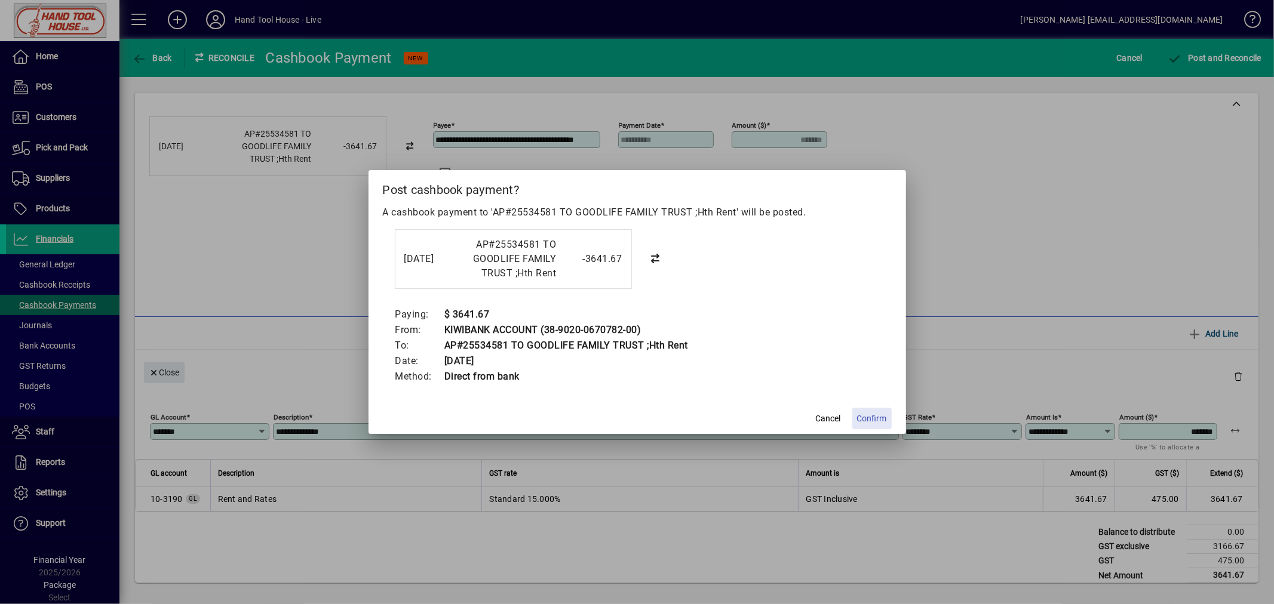
click at [874, 421] on span "Confirm" at bounding box center [872, 419] width 30 height 13
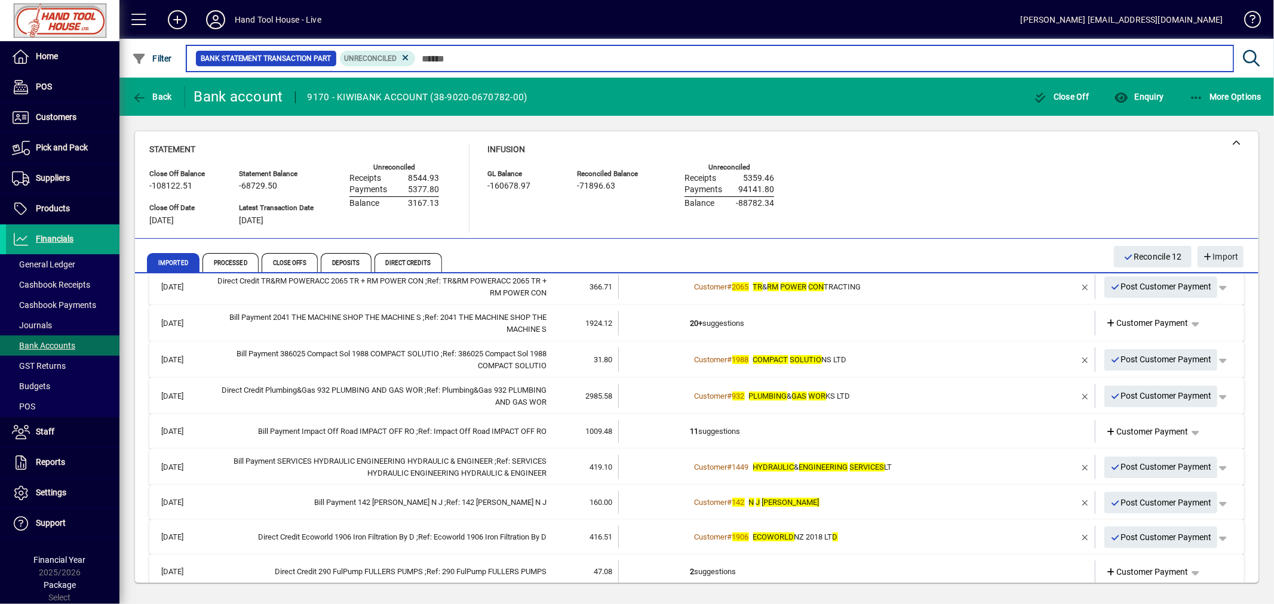
scroll to position [143, 0]
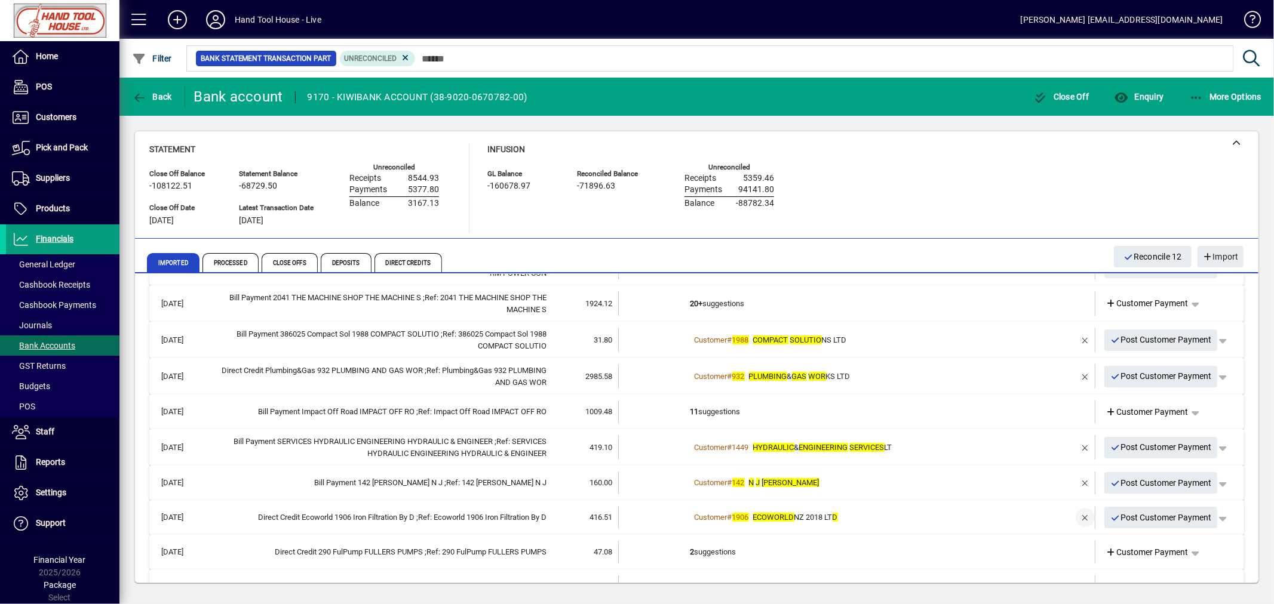
click at [1078, 516] on span "button" at bounding box center [1085, 517] width 29 height 29
click at [1124, 516] on span "Customer Payment" at bounding box center [1147, 518] width 82 height 13
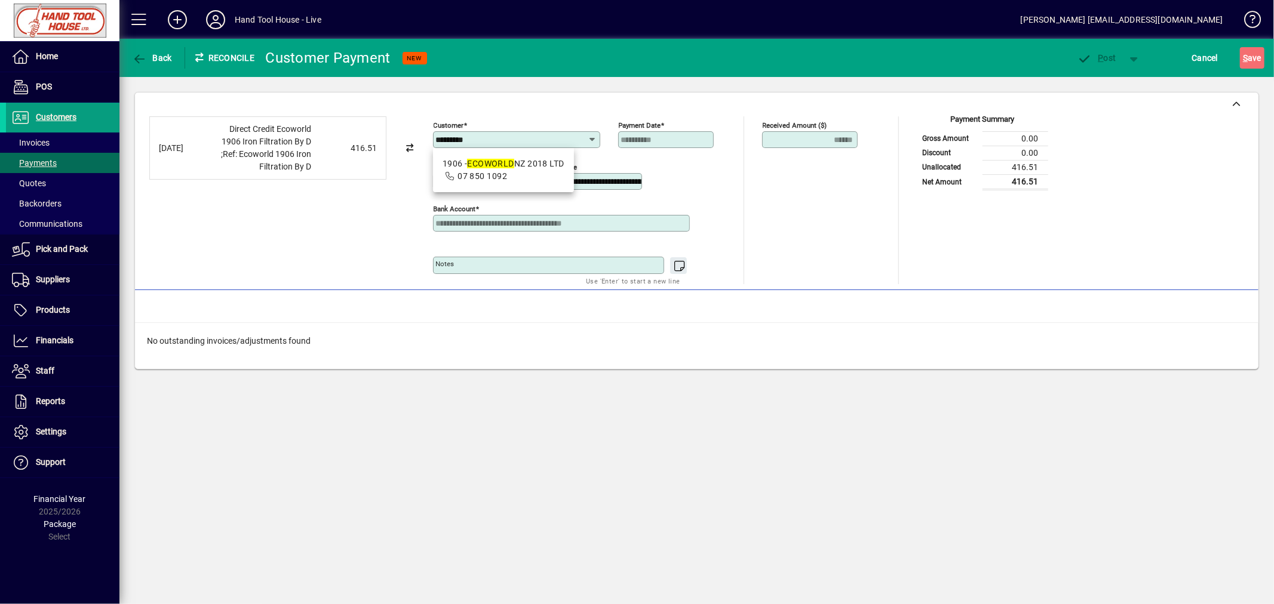
drag, startPoint x: 500, startPoint y: 170, endPoint x: 527, endPoint y: 183, distance: 30.4
click at [500, 171] on span "1906 - ECO WORLD NZ 2018 LTD 07 850 1092" at bounding box center [503, 170] width 122 height 25
type input "**********"
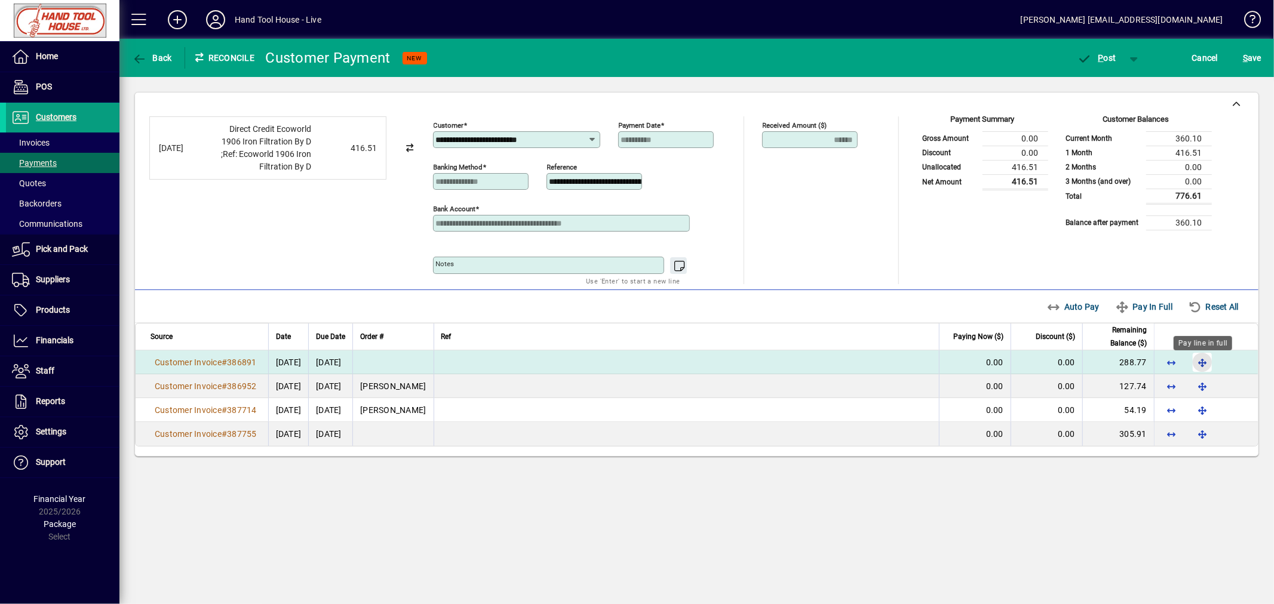
click at [1207, 362] on span "button" at bounding box center [1202, 362] width 29 height 29
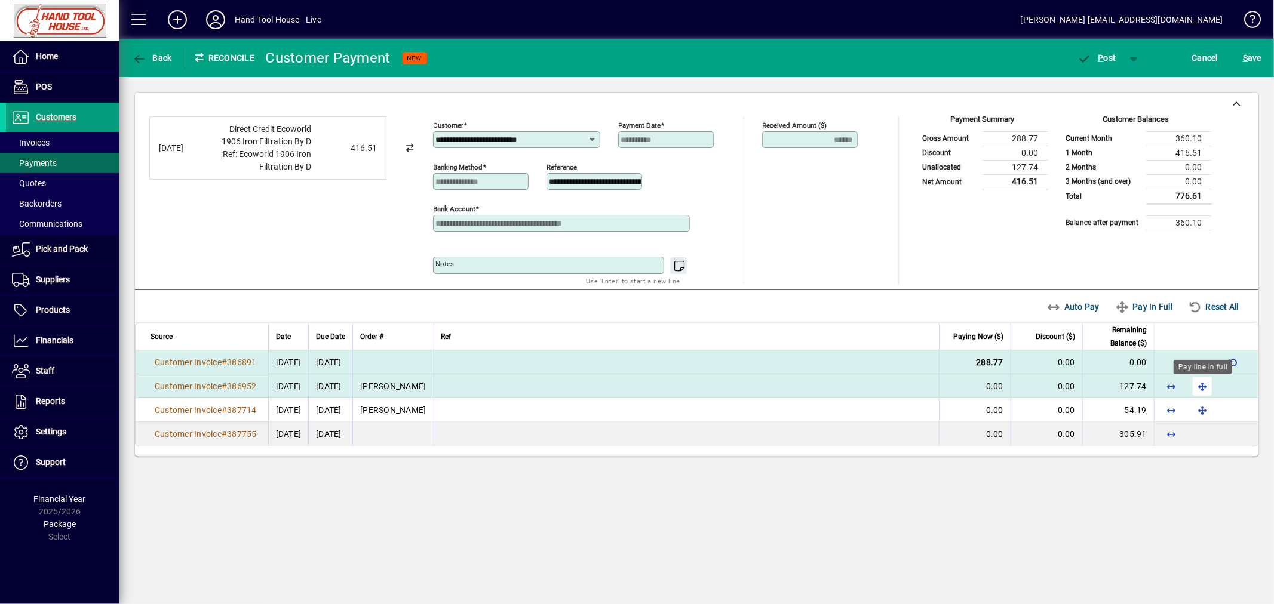
click at [1203, 390] on span "button" at bounding box center [1202, 386] width 29 height 29
click at [1099, 60] on span "P" at bounding box center [1100, 58] width 5 height 10
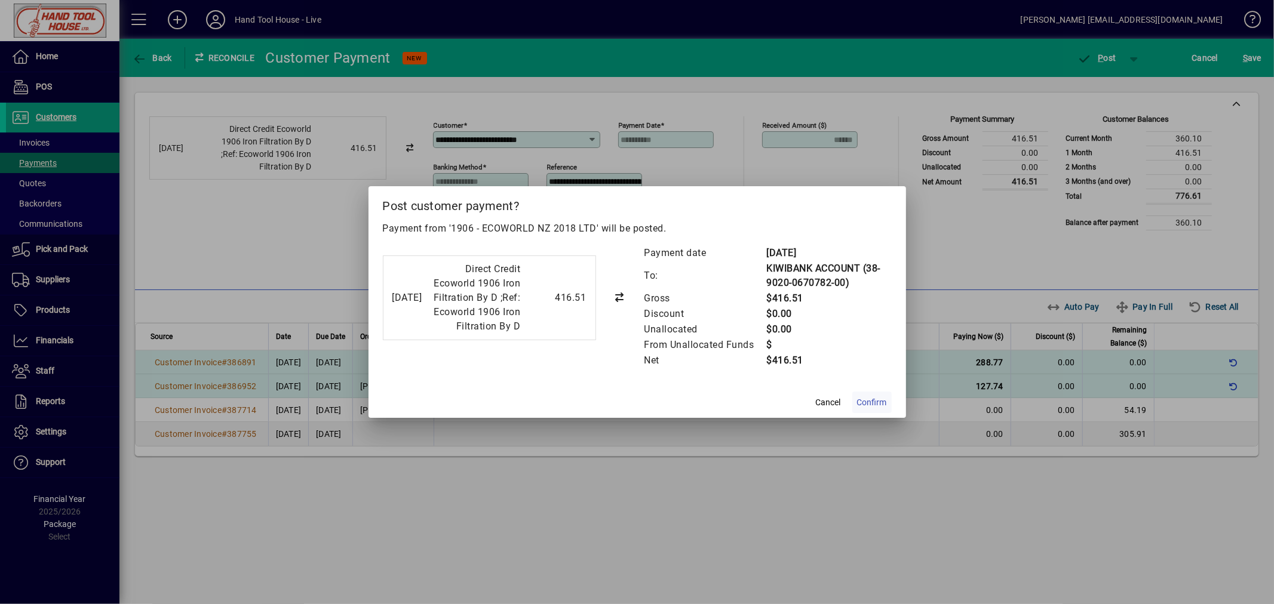
click at [871, 409] on span "Confirm" at bounding box center [872, 402] width 30 height 13
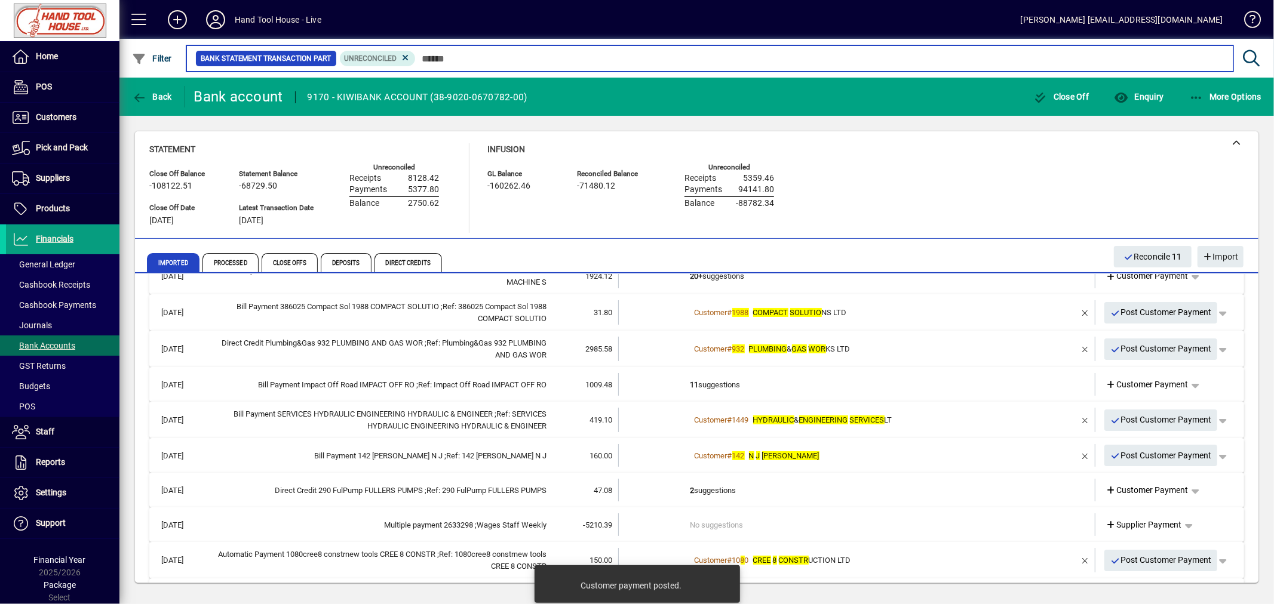
scroll to position [174, 0]
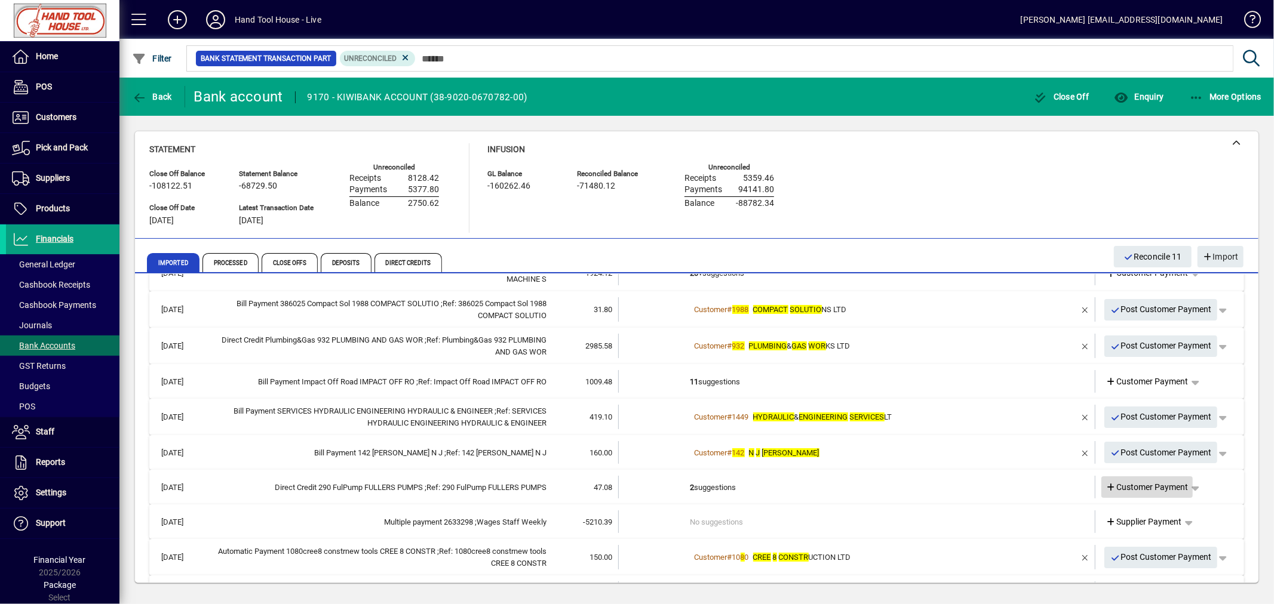
click at [1118, 485] on span "Customer Payment" at bounding box center [1147, 487] width 82 height 13
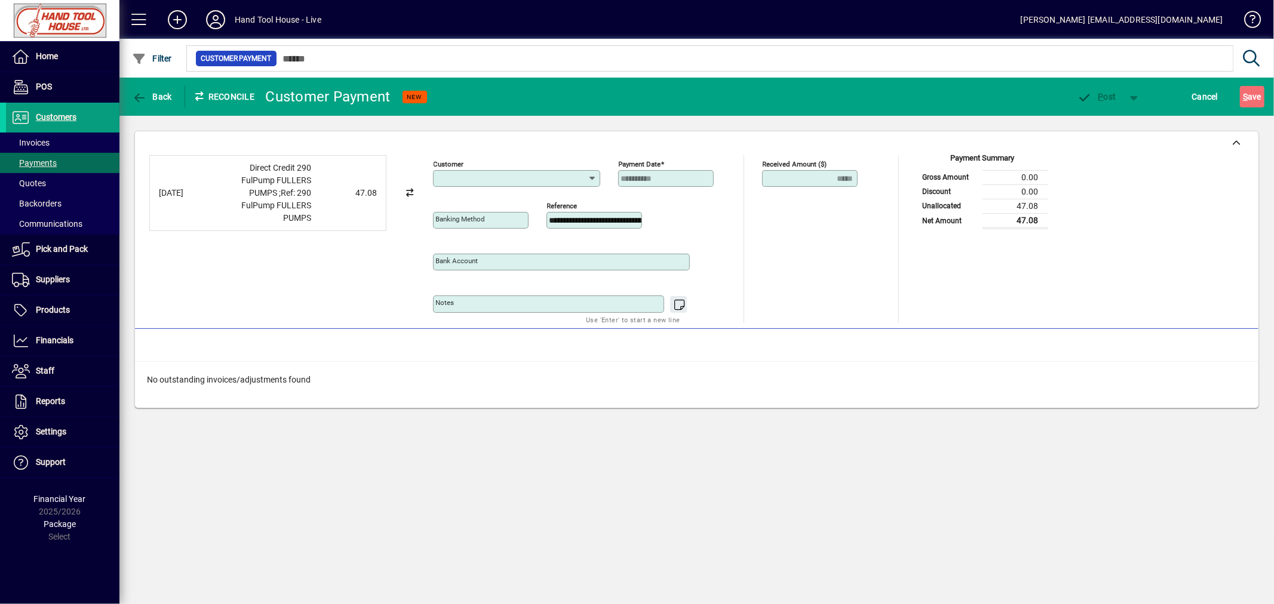
type input "**********"
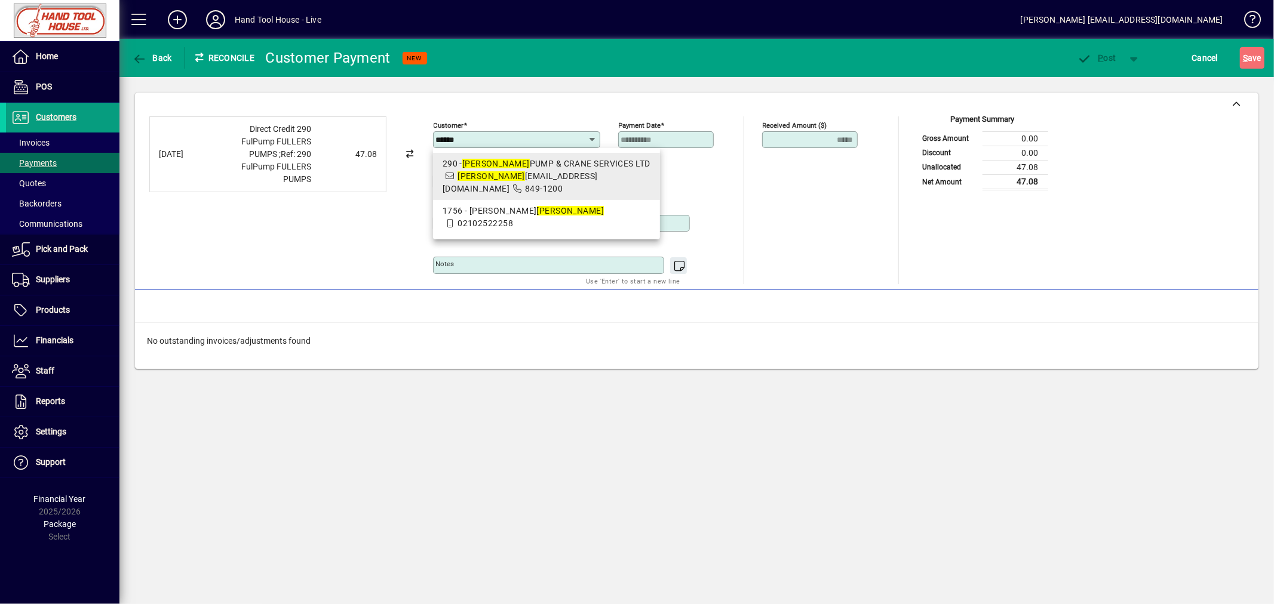
click at [555, 184] on span "849-1200" at bounding box center [535, 189] width 53 height 10
type input "**********"
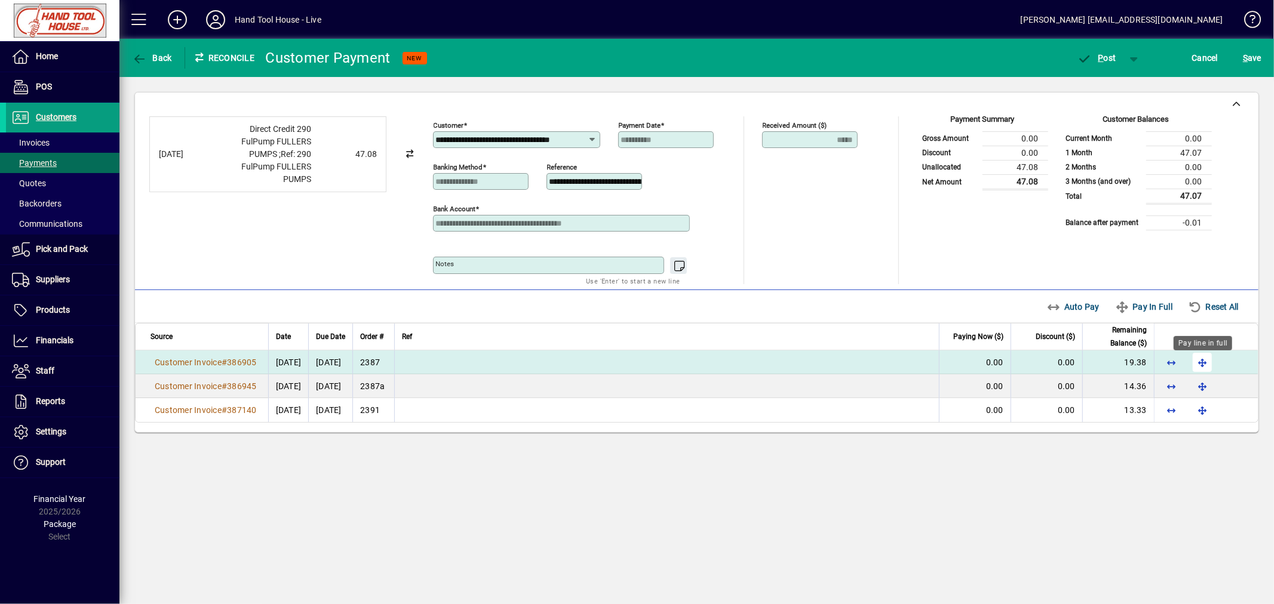
click at [1207, 361] on span "button" at bounding box center [1202, 362] width 29 height 29
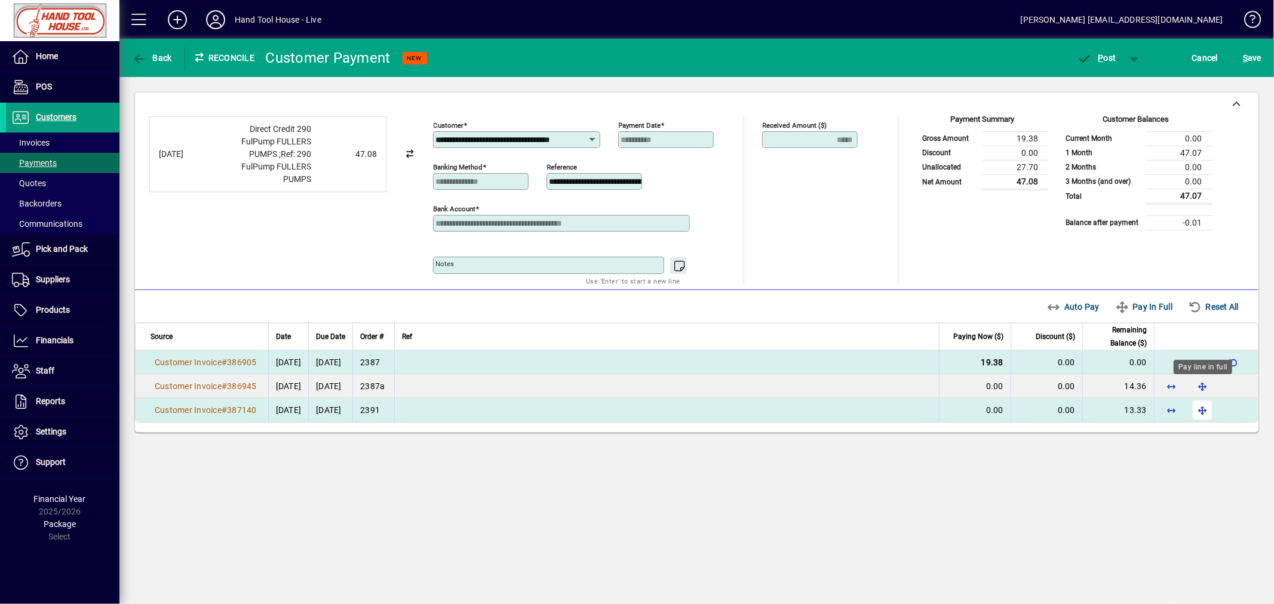
drag, startPoint x: 1204, startPoint y: 385, endPoint x: 1203, endPoint y: 398, distance: 13.2
click at [1204, 386] on span "button" at bounding box center [1202, 386] width 29 height 29
click at [1203, 410] on span "button" at bounding box center [1202, 410] width 29 height 29
click at [1106, 57] on span "P ost" at bounding box center [1096, 58] width 39 height 10
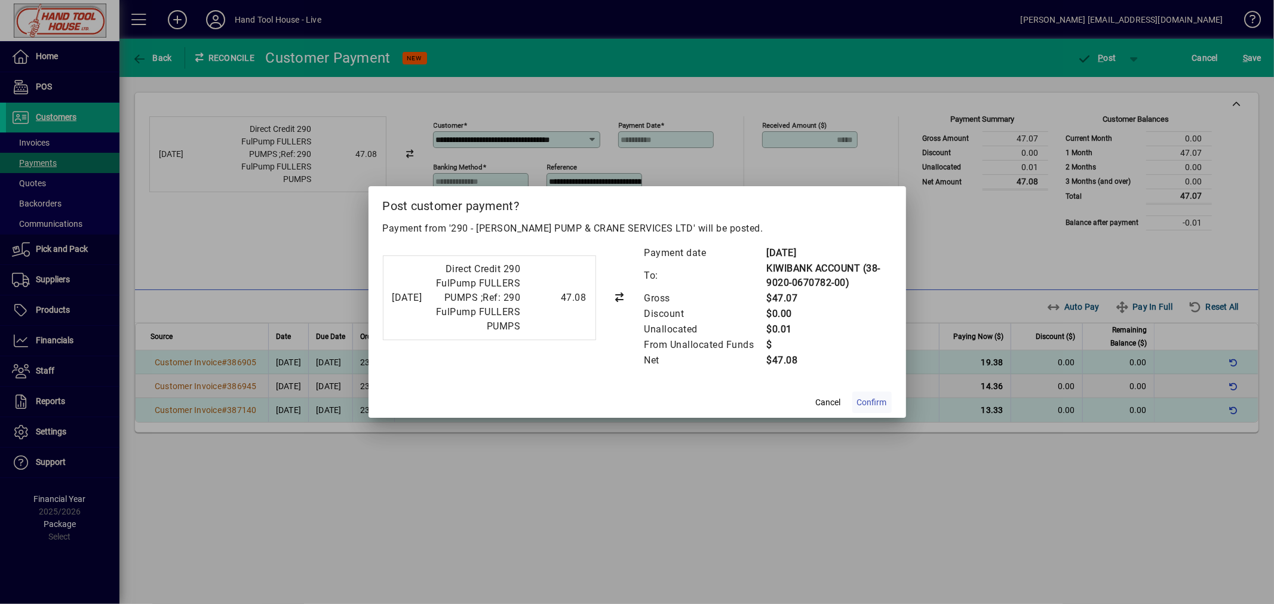
click at [873, 402] on span "Confirm" at bounding box center [872, 402] width 30 height 13
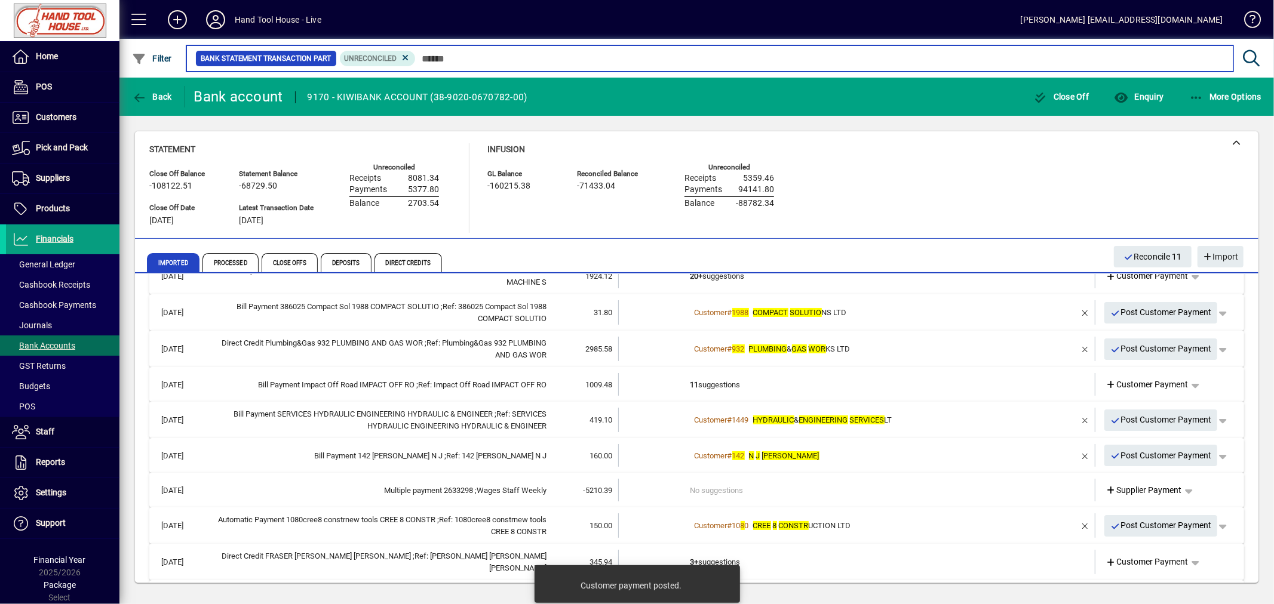
scroll to position [177, 0]
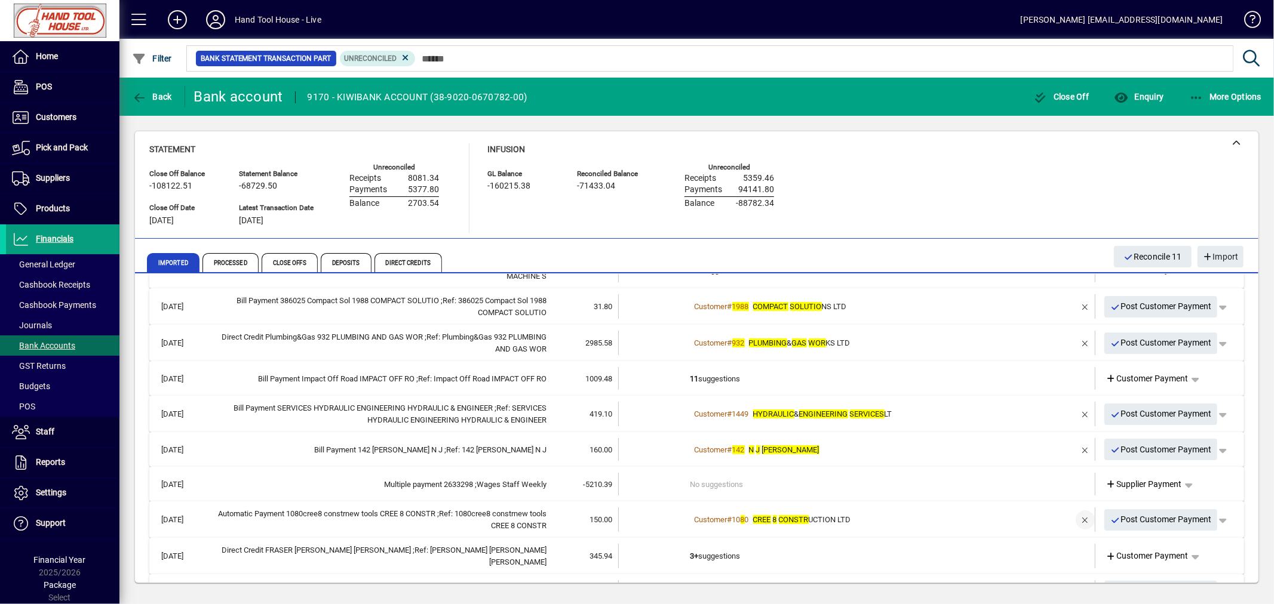
click at [1076, 514] on span "button" at bounding box center [1085, 520] width 29 height 29
click at [1142, 518] on span "Customer Payment" at bounding box center [1147, 519] width 82 height 13
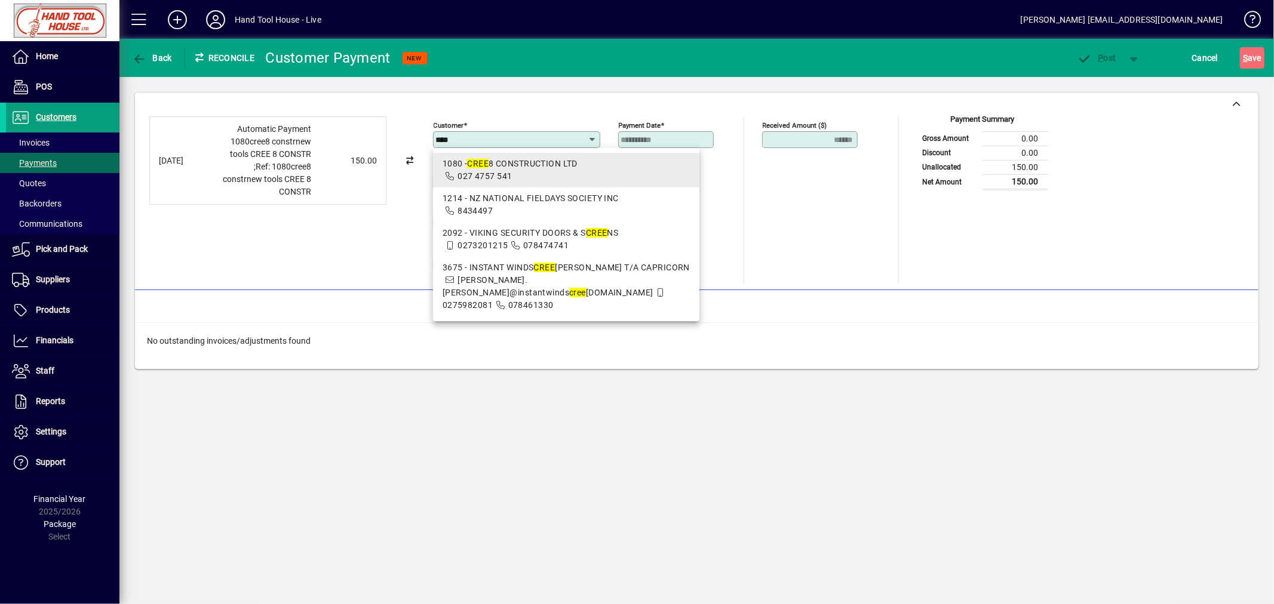
click at [484, 163] on em "CREE" at bounding box center [477, 164] width 21 height 10
type input "**********"
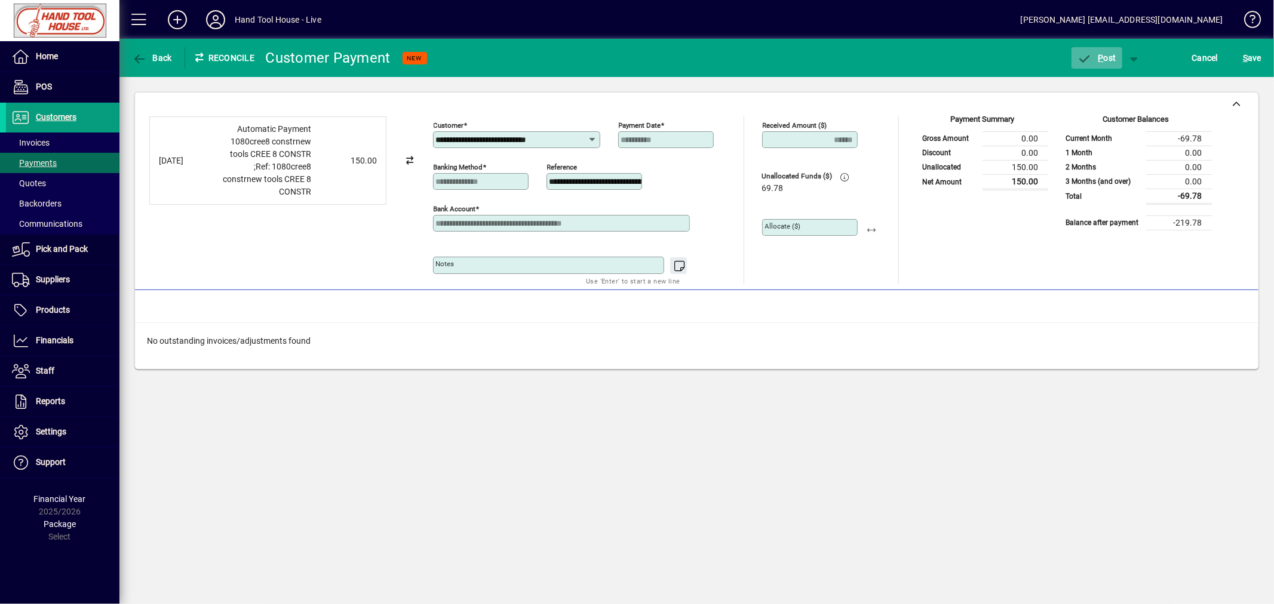
click at [1106, 54] on span "P ost" at bounding box center [1096, 58] width 39 height 10
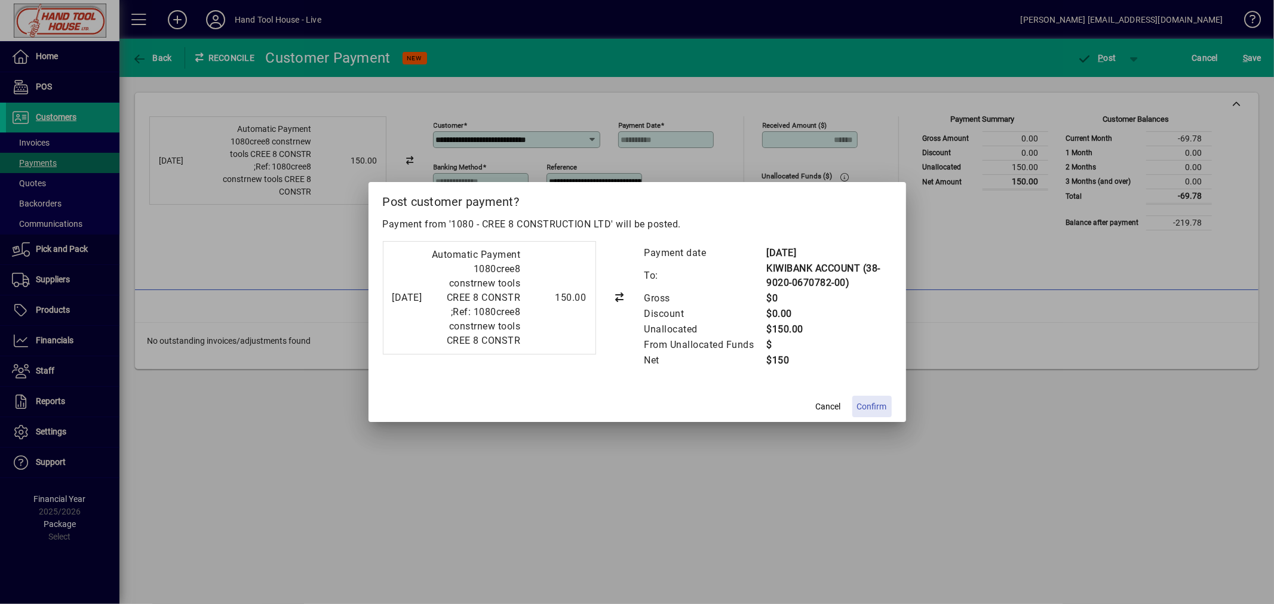
click at [879, 413] on span "Confirm" at bounding box center [872, 407] width 30 height 13
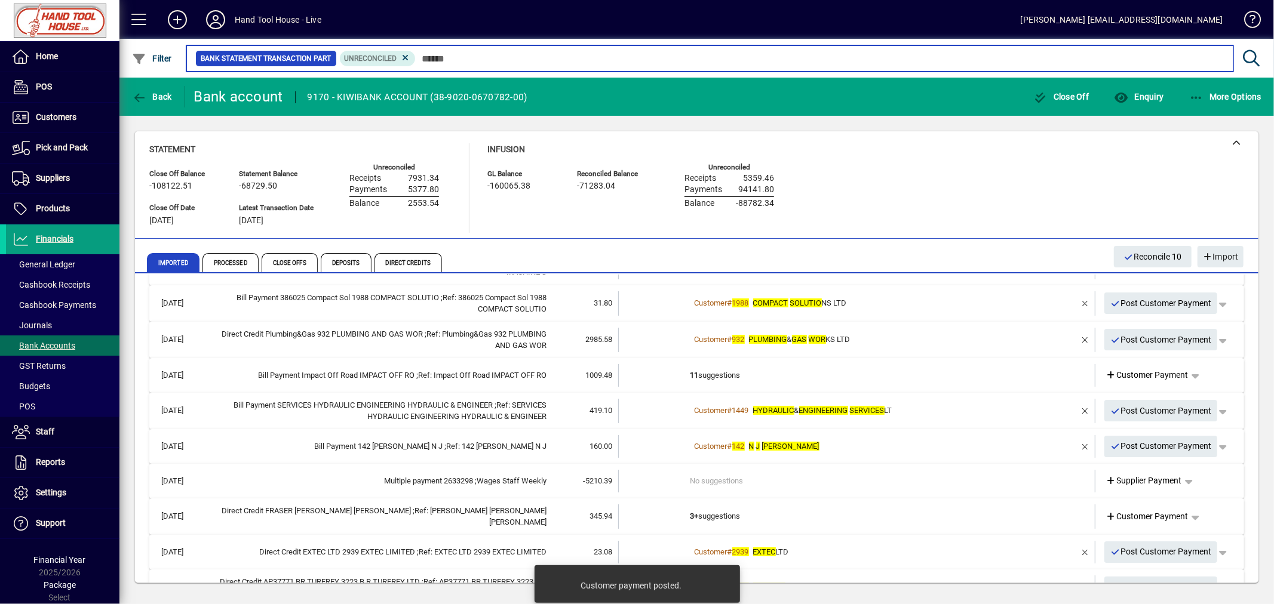
scroll to position [182, 0]
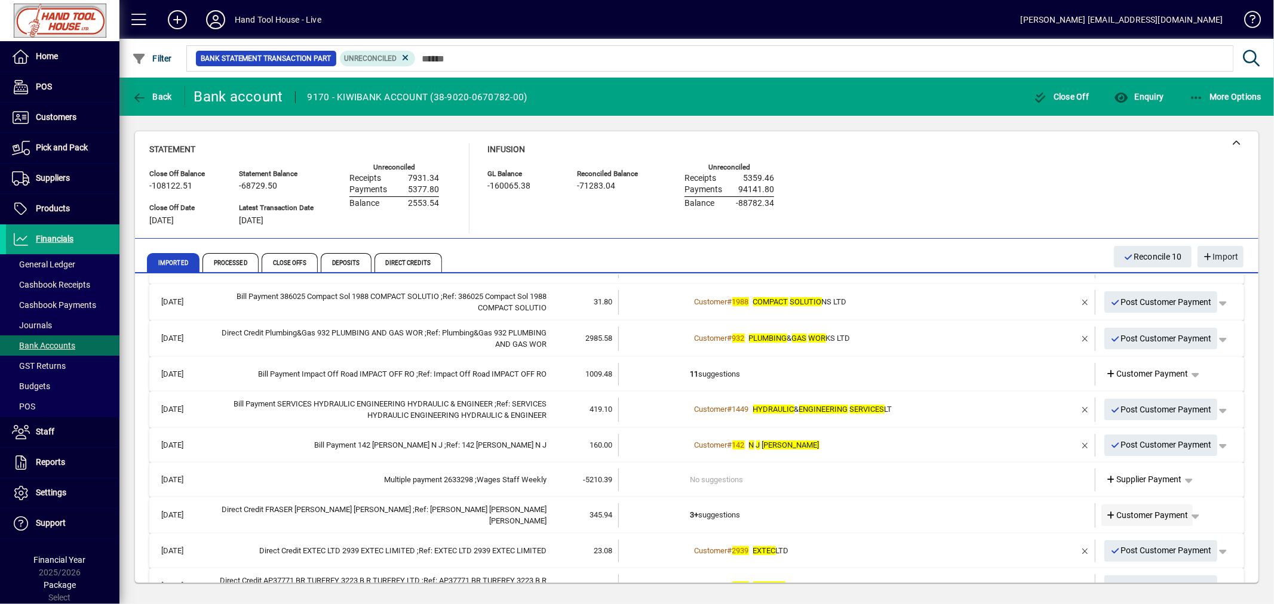
click at [1134, 514] on span "Customer Payment" at bounding box center [1147, 515] width 82 height 13
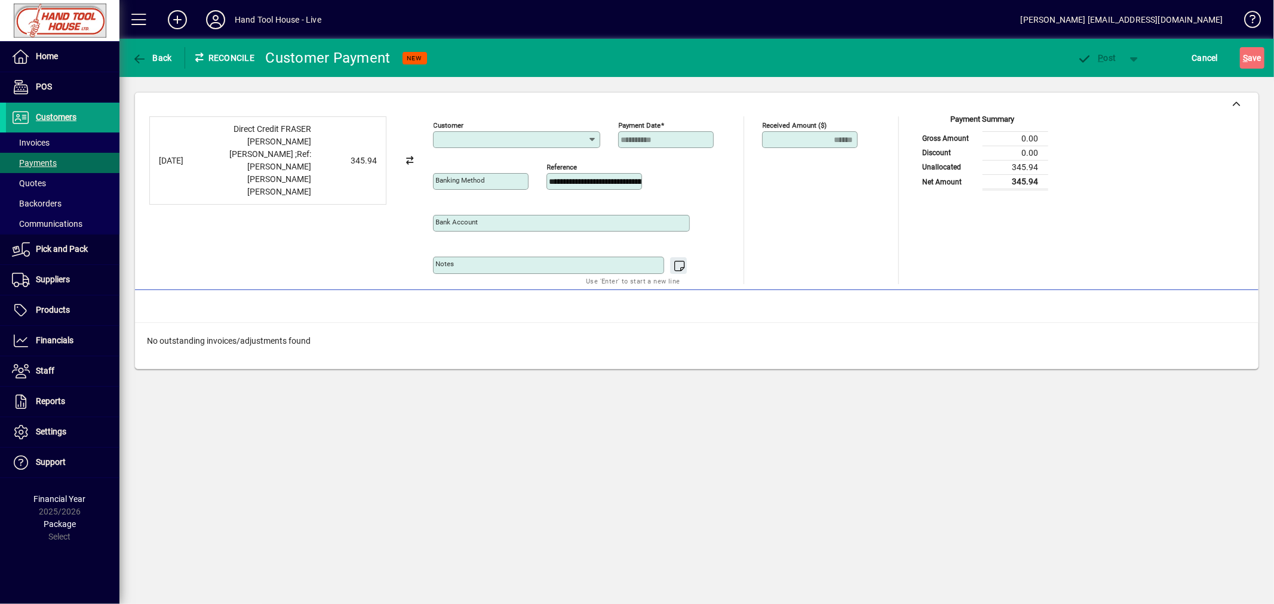
type input "**********"
click at [530, 162] on div "797 - [GEOGRAPHIC_DATA]" at bounding box center [497, 164] width 110 height 13
type input "**********"
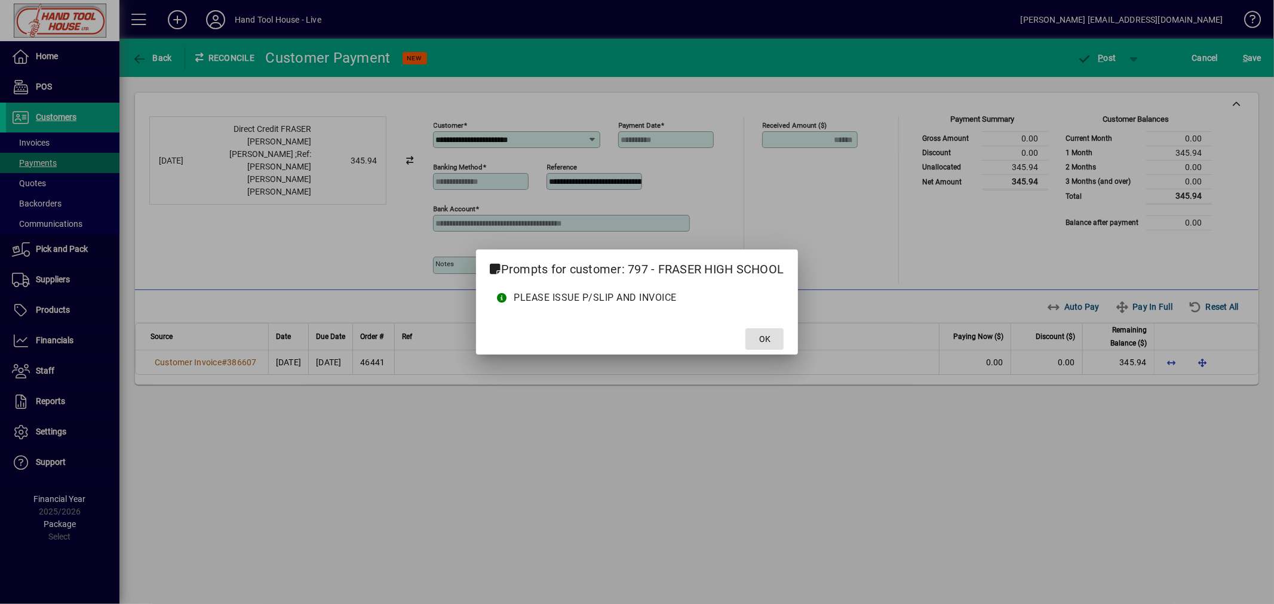
click at [765, 337] on span "OK" at bounding box center [764, 339] width 11 height 13
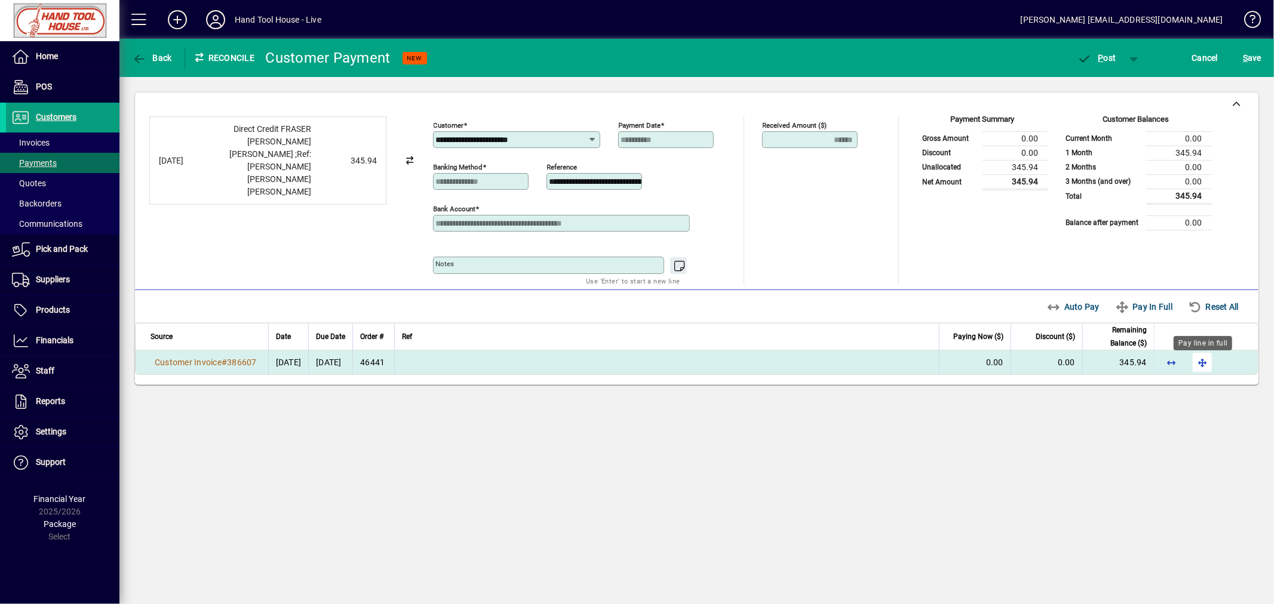
click at [1199, 366] on span "button" at bounding box center [1202, 362] width 29 height 29
click at [1105, 56] on span "P ost" at bounding box center [1096, 58] width 39 height 10
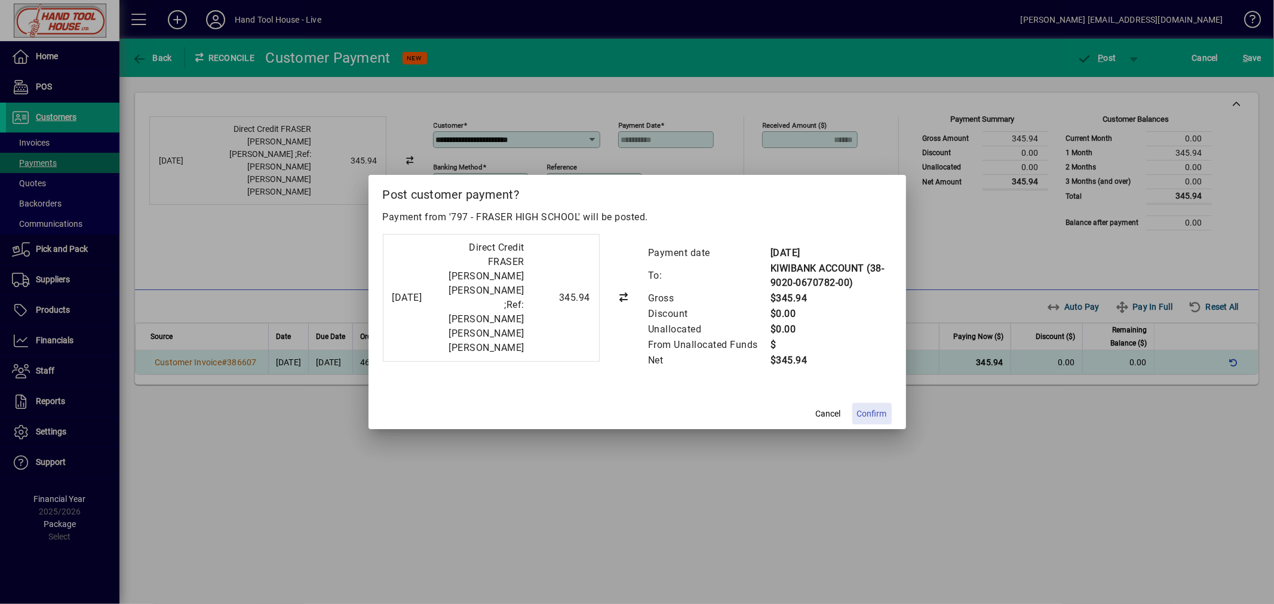
click at [870, 408] on span "Confirm" at bounding box center [872, 414] width 30 height 13
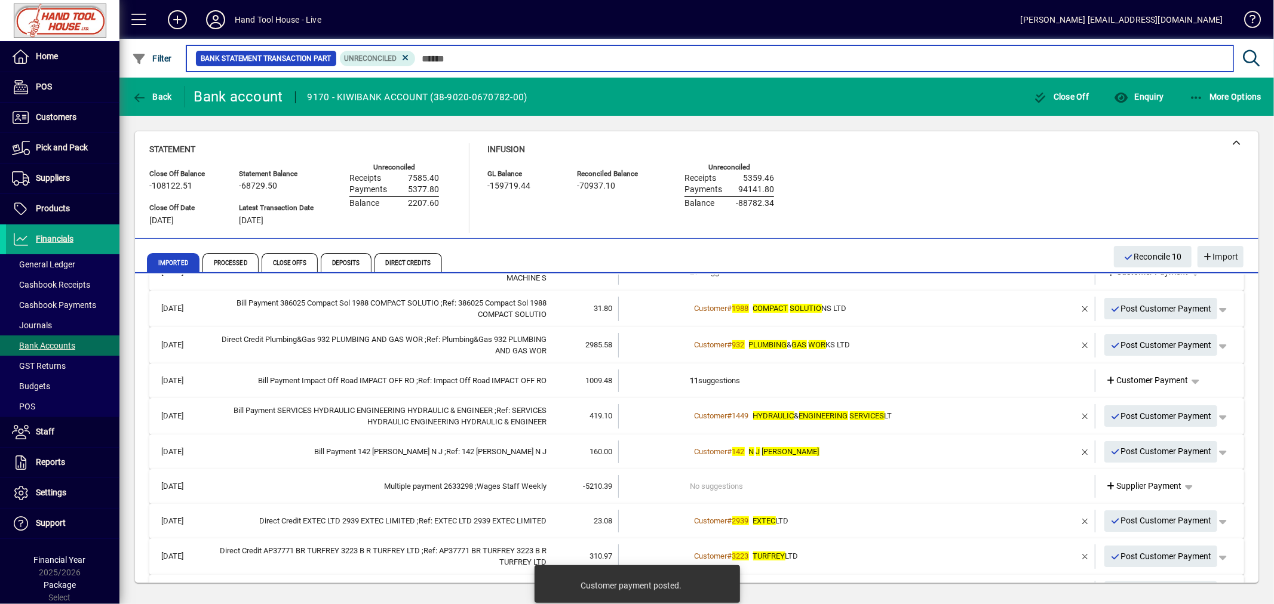
scroll to position [177, 0]
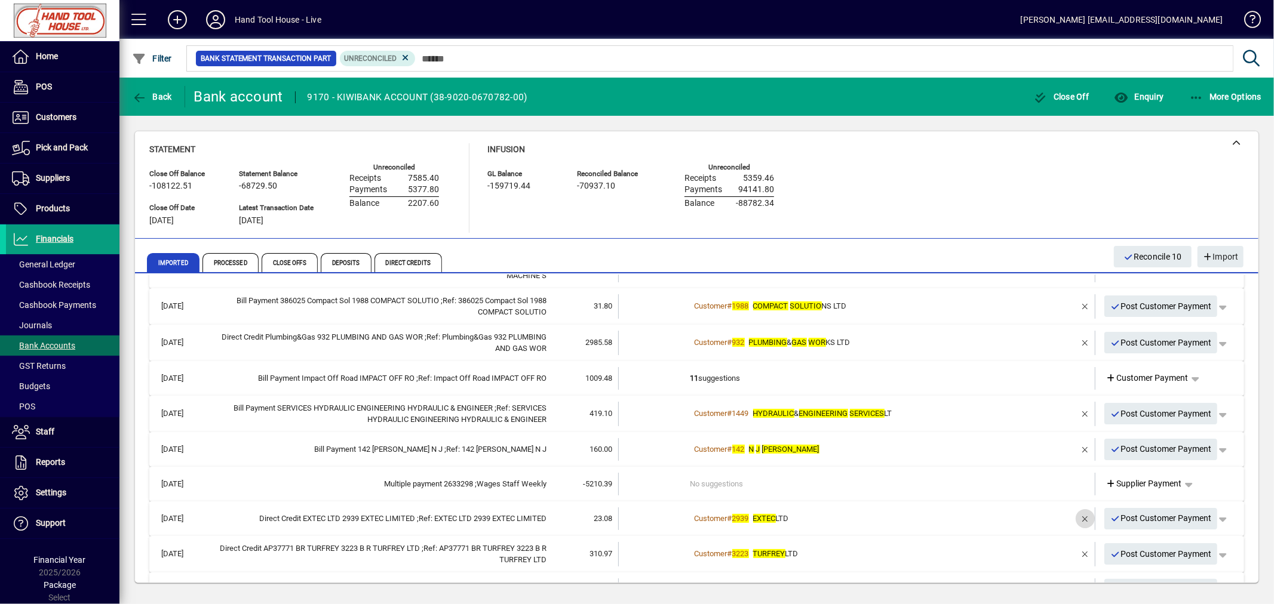
click at [1075, 519] on span "button" at bounding box center [1085, 519] width 29 height 29
drag, startPoint x: 1142, startPoint y: 515, endPoint x: 1138, endPoint y: 522, distance: 8.5
click at [1141, 515] on span "Customer Payment" at bounding box center [1147, 518] width 82 height 13
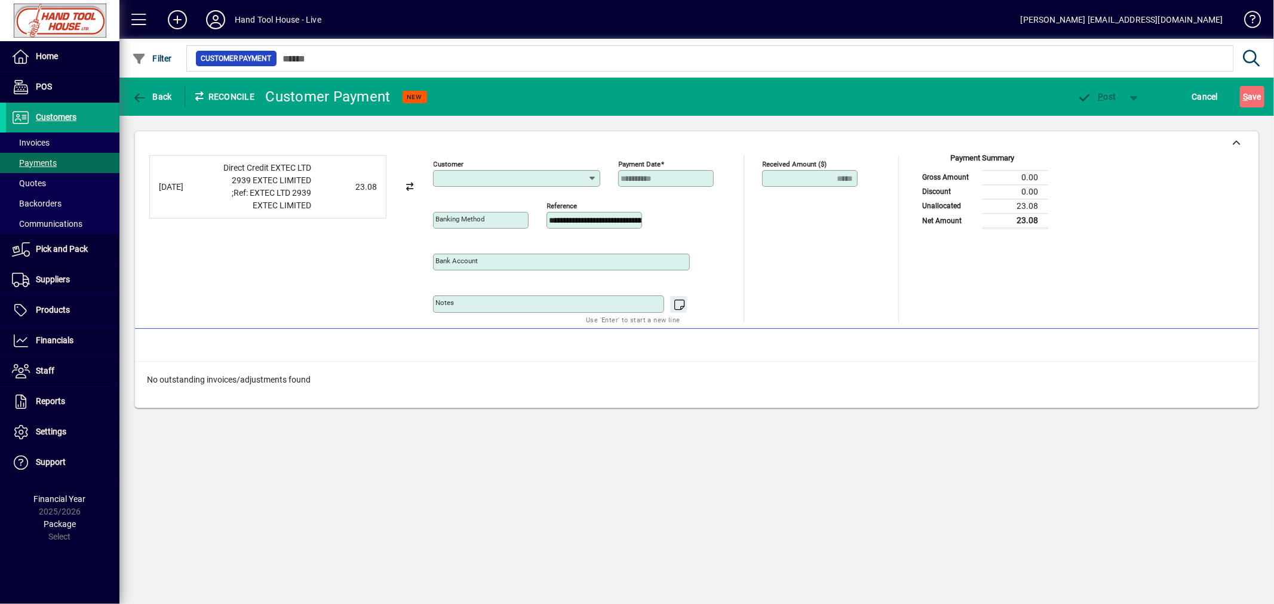
type input "**********"
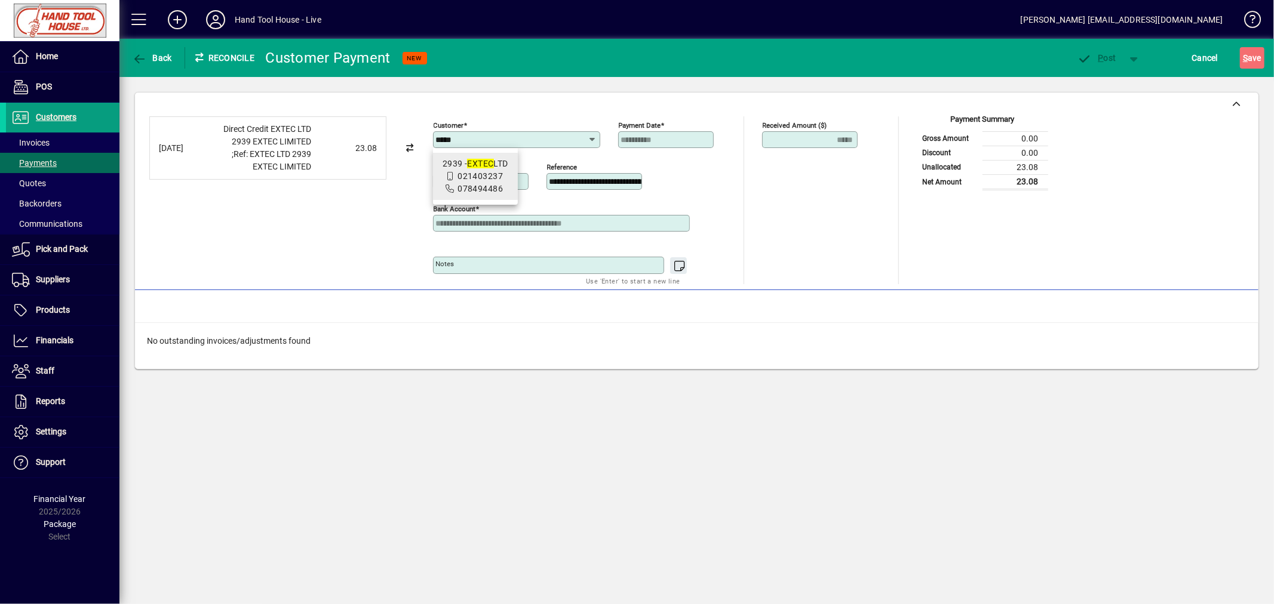
click at [478, 165] on em "EXTEC" at bounding box center [480, 164] width 26 height 10
type input "**********"
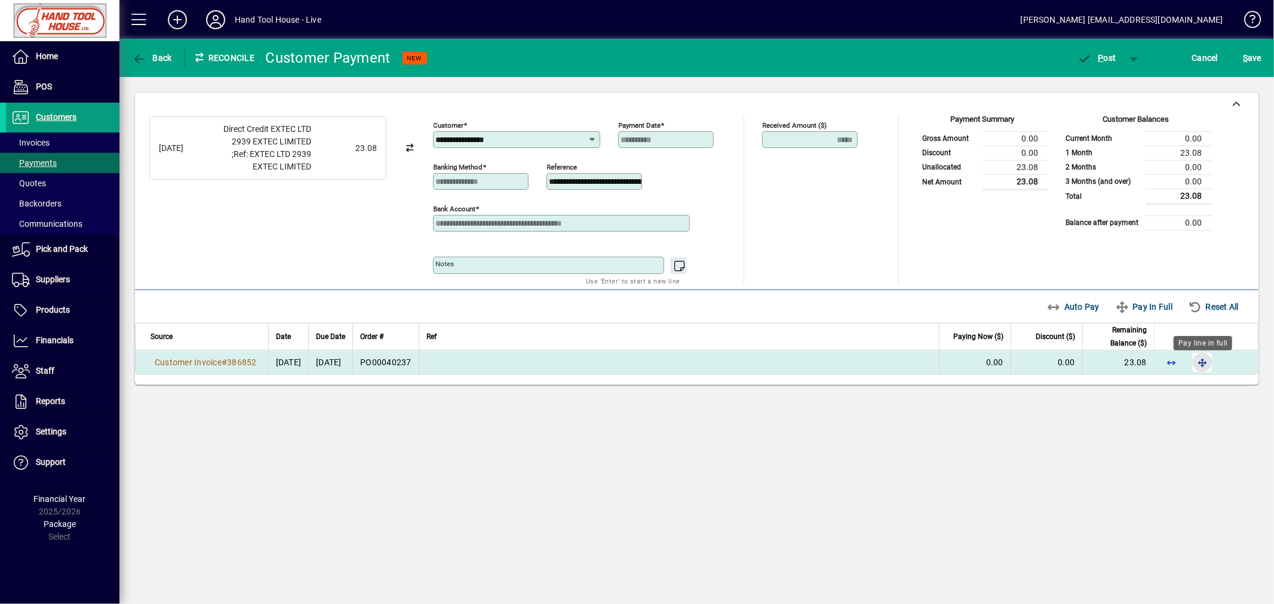
click at [1199, 362] on span "button" at bounding box center [1202, 362] width 29 height 29
click at [1105, 56] on span "P ost" at bounding box center [1096, 58] width 39 height 10
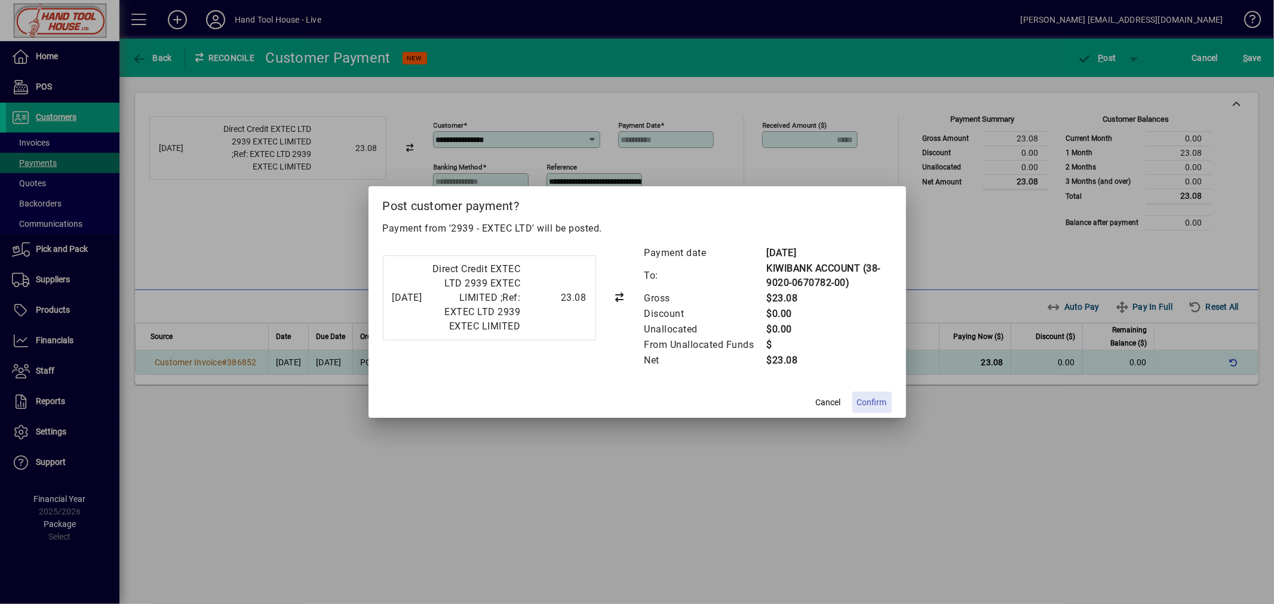
click at [879, 404] on span "Confirm" at bounding box center [872, 402] width 30 height 13
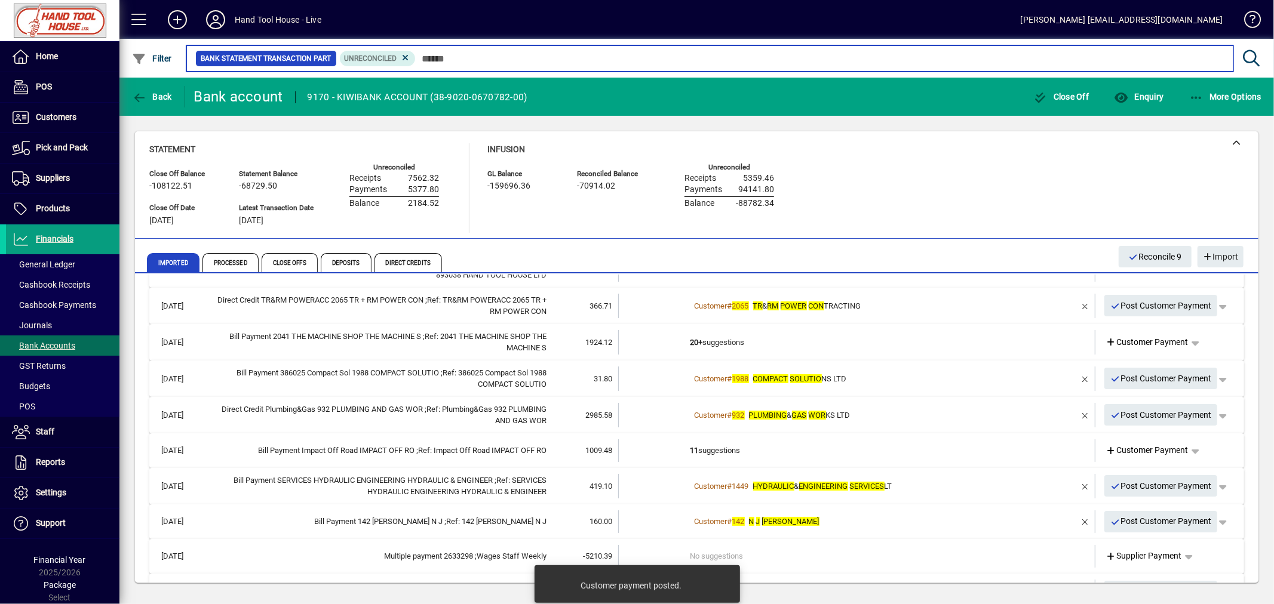
scroll to position [175, 0]
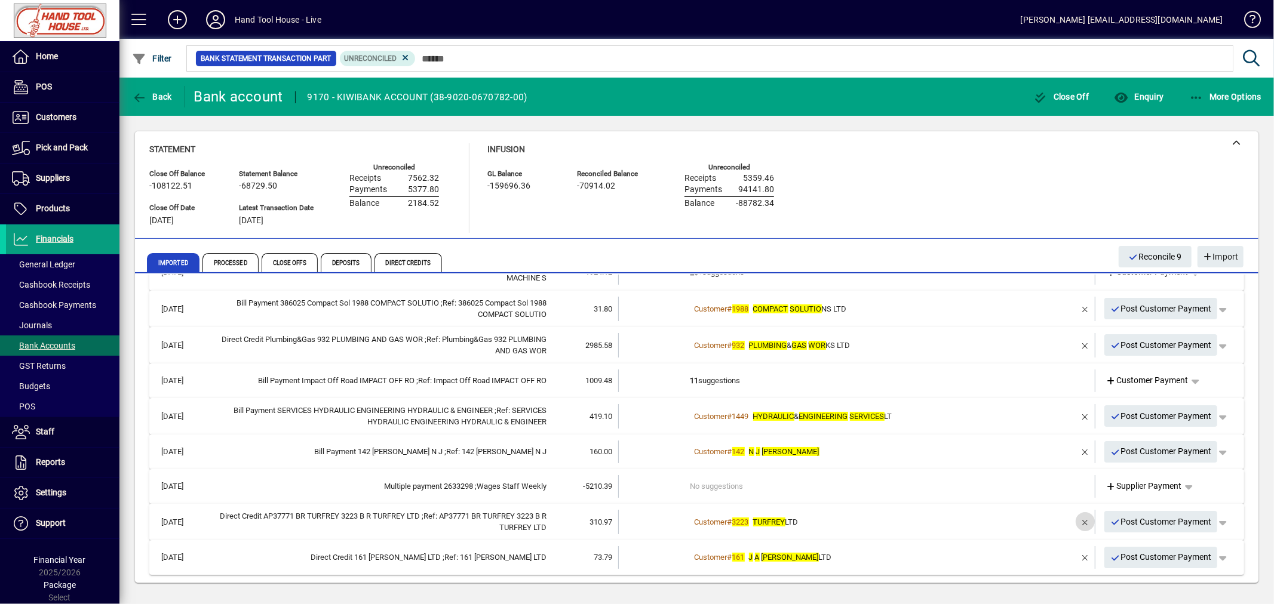
click at [1075, 518] on span "button" at bounding box center [1085, 522] width 29 height 29
click at [720, 519] on td "1 suggestion" at bounding box center [857, 522] width 335 height 24
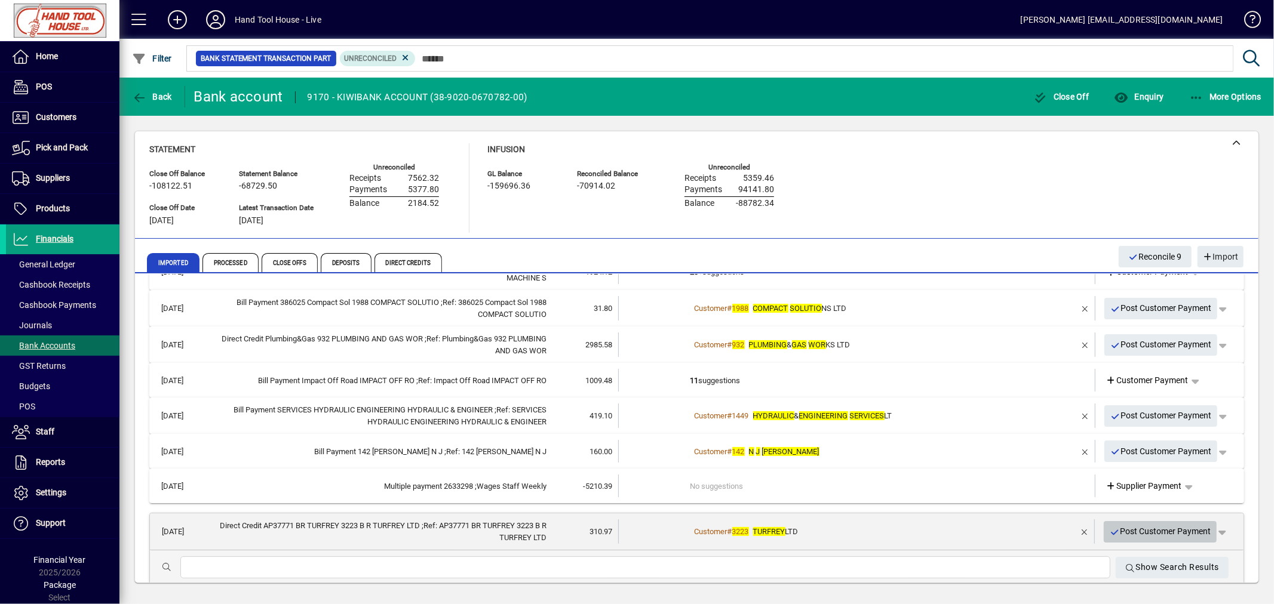
click at [1146, 533] on span "Post Customer Payment" at bounding box center [1160, 532] width 102 height 20
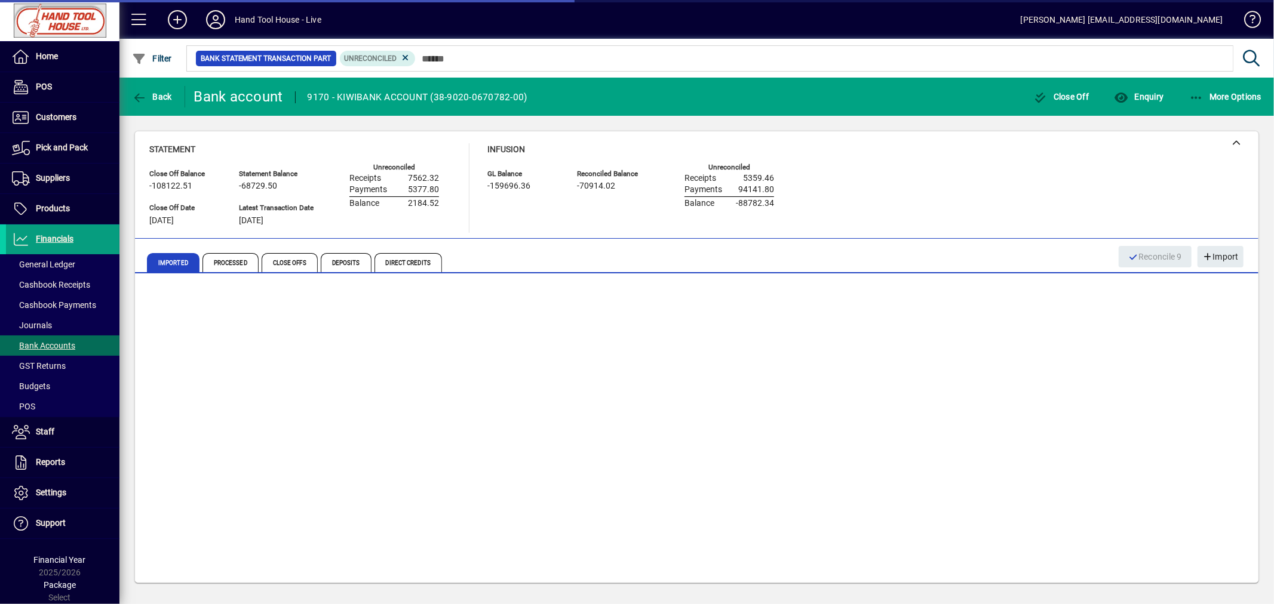
scroll to position [140, 0]
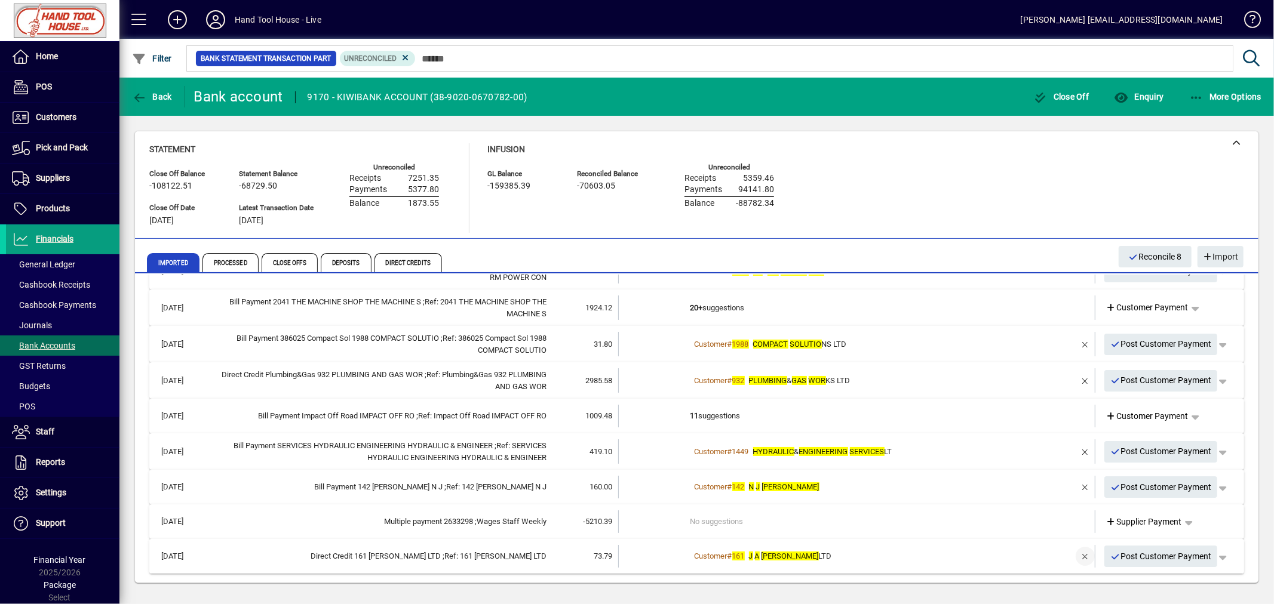
click at [1080, 556] on span "button" at bounding box center [1085, 556] width 29 height 29
click at [1139, 558] on span "Customer Payment" at bounding box center [1147, 557] width 82 height 13
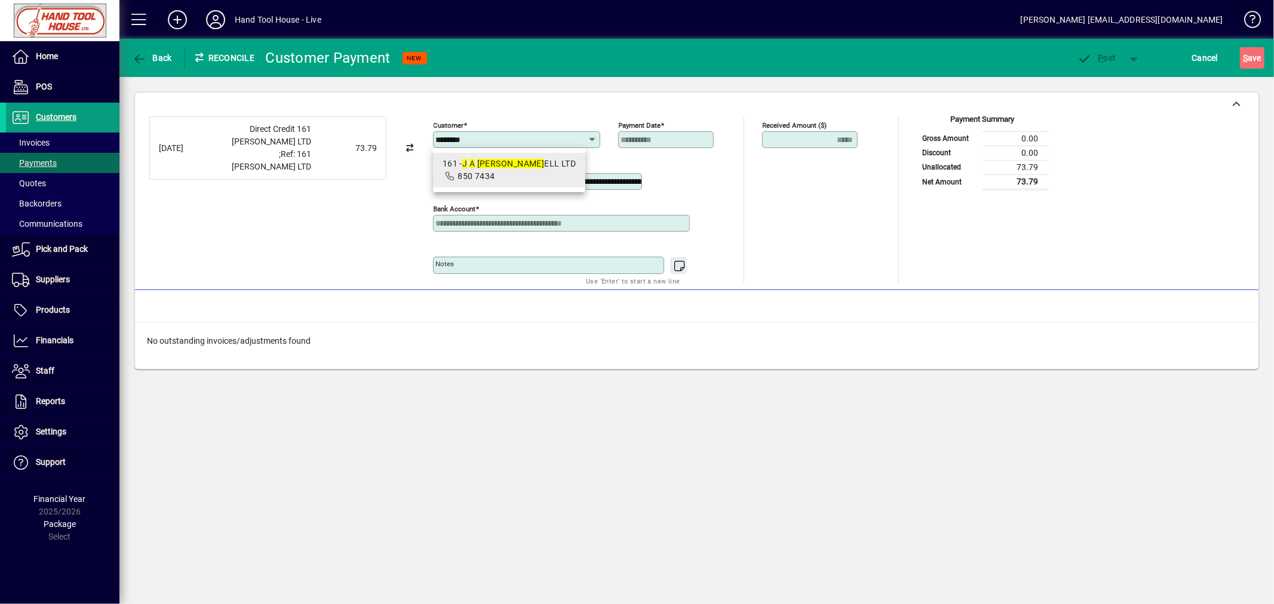
click at [486, 169] on div "161 - [PERSON_NAME] ELL LTD" at bounding box center [509, 164] width 134 height 13
type input "**********"
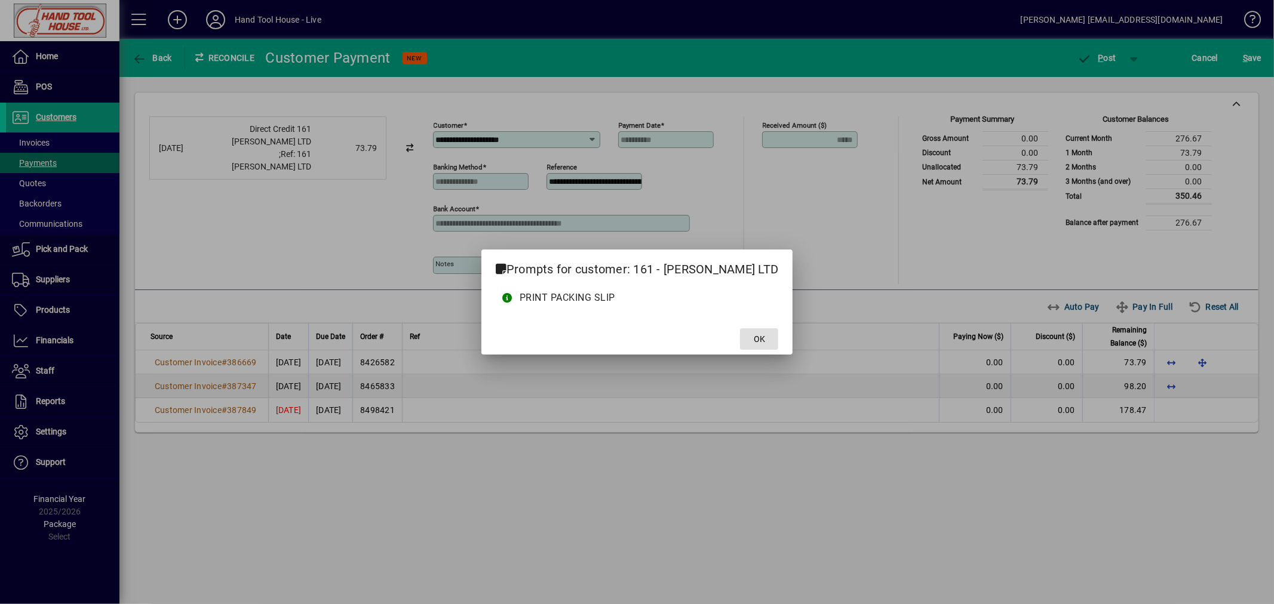
click at [747, 330] on span at bounding box center [759, 339] width 38 height 29
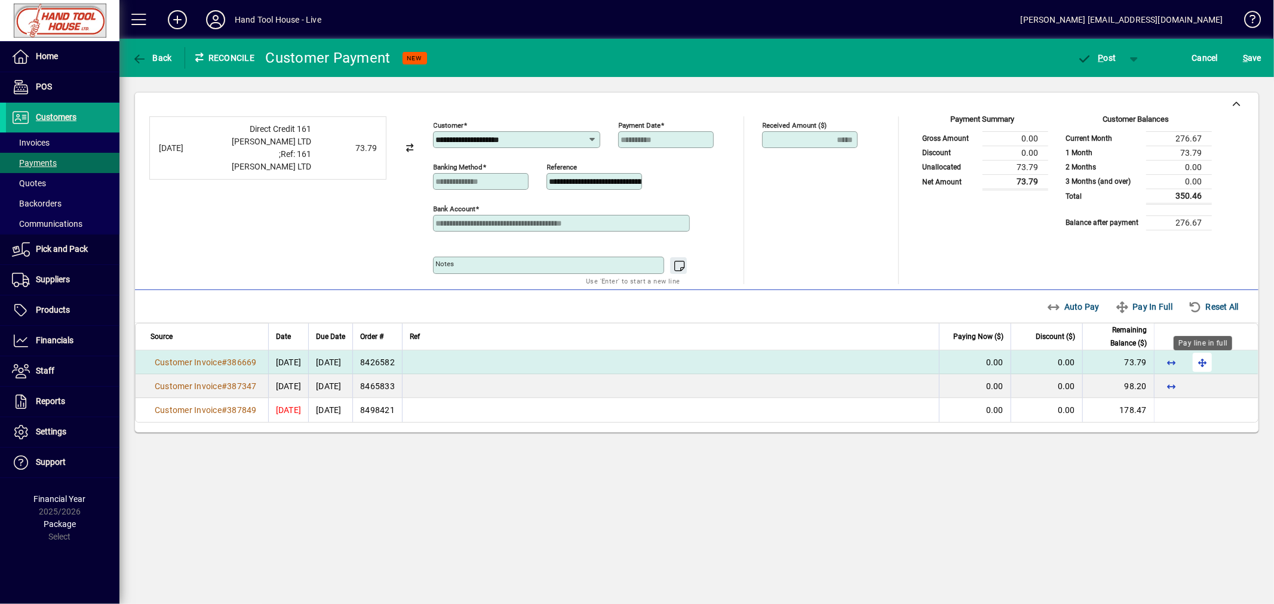
click at [1198, 367] on span "button" at bounding box center [1202, 362] width 29 height 29
click at [1103, 51] on span "button" at bounding box center [1096, 58] width 51 height 29
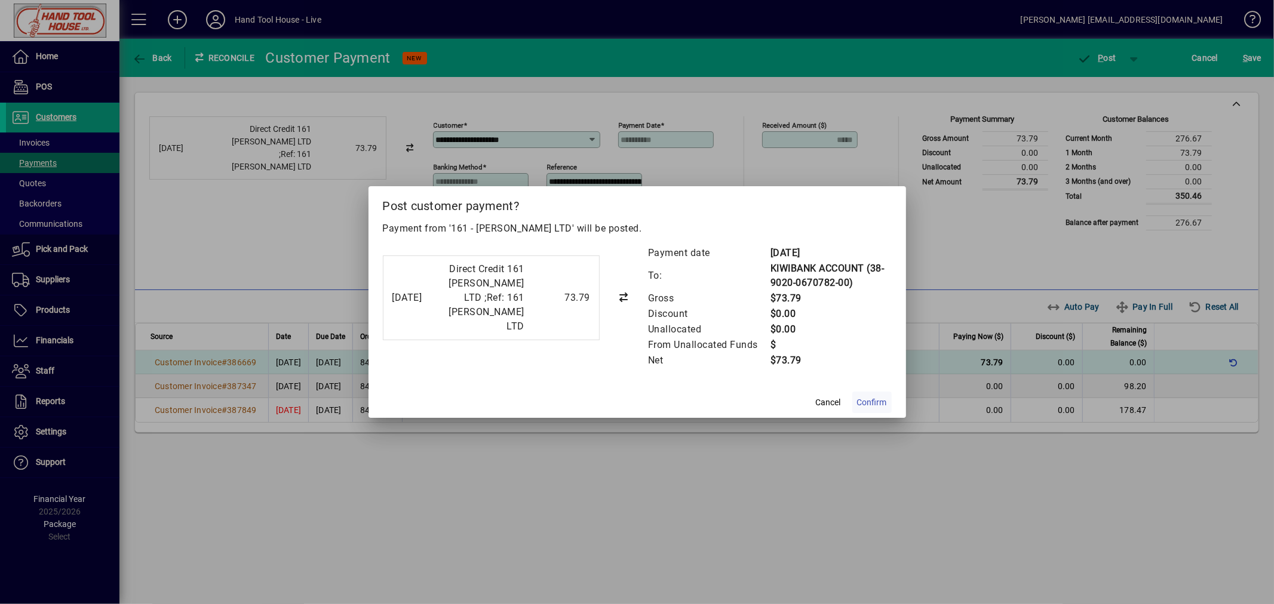
click at [868, 403] on span "Confirm" at bounding box center [872, 402] width 30 height 13
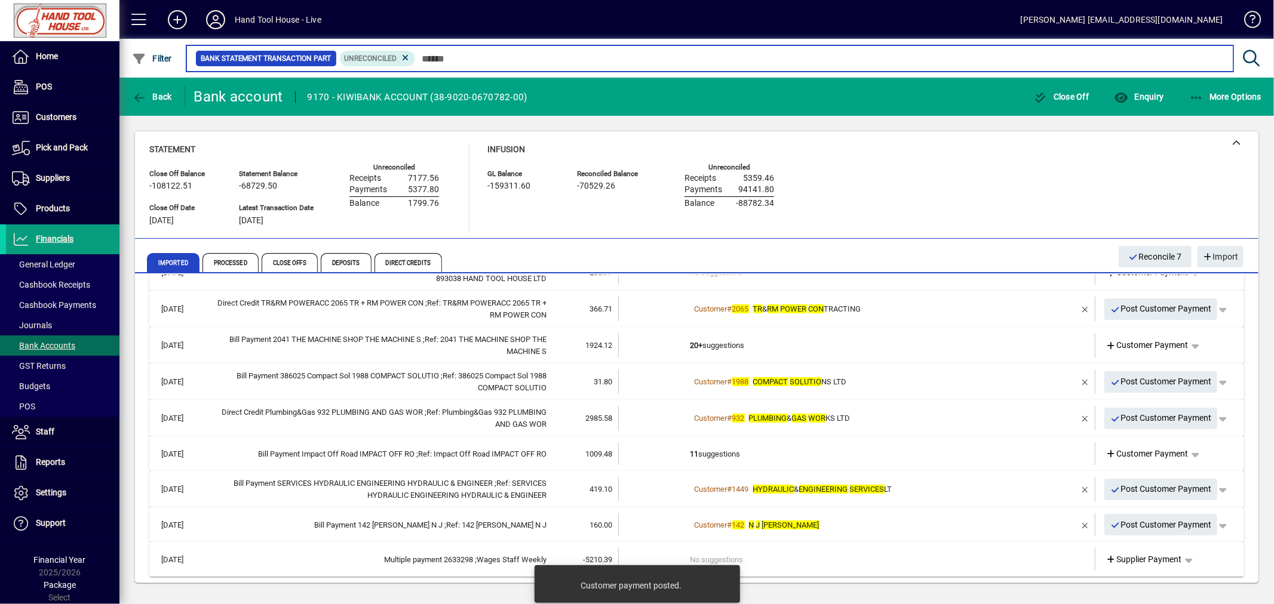
scroll to position [104, 0]
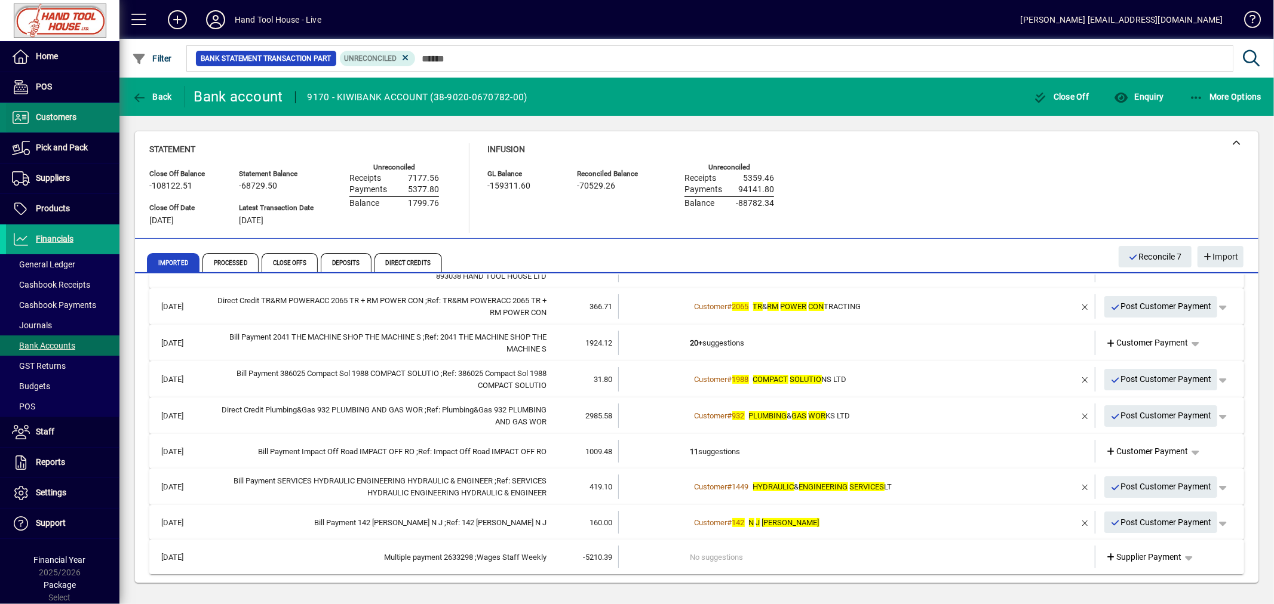
click at [45, 120] on span "Customers" at bounding box center [56, 117] width 41 height 10
